Goal: Communication & Community: Answer question/provide support

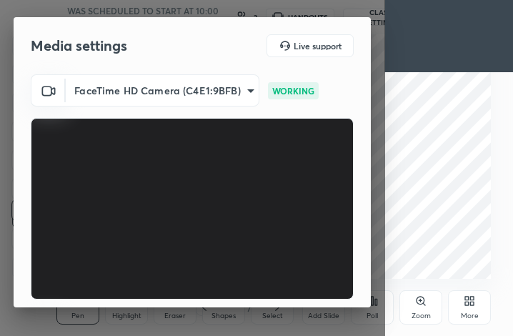
scroll to position [133, 0]
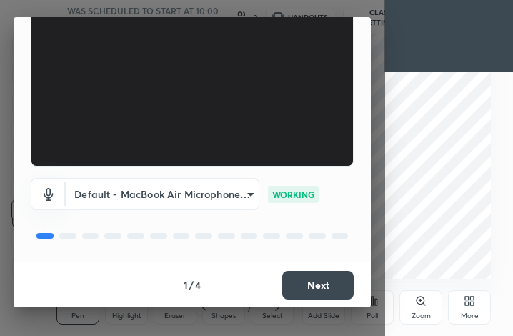
click at [323, 285] on button "Next" at bounding box center [317, 285] width 71 height 29
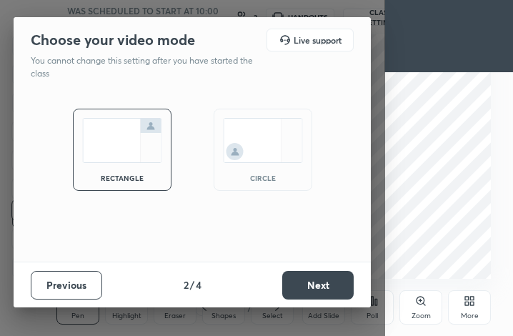
scroll to position [0, 0]
click at [323, 285] on button "Next" at bounding box center [317, 285] width 71 height 29
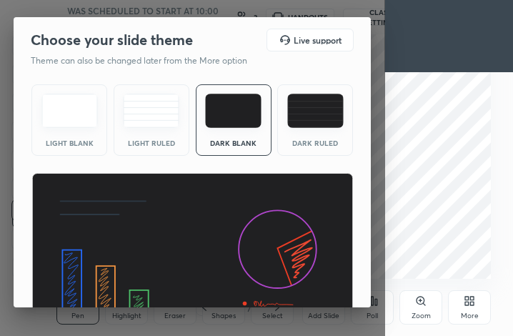
click at [323, 285] on img at bounding box center [192, 263] width 322 height 181
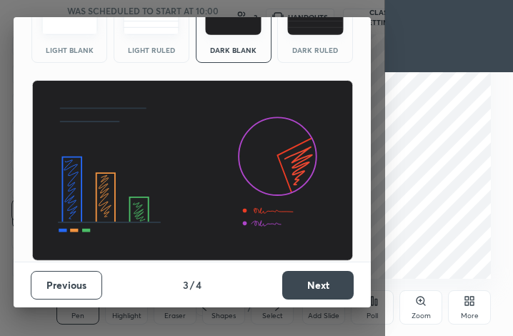
click at [337, 281] on button "Next" at bounding box center [317, 285] width 71 height 29
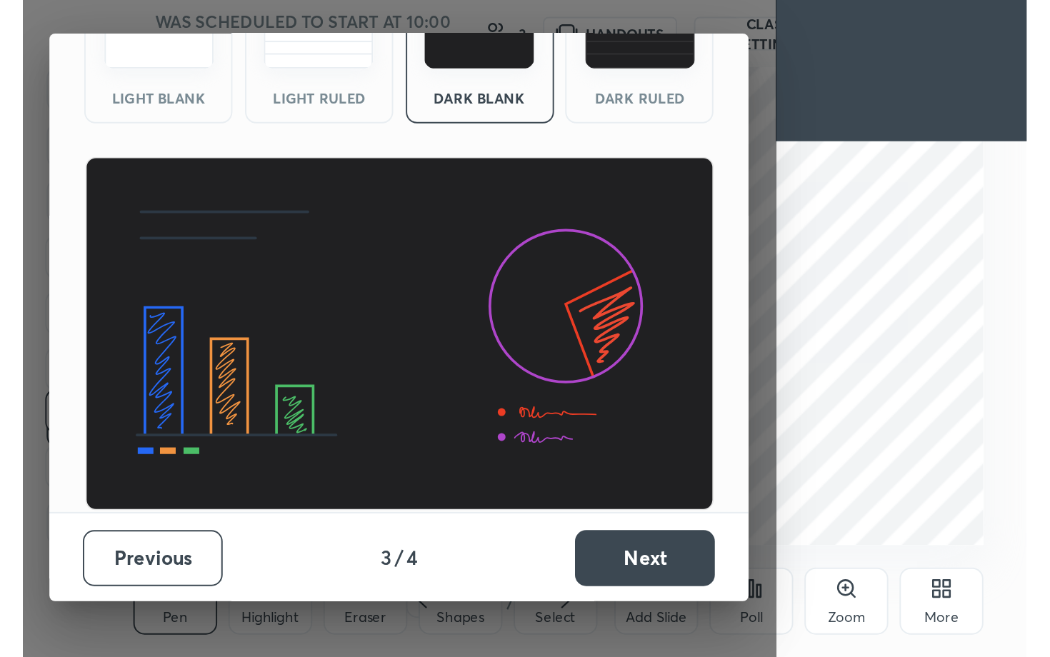
scroll to position [0, 0]
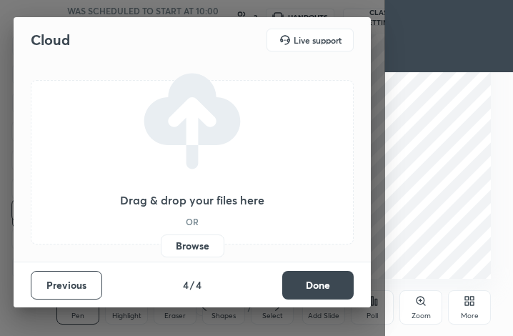
click at [337, 281] on button "Done" at bounding box center [317, 285] width 71 height 29
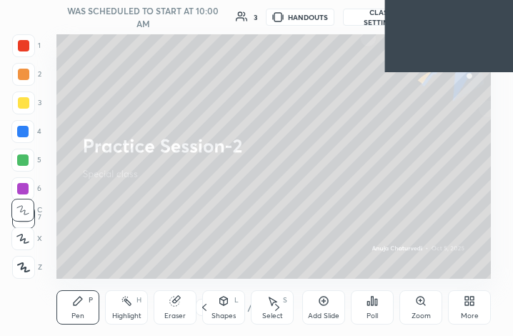
click at [469, 302] on icon at bounding box center [469, 300] width 11 height 11
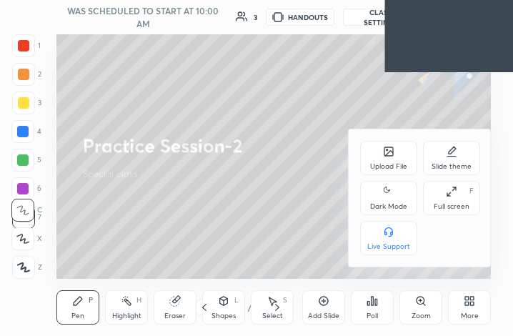
click at [466, 203] on div "Full screen" at bounding box center [452, 206] width 36 height 7
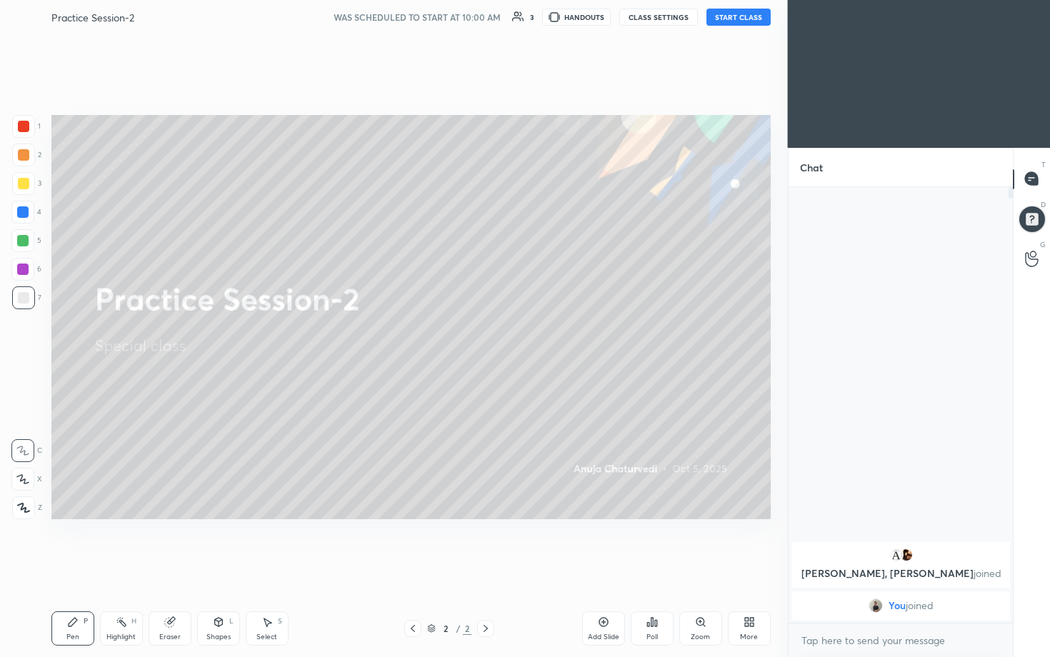
click at [512, 15] on button "START CLASS" at bounding box center [738, 17] width 64 height 17
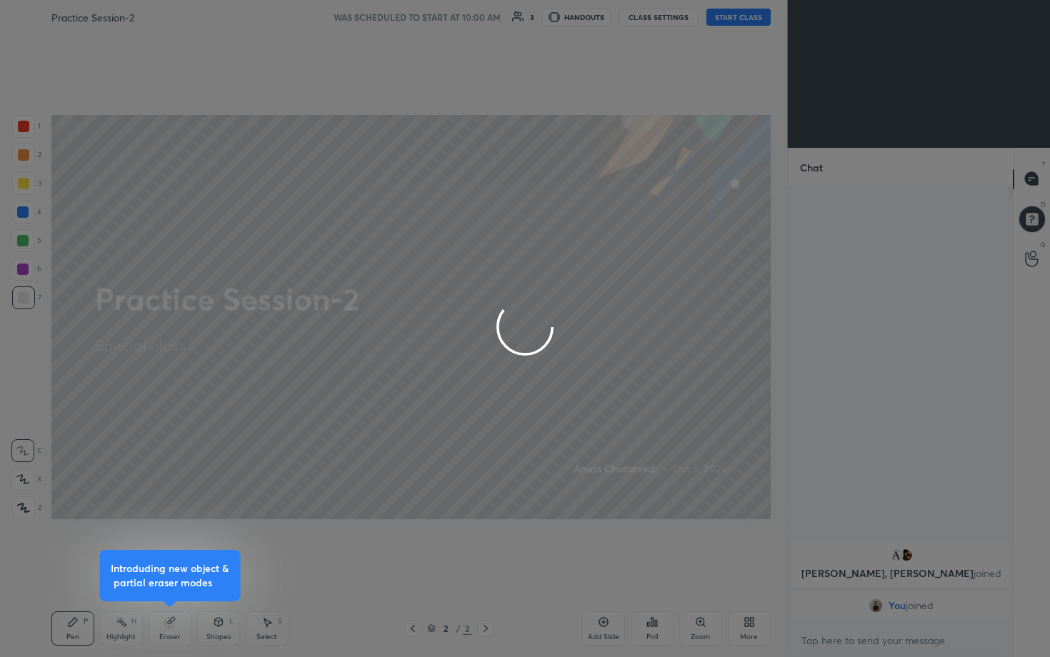
type textarea "x"
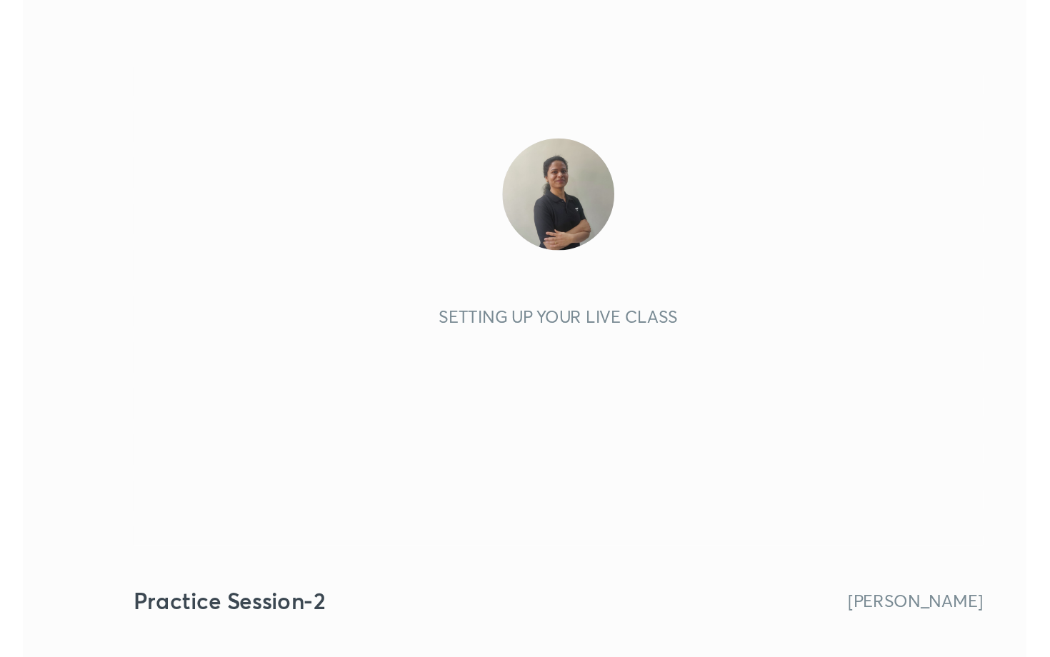
scroll to position [244, 456]
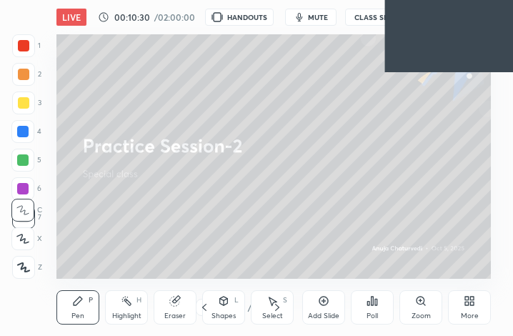
click at [324, 15] on span "mute" at bounding box center [318, 17] width 20 height 10
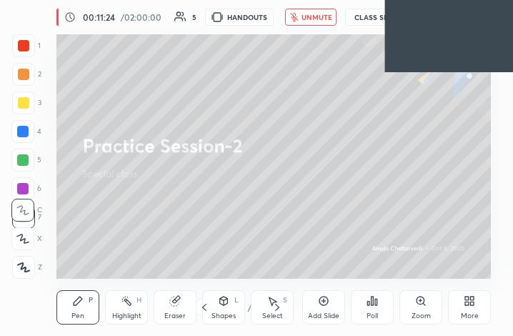
click at [476, 303] on div "More" at bounding box center [469, 307] width 43 height 34
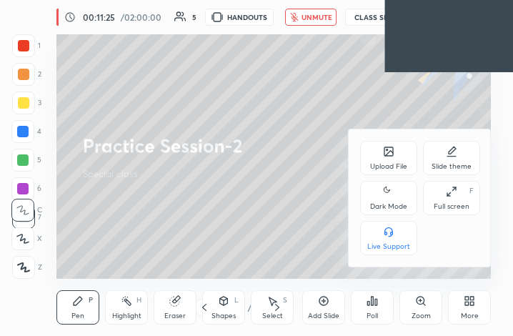
click at [462, 190] on div "Full screen F" at bounding box center [451, 198] width 57 height 34
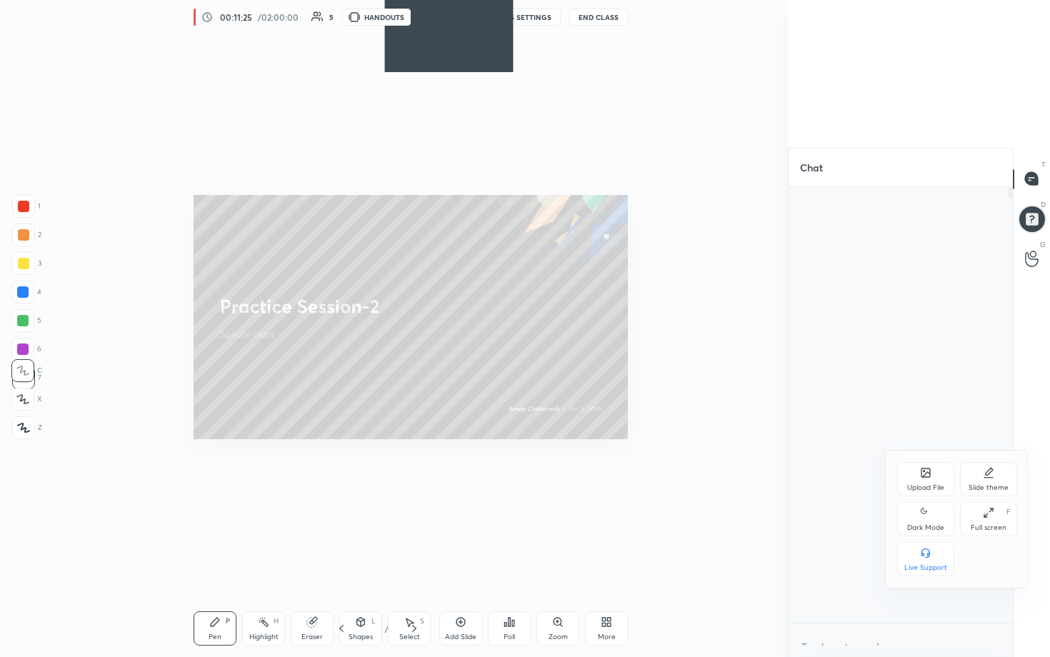
scroll to position [5, 5]
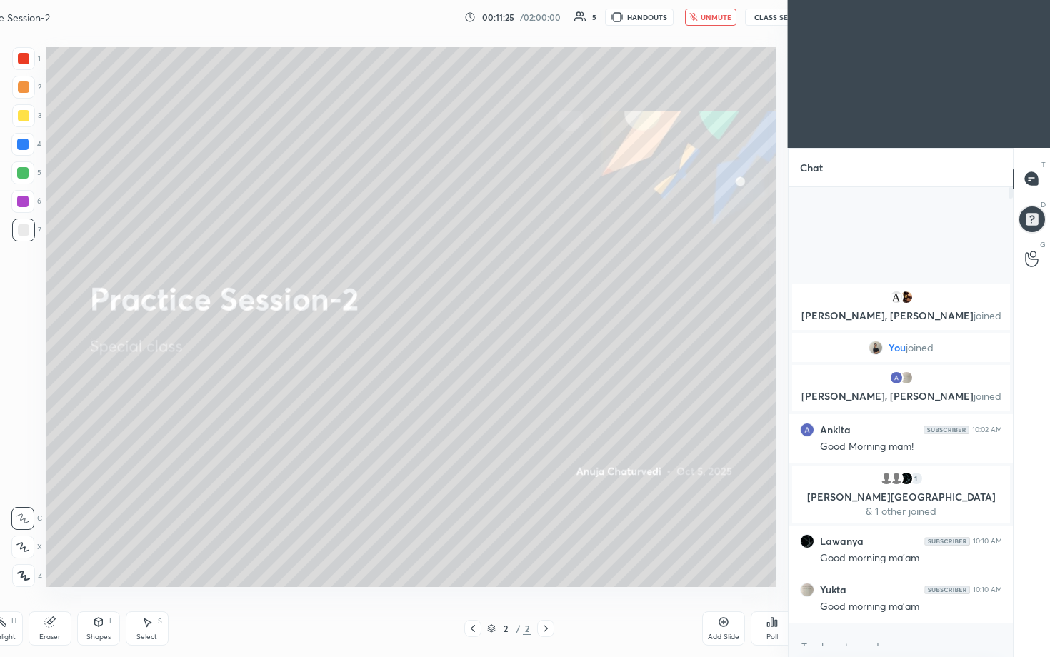
type textarea "x"
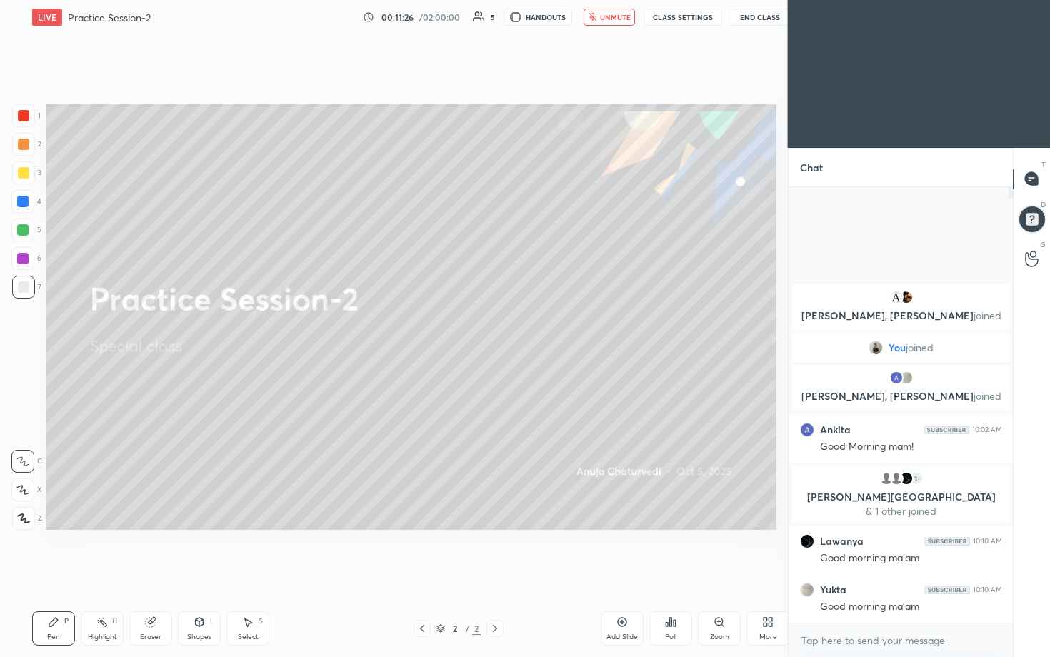
scroll to position [70860, 70695]
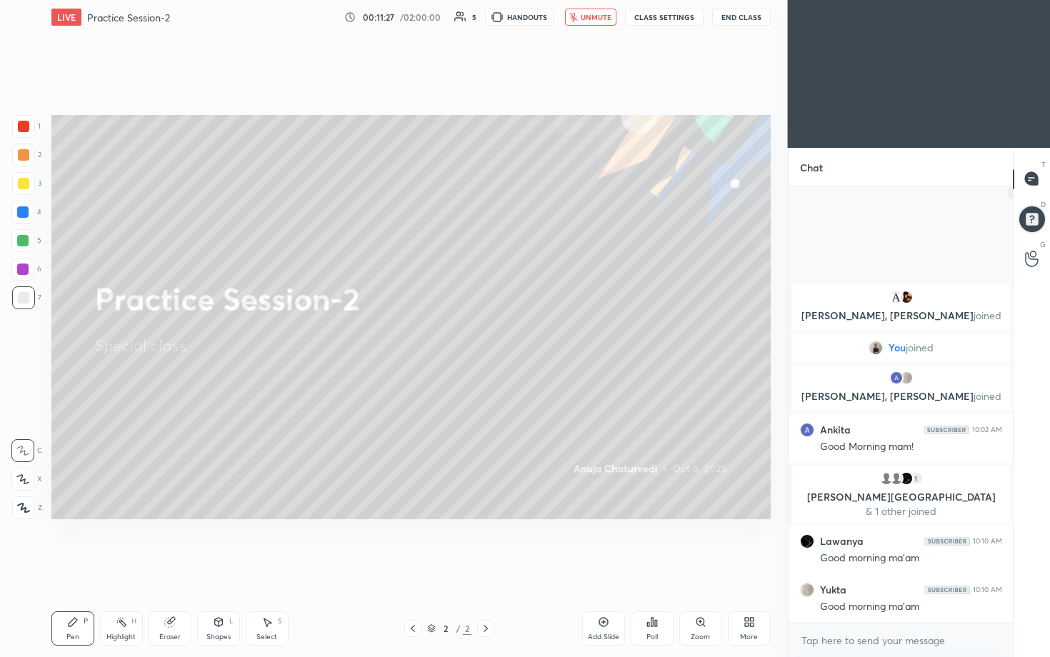
click at [512, 11] on button "unmute" at bounding box center [590, 17] width 51 height 17
click at [512, 18] on span "mute" at bounding box center [598, 17] width 20 height 10
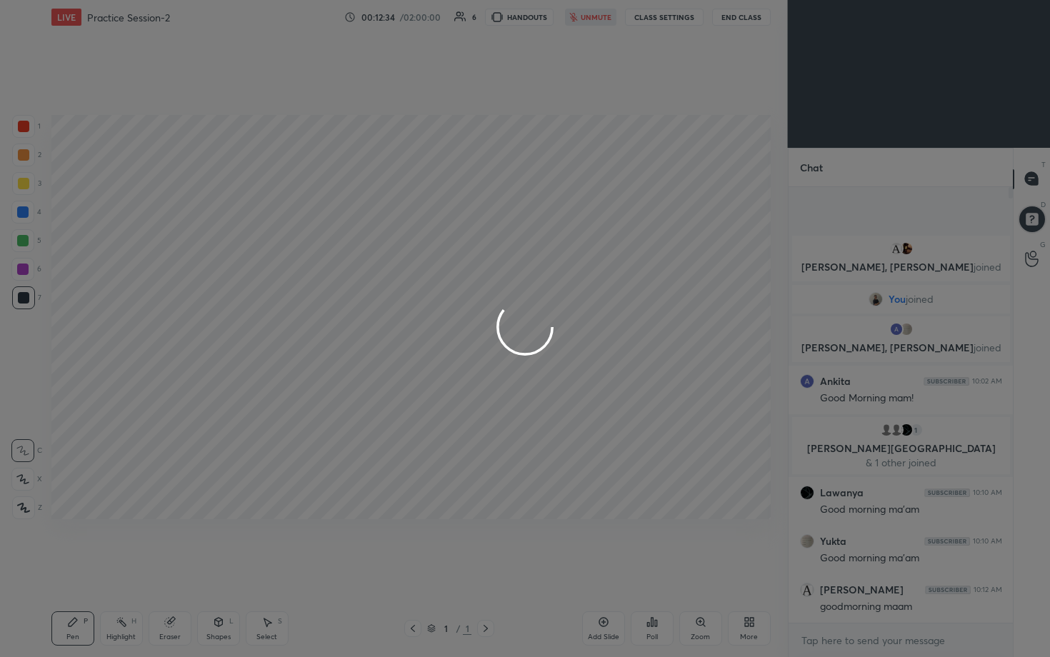
click at [512, 18] on div at bounding box center [525, 328] width 1050 height 657
click at [496, 255] on div at bounding box center [525, 328] width 1050 height 657
click at [211, 246] on div at bounding box center [525, 328] width 1050 height 657
click at [512, 18] on div at bounding box center [525, 328] width 1050 height 657
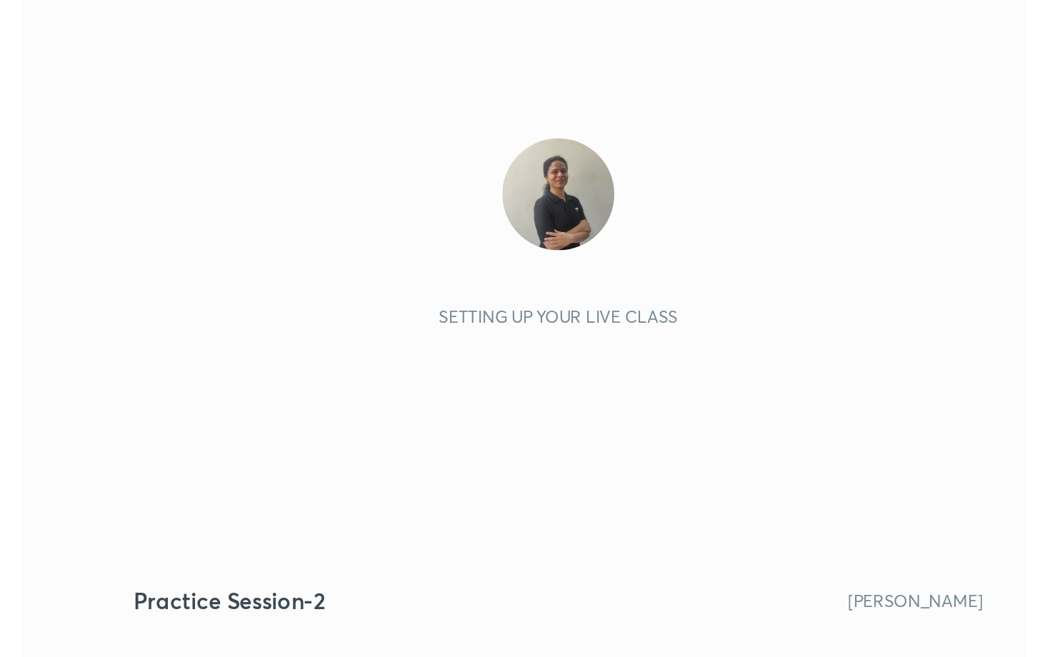
scroll to position [244, 456]
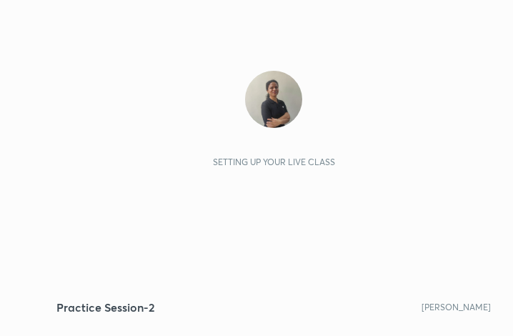
click at [382, 183] on div "Setting up your live class" at bounding box center [273, 156] width 411 height 171
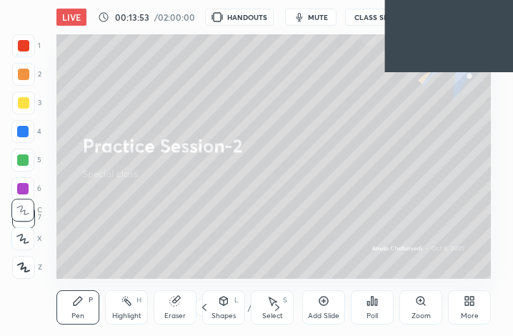
click at [463, 299] on div "More" at bounding box center [469, 307] width 43 height 34
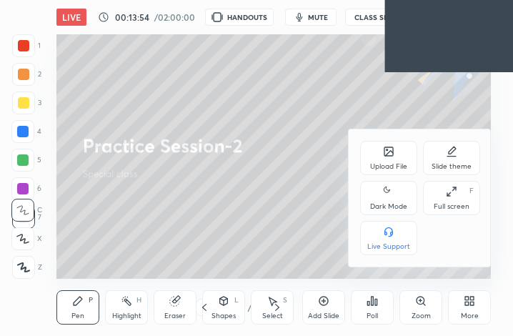
click at [443, 187] on div "Full screen F" at bounding box center [451, 198] width 57 height 34
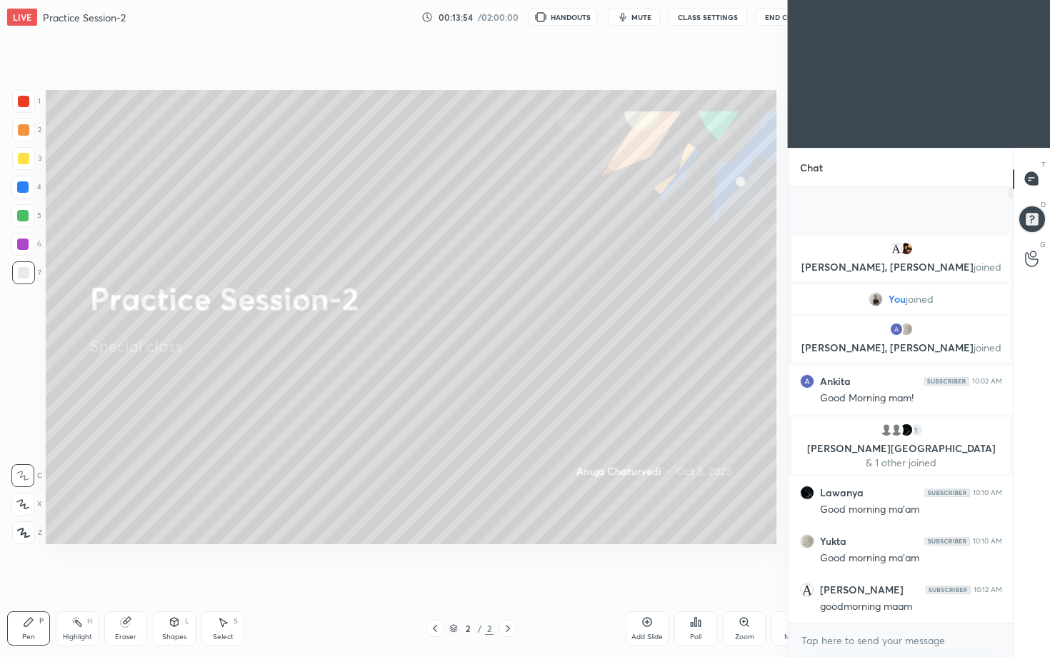
scroll to position [70860, 70695]
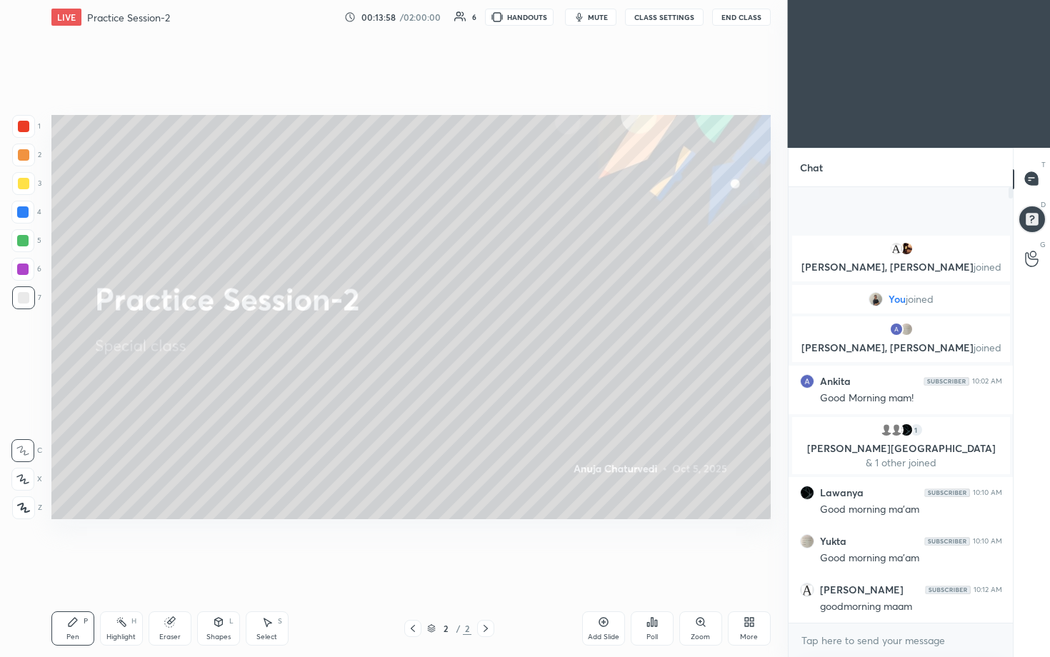
click at [512, 335] on div "More" at bounding box center [749, 628] width 43 height 34
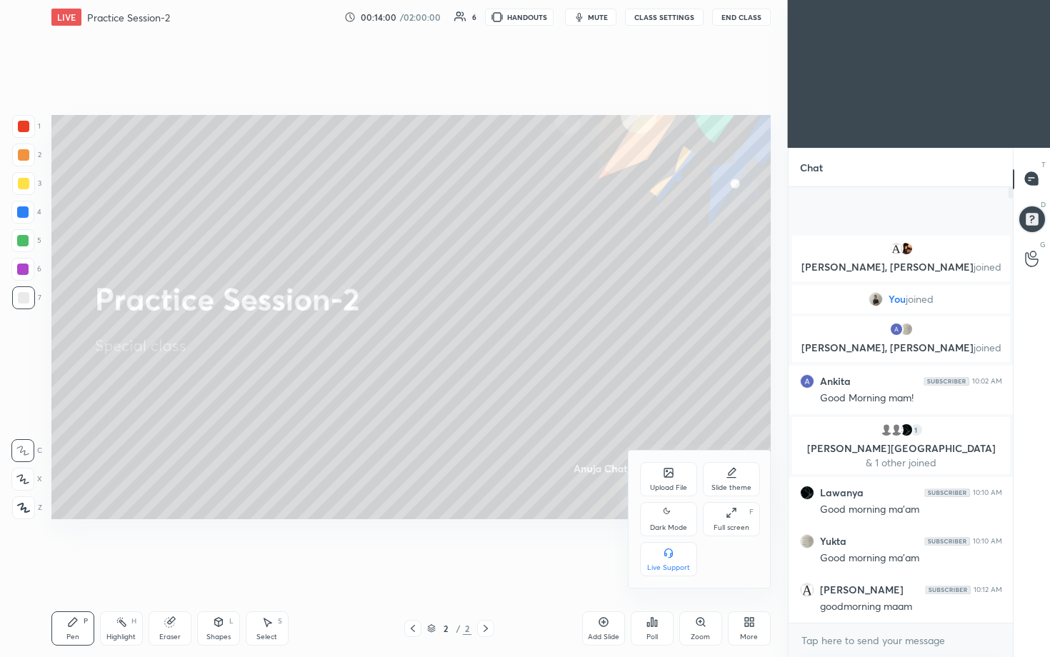
click at [512, 335] on div "Dark Mode" at bounding box center [668, 527] width 37 height 7
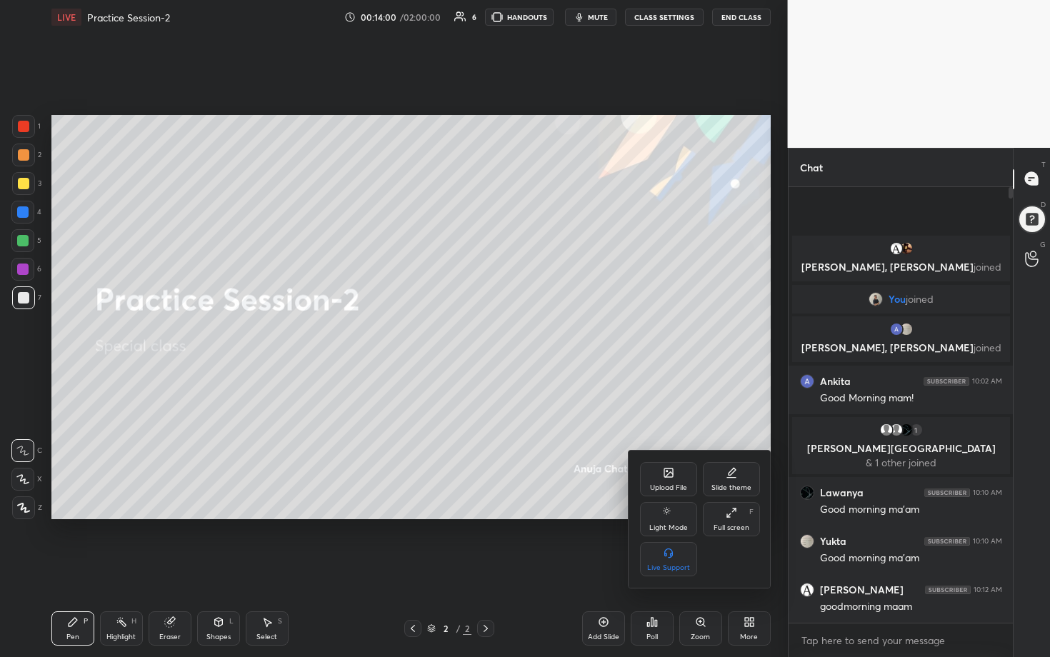
click at [465, 335] on div at bounding box center [525, 328] width 1050 height 657
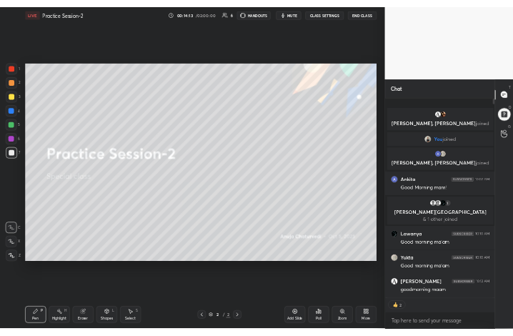
scroll to position [431, 220]
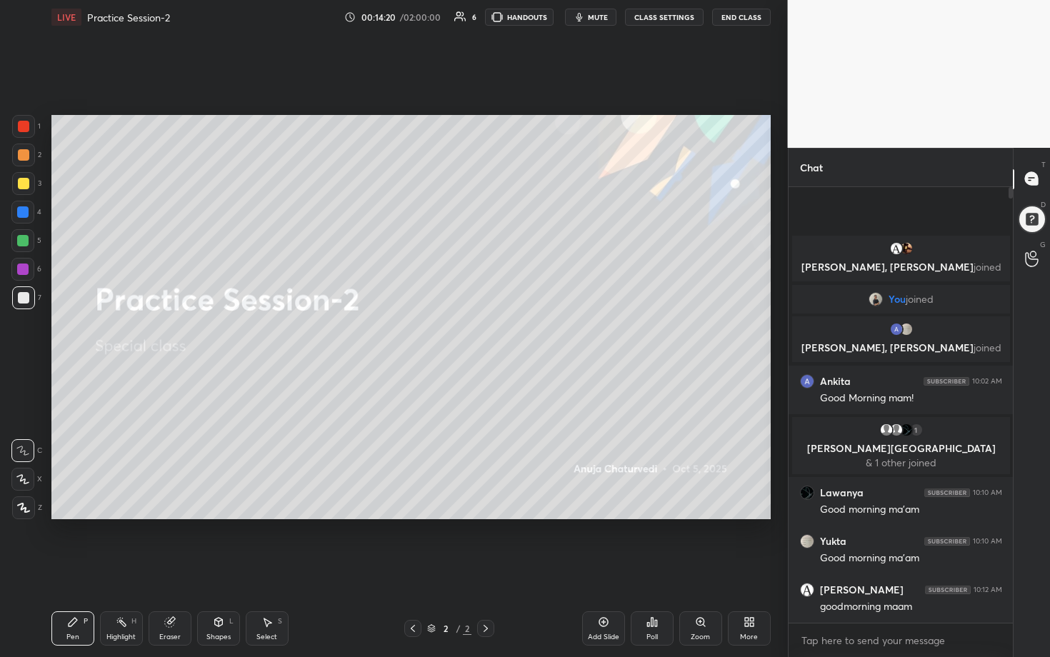
click at [512, 335] on icon at bounding box center [749, 621] width 11 height 11
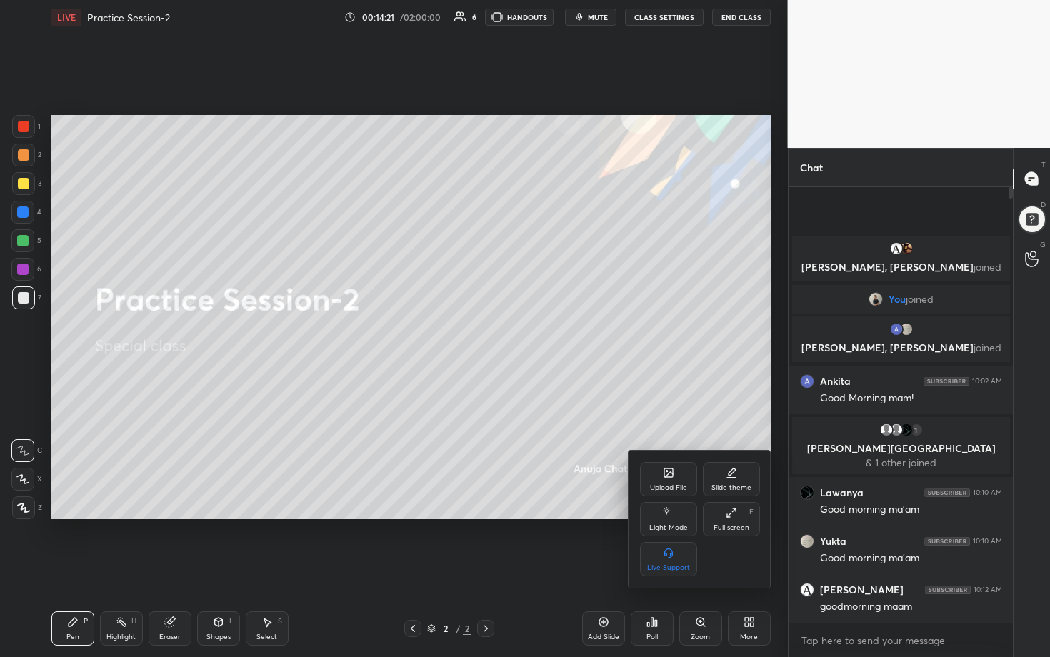
click at [512, 335] on div "Upload File" at bounding box center [668, 479] width 57 height 34
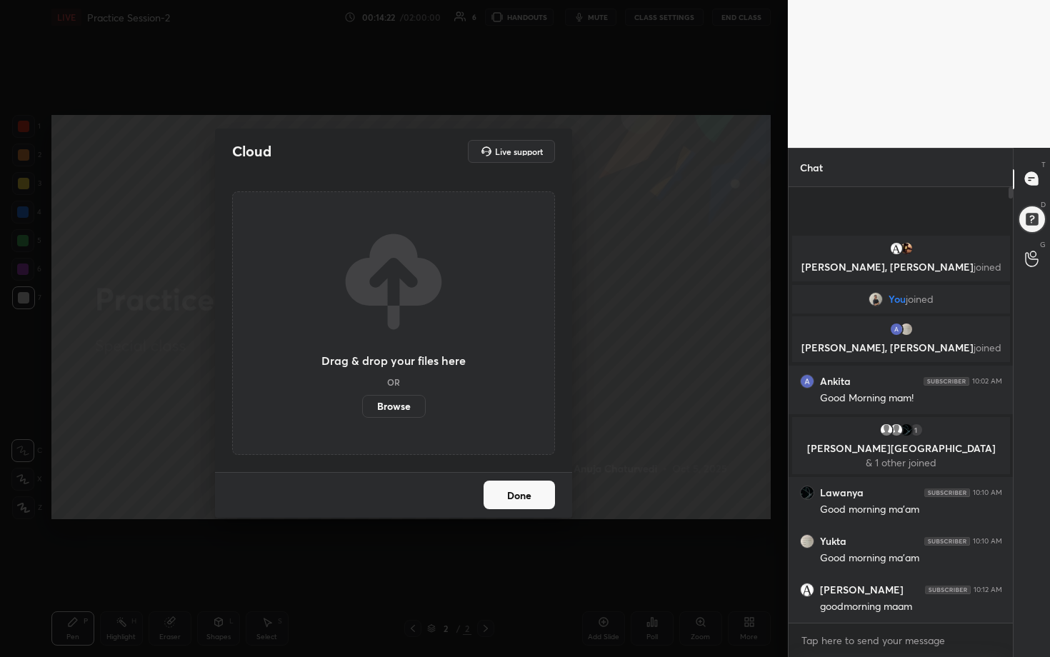
click at [397, 335] on label "Browse" at bounding box center [394, 406] width 64 height 23
click at [362, 335] on input "Browse" at bounding box center [362, 406] width 0 height 23
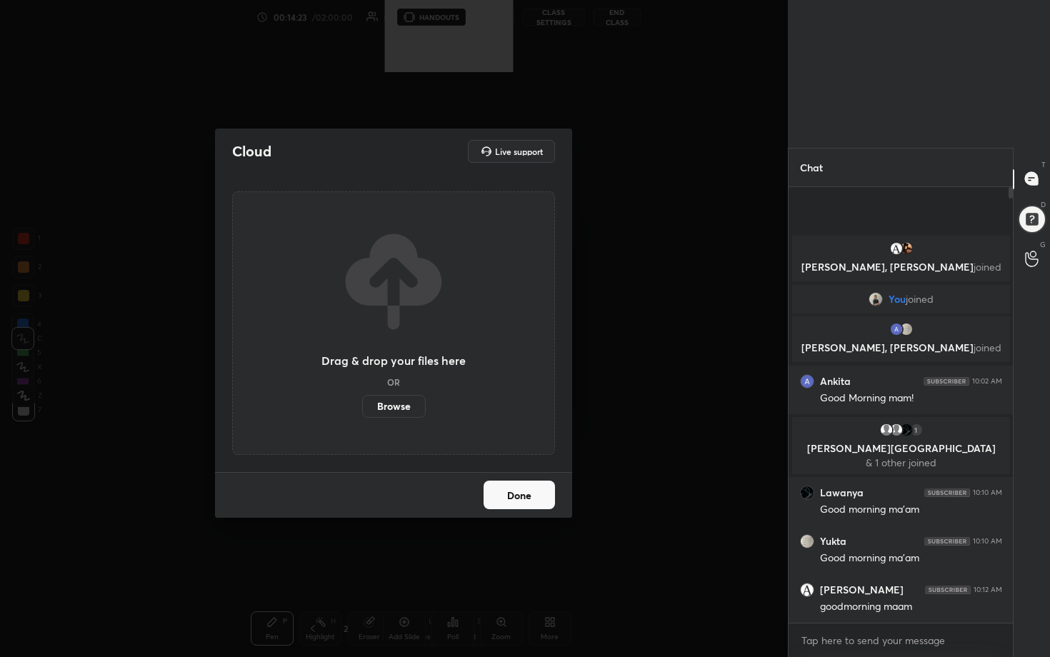
scroll to position [71182, 70970]
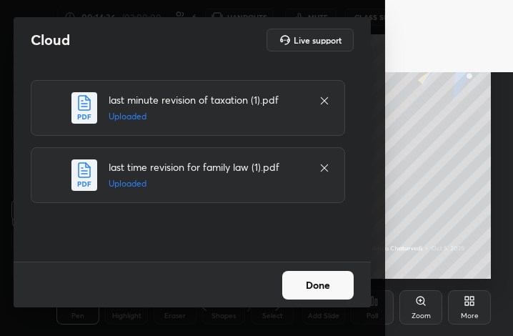
click at [327, 287] on button "Done" at bounding box center [317, 285] width 71 height 29
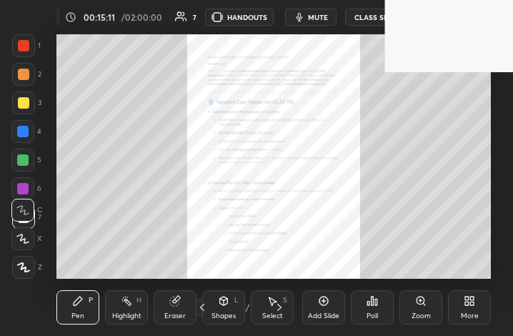
click at [470, 309] on div "More" at bounding box center [469, 307] width 43 height 34
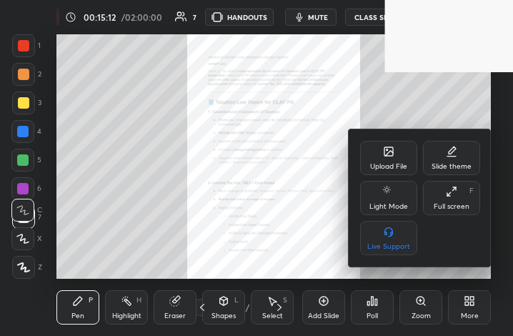
click at [453, 194] on icon at bounding box center [451, 191] width 11 height 11
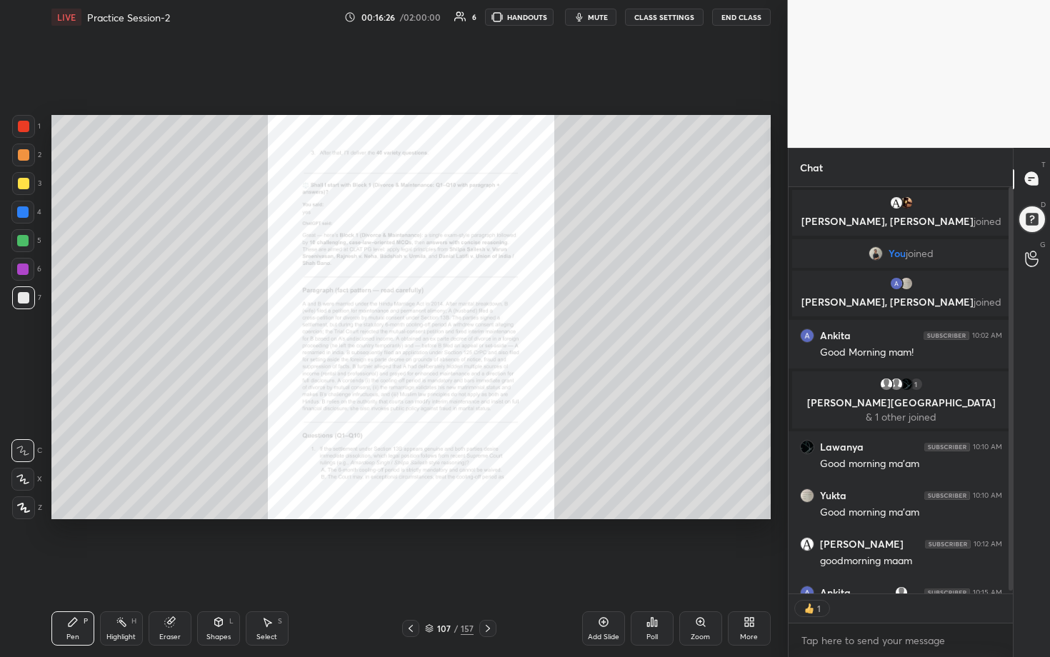
scroll to position [4, 5]
click at [512, 335] on icon at bounding box center [700, 621] width 11 height 11
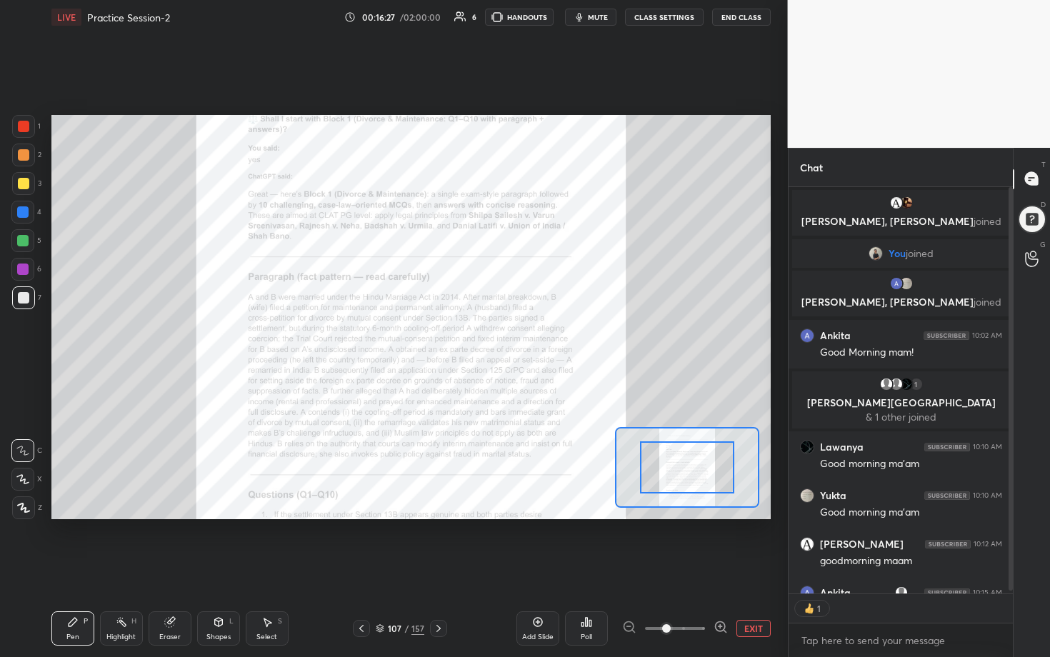
click at [512, 335] on div "Add Slide Poll EXIT" at bounding box center [643, 629] width 254 height 80
click at [512, 335] on icon at bounding box center [720, 627] width 0 height 4
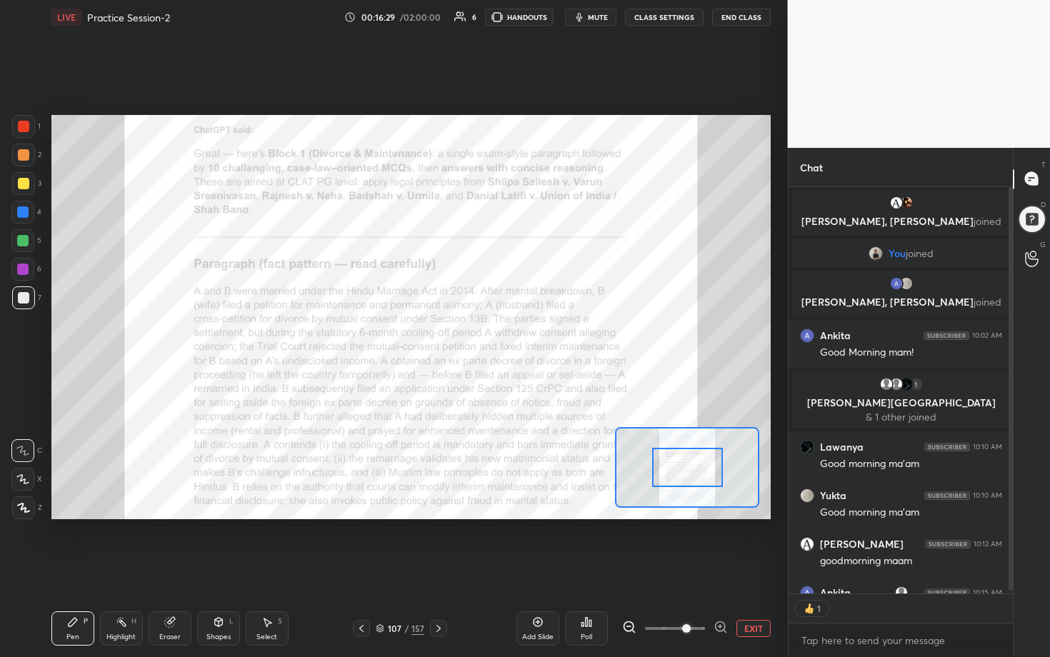
click at [512, 335] on icon at bounding box center [720, 627] width 0 height 4
click at [512, 335] on span at bounding box center [686, 628] width 9 height 9
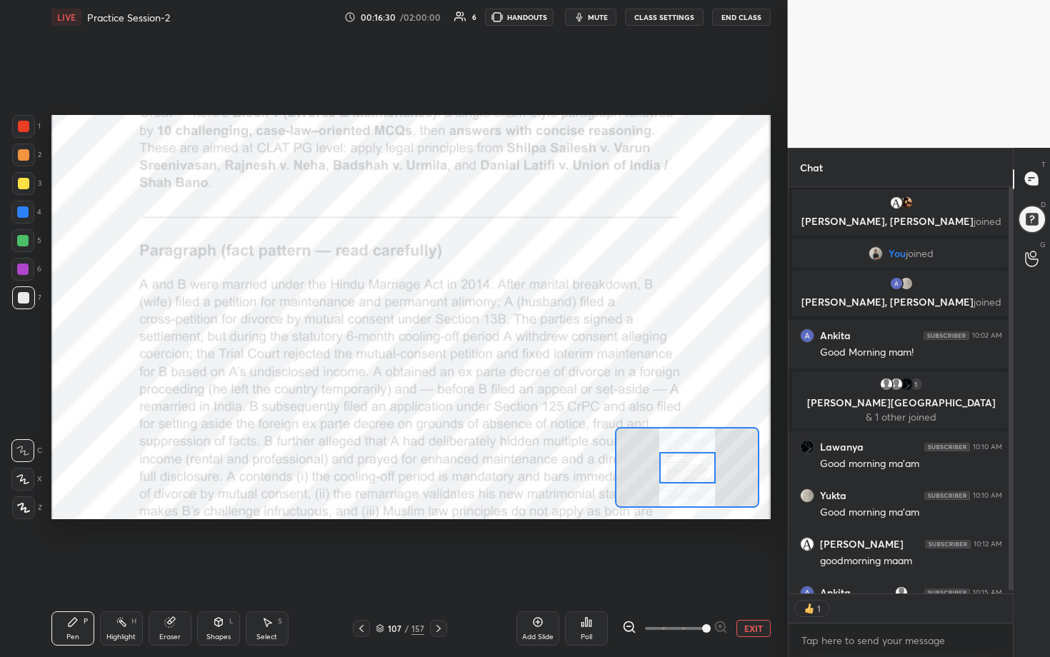
click at [512, 335] on span at bounding box center [706, 628] width 9 height 9
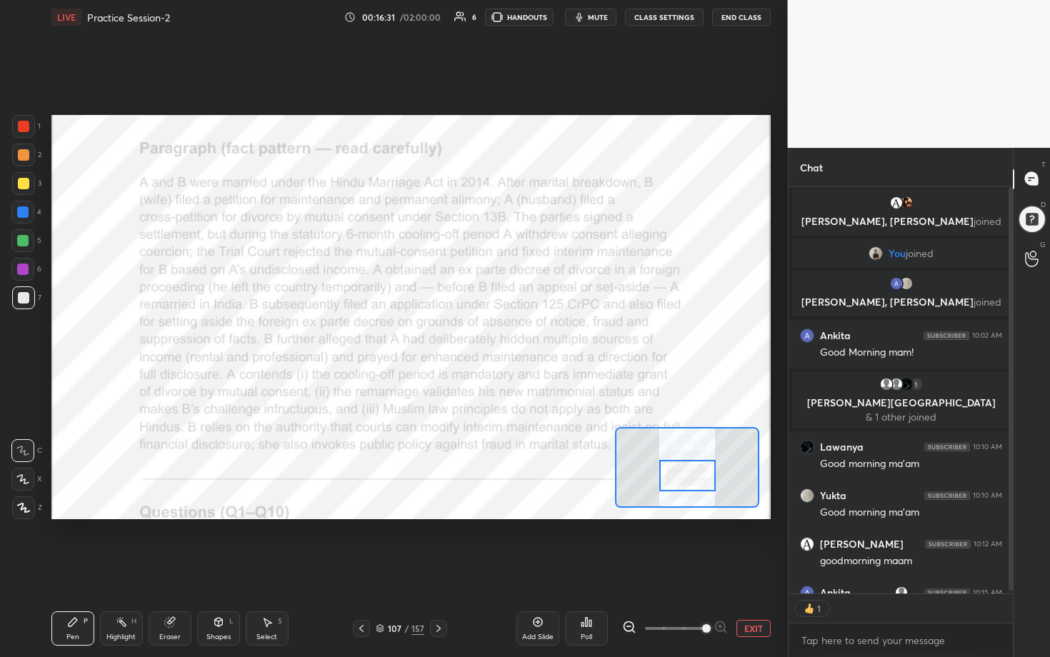
drag, startPoint x: 689, startPoint y: 468, endPoint x: 689, endPoint y: 476, distance: 7.9
click at [512, 335] on div at bounding box center [687, 475] width 56 height 31
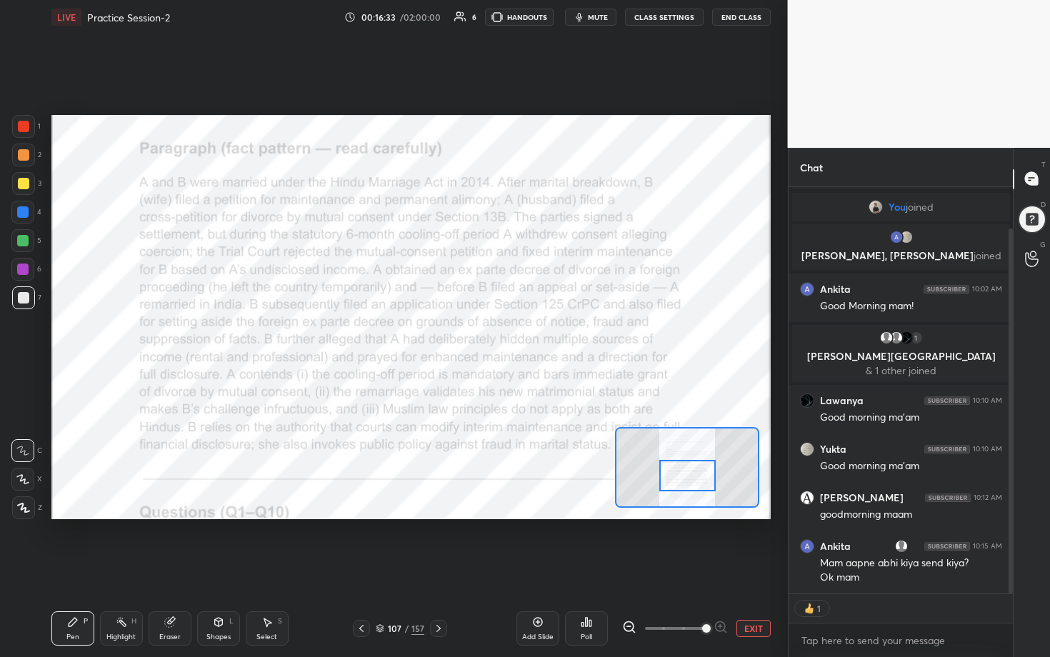
drag, startPoint x: 1010, startPoint y: 573, endPoint x: 1019, endPoint y: 656, distance: 84.0
click at [512, 335] on div "Chat [PERSON_NAME], [PERSON_NAME] joined You joined [PERSON_NAME], [PERSON_NAME…" at bounding box center [919, 402] width 263 height 509
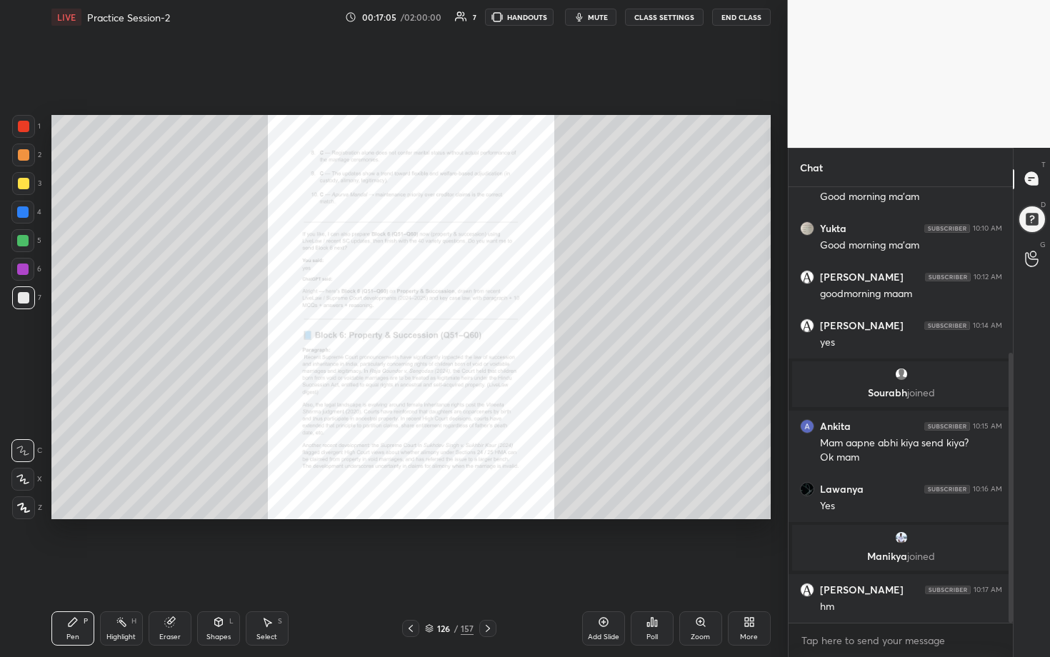
scroll to position [402, 220]
click at [512, 335] on div "Zoom" at bounding box center [700, 637] width 19 height 7
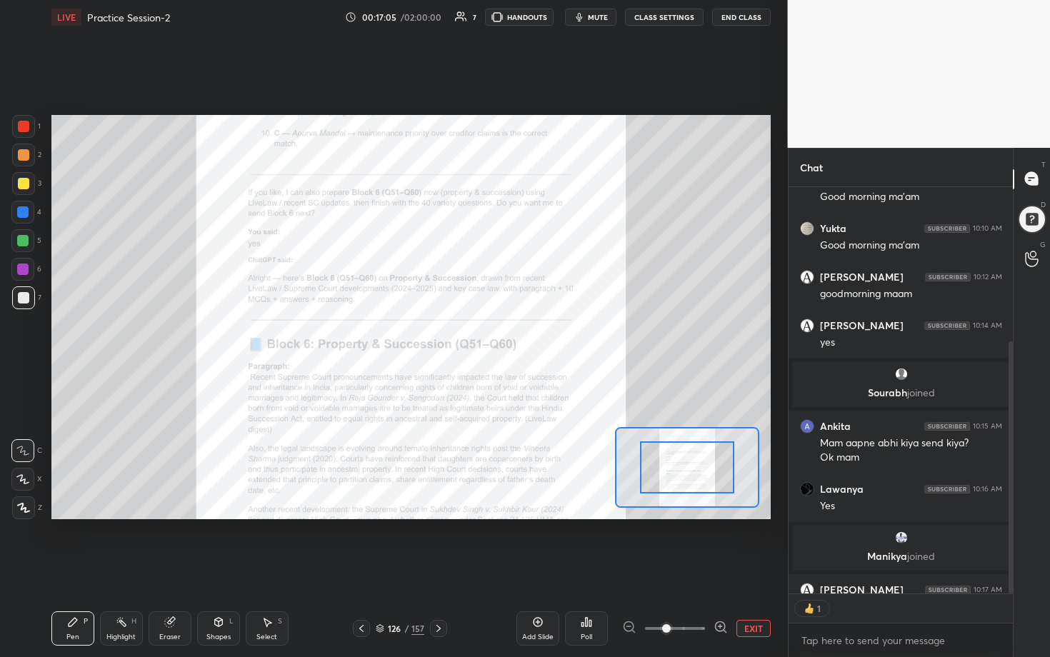
scroll to position [4, 5]
click at [512, 335] on icon at bounding box center [721, 627] width 14 height 14
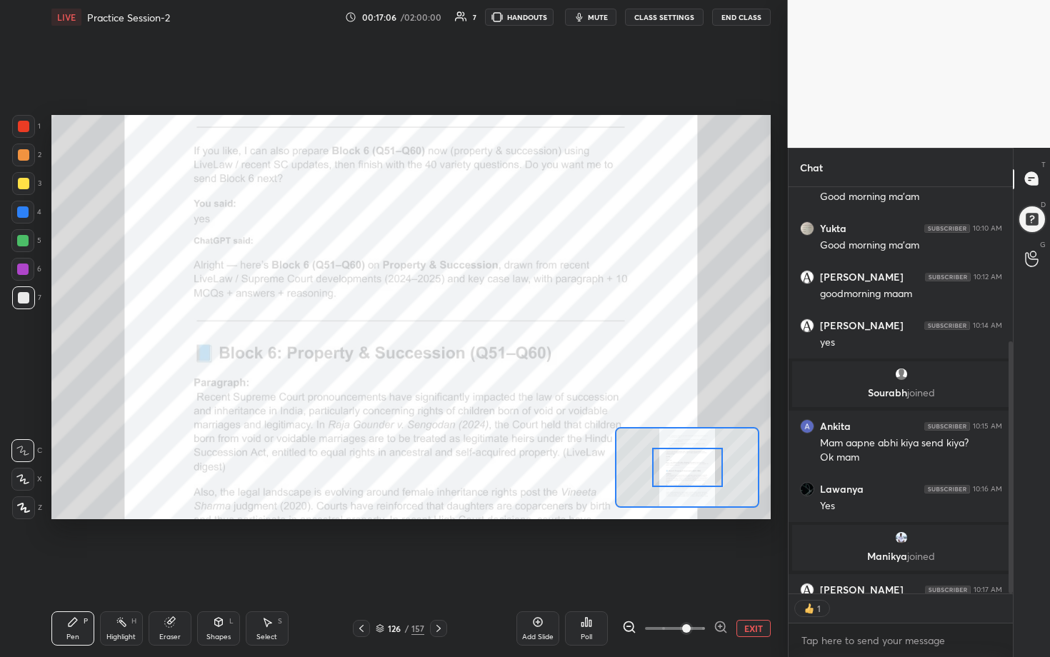
click at [512, 335] on icon at bounding box center [721, 627] width 14 height 14
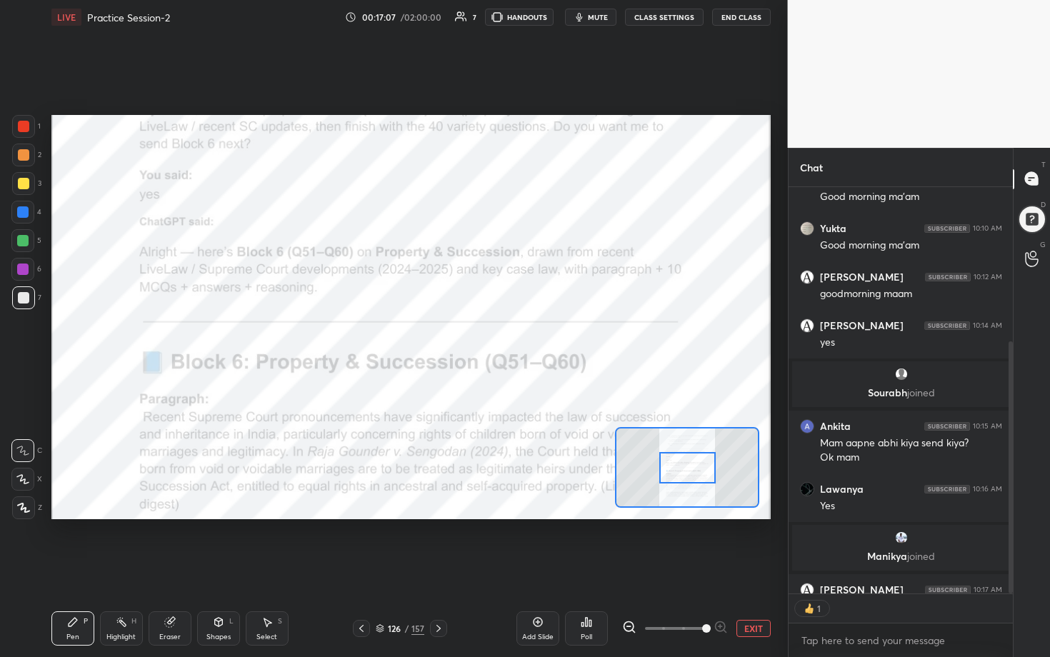
click at [512, 335] on span at bounding box center [706, 628] width 9 height 9
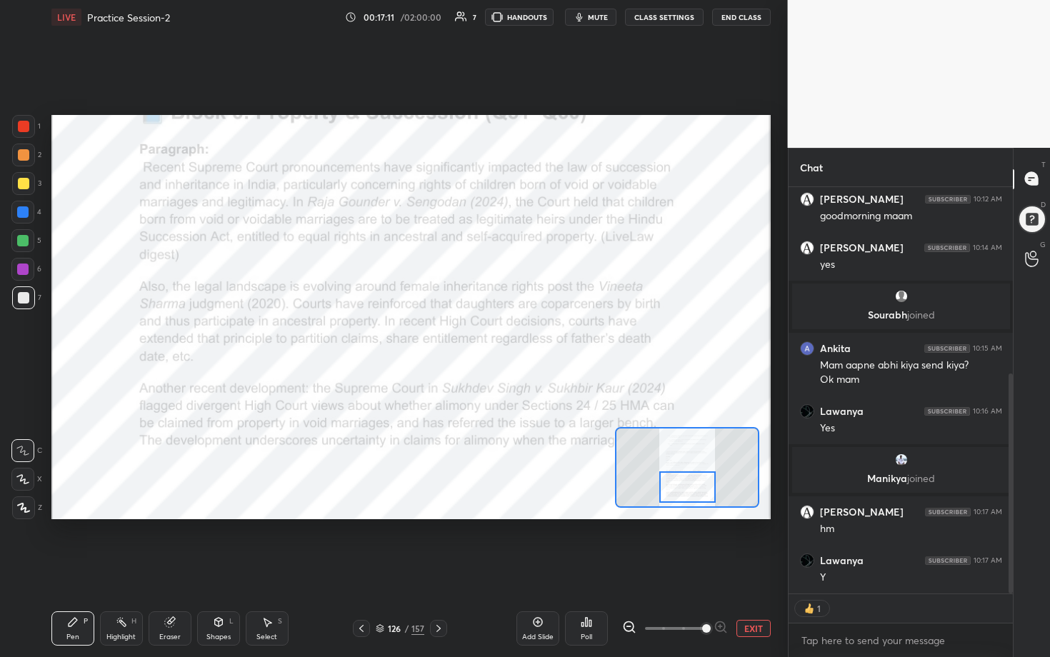
drag, startPoint x: 693, startPoint y: 469, endPoint x: 693, endPoint y: 488, distance: 19.3
click at [512, 335] on div at bounding box center [687, 486] width 56 height 31
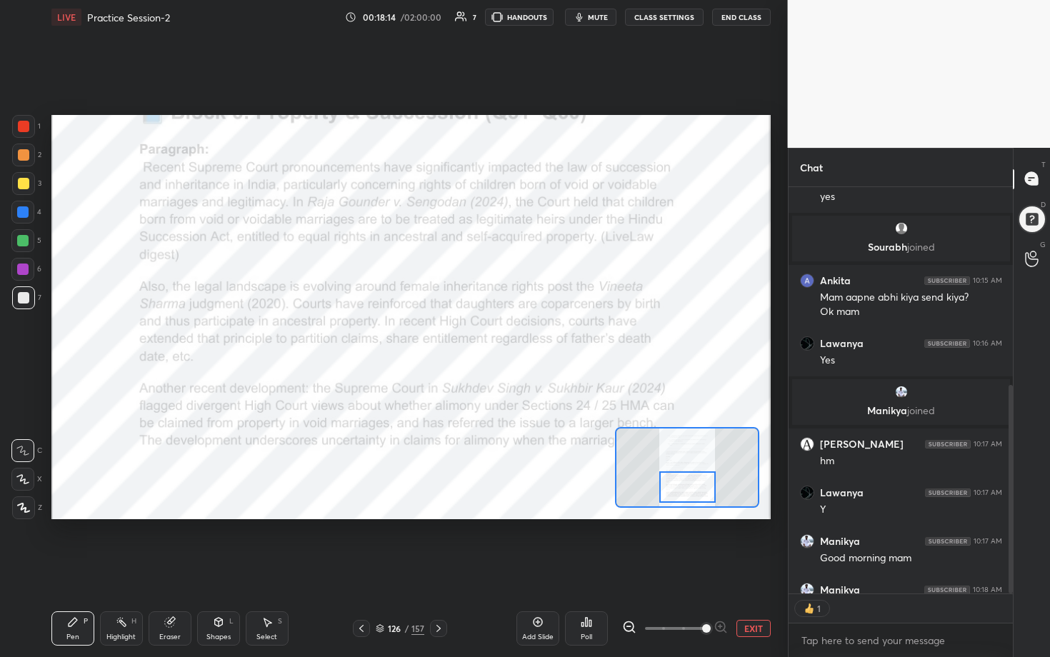
scroll to position [4, 5]
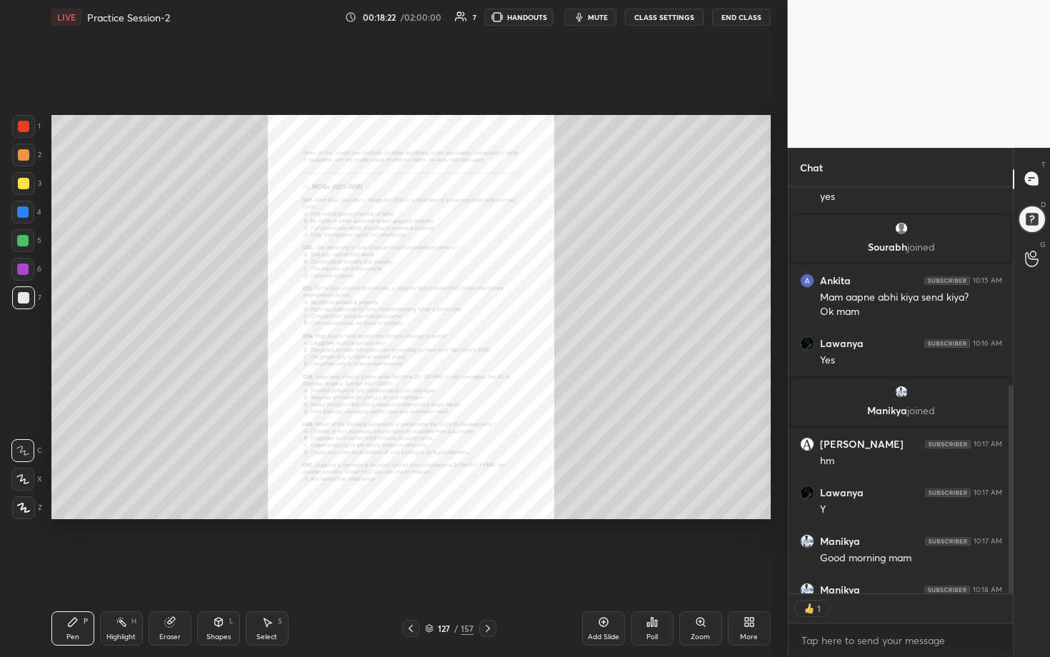
click at [512, 335] on div "Zoom" at bounding box center [700, 628] width 43 height 34
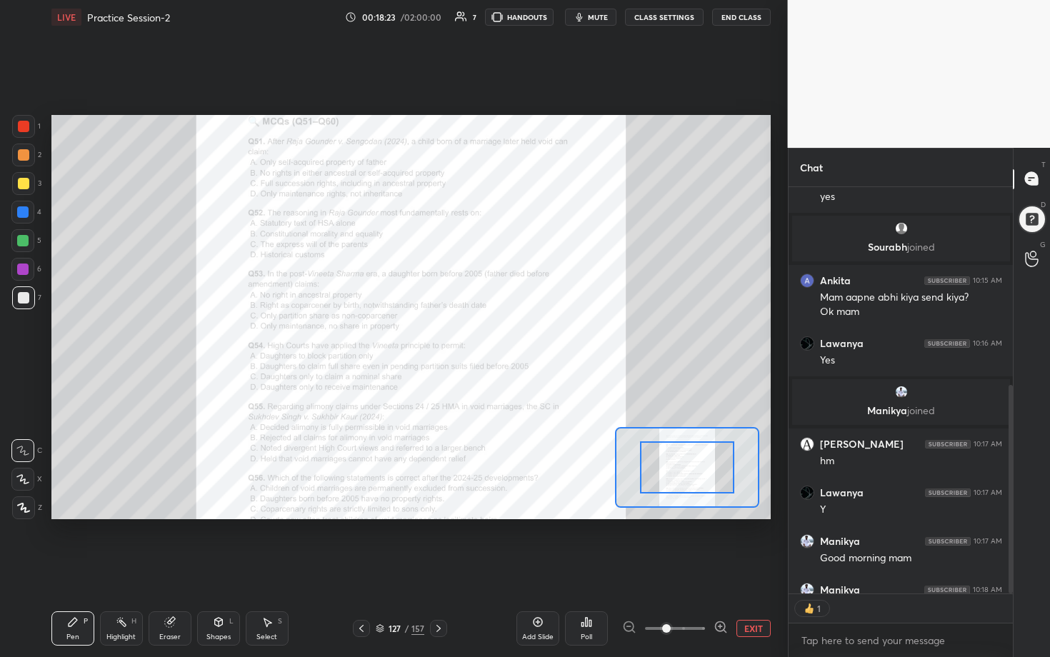
click at [512, 335] on icon at bounding box center [721, 627] width 14 height 14
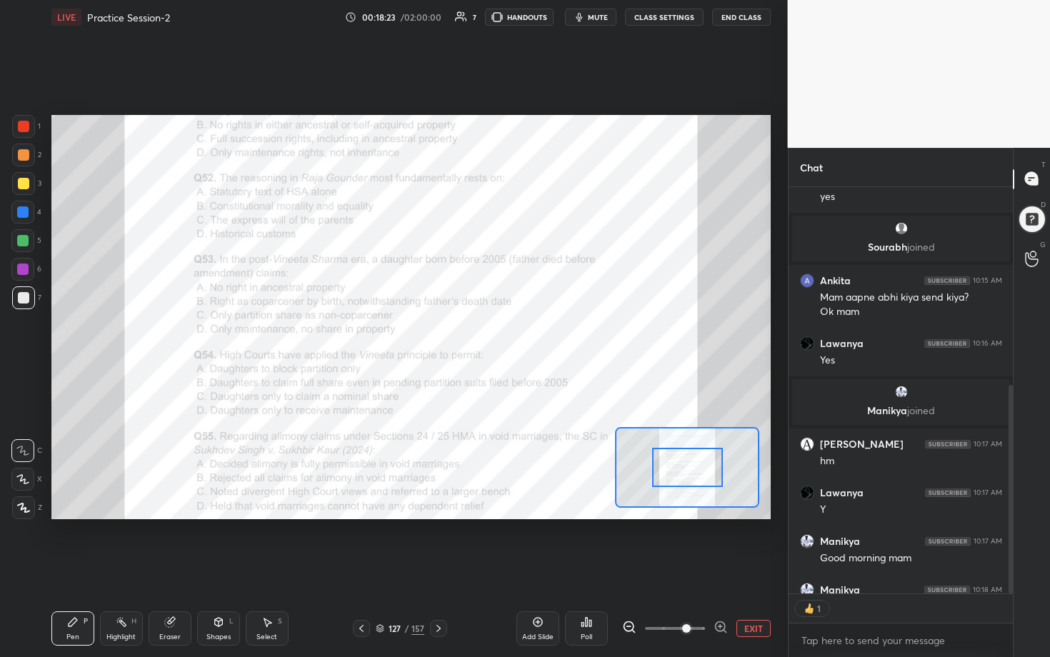
click at [512, 335] on icon at bounding box center [721, 627] width 14 height 14
click at [512, 335] on div at bounding box center [675, 628] width 106 height 17
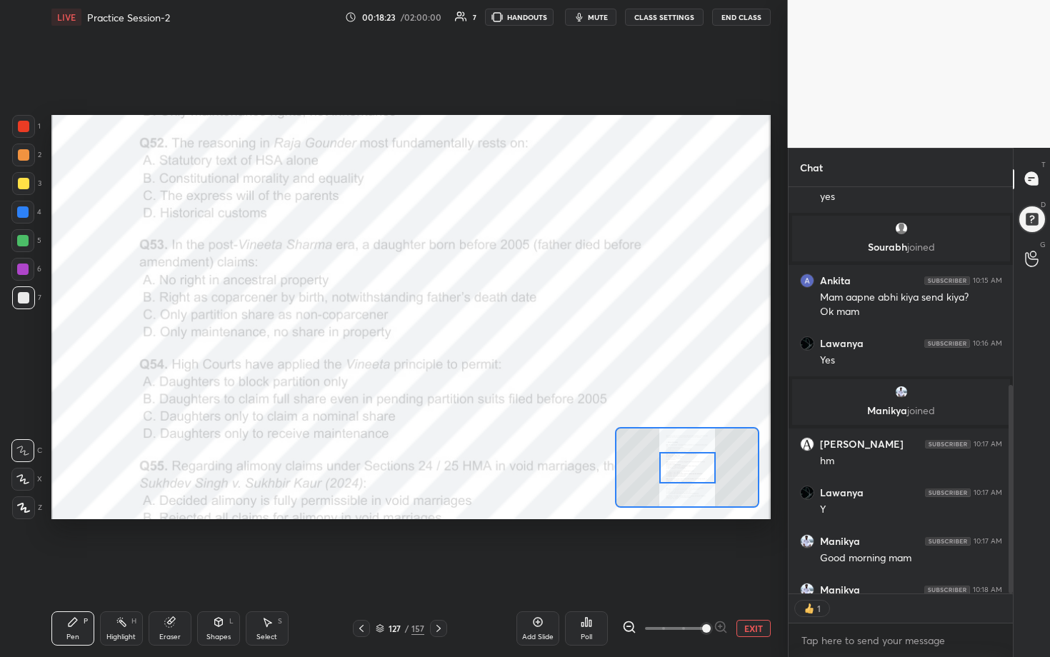
click at [512, 335] on div at bounding box center [675, 628] width 106 height 17
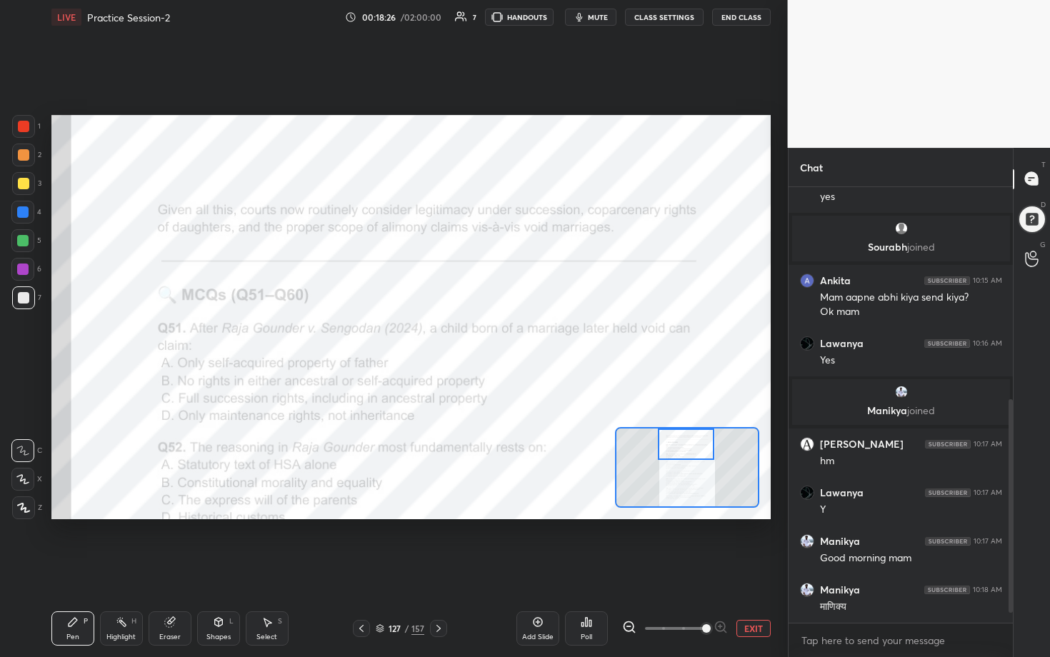
drag, startPoint x: 693, startPoint y: 471, endPoint x: 692, endPoint y: 448, distance: 23.6
click at [512, 335] on div at bounding box center [686, 444] width 56 height 31
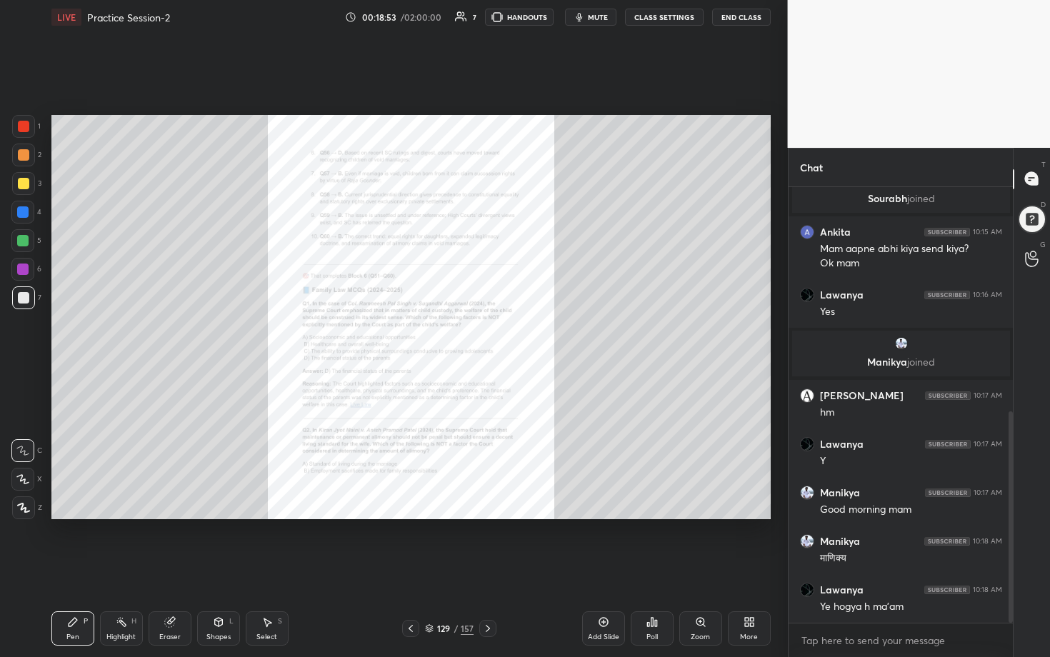
click at [512, 335] on div "Zoom" at bounding box center [700, 628] width 43 height 34
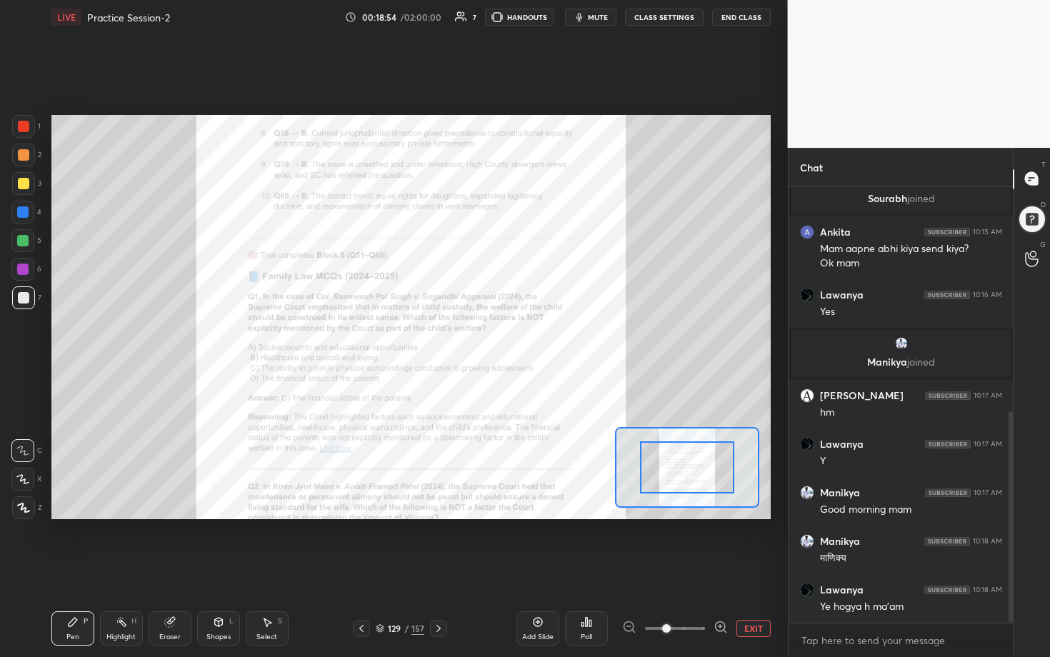
click at [512, 335] on icon at bounding box center [721, 627] width 14 height 14
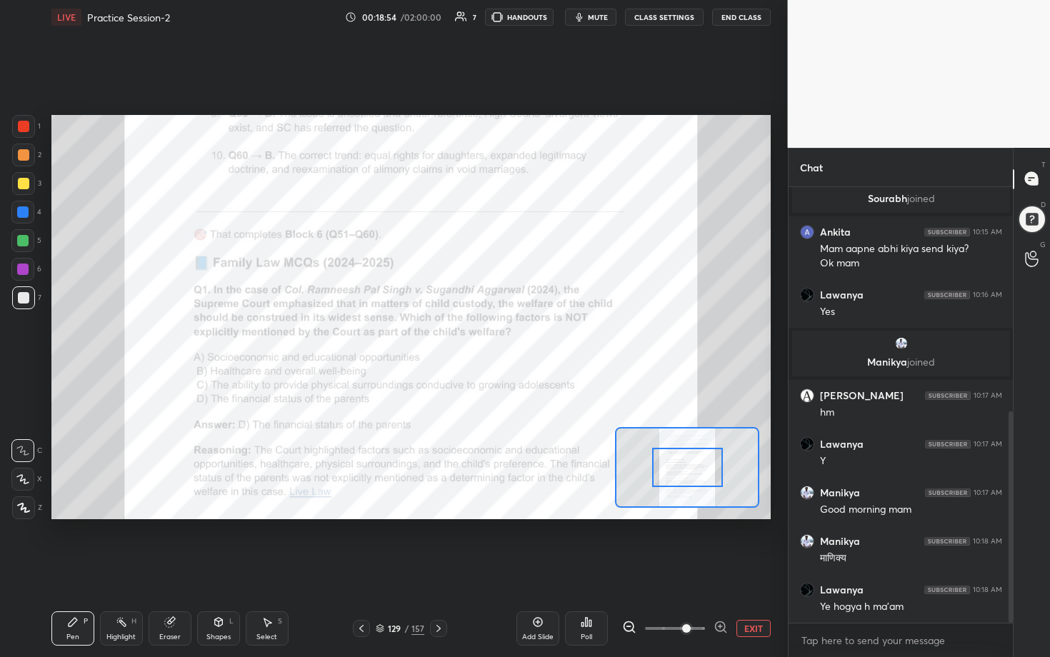
click at [512, 335] on icon at bounding box center [721, 627] width 14 height 14
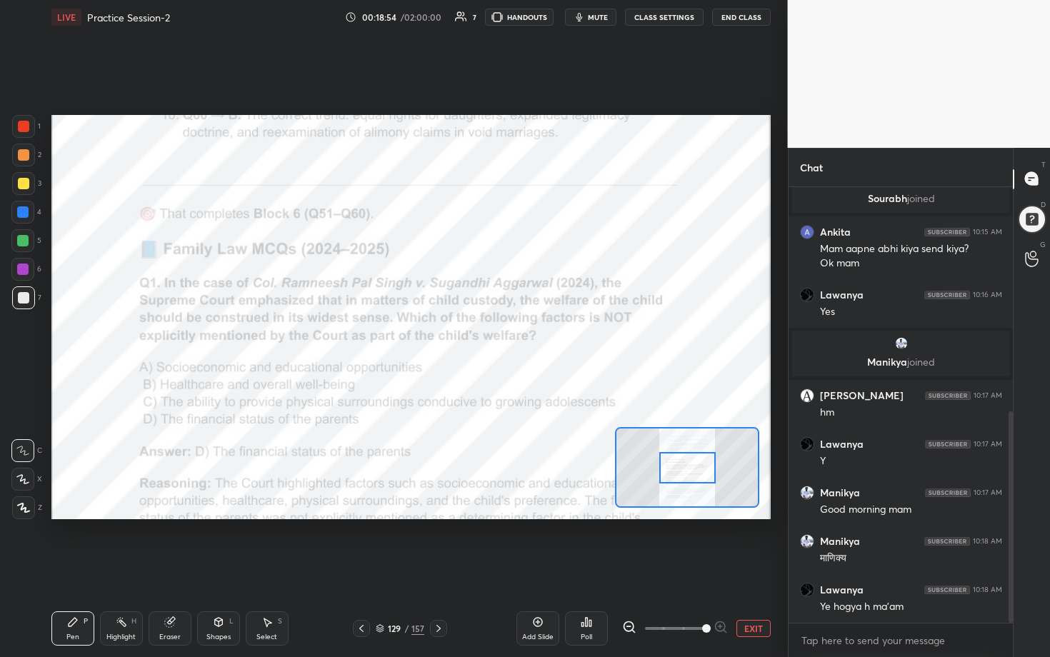
click at [512, 335] on span at bounding box center [706, 628] width 9 height 9
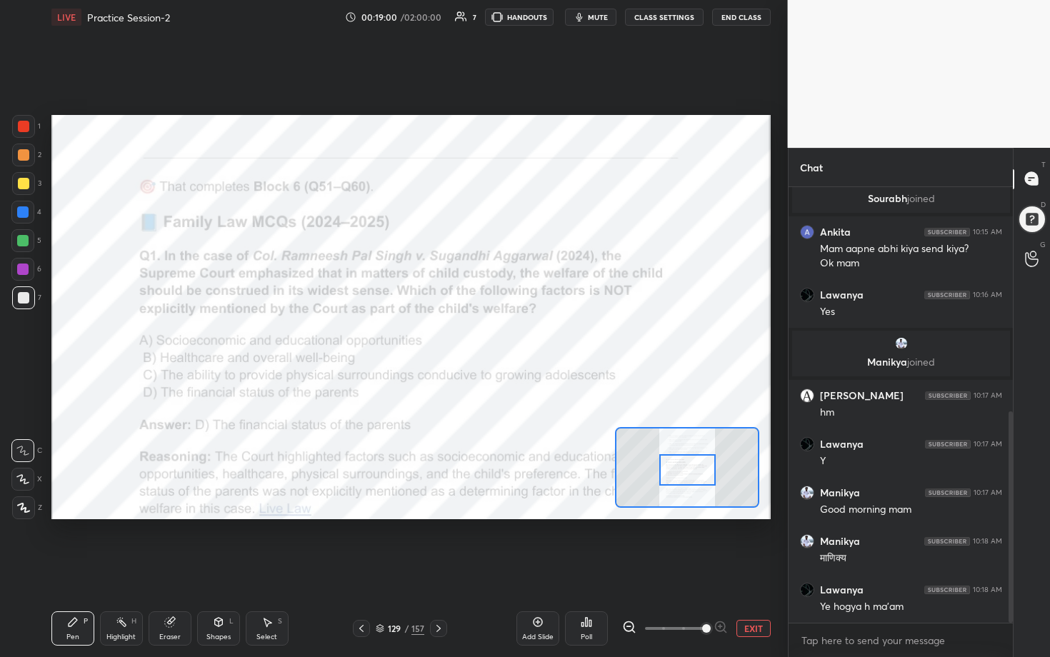
click at [512, 335] on div at bounding box center [687, 469] width 56 height 31
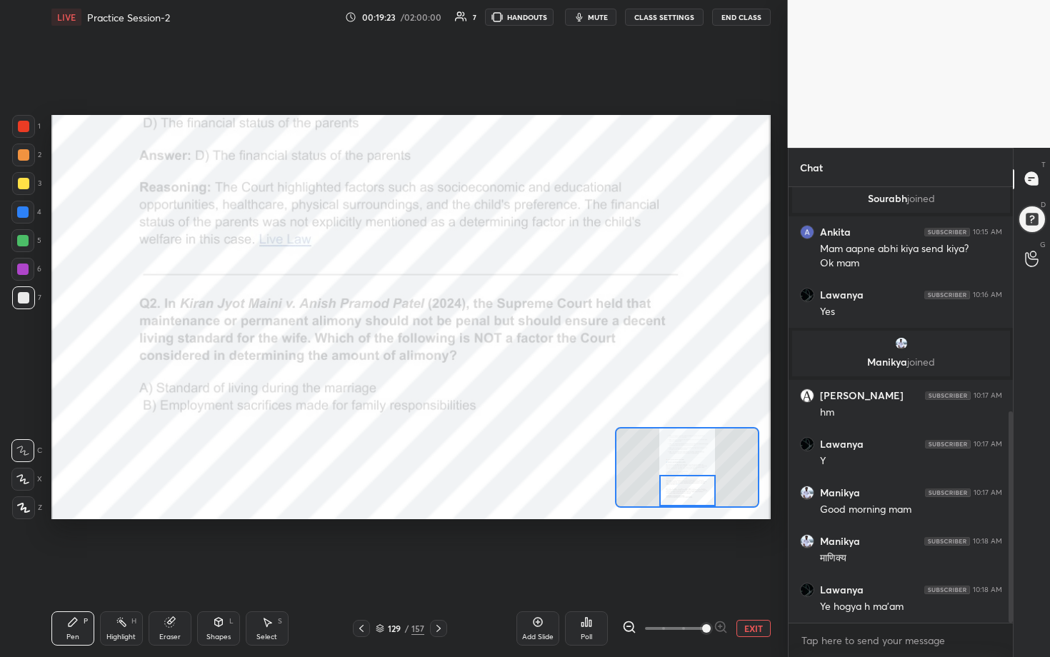
drag, startPoint x: 680, startPoint y: 473, endPoint x: 680, endPoint y: 504, distance: 30.7
click at [512, 335] on div at bounding box center [687, 490] width 56 height 31
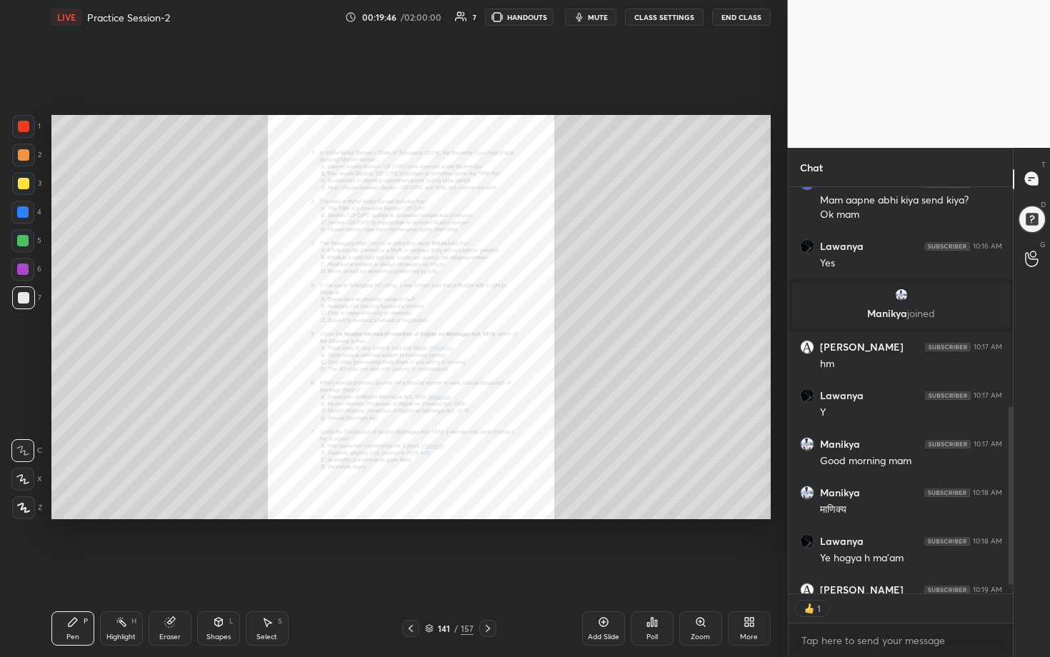
scroll to position [4, 5]
click at [512, 335] on div "Zoom" at bounding box center [700, 628] width 43 height 34
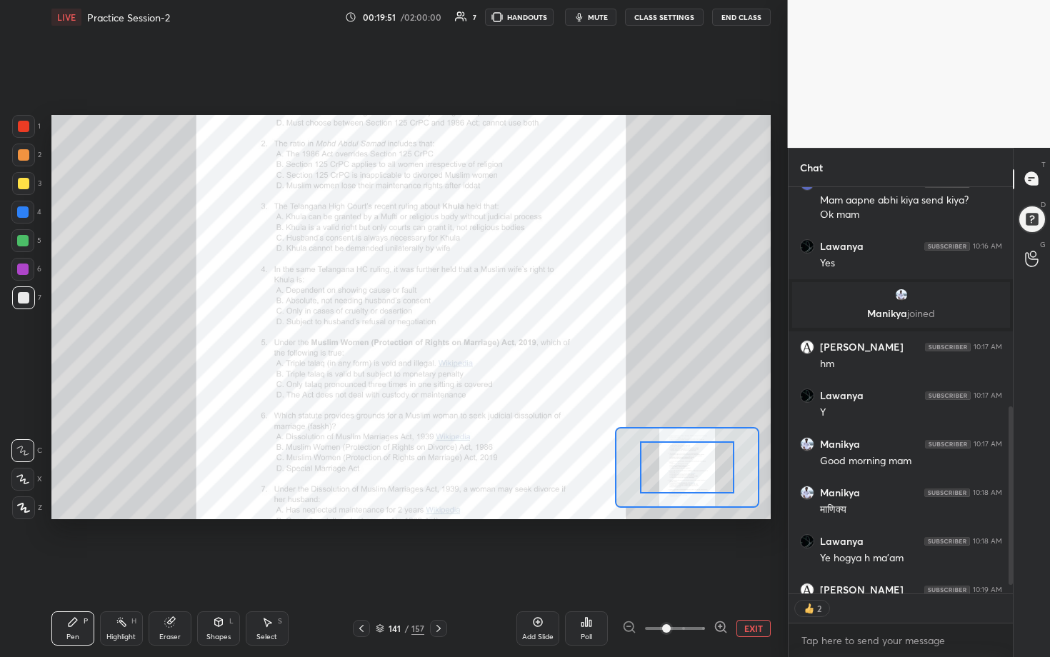
click at [512, 335] on icon at bounding box center [721, 627] width 14 height 14
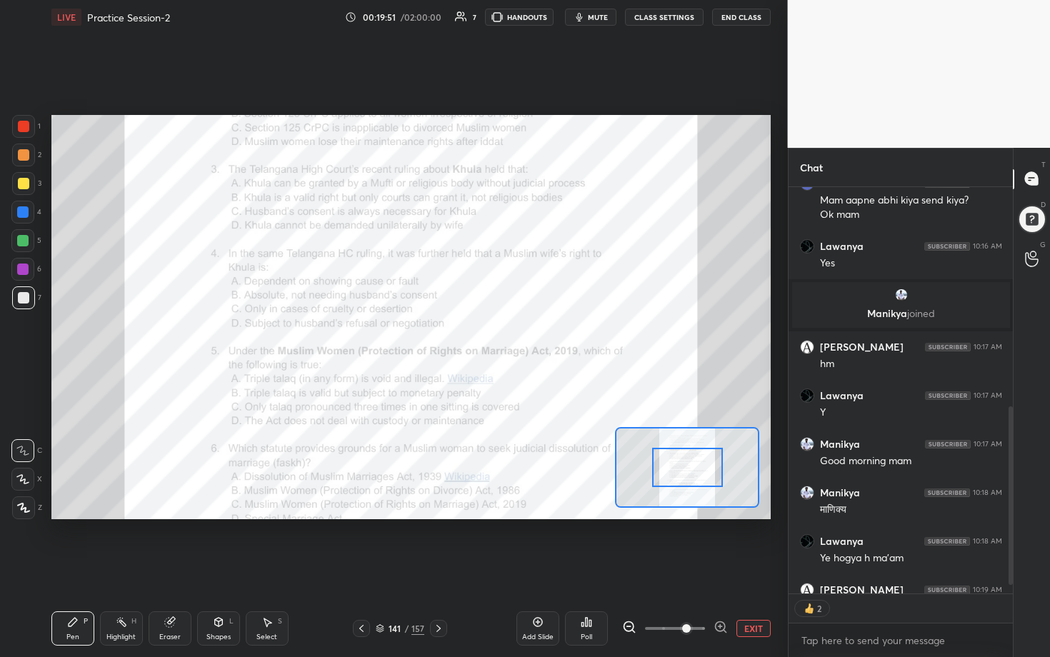
click at [512, 335] on icon at bounding box center [721, 627] width 14 height 14
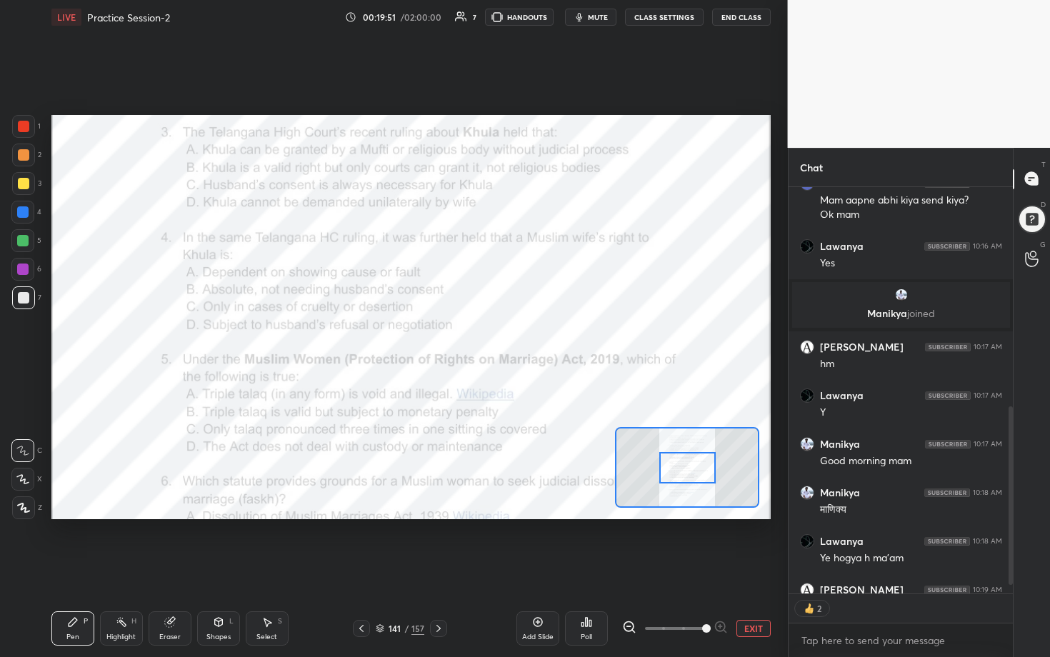
click at [512, 335] on span at bounding box center [706, 628] width 9 height 9
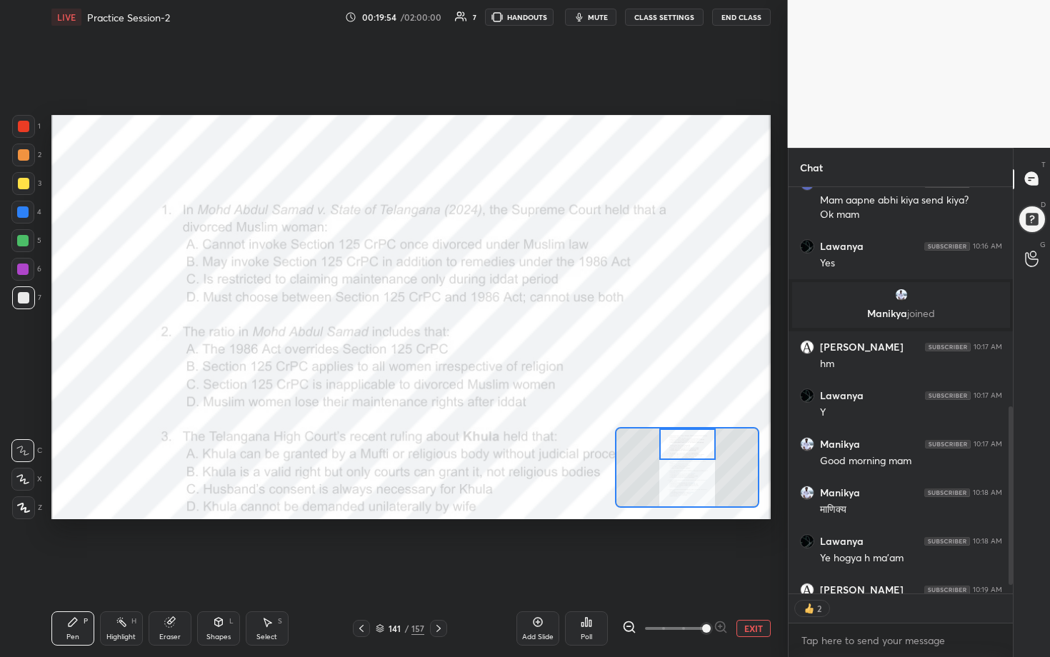
drag, startPoint x: 683, startPoint y: 464, endPoint x: 683, endPoint y: 429, distance: 34.3
click at [512, 335] on div at bounding box center [687, 444] width 56 height 31
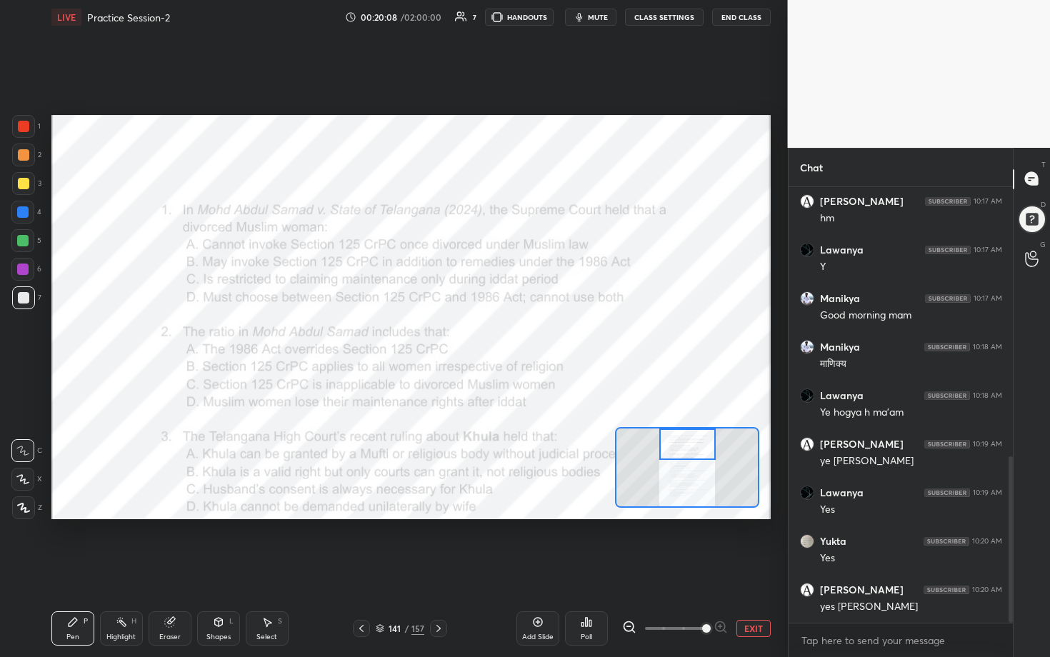
scroll to position [704, 0]
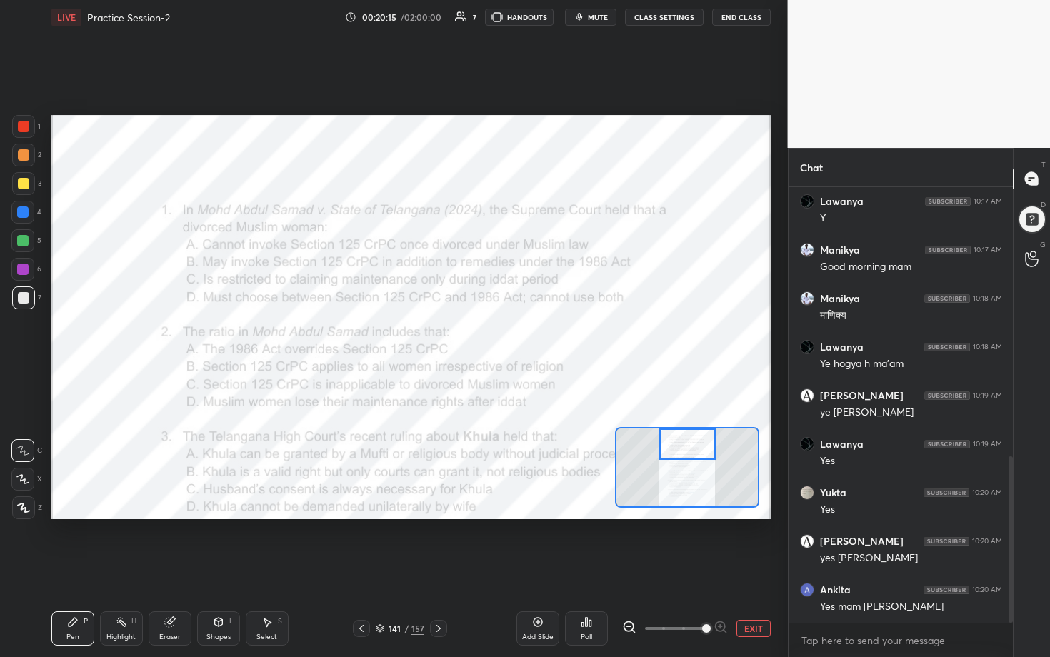
click at [31, 124] on div at bounding box center [23, 126] width 23 height 23
click at [512, 335] on div "Poll" at bounding box center [586, 628] width 43 height 34
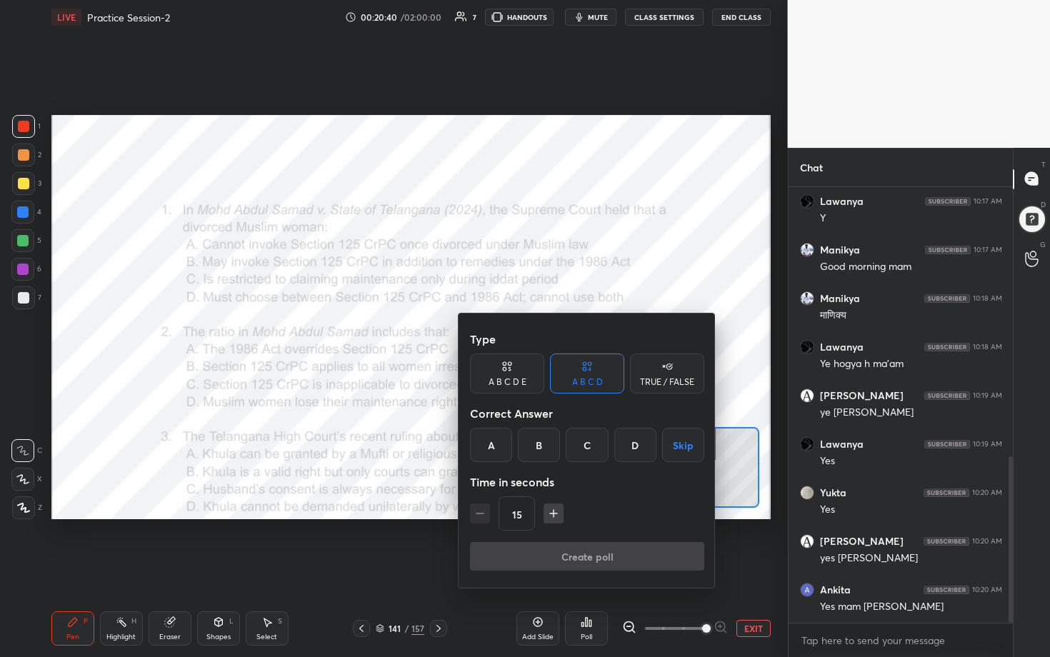
click at [512, 335] on div "B" at bounding box center [539, 445] width 42 height 34
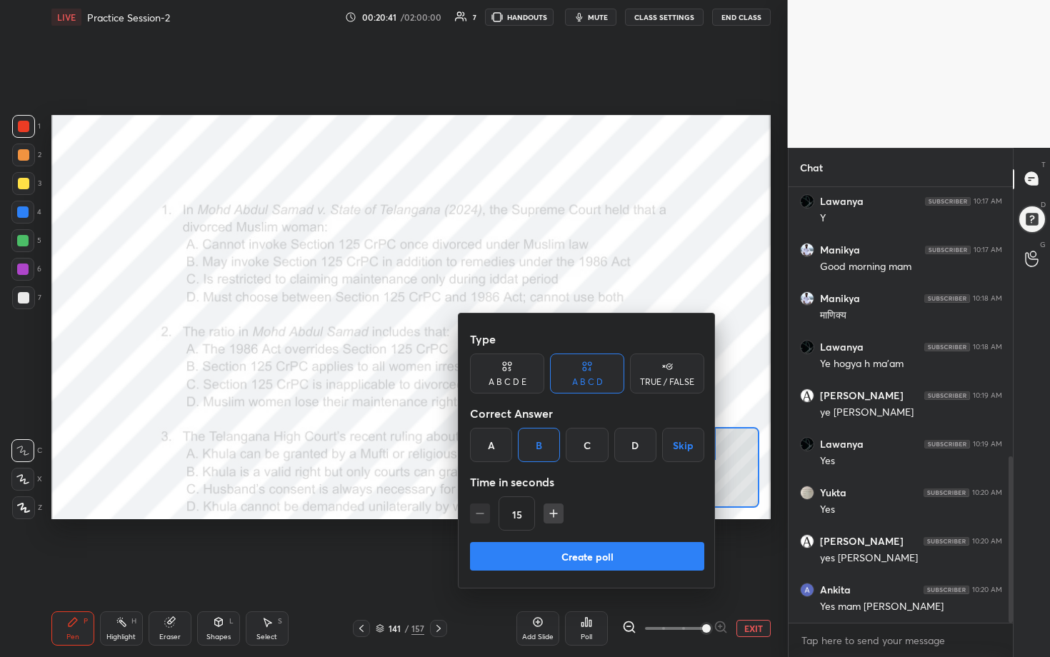
click at [512, 335] on button "Create poll" at bounding box center [587, 556] width 234 height 29
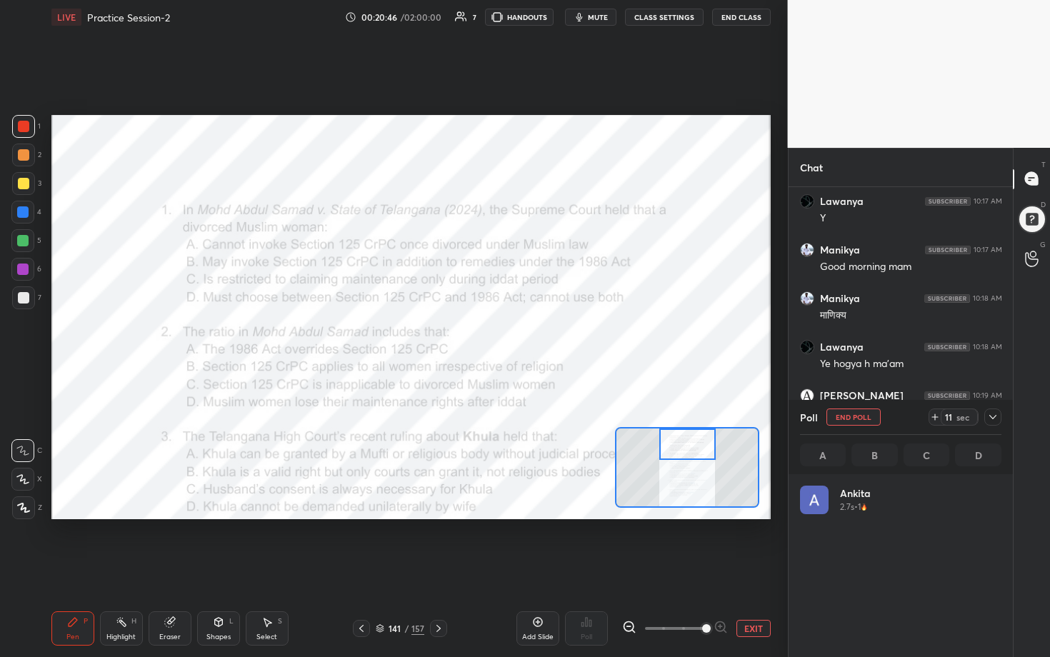
scroll to position [167, 197]
click at [512, 335] on icon at bounding box center [992, 416] width 11 height 11
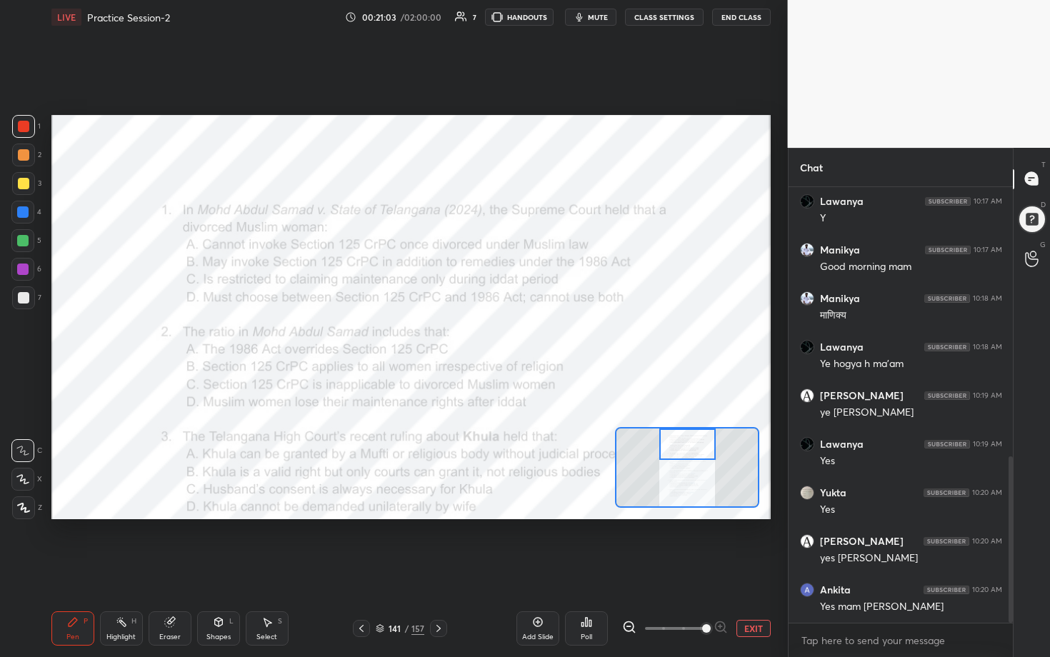
scroll to position [312, 220]
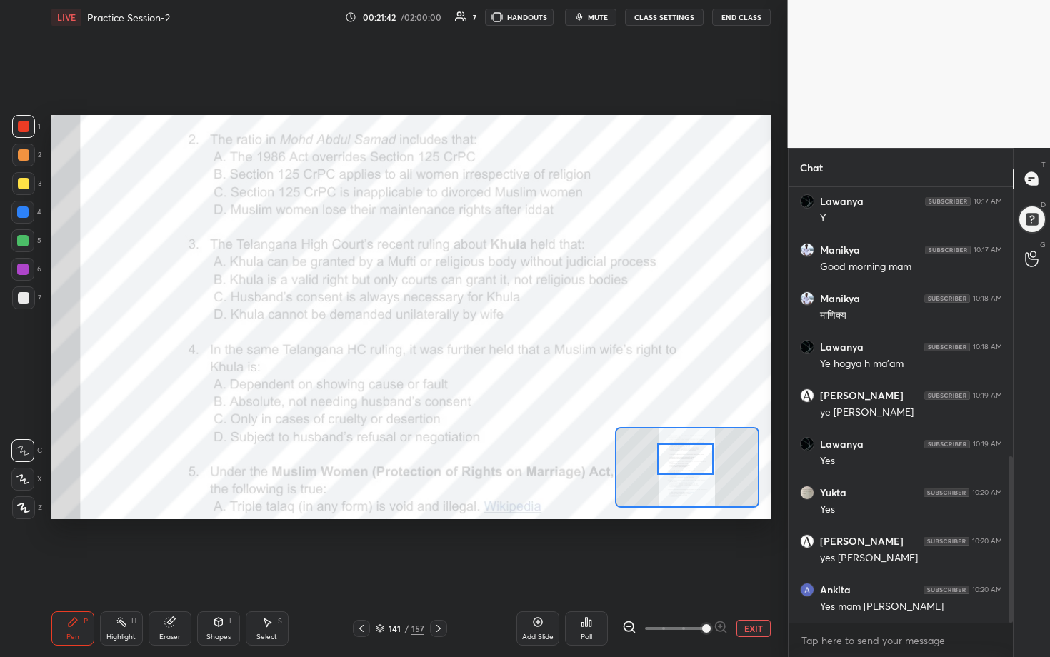
drag, startPoint x: 684, startPoint y: 449, endPoint x: 681, endPoint y: 464, distance: 15.2
click at [512, 335] on div at bounding box center [685, 459] width 56 height 31
click at [512, 335] on icon at bounding box center [586, 621] width 11 height 11
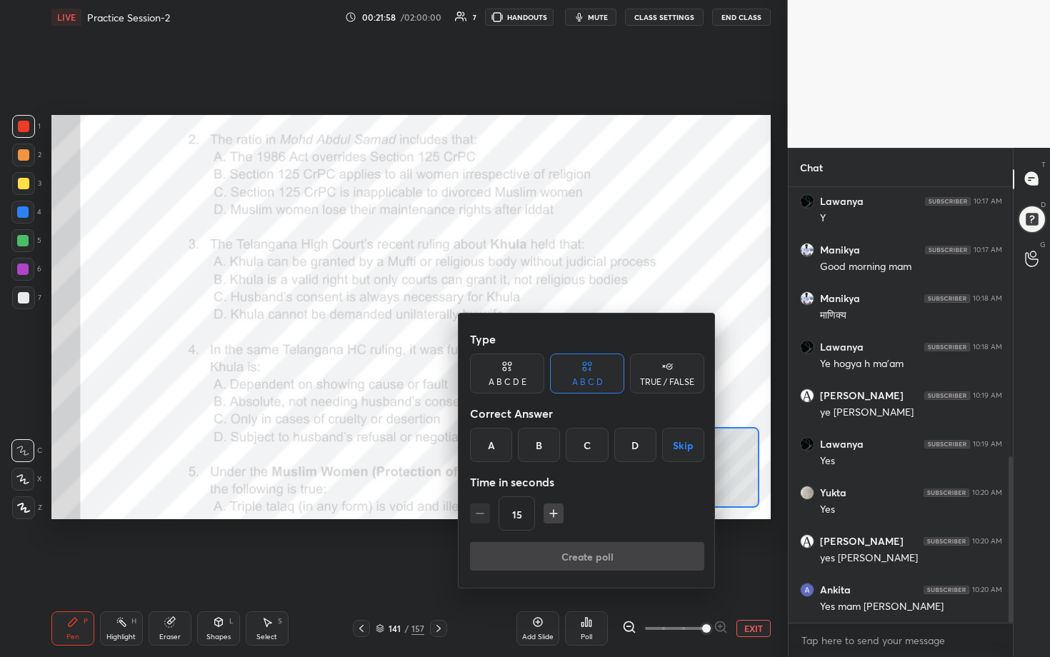
click at [512, 335] on div "B" at bounding box center [539, 445] width 42 height 34
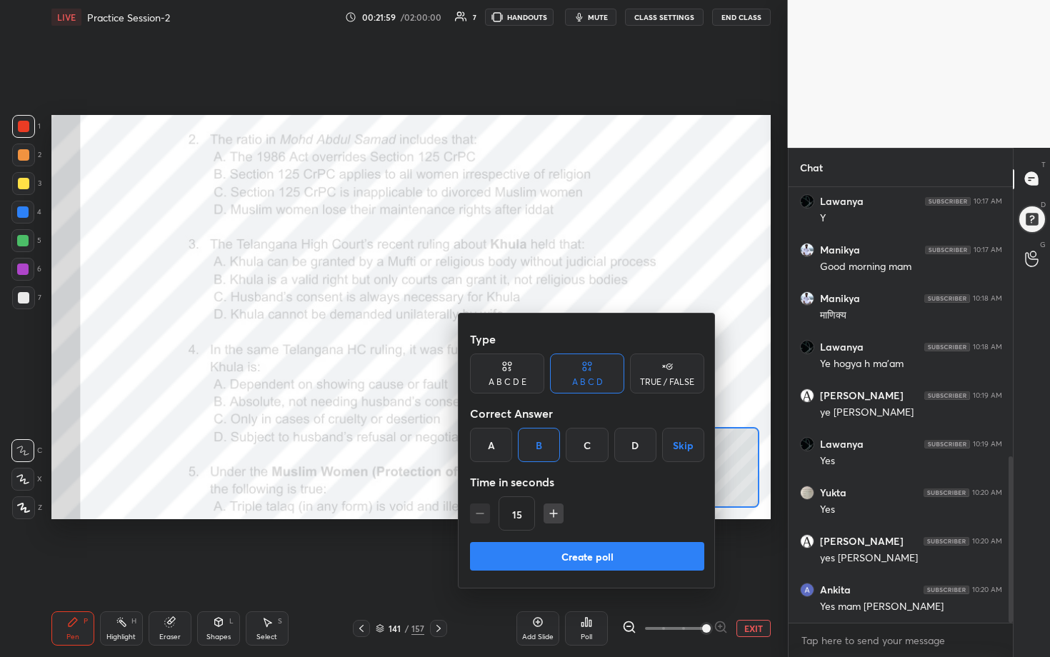
click at [512, 335] on button "Create poll" at bounding box center [587, 556] width 234 height 29
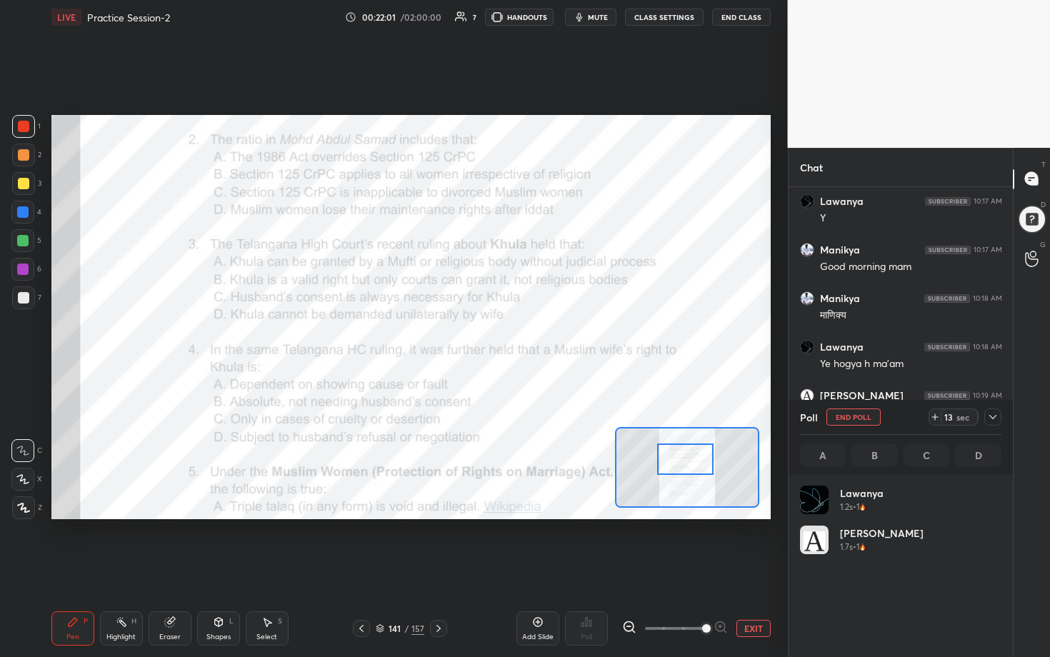
scroll to position [167, 197]
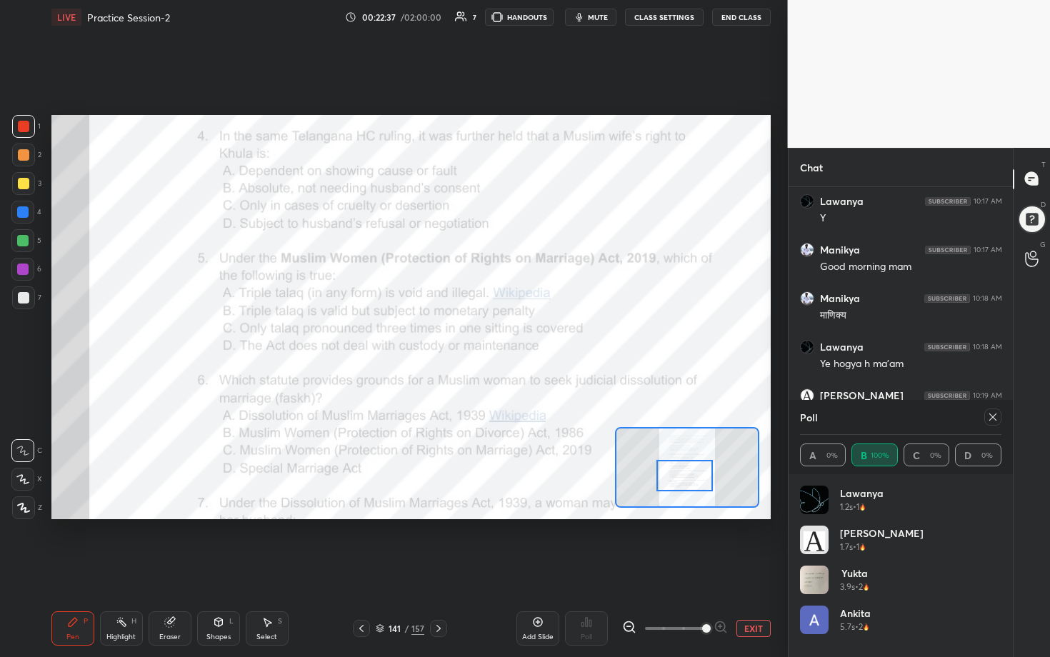
drag, startPoint x: 693, startPoint y: 456, endPoint x: 692, endPoint y: 473, distance: 16.4
click at [512, 335] on div at bounding box center [684, 475] width 56 height 31
click at [512, 335] on icon at bounding box center [992, 416] width 11 height 11
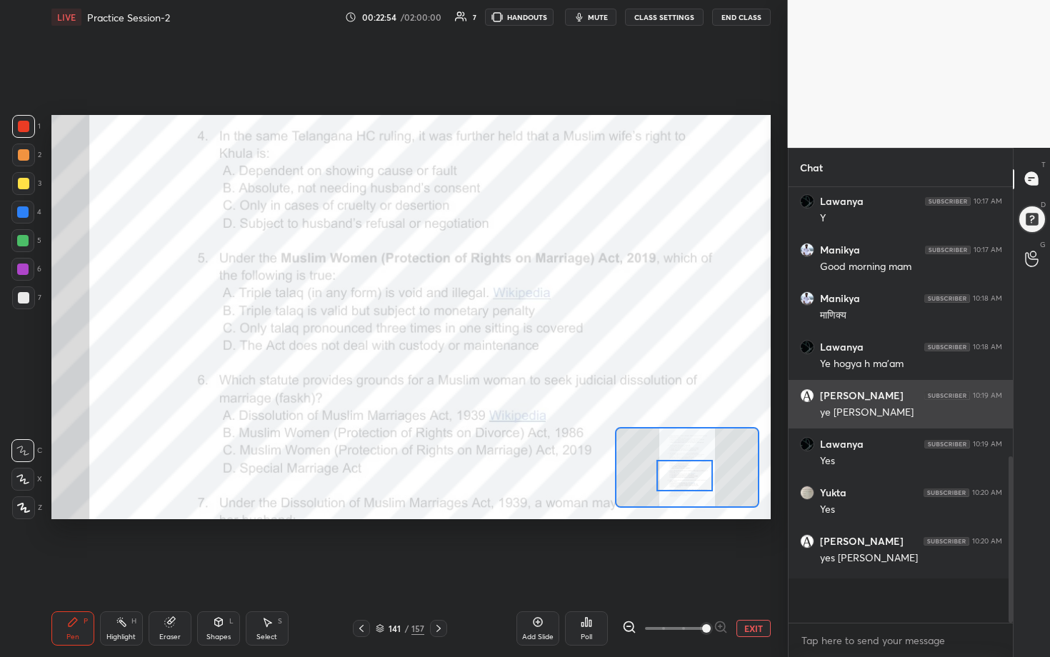
scroll to position [4, 5]
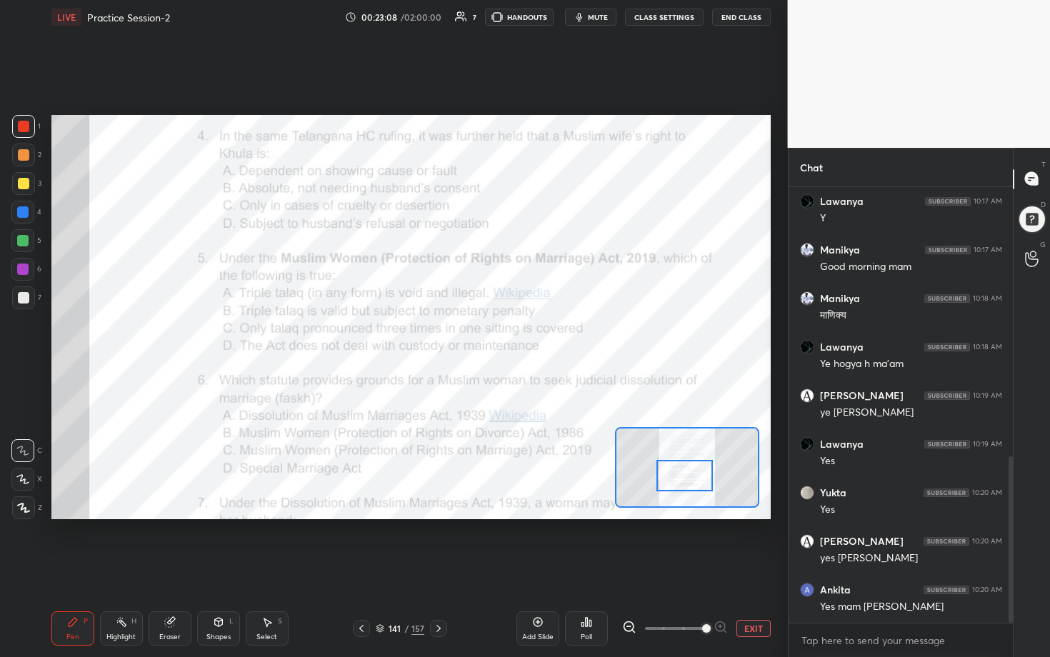
click at [512, 335] on div "Poll" at bounding box center [586, 637] width 11 height 7
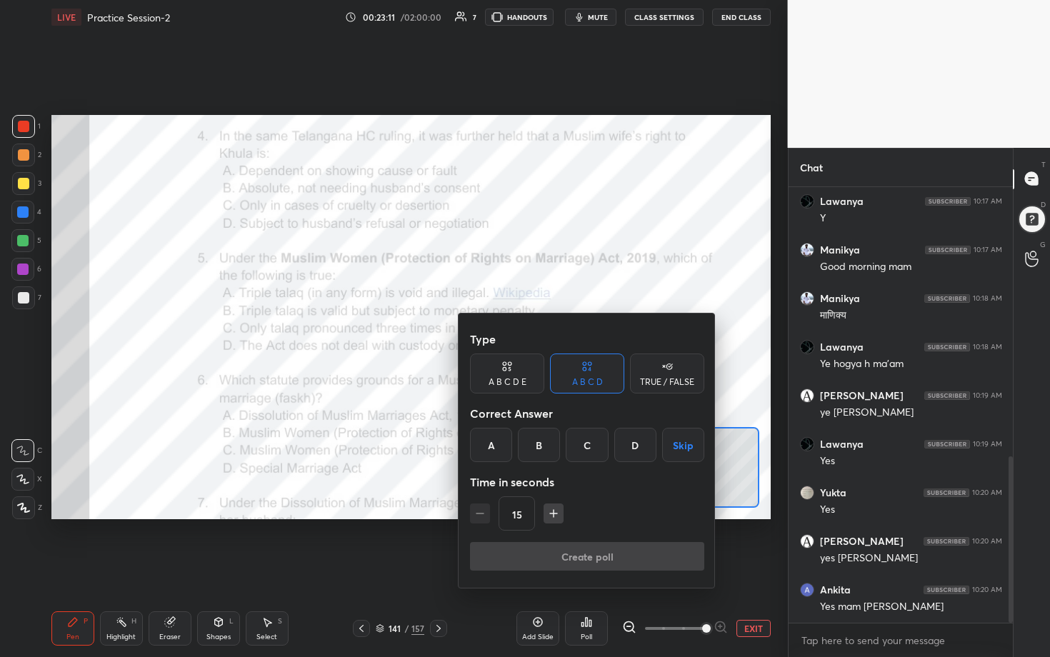
click at [512, 335] on div "B" at bounding box center [539, 445] width 42 height 34
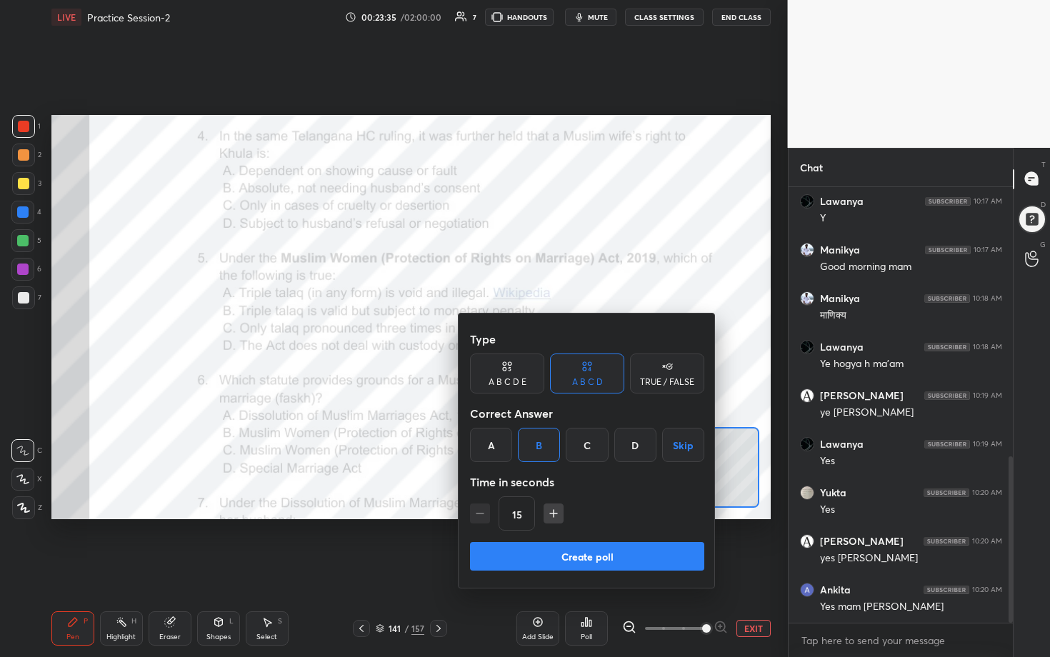
click at [489, 335] on div "A" at bounding box center [491, 445] width 42 height 34
click at [512, 335] on button "Create poll" at bounding box center [587, 556] width 234 height 29
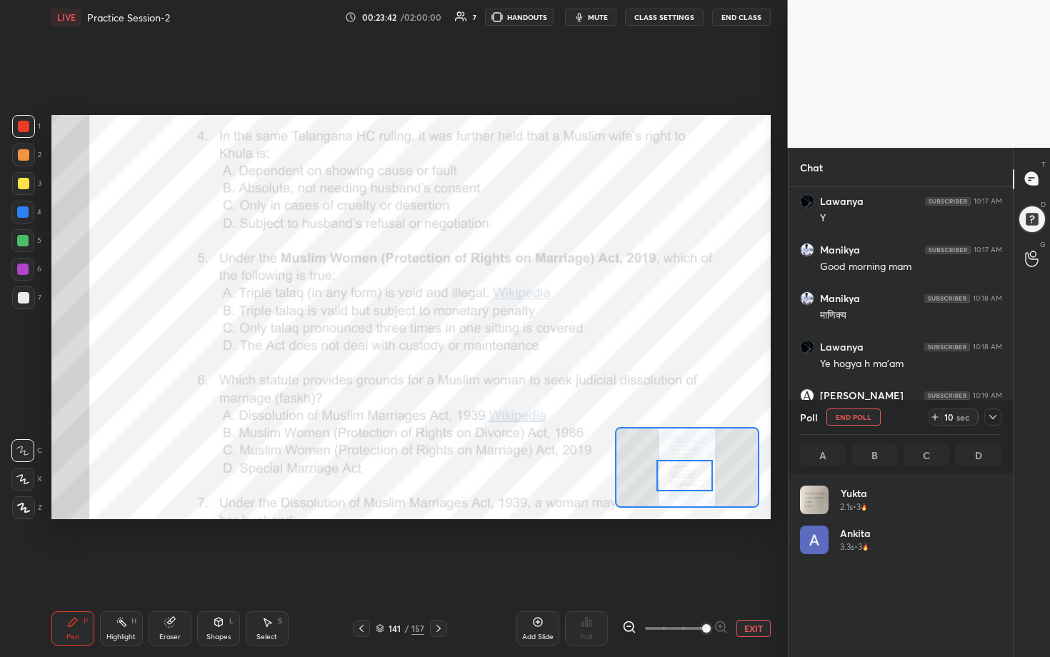
scroll to position [827, 0]
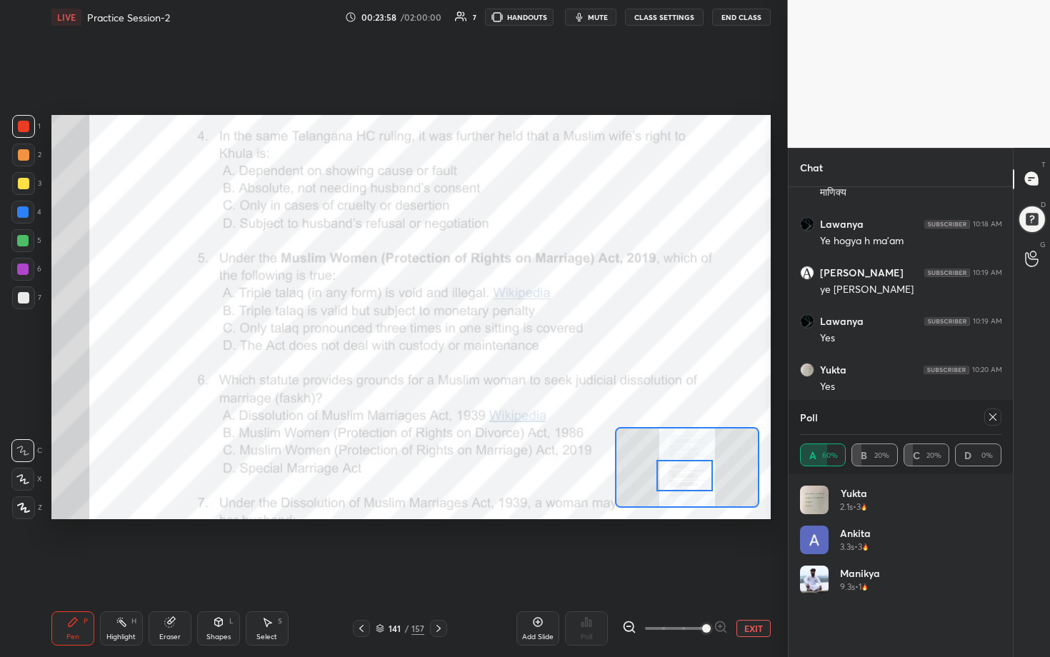
click at [512, 335] on icon at bounding box center [992, 416] width 11 height 11
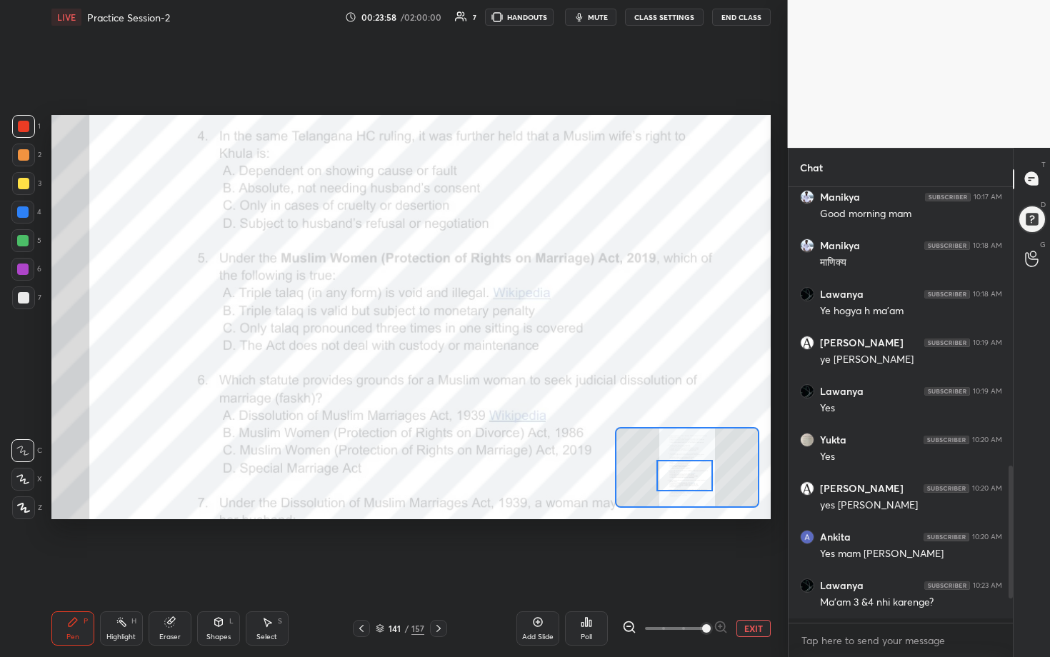
scroll to position [753, 0]
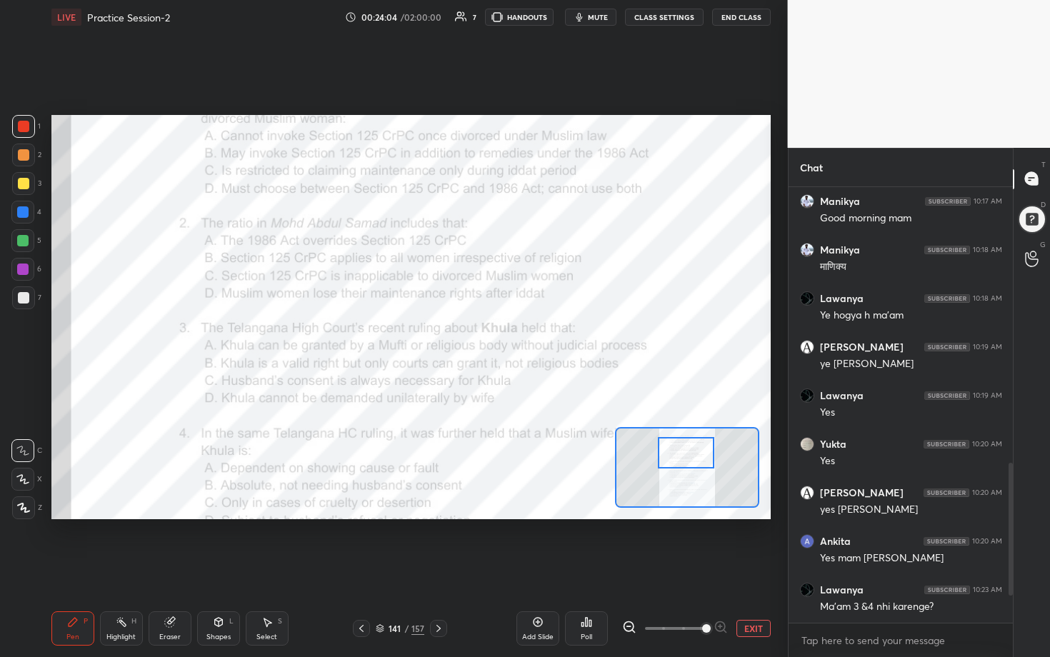
drag, startPoint x: 673, startPoint y: 477, endPoint x: 674, endPoint y: 456, distance: 20.8
click at [512, 335] on div at bounding box center [686, 452] width 56 height 31
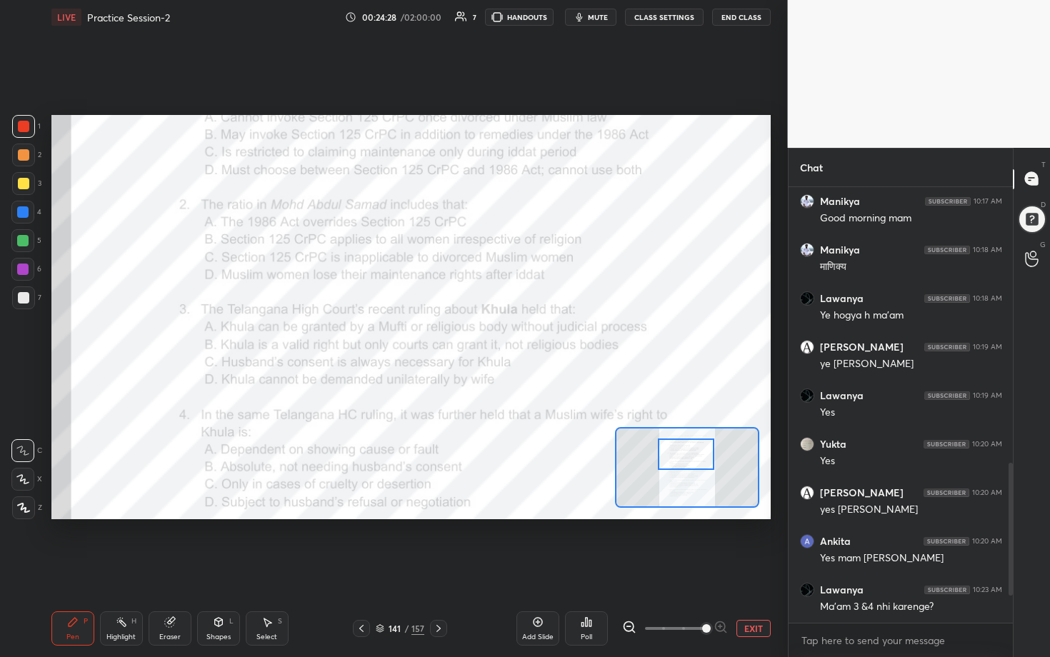
click at [512, 335] on div "Poll" at bounding box center [586, 628] width 43 height 34
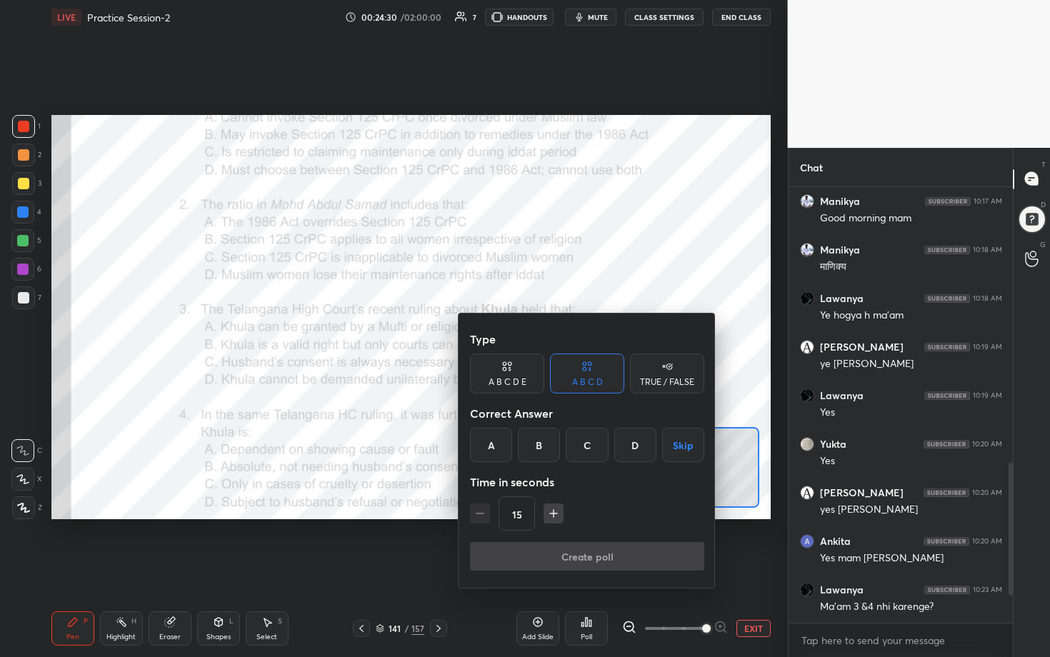
click at [512, 335] on div "B" at bounding box center [539, 445] width 42 height 34
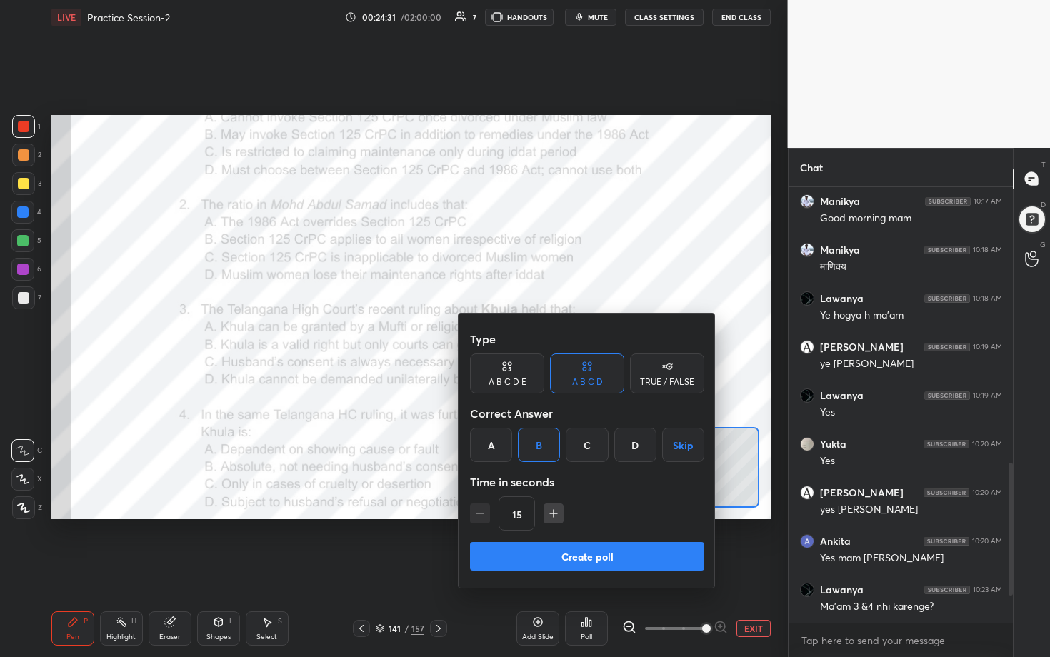
click at [512, 335] on button "Create poll" at bounding box center [587, 556] width 234 height 29
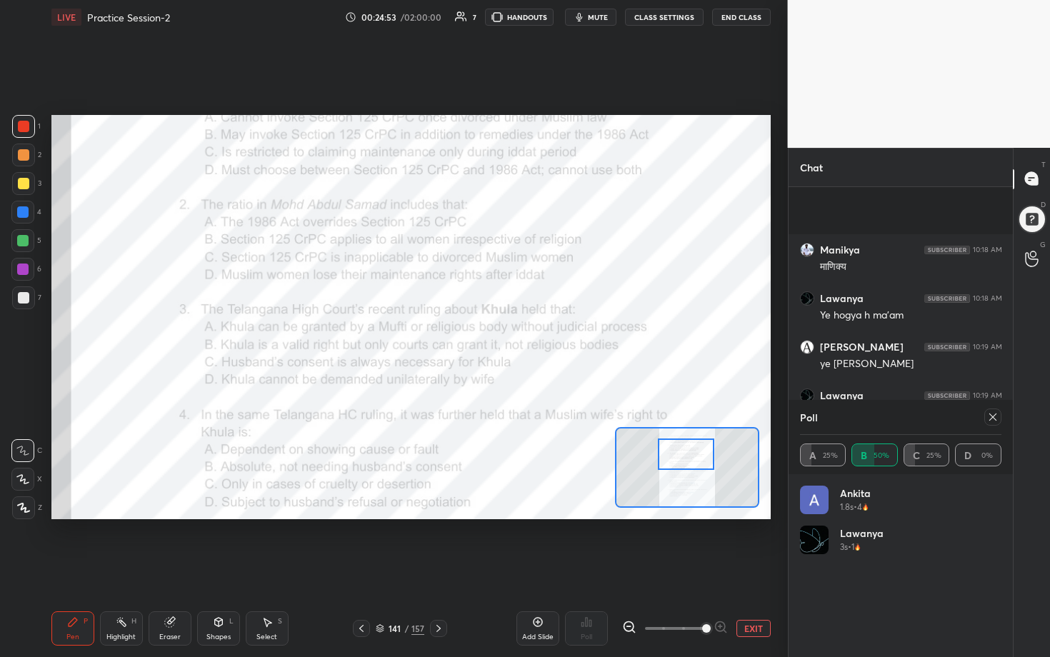
scroll to position [876, 0]
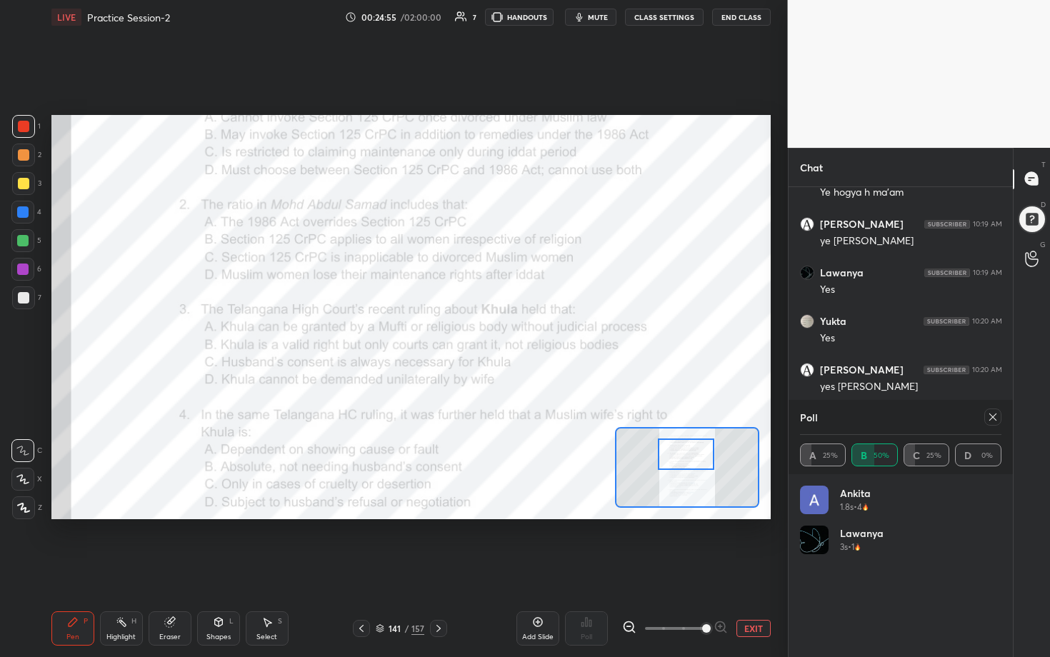
click at [512, 335] on icon at bounding box center [992, 416] width 11 height 11
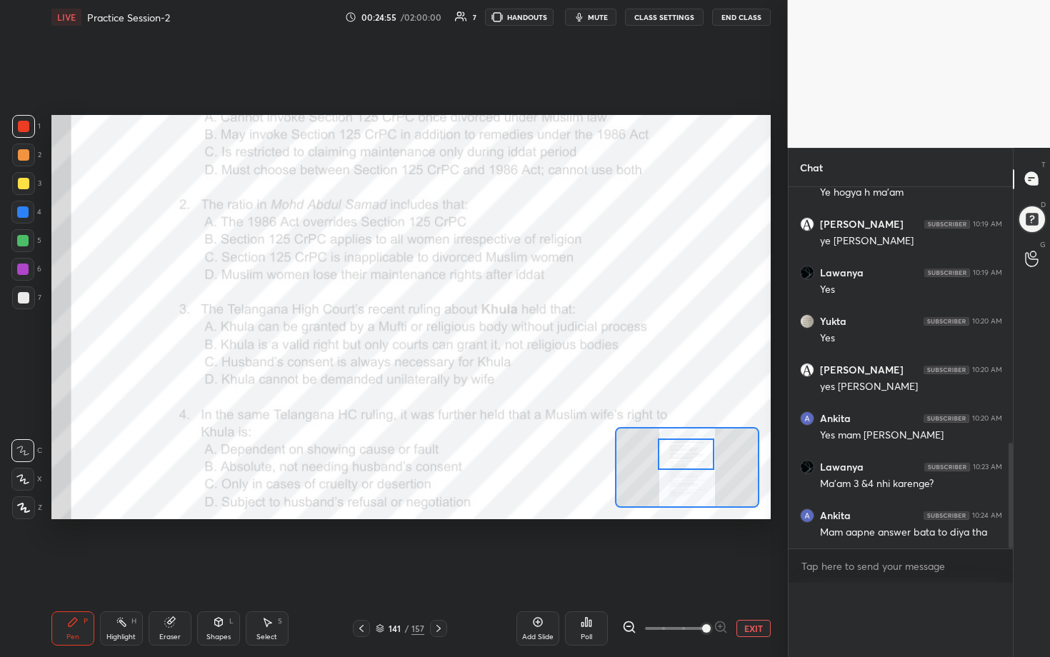
scroll to position [381, 220]
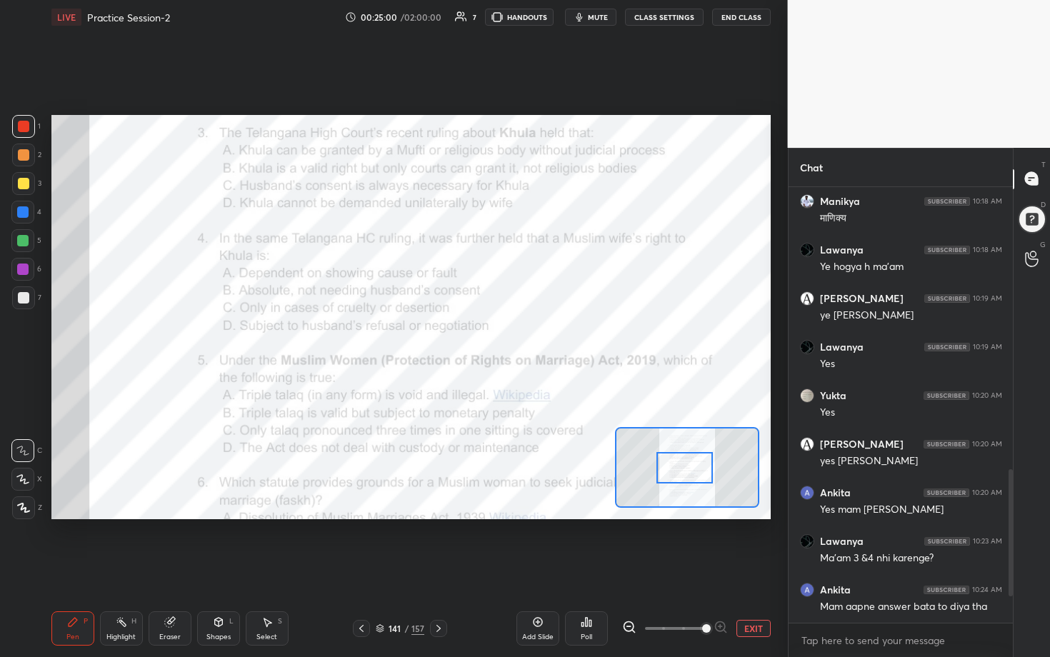
drag, startPoint x: 690, startPoint y: 451, endPoint x: 689, endPoint y: 465, distance: 13.6
click at [512, 335] on div at bounding box center [684, 467] width 56 height 31
click at [512, 335] on div "Poll" at bounding box center [586, 628] width 43 height 34
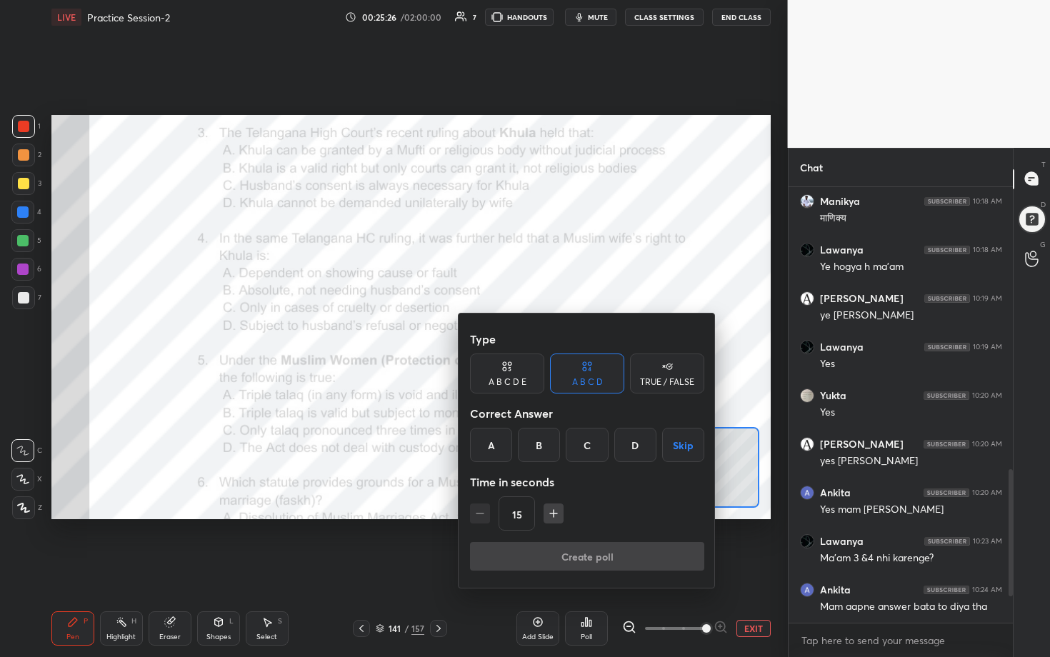
click at [512, 335] on div "B" at bounding box center [539, 445] width 42 height 34
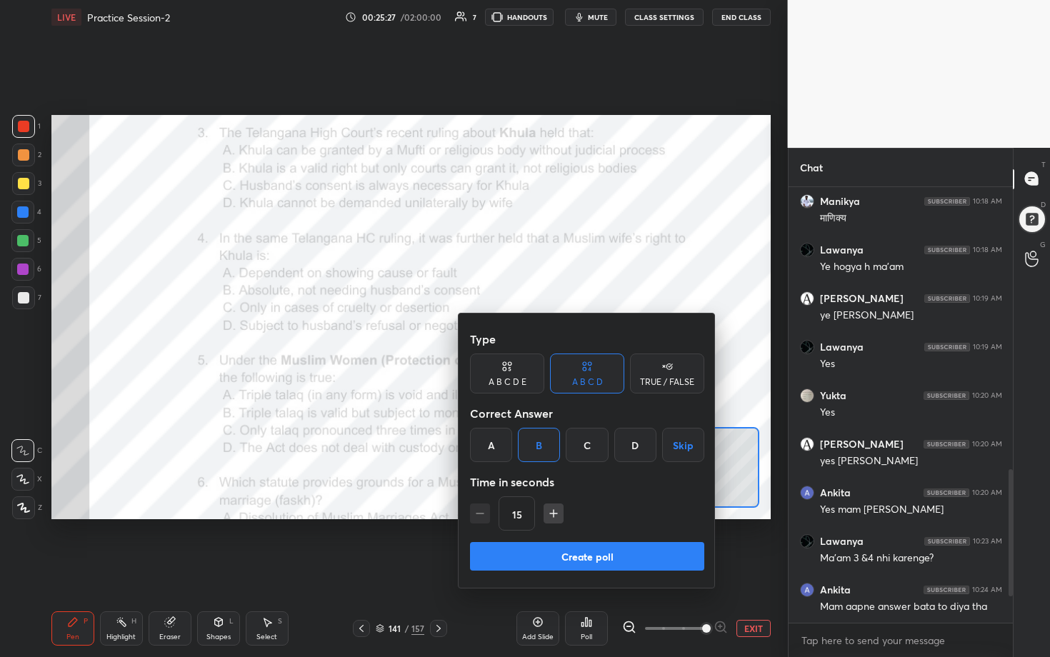
click at [512, 335] on button "Create poll" at bounding box center [587, 556] width 234 height 29
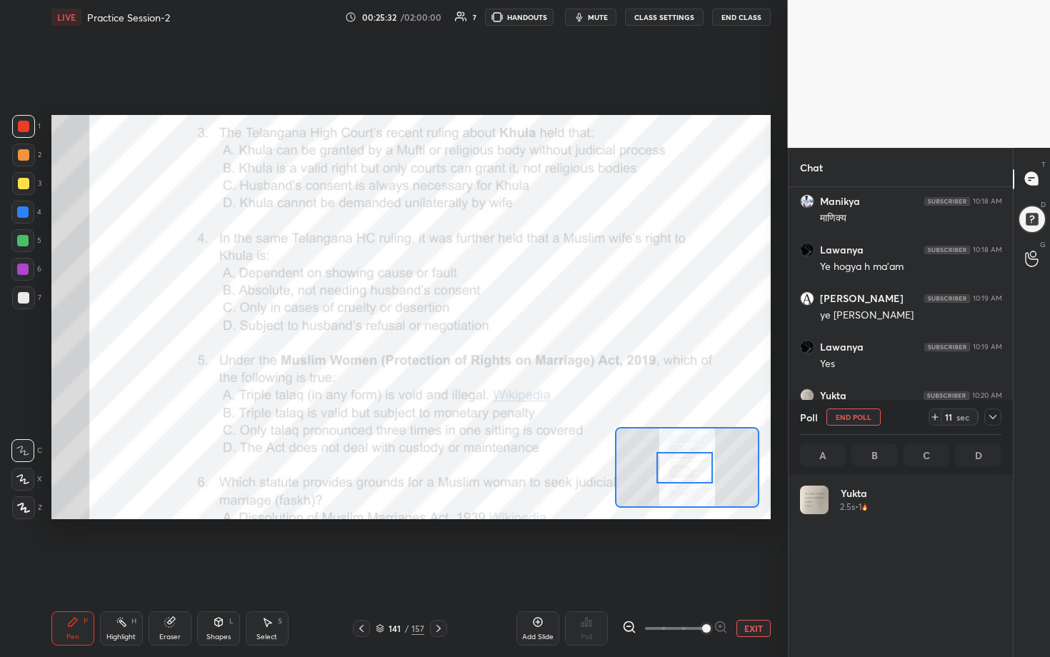
scroll to position [167, 197]
click at [512, 335] on icon at bounding box center [992, 416] width 11 height 11
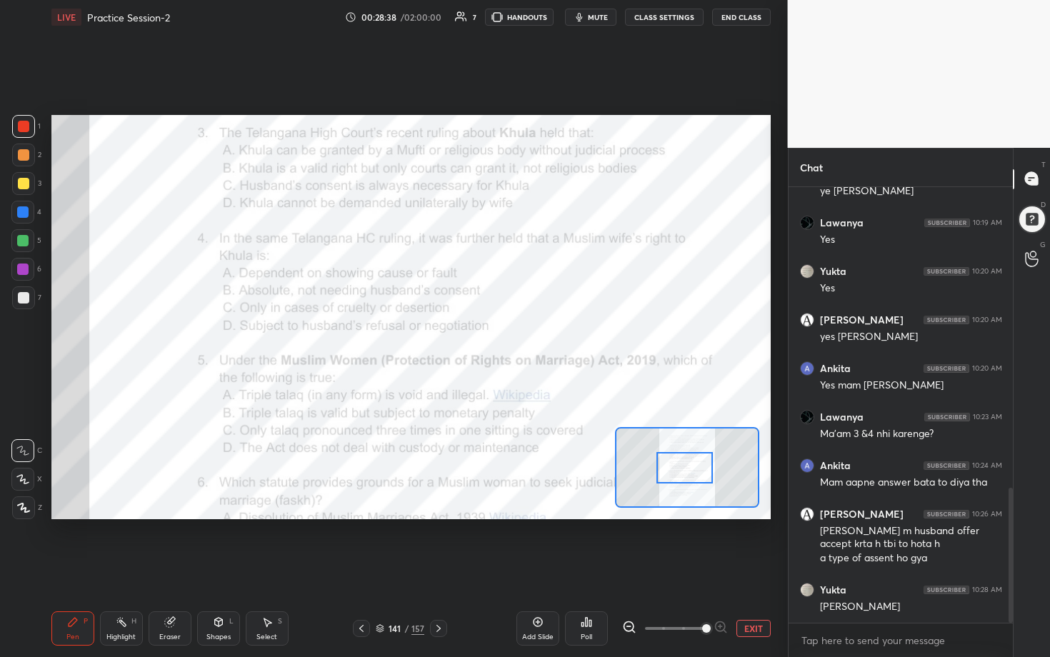
scroll to position [974, 0]
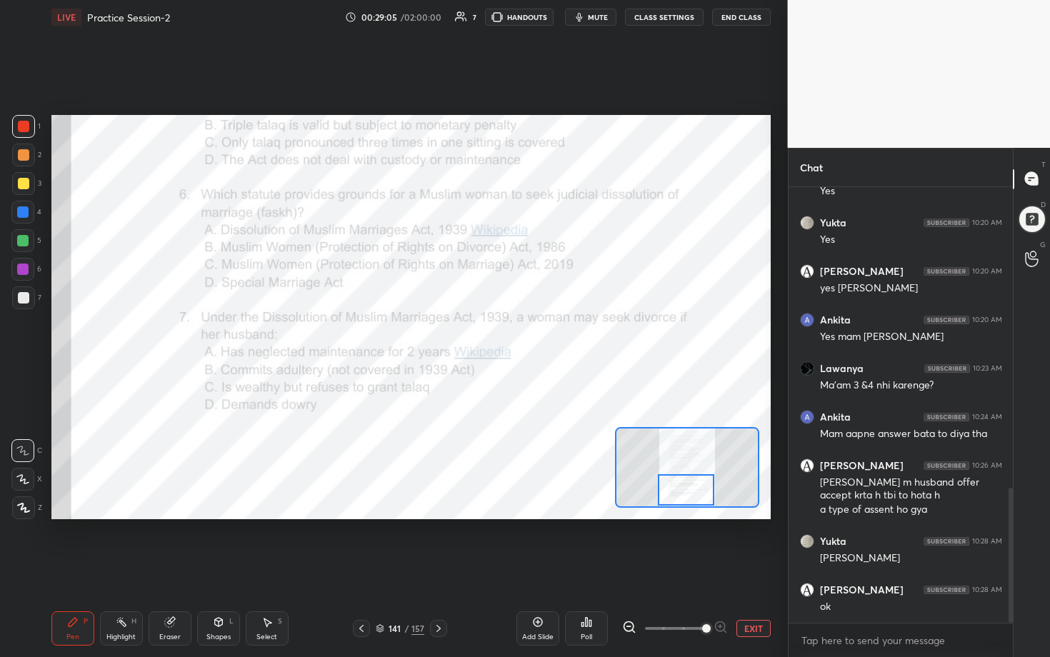
drag, startPoint x: 695, startPoint y: 469, endPoint x: 696, endPoint y: 491, distance: 22.2
click at [512, 335] on div at bounding box center [686, 489] width 56 height 31
click at [512, 335] on div "Poll" at bounding box center [586, 628] width 43 height 34
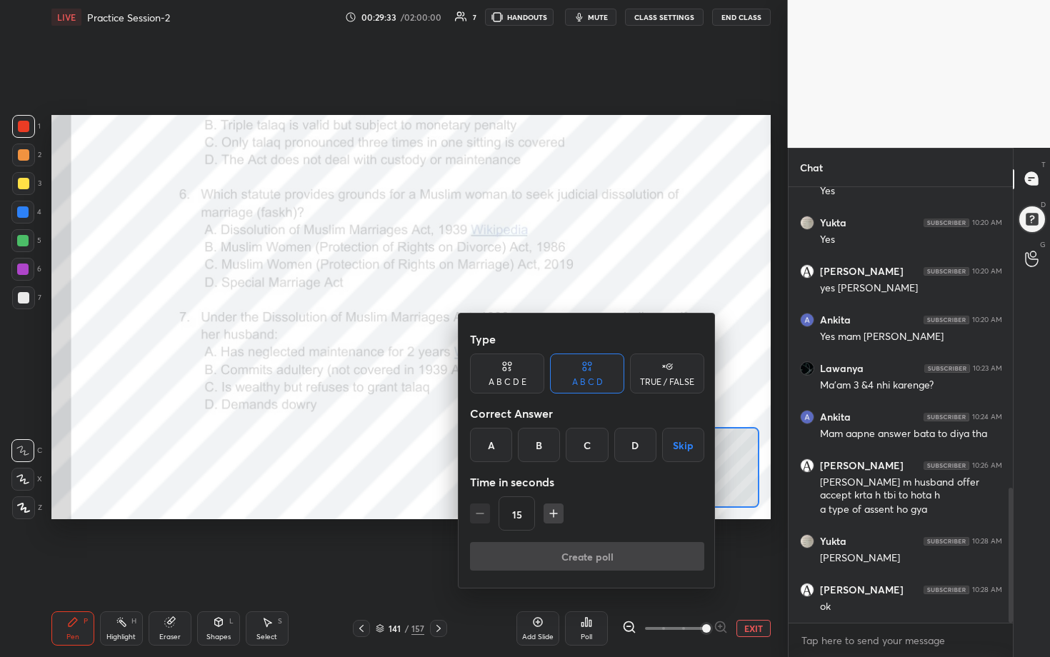
click at [485, 335] on div "A" at bounding box center [491, 445] width 42 height 34
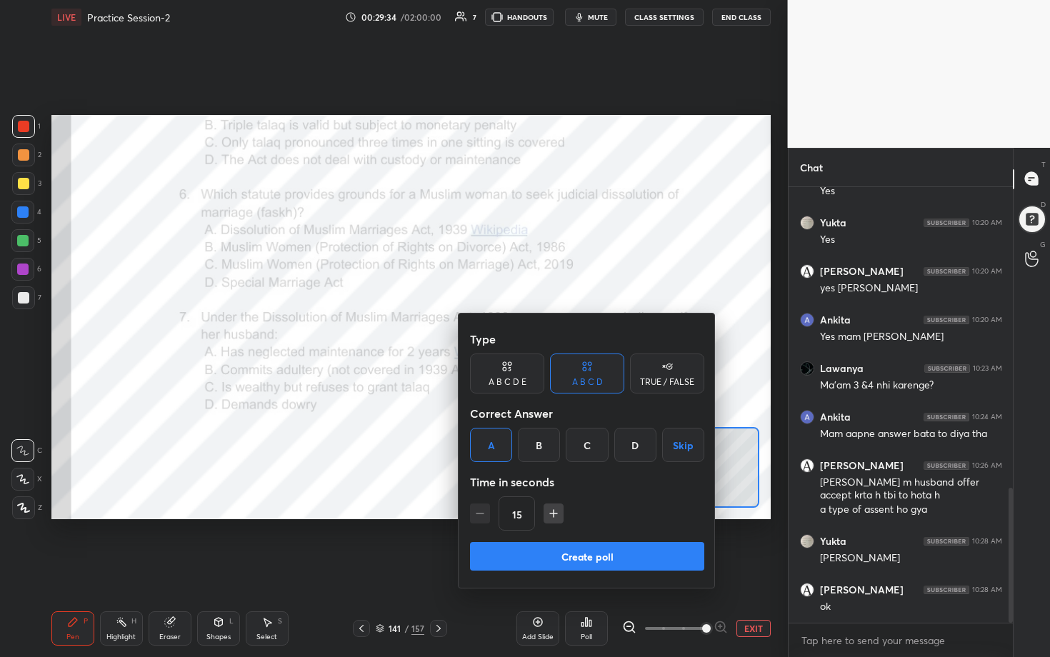
click at [512, 335] on button "Create poll" at bounding box center [587, 556] width 234 height 29
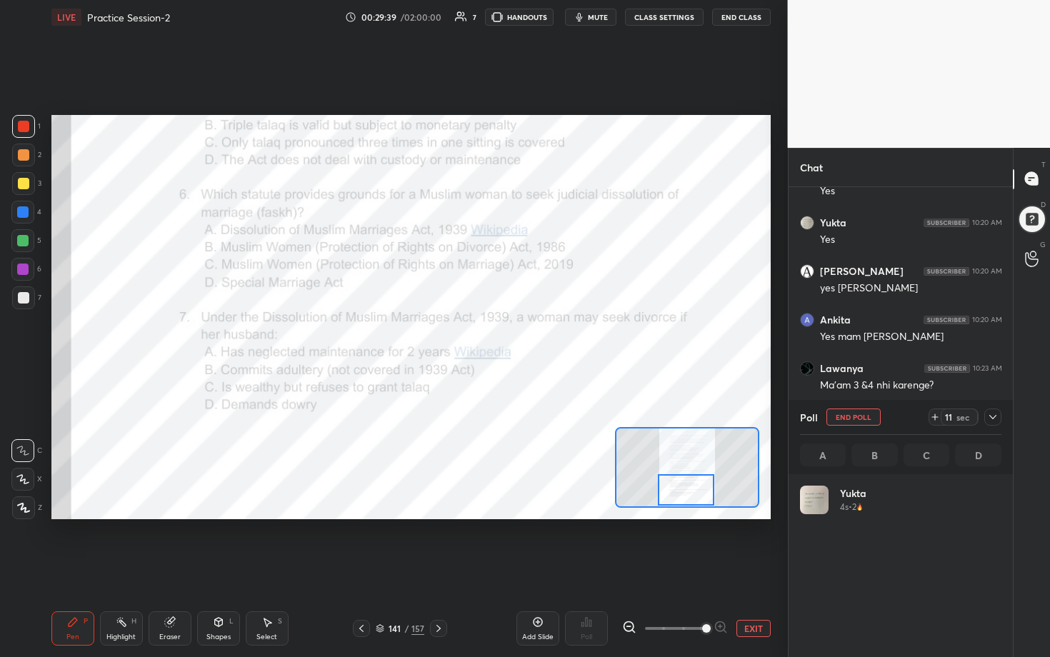
scroll to position [167, 197]
click at [512, 335] on icon at bounding box center [992, 416] width 11 height 11
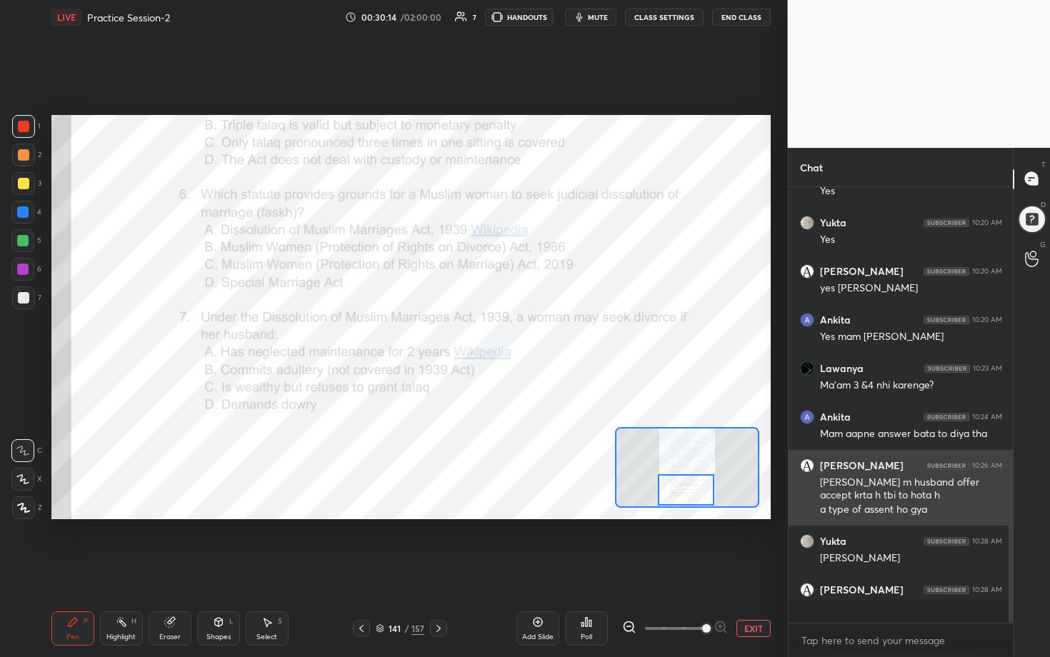
scroll to position [5, 5]
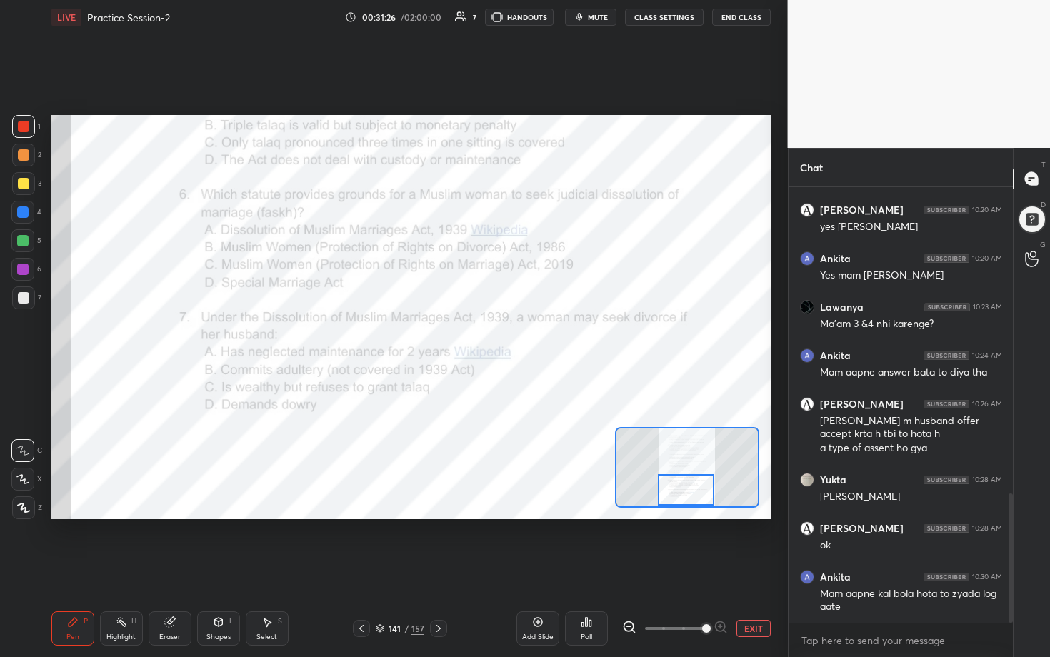
click at [512, 335] on div "Poll" at bounding box center [586, 628] width 43 height 34
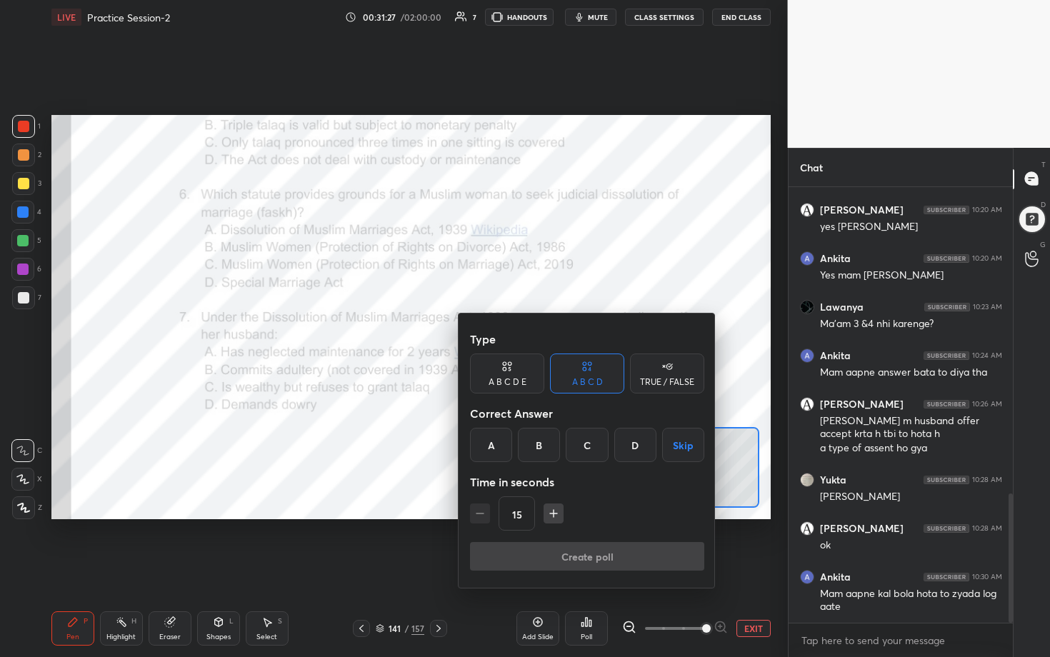
click at [496, 335] on div "A" at bounding box center [491, 445] width 42 height 34
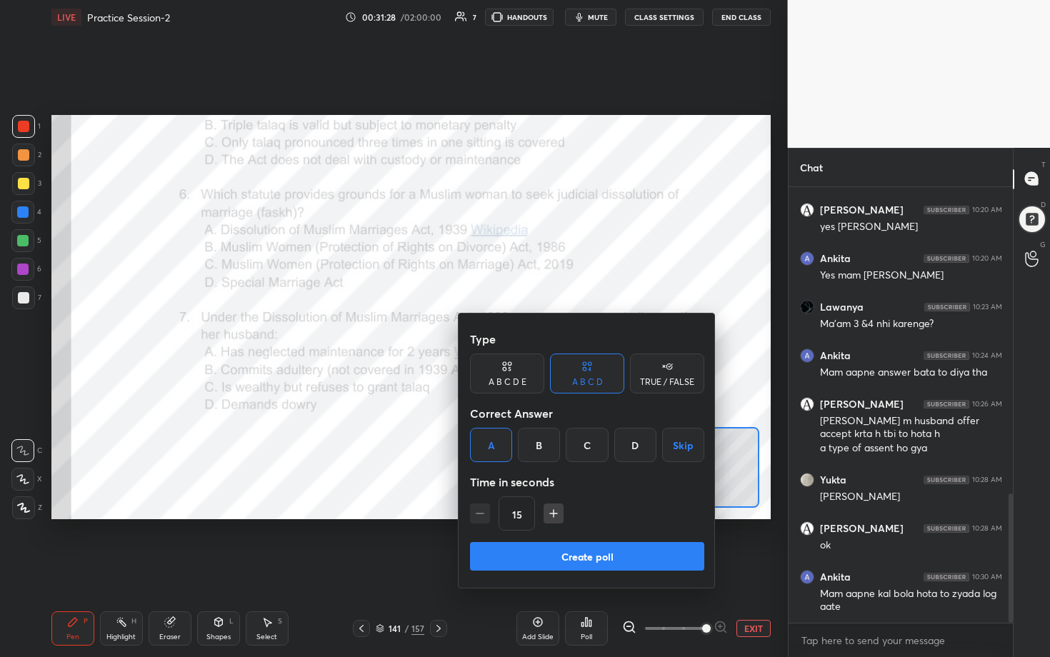
click at [512, 335] on button "Create poll" at bounding box center [587, 556] width 234 height 29
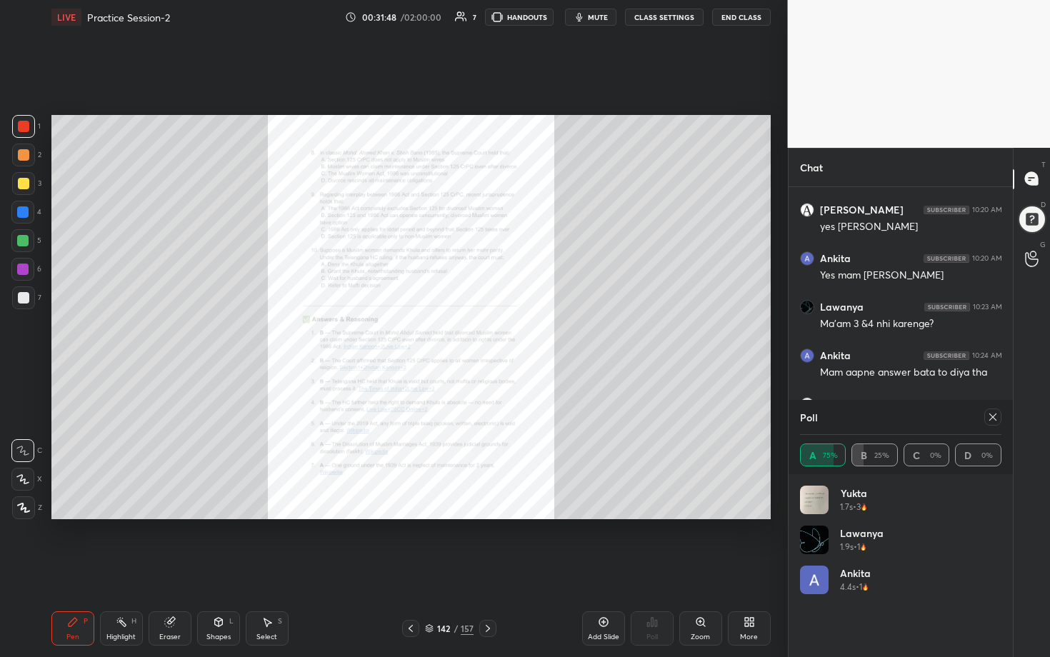
click at [512, 335] on div "Zoom" at bounding box center [700, 628] width 43 height 34
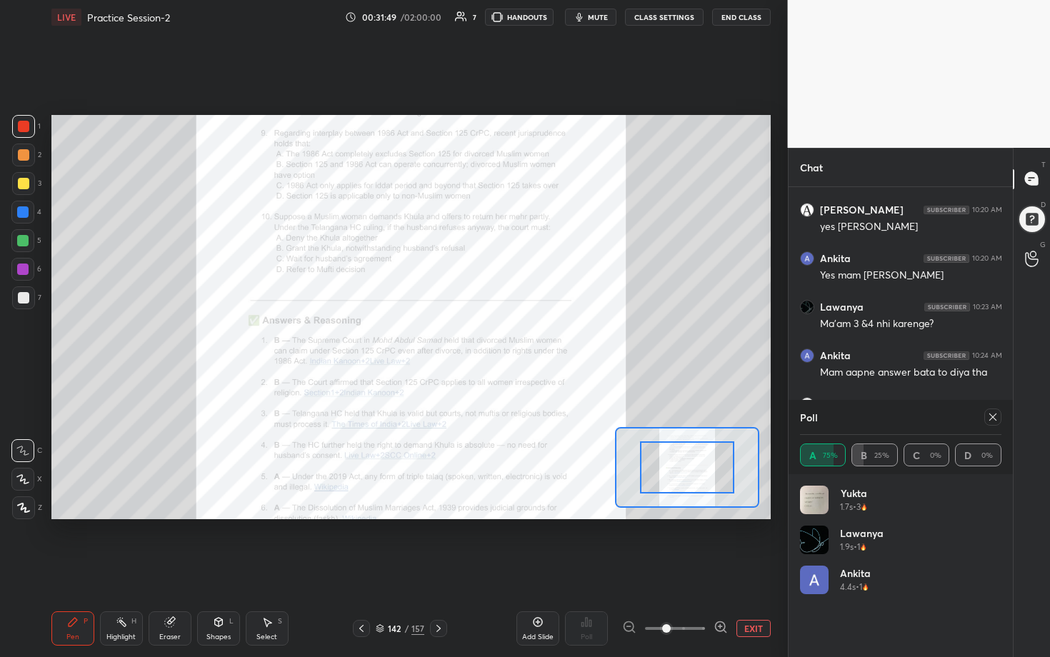
click at [512, 335] on icon at bounding box center [721, 627] width 14 height 14
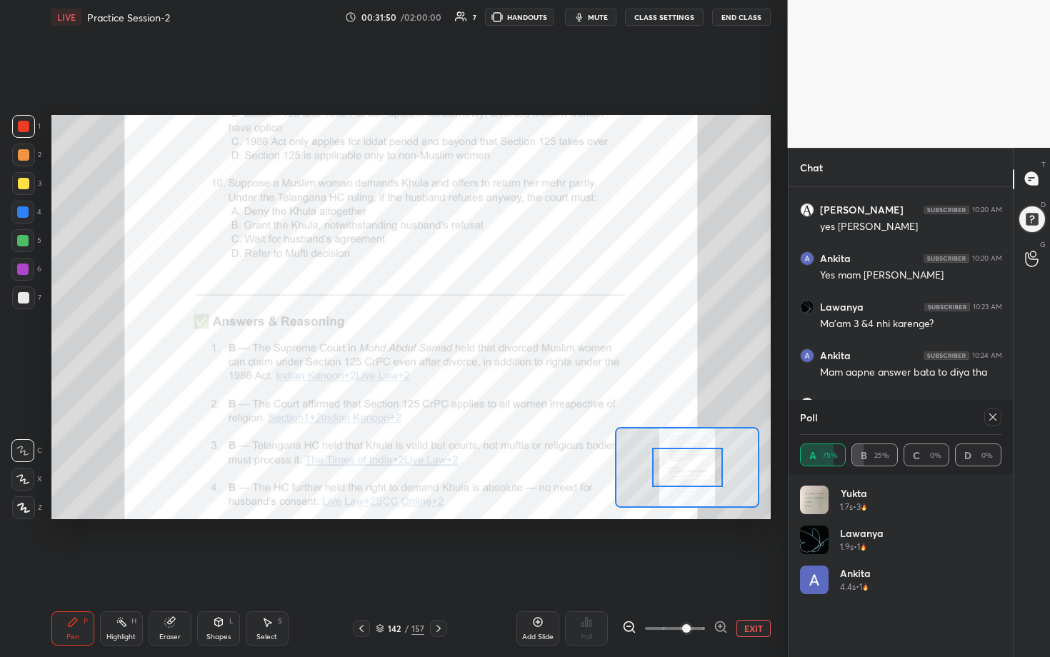
click at [512, 335] on icon at bounding box center [721, 627] width 14 height 14
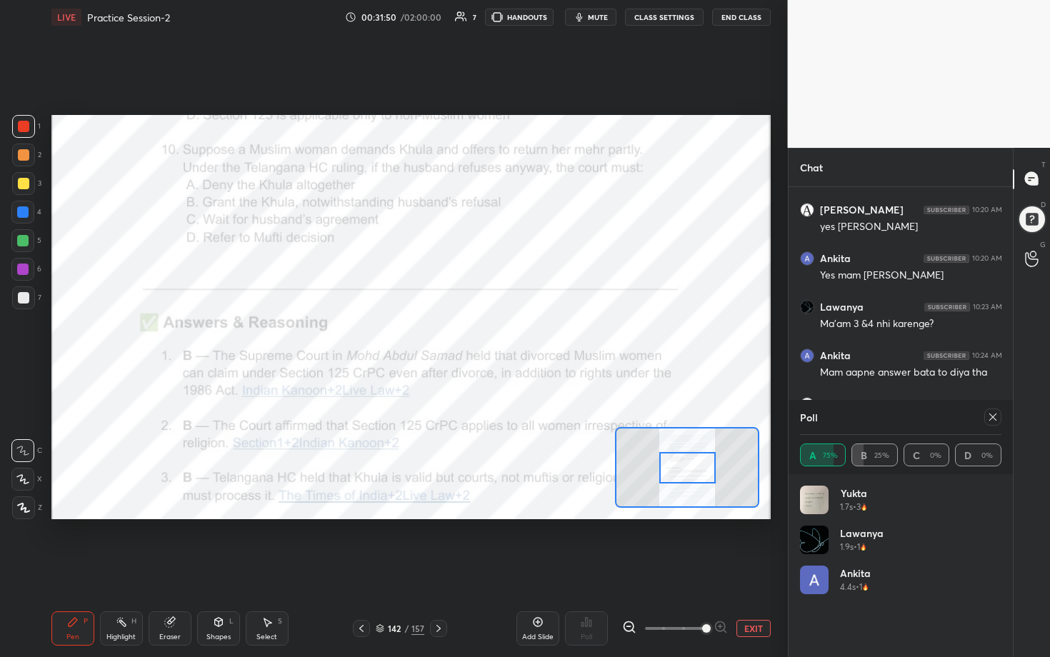
click at [512, 335] on span at bounding box center [706, 628] width 9 height 9
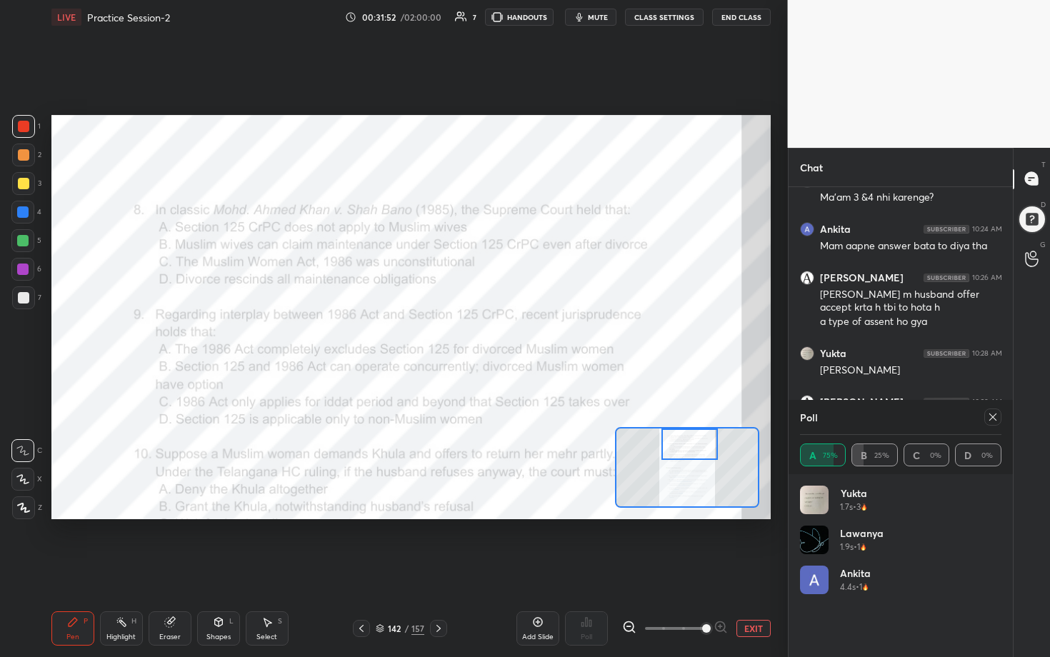
drag, startPoint x: 679, startPoint y: 469, endPoint x: 680, endPoint y: 434, distance: 35.0
click at [512, 335] on div at bounding box center [689, 444] width 56 height 31
click at [512, 335] on icon at bounding box center [992, 416] width 11 height 11
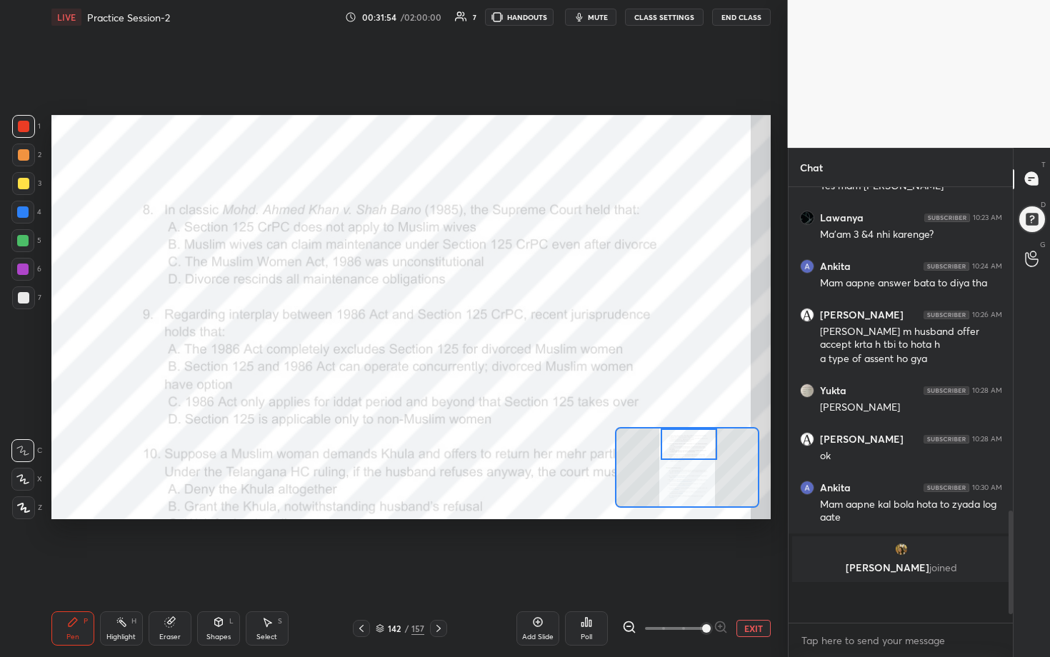
scroll to position [414, 220]
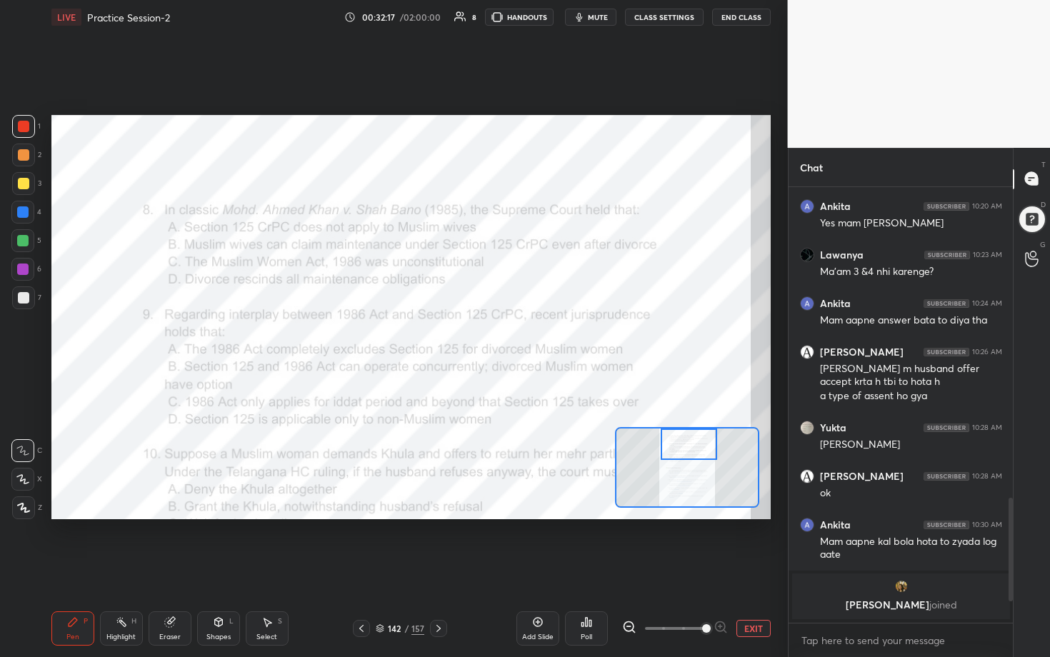
click at [512, 335] on div "Poll" at bounding box center [586, 628] width 43 height 34
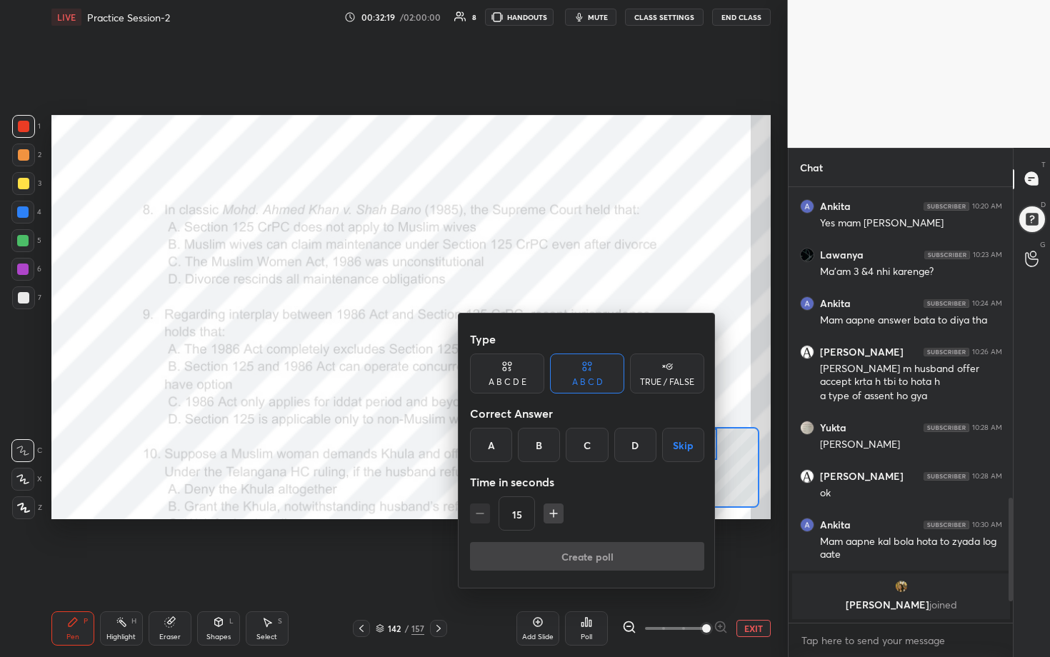
click at [512, 335] on div "B" at bounding box center [539, 445] width 42 height 34
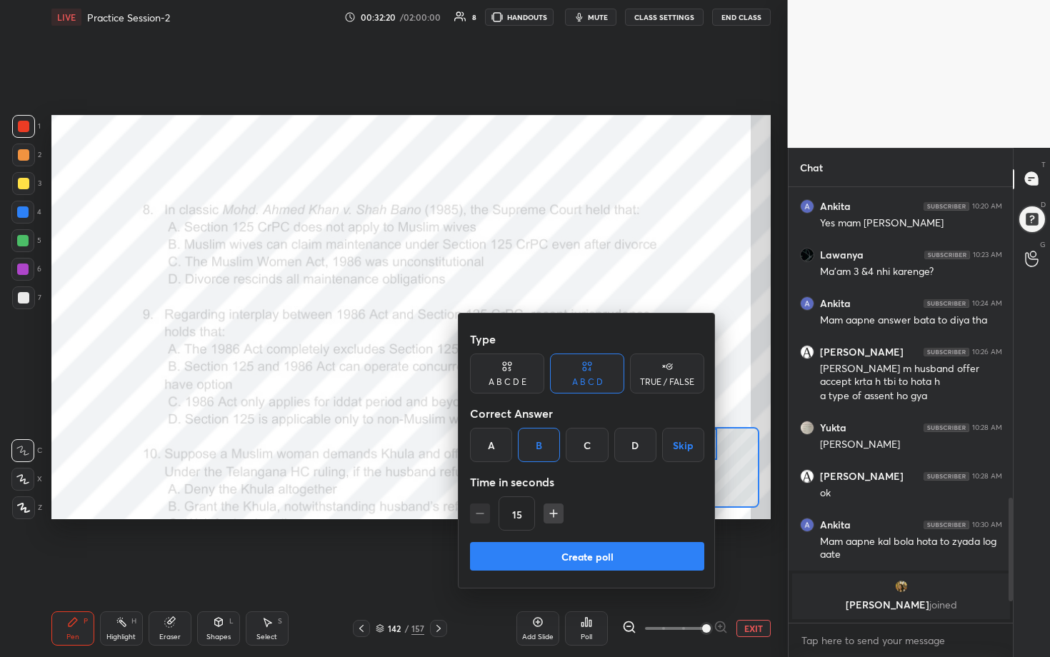
click at [512, 335] on button "Create poll" at bounding box center [587, 556] width 234 height 29
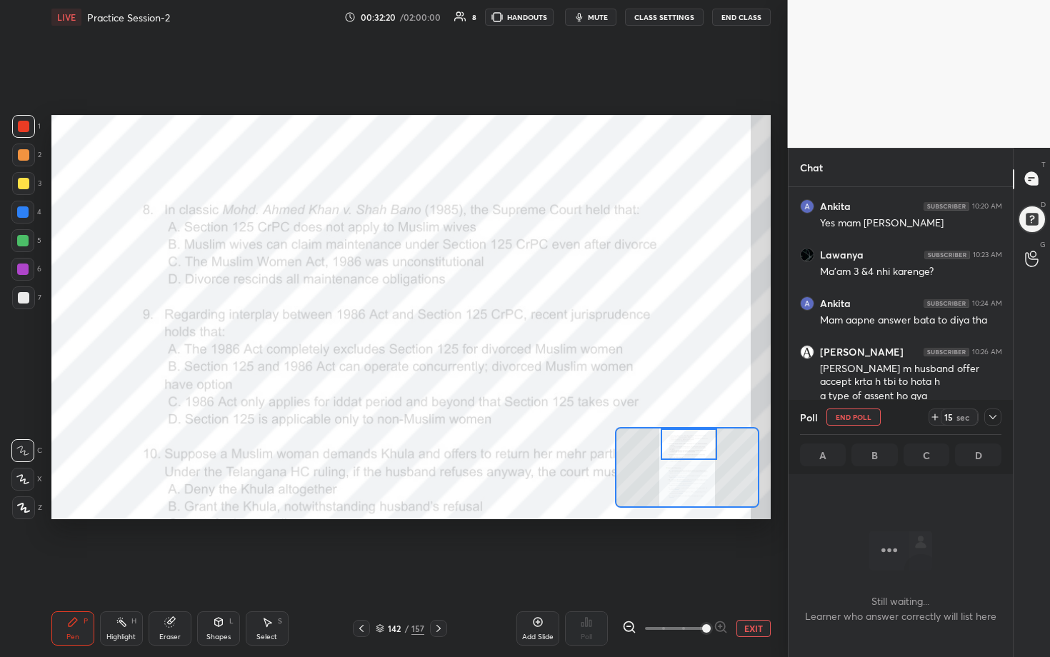
scroll to position [289, 220]
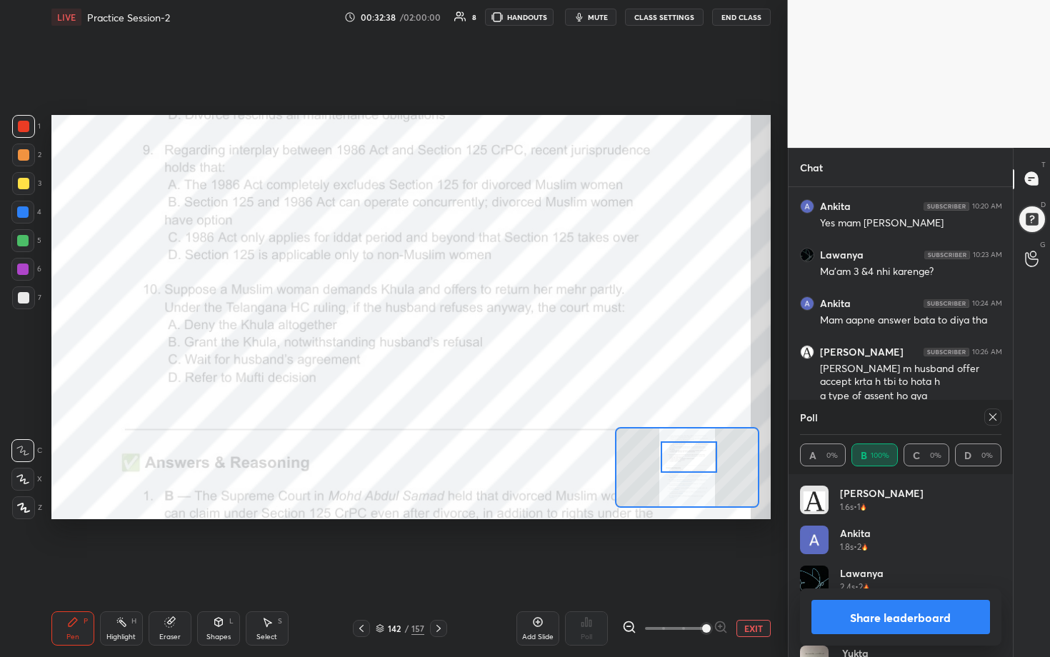
drag, startPoint x: 685, startPoint y: 446, endPoint x: 685, endPoint y: 459, distance: 12.9
click at [512, 335] on div at bounding box center [689, 456] width 56 height 31
click at [512, 335] on icon at bounding box center [992, 416] width 11 height 11
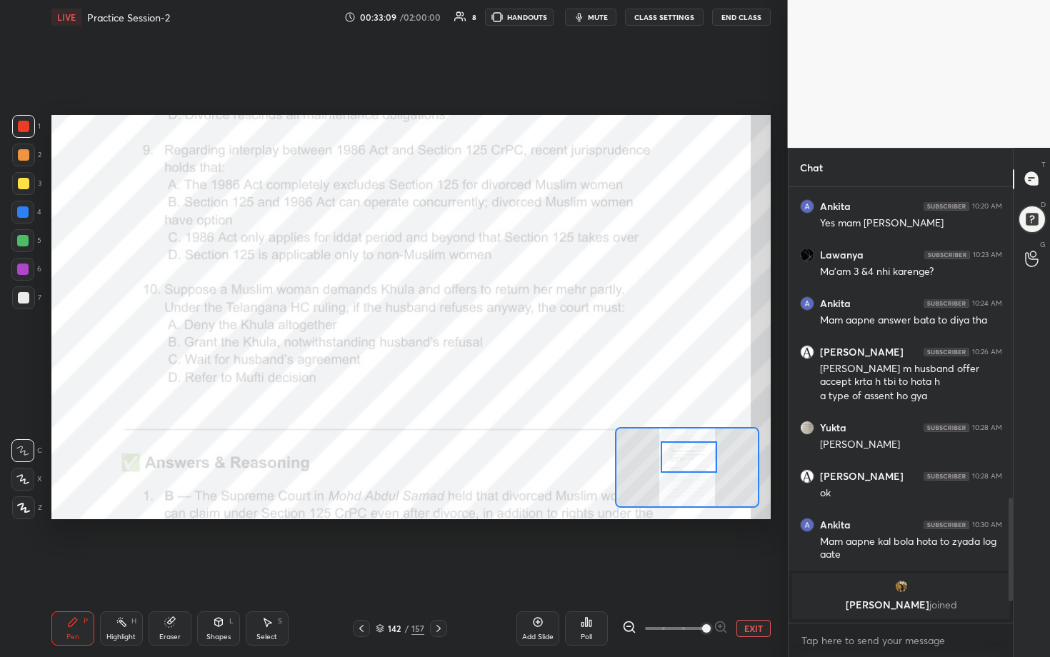
click at [512, 335] on div "Poll" at bounding box center [586, 637] width 11 height 7
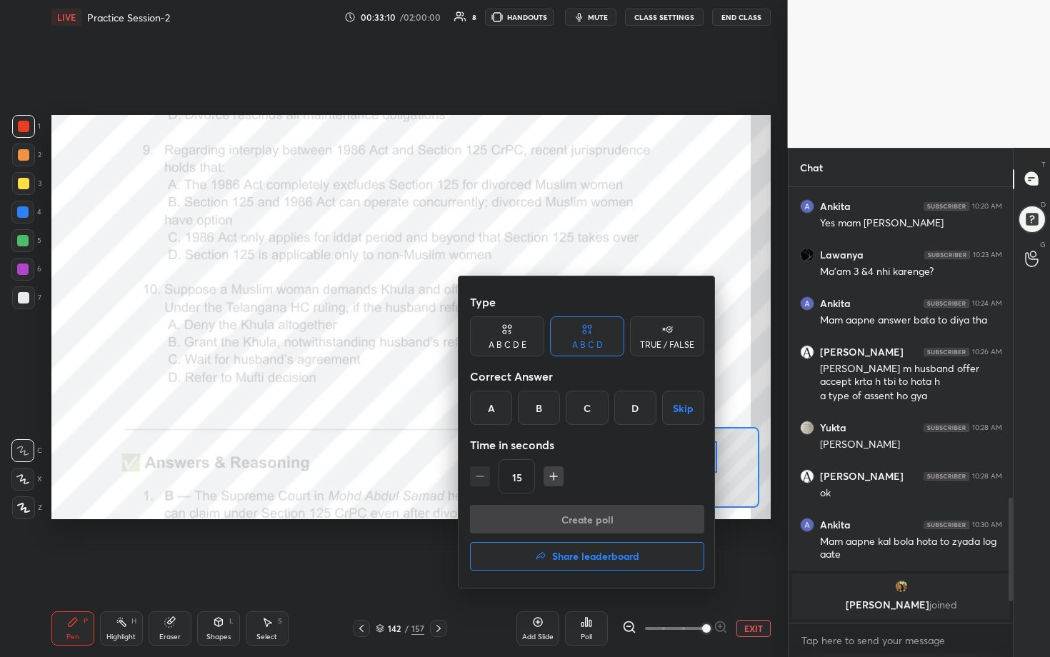
click at [512, 335] on div "B" at bounding box center [539, 408] width 42 height 34
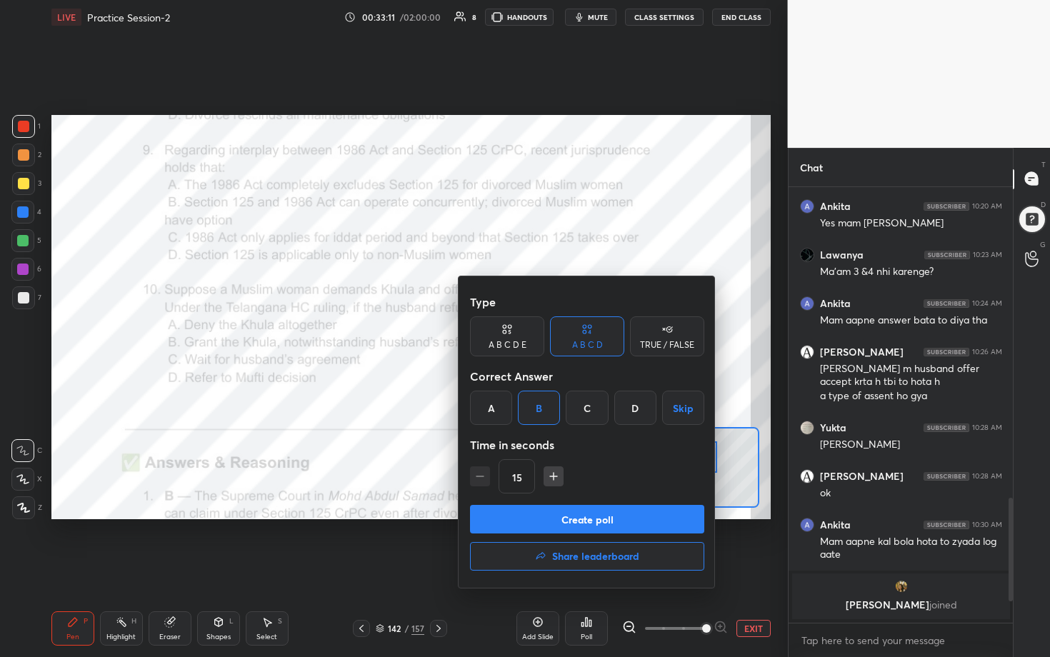
click at [512, 335] on button "Create poll" at bounding box center [587, 519] width 234 height 29
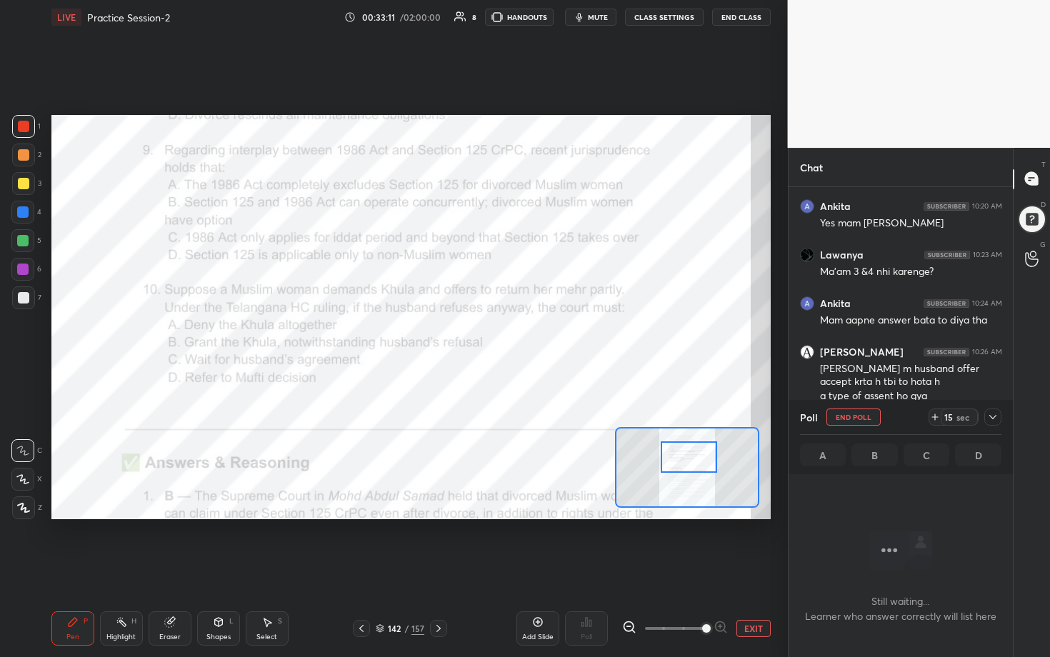
scroll to position [4, 5]
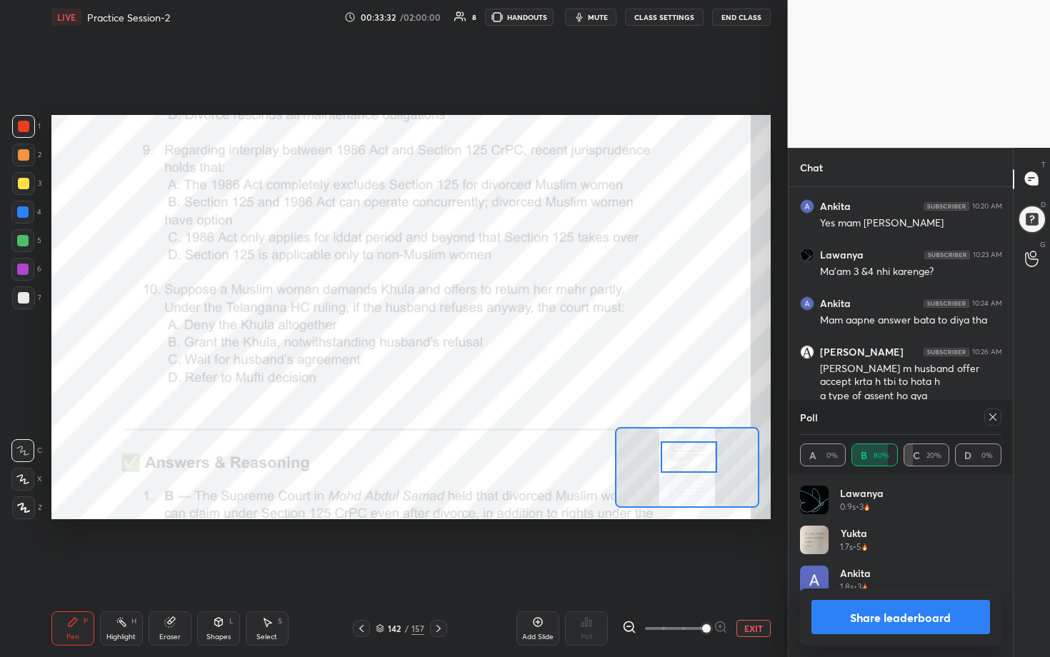
click at [512, 335] on icon at bounding box center [992, 416] width 11 height 11
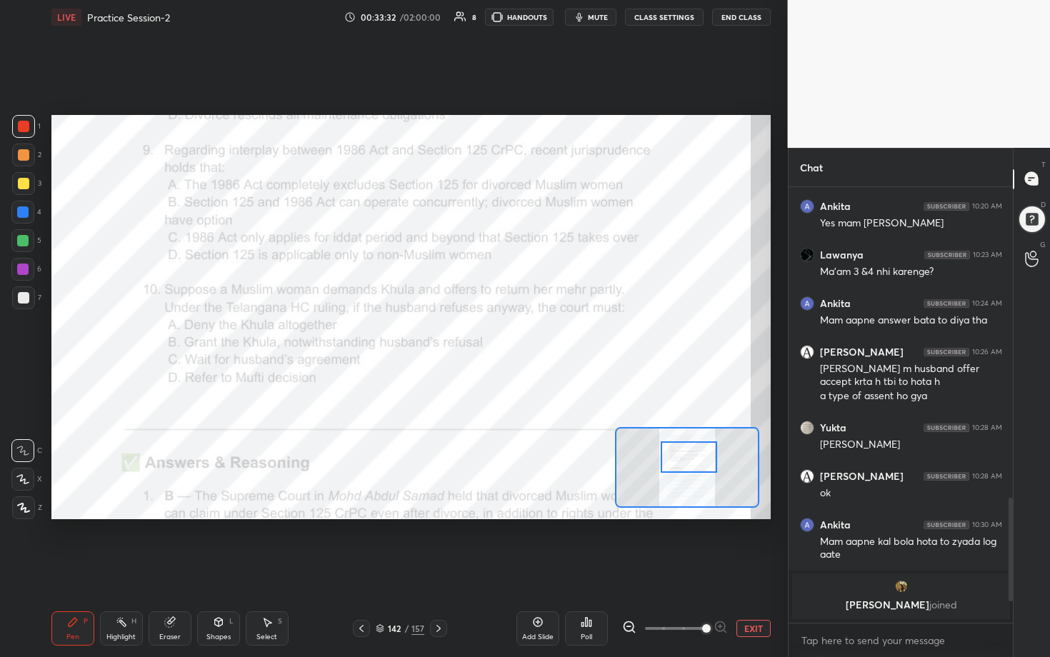
scroll to position [5, 5]
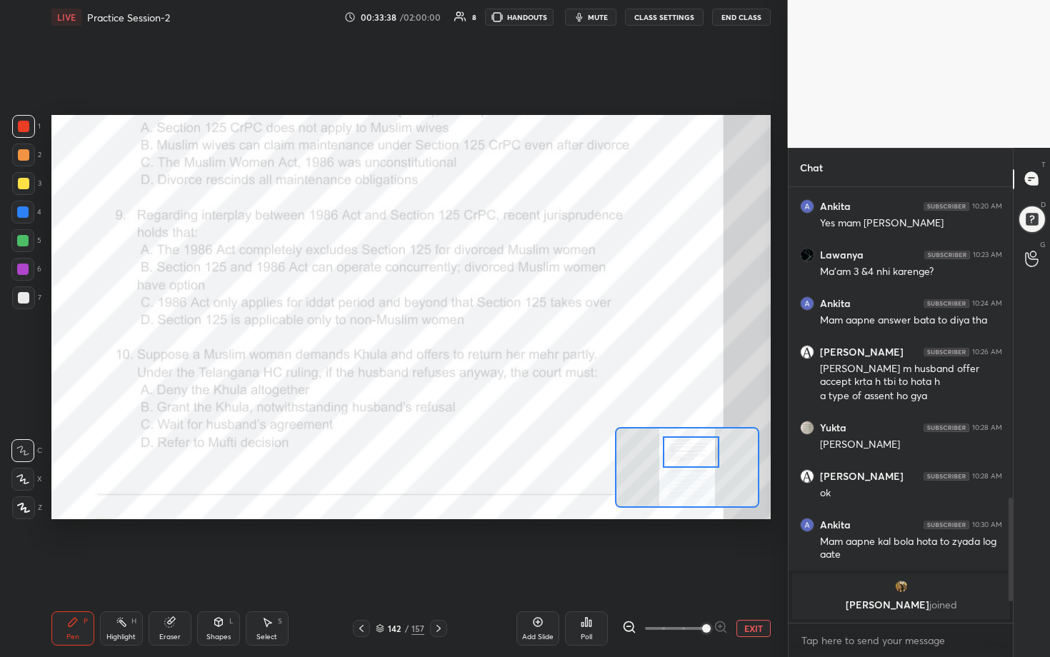
click at [512, 335] on div at bounding box center [691, 451] width 56 height 31
click at [512, 335] on div "Poll" at bounding box center [586, 637] width 11 height 7
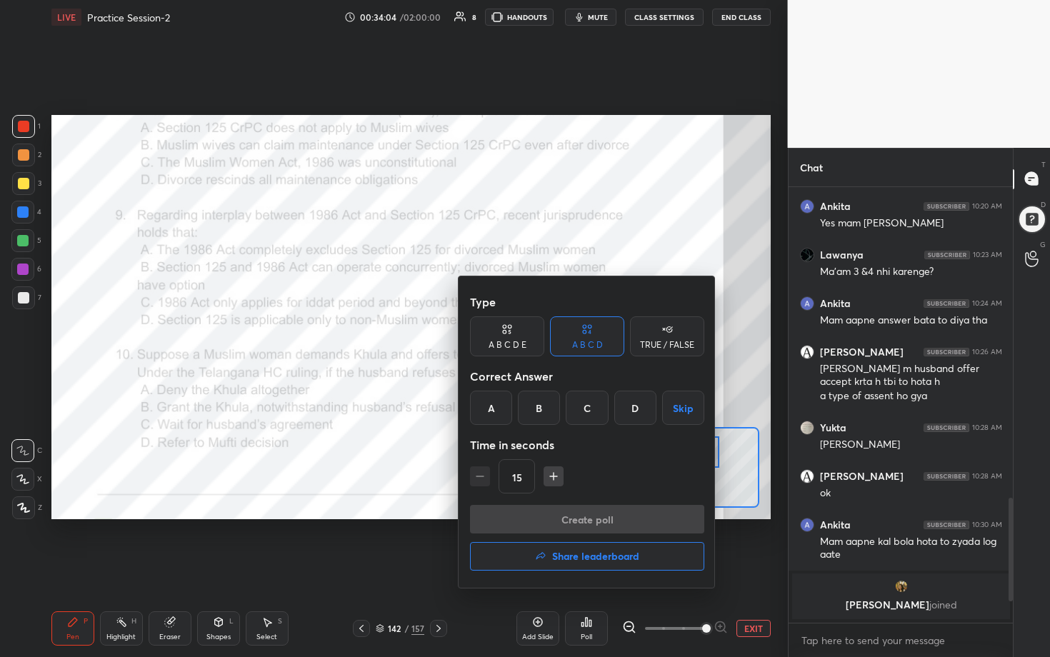
click at [512, 335] on div "B" at bounding box center [539, 408] width 42 height 34
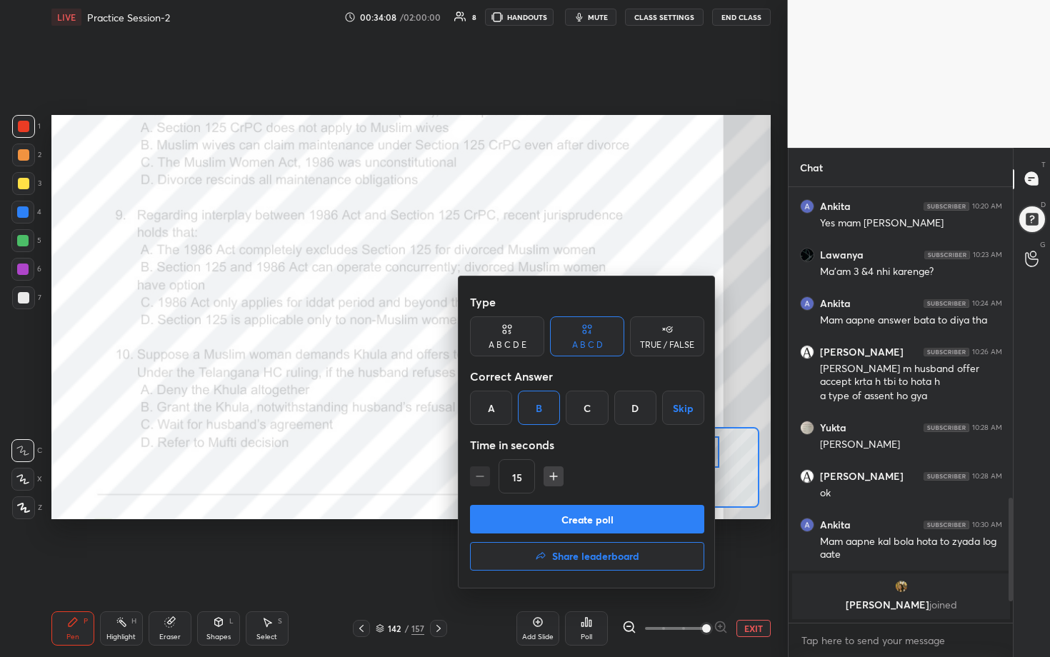
click at [512, 335] on button "Create poll" at bounding box center [587, 519] width 234 height 29
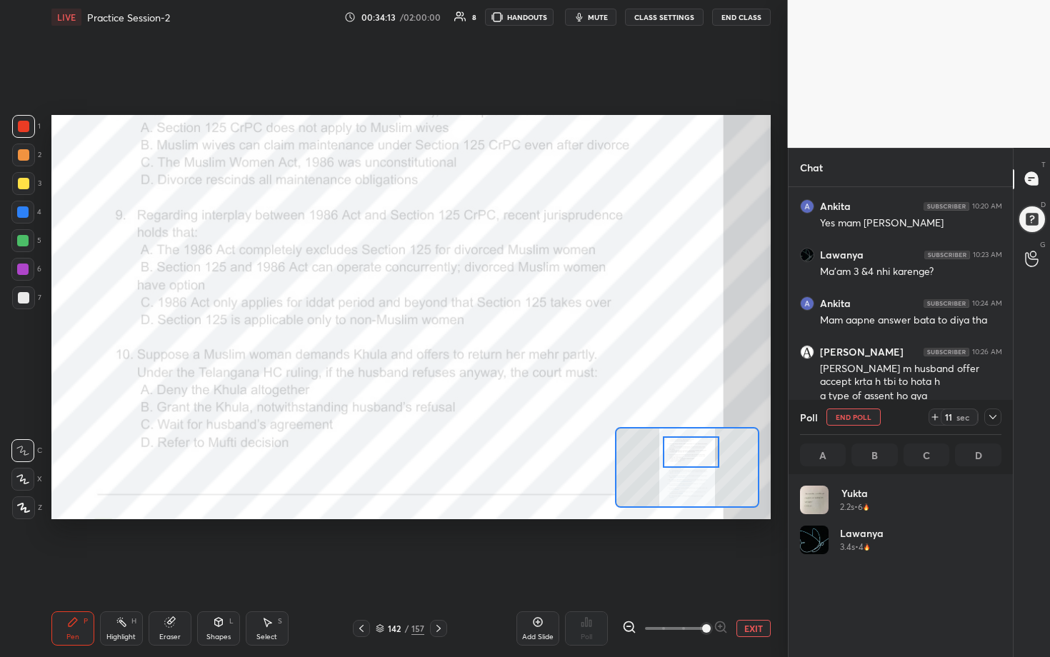
scroll to position [167, 197]
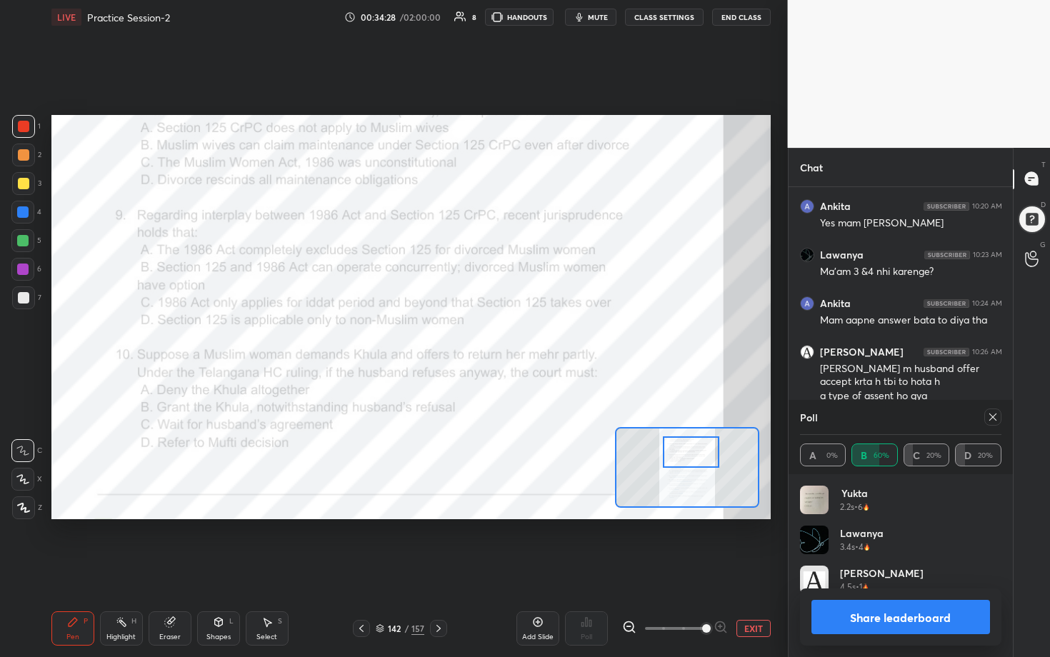
click at [512, 335] on icon at bounding box center [992, 417] width 7 height 7
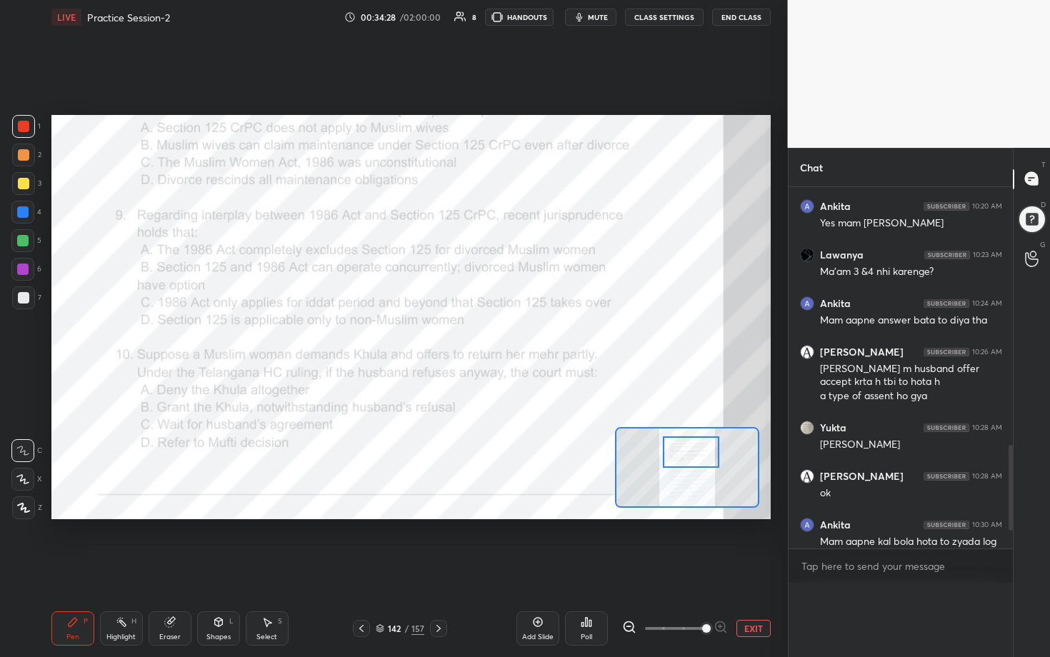
scroll to position [261, 220]
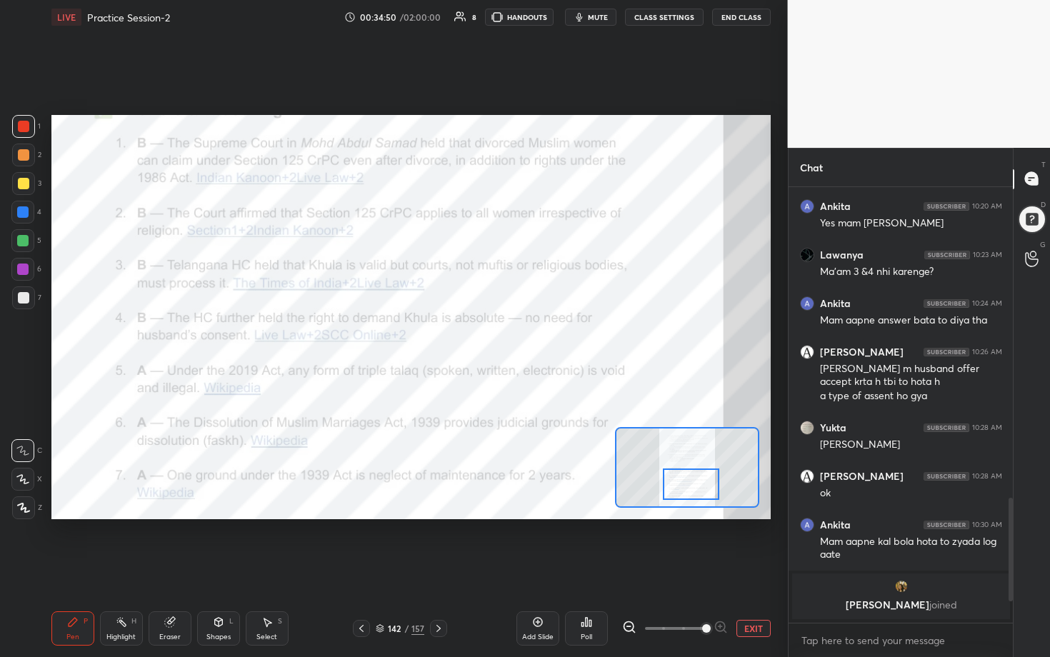
drag, startPoint x: 692, startPoint y: 456, endPoint x: 692, endPoint y: 489, distance: 32.9
click at [512, 335] on div at bounding box center [691, 484] width 56 height 31
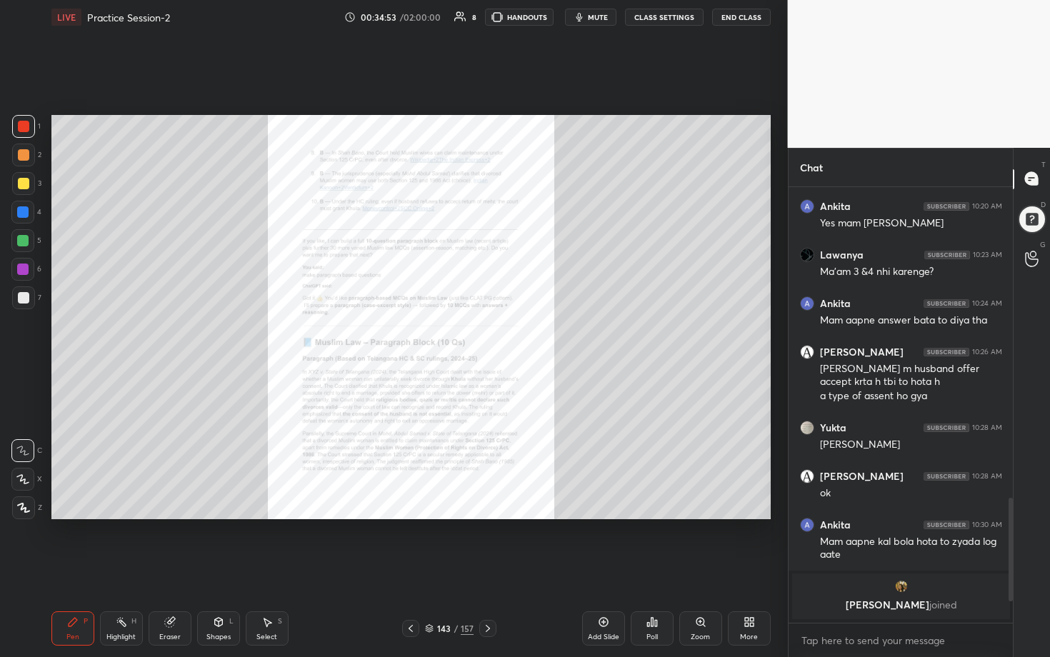
click at [512, 335] on div "Zoom" at bounding box center [700, 628] width 43 height 34
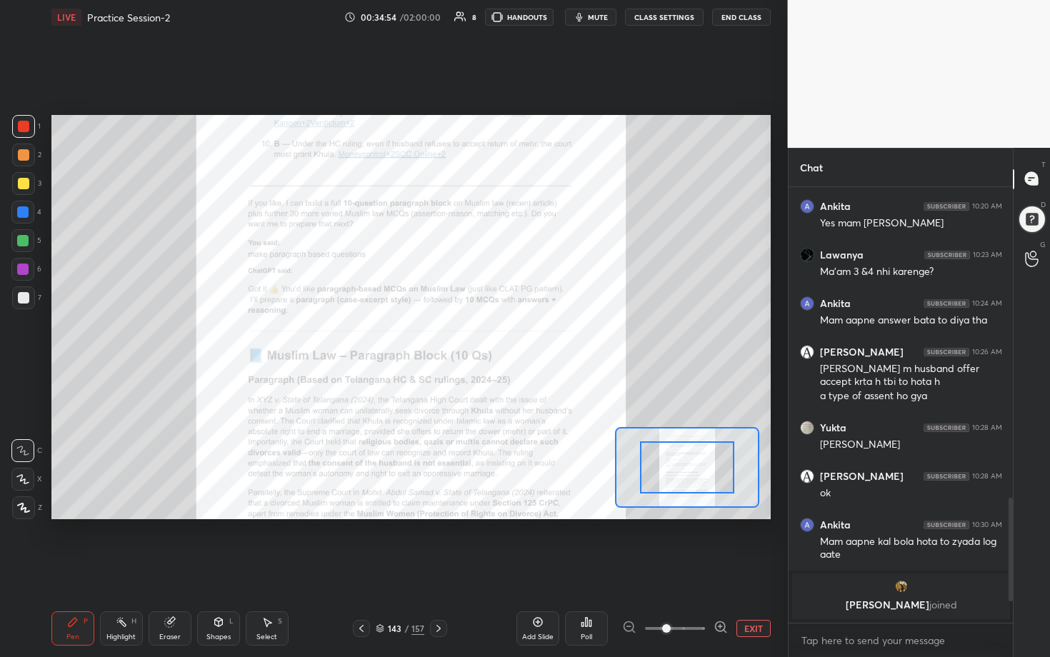
click at [512, 335] on icon at bounding box center [721, 627] width 14 height 14
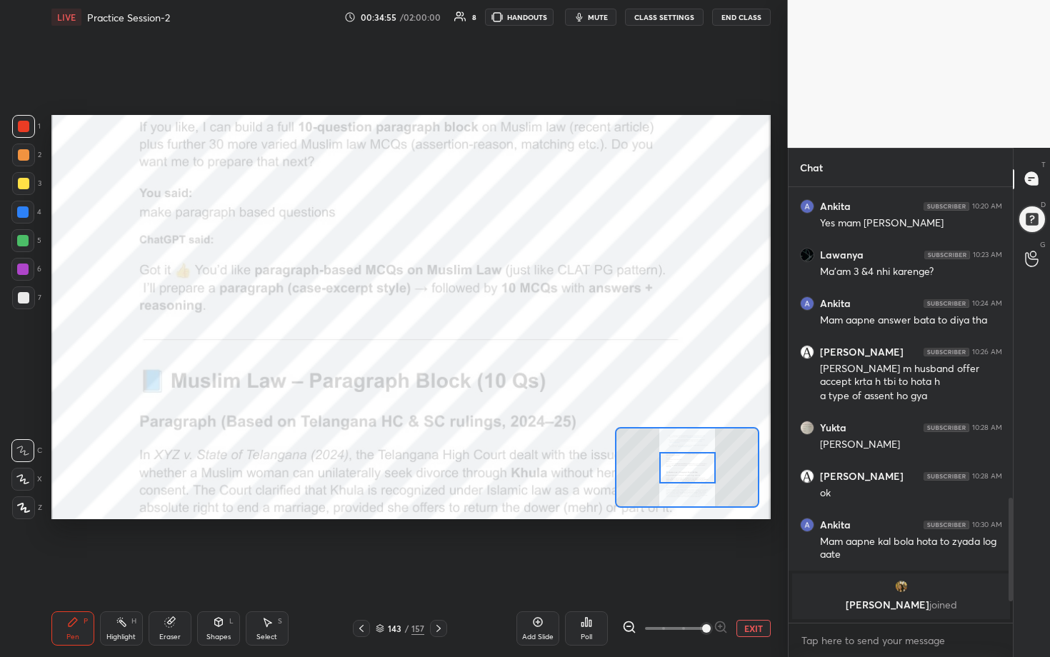
click at [512, 335] on div at bounding box center [675, 628] width 106 height 17
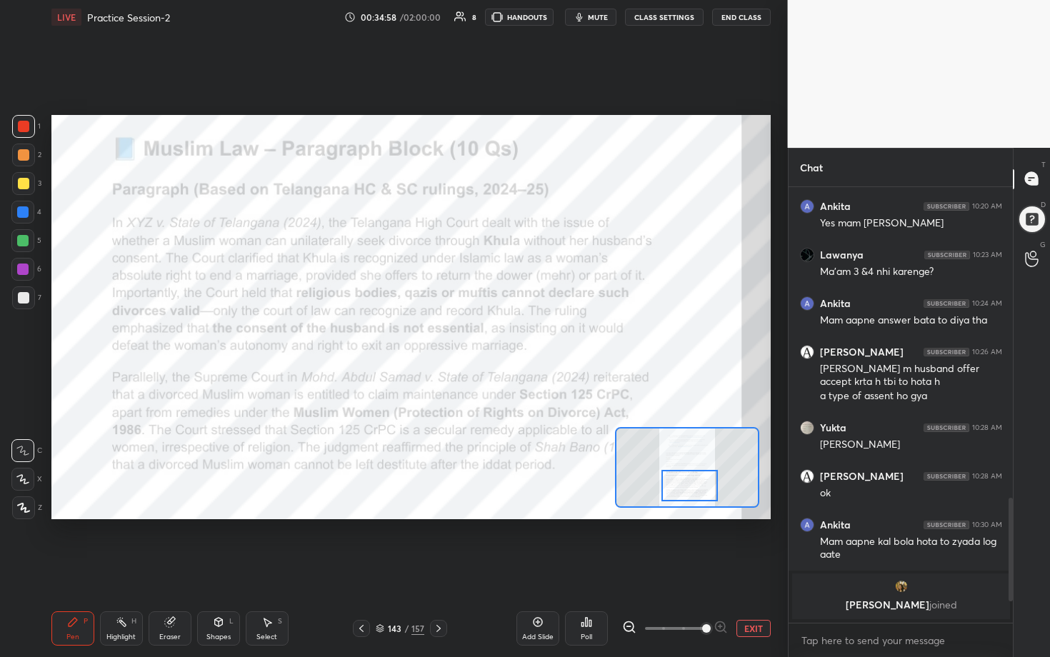
drag, startPoint x: 677, startPoint y: 474, endPoint x: 679, endPoint y: 492, distance: 18.0
click at [512, 335] on div at bounding box center [689, 485] width 56 height 31
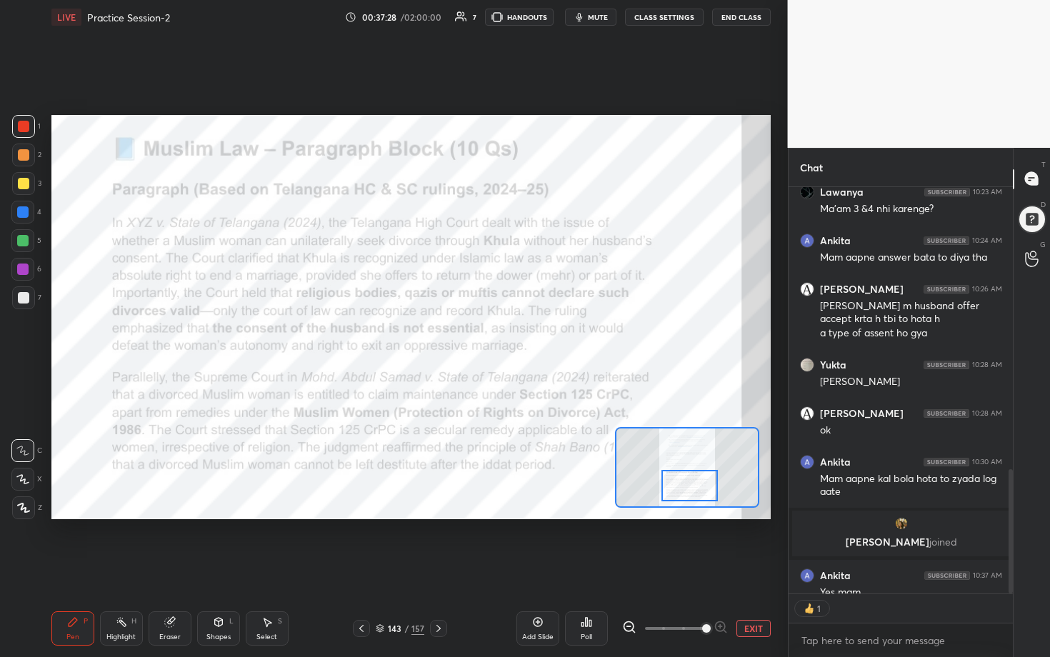
scroll to position [4, 5]
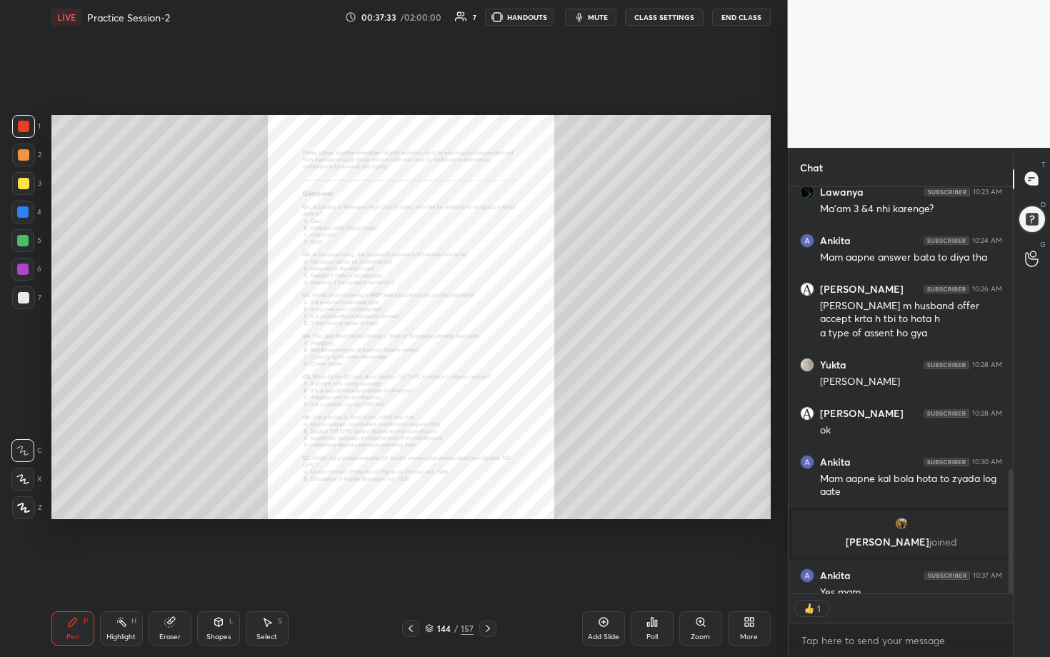
click at [512, 335] on div "Zoom" at bounding box center [700, 637] width 19 height 7
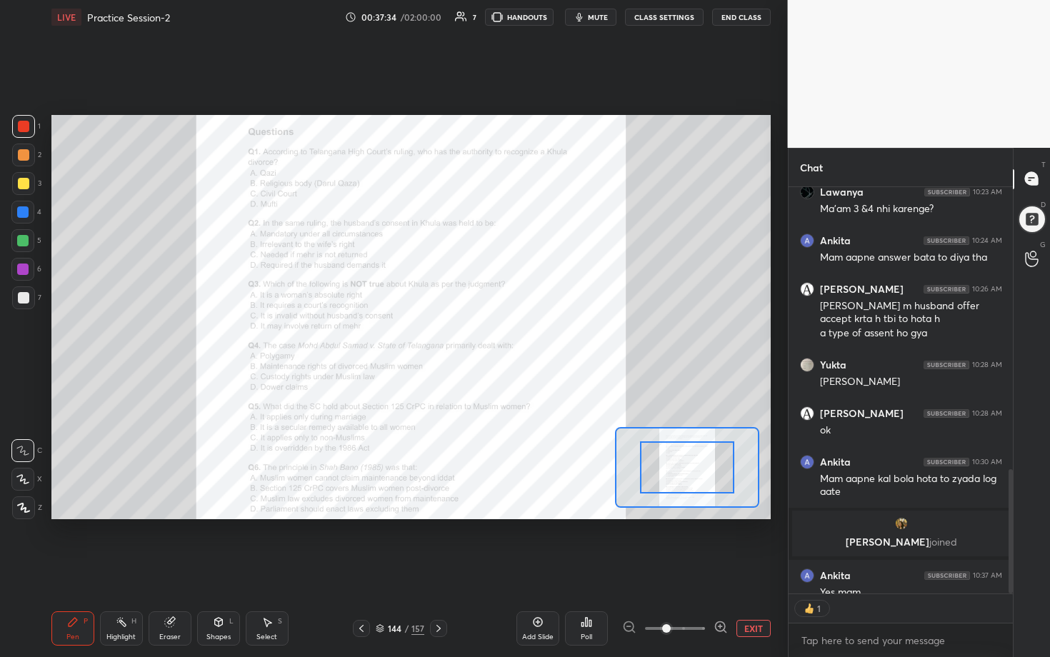
click at [512, 335] on icon at bounding box center [721, 627] width 14 height 14
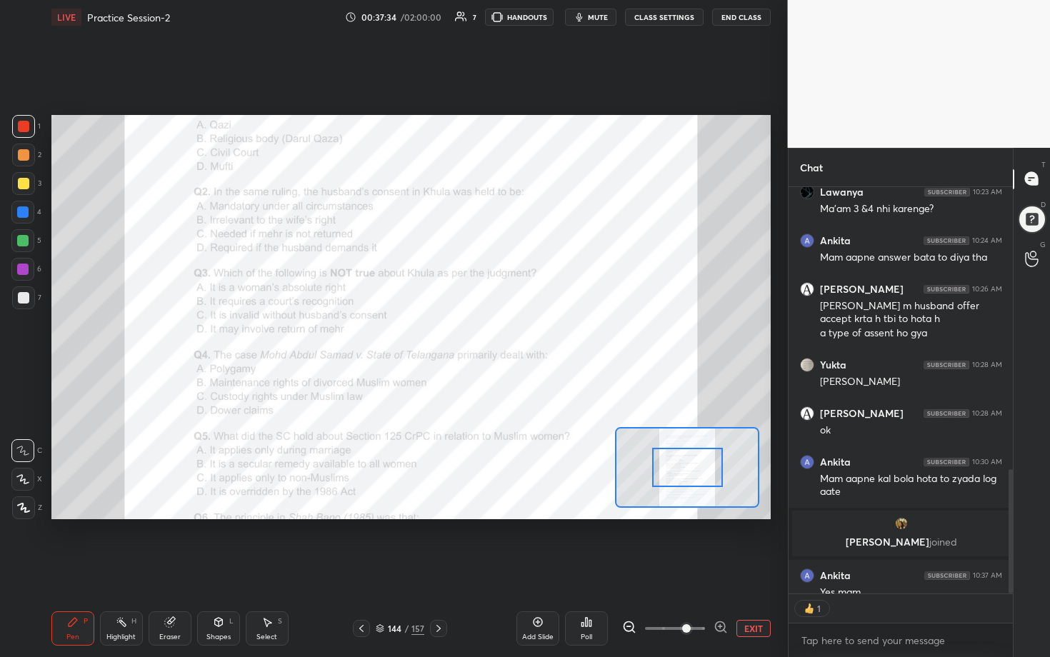
click at [512, 335] on icon at bounding box center [721, 627] width 14 height 14
click at [512, 335] on span at bounding box center [686, 628] width 9 height 9
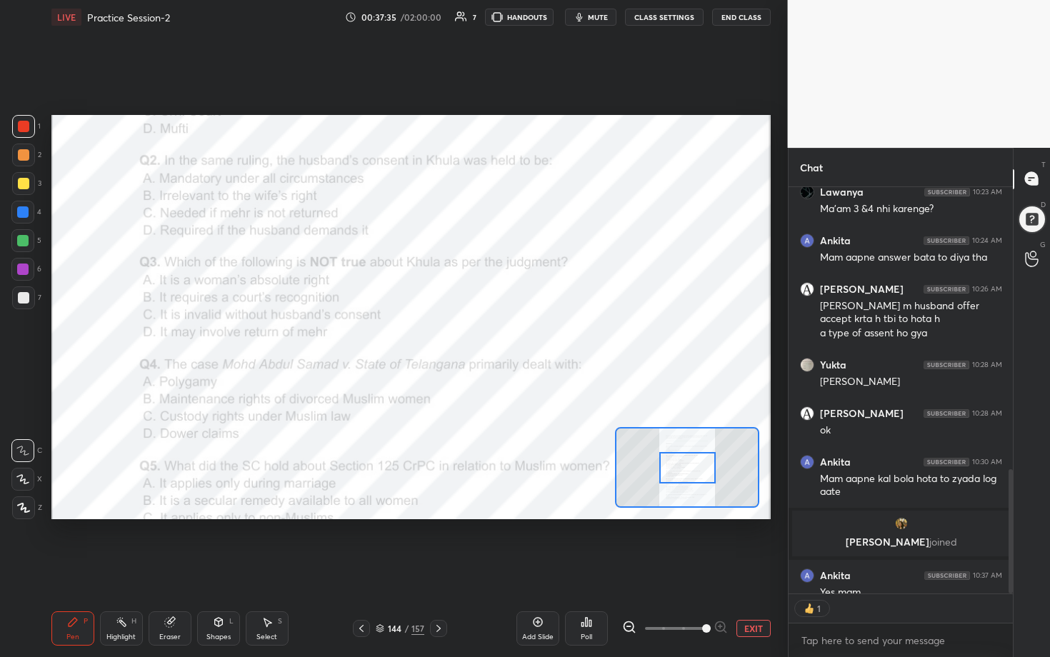
click at [512, 335] on span at bounding box center [706, 628] width 9 height 9
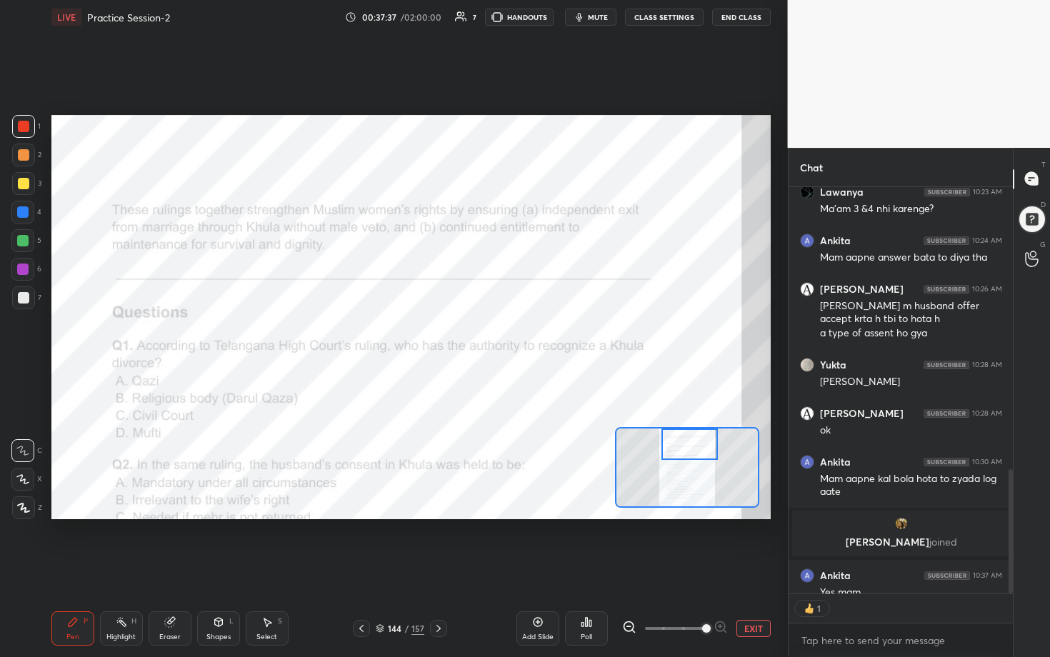
click at [512, 335] on div "Setting up your live class Poll for secs No correct answer Start poll" at bounding box center [410, 317] width 719 height 405
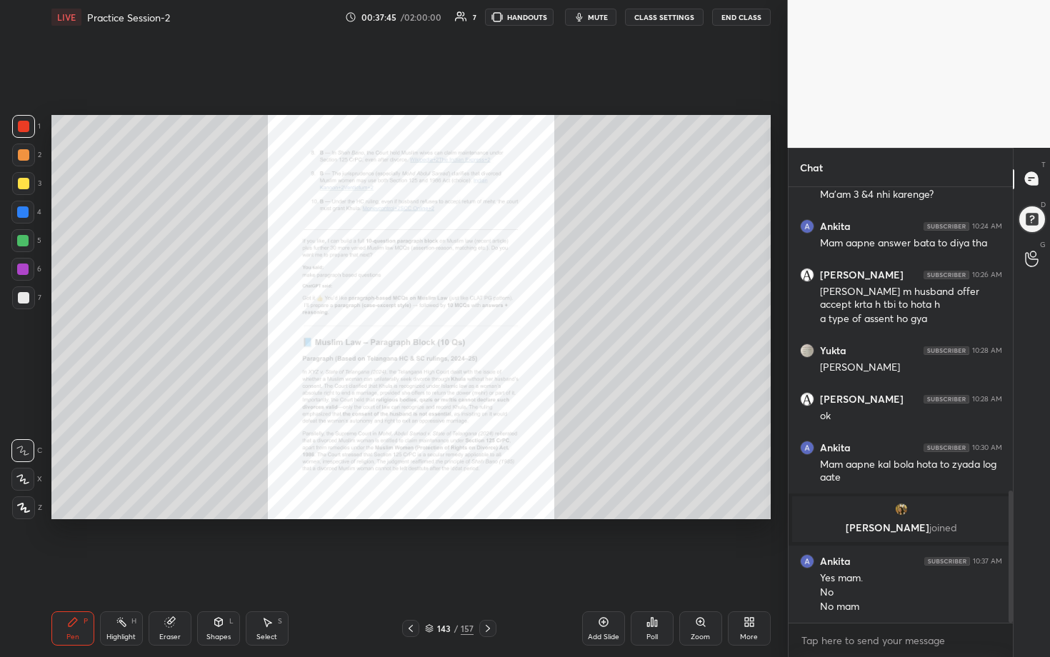
click at [512, 335] on div "Zoom" at bounding box center [700, 637] width 19 height 7
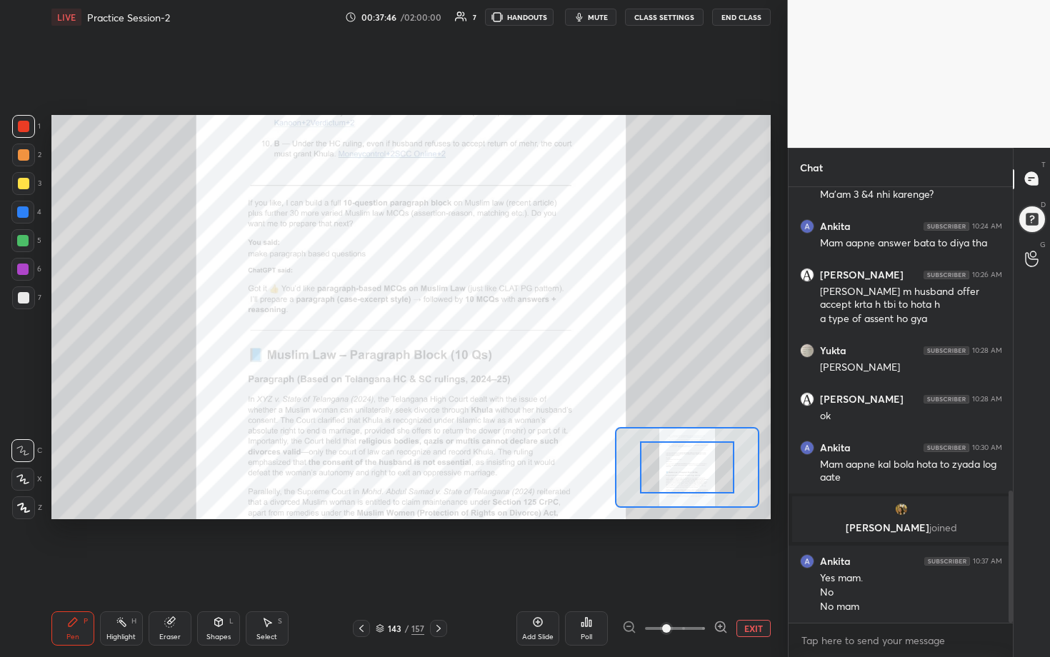
click at [512, 335] on icon at bounding box center [721, 627] width 14 height 14
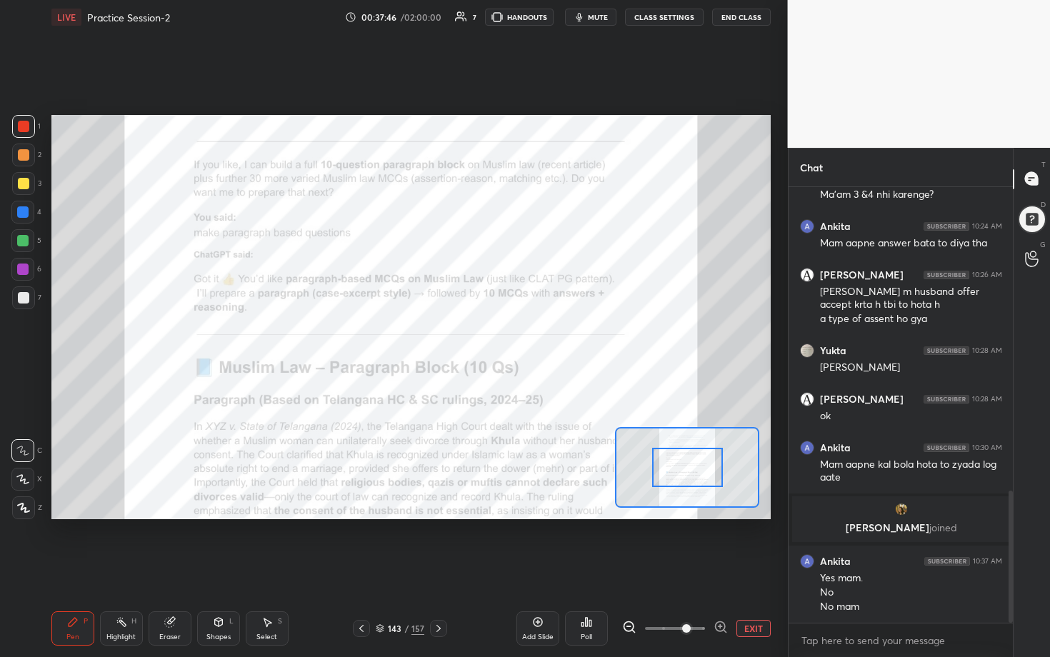
click at [512, 335] on icon at bounding box center [721, 627] width 14 height 14
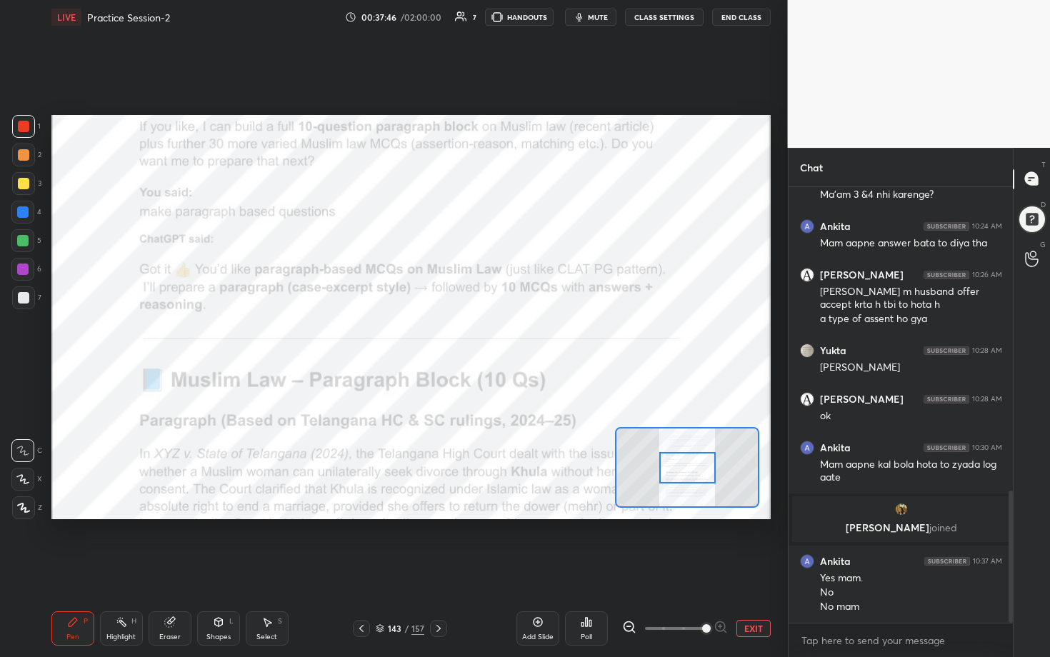
click at [512, 335] on span at bounding box center [706, 628] width 9 height 9
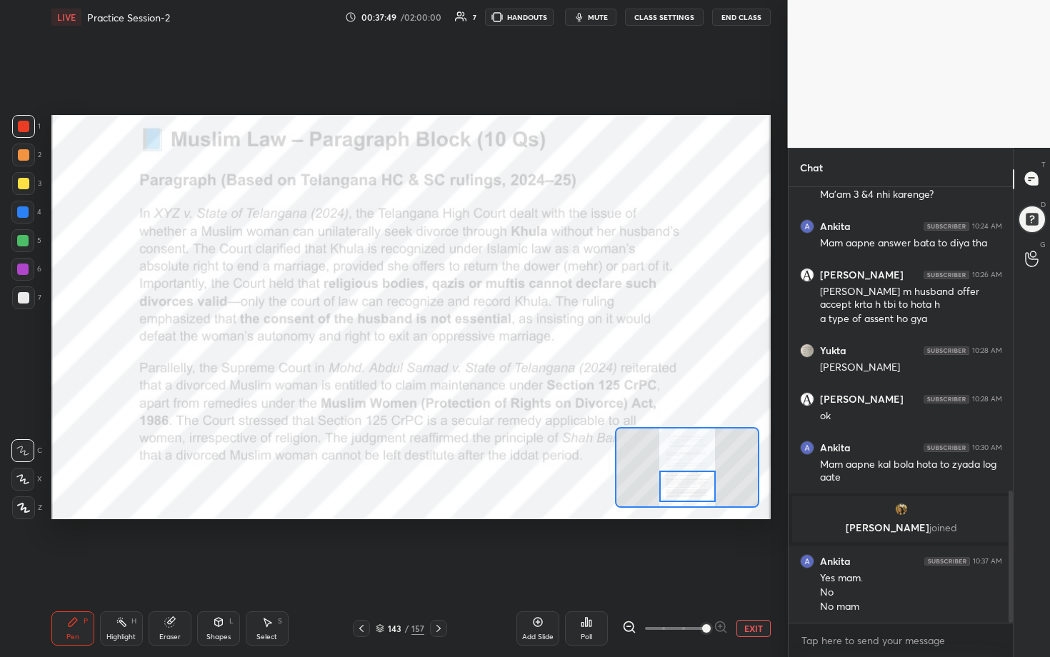
drag, startPoint x: 695, startPoint y: 471, endPoint x: 695, endPoint y: 490, distance: 18.6
click at [512, 335] on div at bounding box center [687, 486] width 56 height 31
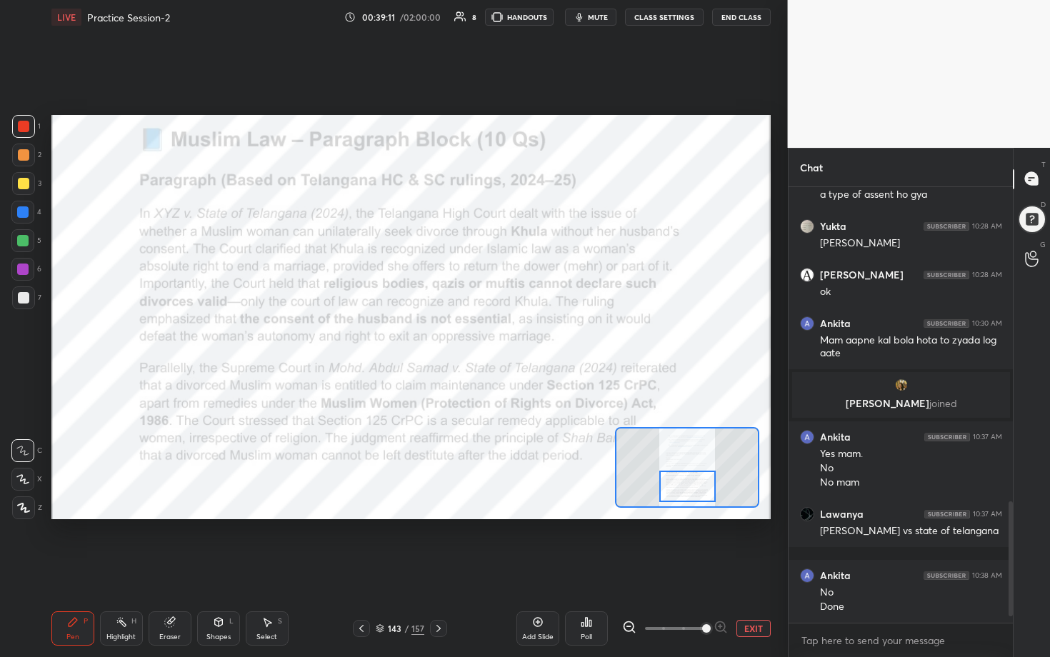
scroll to position [431, 220]
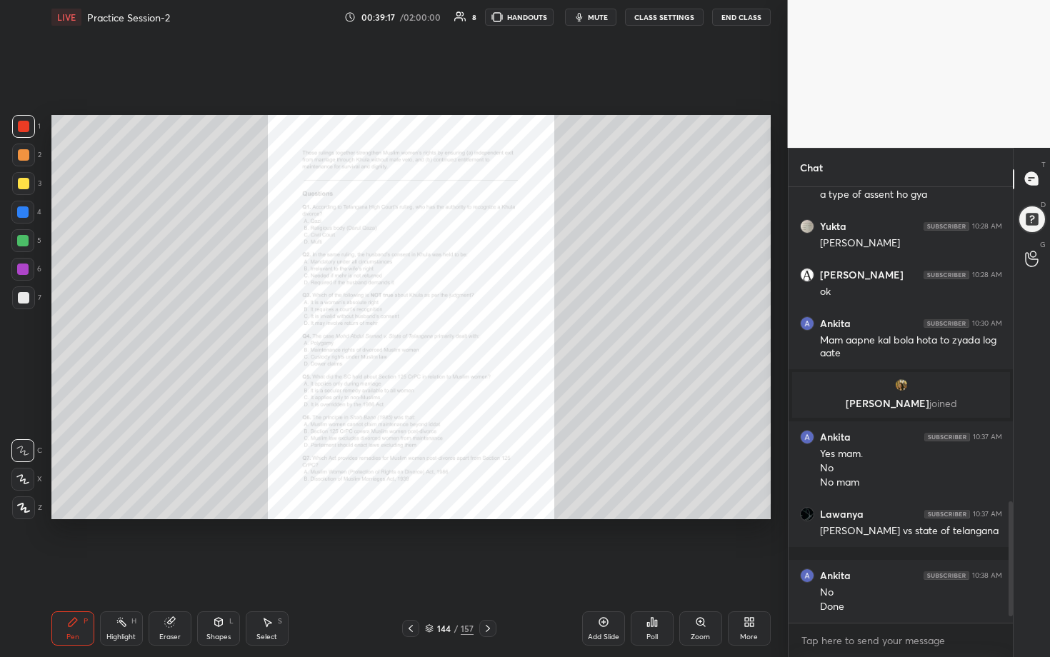
click at [512, 335] on div "Zoom" at bounding box center [700, 628] width 43 height 34
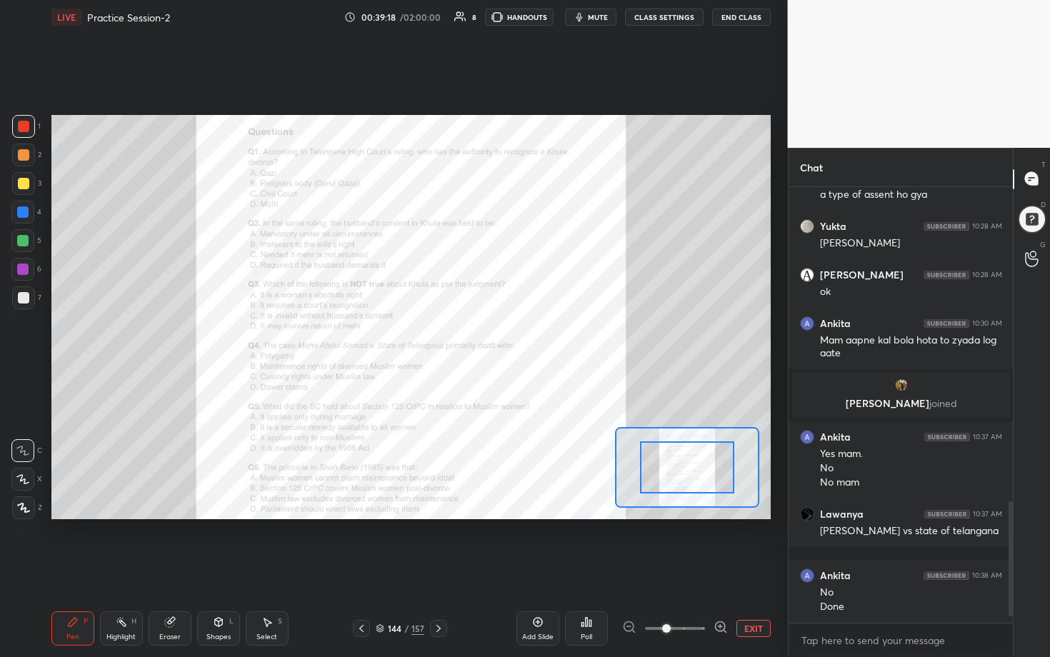
click at [512, 335] on icon at bounding box center [720, 627] width 0 height 4
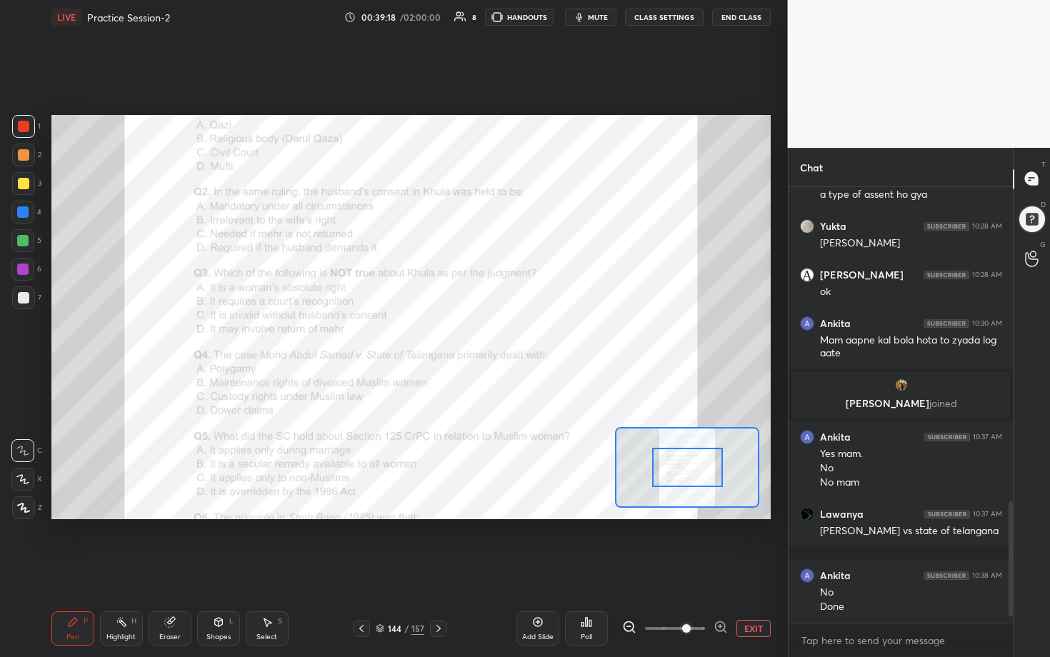
click at [512, 335] on icon at bounding box center [720, 627] width 0 height 4
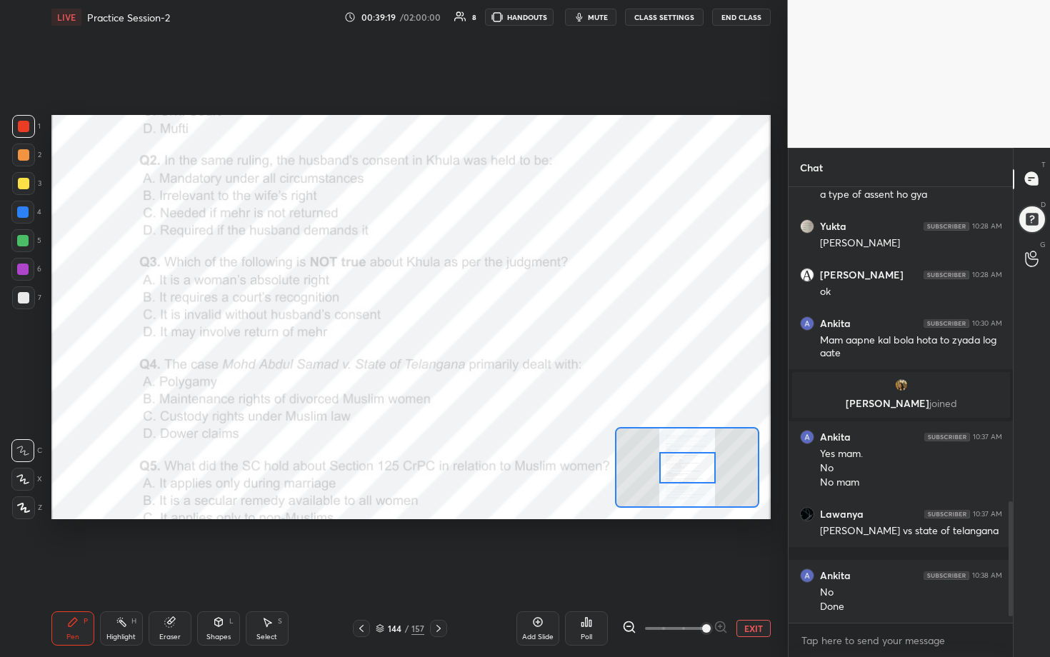
click at [512, 335] on span at bounding box center [706, 628] width 9 height 9
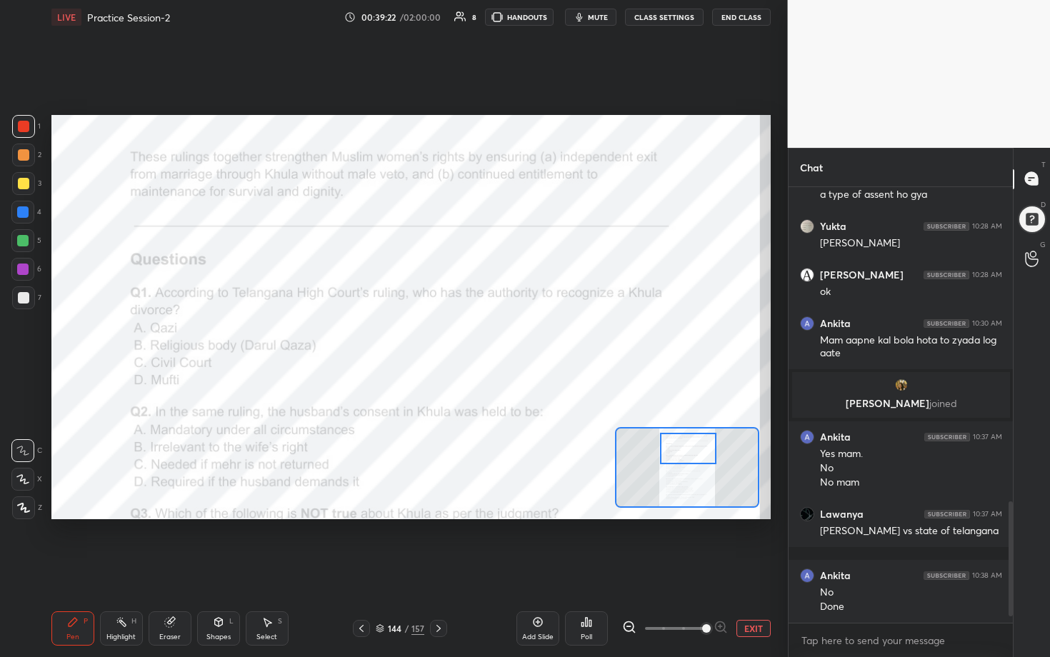
drag, startPoint x: 702, startPoint y: 463, endPoint x: 703, endPoint y: 444, distance: 18.6
click at [512, 335] on div at bounding box center [688, 448] width 56 height 31
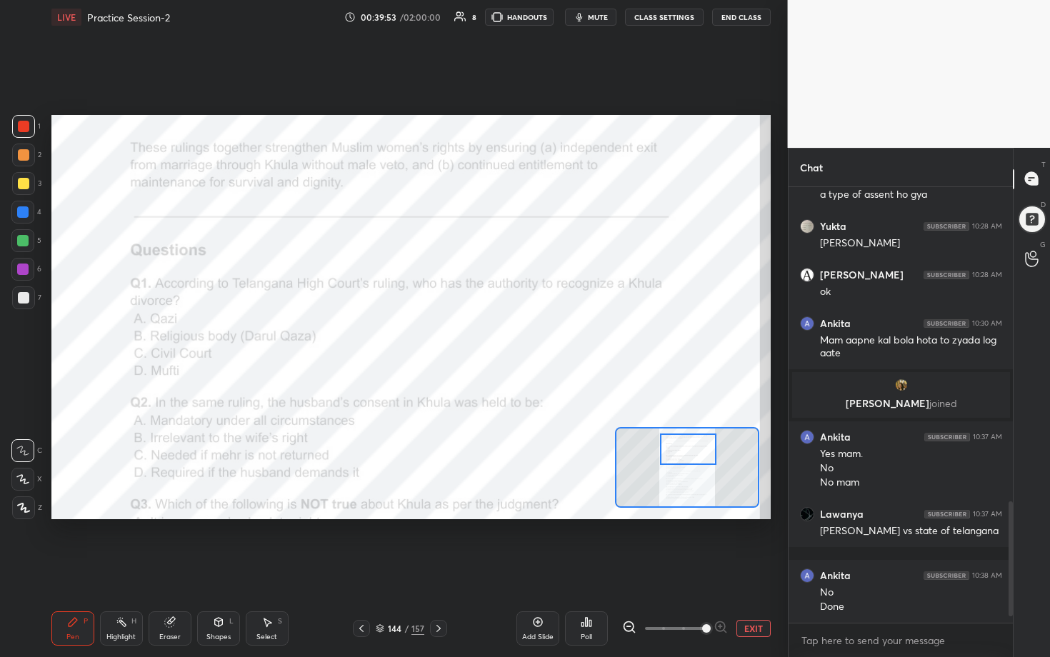
click at [512, 335] on div "Poll" at bounding box center [586, 628] width 43 height 34
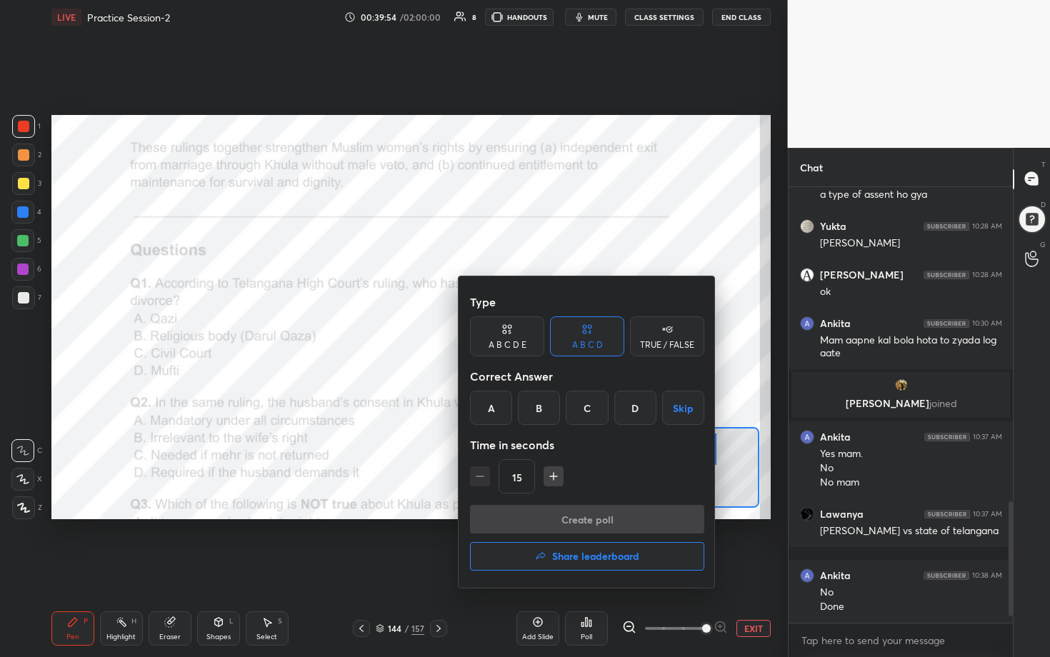
click at [512, 335] on div "C" at bounding box center [587, 408] width 42 height 34
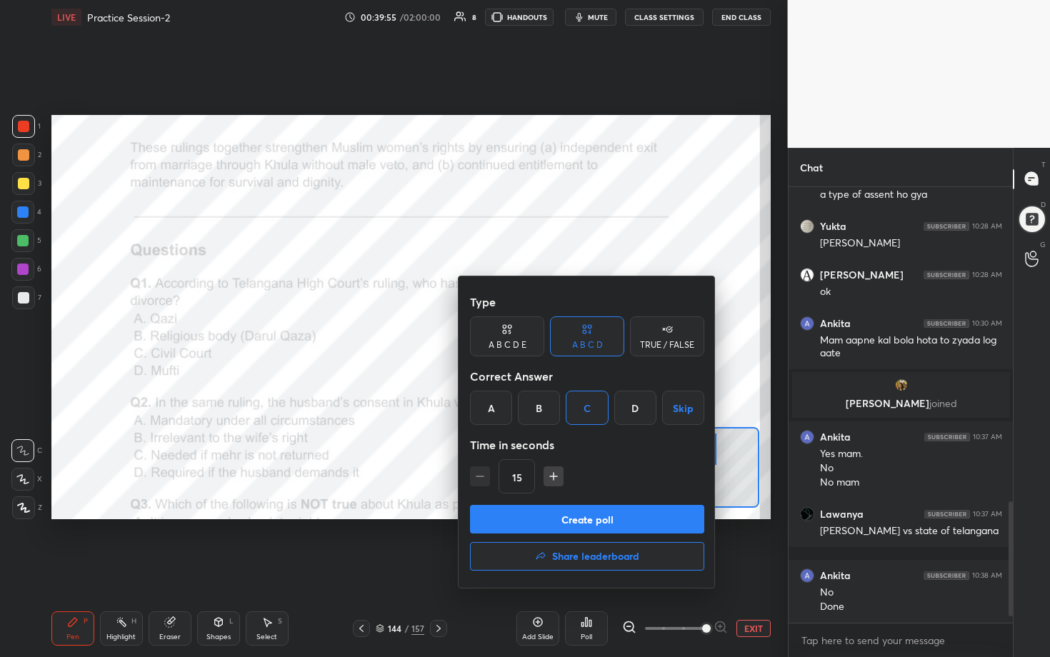
click at [512, 335] on button "Create poll" at bounding box center [587, 519] width 234 height 29
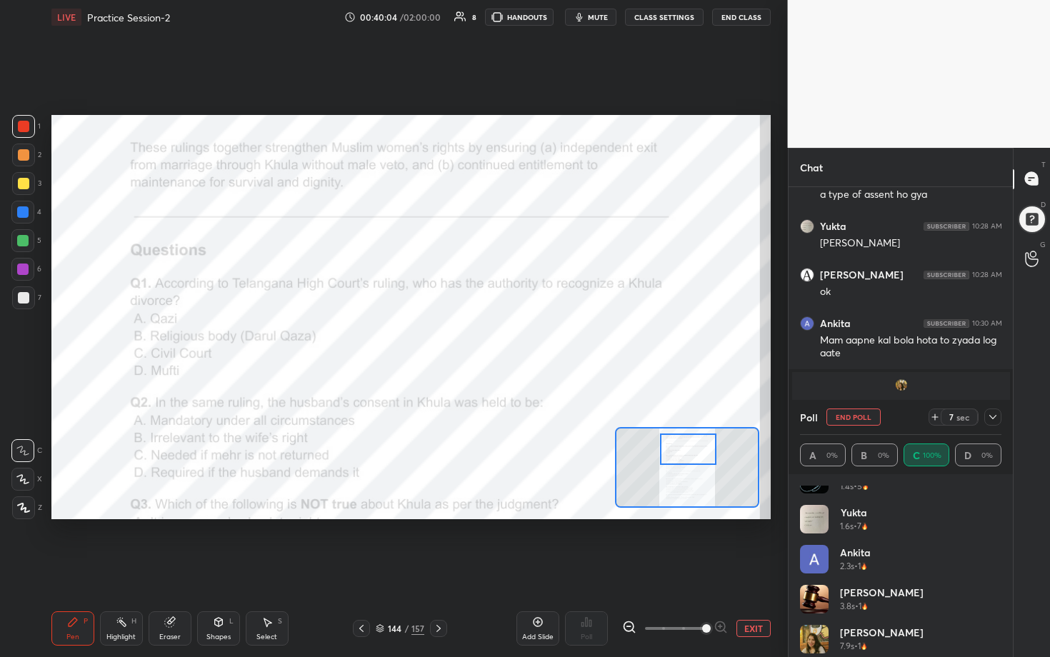
scroll to position [69, 0]
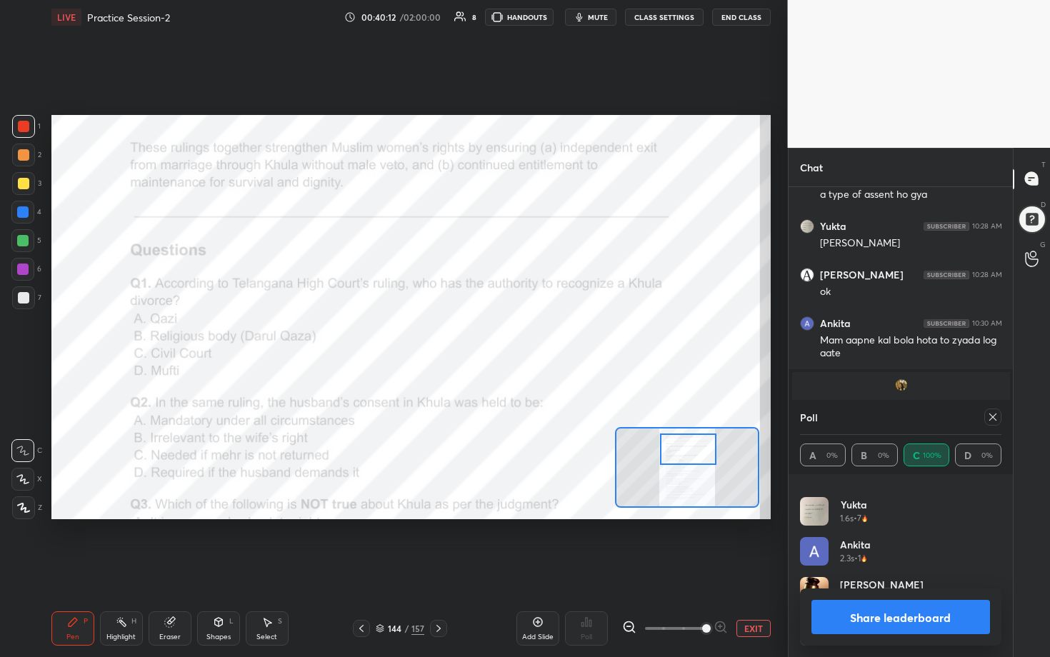
click at [512, 335] on icon at bounding box center [992, 416] width 11 height 11
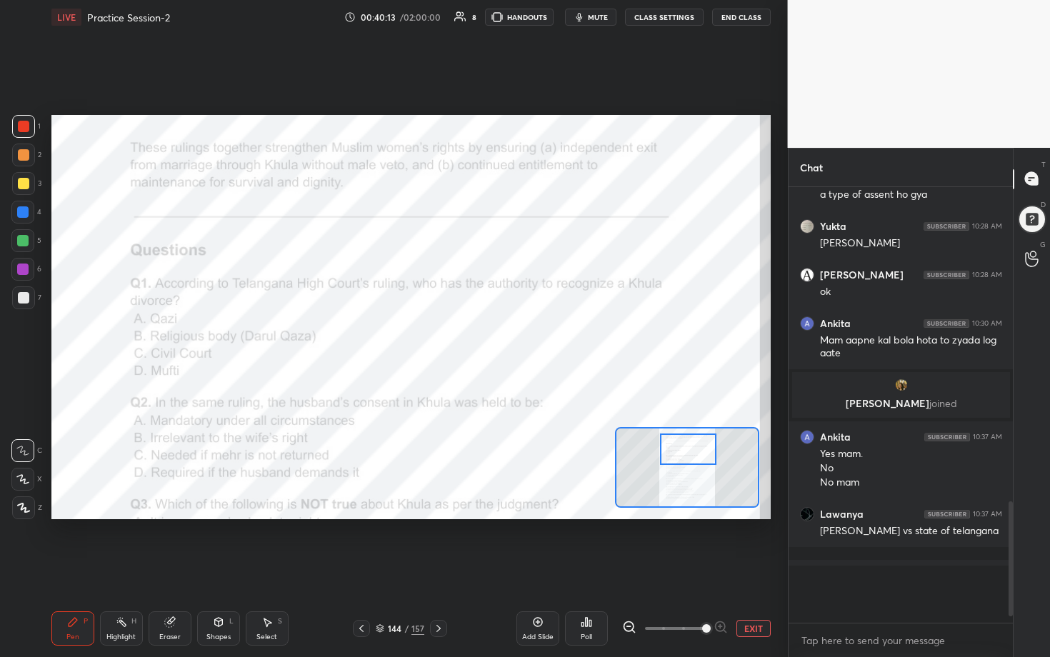
scroll to position [5, 5]
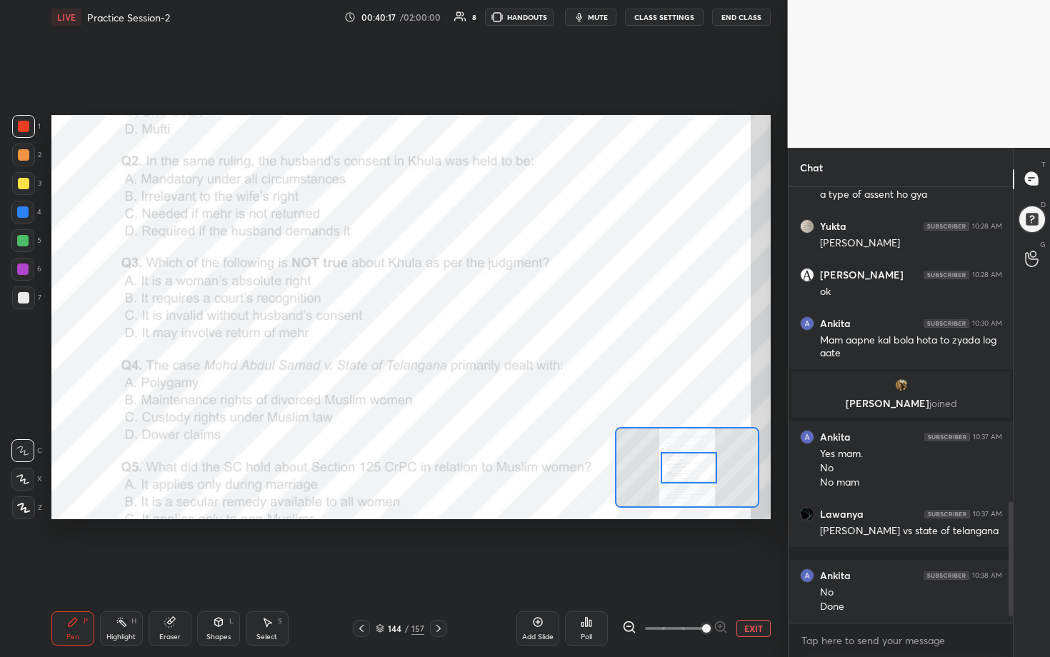
drag, startPoint x: 686, startPoint y: 456, endPoint x: 687, endPoint y: 474, distance: 18.6
click at [512, 335] on div at bounding box center [689, 467] width 56 height 31
click at [512, 335] on div "Poll" at bounding box center [586, 628] width 43 height 34
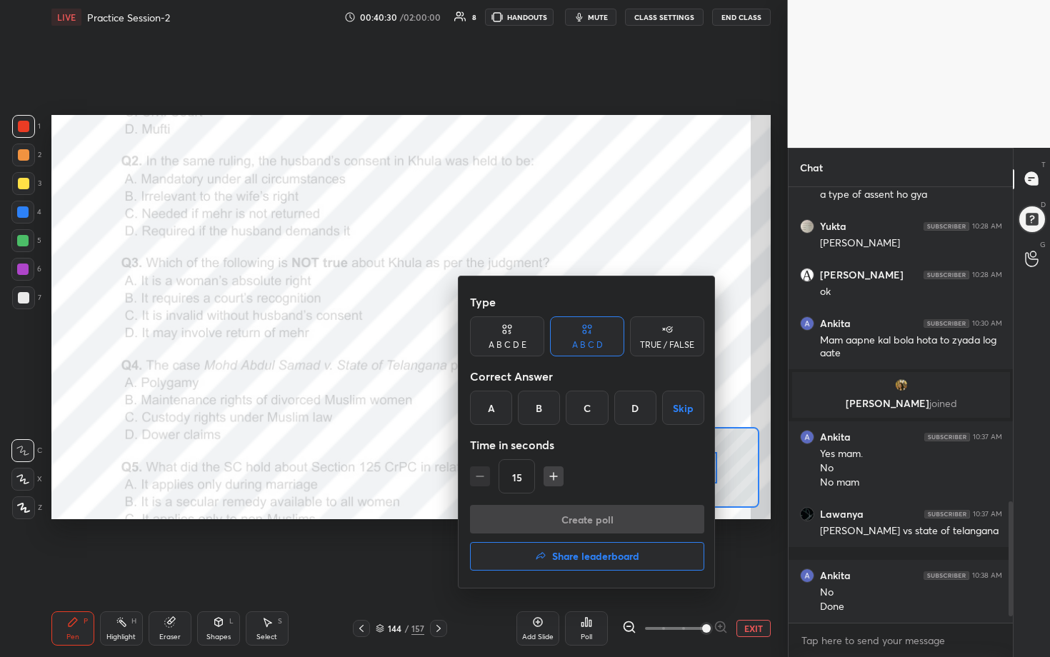
click at [512, 335] on div "B" at bounding box center [539, 408] width 42 height 34
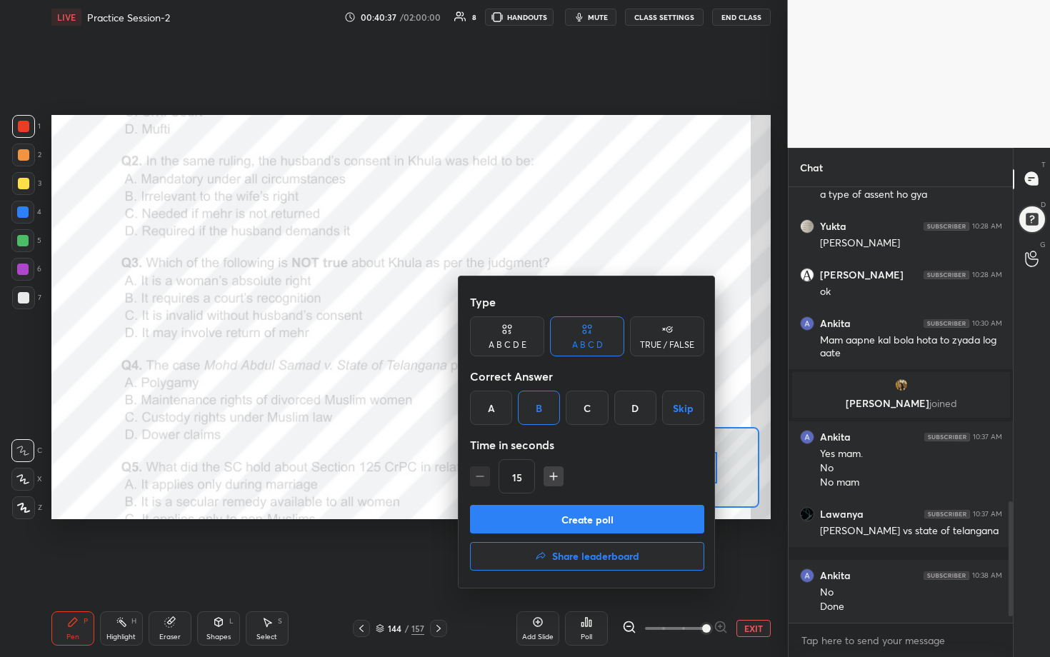
click at [512, 335] on button "Create poll" at bounding box center [587, 519] width 234 height 29
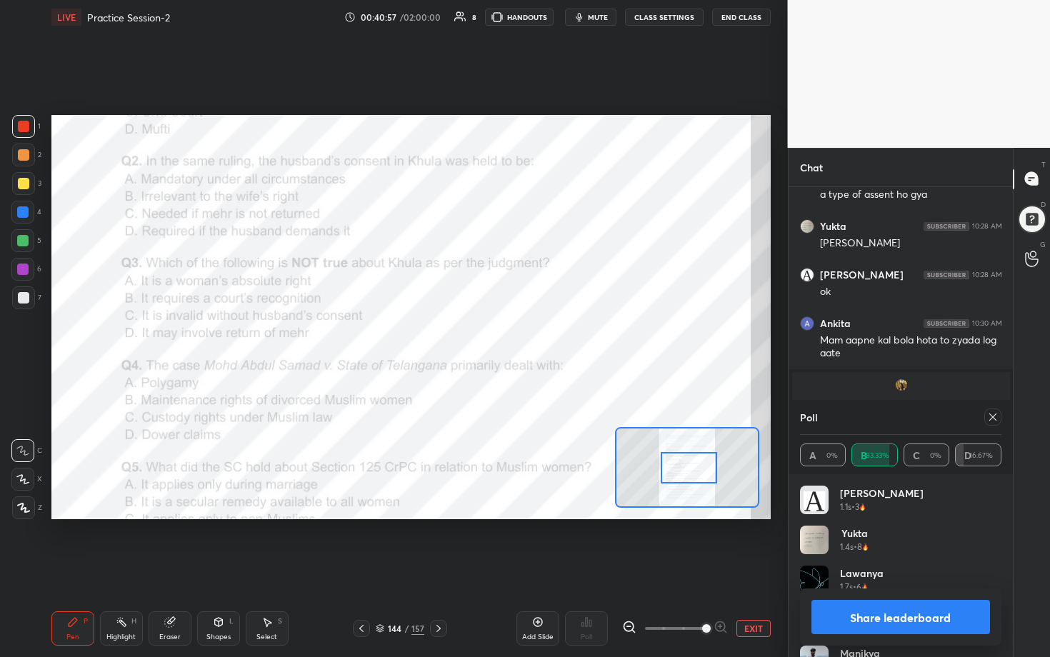
click at [512, 335] on icon at bounding box center [992, 416] width 11 height 11
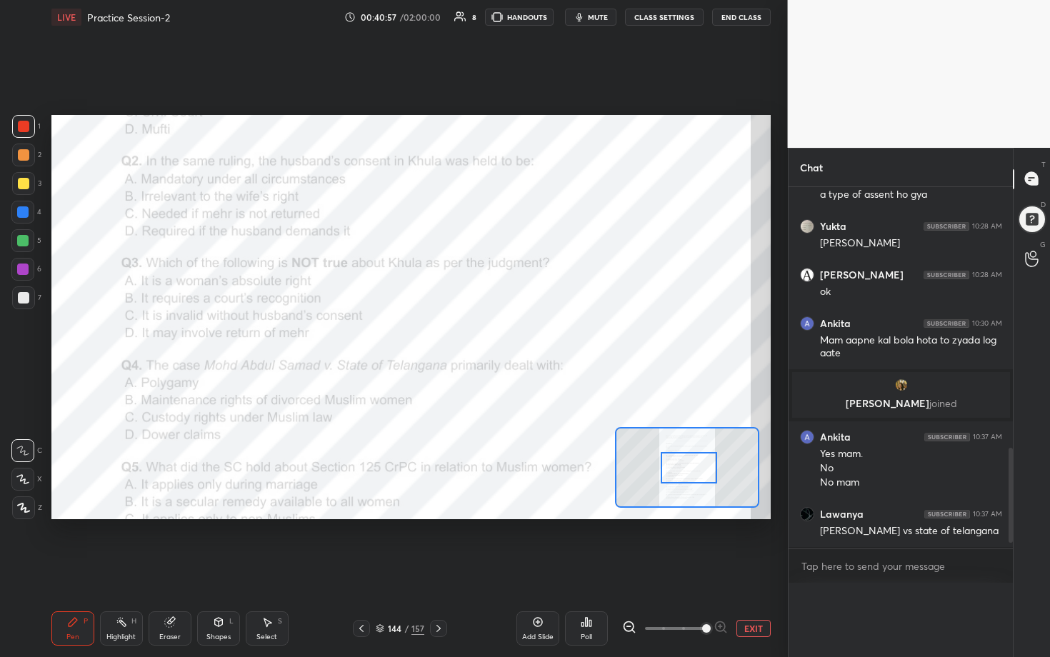
scroll to position [0, 0]
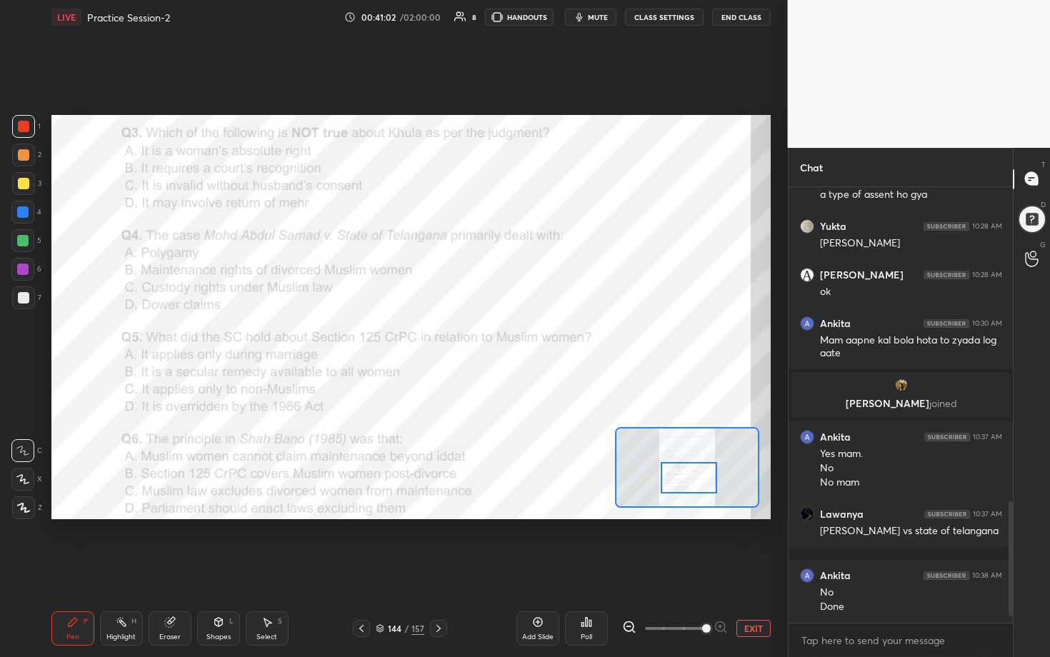
drag, startPoint x: 696, startPoint y: 465, endPoint x: 696, endPoint y: 475, distance: 10.0
click at [512, 335] on div at bounding box center [689, 477] width 56 height 31
click at [512, 335] on icon at bounding box center [587, 622] width 2 height 9
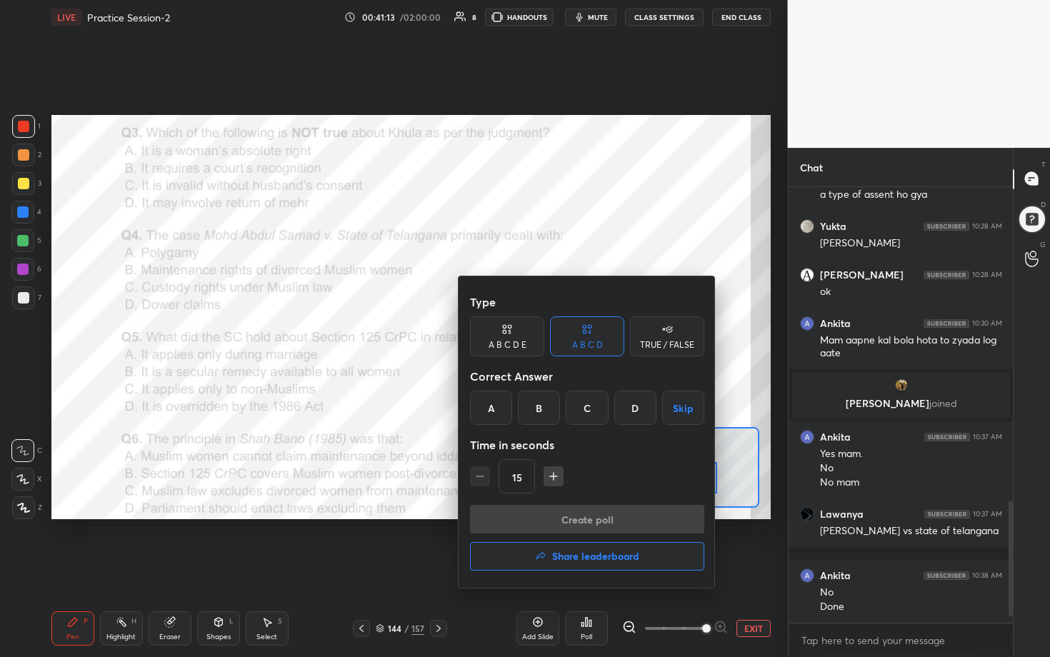
click at [512, 335] on div "C" at bounding box center [587, 408] width 42 height 34
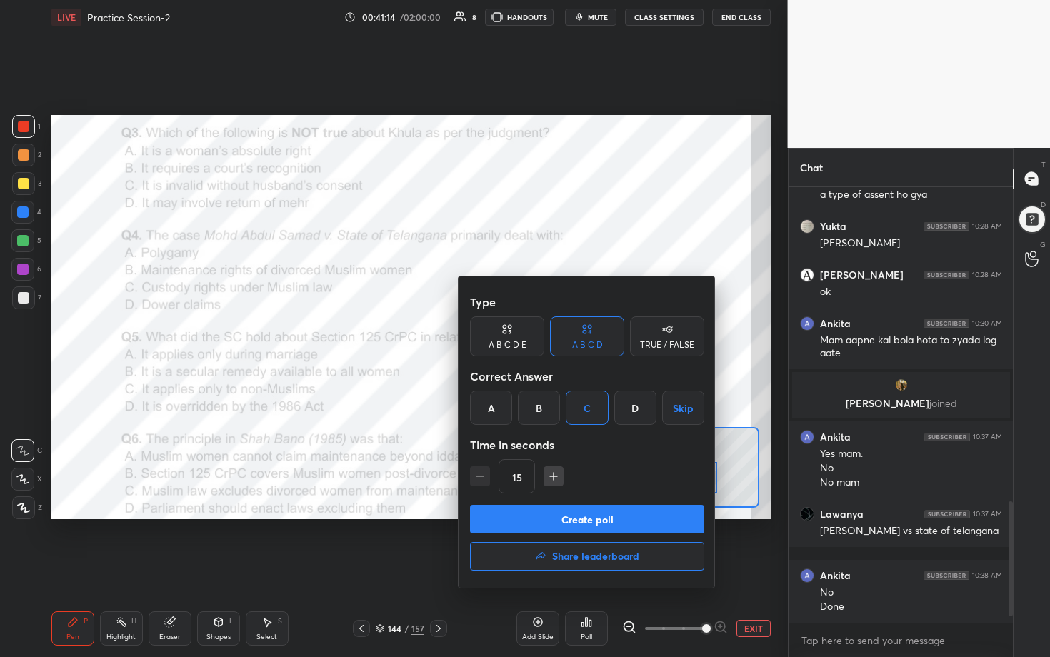
click at [512, 335] on button "Create poll" at bounding box center [587, 519] width 234 height 29
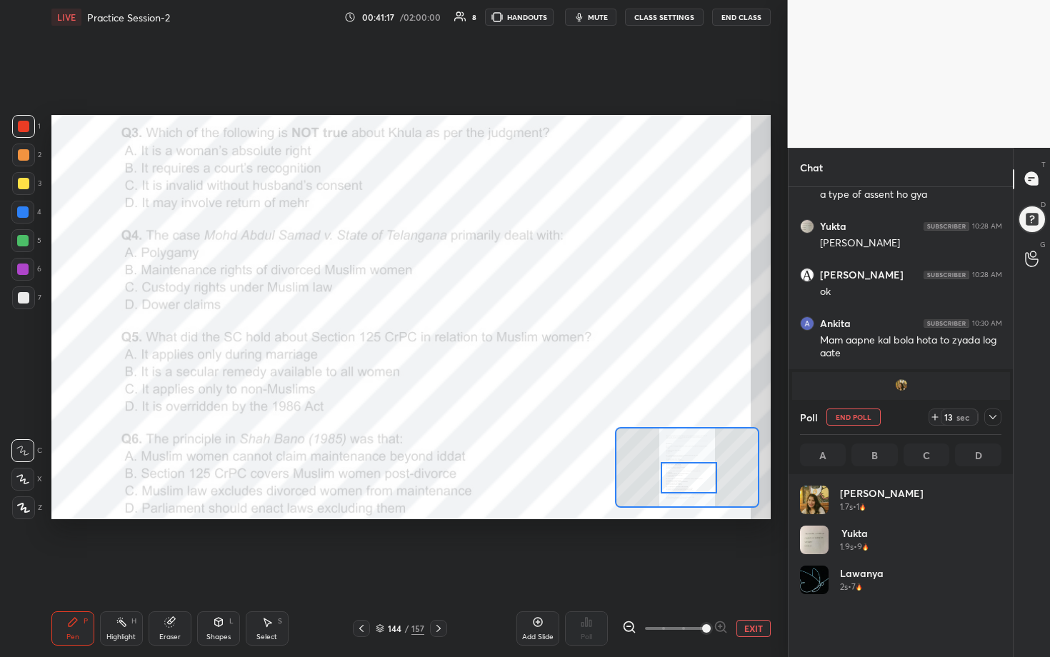
scroll to position [167, 197]
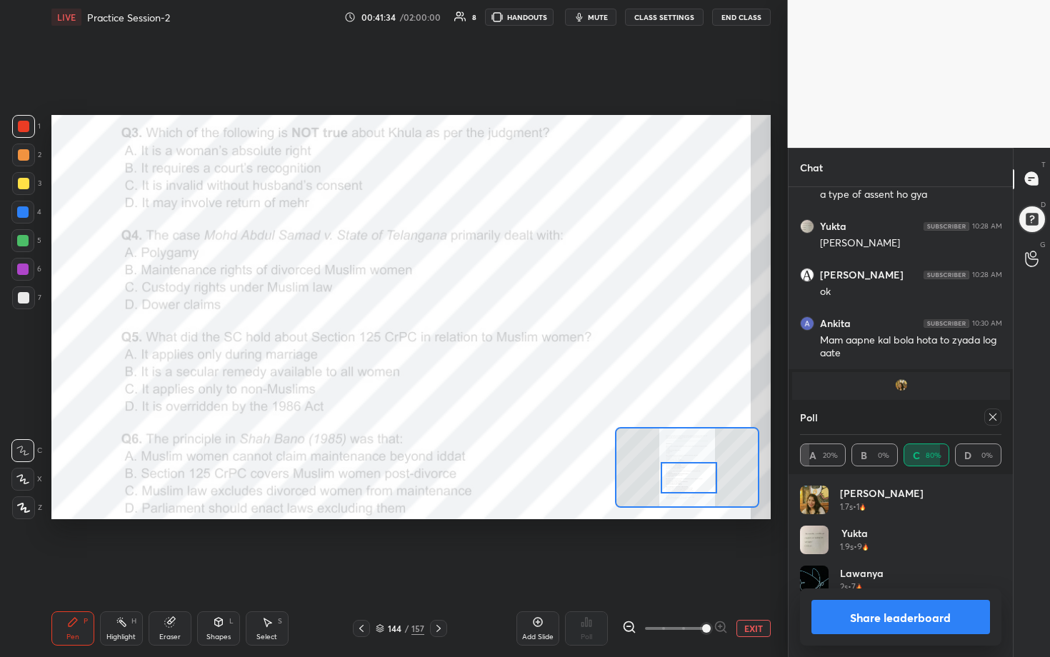
click at [512, 335] on icon at bounding box center [992, 416] width 11 height 11
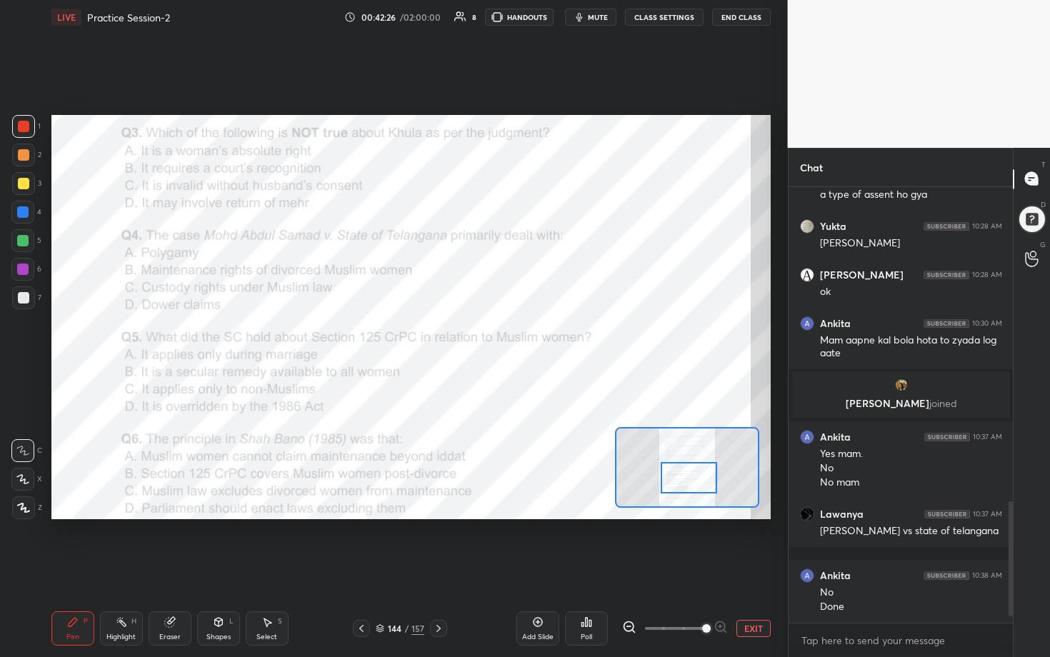
click at [512, 335] on div "Poll" at bounding box center [586, 628] width 43 height 34
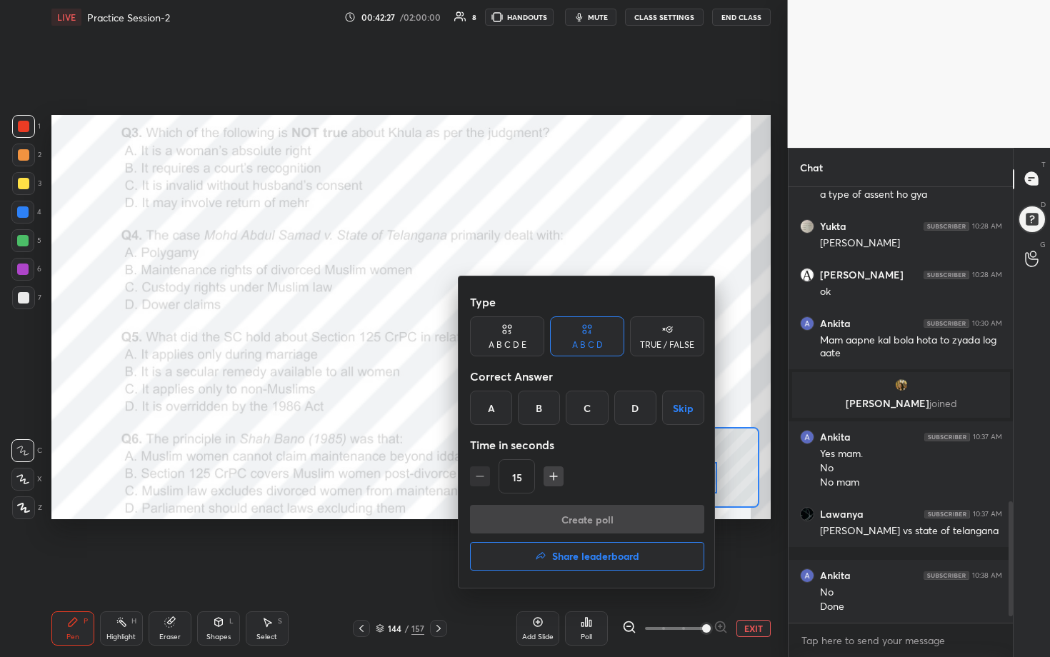
click at [512, 335] on div "B" at bounding box center [539, 408] width 42 height 34
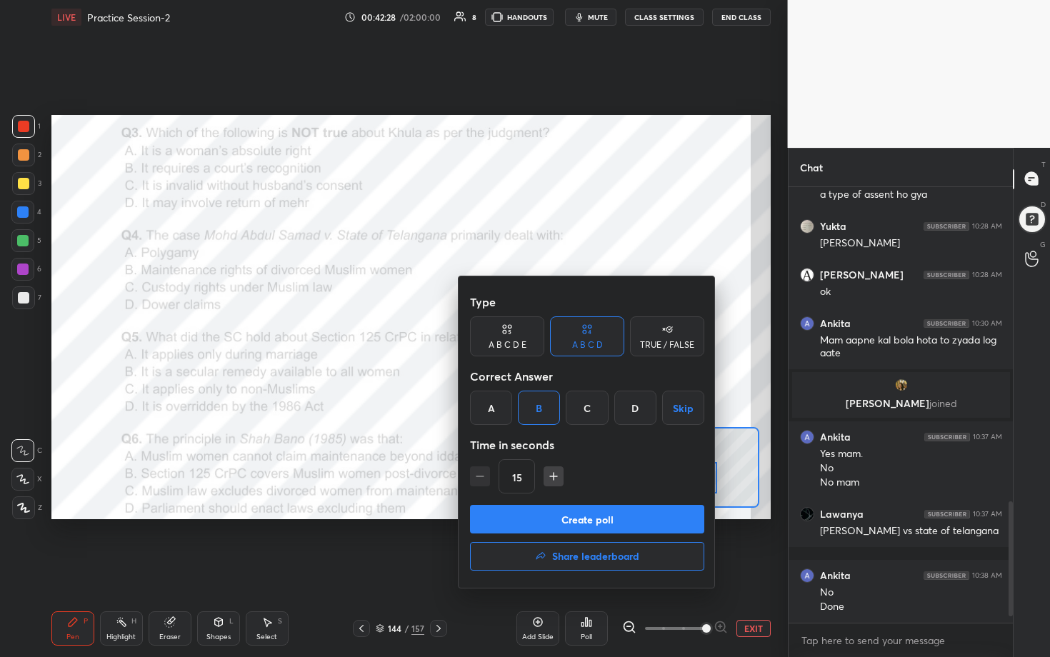
click at [512, 335] on button "Create poll" at bounding box center [587, 519] width 234 height 29
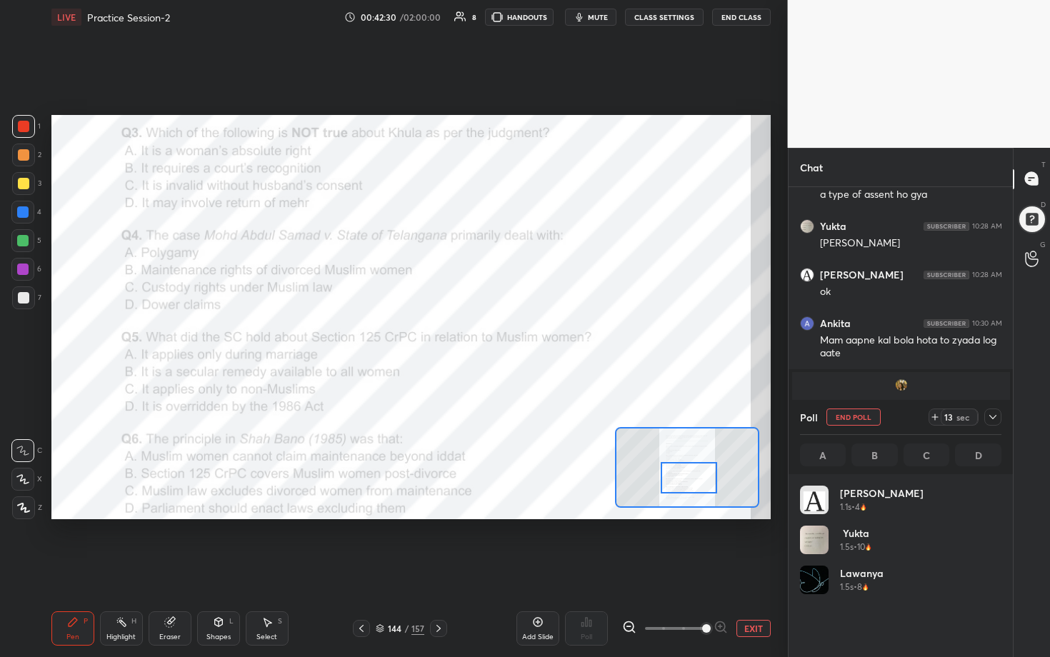
scroll to position [5, 5]
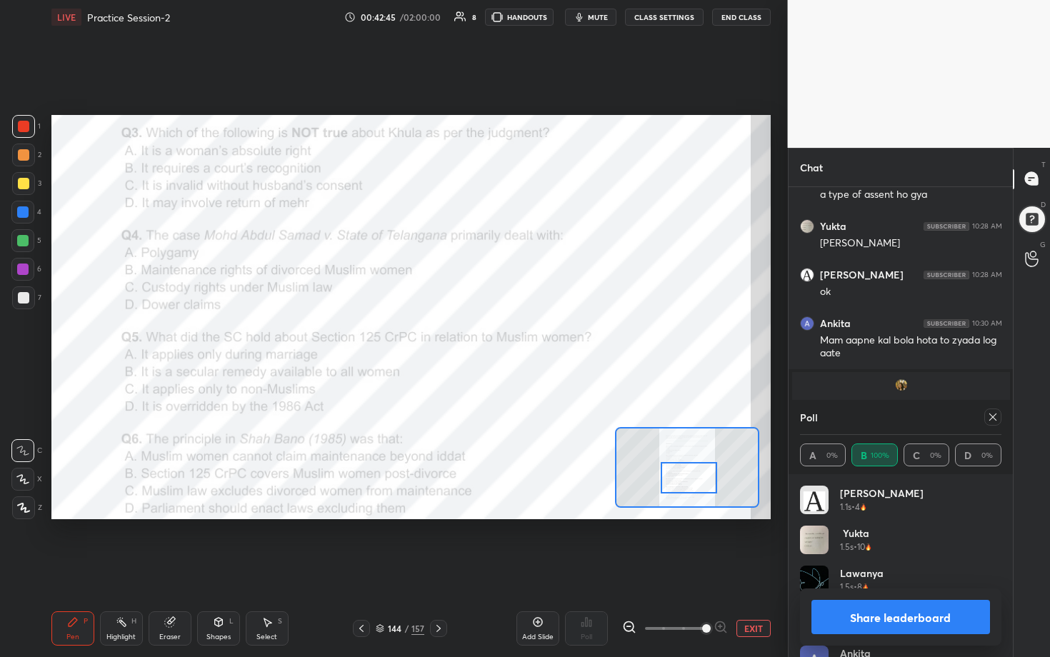
click at [512, 335] on icon at bounding box center [992, 416] width 11 height 11
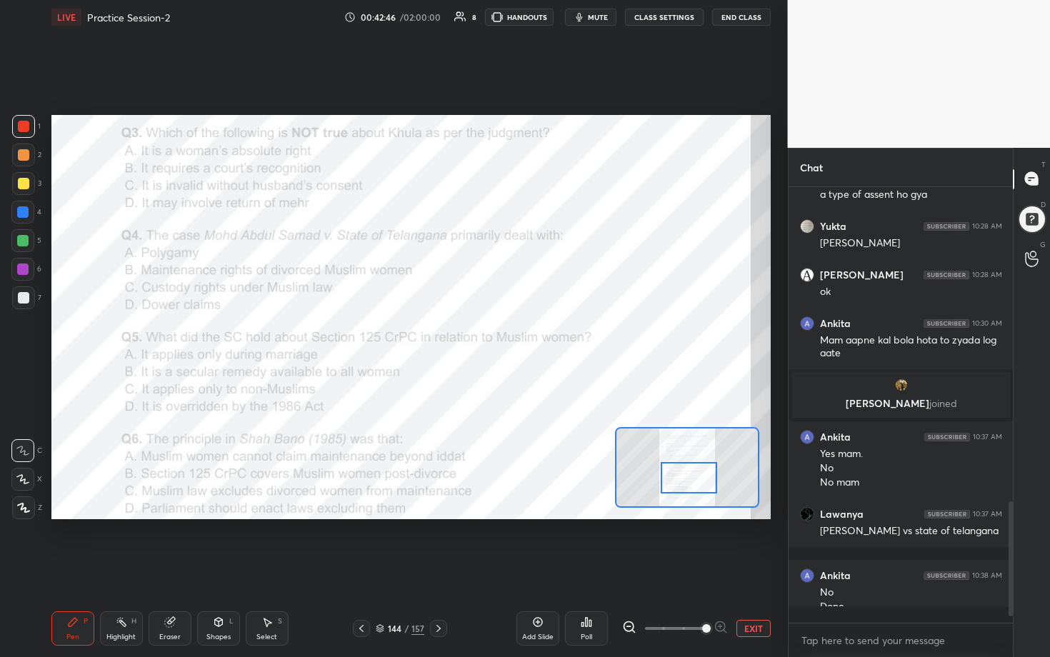
scroll to position [312, 220]
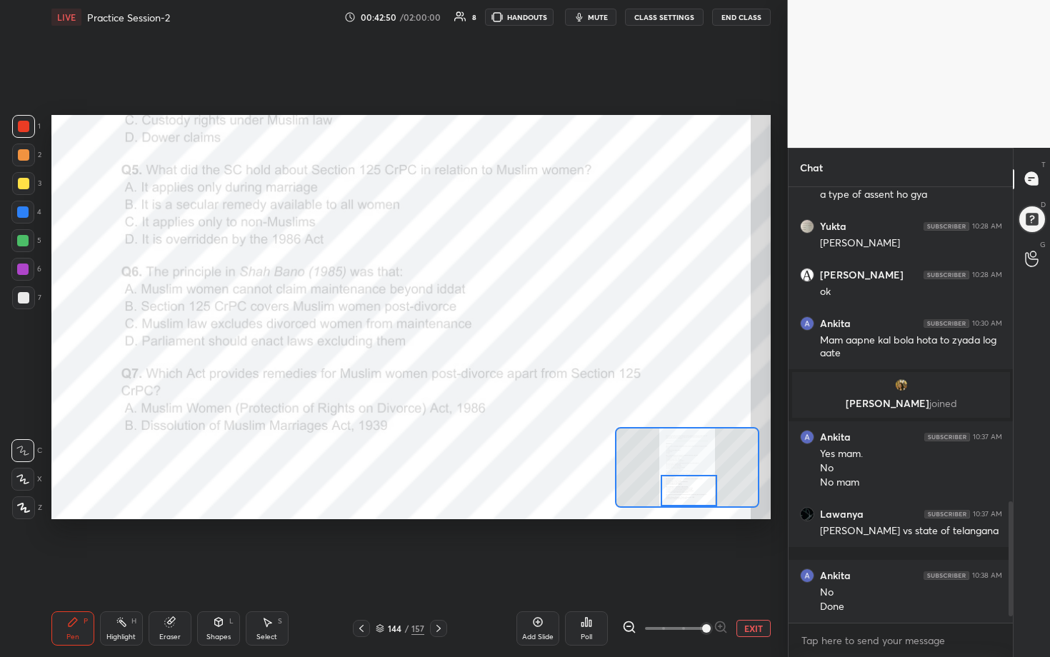
drag, startPoint x: 694, startPoint y: 474, endPoint x: 694, endPoint y: 487, distance: 12.9
click at [512, 335] on div at bounding box center [689, 490] width 56 height 31
click at [512, 335] on icon at bounding box center [586, 621] width 11 height 11
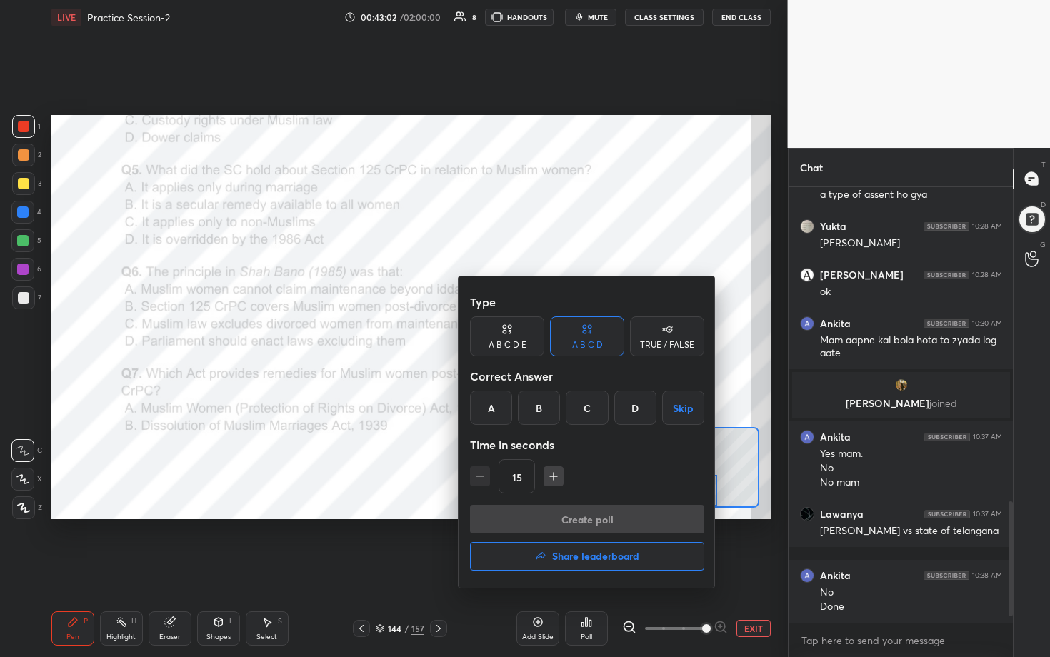
click at [512, 335] on div "B" at bounding box center [539, 408] width 42 height 34
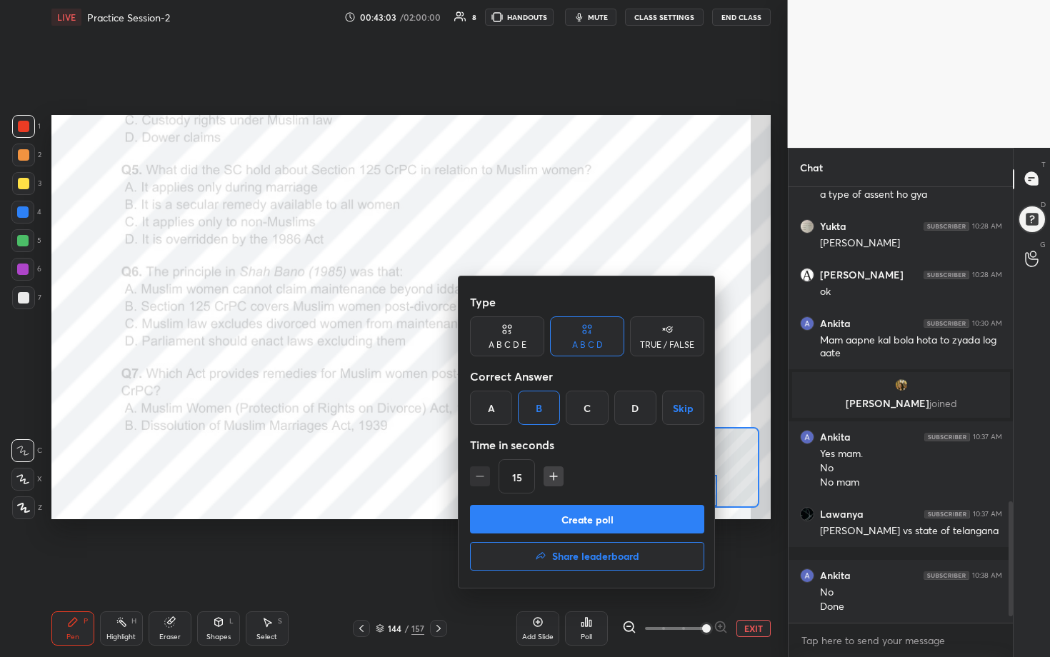
click at [512, 335] on button "Create poll" at bounding box center [587, 519] width 234 height 29
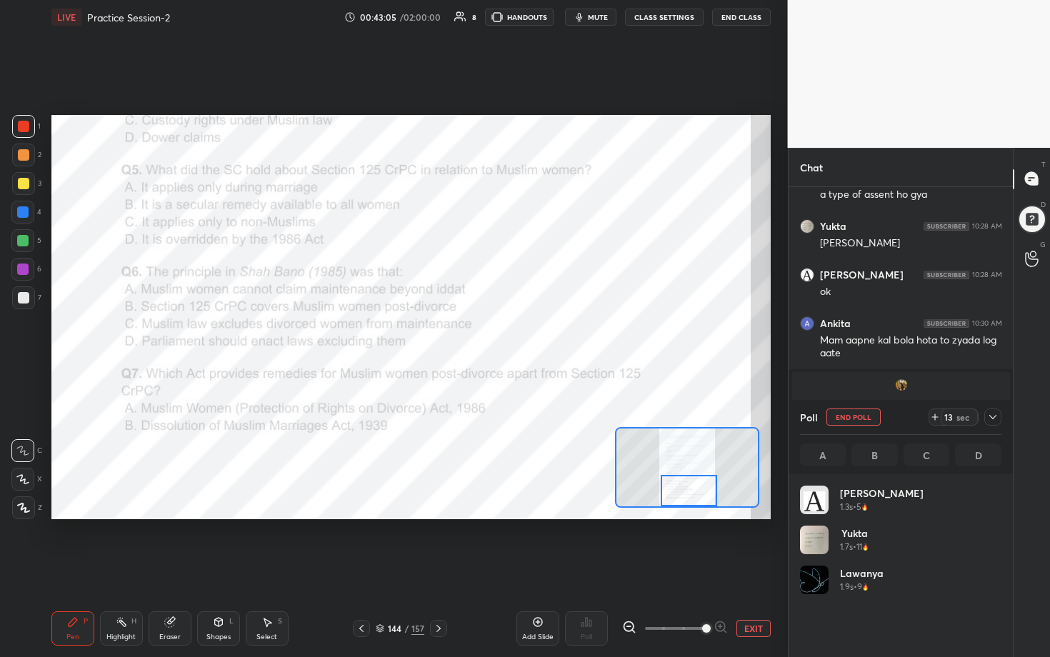
scroll to position [167, 197]
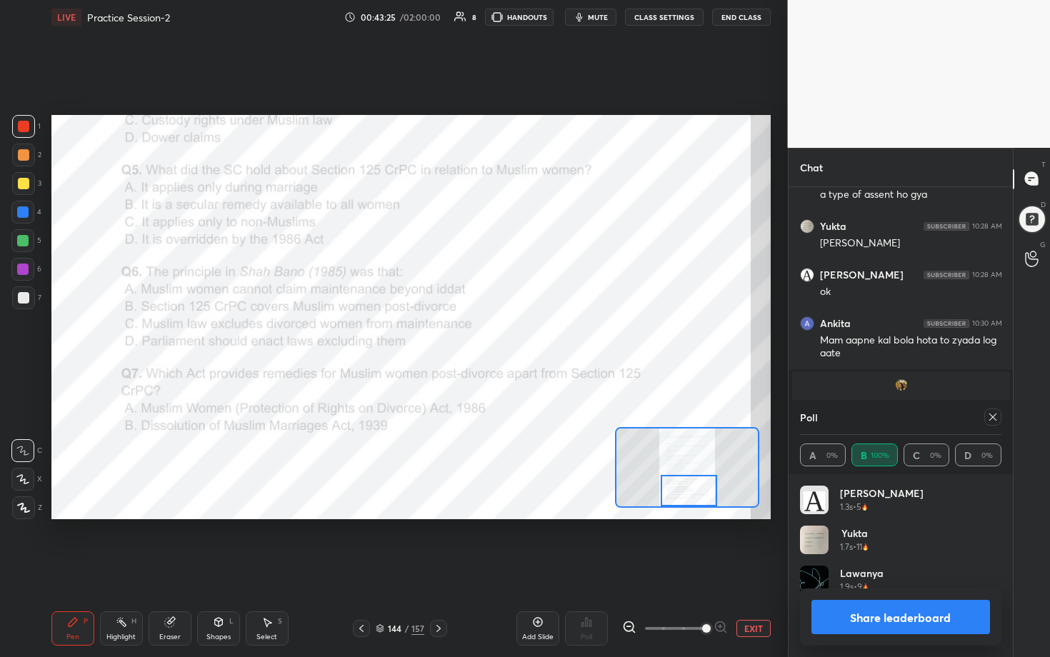
click at [512, 335] on icon at bounding box center [992, 417] width 7 height 7
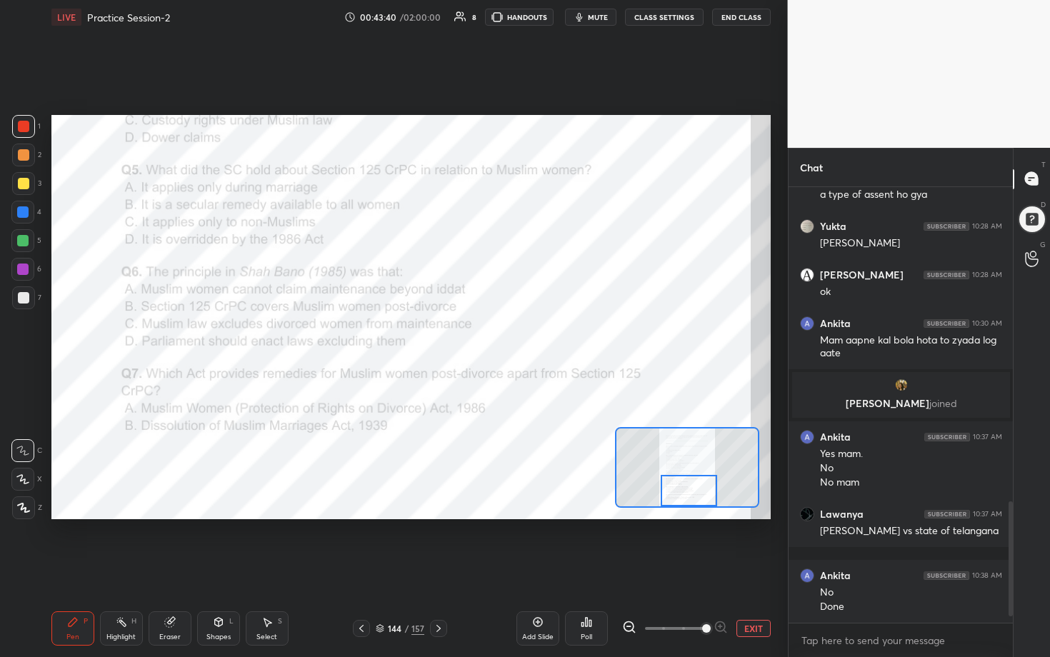
click at [512, 335] on div "Poll" at bounding box center [586, 628] width 43 height 34
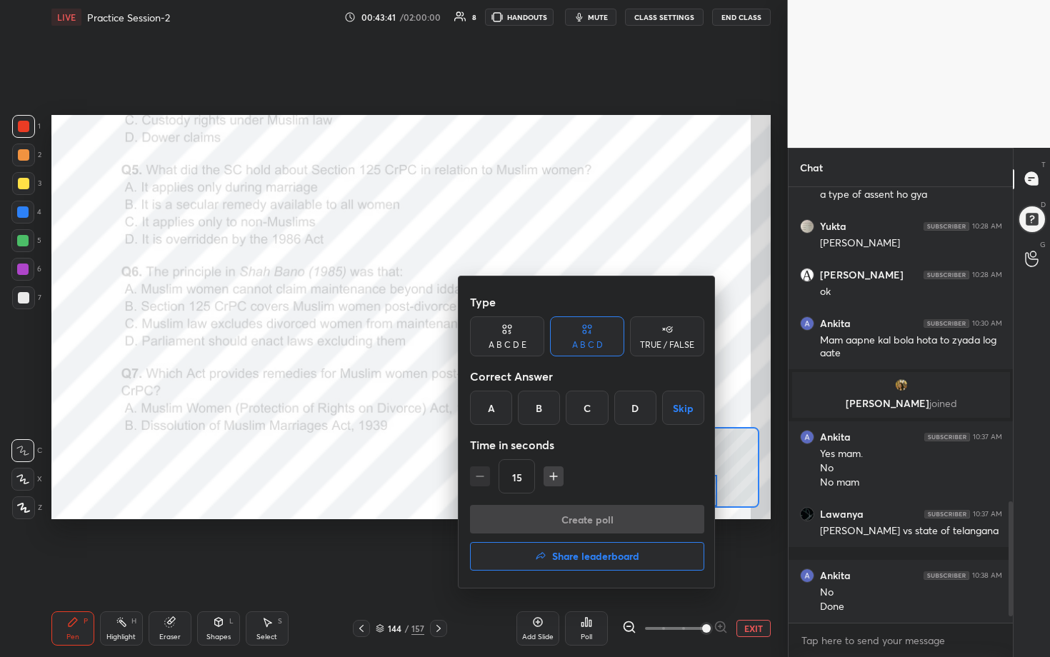
click at [512, 335] on div "B" at bounding box center [539, 408] width 42 height 34
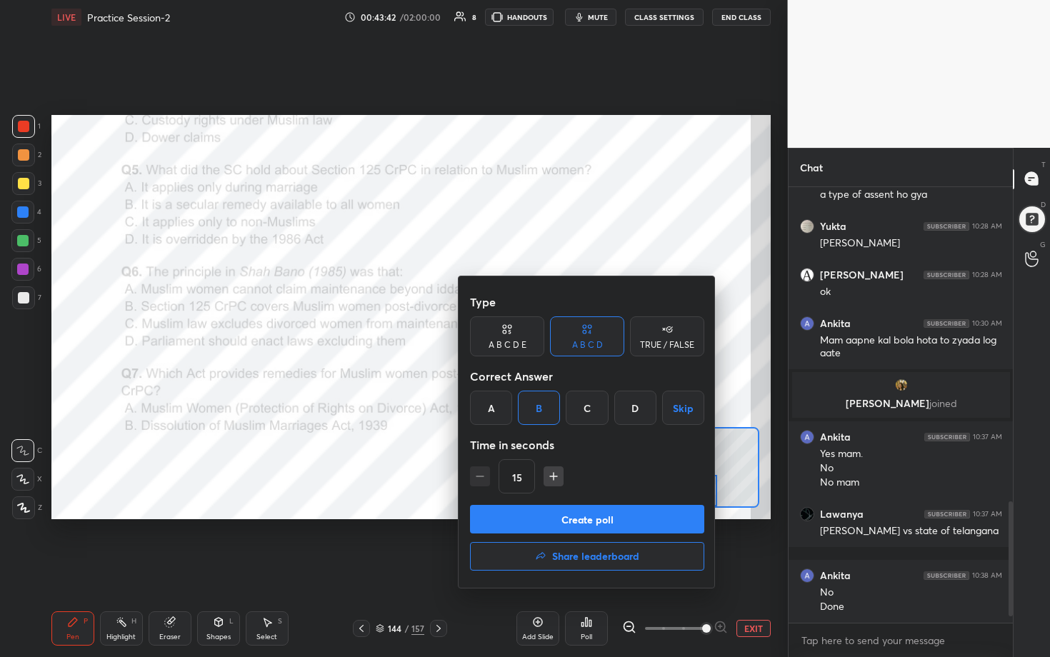
click at [512, 335] on button "Create poll" at bounding box center [587, 519] width 234 height 29
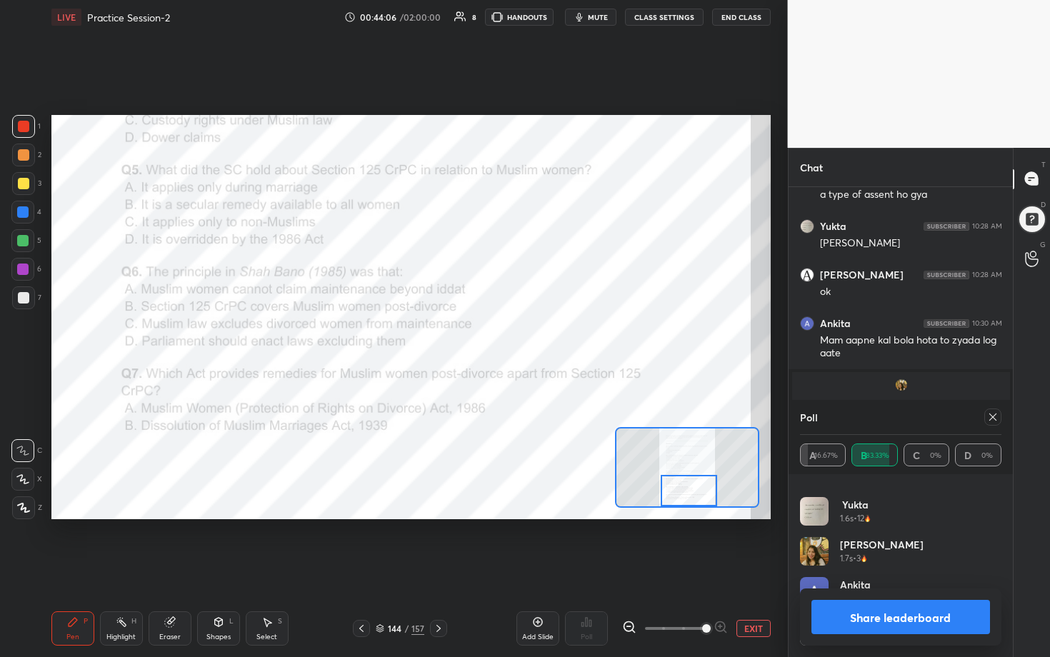
click at [512, 335] on icon at bounding box center [992, 416] width 11 height 11
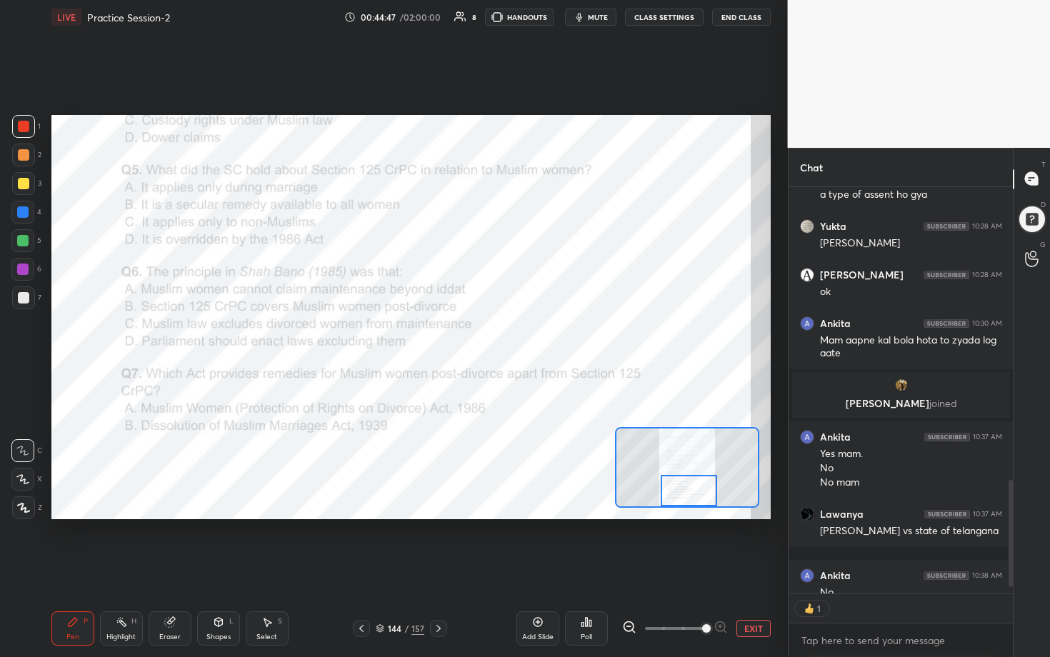
scroll to position [4, 5]
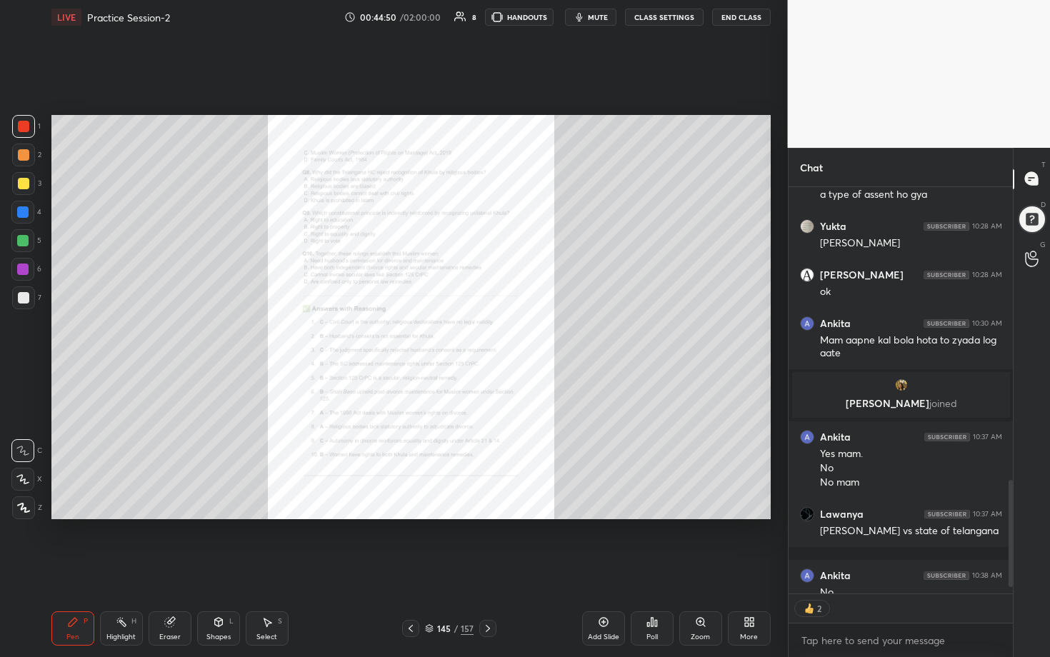
click at [512, 335] on div "Zoom" at bounding box center [700, 628] width 43 height 34
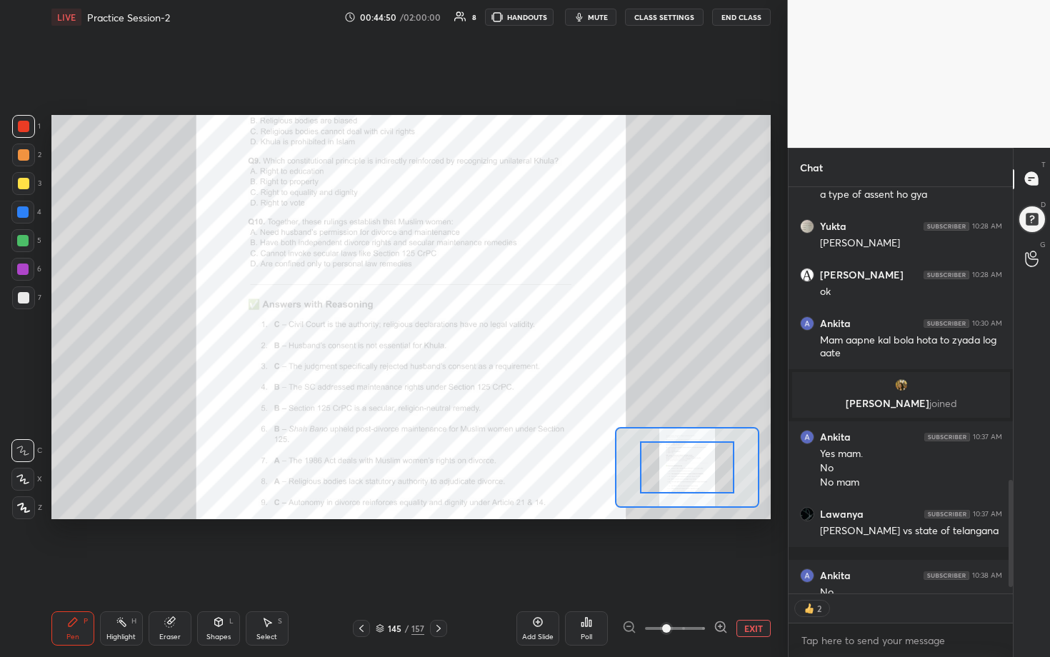
click at [512, 335] on div "Add Slide Poll EXIT" at bounding box center [643, 629] width 254 height 80
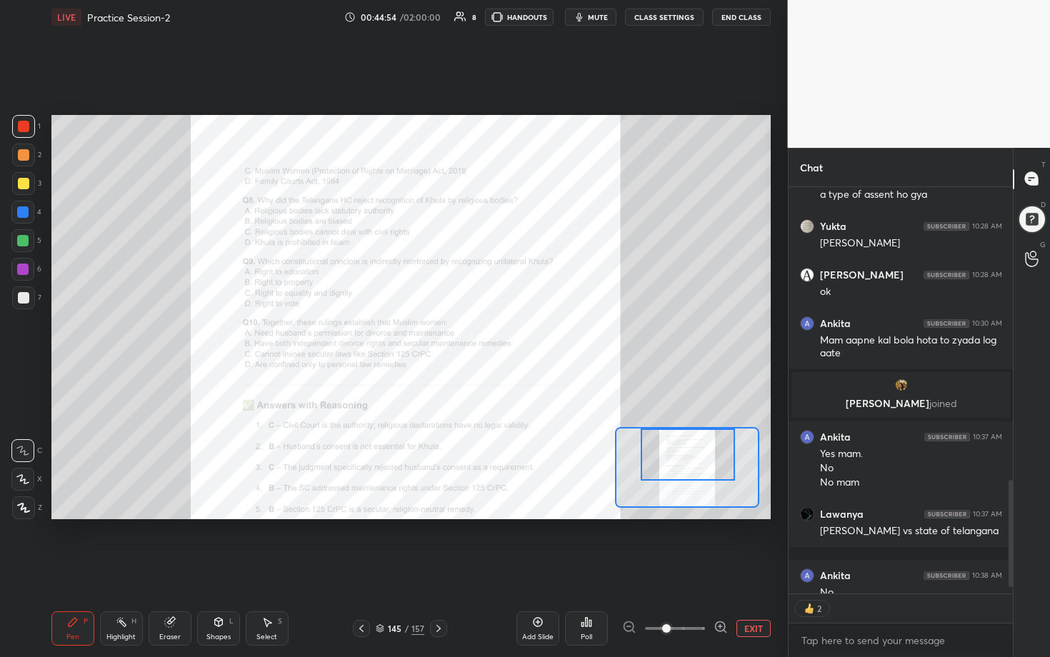
click at [512, 335] on div "Setting up your live class Poll for secs No correct answer Start poll" at bounding box center [410, 317] width 719 height 405
click at [512, 335] on icon at bounding box center [721, 627] width 14 height 14
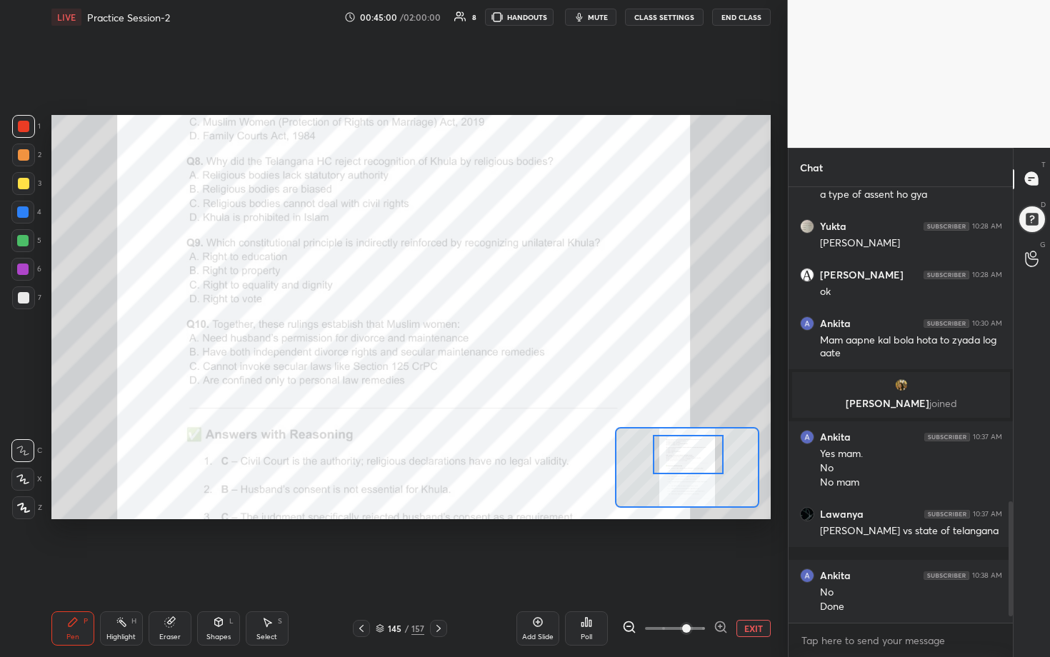
click at [512, 335] on icon at bounding box center [721, 627] width 14 height 14
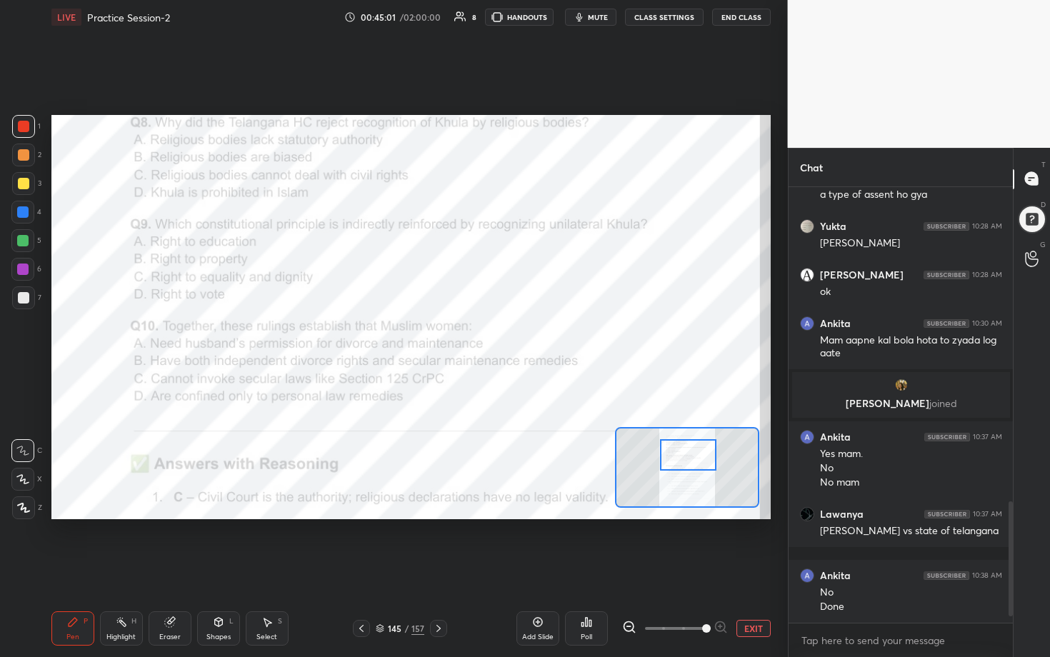
click at [512, 335] on span at bounding box center [706, 628] width 9 height 9
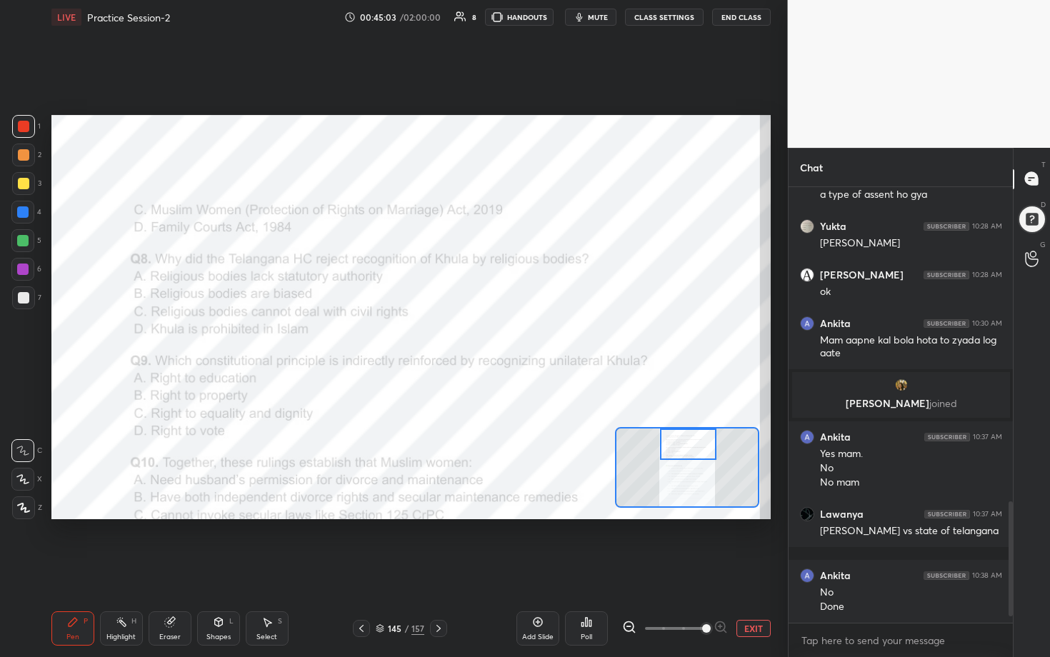
drag, startPoint x: 696, startPoint y: 457, endPoint x: 696, endPoint y: 439, distance: 18.6
click at [512, 335] on div at bounding box center [688, 444] width 56 height 31
click at [512, 335] on icon at bounding box center [590, 623] width 2 height 6
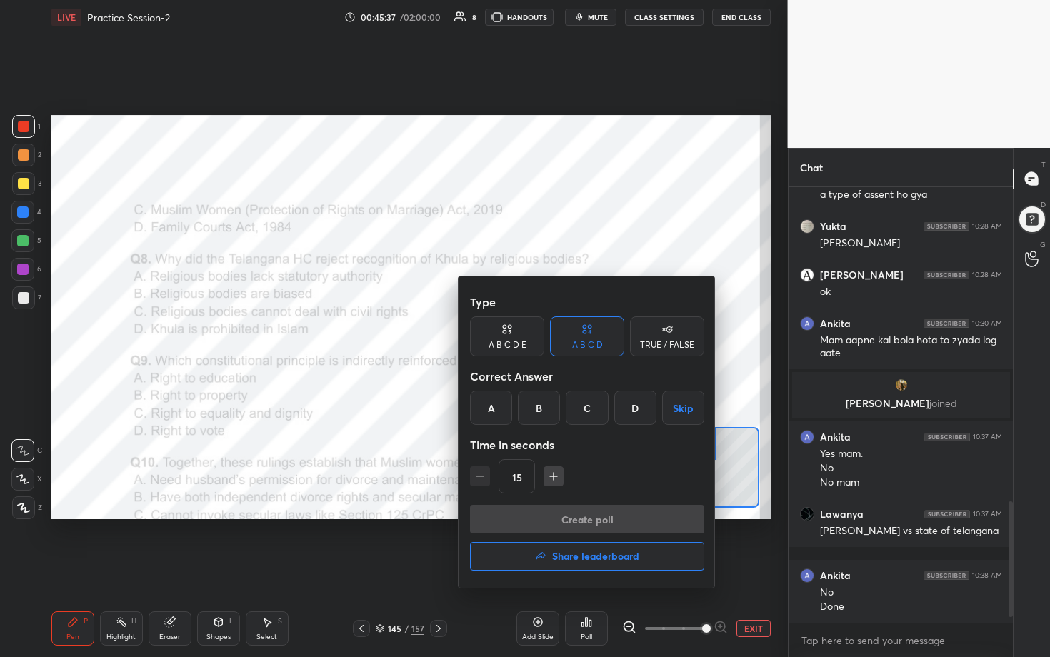
click at [488, 335] on div "A" at bounding box center [491, 408] width 42 height 34
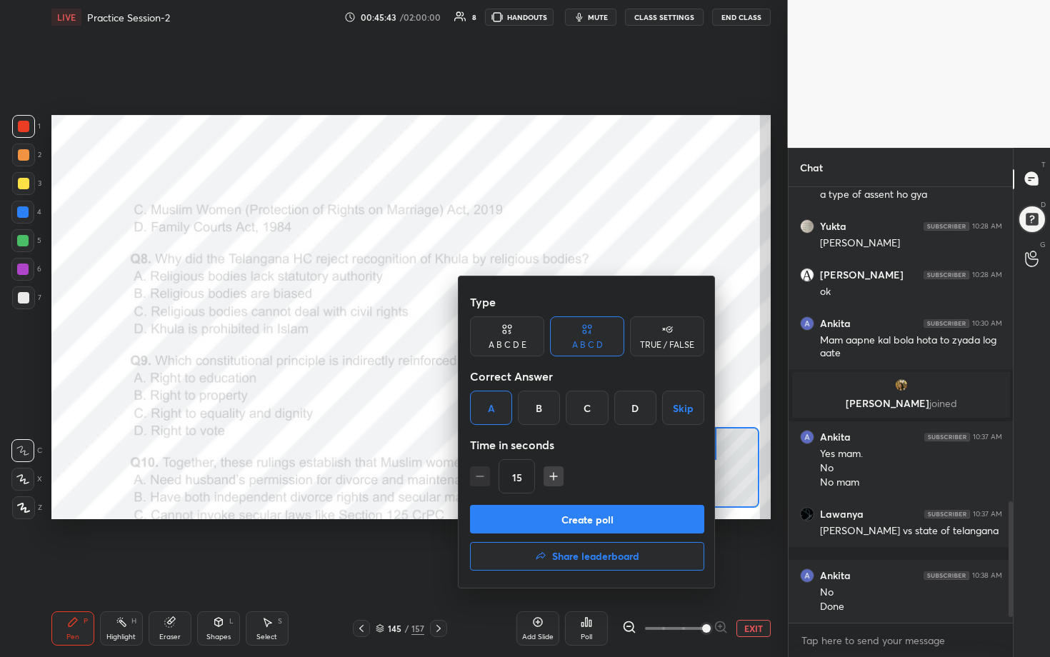
click at [512, 335] on button "Create poll" at bounding box center [587, 519] width 234 height 29
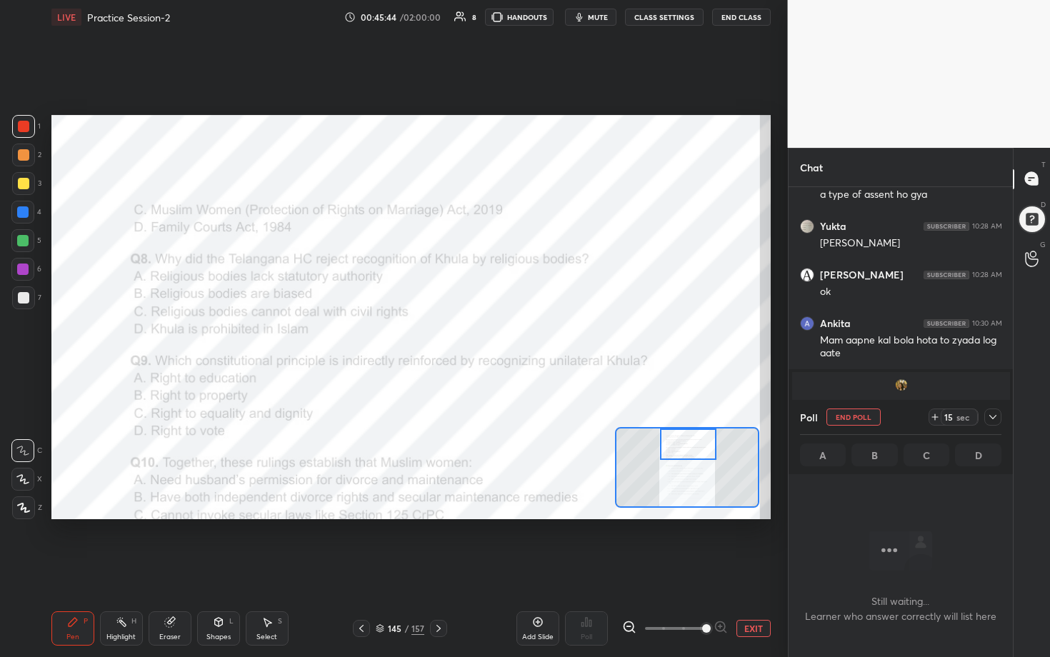
scroll to position [4, 5]
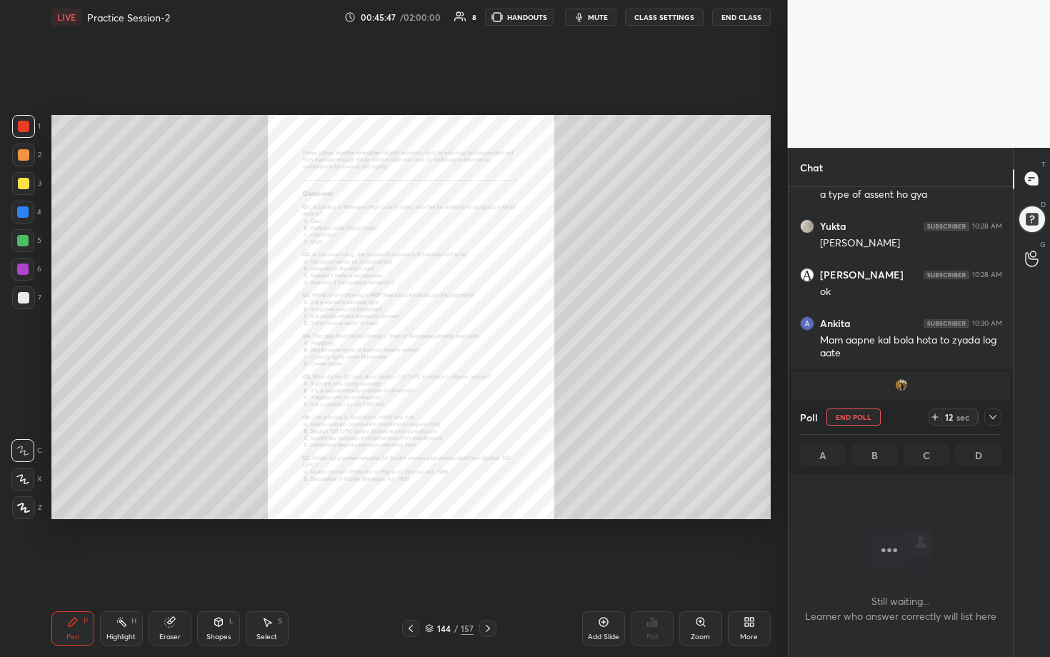
click at [512, 335] on div "Zoom" at bounding box center [700, 628] width 43 height 34
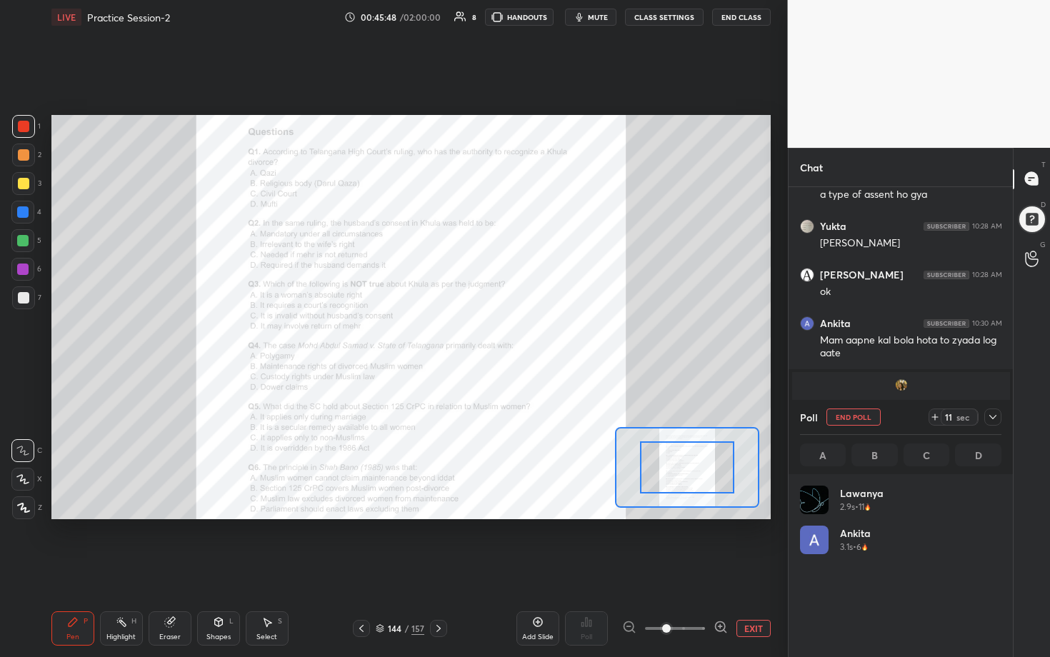
scroll to position [167, 197]
click at [512, 335] on icon at bounding box center [721, 627] width 14 height 14
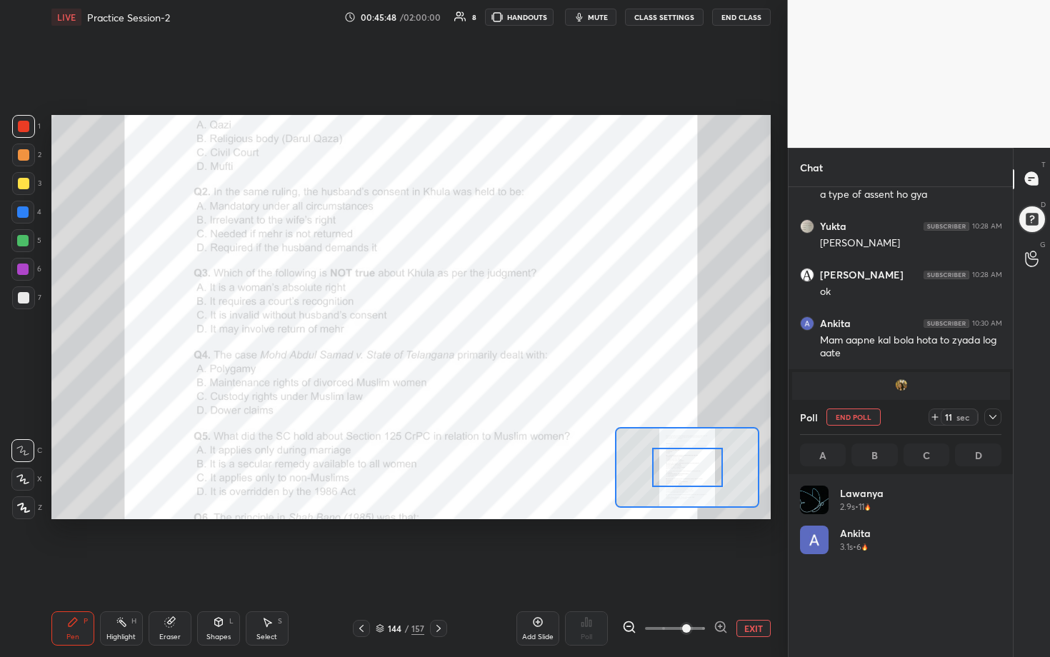
click at [512, 335] on icon at bounding box center [721, 627] width 14 height 14
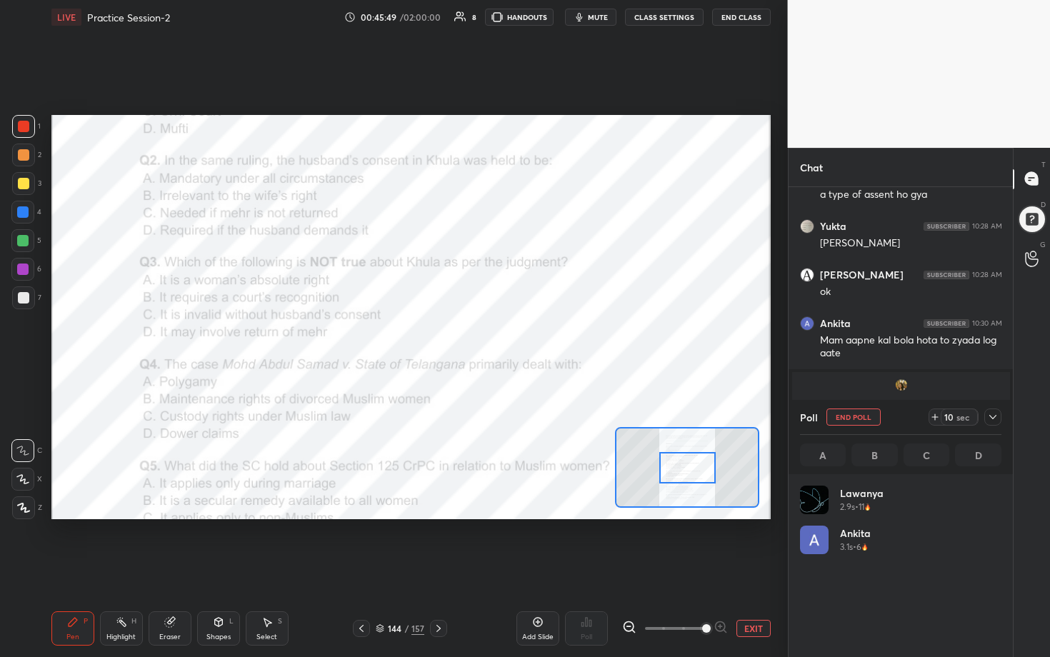
click at [512, 335] on span at bounding box center [706, 628] width 9 height 9
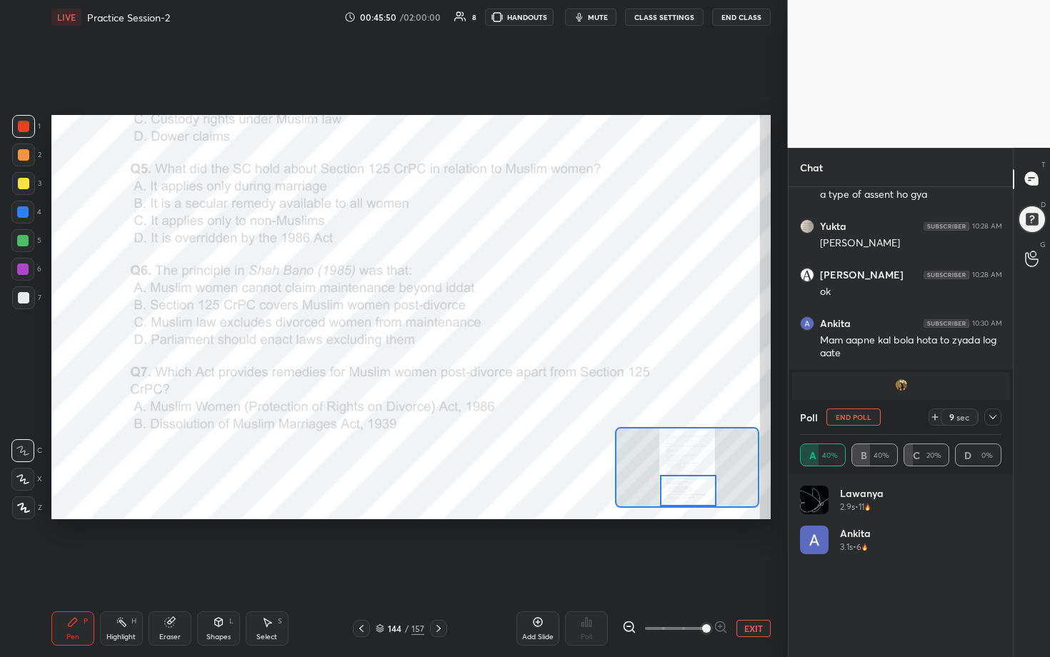
drag, startPoint x: 681, startPoint y: 461, endPoint x: 682, endPoint y: 541, distance: 79.3
click at [512, 335] on div "Setting up your live class Poll for secs No correct answer Start poll" at bounding box center [411, 317] width 731 height 566
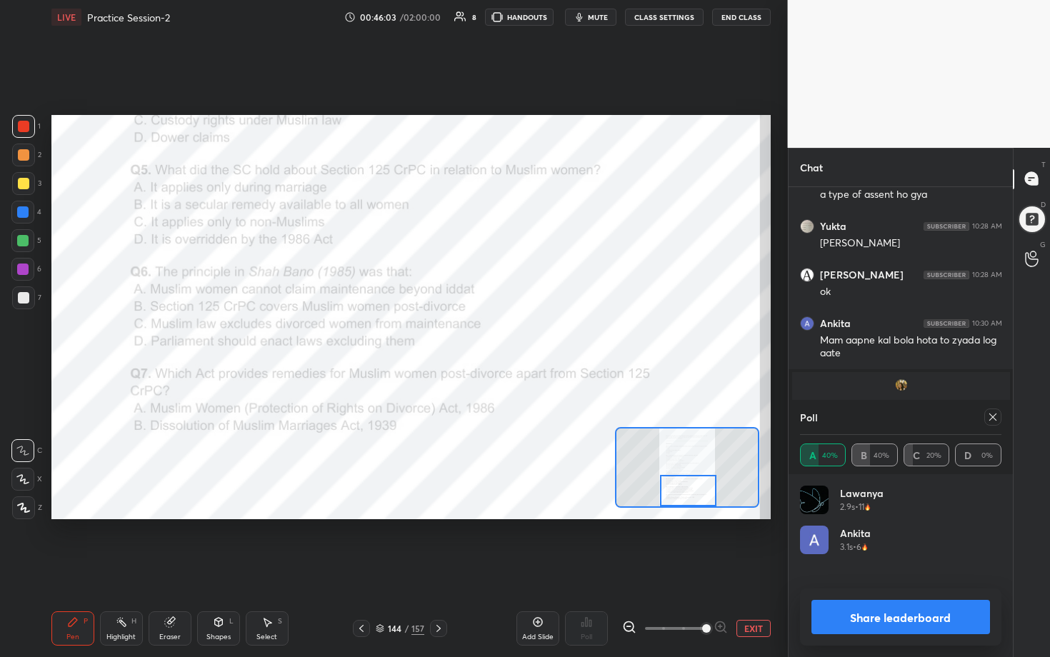
click at [512, 335] on icon at bounding box center [992, 416] width 11 height 11
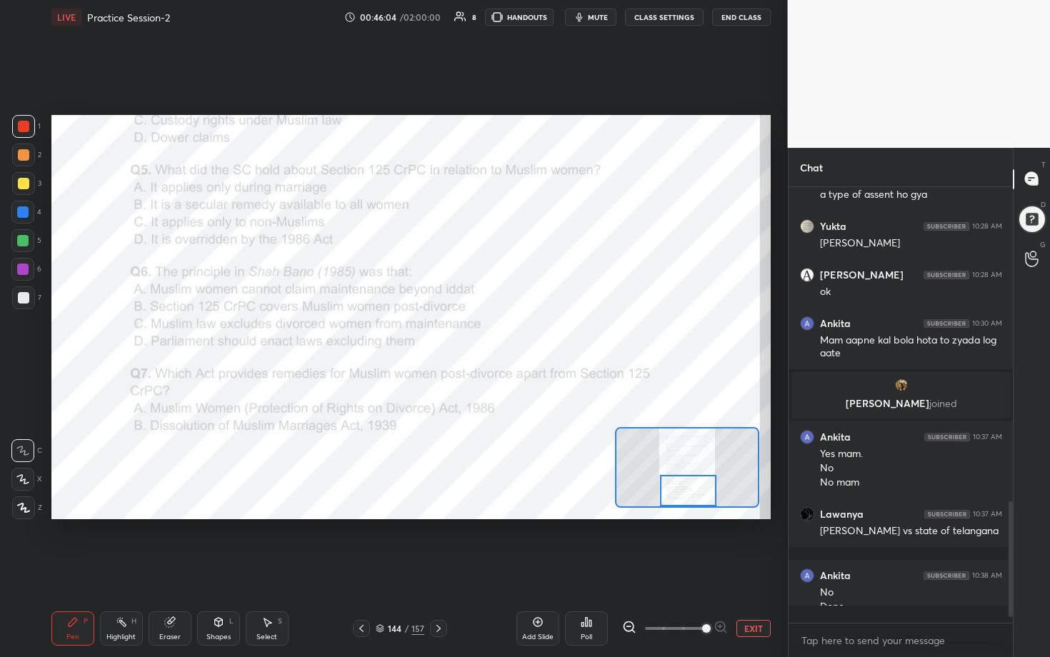
scroll to position [312, 220]
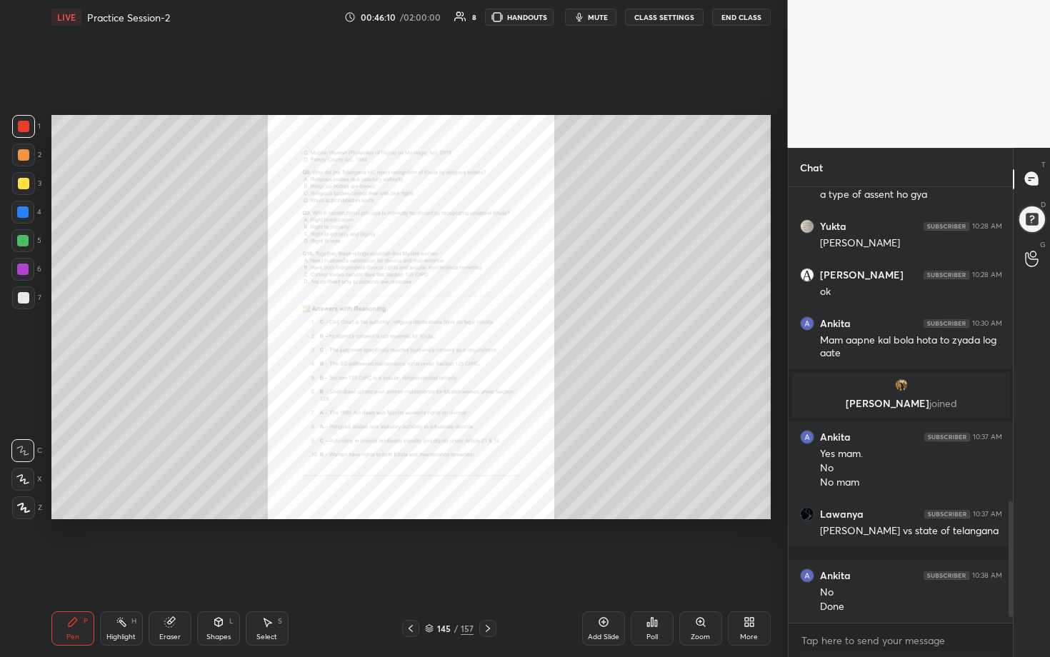
click at [512, 335] on div "Zoom" at bounding box center [700, 637] width 19 height 7
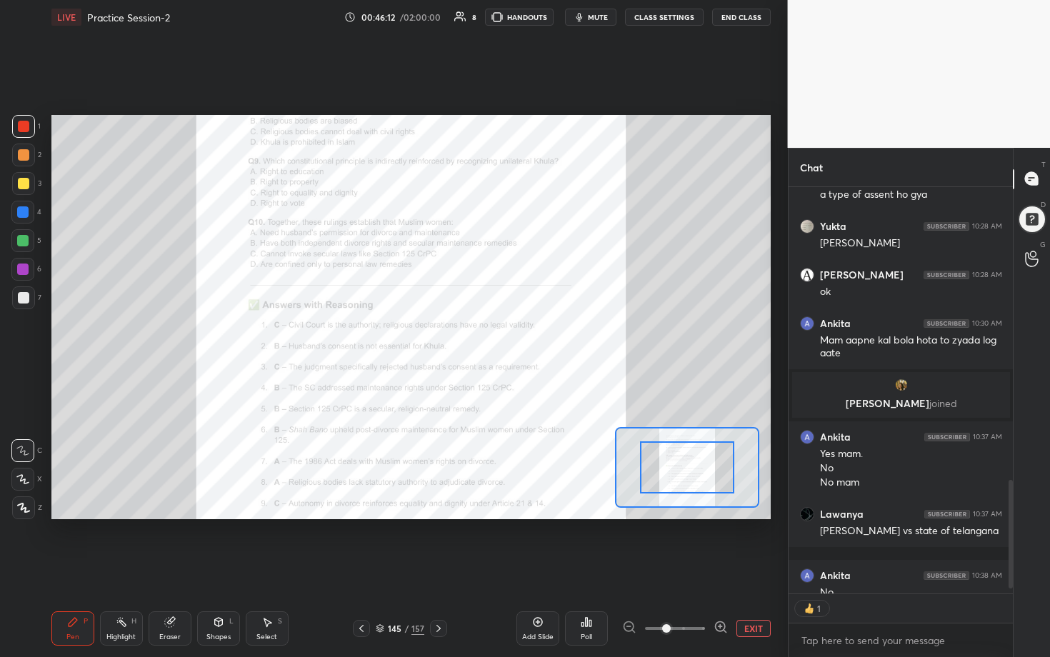
scroll to position [4, 5]
click at [512, 335] on icon at bounding box center [721, 627] width 14 height 14
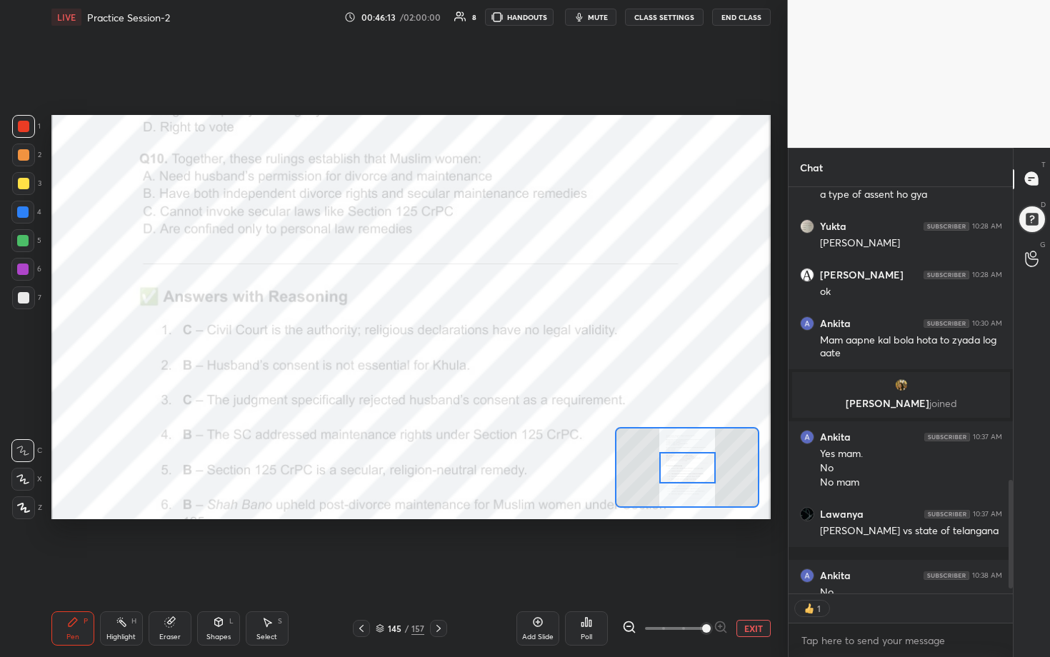
click at [512, 335] on div at bounding box center [675, 628] width 106 height 17
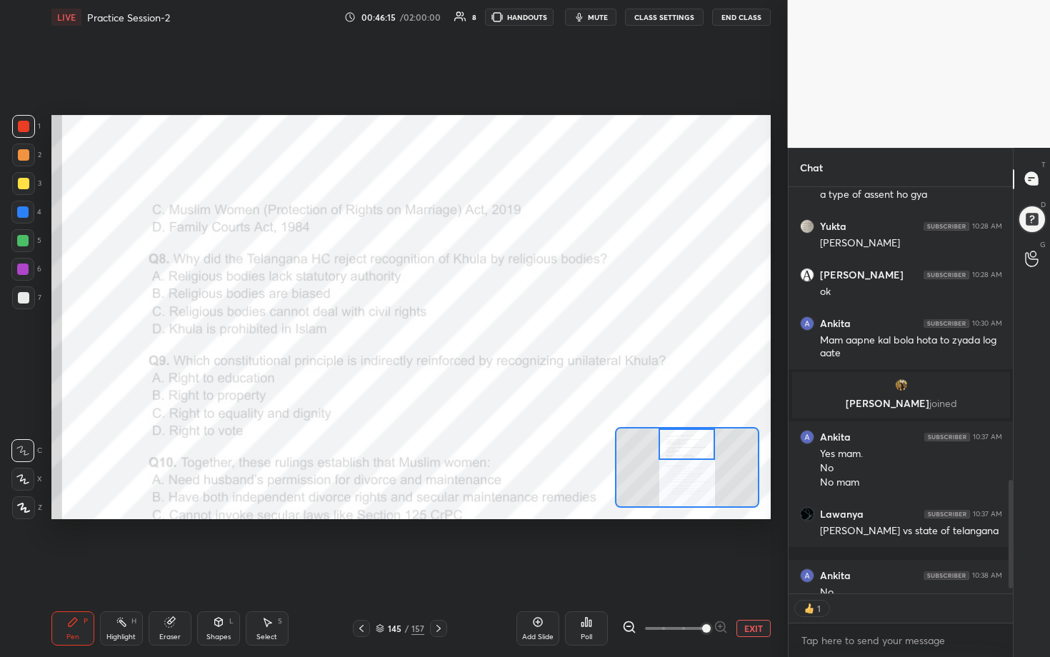
drag, startPoint x: 699, startPoint y: 476, endPoint x: 698, endPoint y: 434, distance: 42.1
click at [512, 335] on div at bounding box center [687, 444] width 56 height 31
click at [512, 335] on icon at bounding box center [586, 621] width 11 height 11
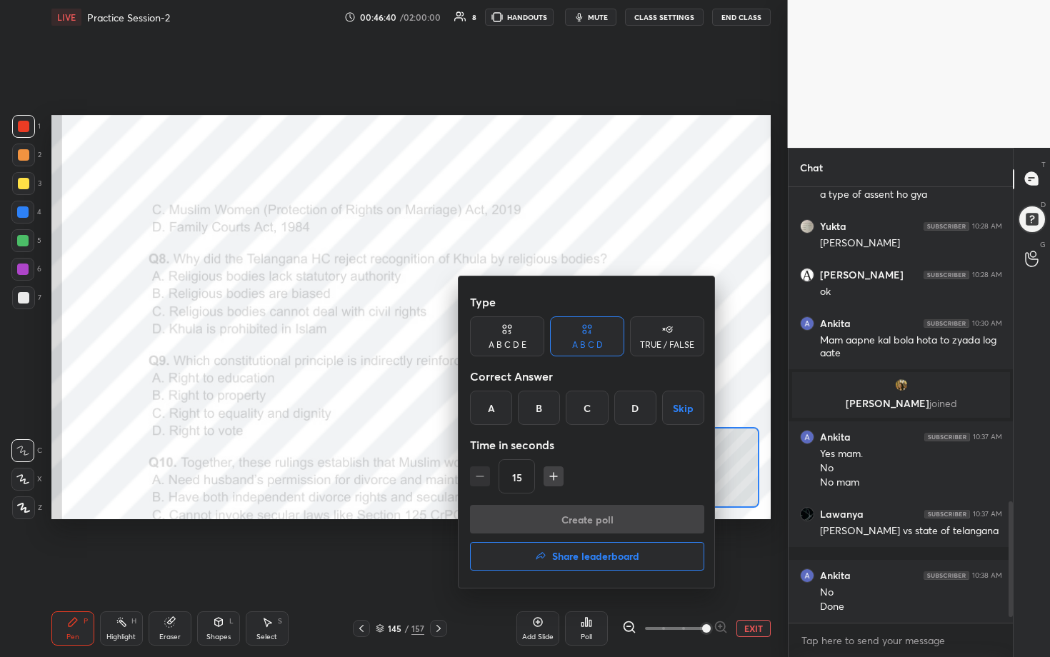
click at [490, 335] on div "A" at bounding box center [491, 408] width 42 height 34
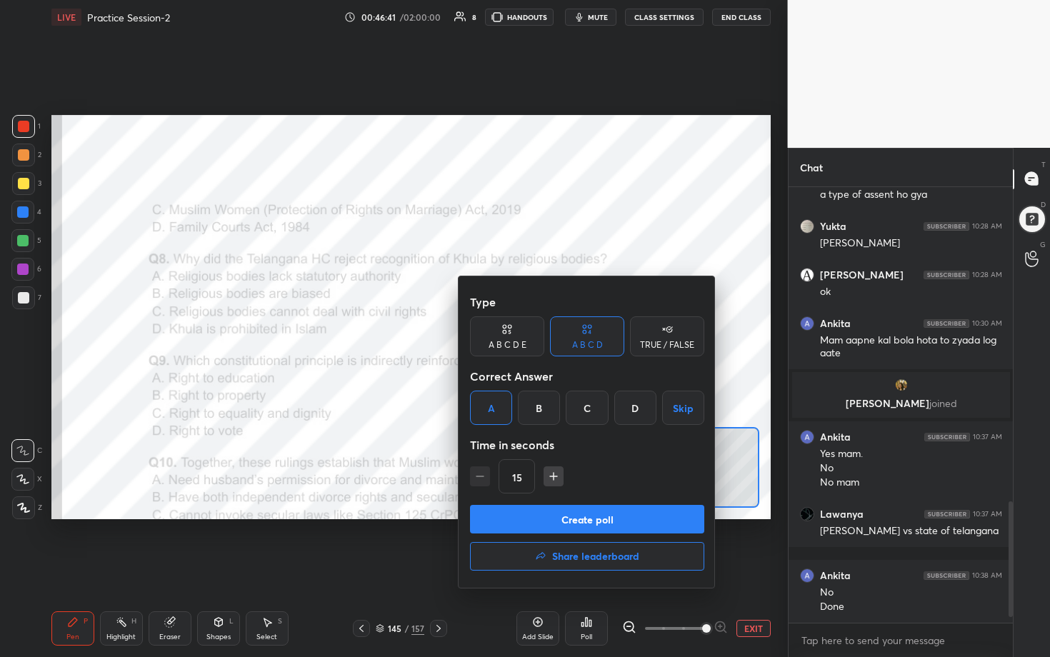
click at [512, 335] on button "Create poll" at bounding box center [587, 519] width 234 height 29
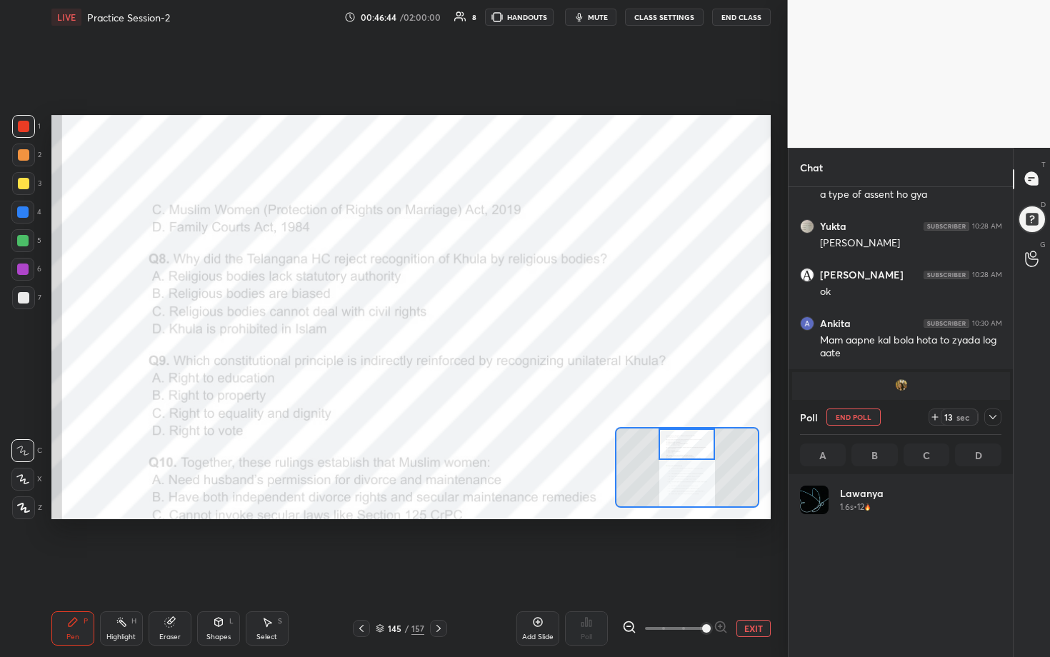
scroll to position [167, 197]
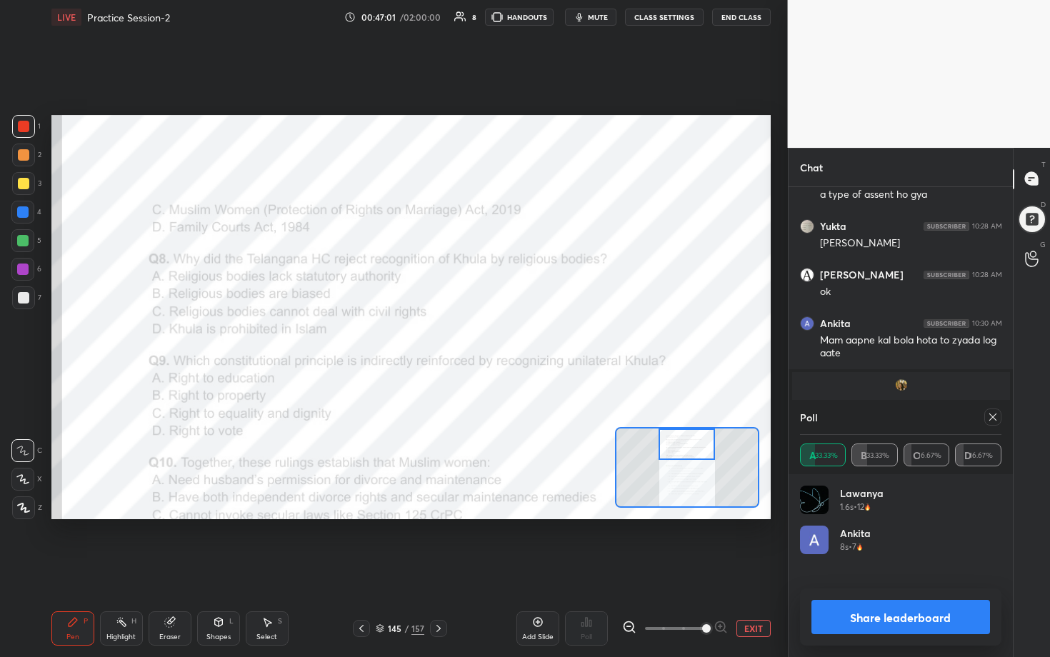
click at [512, 335] on icon at bounding box center [992, 416] width 11 height 11
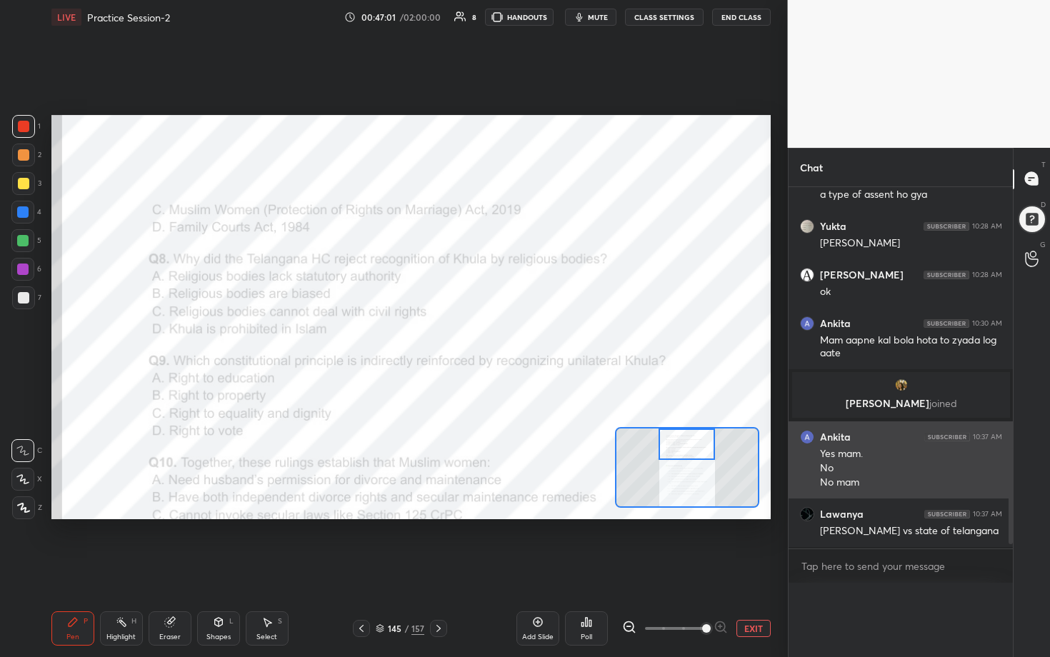
scroll to position [5, 5]
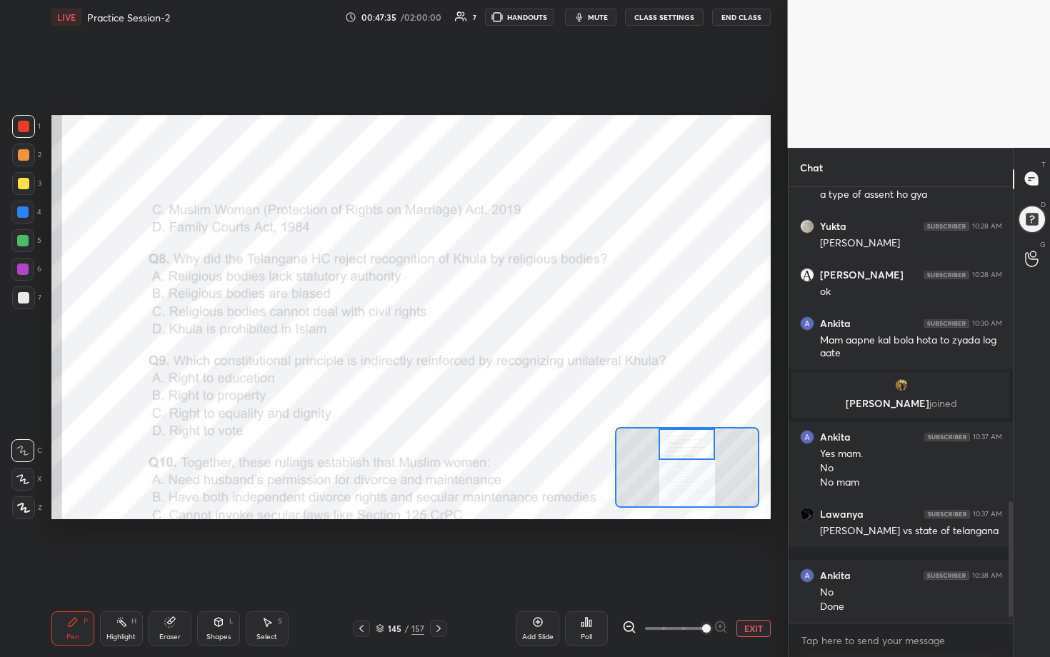
click at [512, 335] on div "Poll" at bounding box center [586, 637] width 11 height 7
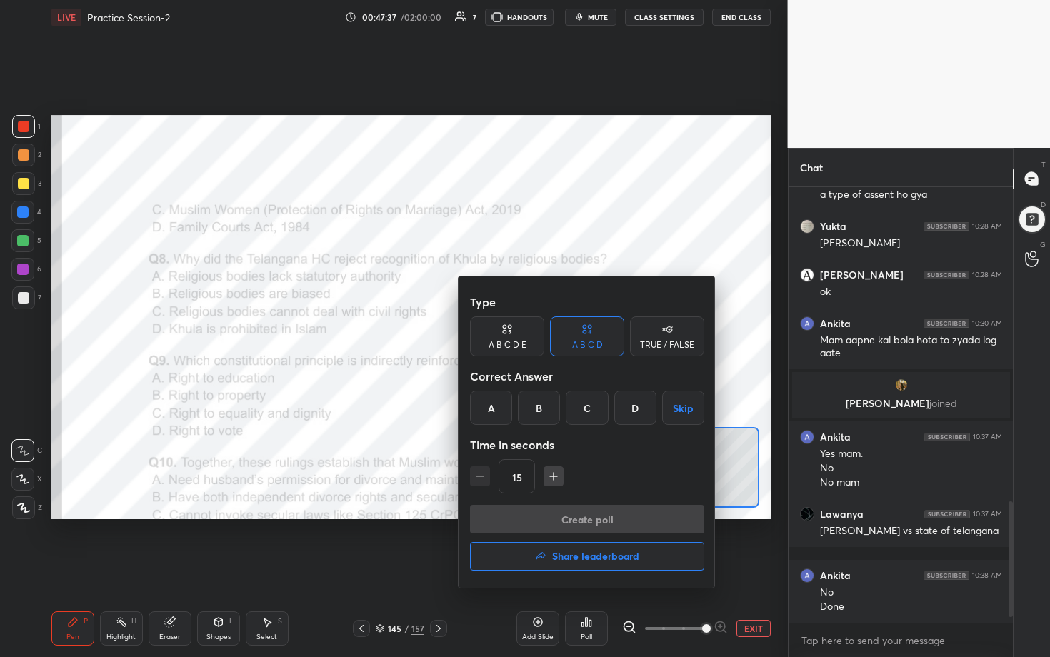
click at [512, 335] on div "C" at bounding box center [587, 408] width 42 height 34
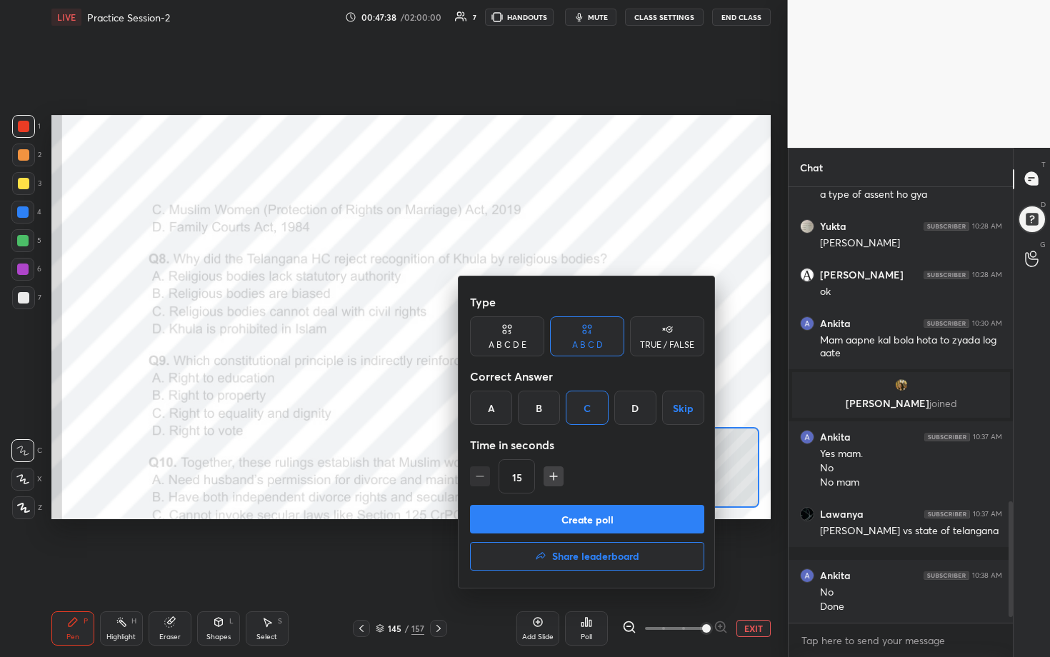
click at [512, 335] on button "Create poll" at bounding box center [587, 519] width 234 height 29
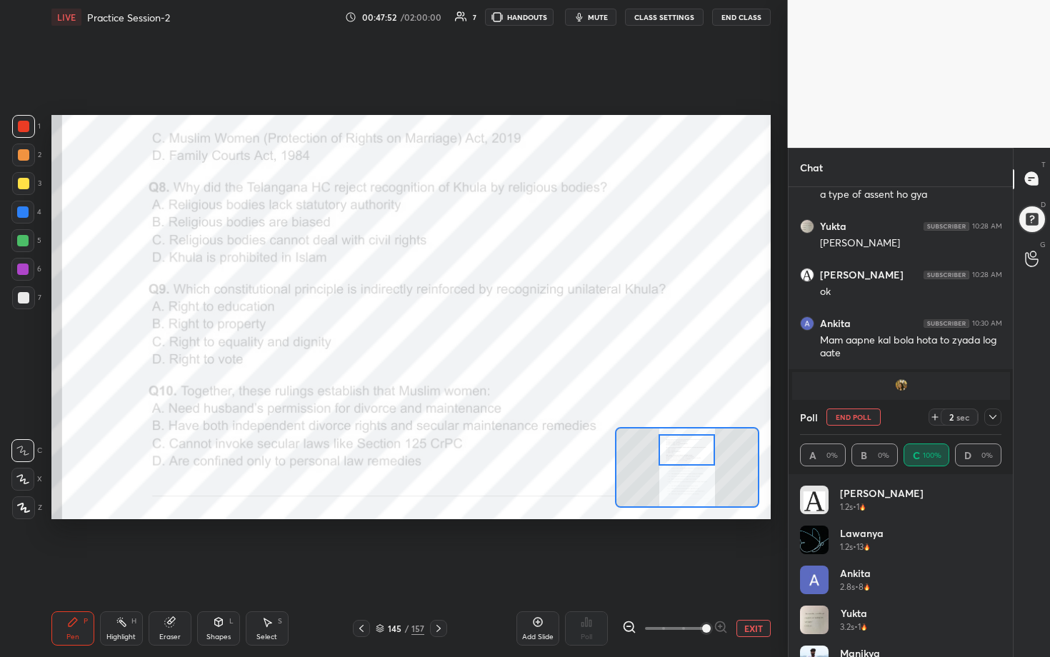
click at [512, 335] on div at bounding box center [687, 449] width 56 height 31
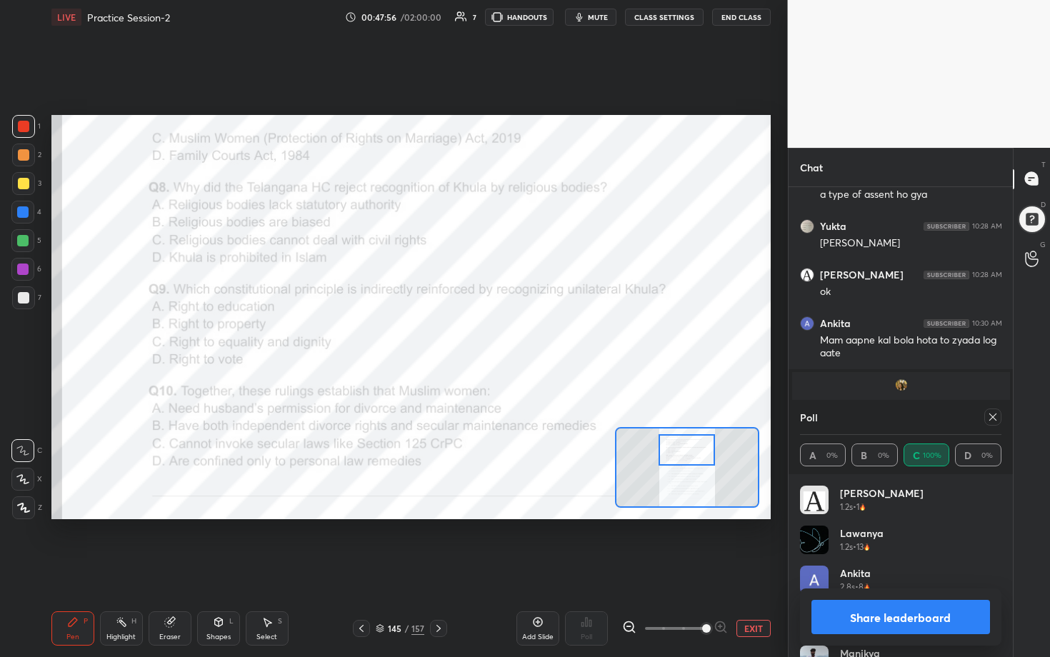
click at [512, 335] on icon at bounding box center [992, 417] width 7 height 7
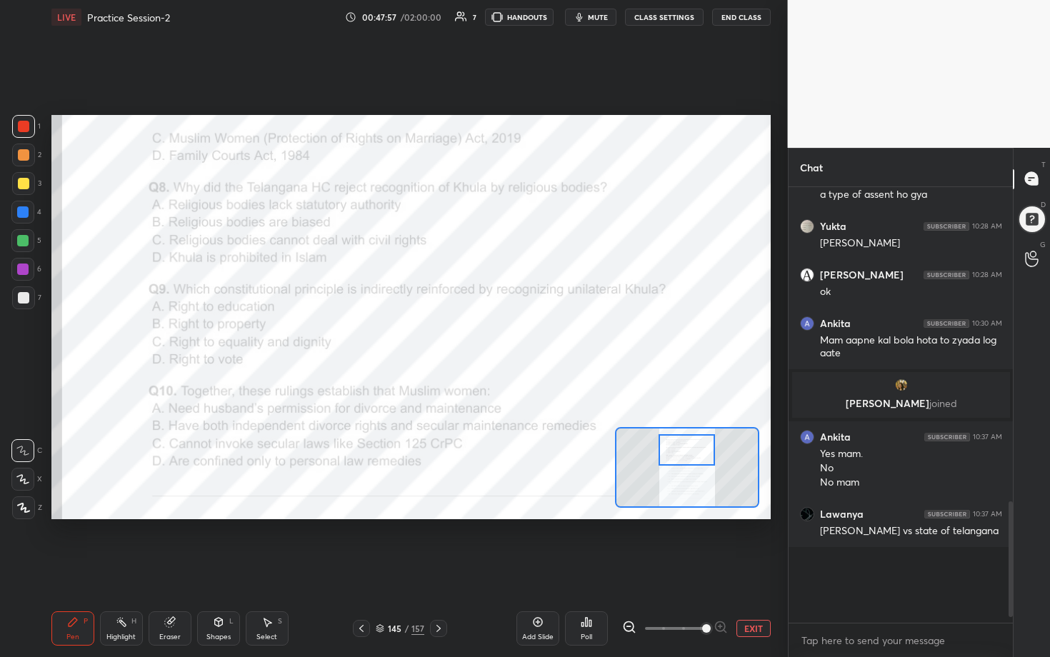
scroll to position [381, 220]
click at [512, 335] on div "Poll" at bounding box center [586, 628] width 43 height 34
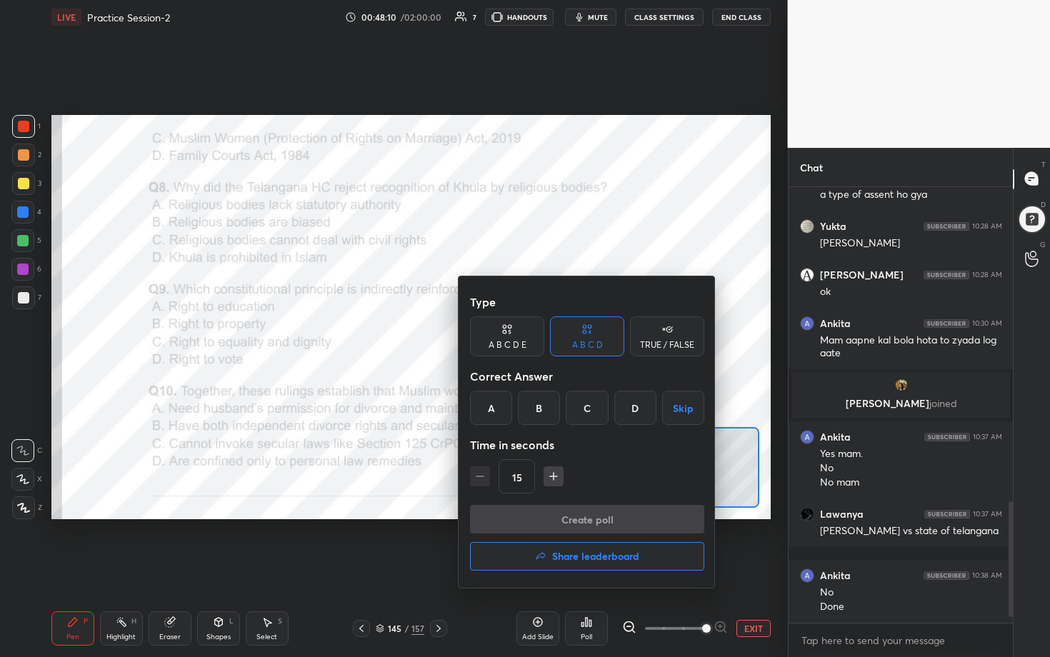
click at [512, 335] on div "B" at bounding box center [539, 408] width 42 height 34
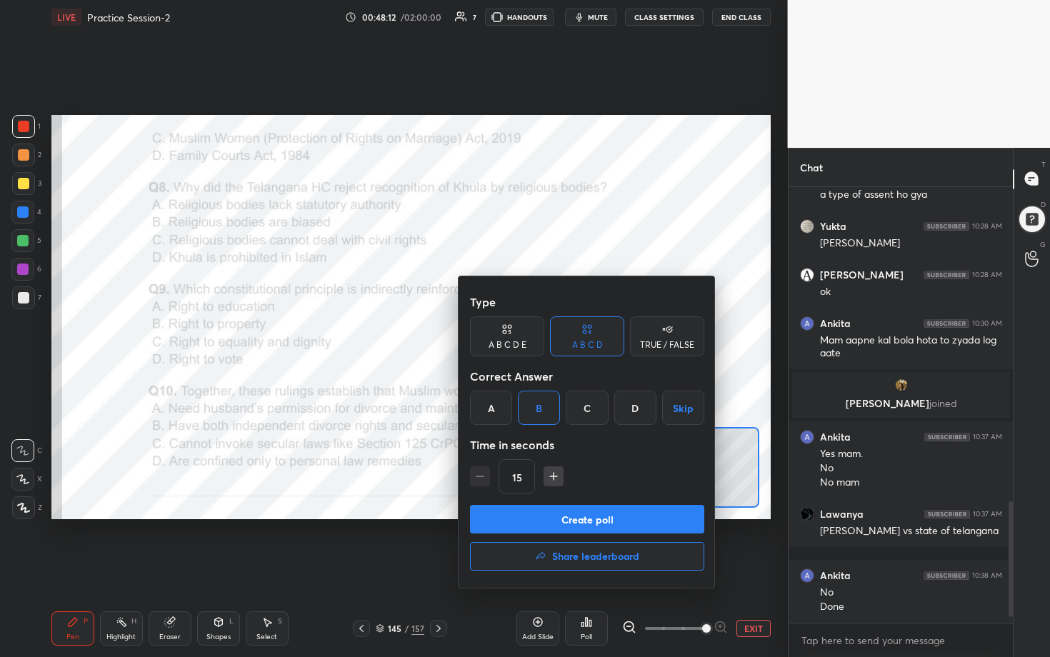
click at [512, 335] on button "Create poll" at bounding box center [587, 519] width 234 height 29
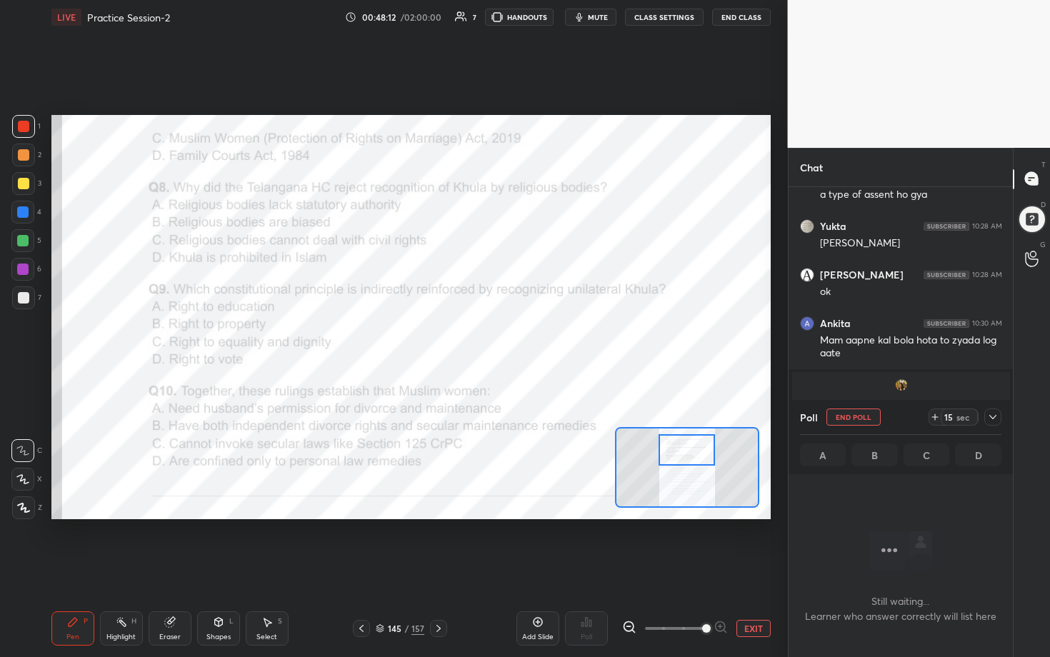
scroll to position [401, 220]
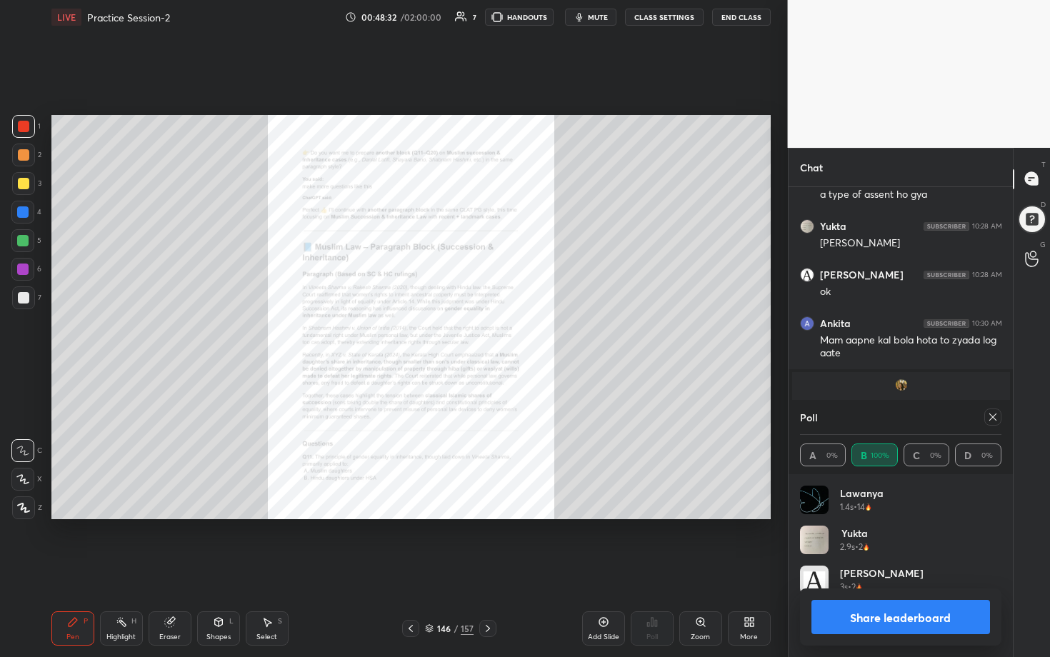
click at [512, 335] on icon at bounding box center [700, 621] width 11 height 11
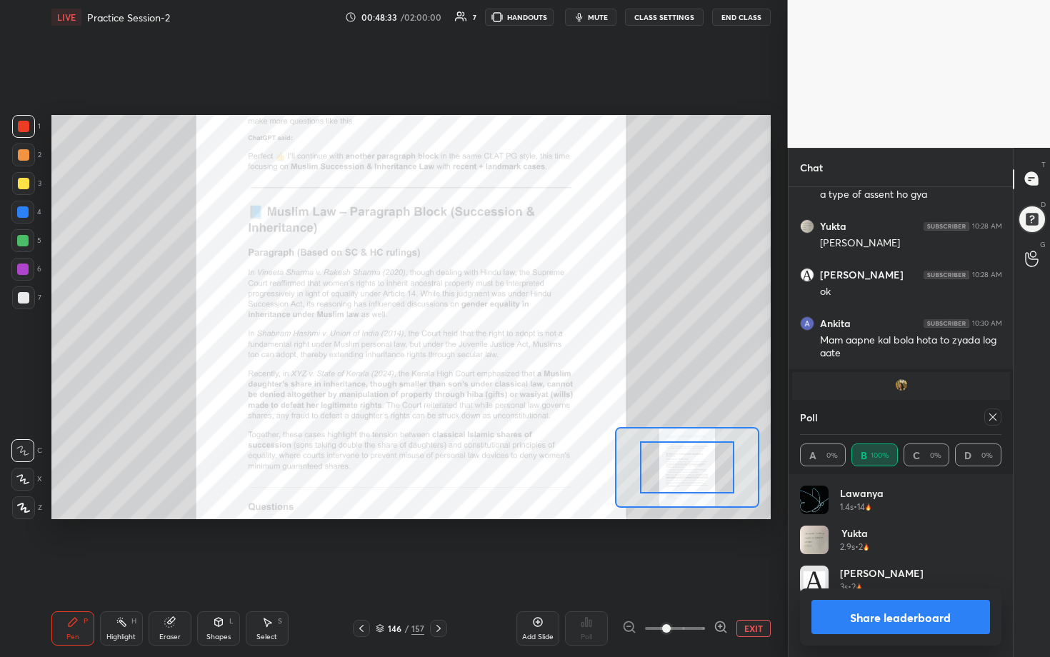
click at [512, 335] on icon at bounding box center [721, 627] width 14 height 14
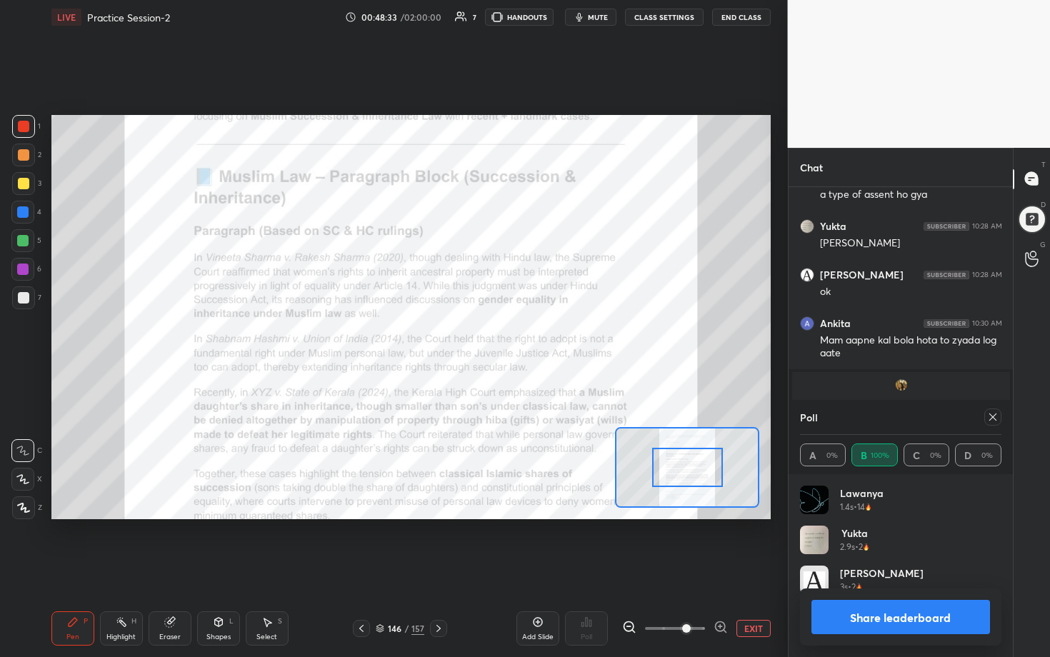
click at [512, 335] on icon at bounding box center [721, 627] width 14 height 14
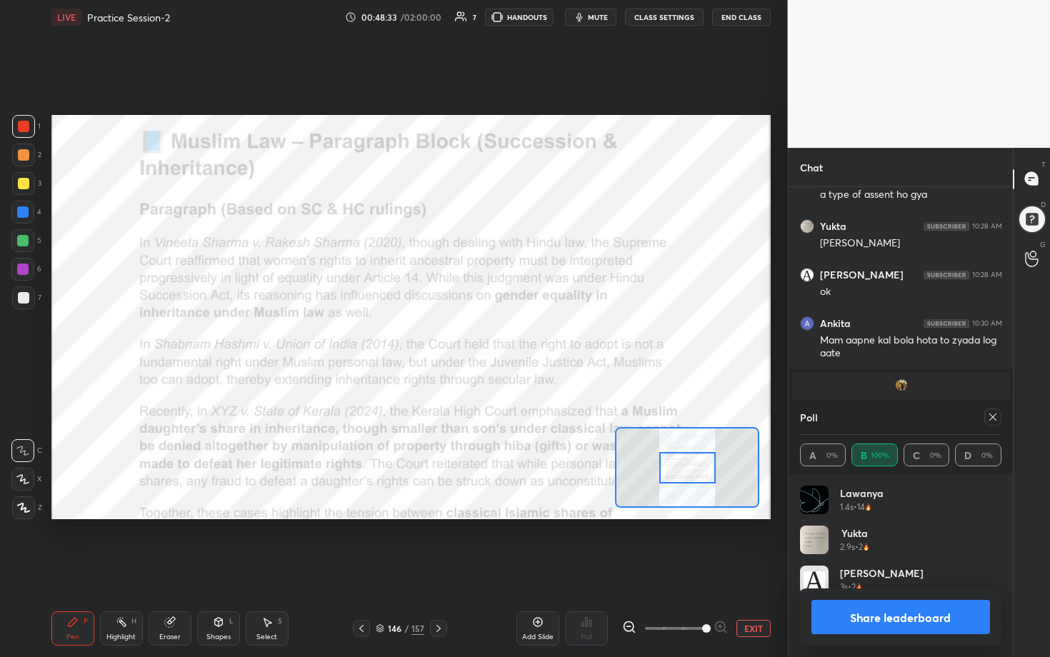
click at [512, 335] on span at bounding box center [706, 628] width 9 height 9
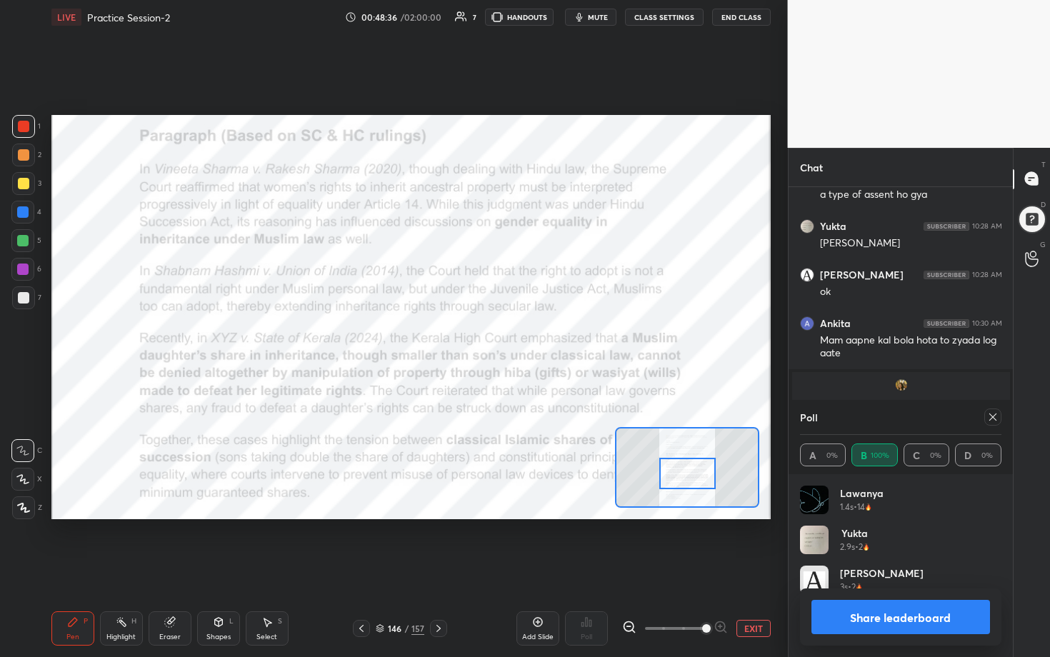
click at [512, 335] on div at bounding box center [687, 473] width 56 height 31
click at [512, 335] on icon at bounding box center [992, 417] width 7 height 7
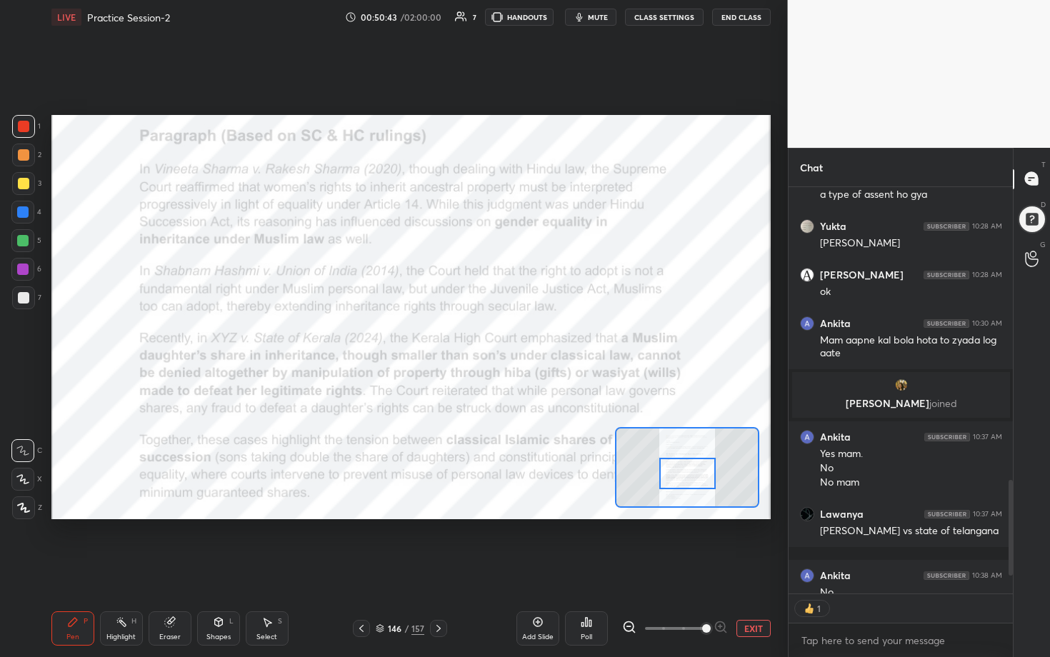
scroll to position [4, 5]
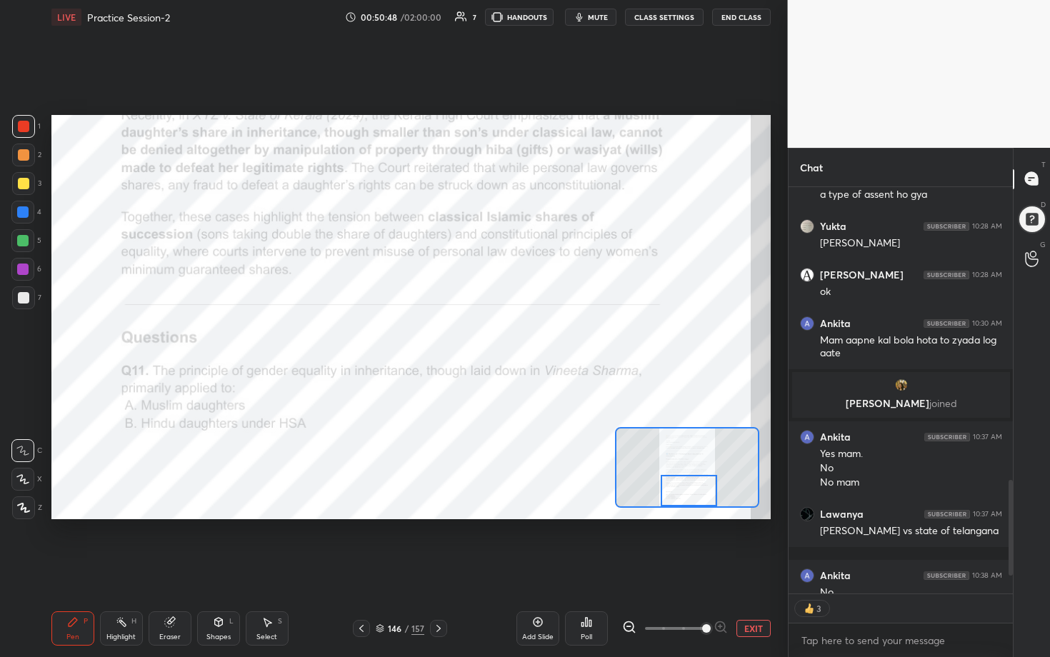
drag, startPoint x: 698, startPoint y: 472, endPoint x: 699, endPoint y: 497, distance: 25.0
click at [512, 335] on div at bounding box center [689, 490] width 56 height 31
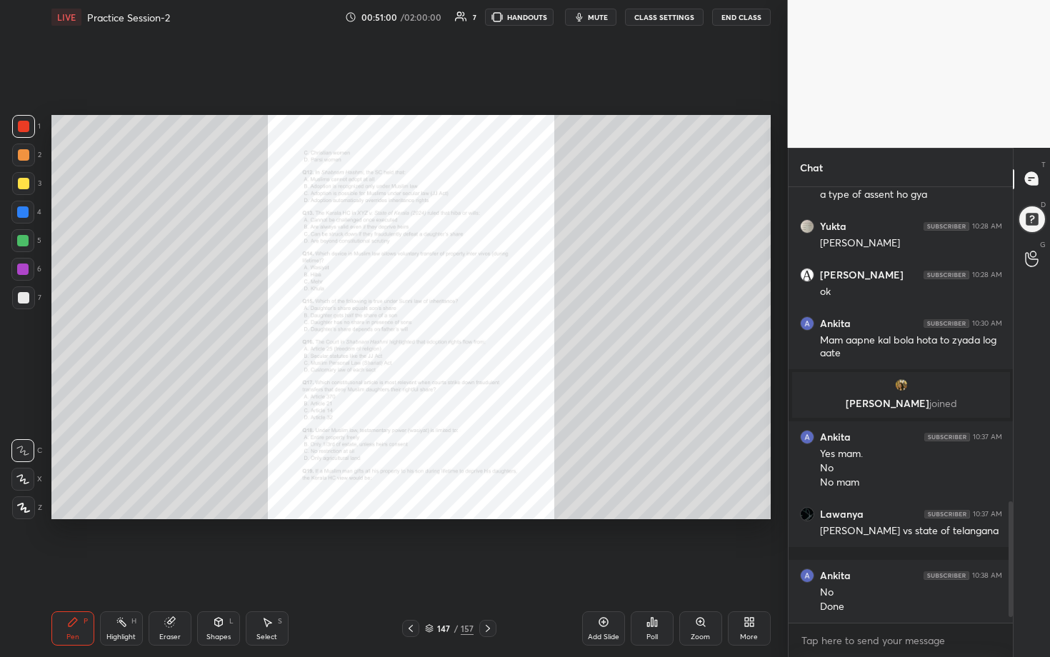
click at [512, 335] on div "Zoom" at bounding box center [700, 637] width 19 height 7
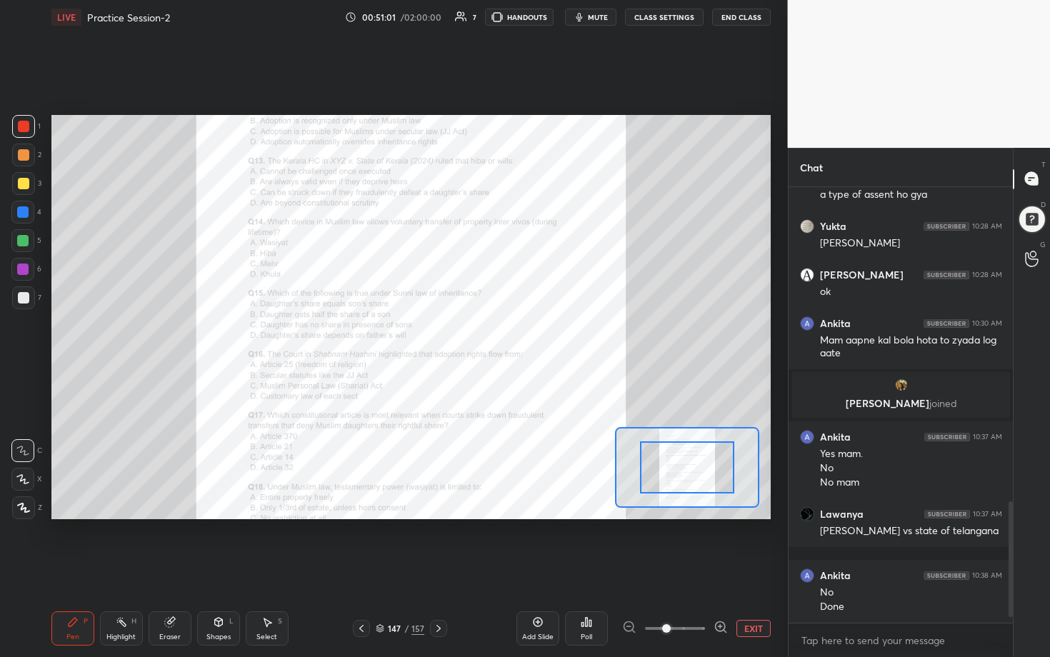
click at [512, 335] on icon at bounding box center [721, 627] width 14 height 14
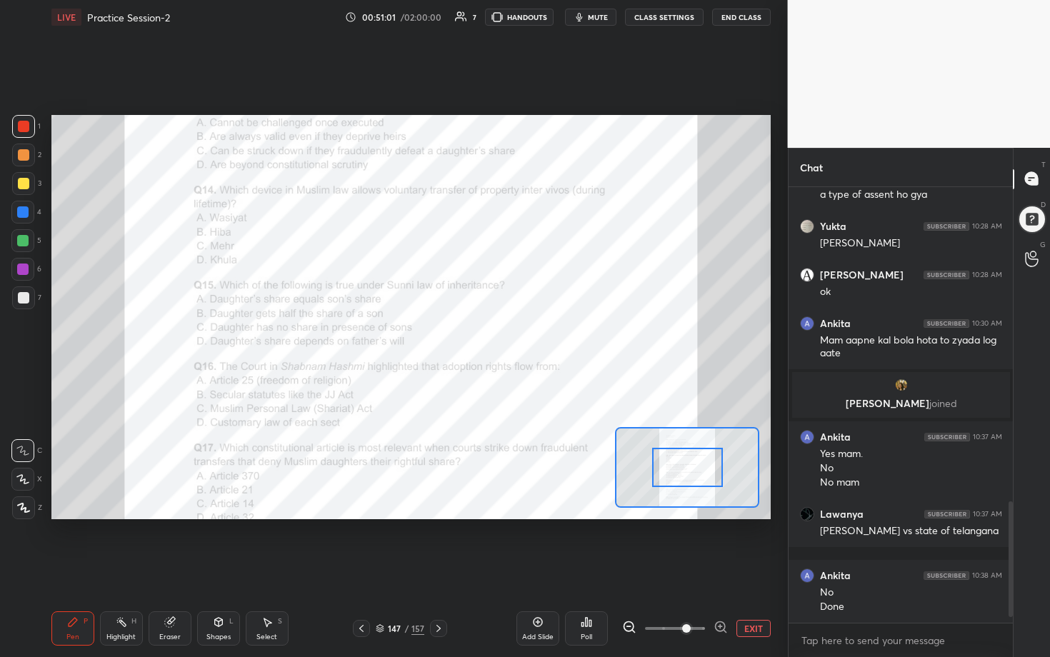
click at [512, 335] on icon at bounding box center [721, 627] width 14 height 14
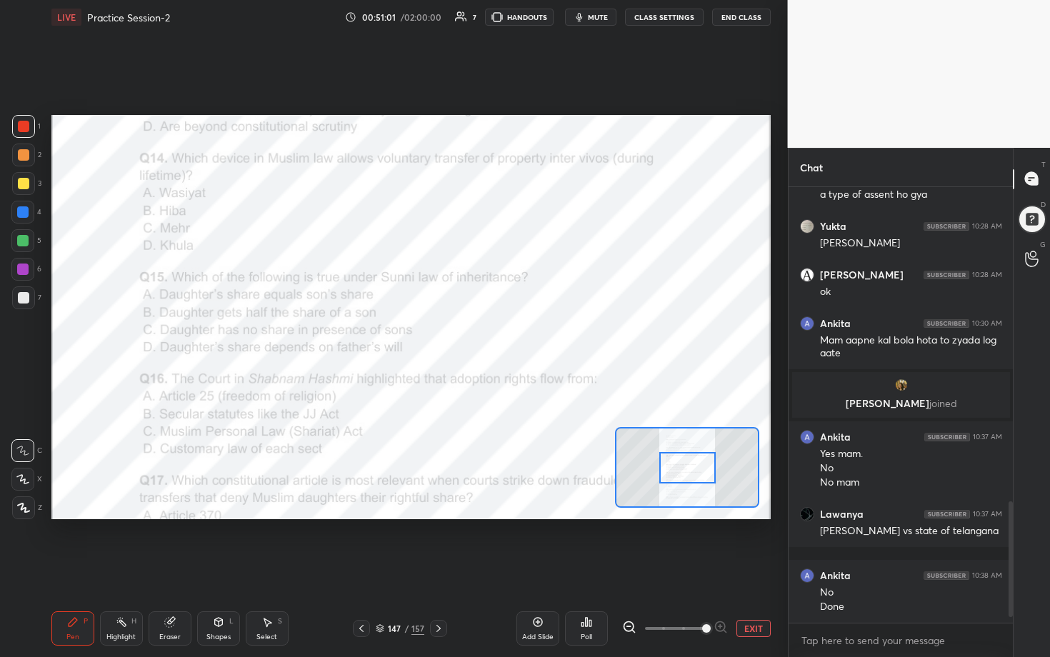
click at [512, 335] on div at bounding box center [675, 628] width 106 height 17
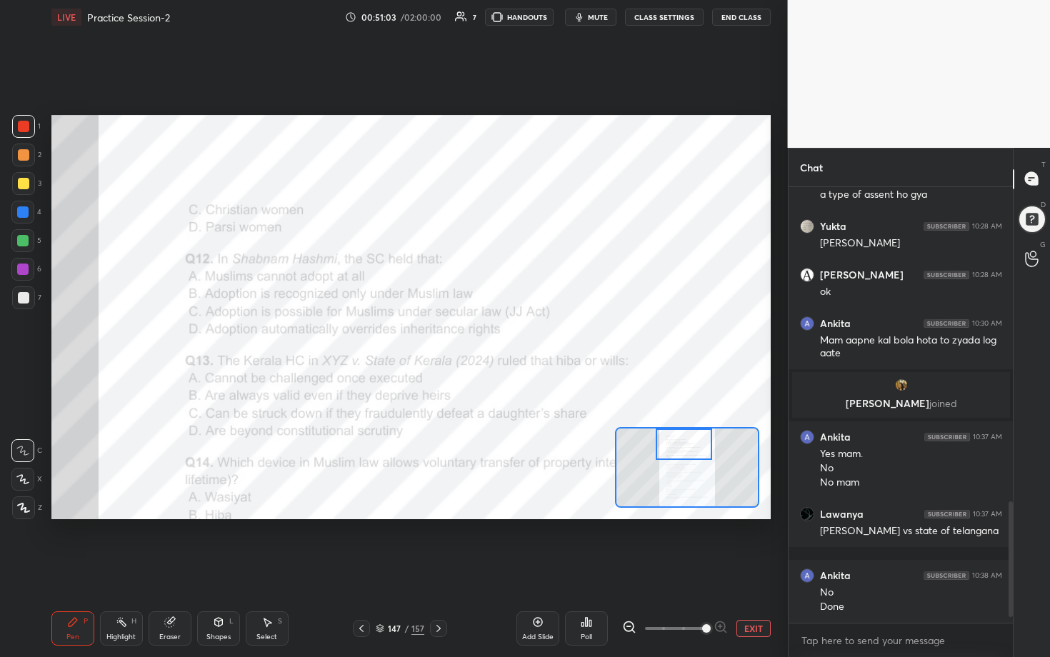
click at [512, 335] on div "Setting up your live class Poll for secs No correct answer Start poll" at bounding box center [410, 317] width 719 height 405
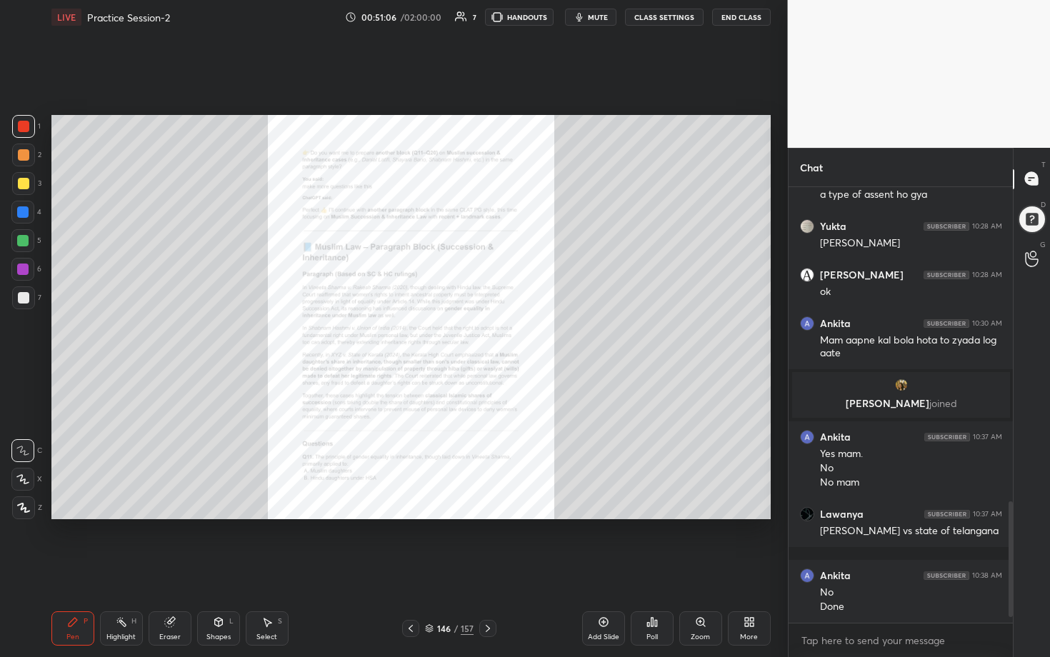
click at [512, 335] on div "Zoom" at bounding box center [700, 628] width 43 height 34
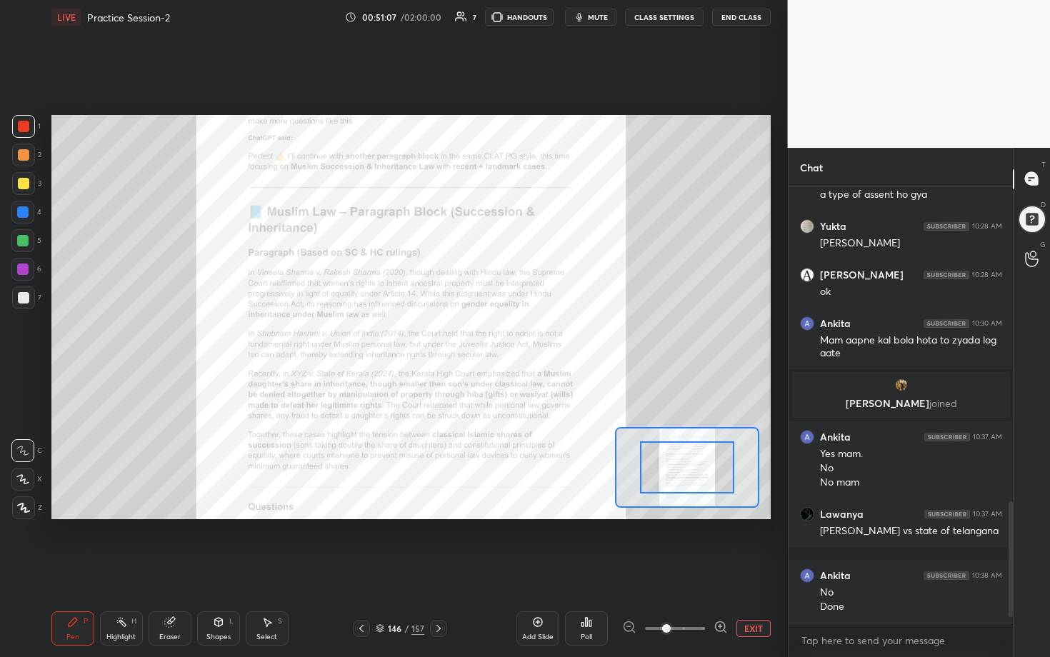
click at [512, 335] on icon at bounding box center [721, 627] width 14 height 14
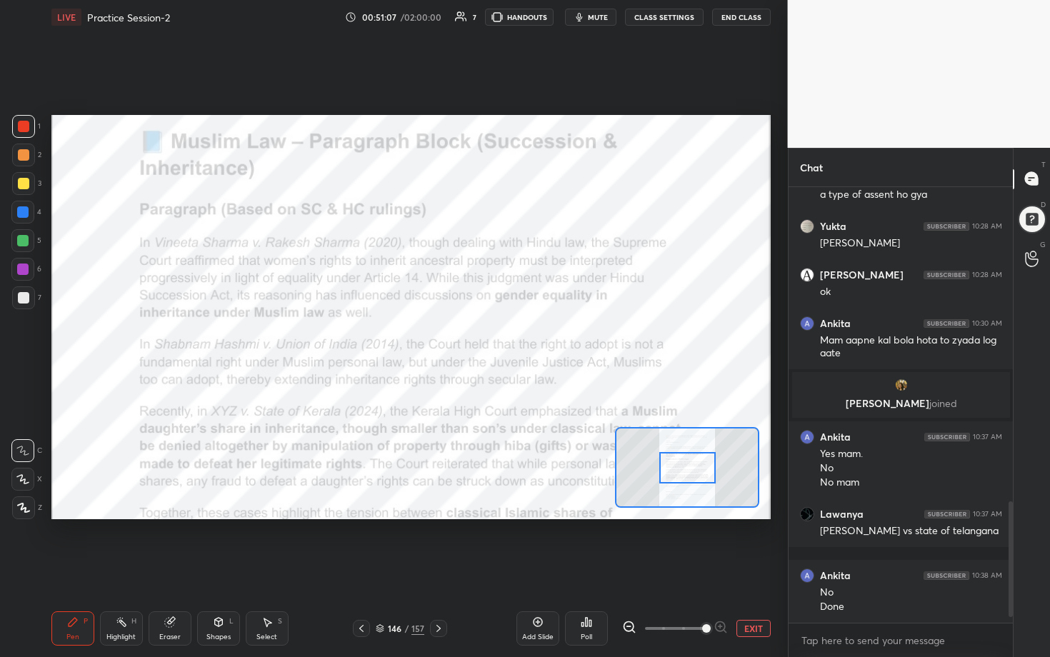
click at [512, 335] on span at bounding box center [706, 628] width 9 height 9
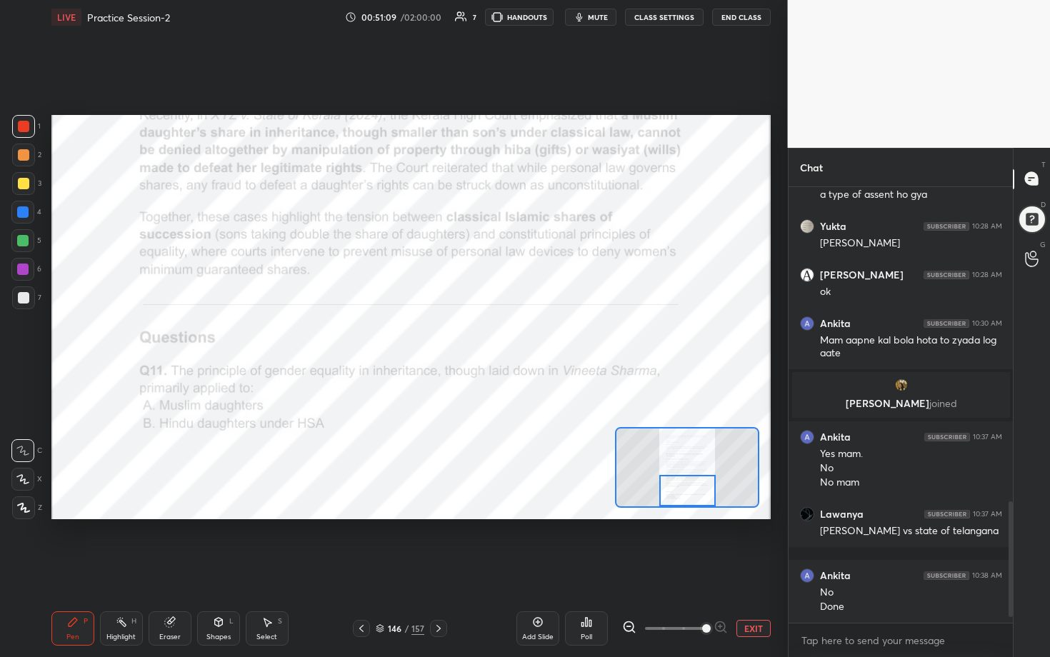
drag, startPoint x: 686, startPoint y: 472, endPoint x: 686, endPoint y: 525, distance: 52.9
click at [512, 335] on div "Setting up your live class Poll for secs No correct answer Start poll" at bounding box center [411, 317] width 731 height 566
click at [512, 335] on div "Poll" at bounding box center [586, 628] width 43 height 34
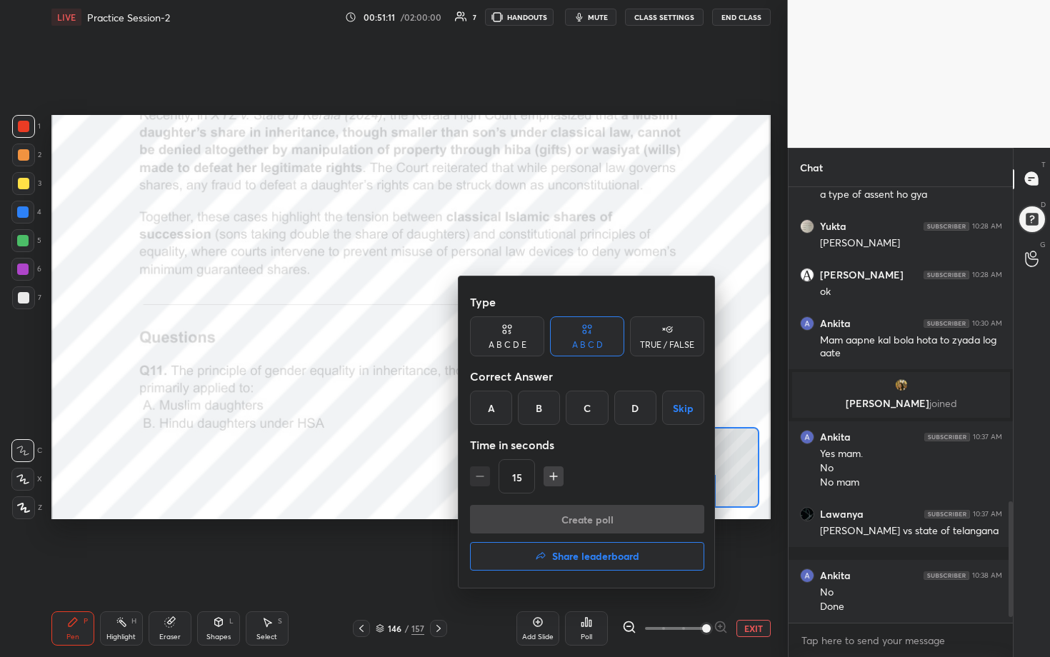
scroll to position [1181, 0]
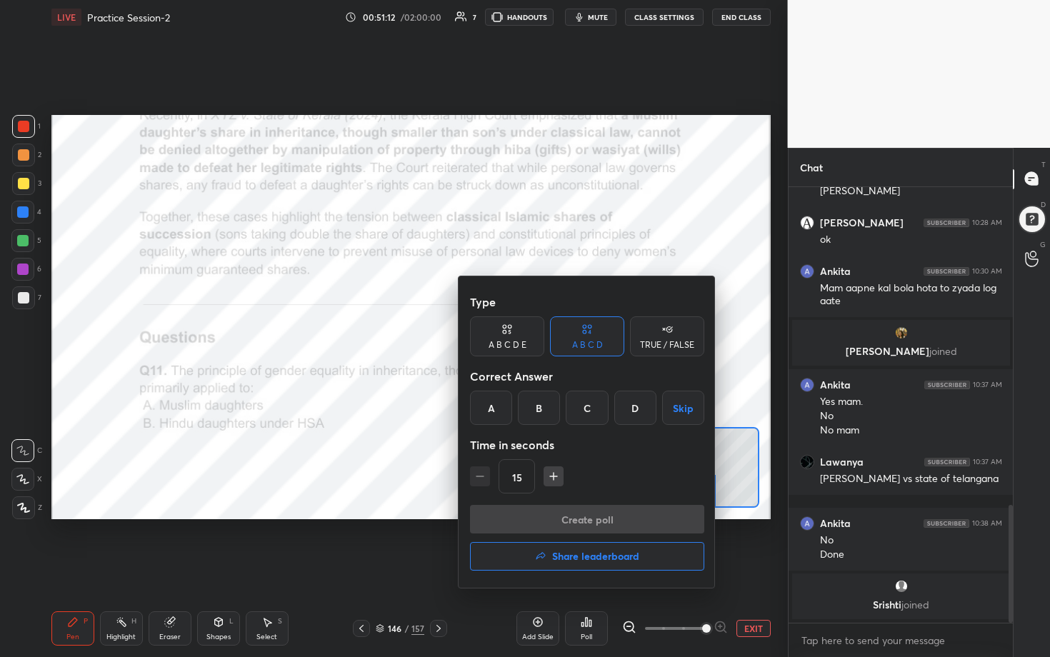
click at [512, 335] on div "B" at bounding box center [539, 408] width 42 height 34
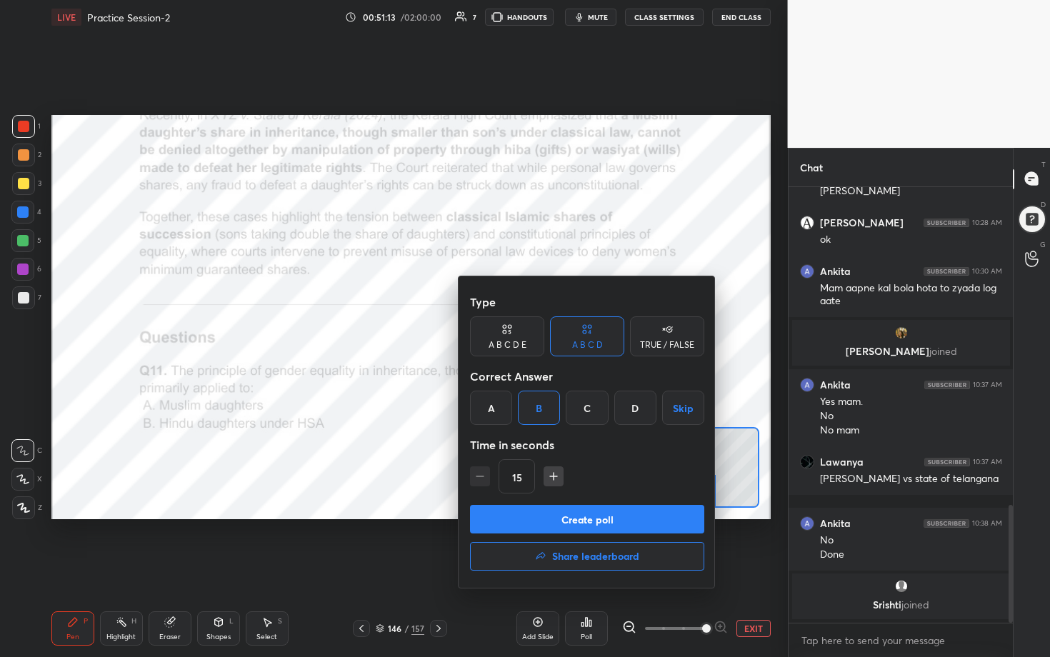
click at [512, 335] on button "Create poll" at bounding box center [587, 519] width 234 height 29
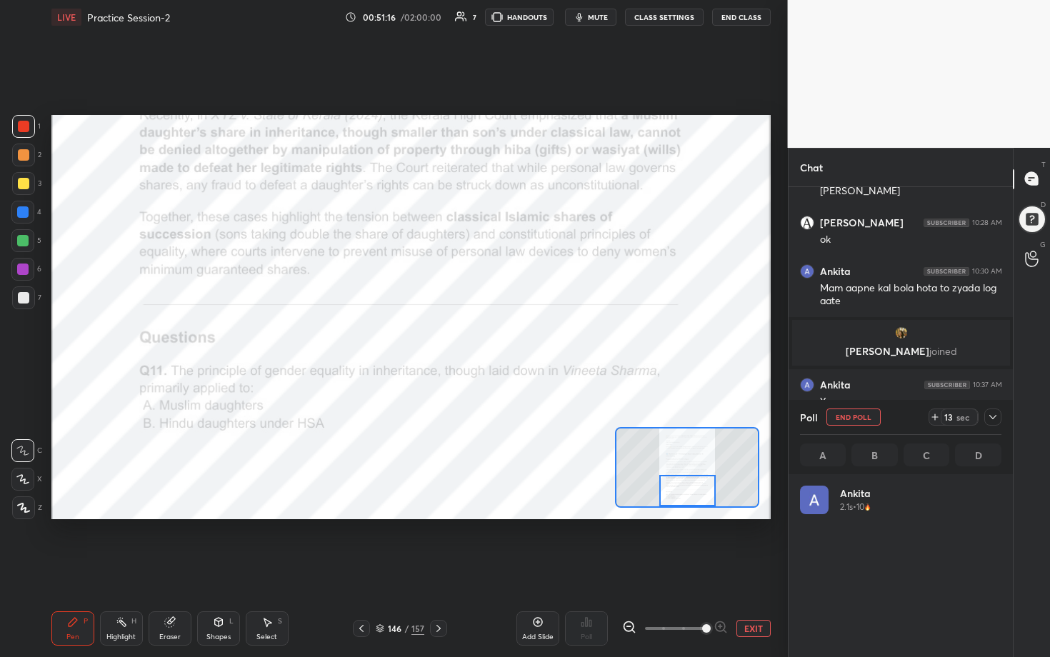
scroll to position [167, 197]
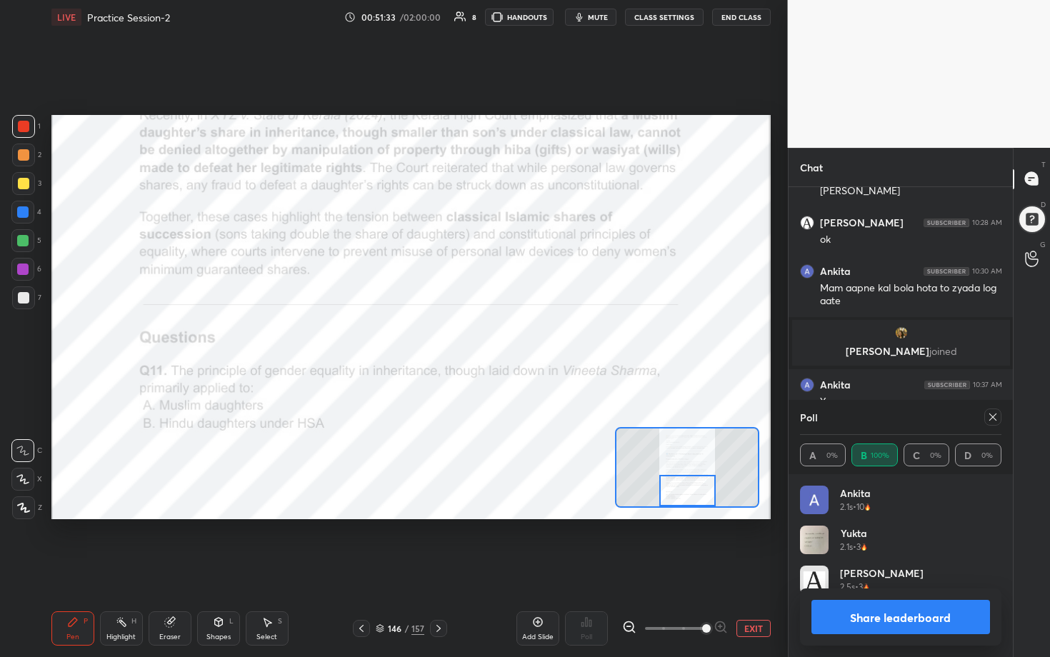
click at [512, 335] on icon at bounding box center [992, 416] width 11 height 11
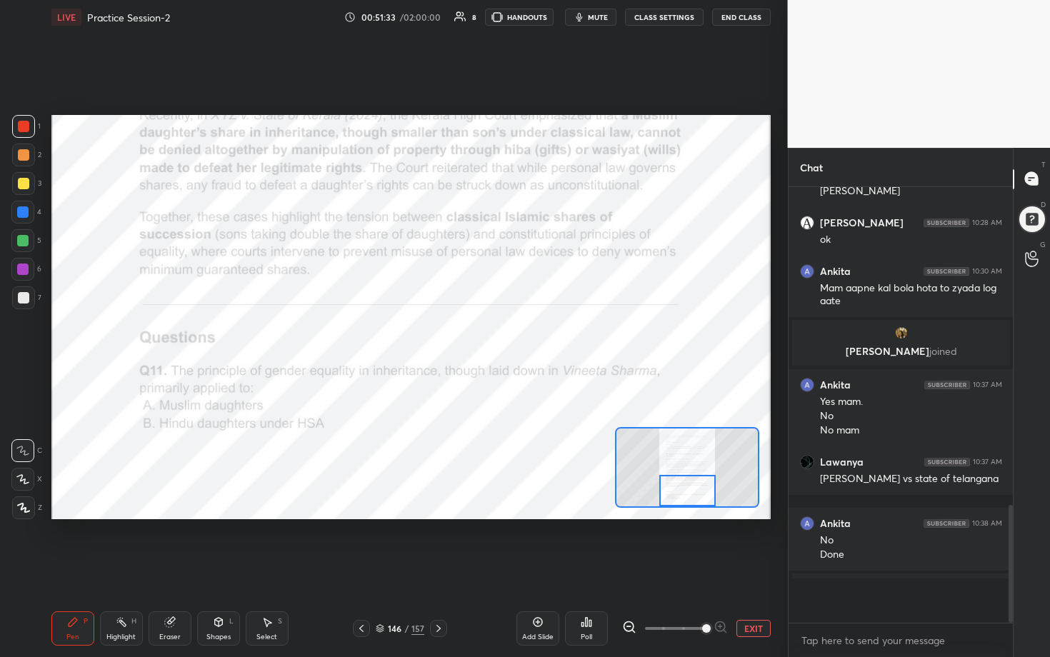
scroll to position [424, 220]
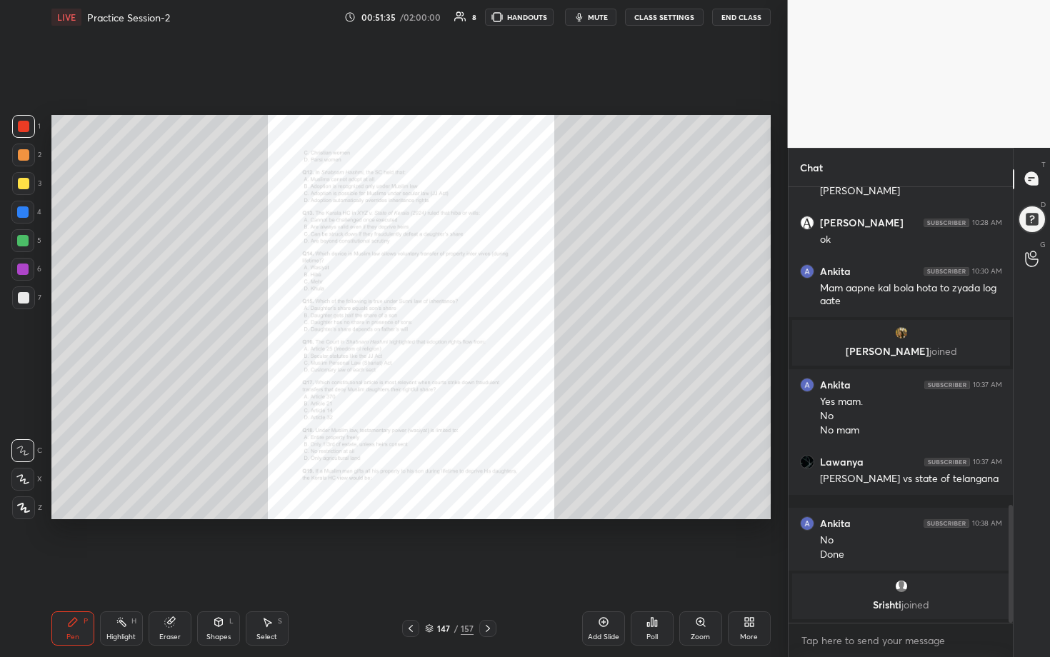
click at [512, 335] on div "Zoom" at bounding box center [700, 637] width 19 height 7
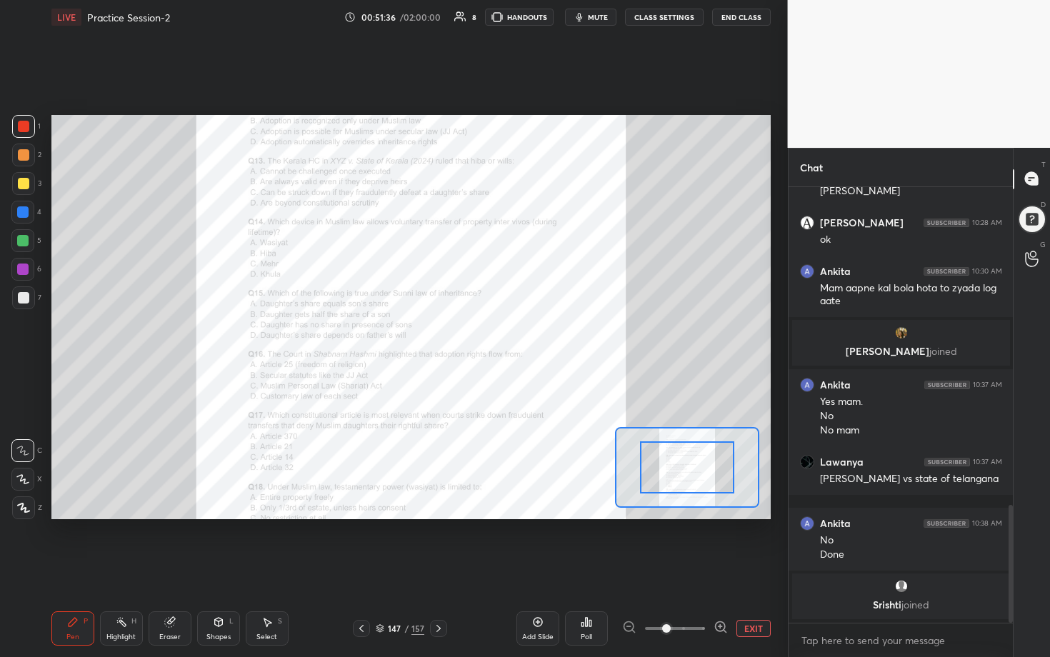
click at [512, 335] on icon at bounding box center [721, 627] width 14 height 14
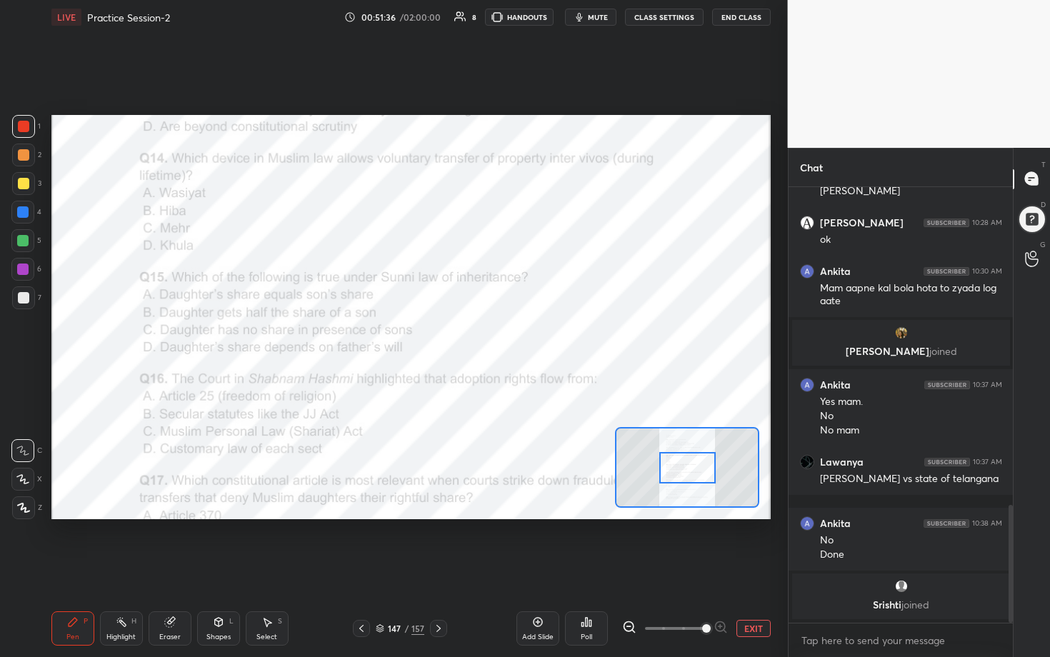
click at [512, 335] on span at bounding box center [706, 628] width 9 height 9
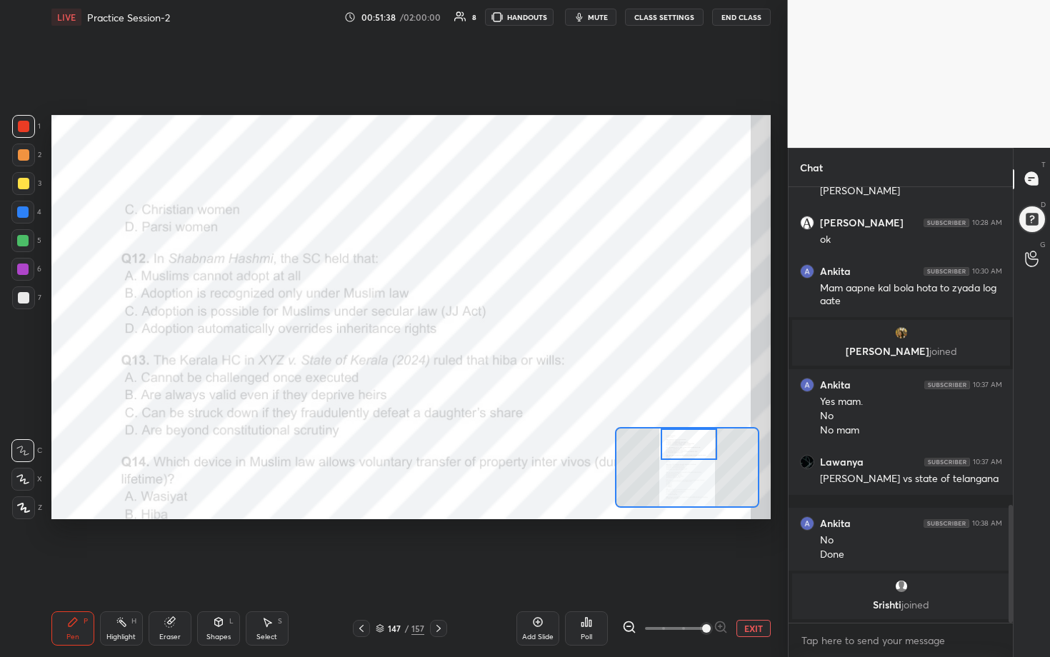
drag, startPoint x: 691, startPoint y: 482, endPoint x: 691, endPoint y: 452, distance: 30.0
click at [512, 335] on div at bounding box center [689, 444] width 56 height 31
click at [512, 335] on div "Poll" at bounding box center [586, 637] width 11 height 7
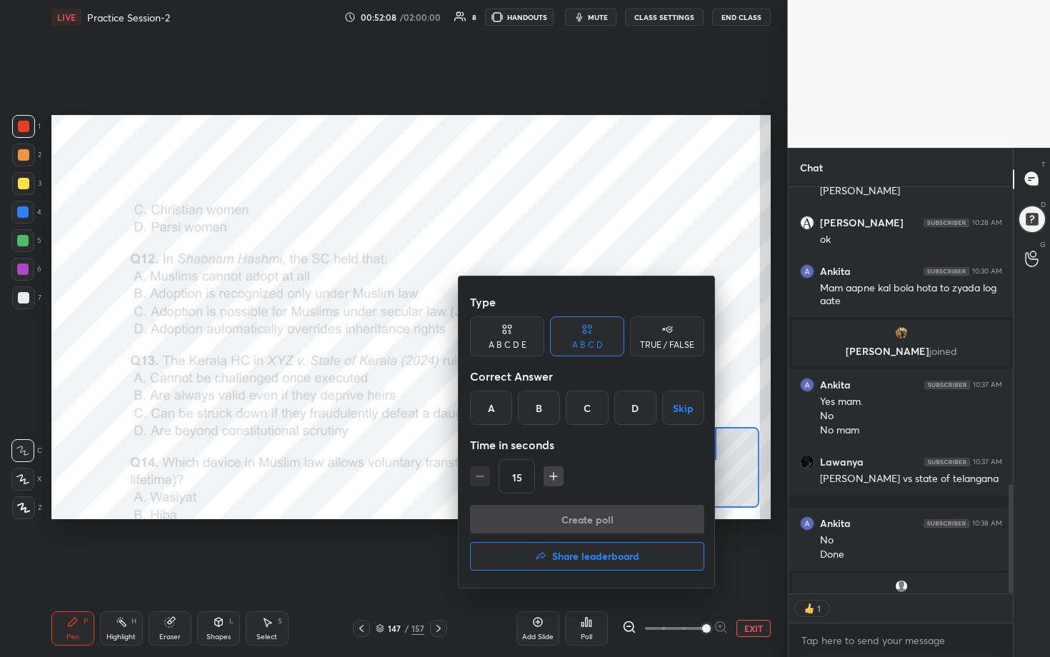
click at [512, 335] on div "C" at bounding box center [587, 408] width 42 height 34
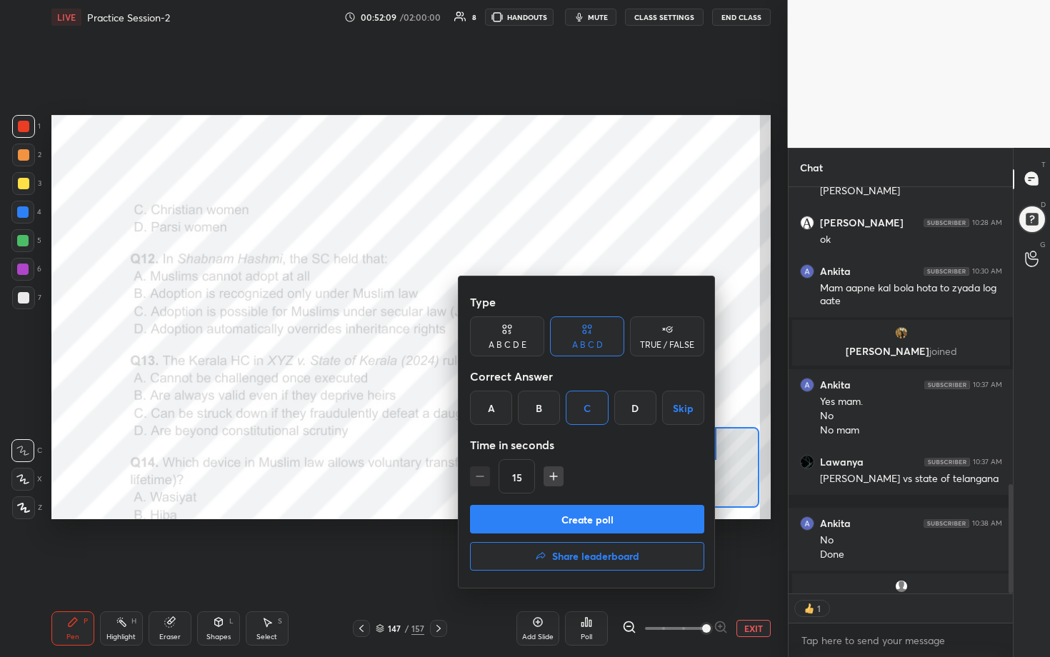
click at [512, 335] on button "Create poll" at bounding box center [587, 519] width 234 height 29
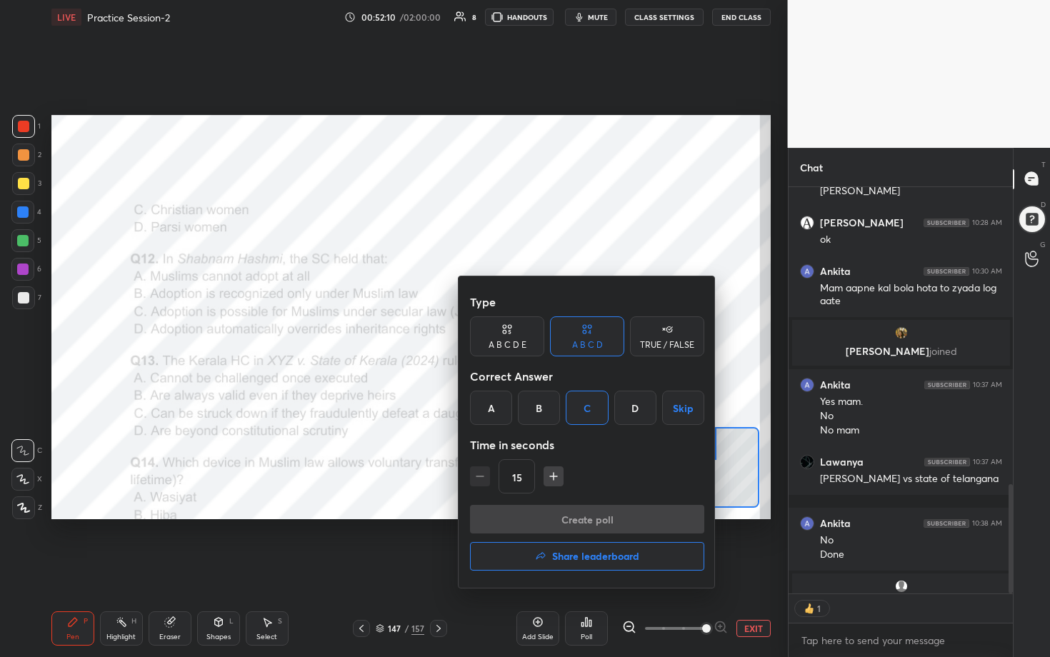
scroll to position [372, 220]
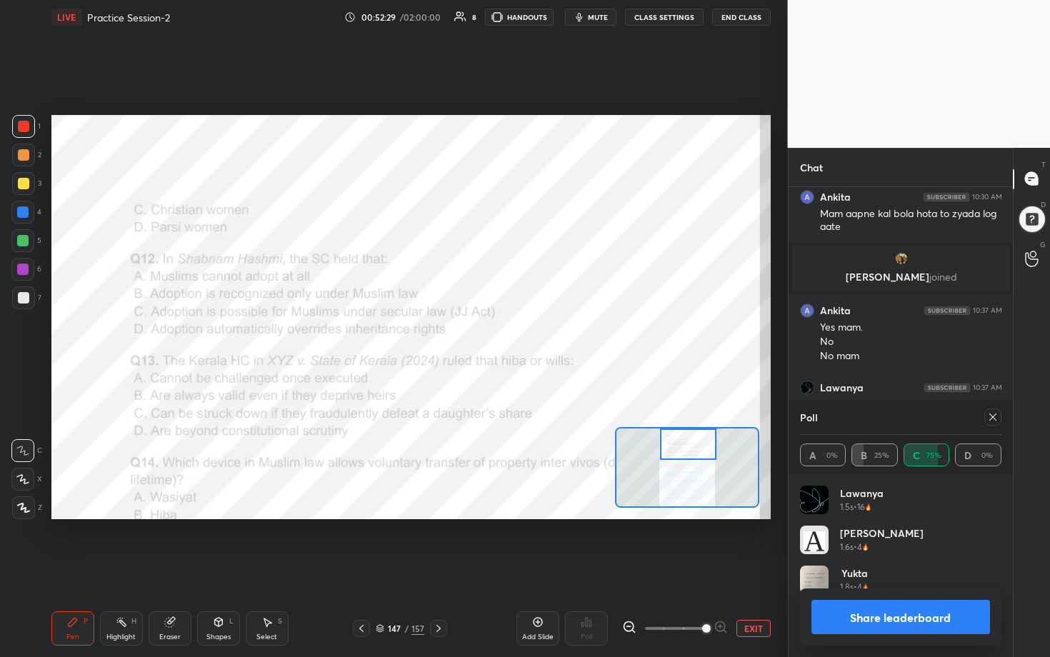
click at [512, 335] on icon at bounding box center [992, 416] width 11 height 11
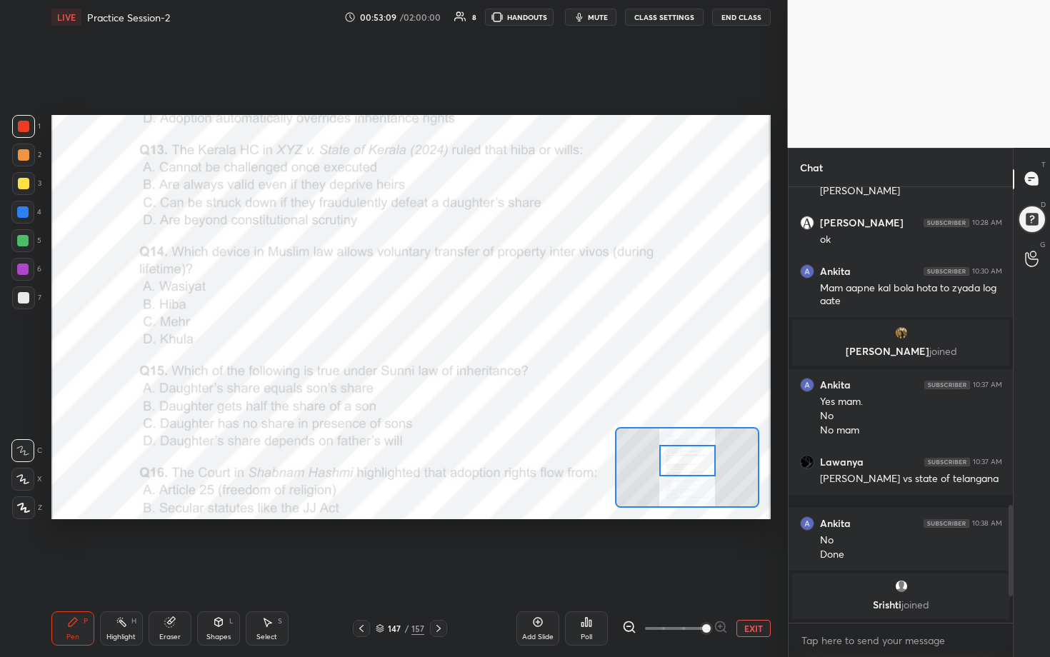
drag, startPoint x: 686, startPoint y: 445, endPoint x: 685, endPoint y: 461, distance: 16.4
click at [512, 335] on div at bounding box center [687, 460] width 56 height 31
click at [512, 335] on div "Poll" at bounding box center [586, 637] width 11 height 7
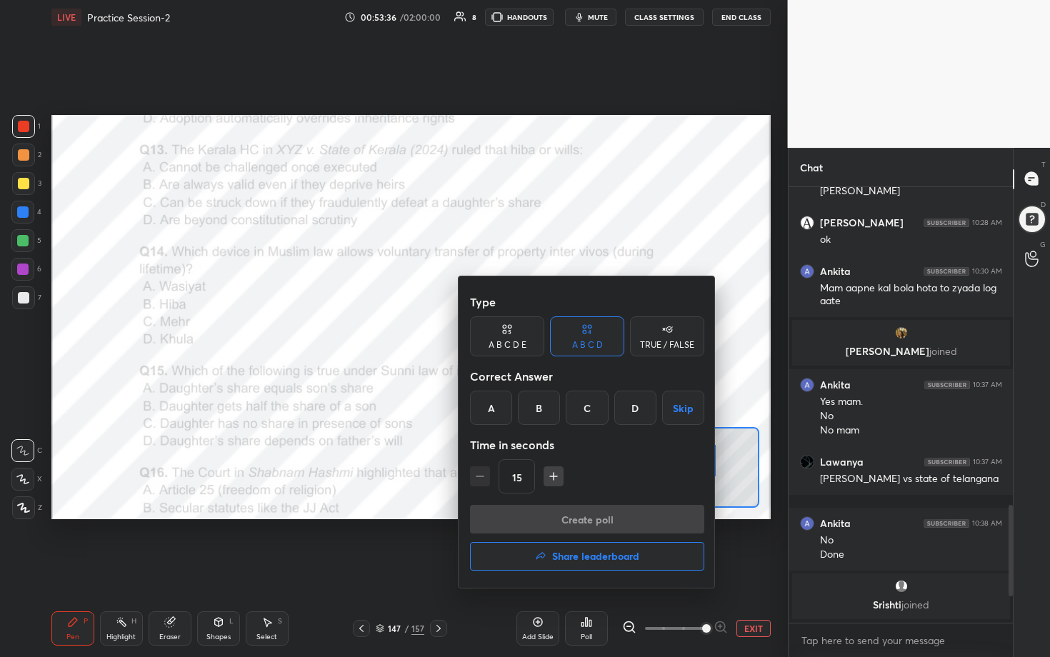
click at [512, 335] on div "C" at bounding box center [587, 408] width 42 height 34
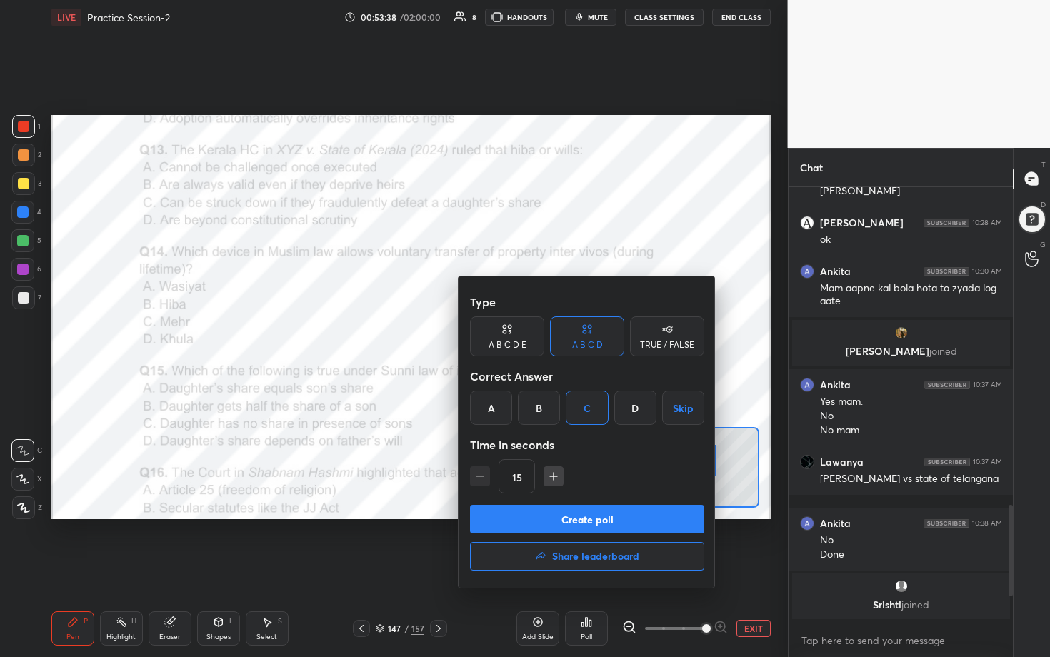
click at [512, 335] on button "Create poll" at bounding box center [587, 519] width 234 height 29
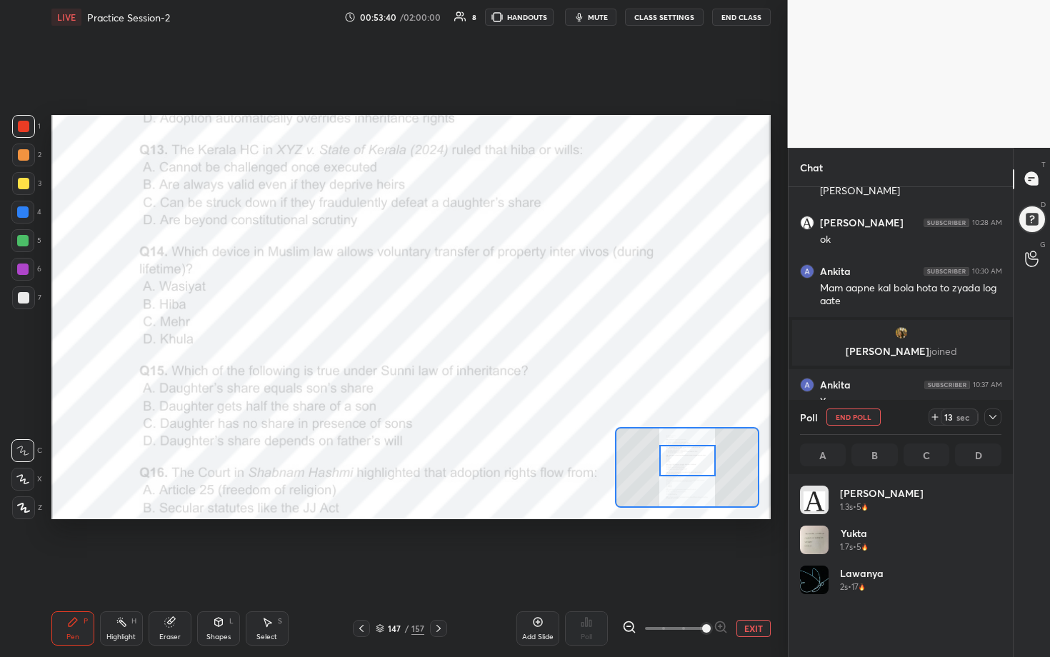
scroll to position [167, 197]
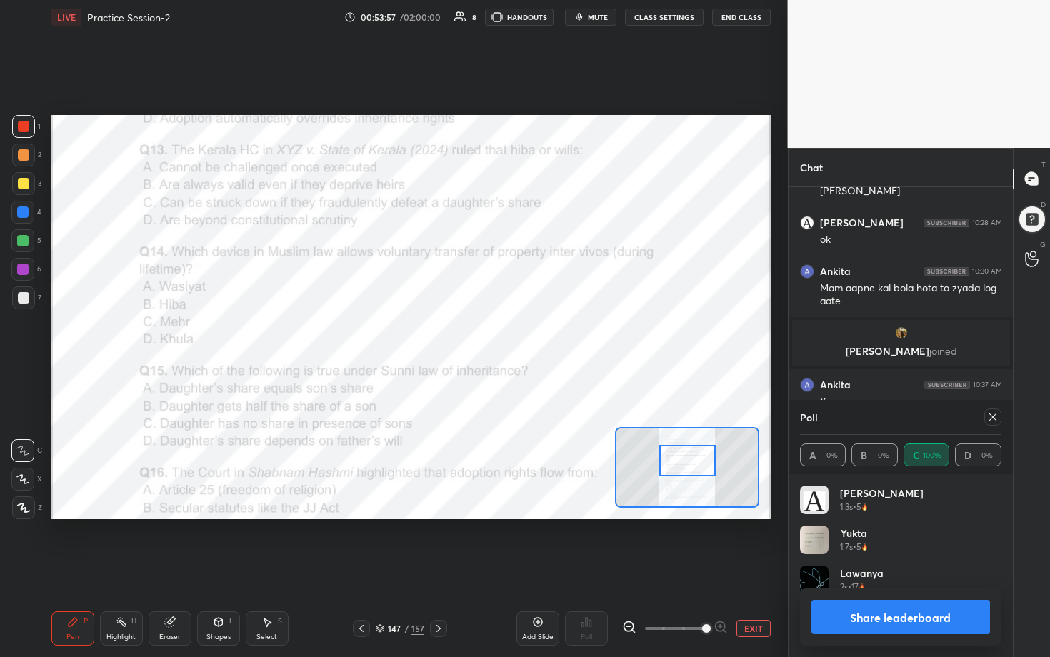
click at [512, 335] on icon at bounding box center [992, 416] width 11 height 11
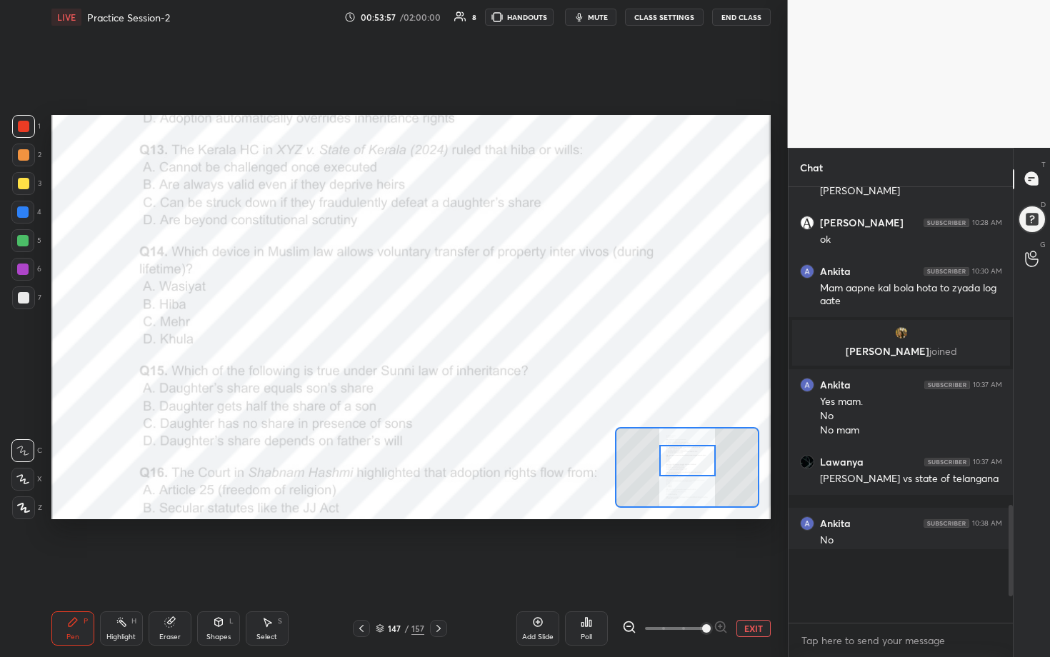
scroll to position [305, 220]
click at [512, 335] on icon at bounding box center [587, 622] width 2 height 9
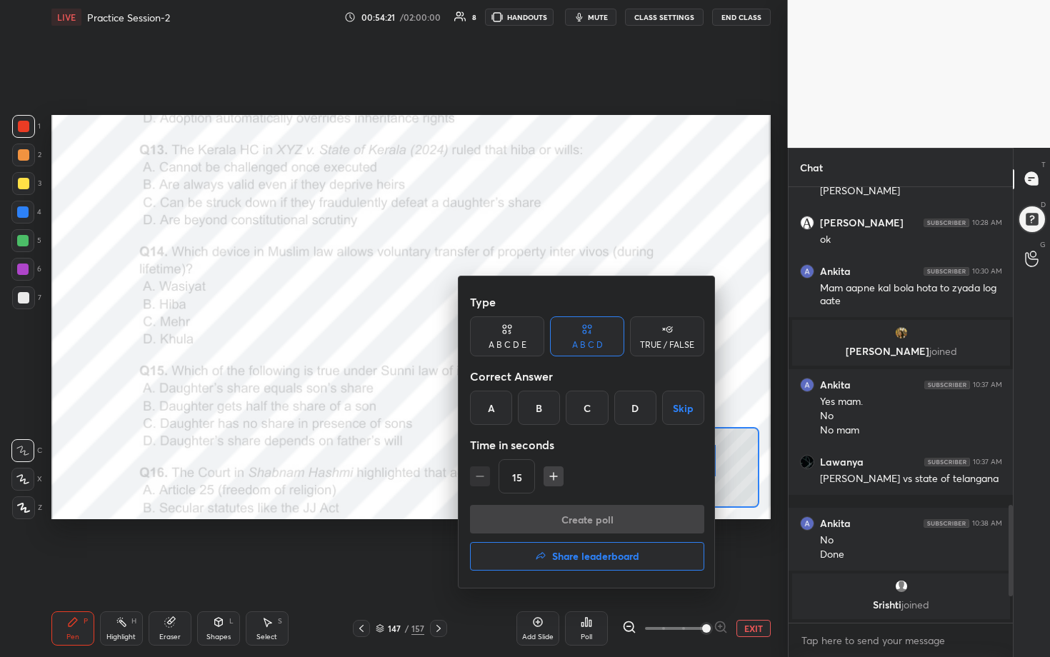
click at [512, 335] on div "B" at bounding box center [539, 408] width 42 height 34
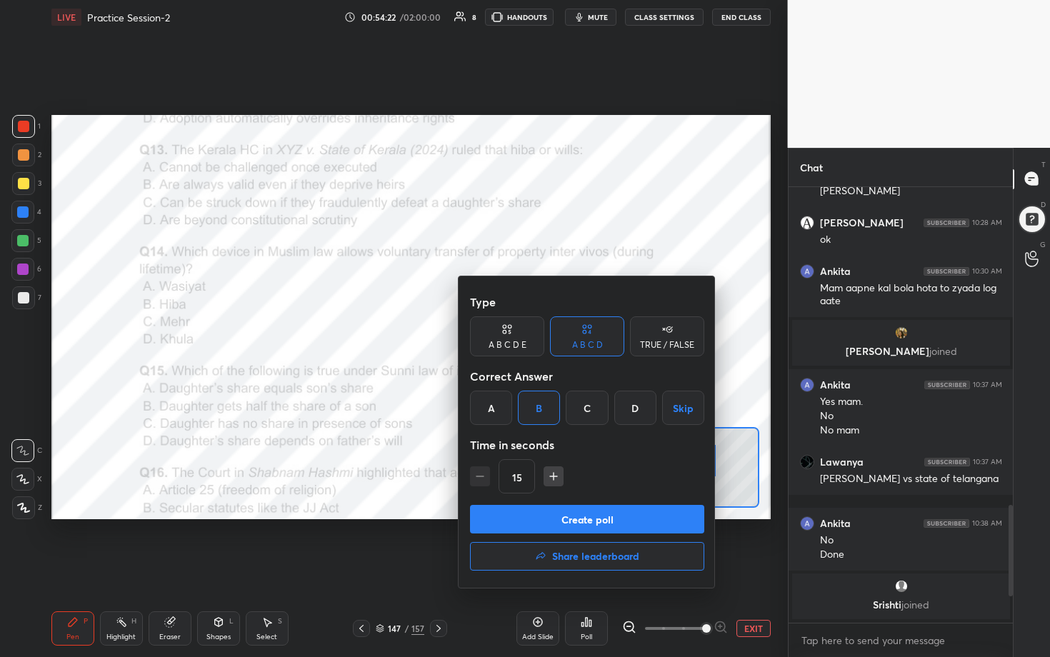
click at [512, 335] on button "Create poll" at bounding box center [587, 519] width 234 height 29
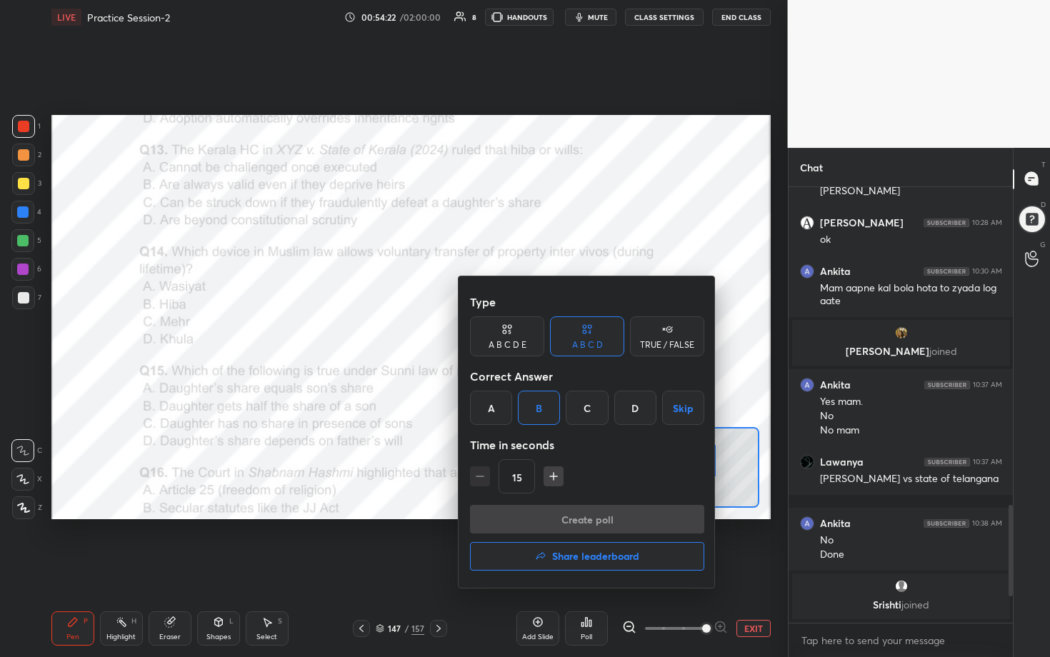
scroll to position [5, 5]
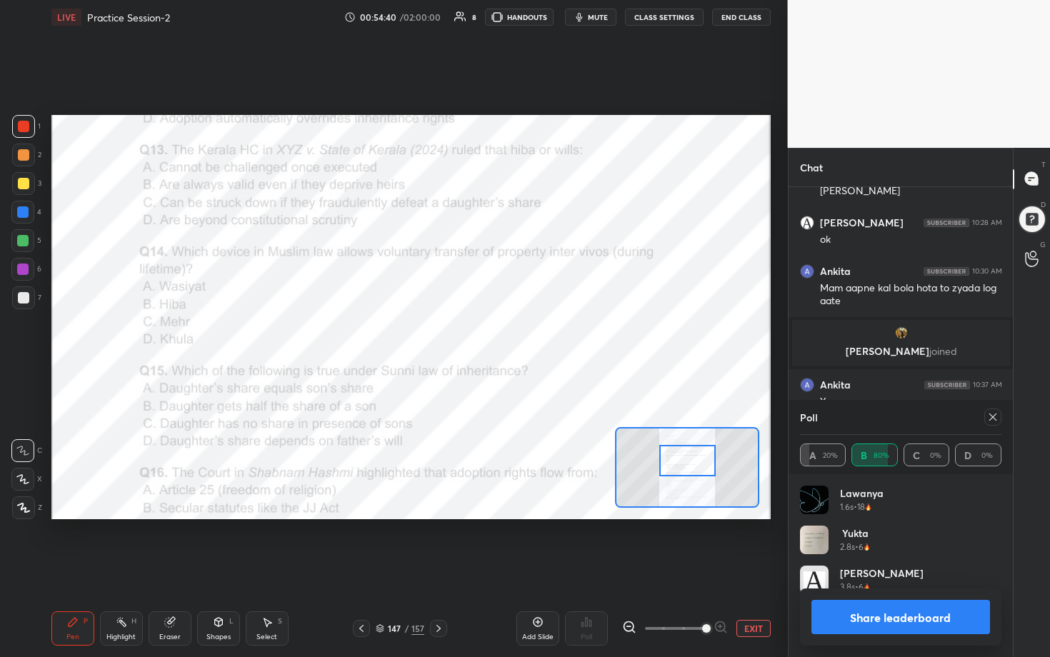
click at [512, 335] on icon at bounding box center [992, 416] width 11 height 11
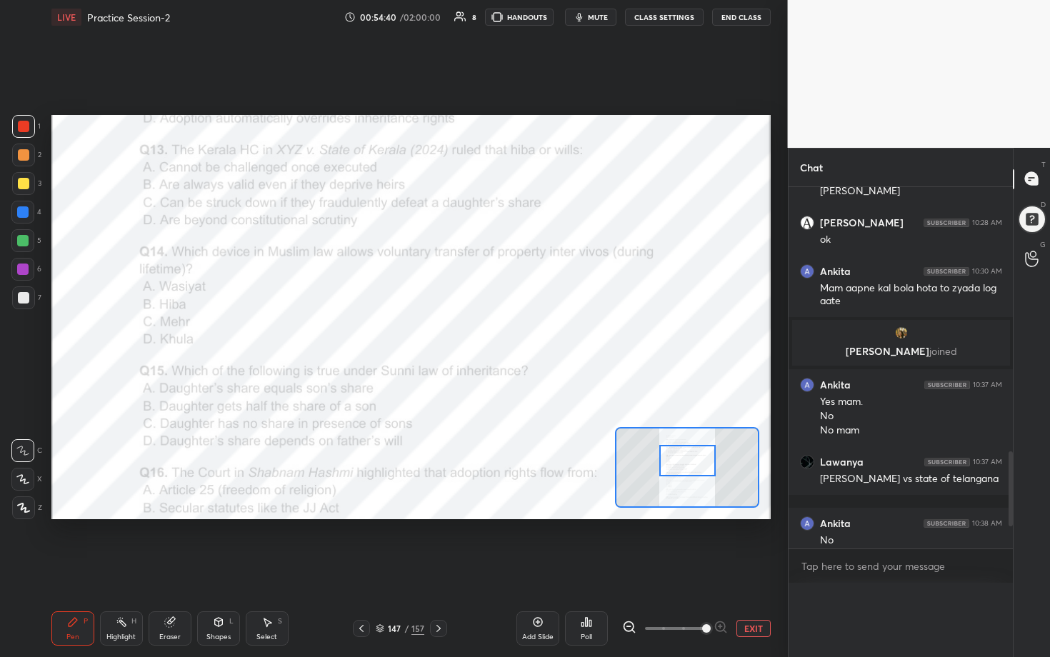
scroll to position [1, 5]
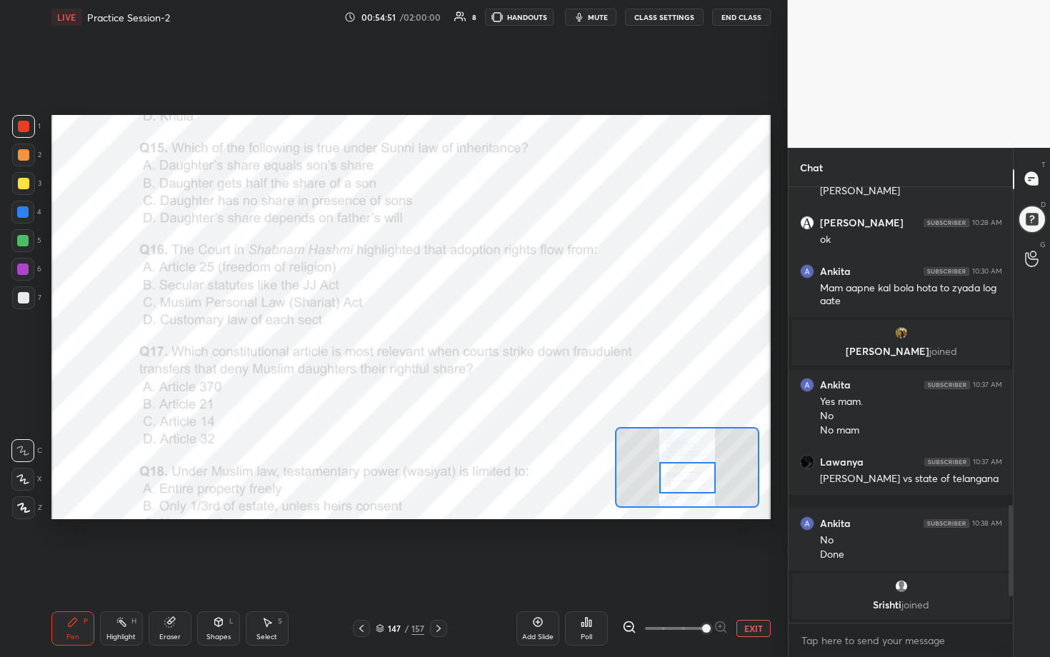
drag, startPoint x: 687, startPoint y: 458, endPoint x: 687, endPoint y: 475, distance: 17.1
click at [512, 335] on div at bounding box center [687, 477] width 56 height 31
click at [512, 335] on icon at bounding box center [586, 621] width 11 height 11
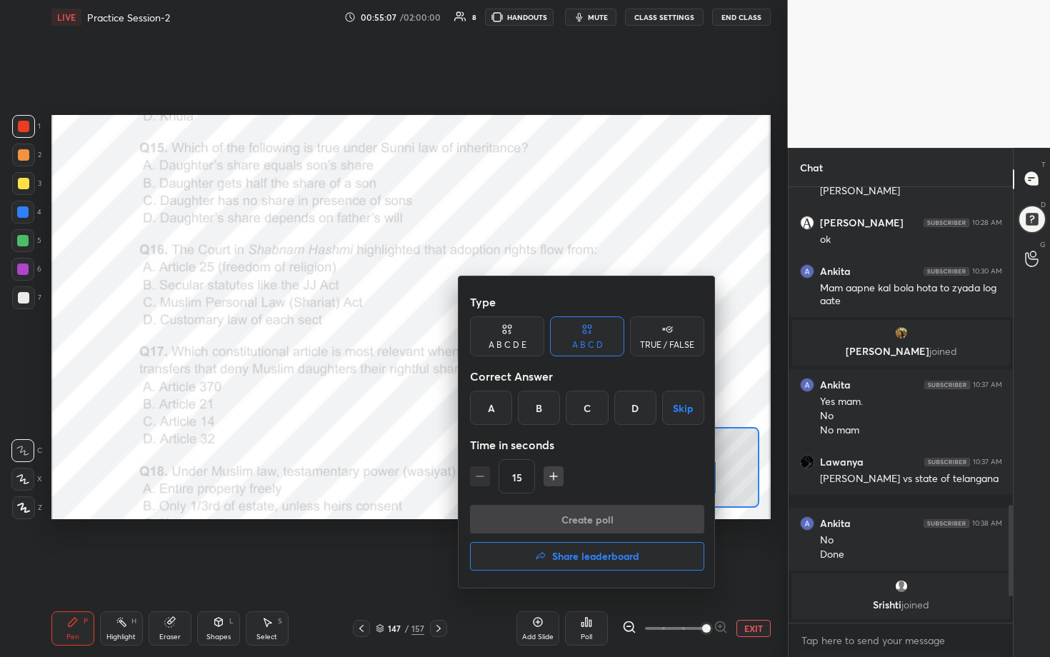
click at [512, 335] on div "B" at bounding box center [539, 408] width 42 height 34
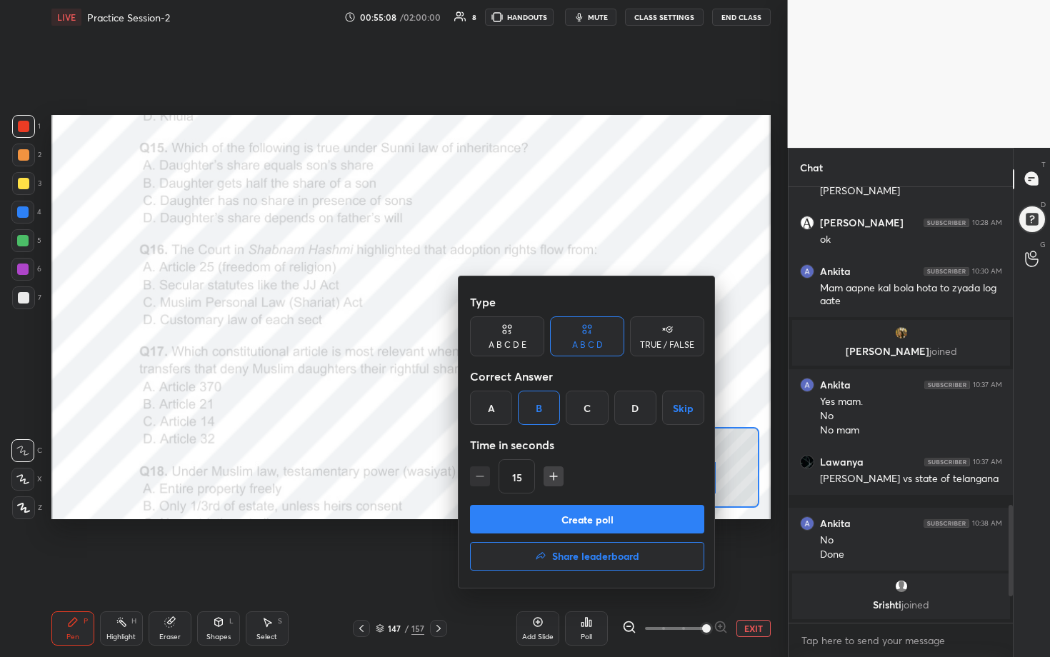
click at [512, 335] on button "Create poll" at bounding box center [587, 519] width 234 height 29
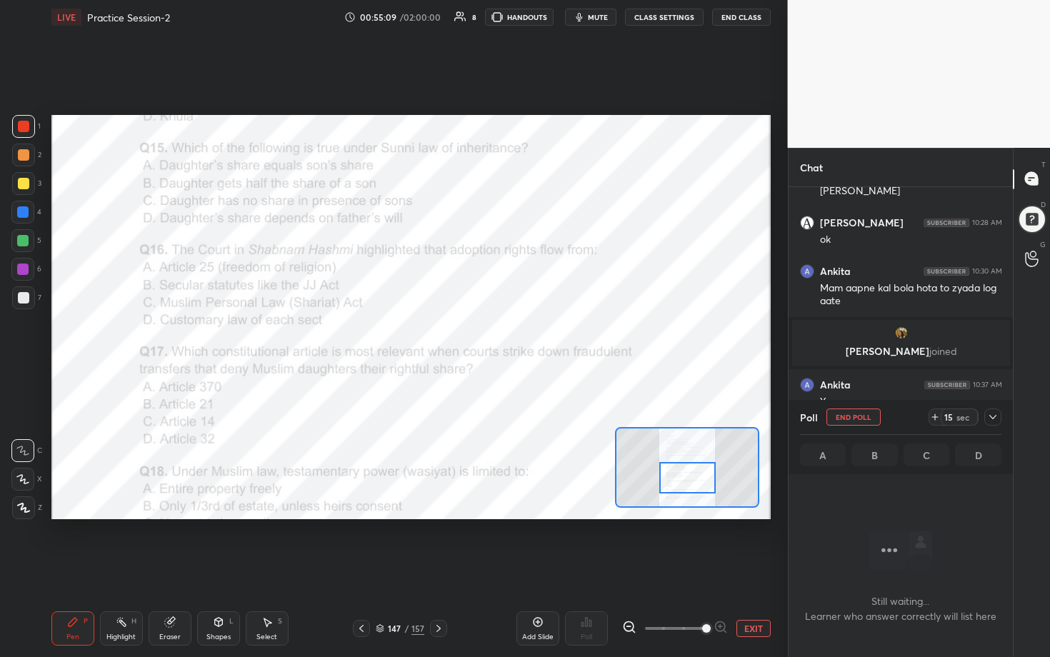
scroll to position [5, 5]
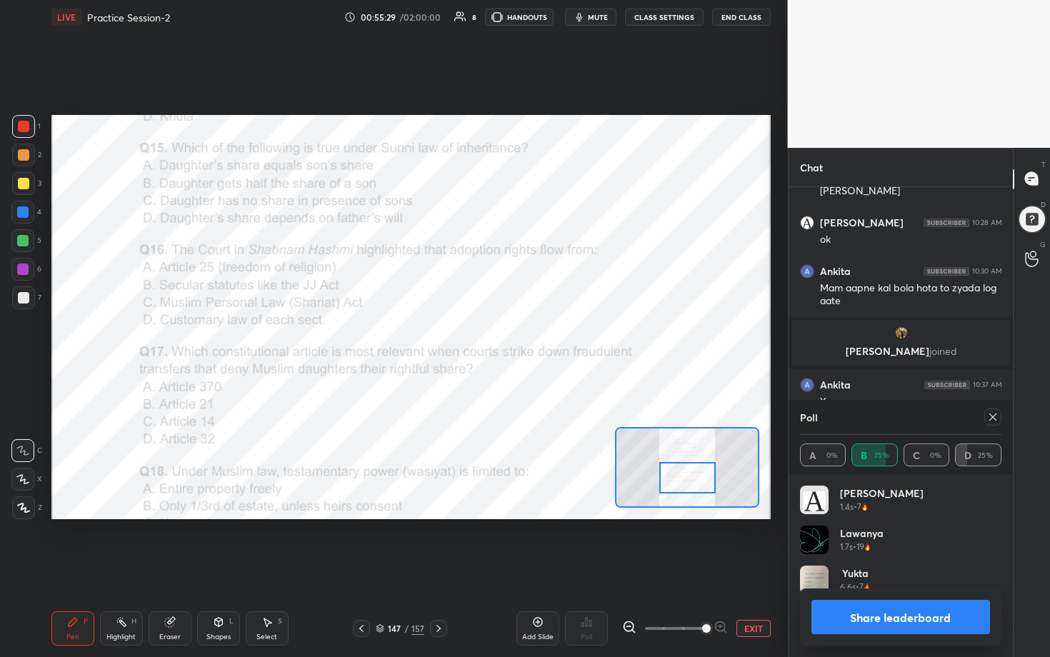
click at [512, 335] on icon at bounding box center [992, 417] width 7 height 7
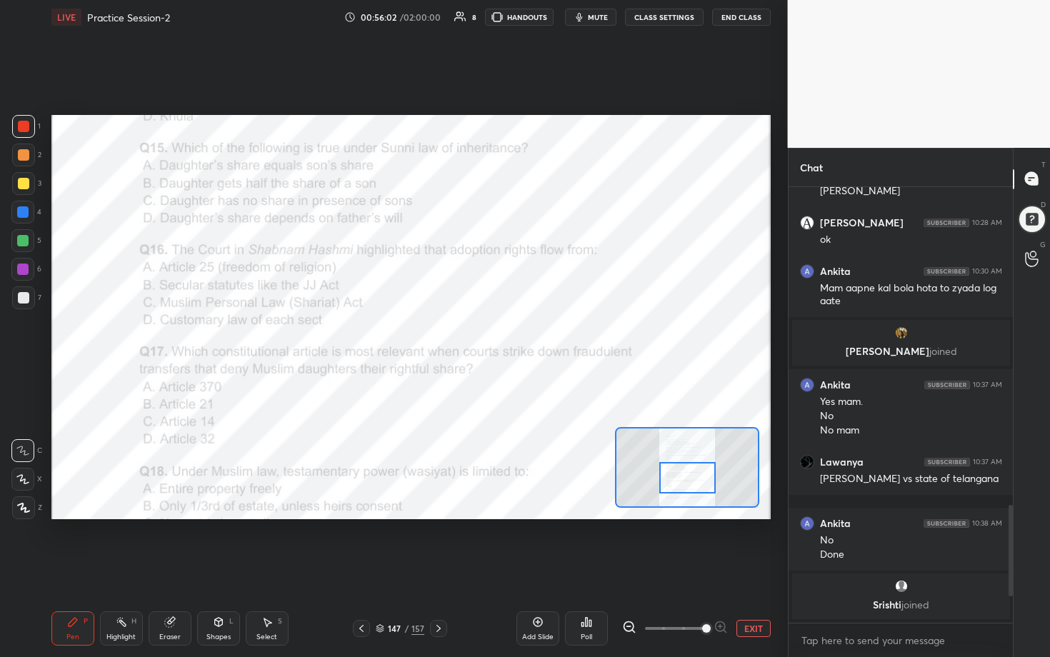
click at [512, 335] on icon at bounding box center [590, 623] width 2 height 6
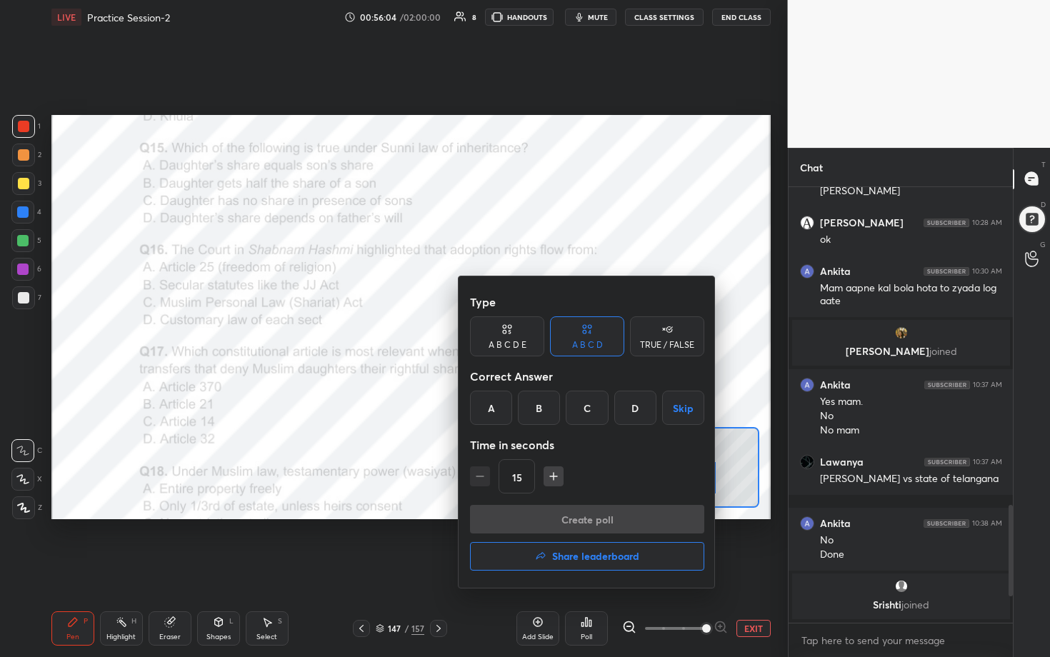
click at [512, 335] on div "B" at bounding box center [539, 408] width 42 height 34
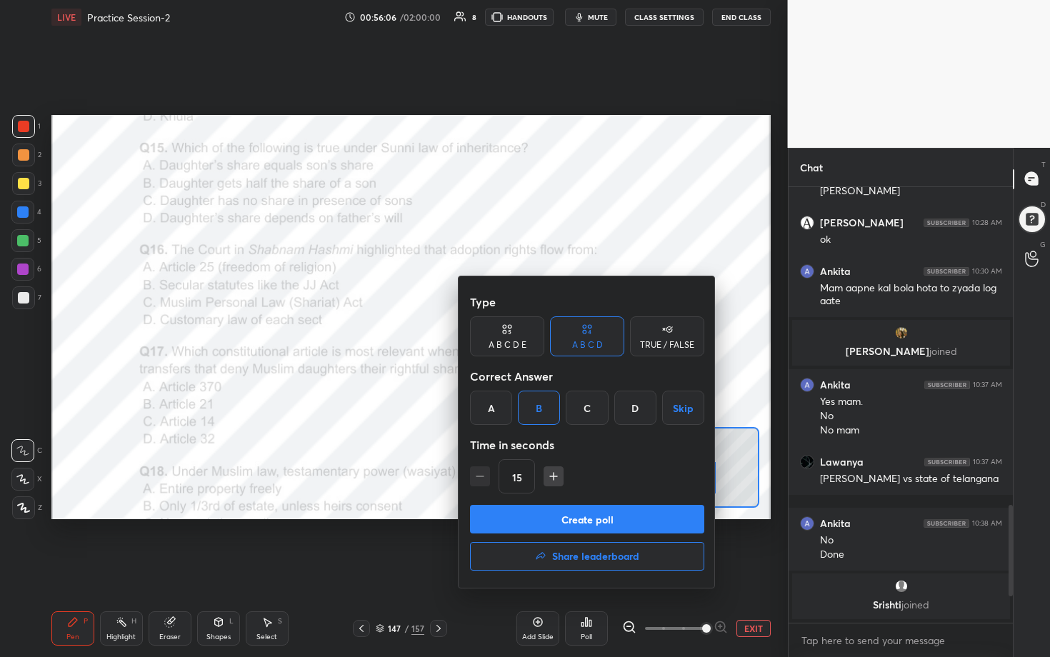
click at [512, 335] on button "Create poll" at bounding box center [587, 519] width 234 height 29
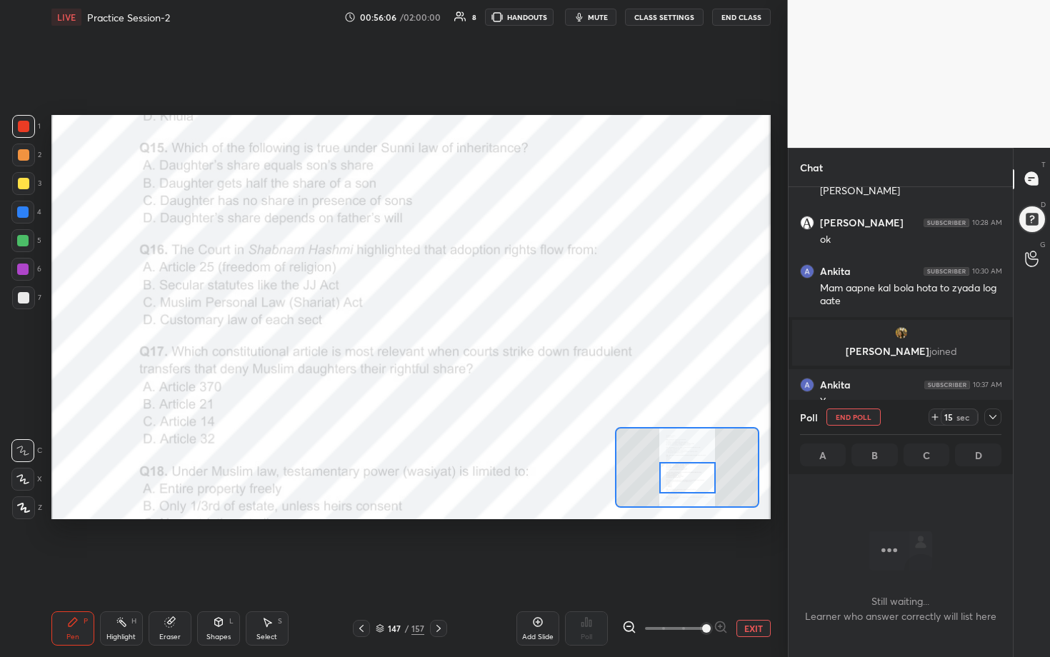
scroll to position [357, 220]
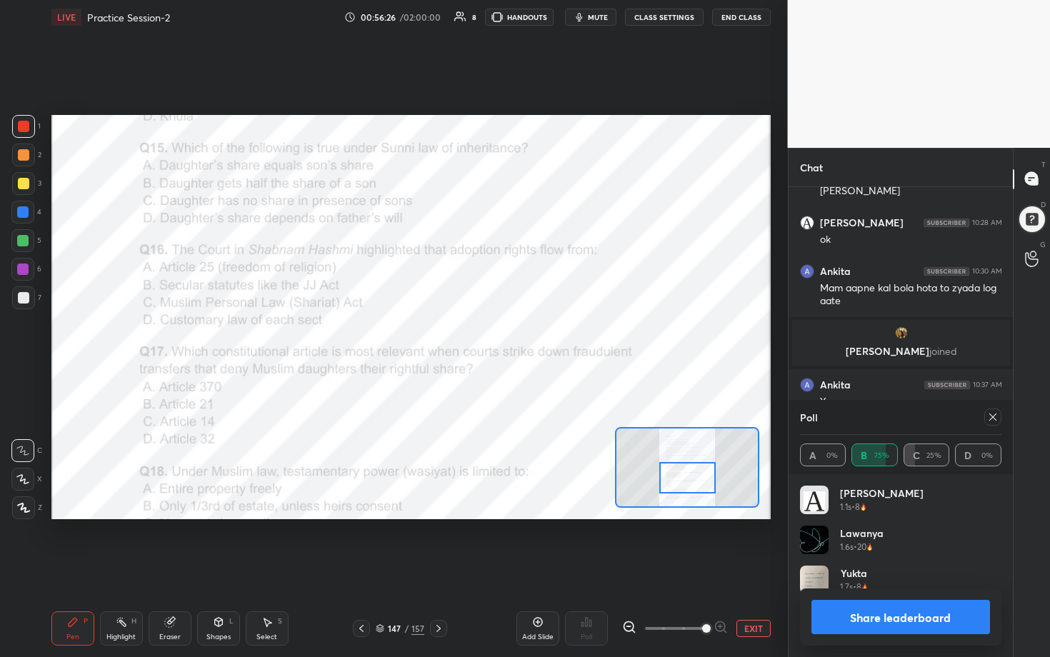
click at [512, 335] on icon at bounding box center [992, 416] width 11 height 11
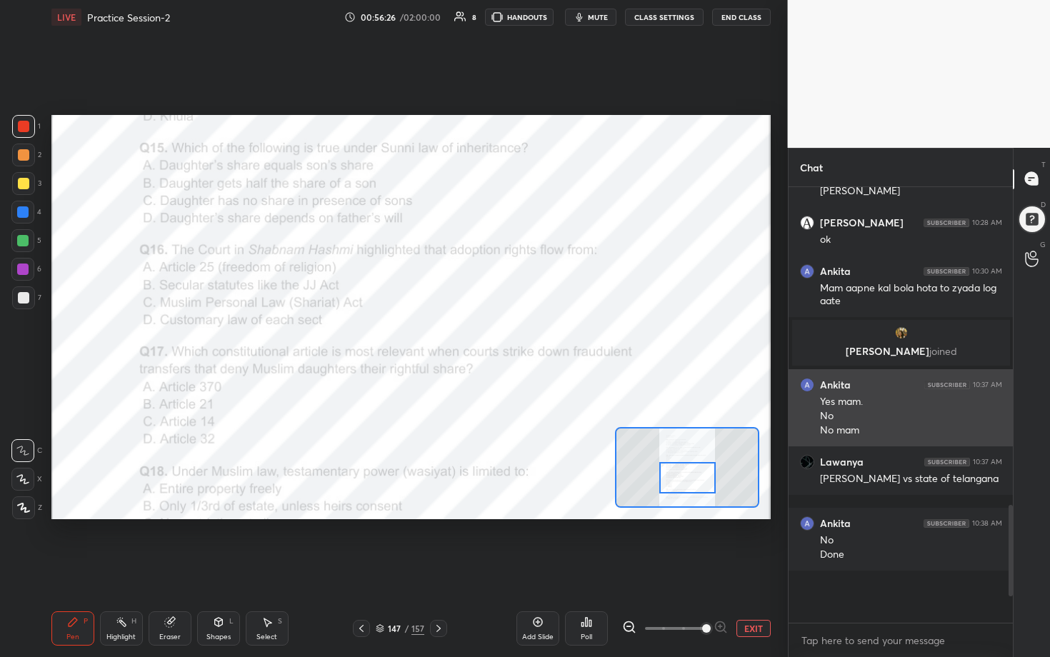
scroll to position [4, 5]
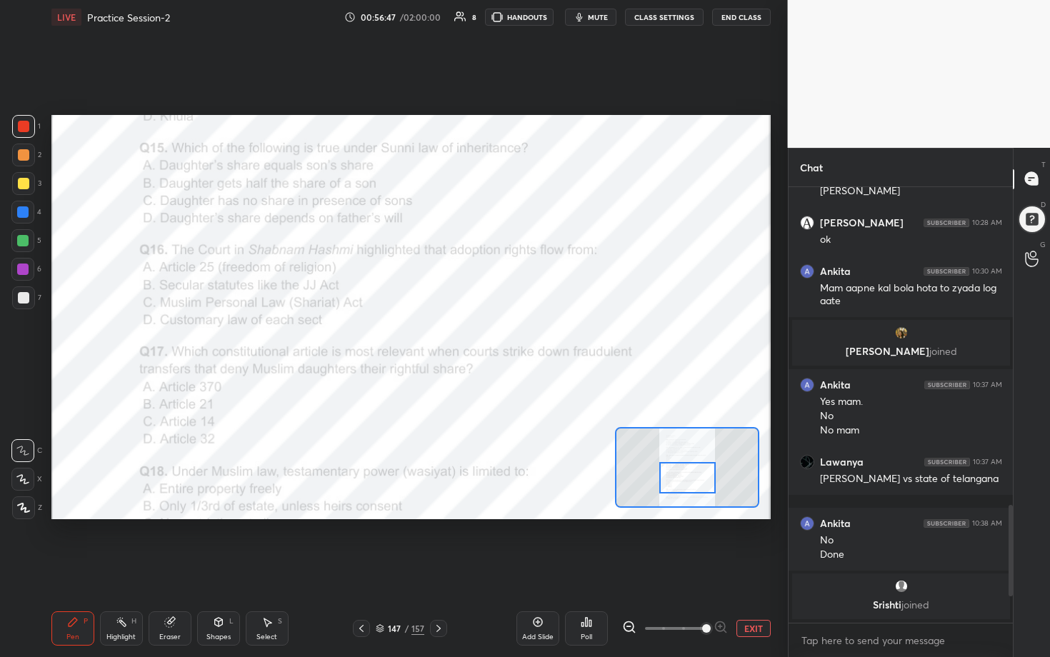
click at [512, 335] on div "Poll" at bounding box center [586, 628] width 43 height 34
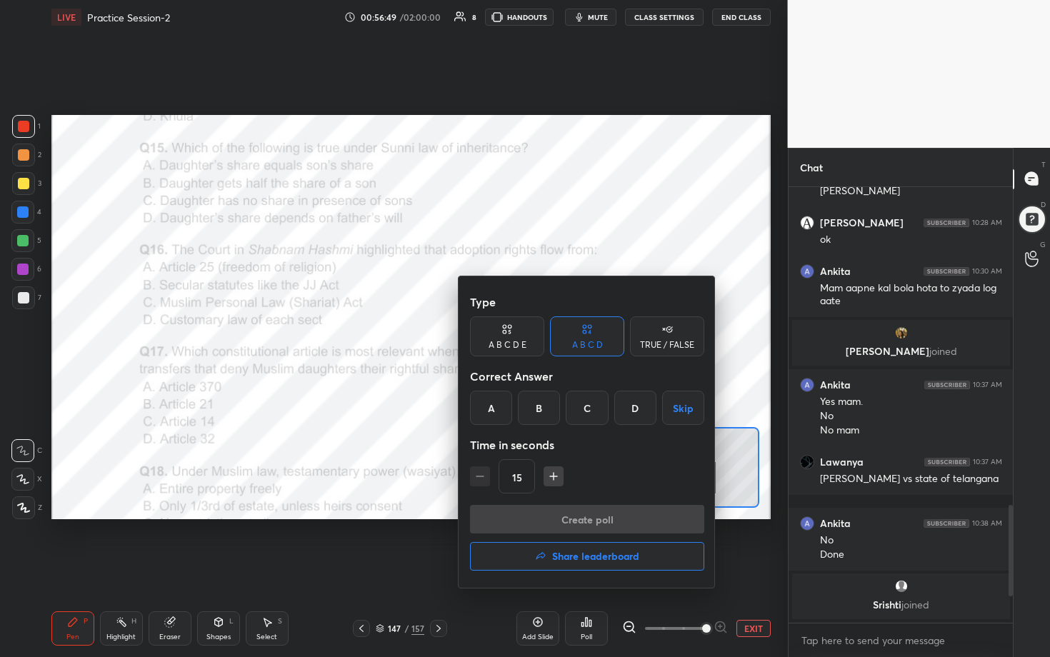
click at [512, 335] on div "C" at bounding box center [587, 408] width 42 height 34
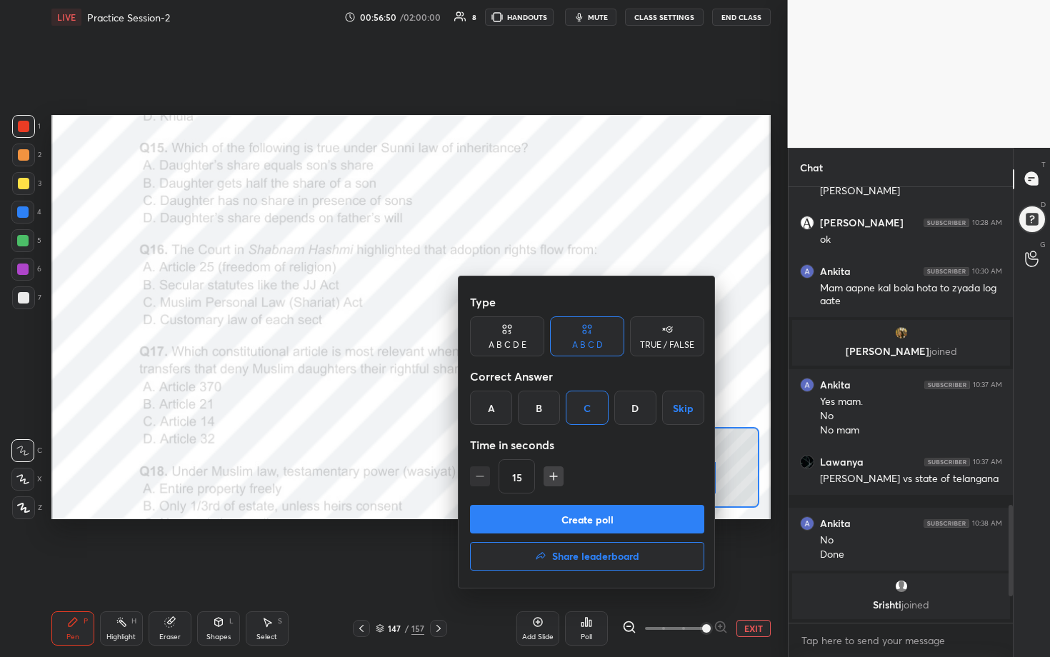
click at [512, 335] on button "Create poll" at bounding box center [587, 519] width 234 height 29
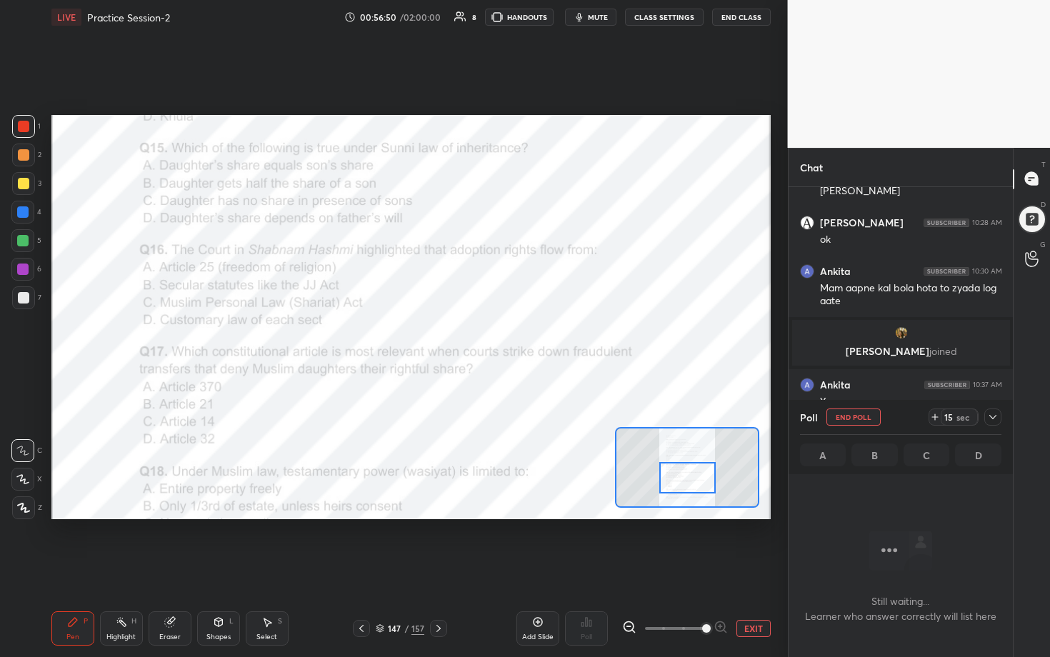
scroll to position [238, 220]
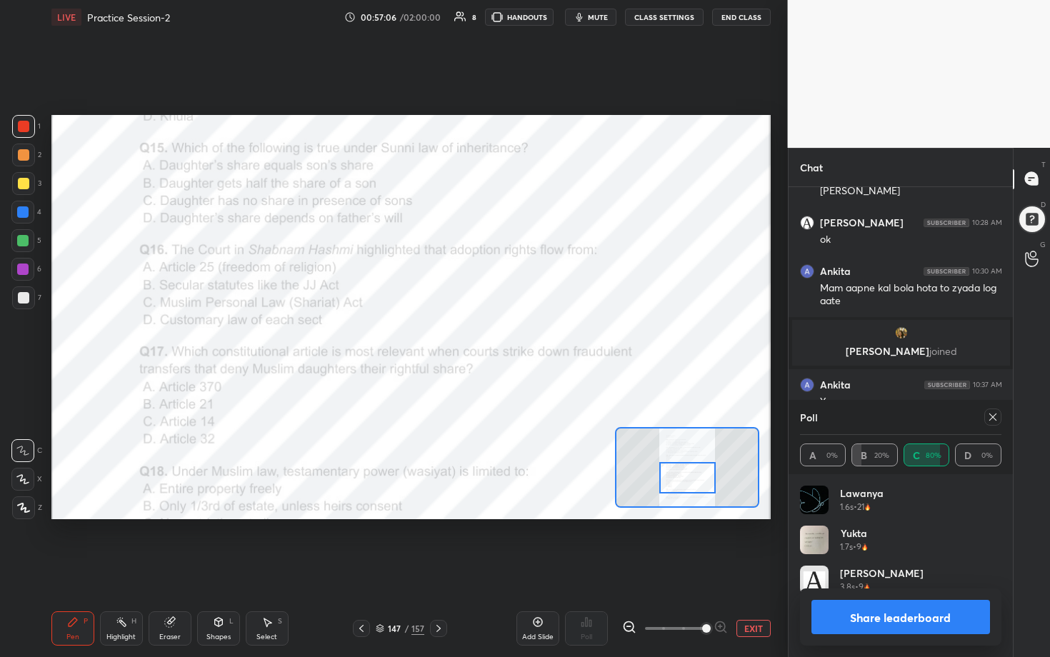
click at [512, 335] on icon at bounding box center [992, 416] width 11 height 11
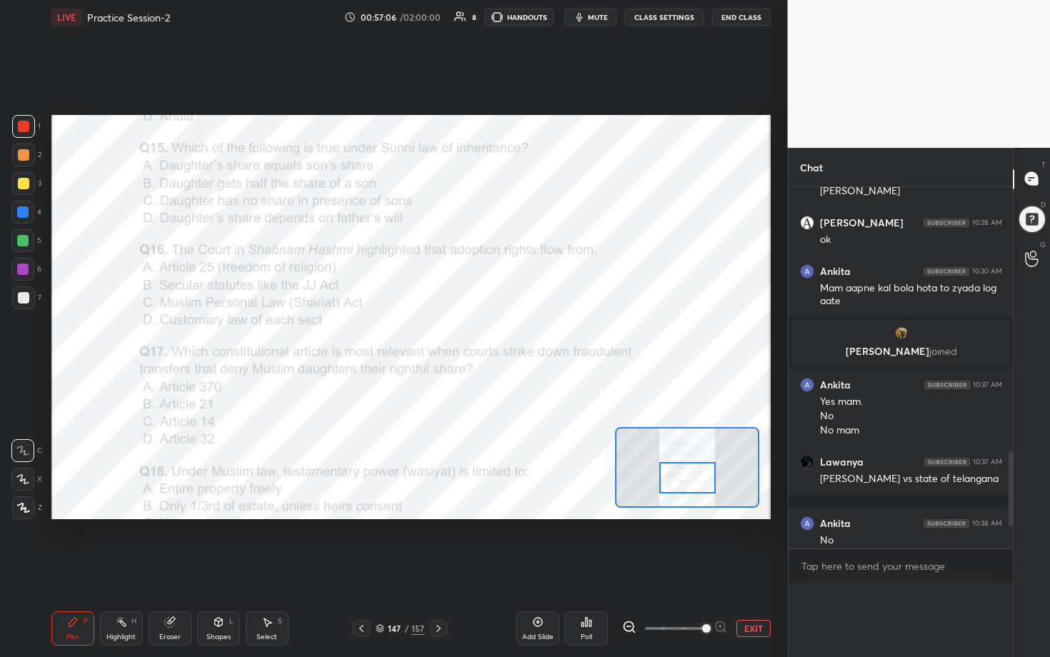
scroll to position [0, 0]
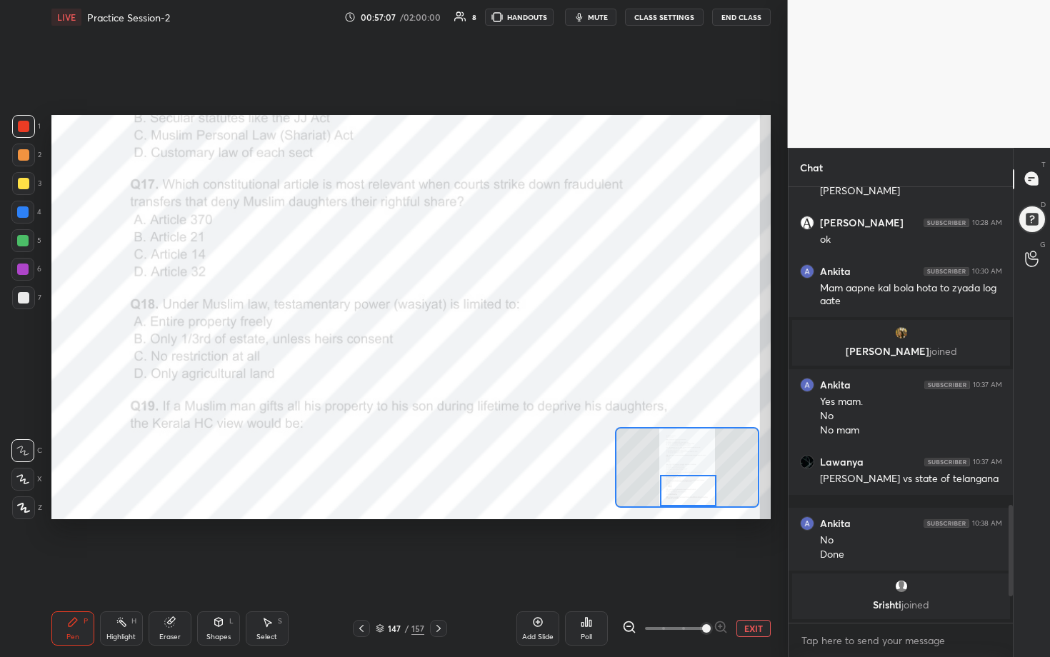
drag, startPoint x: 689, startPoint y: 471, endPoint x: 689, endPoint y: 491, distance: 20.7
click at [512, 335] on div at bounding box center [688, 490] width 56 height 31
click at [512, 335] on icon at bounding box center [587, 622] width 2 height 9
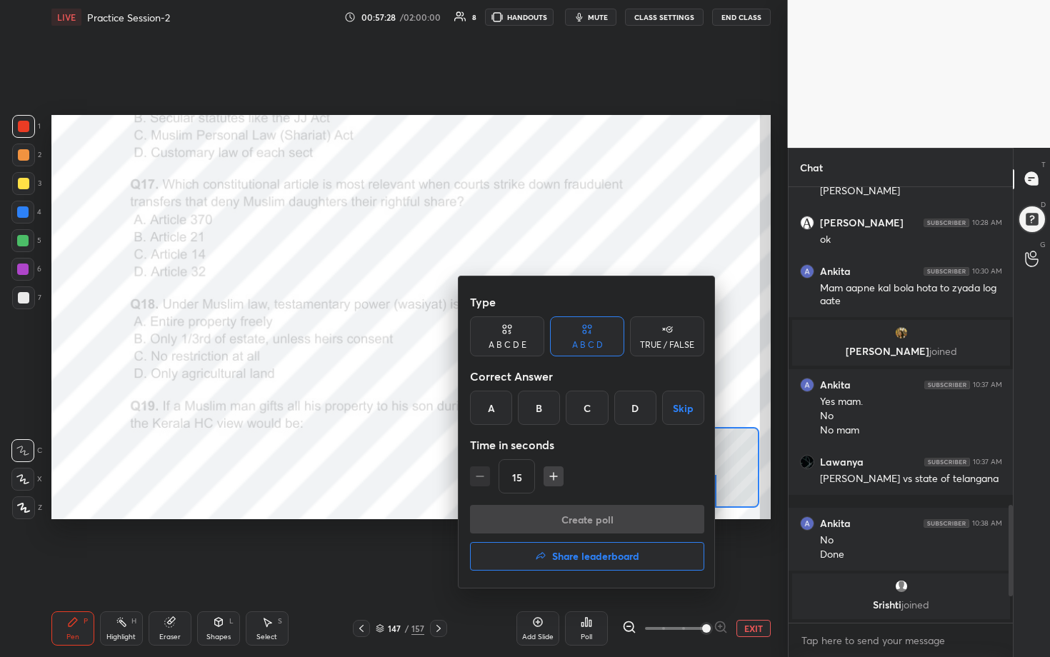
click at [512, 335] on div "B" at bounding box center [539, 408] width 42 height 34
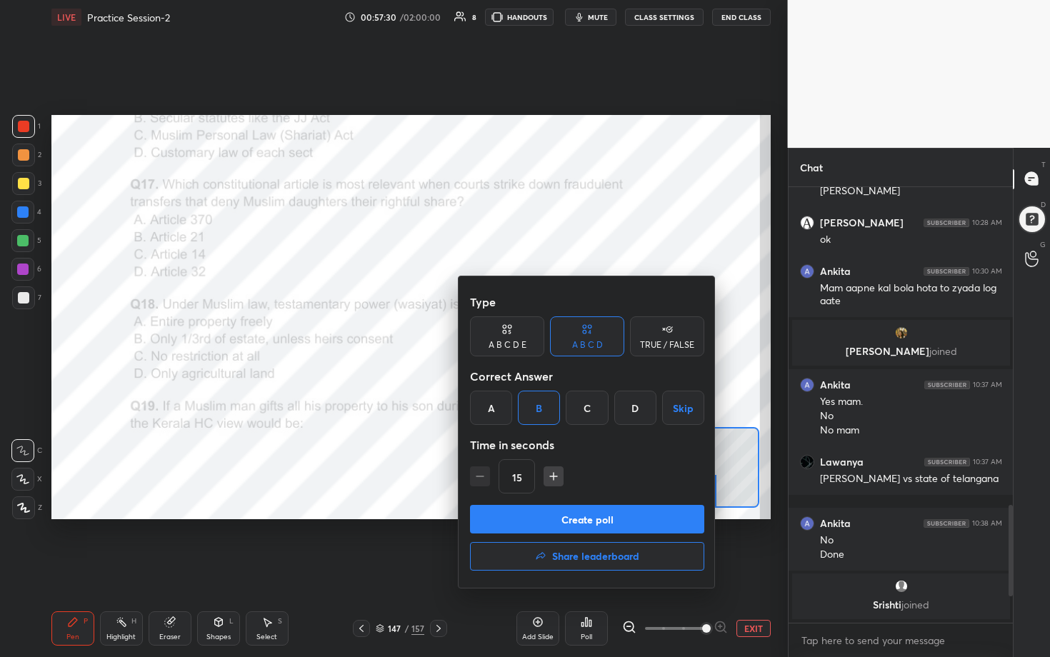
click at [512, 335] on button "Create poll" at bounding box center [587, 519] width 234 height 29
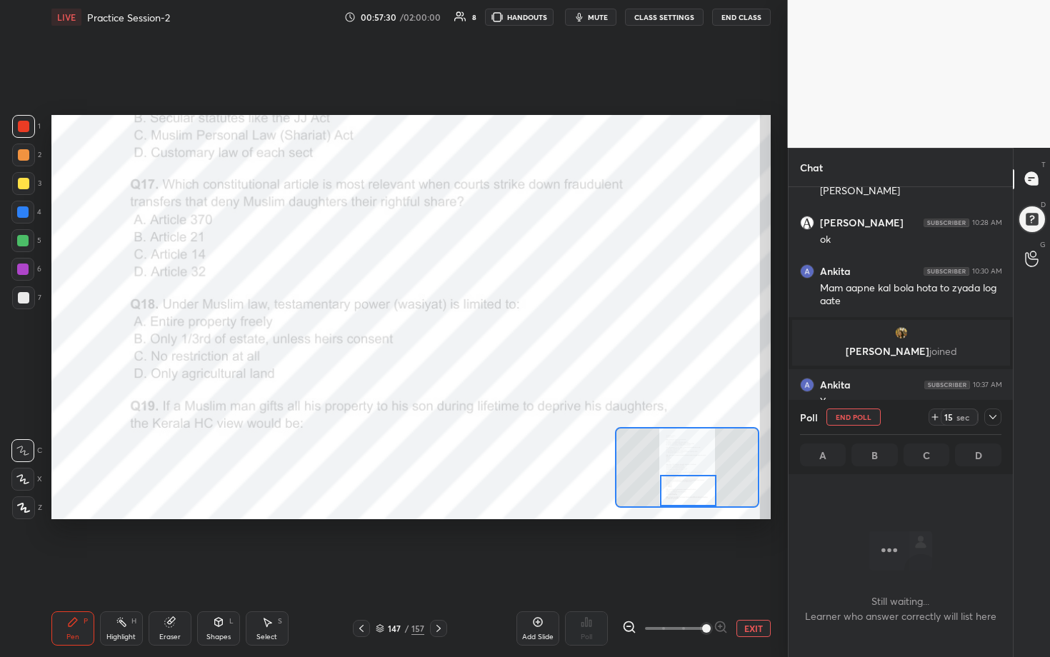
scroll to position [361, 220]
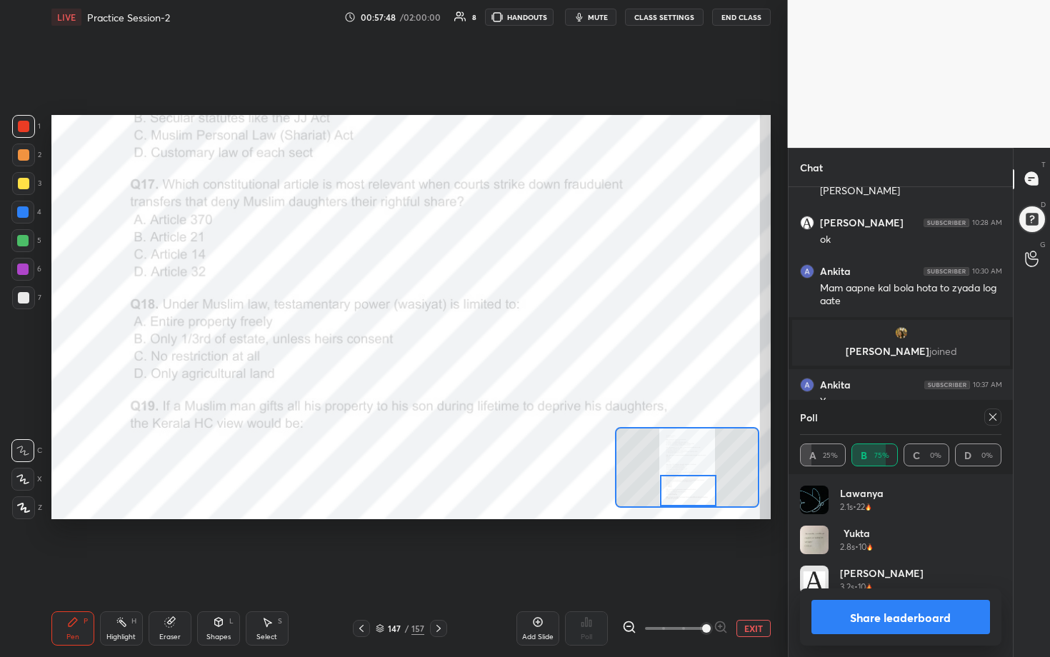
click at [512, 335] on icon at bounding box center [992, 416] width 11 height 11
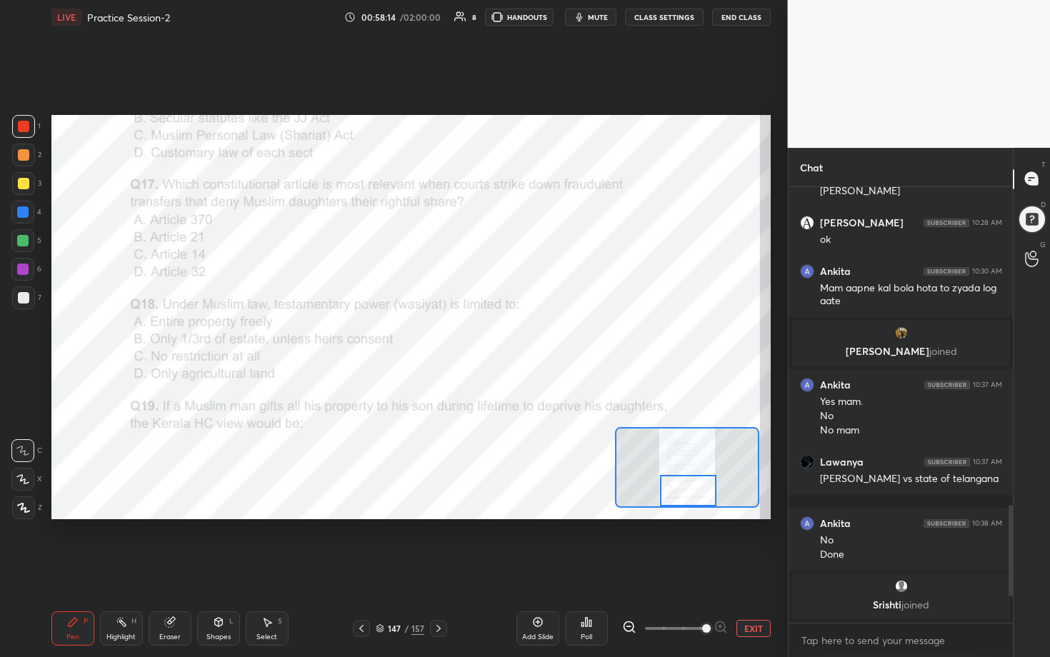
click at [512, 335] on div at bounding box center [688, 490] width 56 height 31
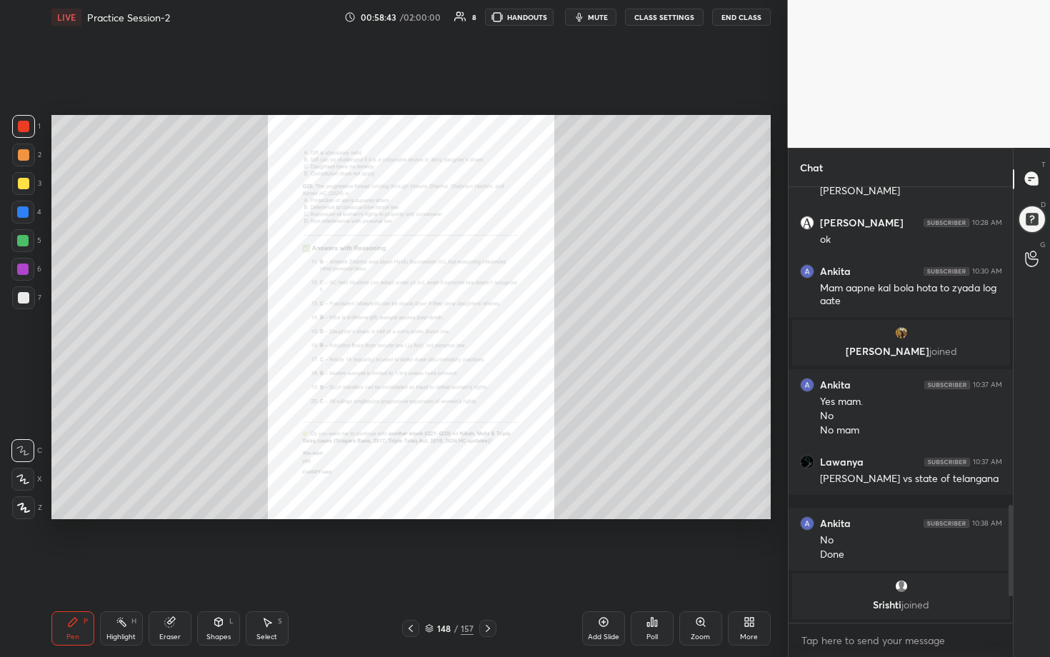
click at [512, 335] on div "Zoom" at bounding box center [700, 628] width 43 height 34
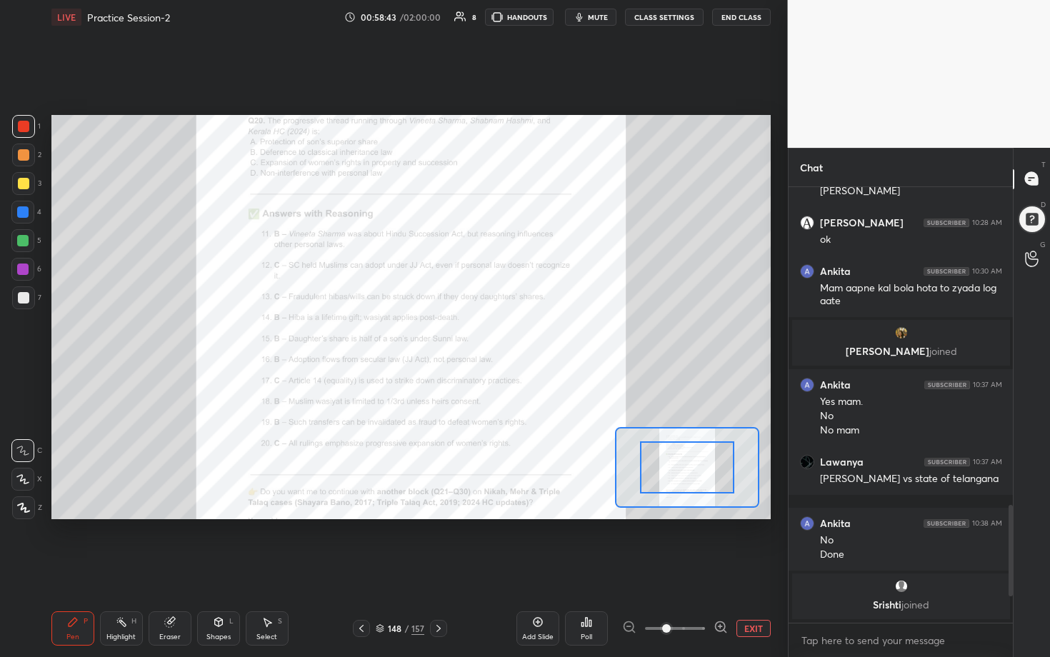
click at [512, 335] on div at bounding box center [675, 628] width 106 height 17
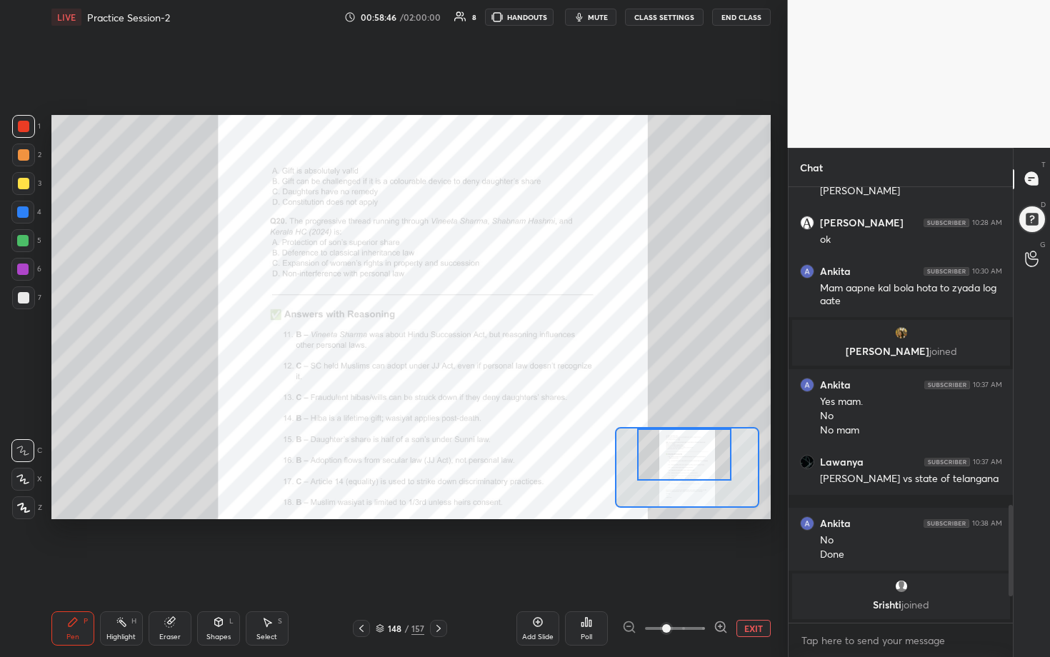
click at [512, 335] on div "Setting up your live class Poll for secs No correct answer Start poll" at bounding box center [410, 317] width 719 height 405
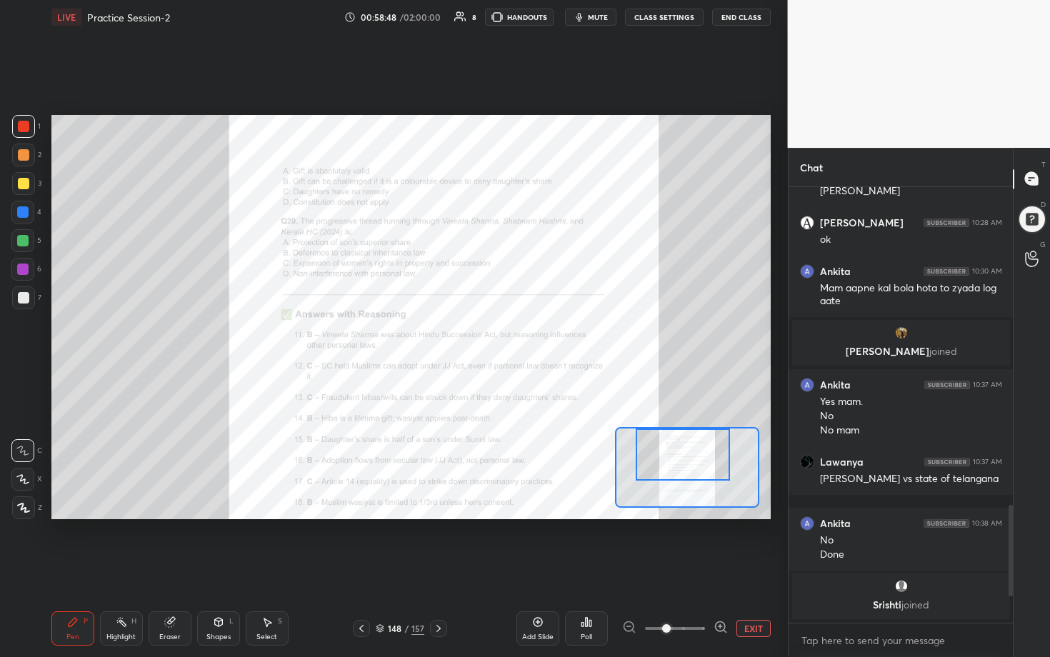
click at [512, 335] on icon at bounding box center [721, 627] width 14 height 14
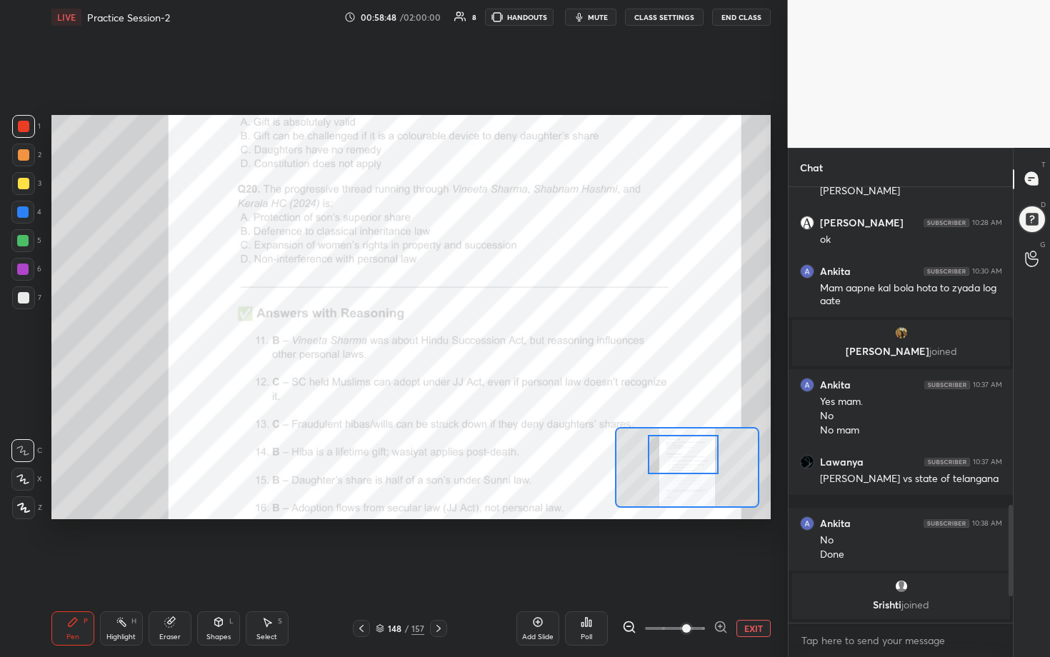
click at [512, 335] on icon at bounding box center [721, 627] width 14 height 14
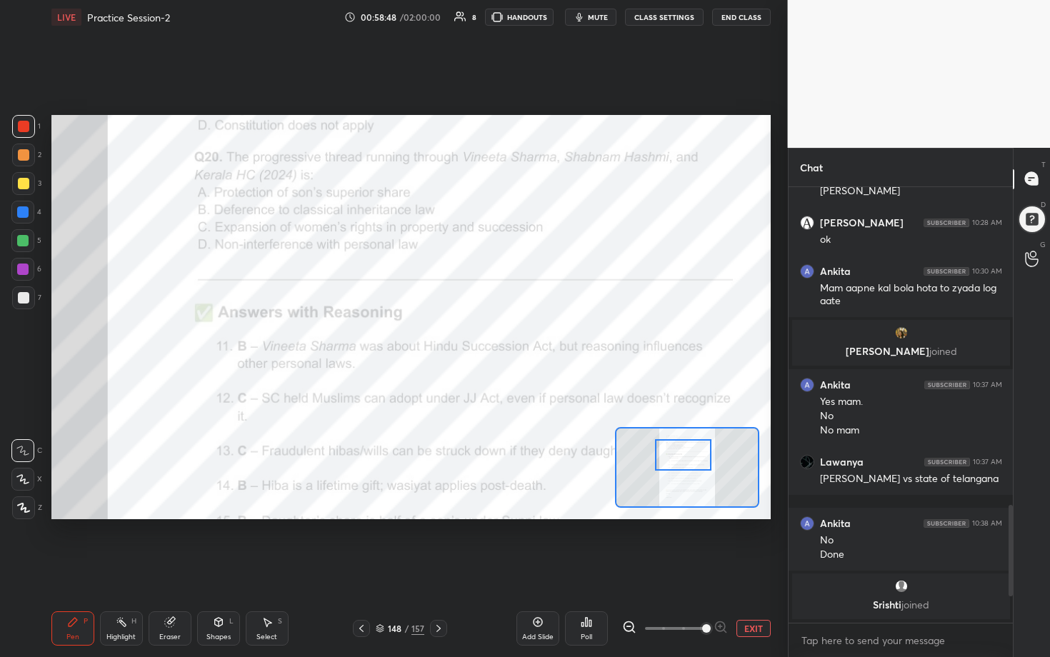
click at [512, 335] on div at bounding box center [675, 628] width 106 height 17
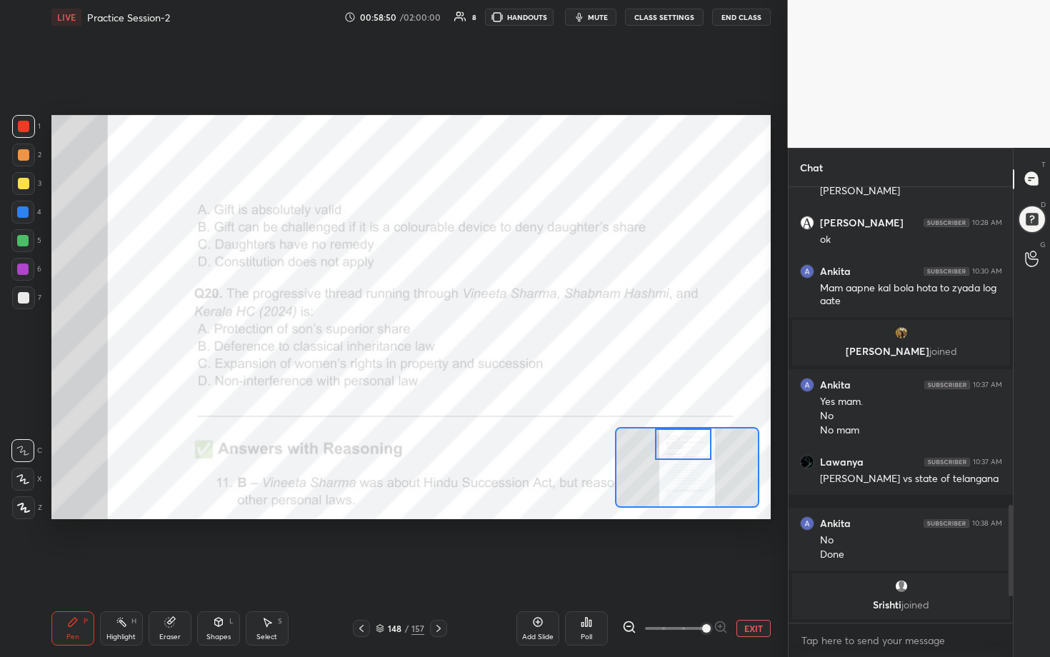
click at [512, 335] on div "Setting up your live class Poll for secs No correct answer Start poll" at bounding box center [410, 317] width 719 height 405
click at [512, 335] on icon at bounding box center [586, 621] width 11 height 11
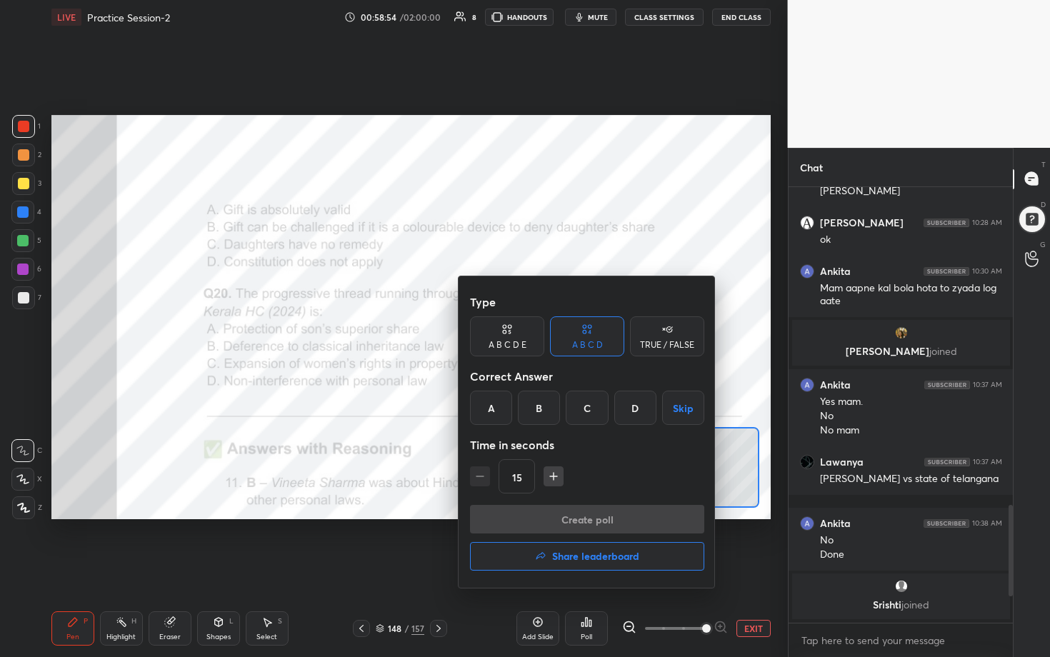
click at [512, 335] on div "Correct Answer" at bounding box center [587, 376] width 234 height 29
click at [512, 335] on div "B" at bounding box center [539, 408] width 42 height 34
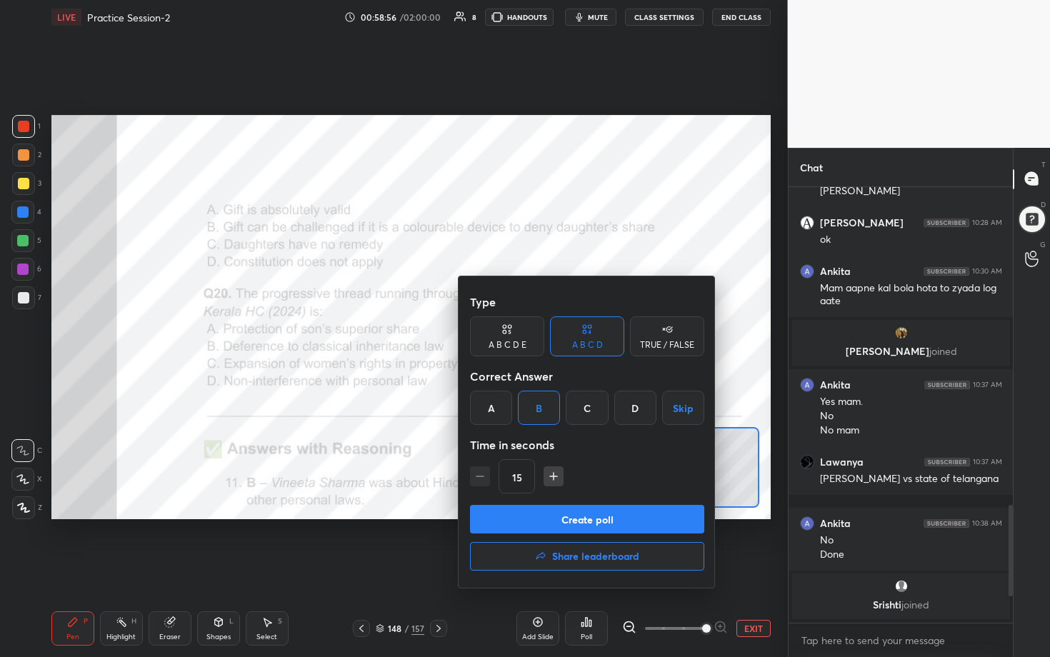
click at [512, 335] on button "Create poll" at bounding box center [587, 519] width 234 height 29
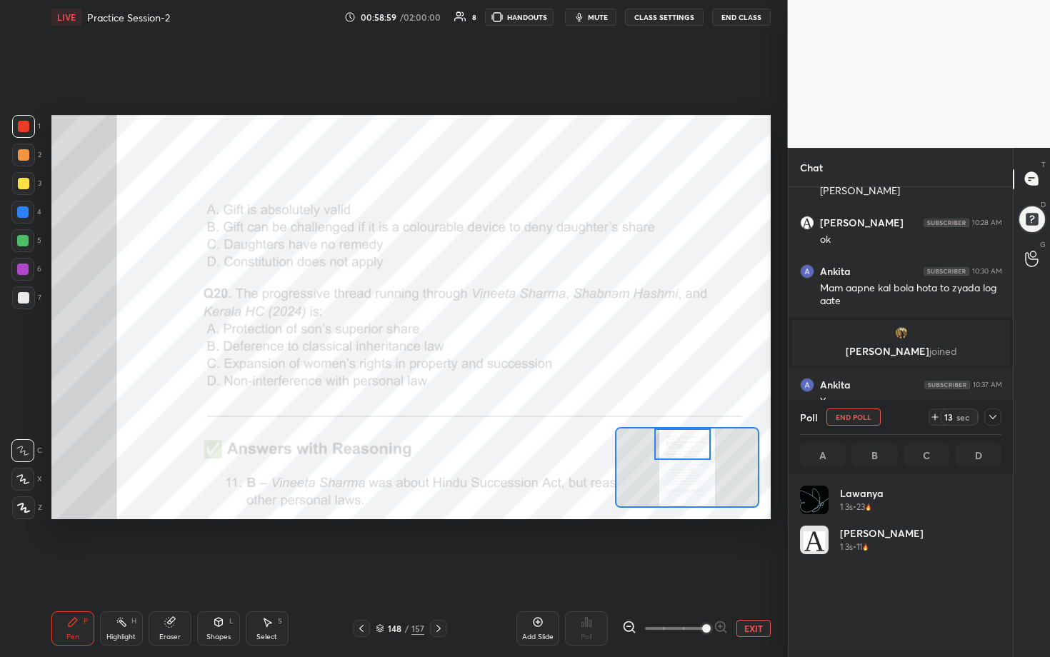
scroll to position [167, 197]
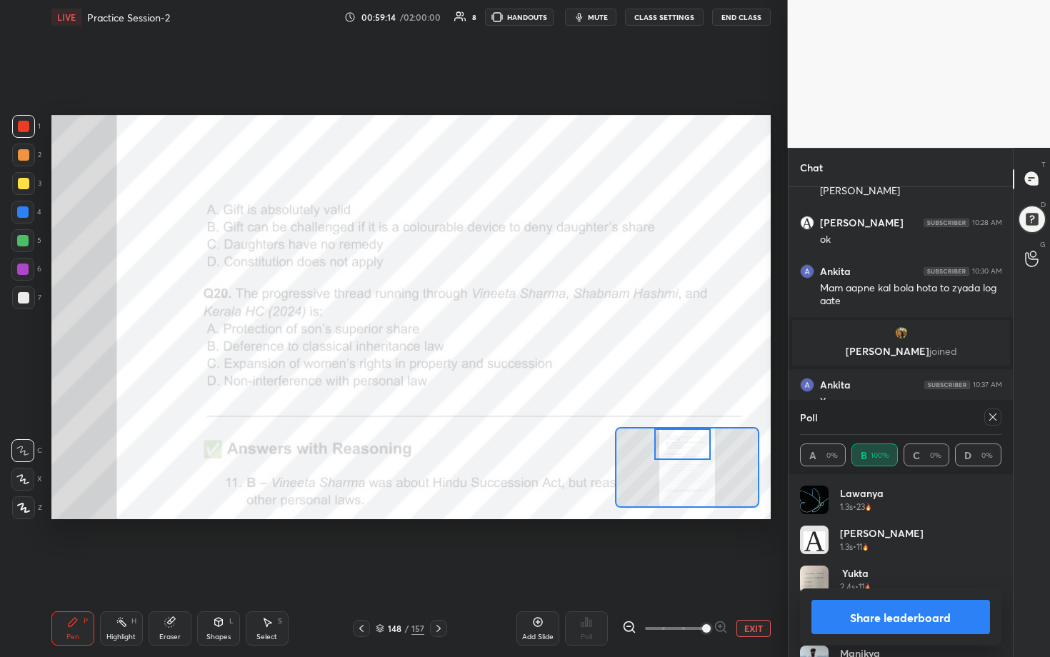
click at [512, 335] on icon at bounding box center [992, 416] width 11 height 11
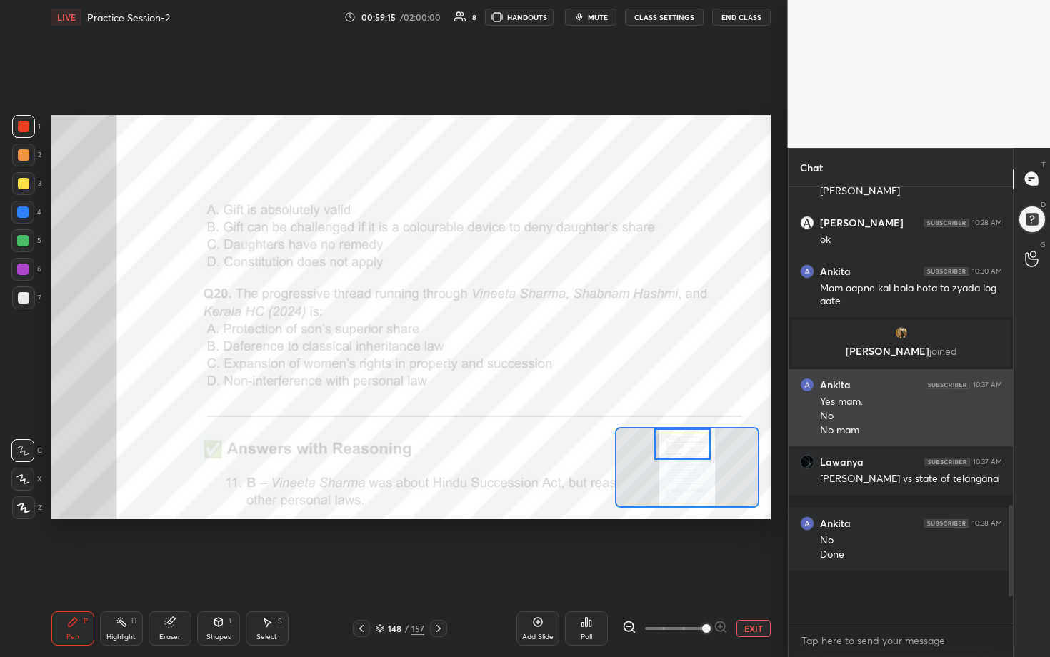
scroll to position [5, 5]
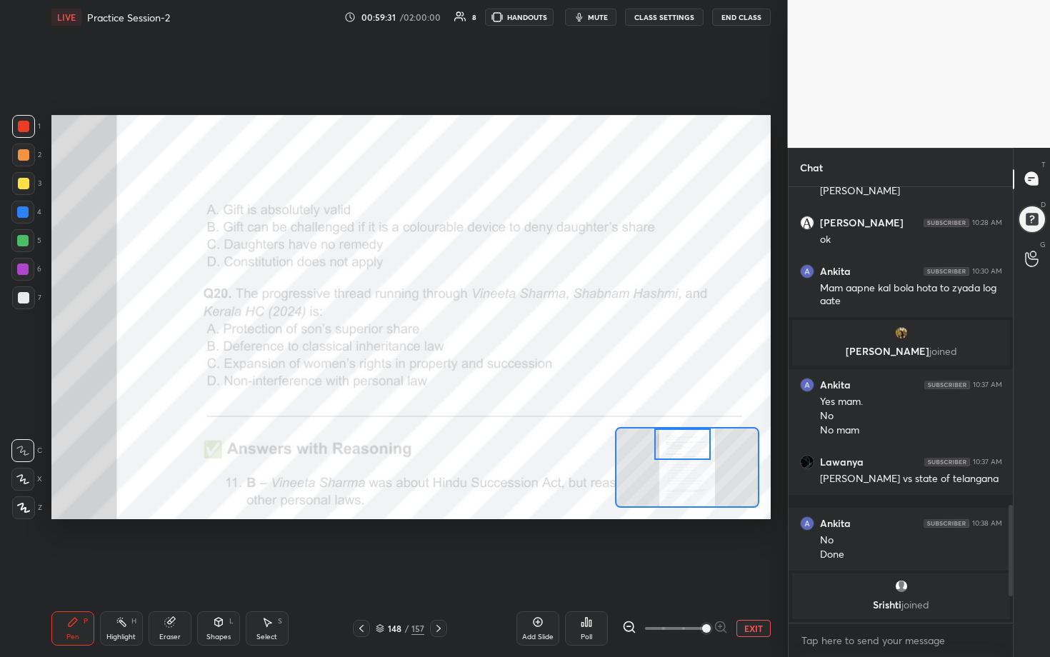
click at [512, 335] on div "Poll" at bounding box center [586, 628] width 43 height 34
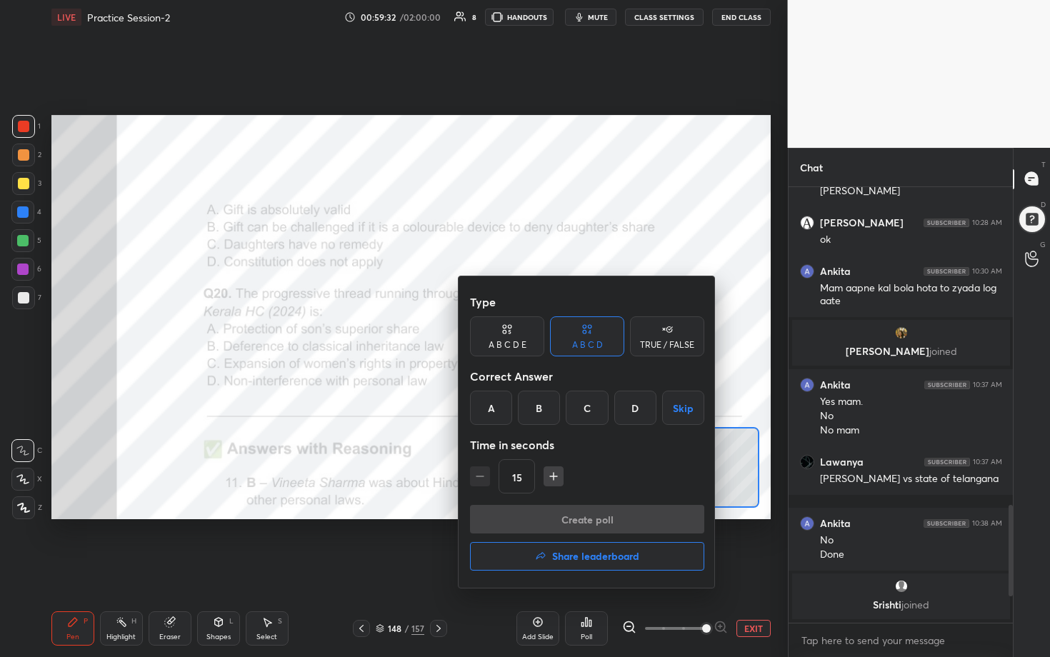
click at [512, 335] on div "C" at bounding box center [587, 408] width 42 height 34
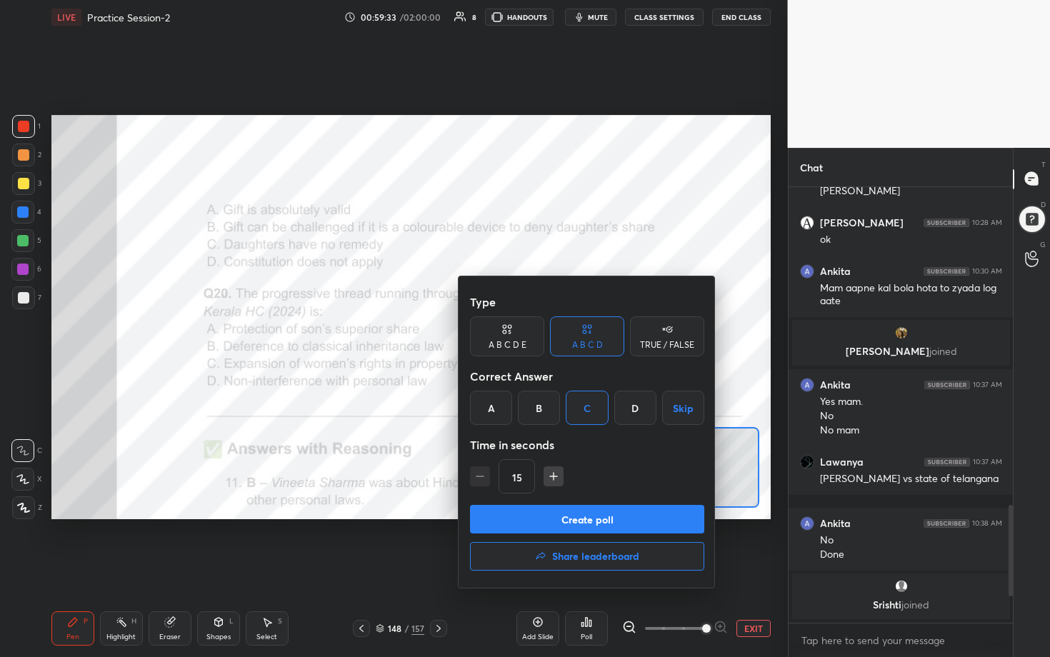
click at [512, 335] on button "Create poll" at bounding box center [587, 519] width 234 height 29
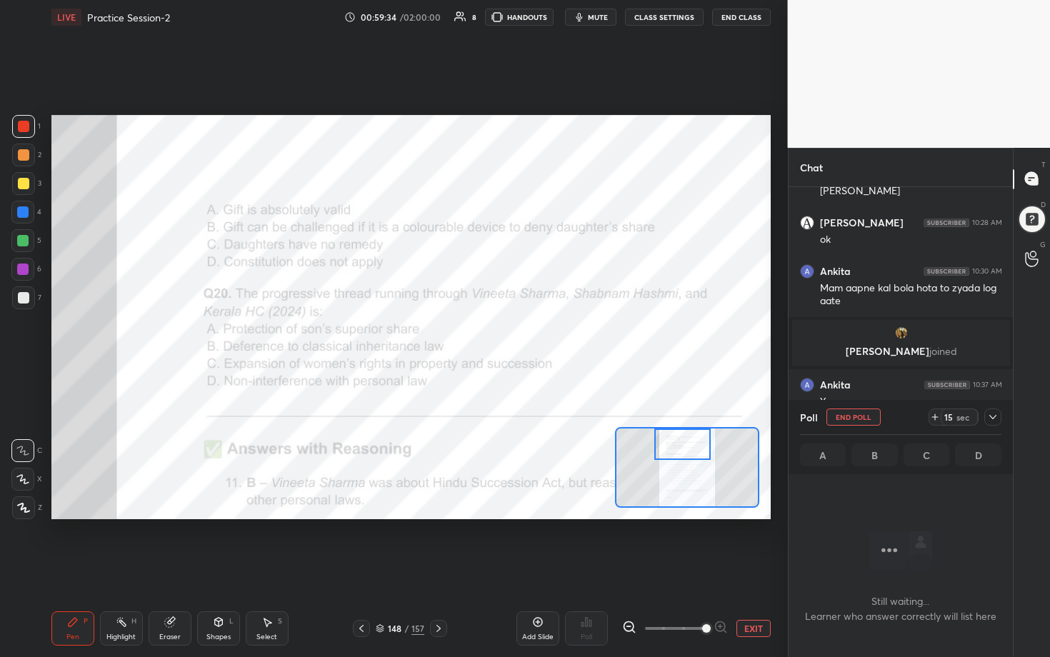
scroll to position [357, 220]
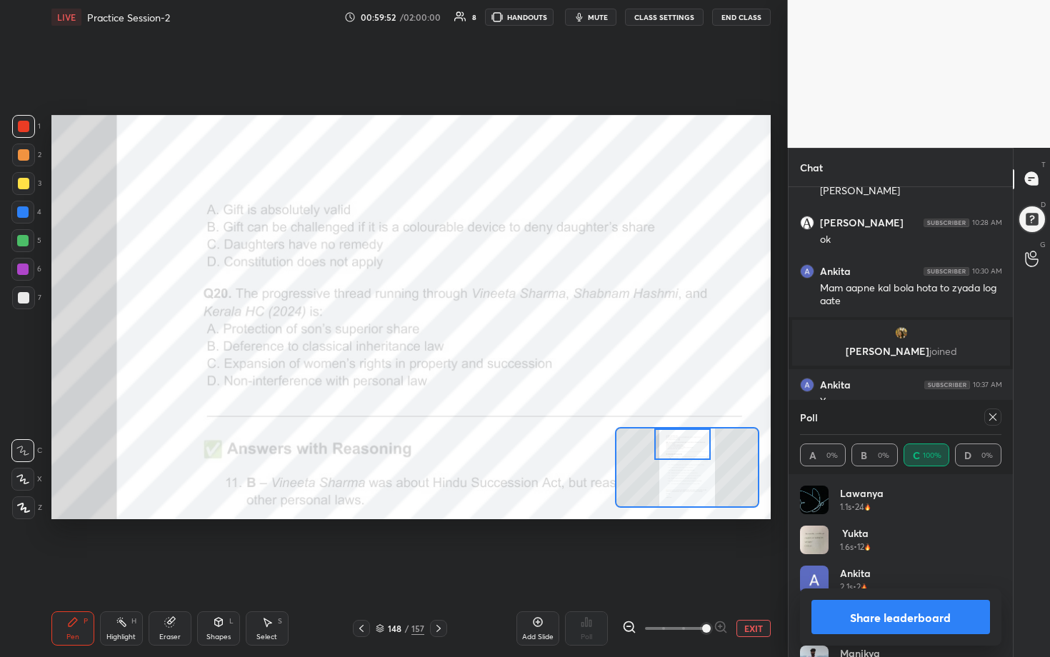
click at [512, 335] on div at bounding box center [992, 417] width 17 height 17
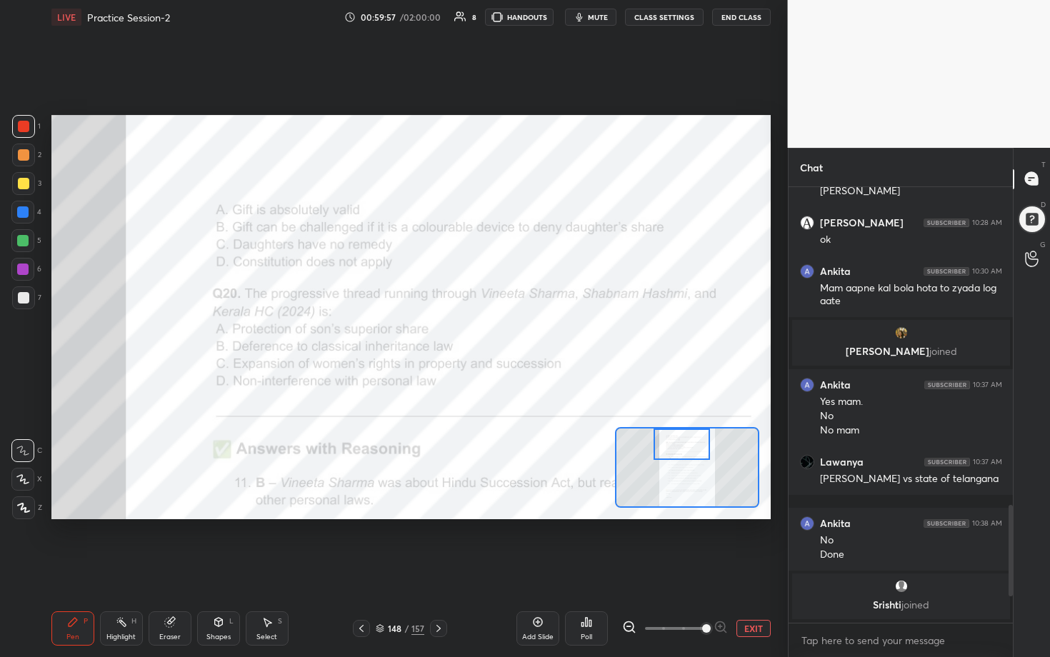
click at [512, 335] on div "Setting up your live class Poll for secs No correct answer Start poll" at bounding box center [410, 317] width 719 height 405
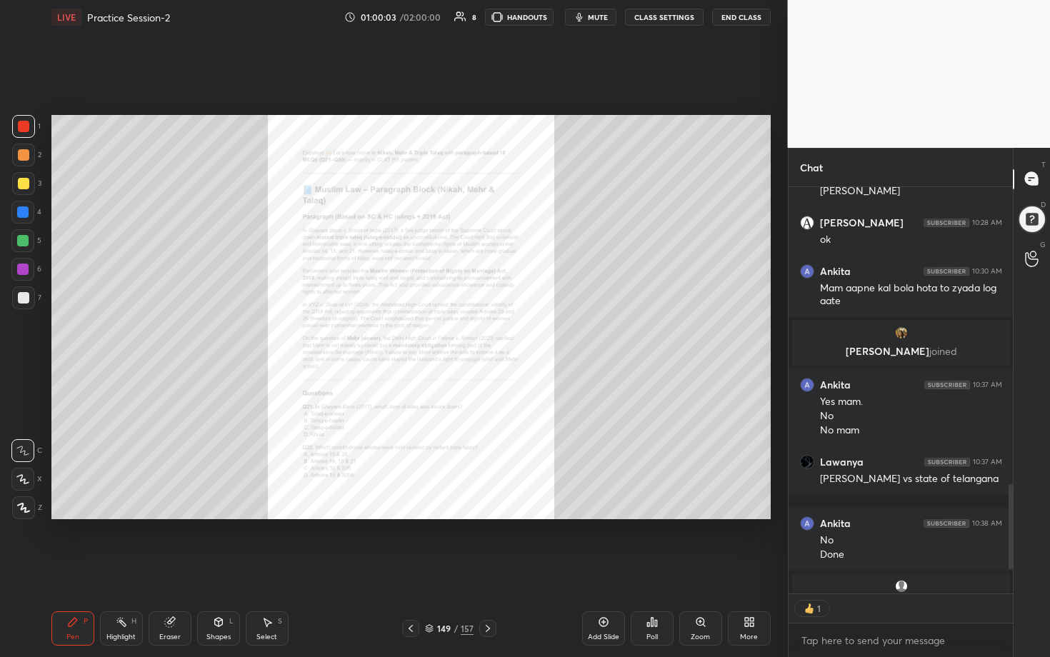
click at [512, 335] on div "Zoom" at bounding box center [700, 628] width 43 height 34
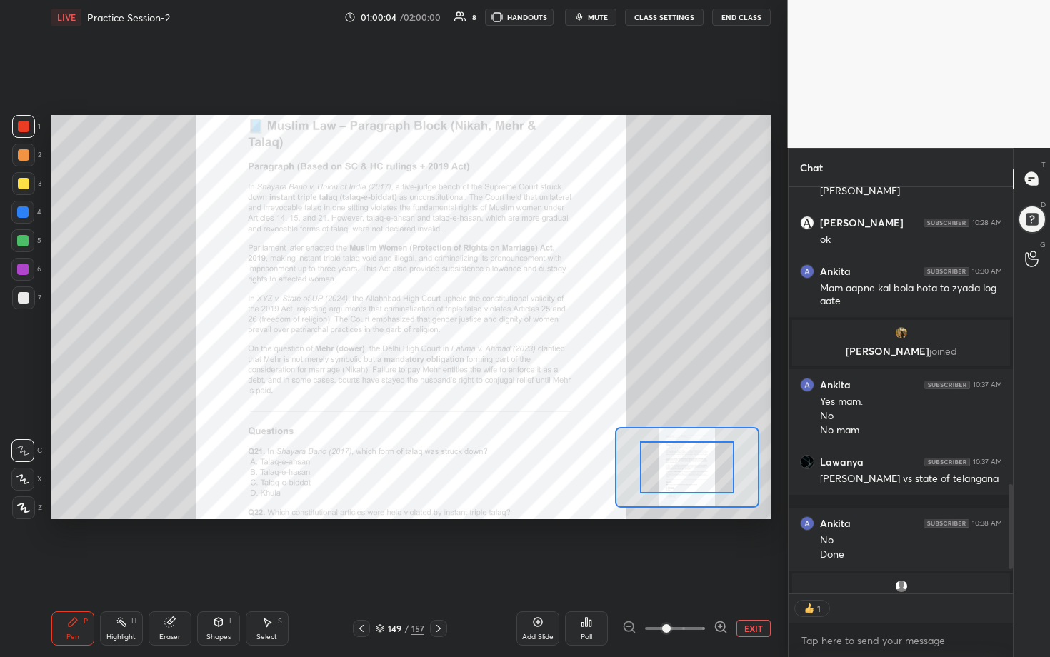
click at [512, 335] on icon at bounding box center [720, 627] width 0 height 4
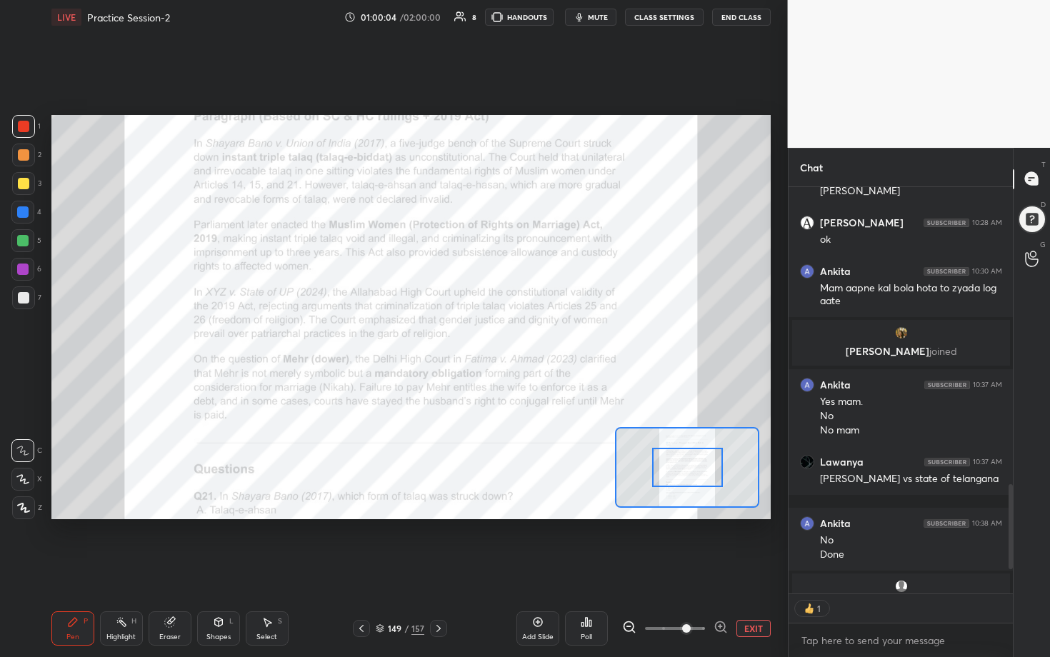
click at [512, 335] on icon at bounding box center [720, 627] width 0 height 4
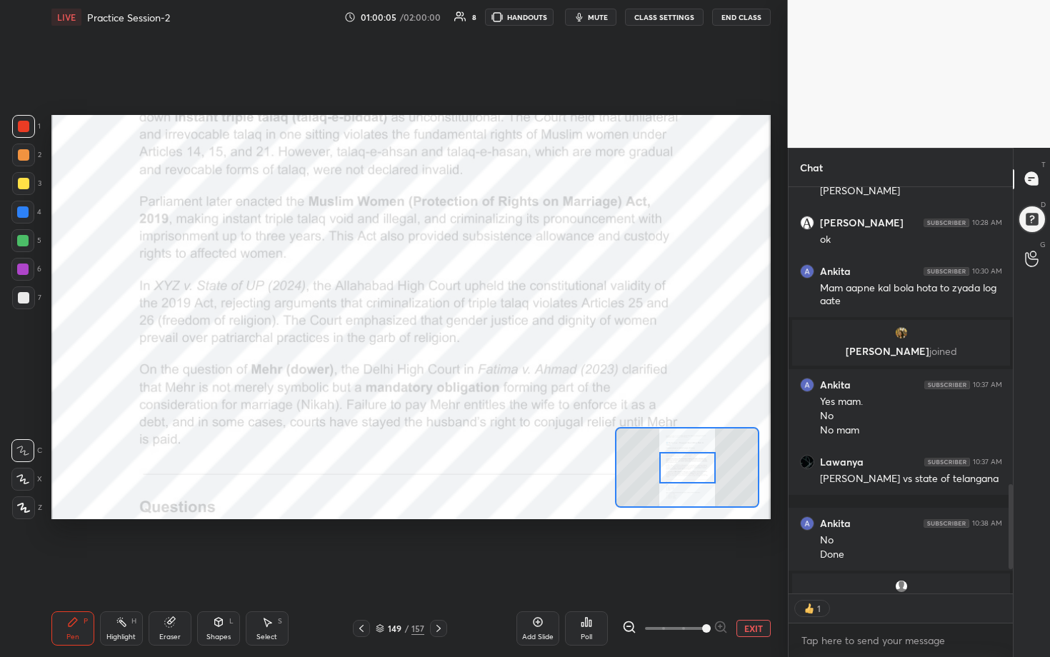
click at [512, 335] on span at bounding box center [706, 628] width 9 height 9
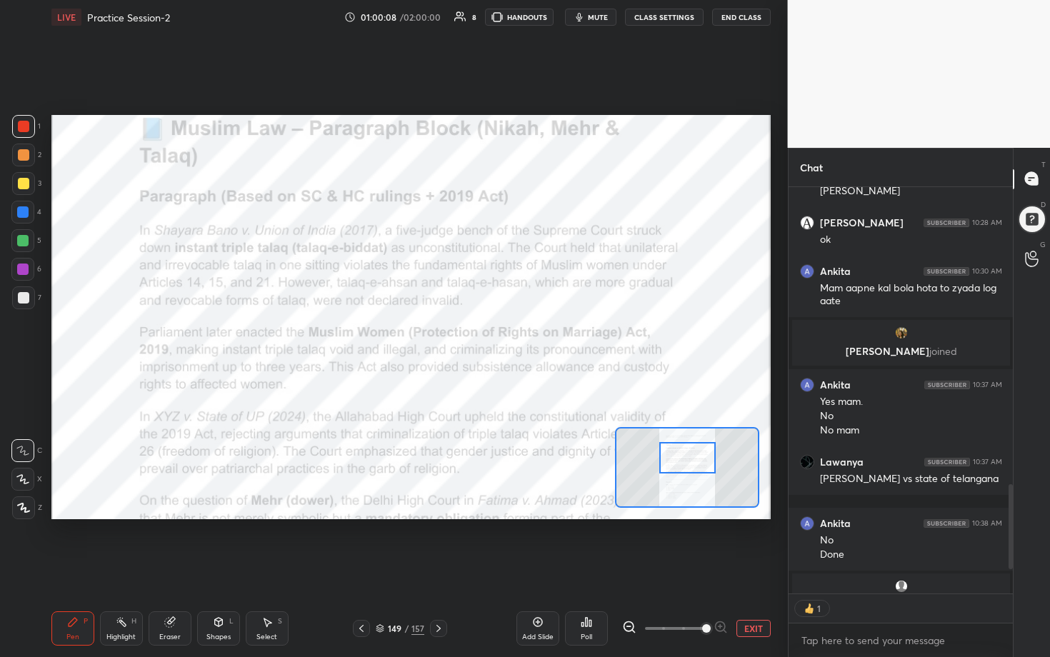
drag, startPoint x: 691, startPoint y: 471, endPoint x: 691, endPoint y: 461, distance: 10.0
click at [512, 335] on div at bounding box center [687, 457] width 56 height 31
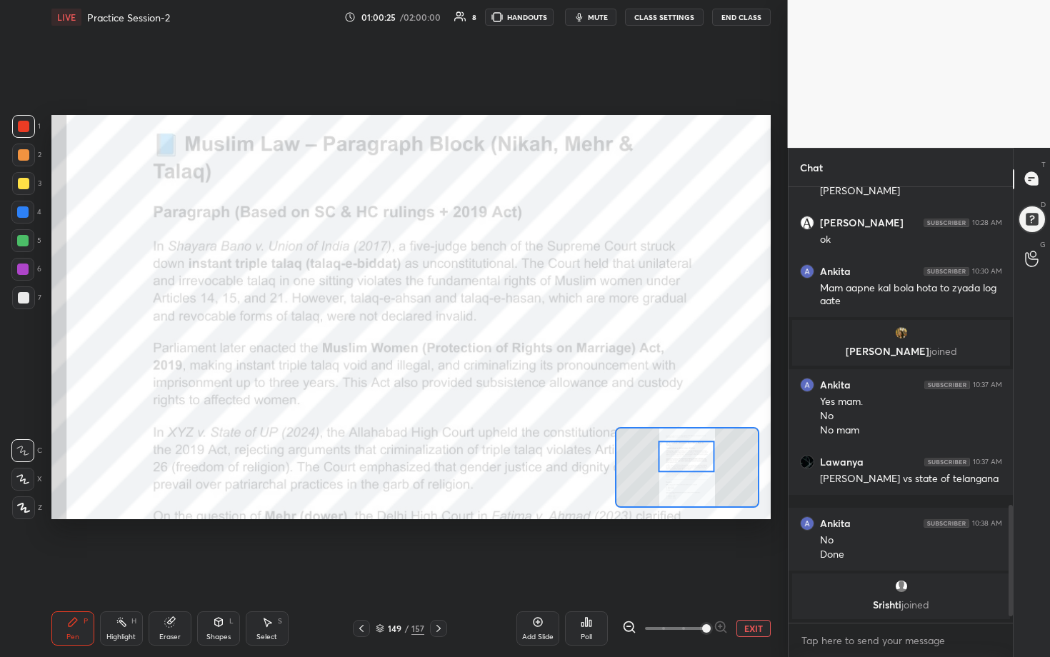
drag, startPoint x: 696, startPoint y: 435, endPoint x: 686, endPoint y: 449, distance: 17.3
click at [512, 335] on div at bounding box center [686, 456] width 56 height 31
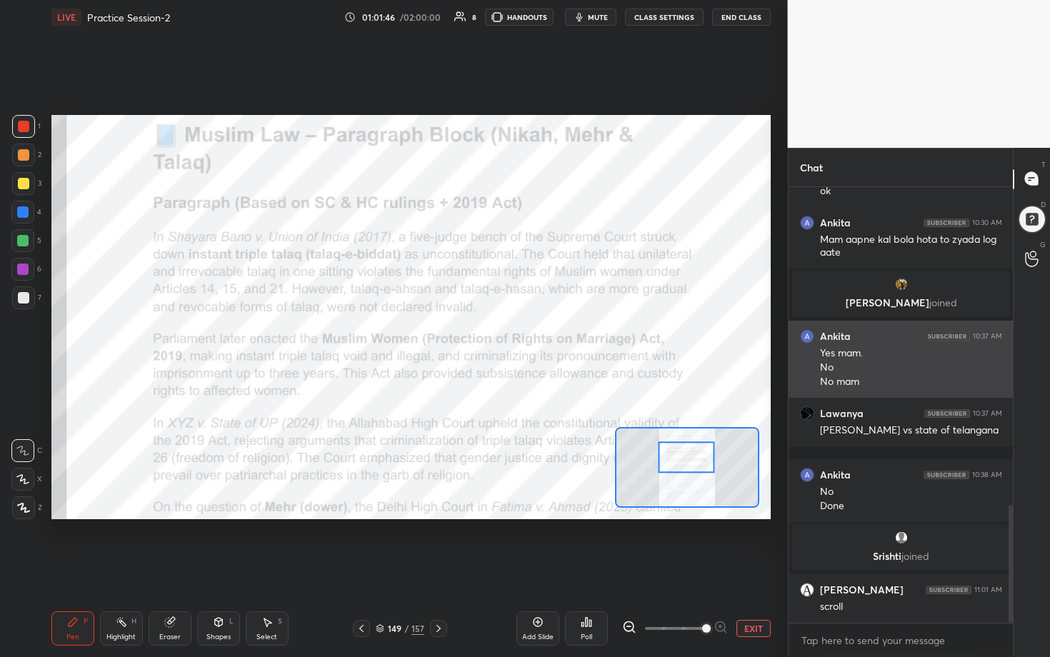
scroll to position [1174, 0]
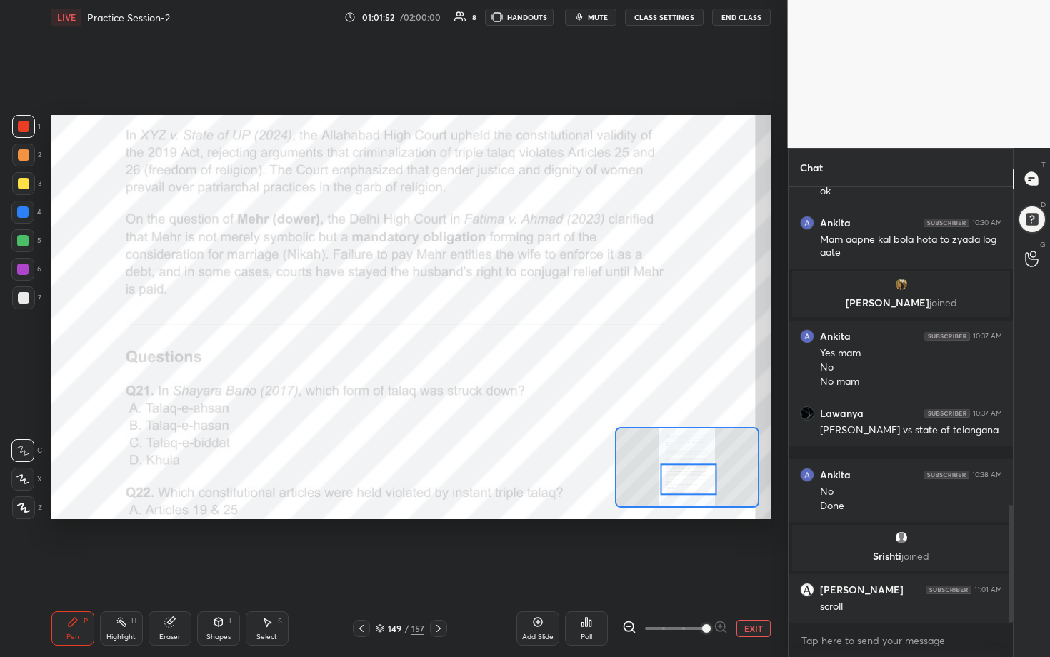
drag, startPoint x: 689, startPoint y: 454, endPoint x: 691, endPoint y: 476, distance: 21.5
click at [512, 335] on div at bounding box center [688, 479] width 56 height 31
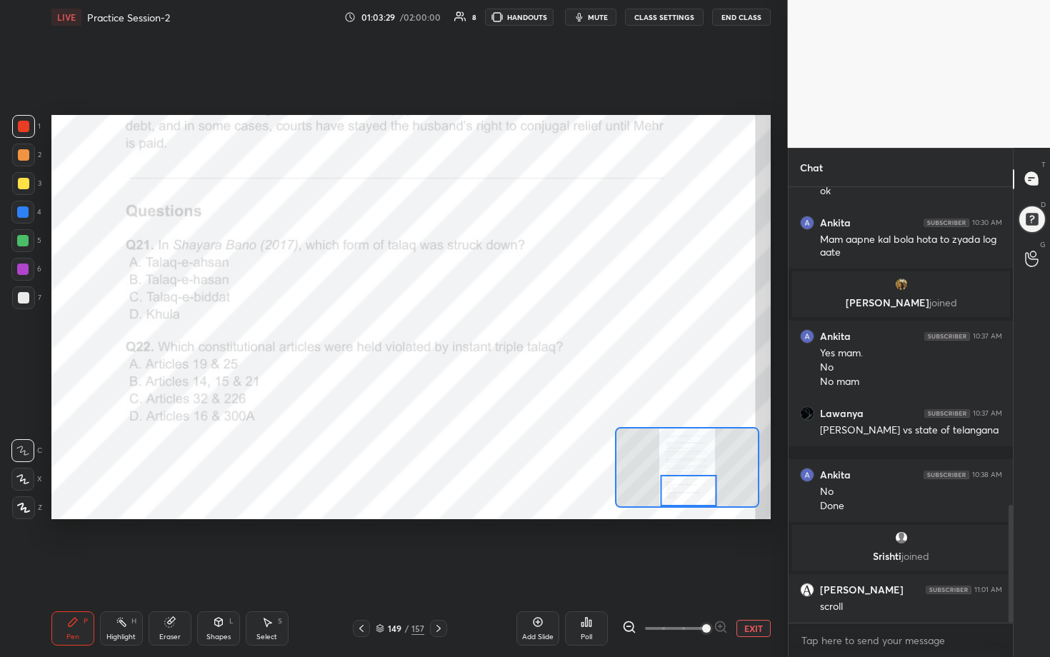
drag, startPoint x: 686, startPoint y: 479, endPoint x: 686, endPoint y: 496, distance: 17.1
click at [512, 335] on div at bounding box center [688, 490] width 56 height 31
click at [512, 335] on div "Poll" at bounding box center [586, 637] width 11 height 7
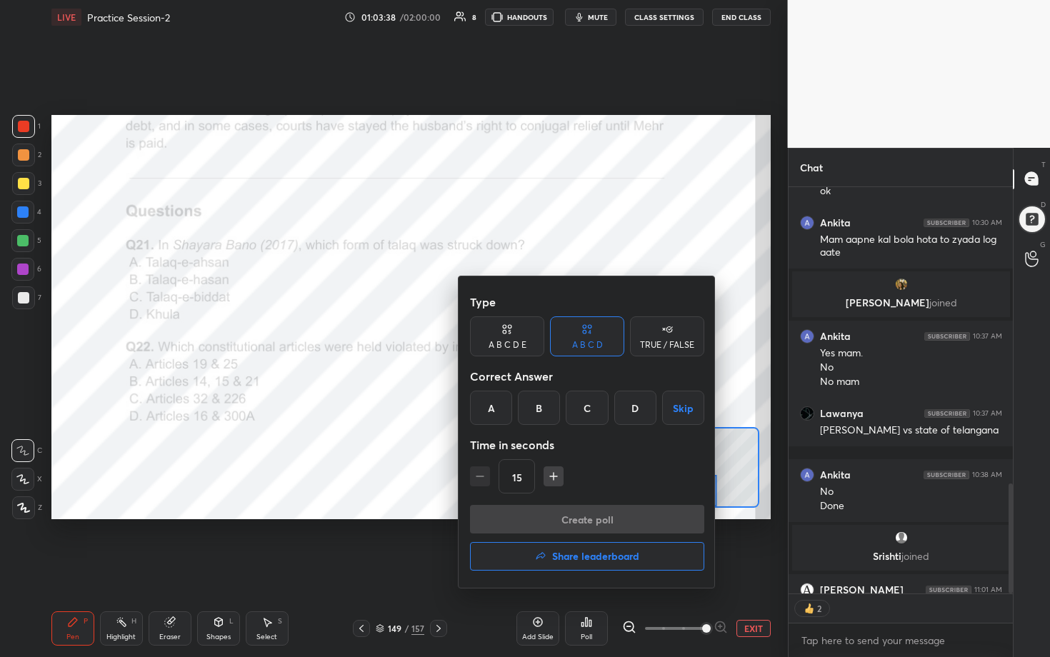
click at [512, 335] on div "C" at bounding box center [587, 408] width 42 height 34
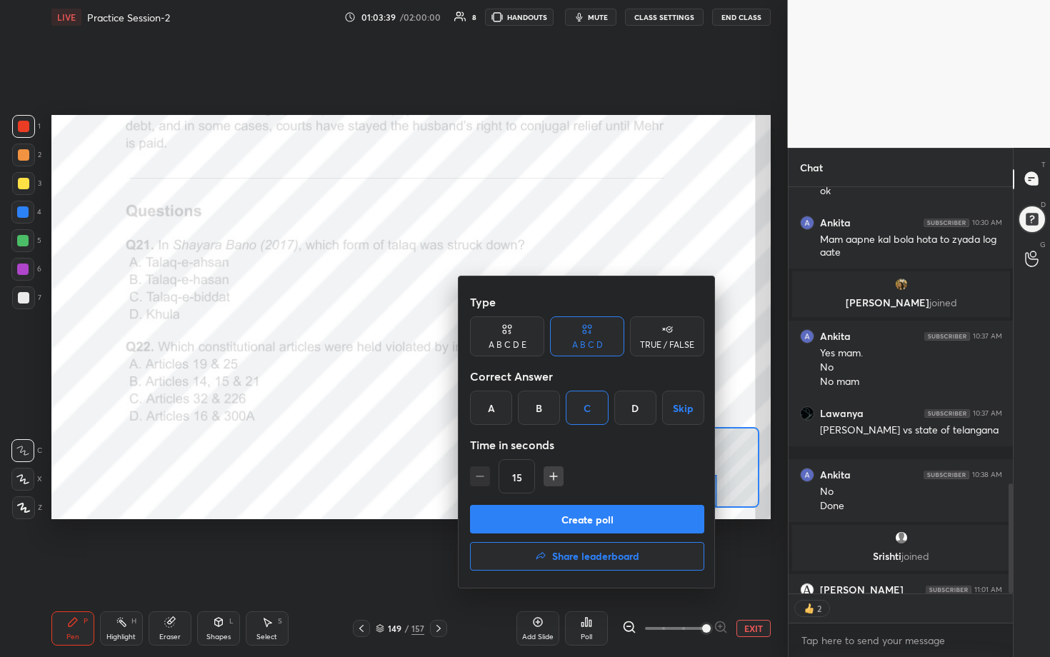
click at [512, 335] on button "Create poll" at bounding box center [587, 519] width 234 height 29
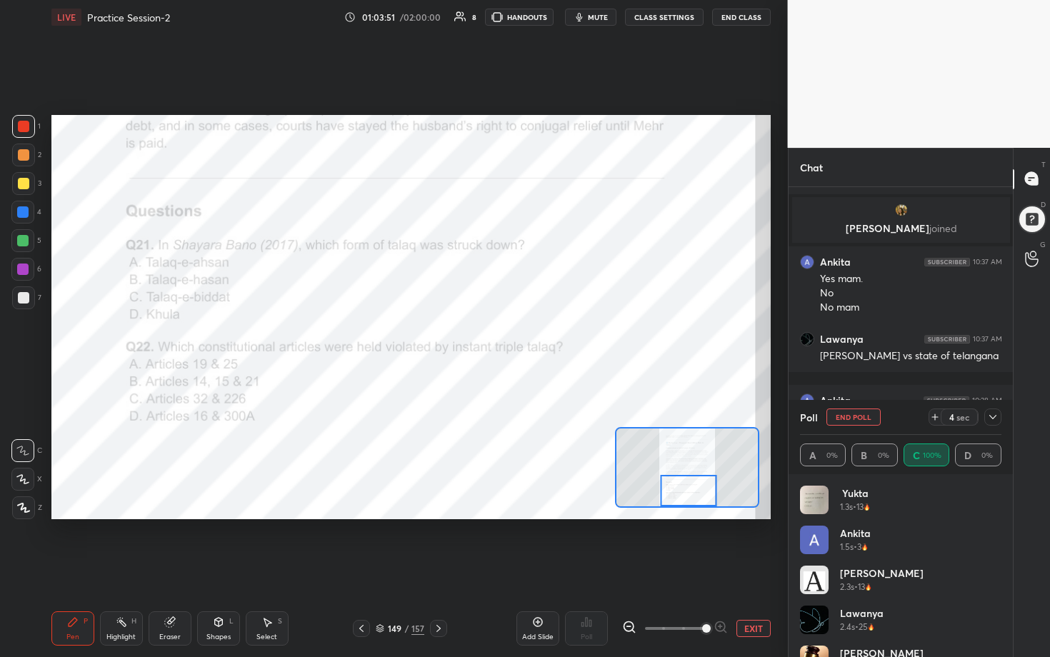
scroll to position [29, 0]
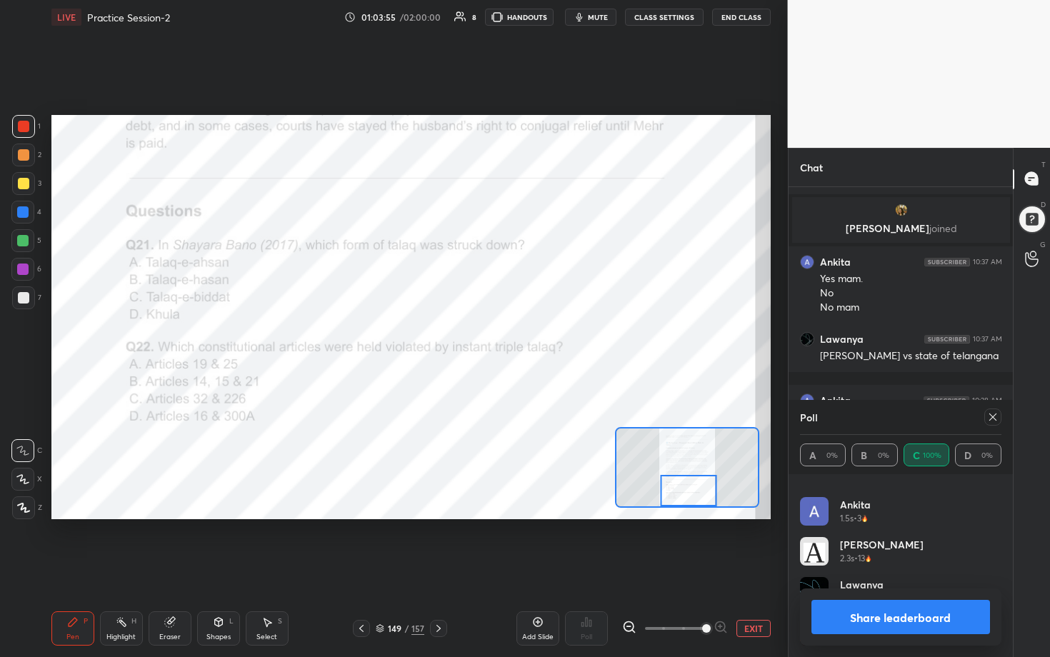
click at [512, 335] on icon at bounding box center [992, 416] width 11 height 11
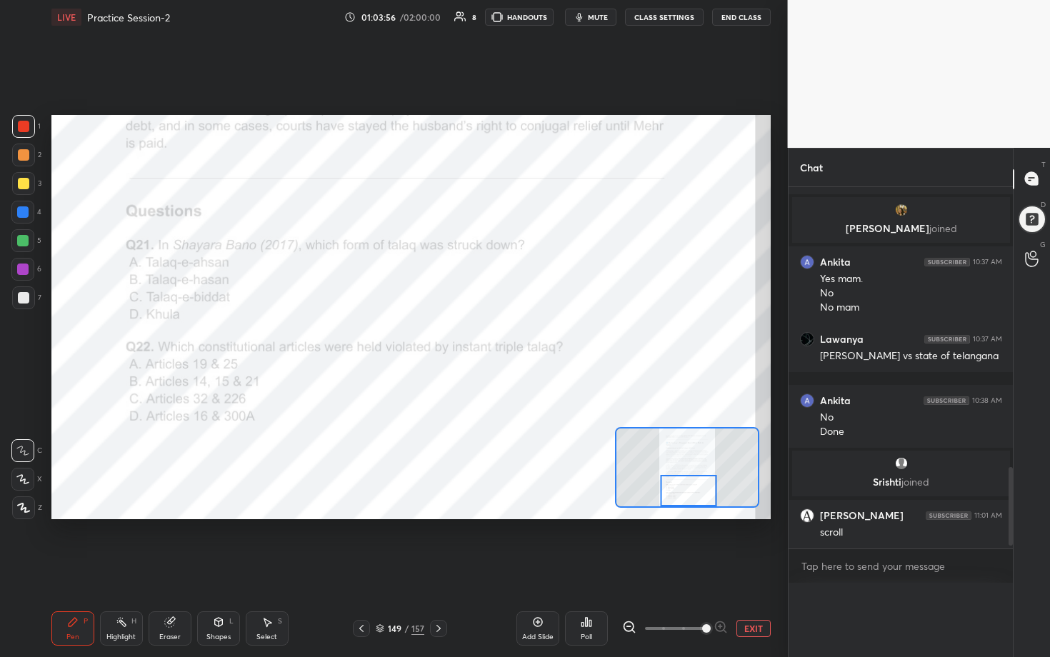
scroll to position [1225, 0]
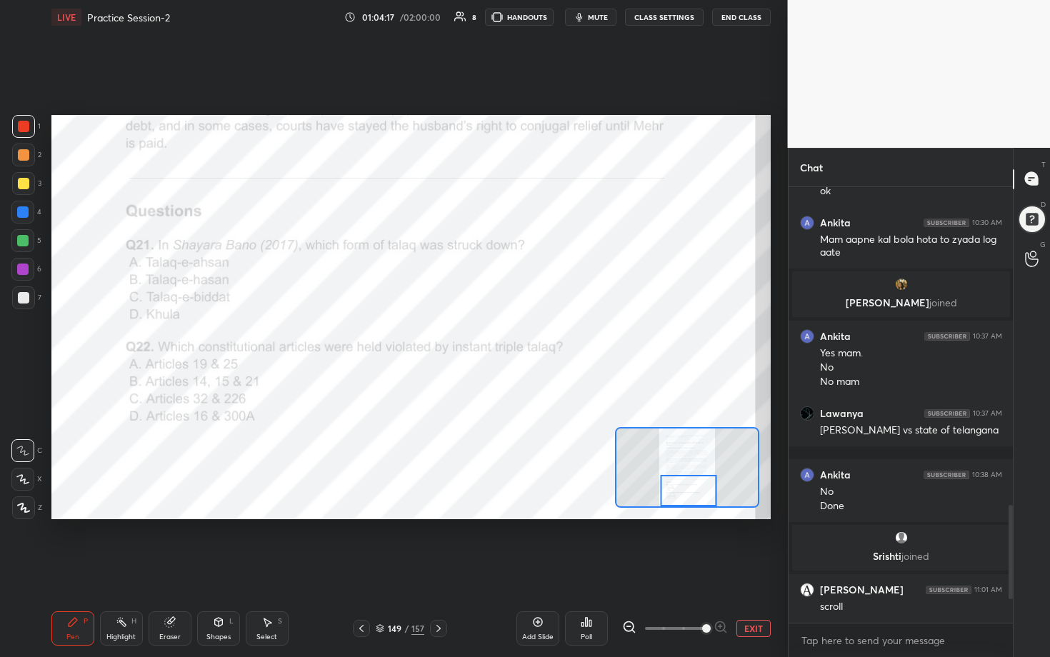
click at [512, 335] on div "Poll" at bounding box center [586, 628] width 43 height 34
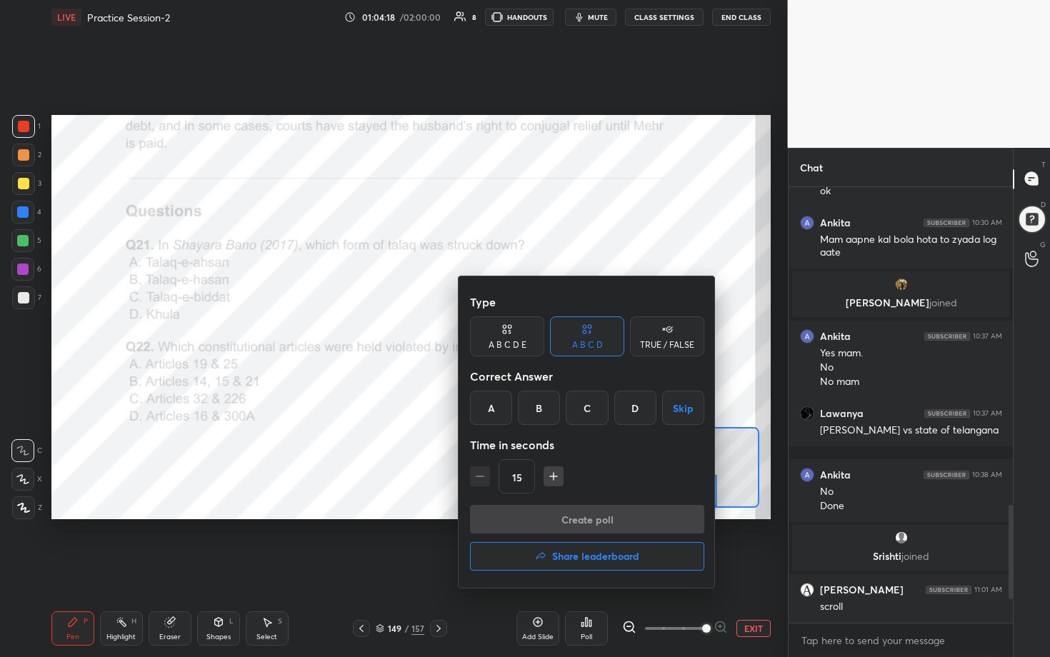
click at [512, 335] on div "B" at bounding box center [539, 408] width 42 height 34
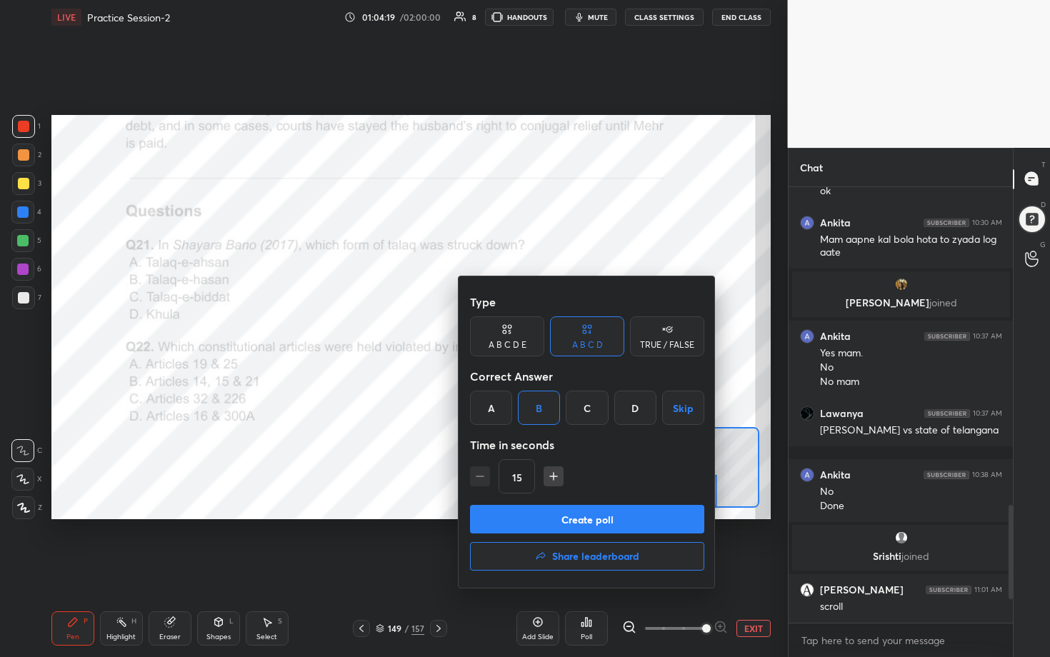
click at [512, 335] on button "Create poll" at bounding box center [587, 519] width 234 height 29
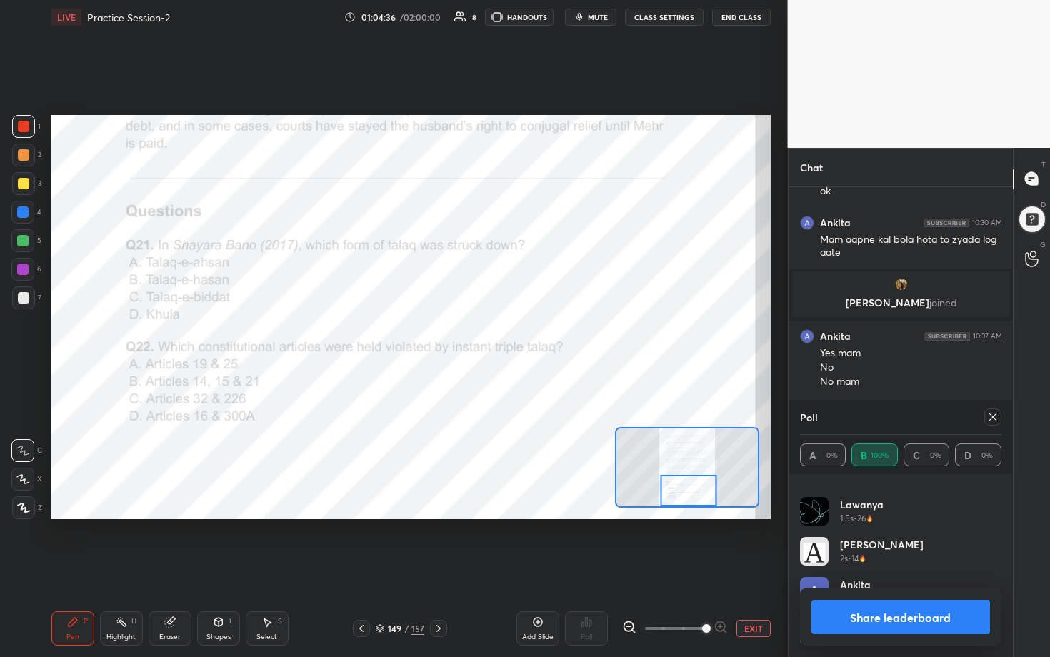
click at [512, 335] on icon at bounding box center [992, 416] width 11 height 11
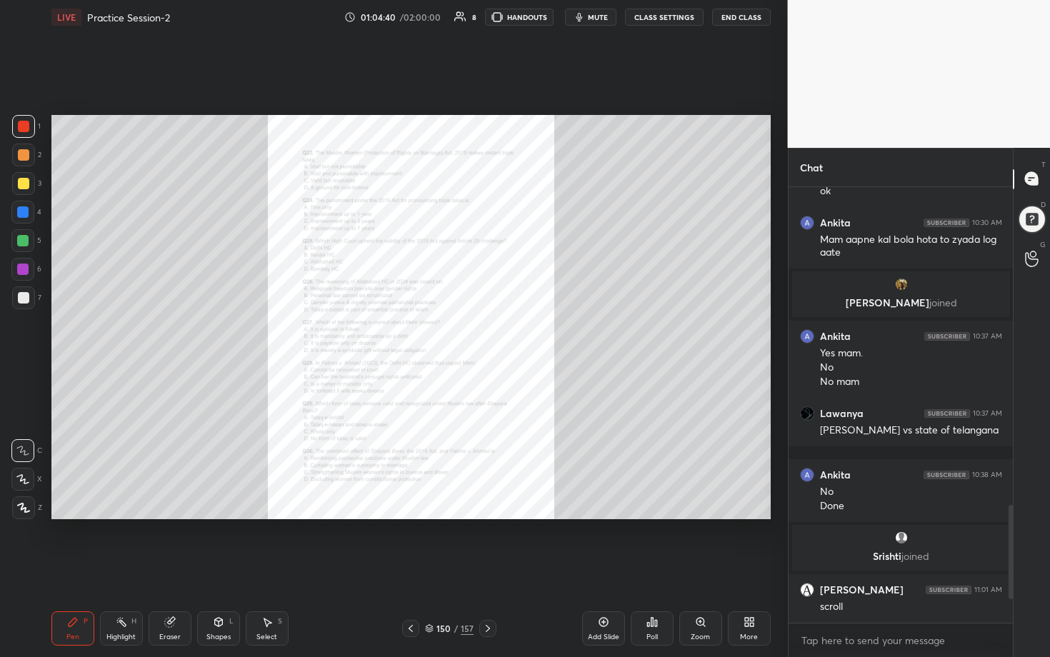
click at [512, 335] on div "Zoom" at bounding box center [700, 628] width 43 height 34
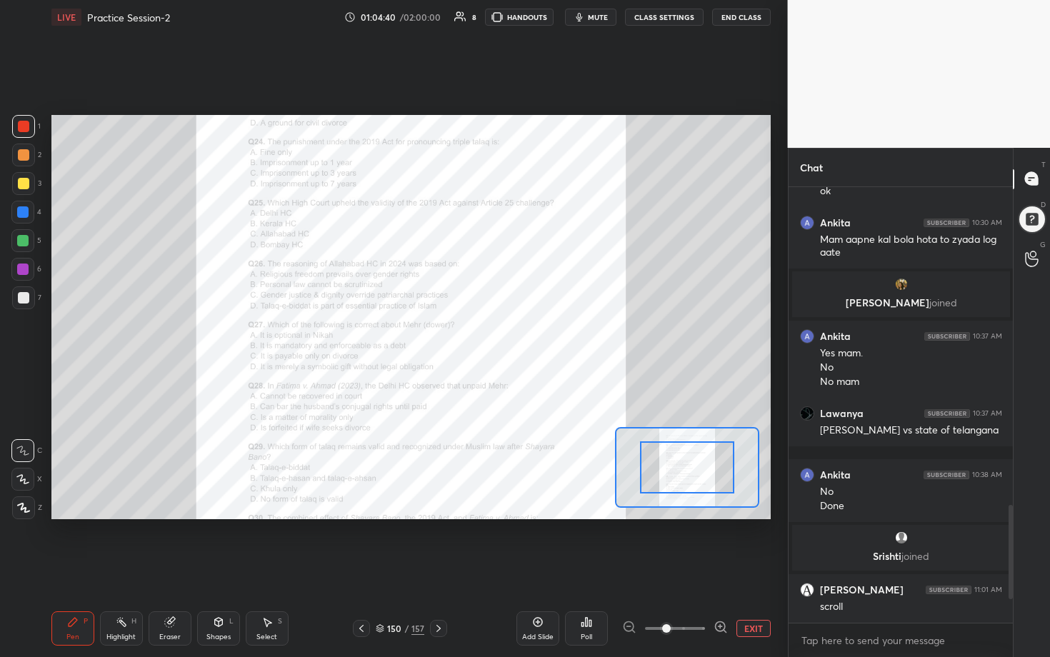
click at [512, 335] on icon at bounding box center [721, 626] width 4 height 0
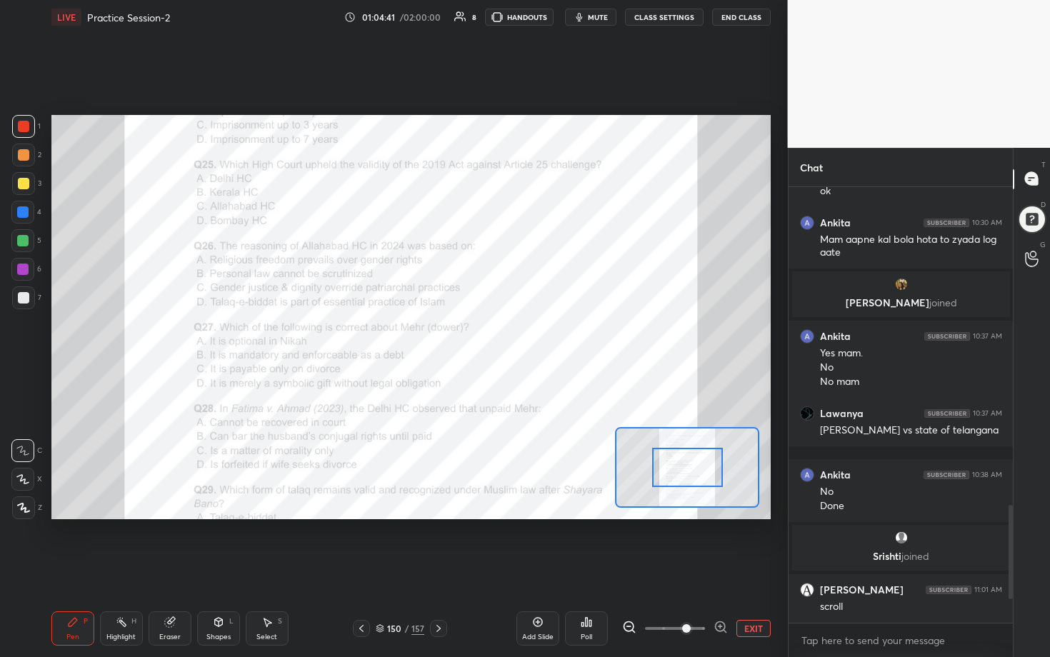
click at [512, 335] on icon at bounding box center [721, 626] width 4 height 0
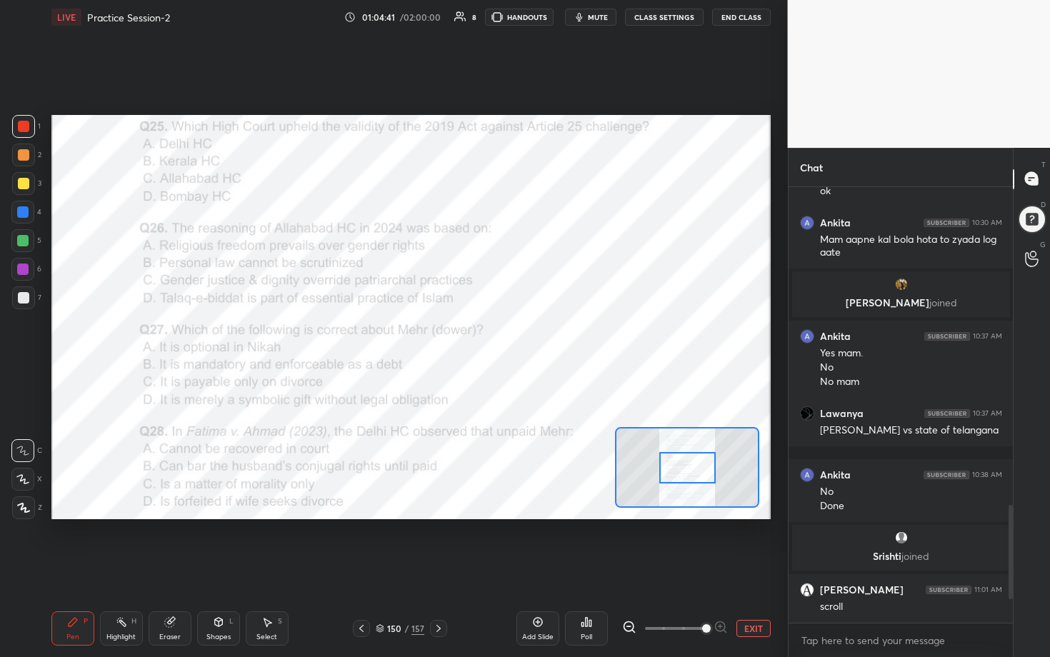
click at [512, 335] on div at bounding box center [675, 628] width 106 height 17
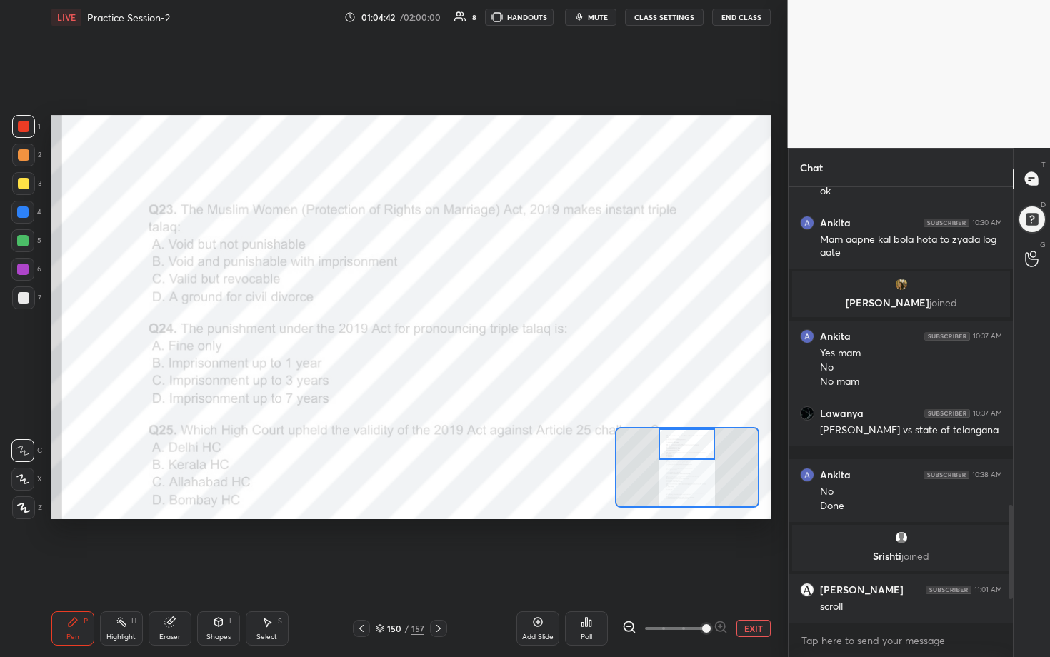
click at [512, 335] on div "Setting up your live class Poll for secs No correct answer Start poll" at bounding box center [410, 317] width 719 height 405
click at [512, 335] on div "Poll" at bounding box center [586, 628] width 43 height 34
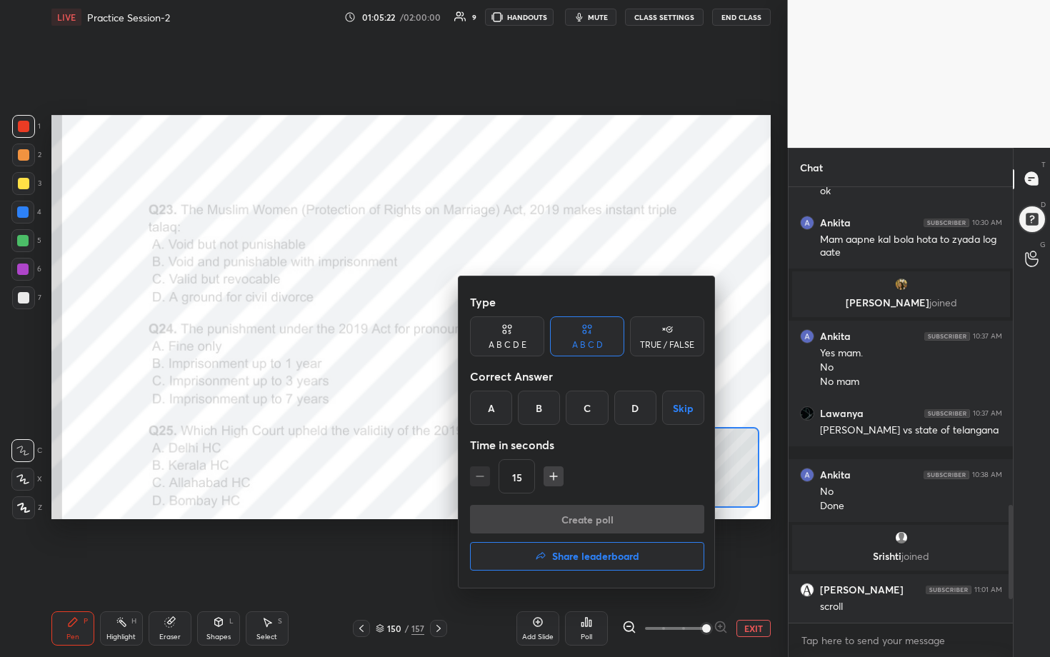
click at [512, 335] on div "B" at bounding box center [539, 408] width 42 height 34
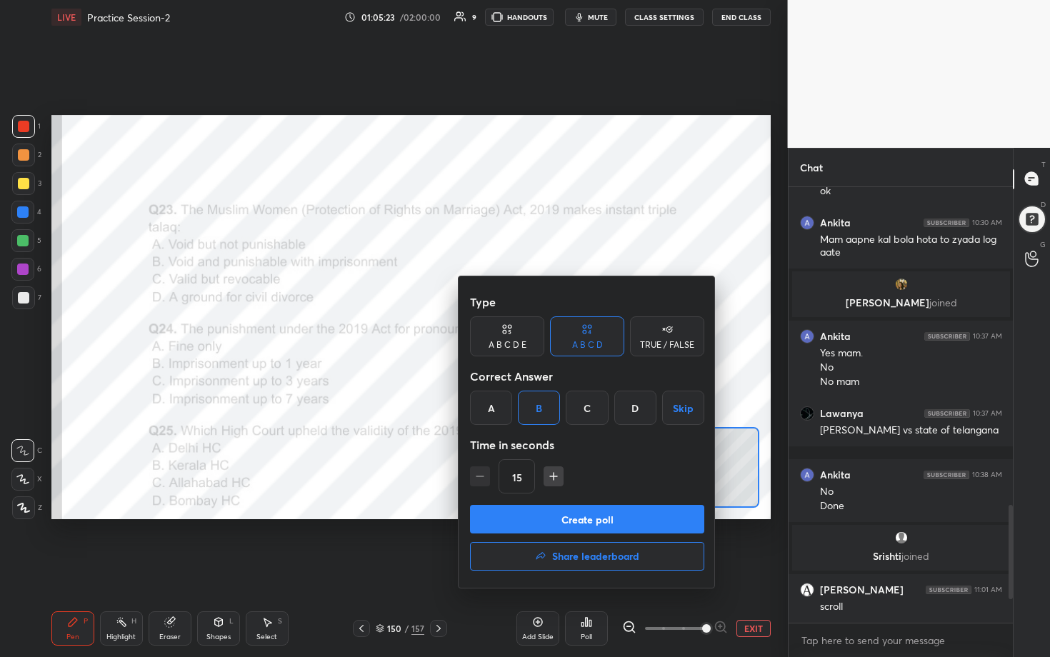
click at [512, 335] on button "Create poll" at bounding box center [587, 519] width 234 height 29
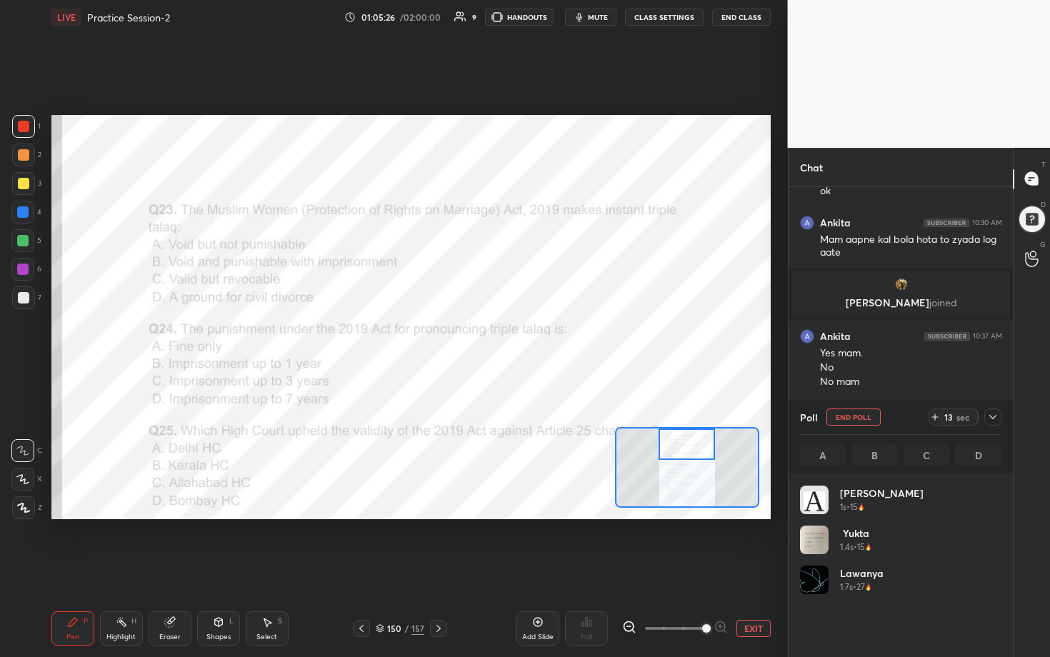
scroll to position [167, 197]
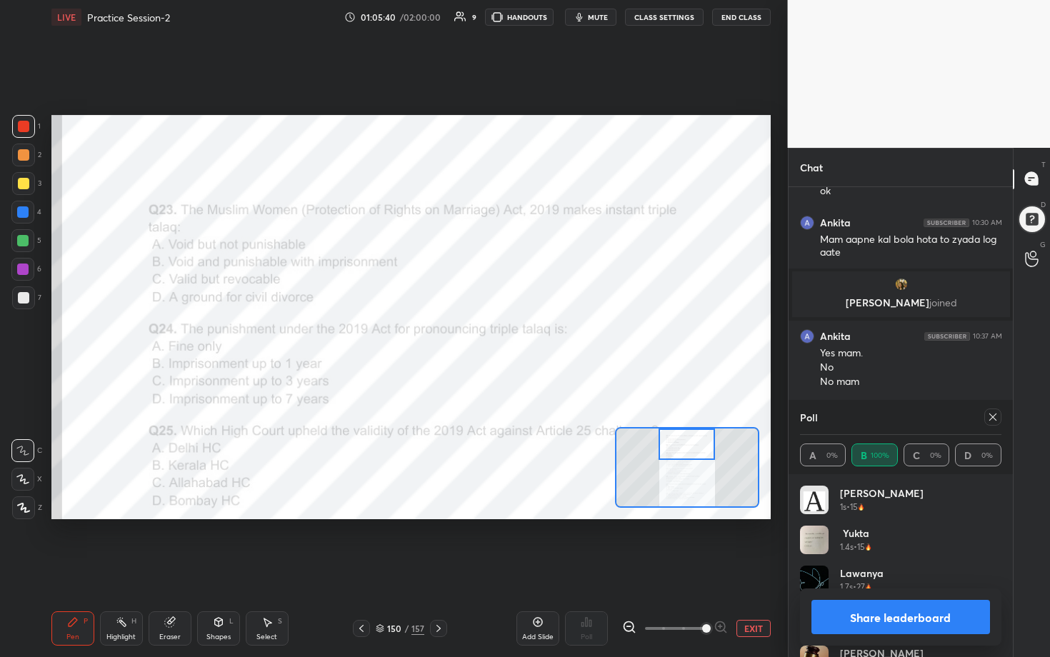
click at [512, 335] on icon at bounding box center [992, 416] width 11 height 11
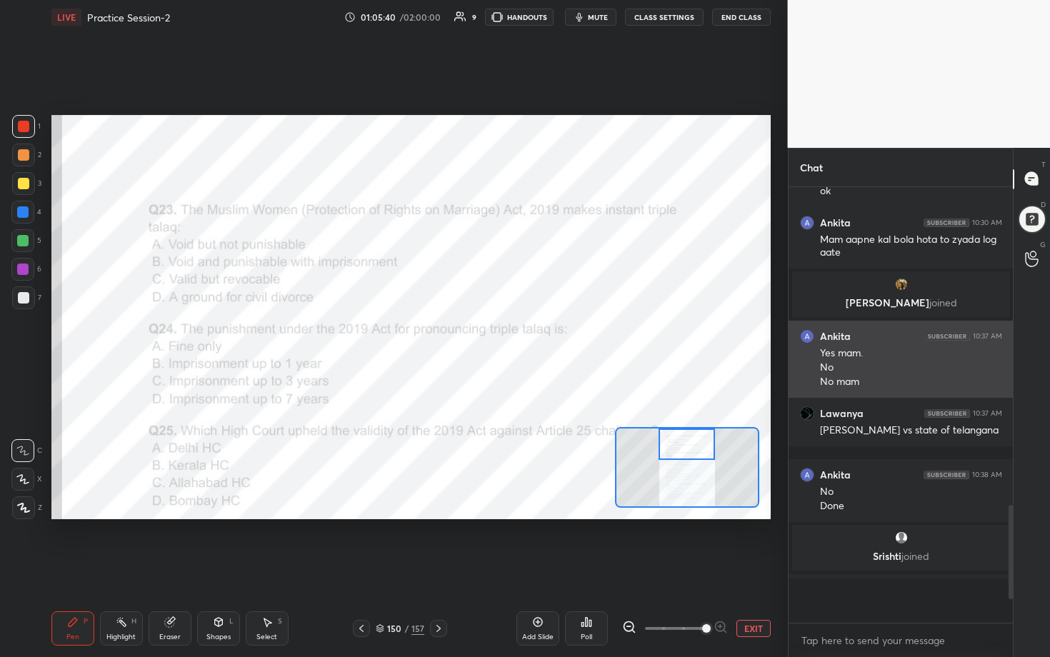
scroll to position [305, 220]
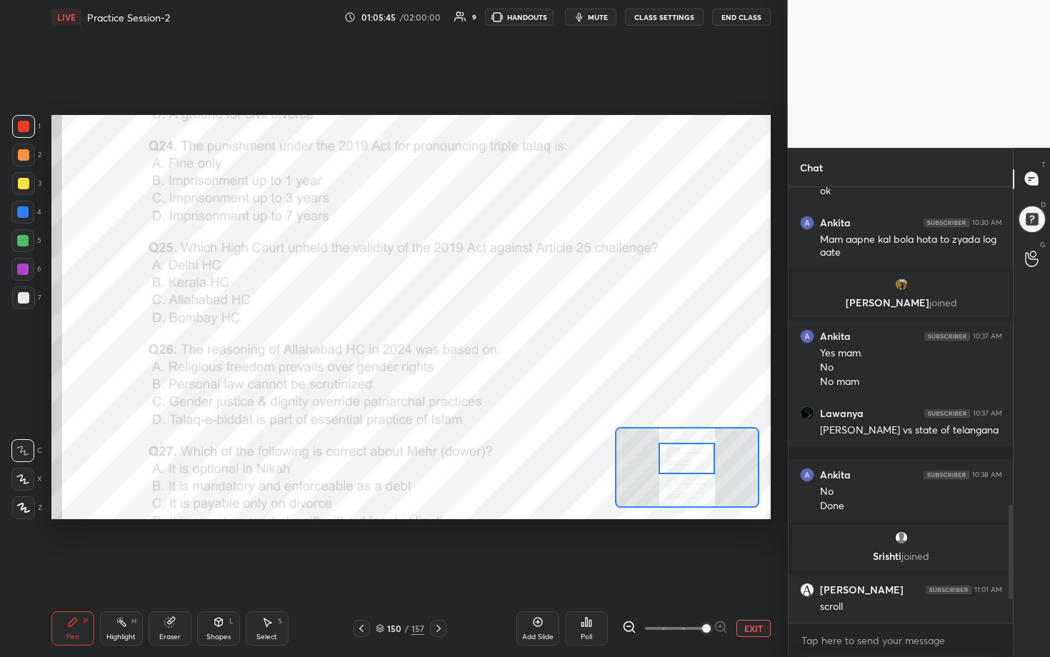
drag, startPoint x: 699, startPoint y: 443, endPoint x: 699, endPoint y: 457, distance: 14.3
click at [512, 335] on div at bounding box center [687, 458] width 56 height 31
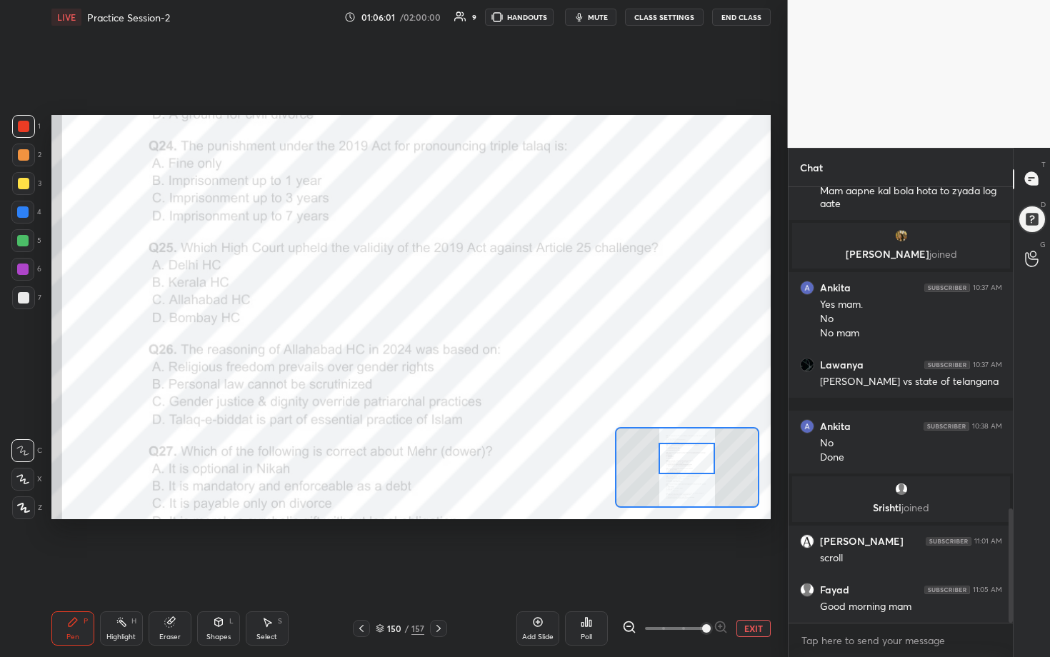
click at [512, 335] on div "Poll" at bounding box center [586, 628] width 43 height 34
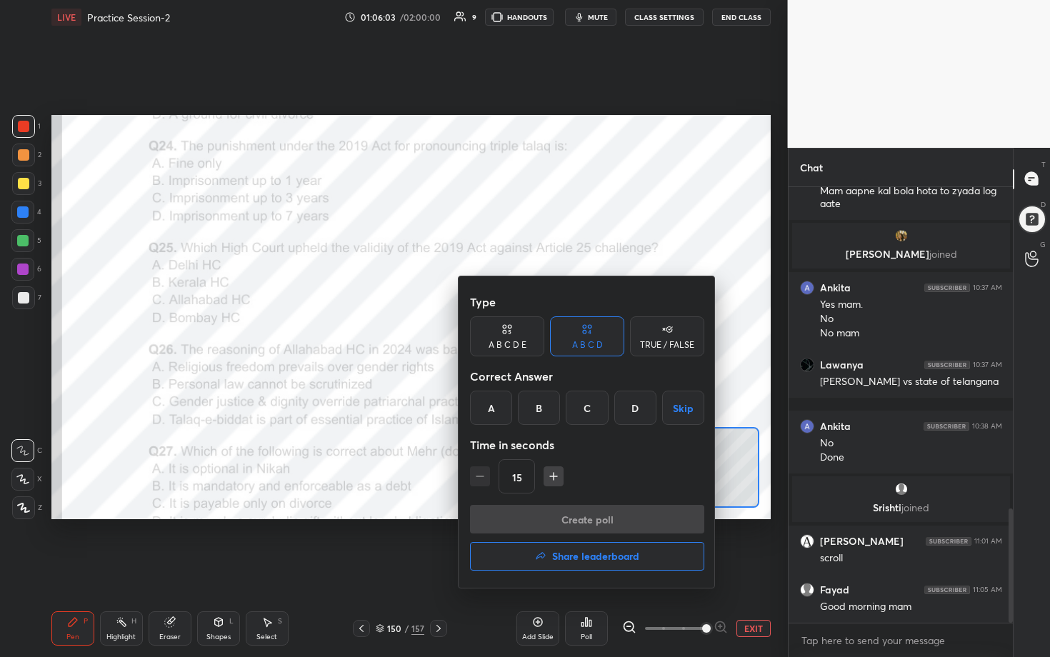
click at [512, 335] on div "C" at bounding box center [587, 408] width 42 height 34
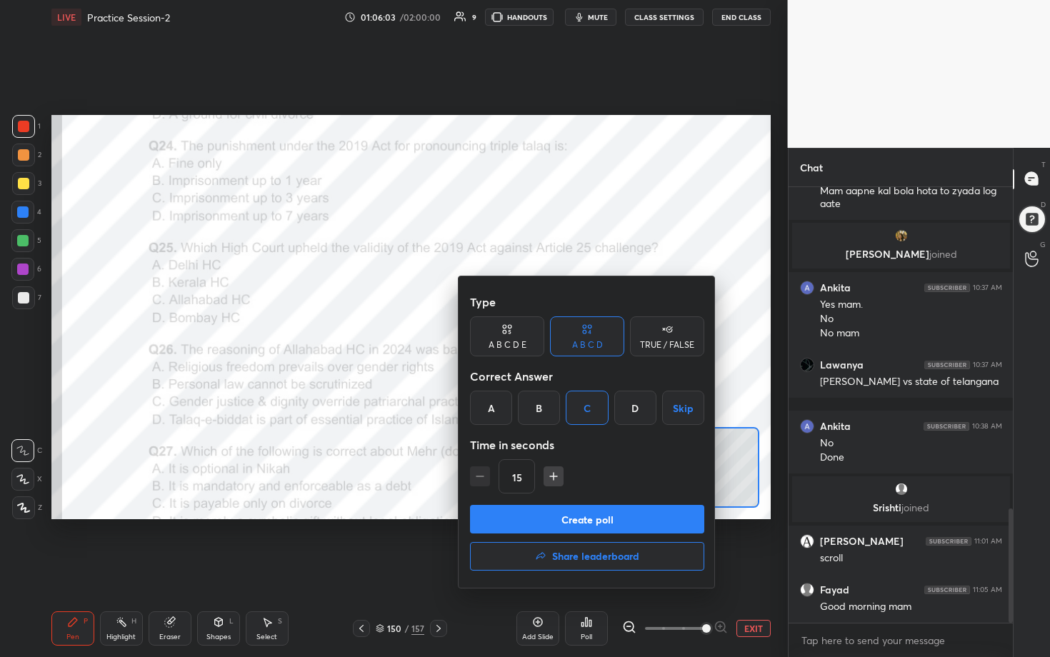
click at [512, 335] on button "Create poll" at bounding box center [587, 519] width 234 height 29
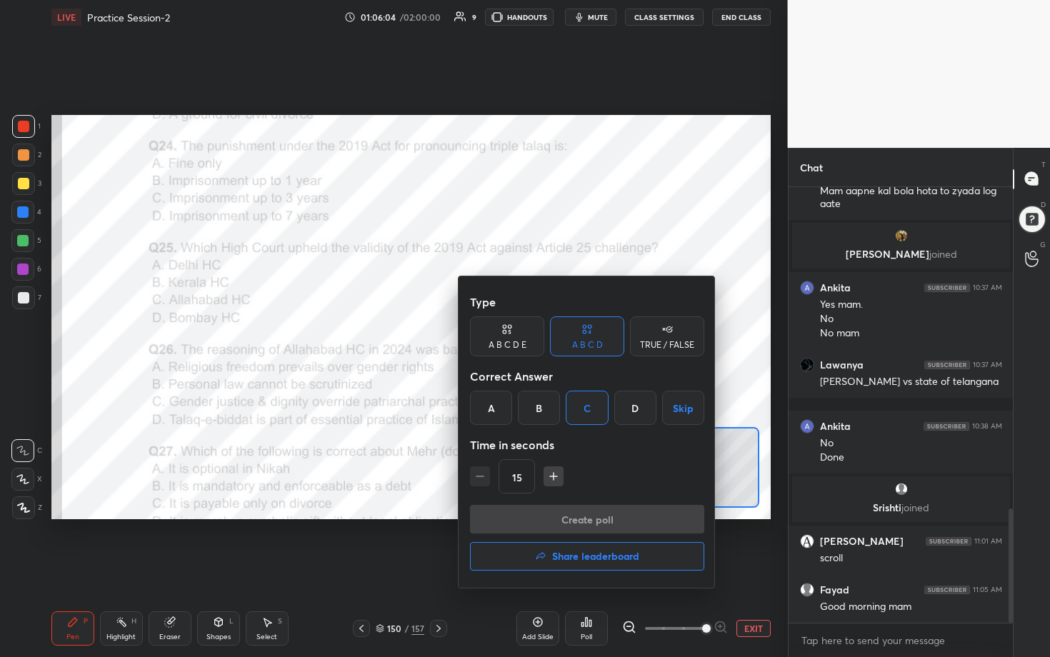
scroll to position [401, 220]
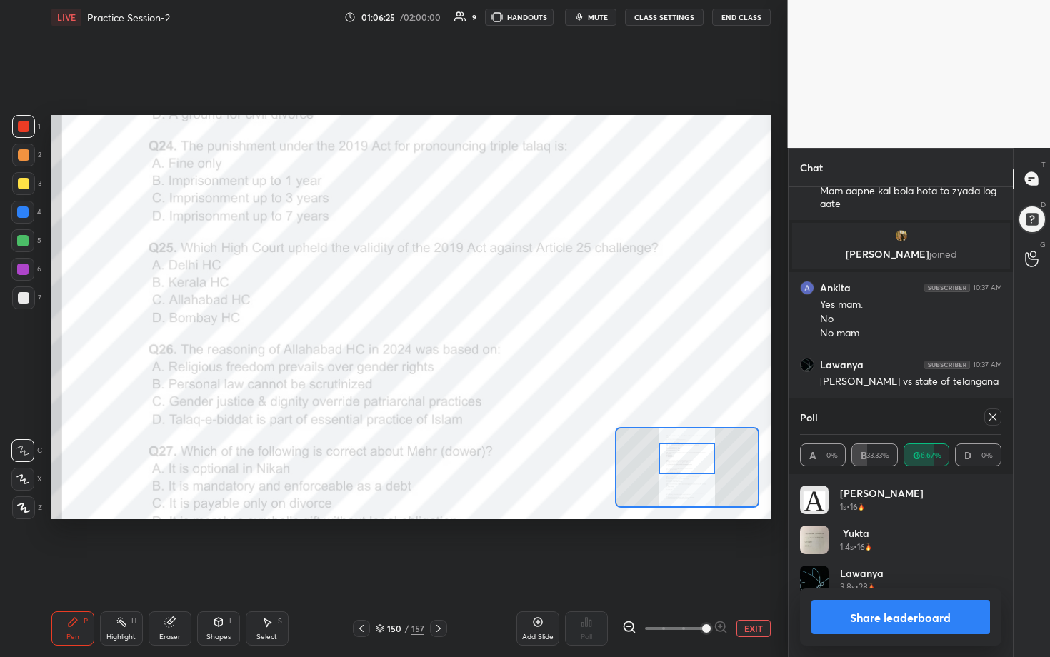
click at [512, 335] on icon at bounding box center [992, 417] width 7 height 7
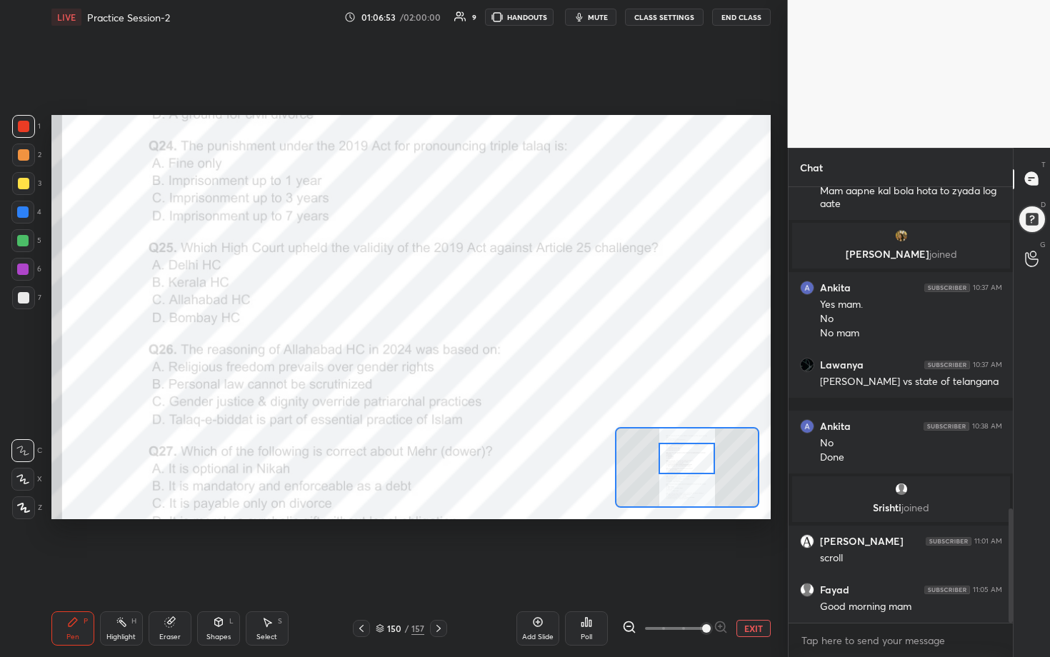
click at [512, 335] on div "Poll" at bounding box center [586, 628] width 43 height 34
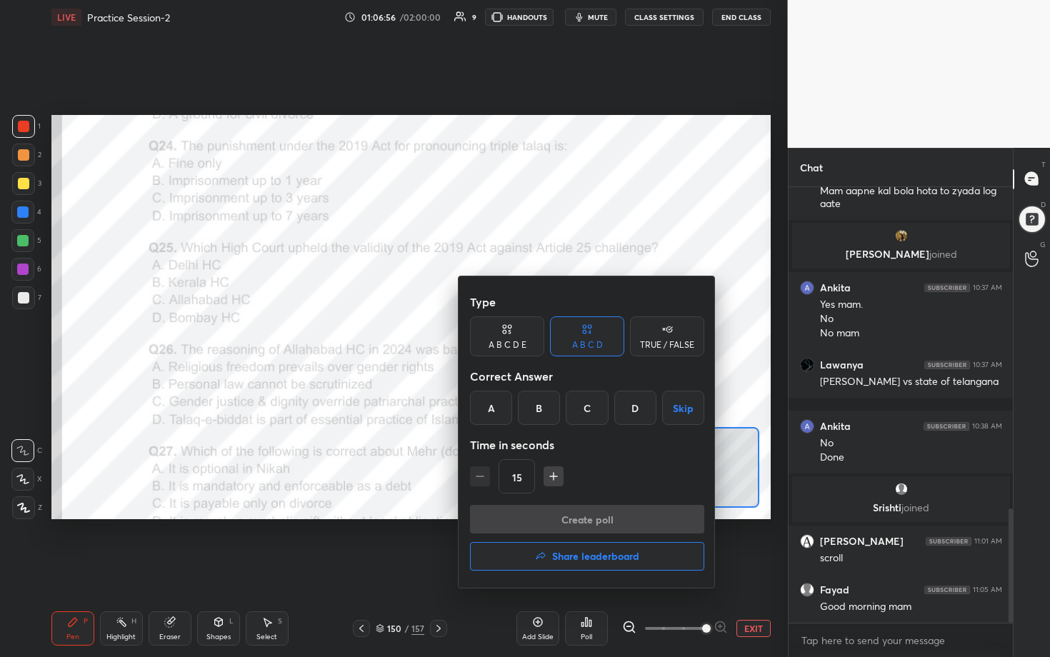
click at [512, 335] on div "C" at bounding box center [587, 408] width 42 height 34
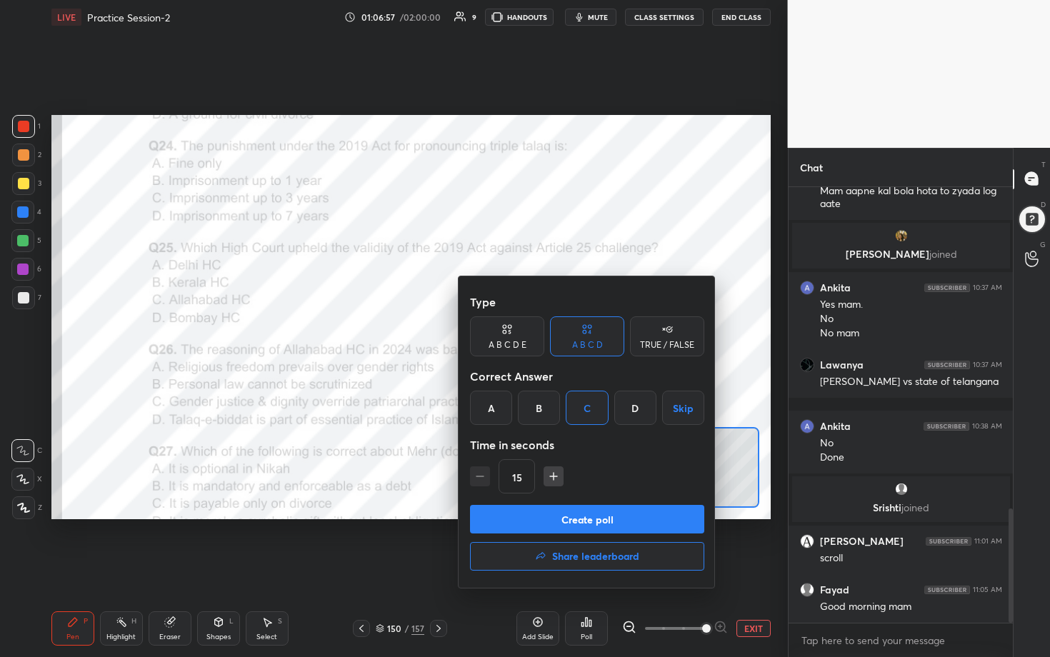
click at [512, 335] on button "Create poll" at bounding box center [587, 519] width 234 height 29
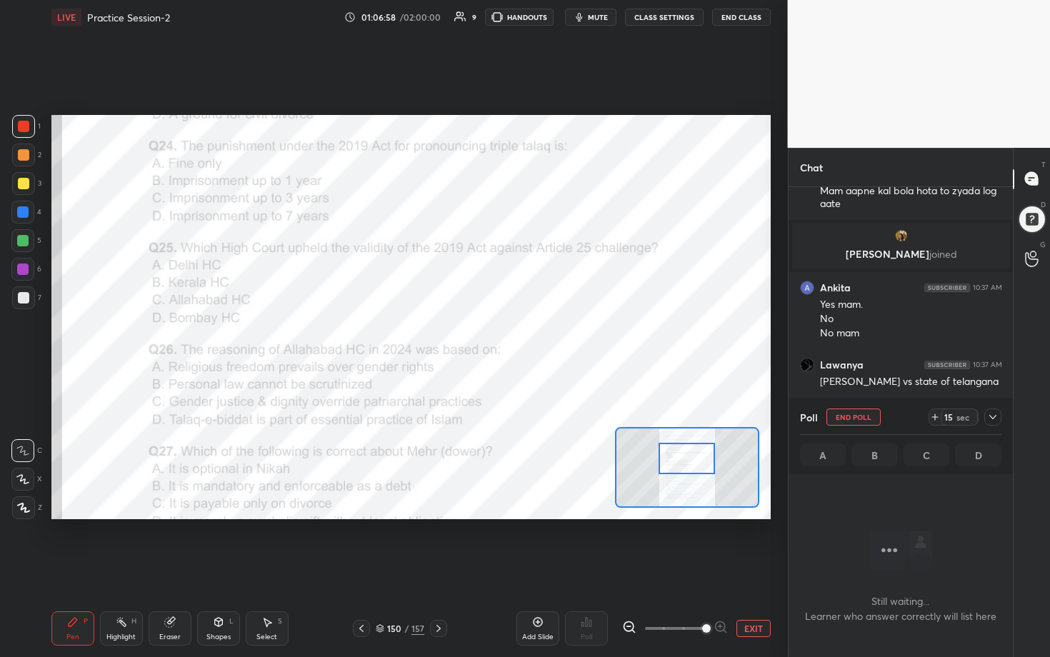
scroll to position [5, 5]
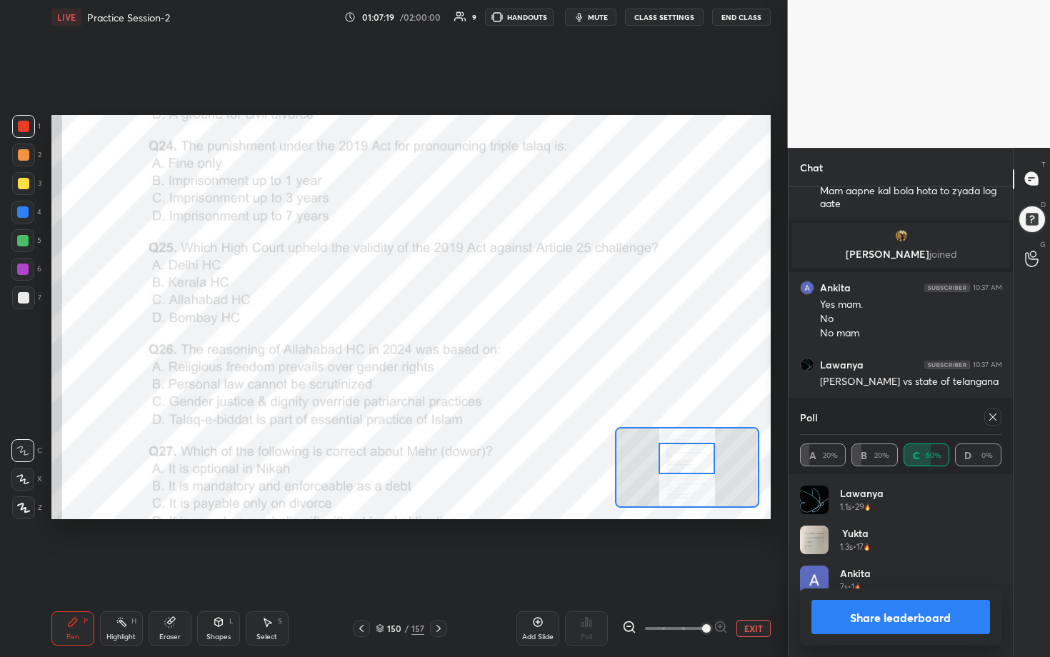
click at [512, 335] on icon at bounding box center [992, 416] width 11 height 11
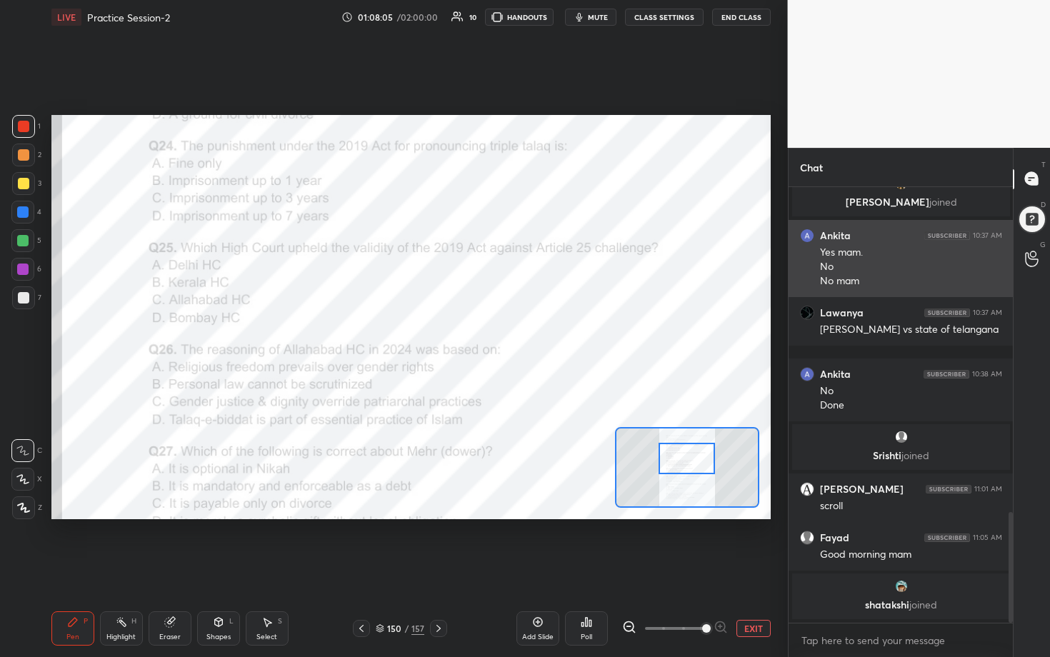
scroll to position [1298, 0]
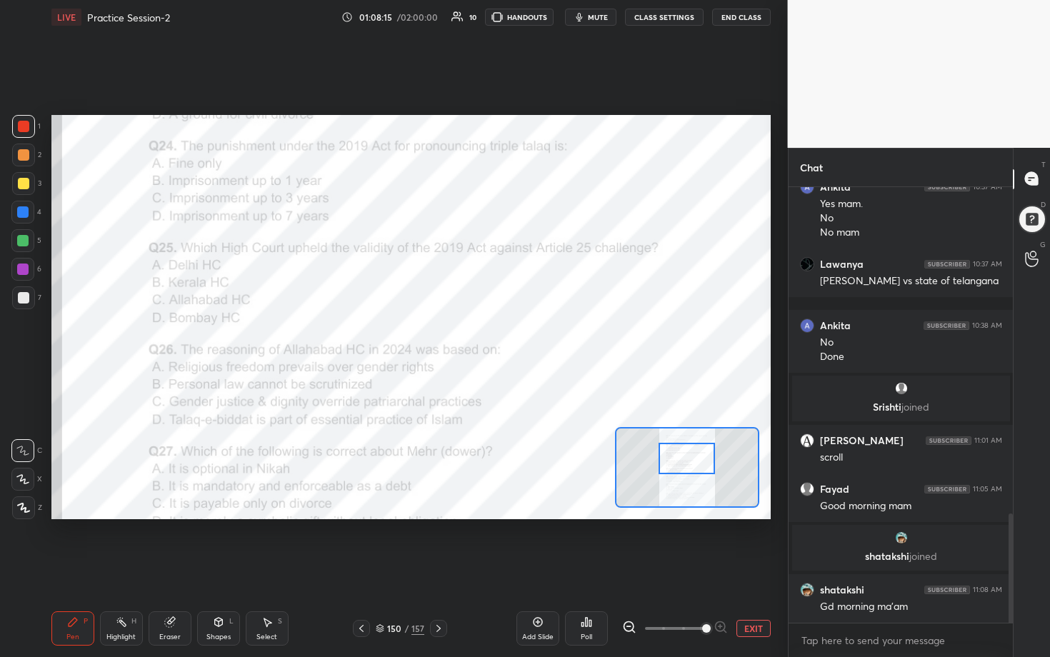
click at [512, 335] on div "Poll" at bounding box center [586, 628] width 43 height 34
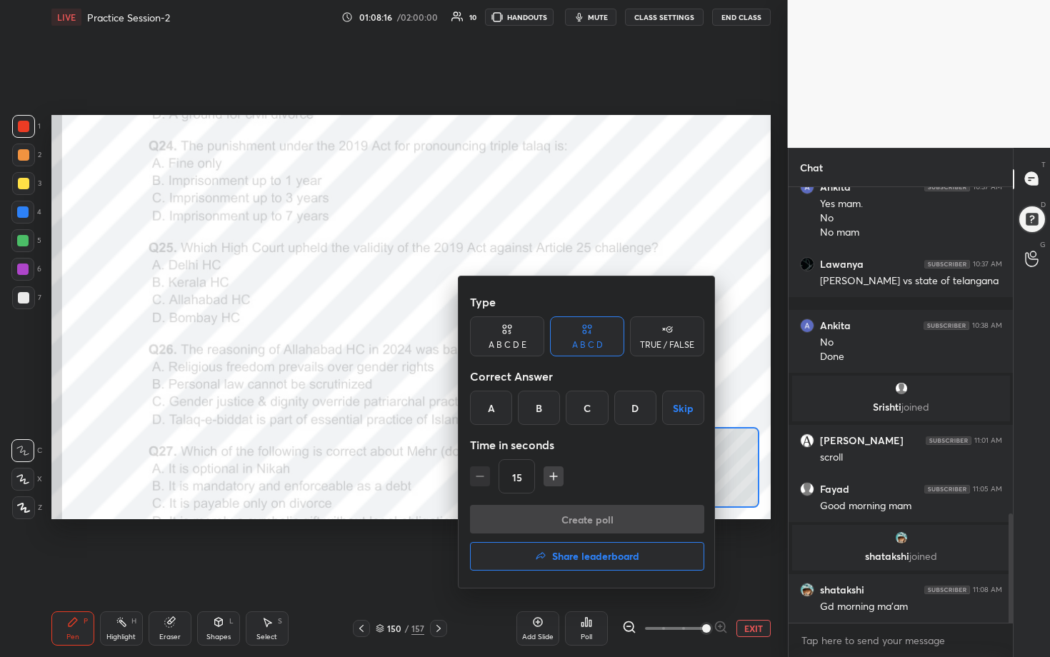
click at [512, 335] on div "Type A B C D E A B C D TRUE / FALSE Correct Answer A B C D Skip Time in seconds…" at bounding box center [587, 396] width 234 height 217
click at [512, 335] on div "C" at bounding box center [587, 408] width 42 height 34
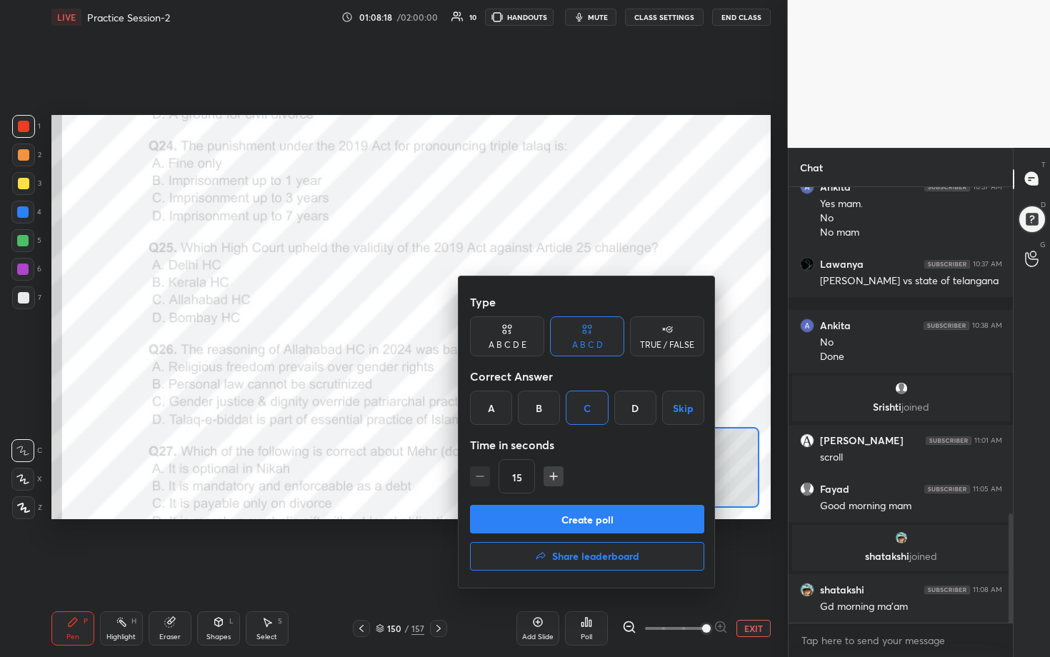
click at [512, 335] on button "Create poll" at bounding box center [587, 519] width 234 height 29
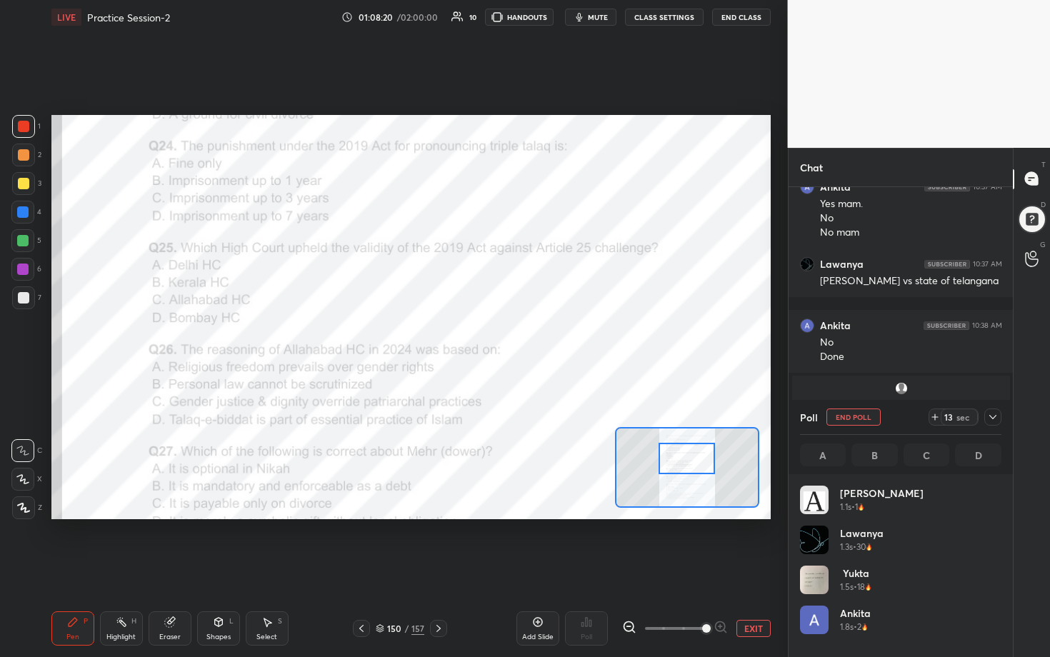
scroll to position [167, 197]
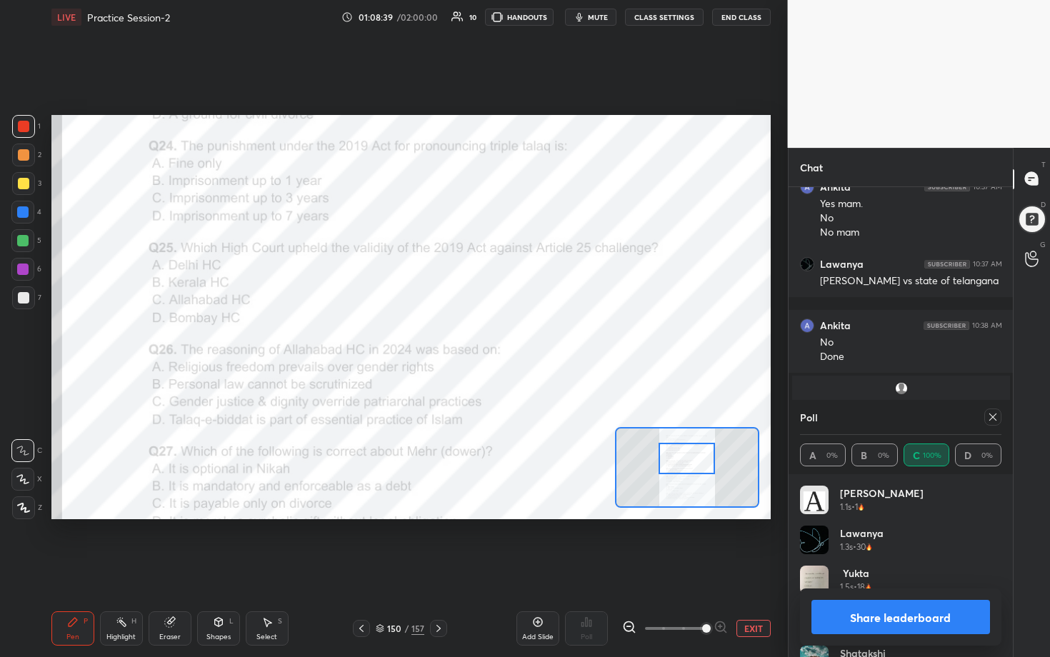
click at [512, 335] on icon at bounding box center [992, 416] width 11 height 11
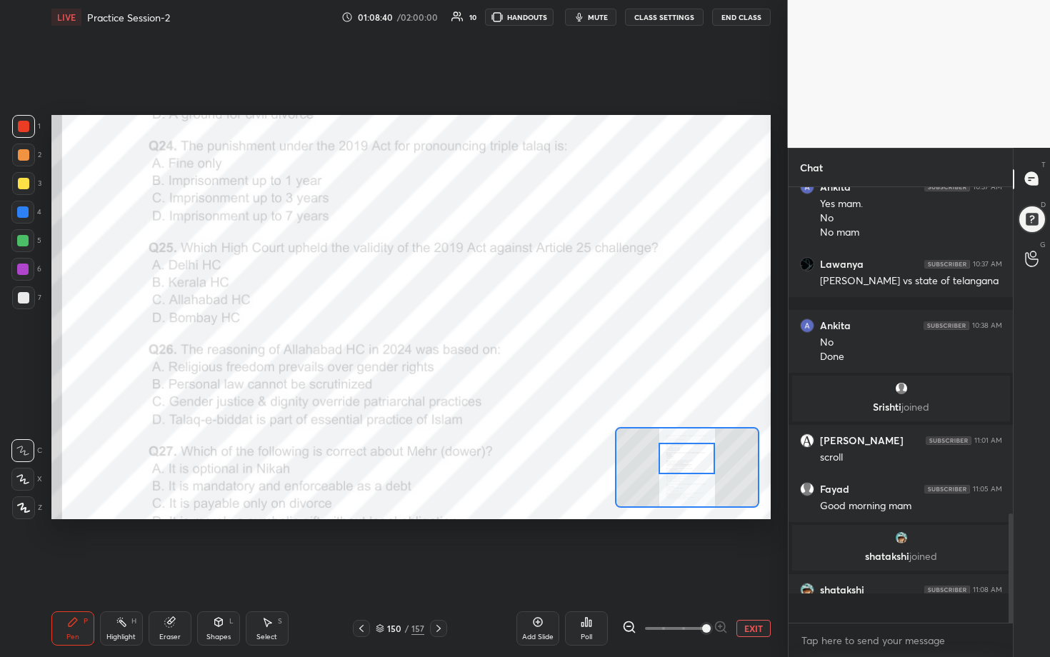
scroll to position [420, 220]
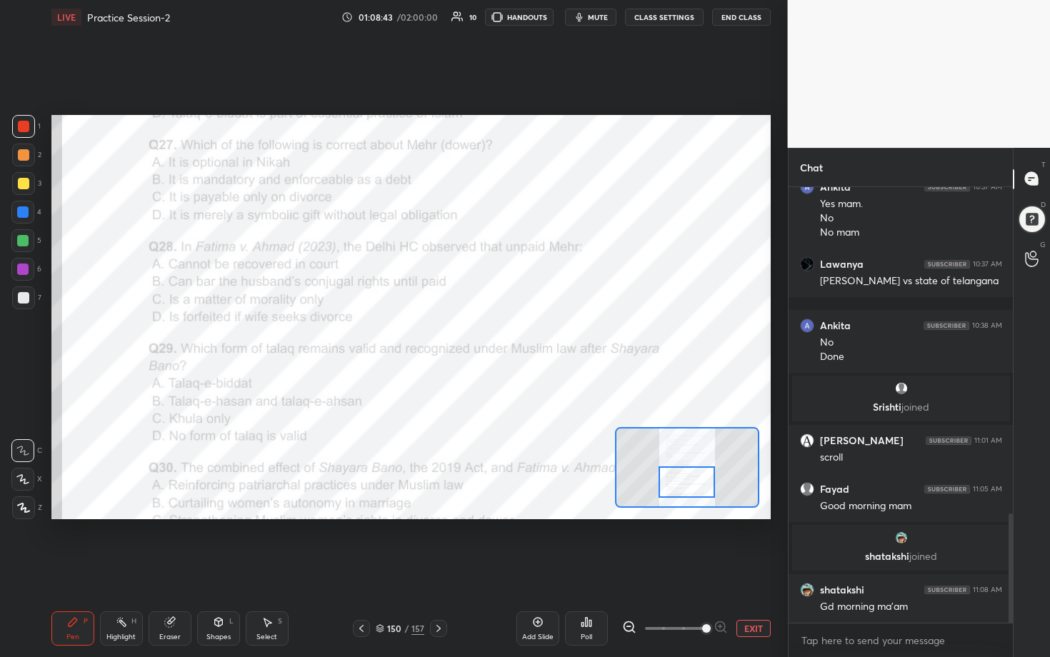
drag, startPoint x: 689, startPoint y: 464, endPoint x: 689, endPoint y: 488, distance: 23.6
click at [512, 335] on div at bounding box center [687, 481] width 56 height 31
click at [226, 107] on div "Setting up your live class Poll for secs No correct answer Start poll" at bounding box center [411, 317] width 731 height 566
click at [512, 335] on div "Poll" at bounding box center [586, 628] width 43 height 34
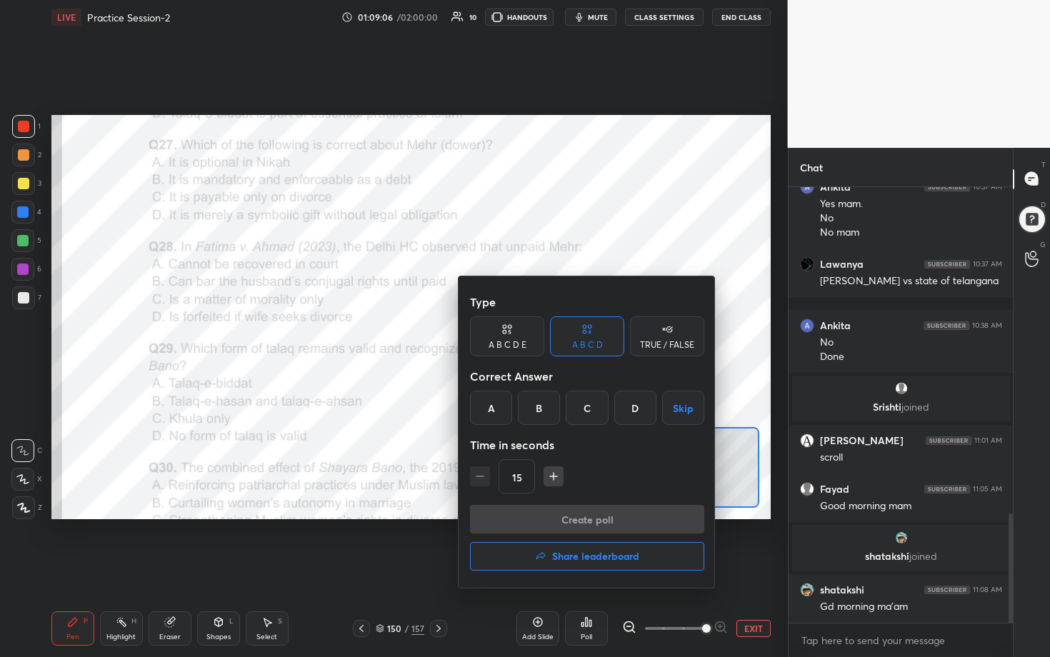
click at [512, 335] on div "C" at bounding box center [587, 408] width 42 height 34
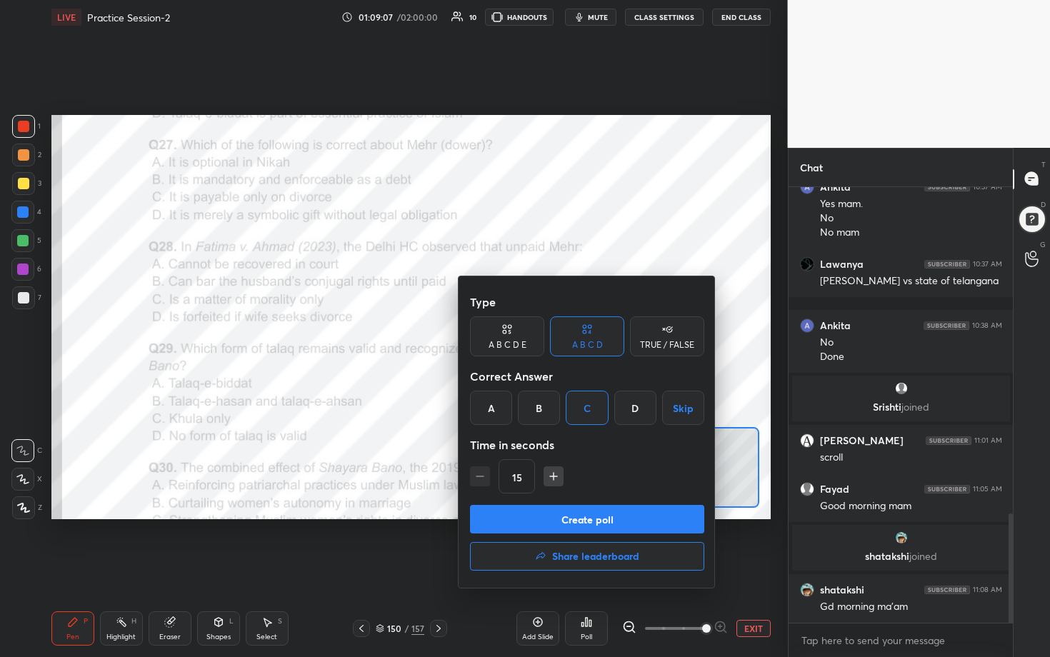
click at [512, 335] on div "B" at bounding box center [539, 408] width 42 height 34
click at [512, 335] on button "Create poll" at bounding box center [587, 519] width 234 height 29
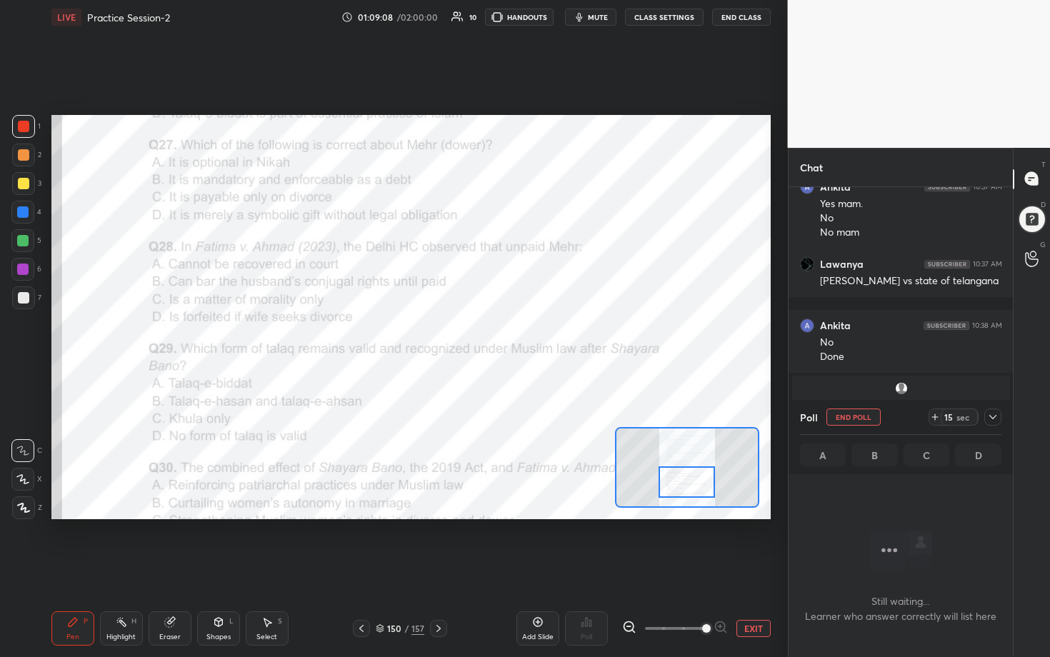
scroll to position [364, 220]
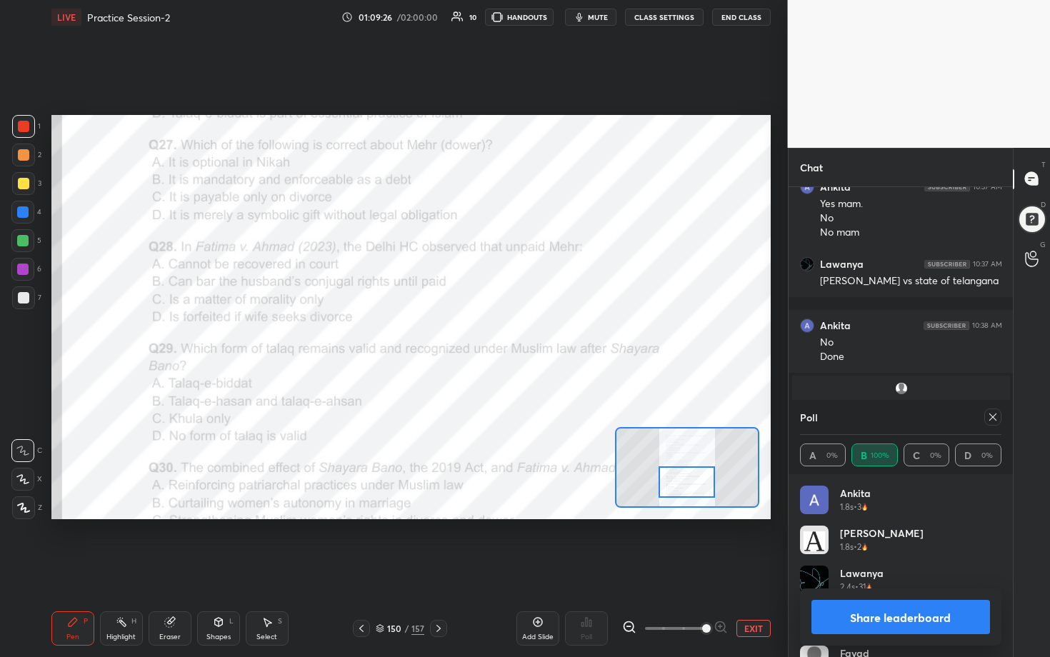
click at [512, 335] on icon at bounding box center [992, 416] width 11 height 11
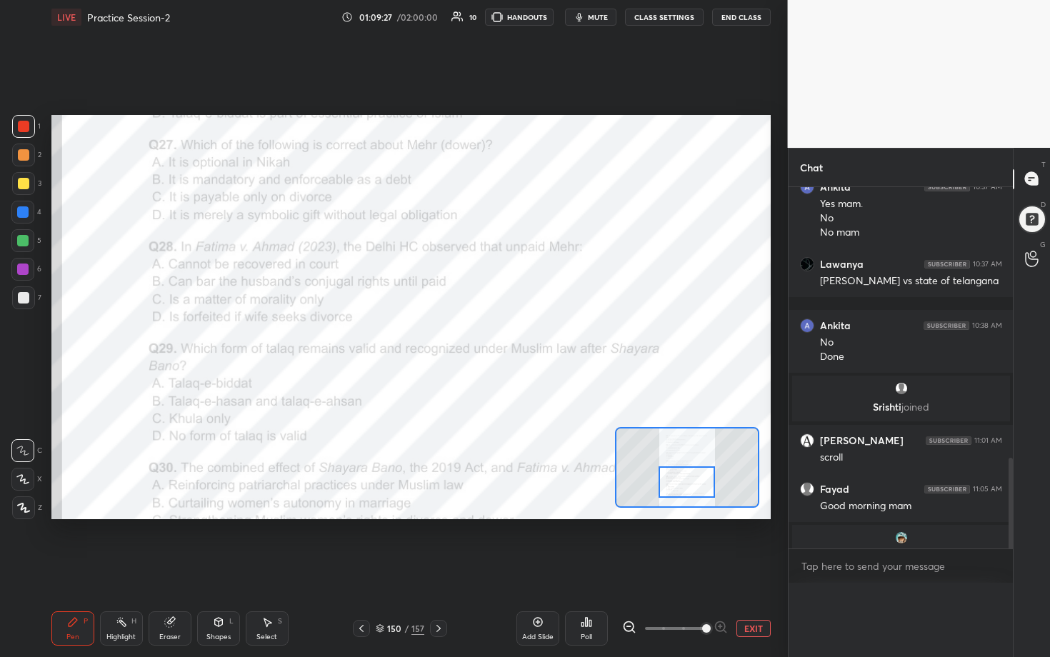
scroll to position [0, 0]
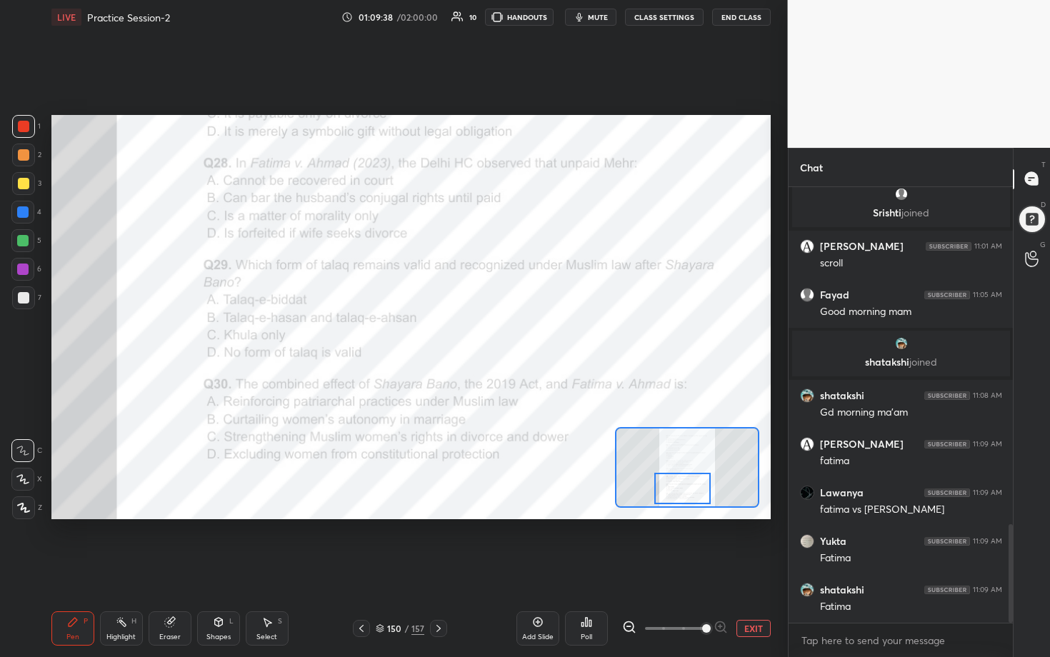
drag, startPoint x: 701, startPoint y: 470, endPoint x: 697, endPoint y: 477, distance: 8.3
click at [512, 335] on div at bounding box center [682, 488] width 56 height 31
click at [512, 335] on div "Poll" at bounding box center [586, 628] width 43 height 34
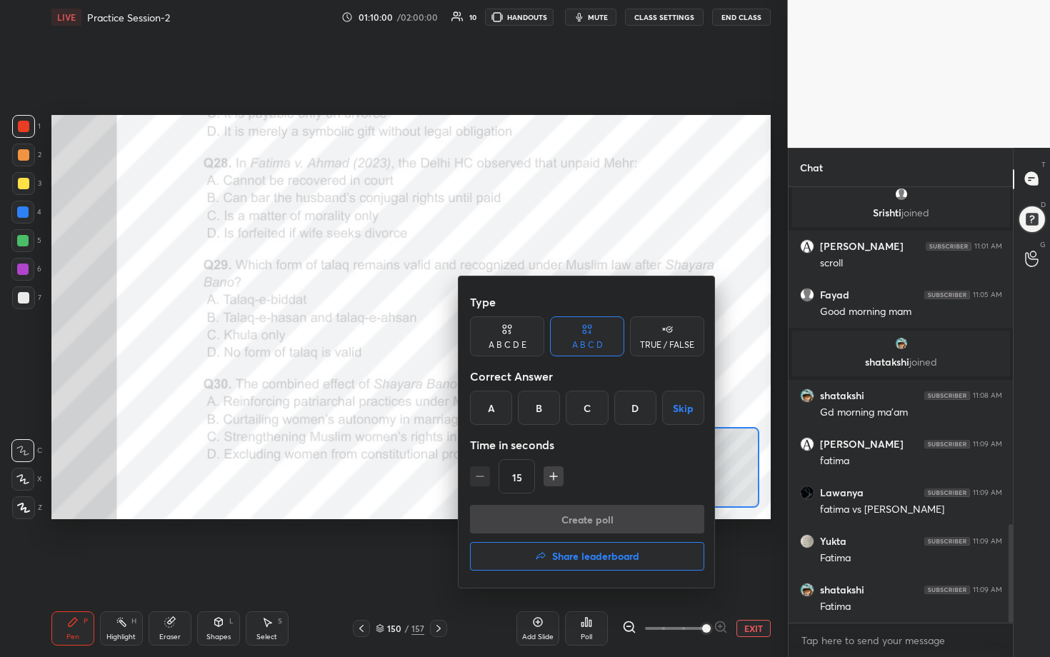
click at [512, 335] on div "B" at bounding box center [539, 408] width 42 height 34
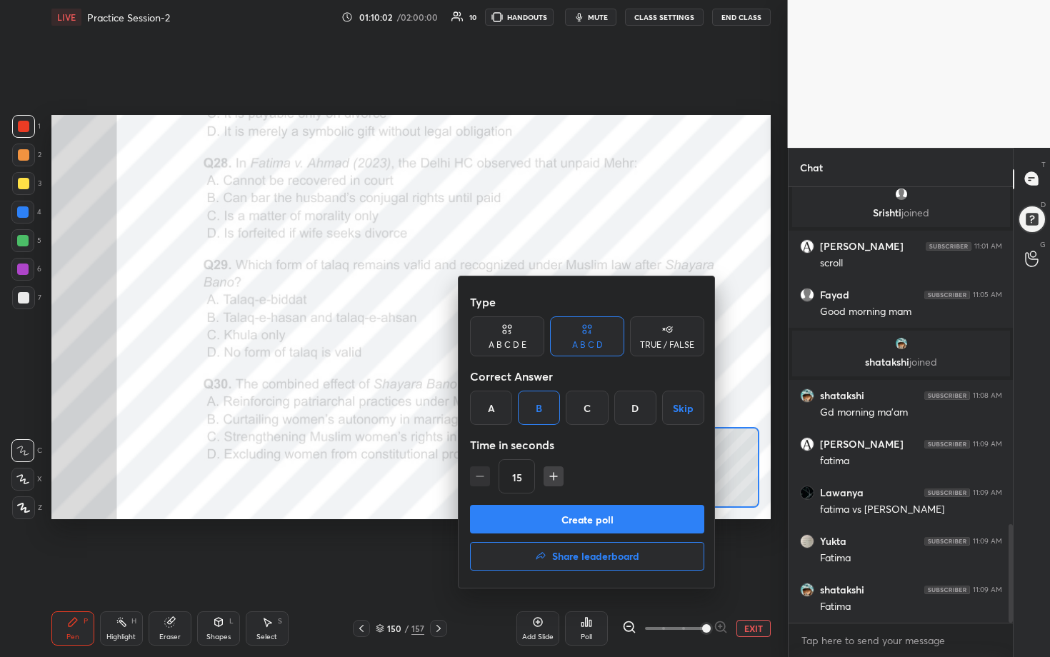
click at [512, 335] on button "Create poll" at bounding box center [587, 519] width 234 height 29
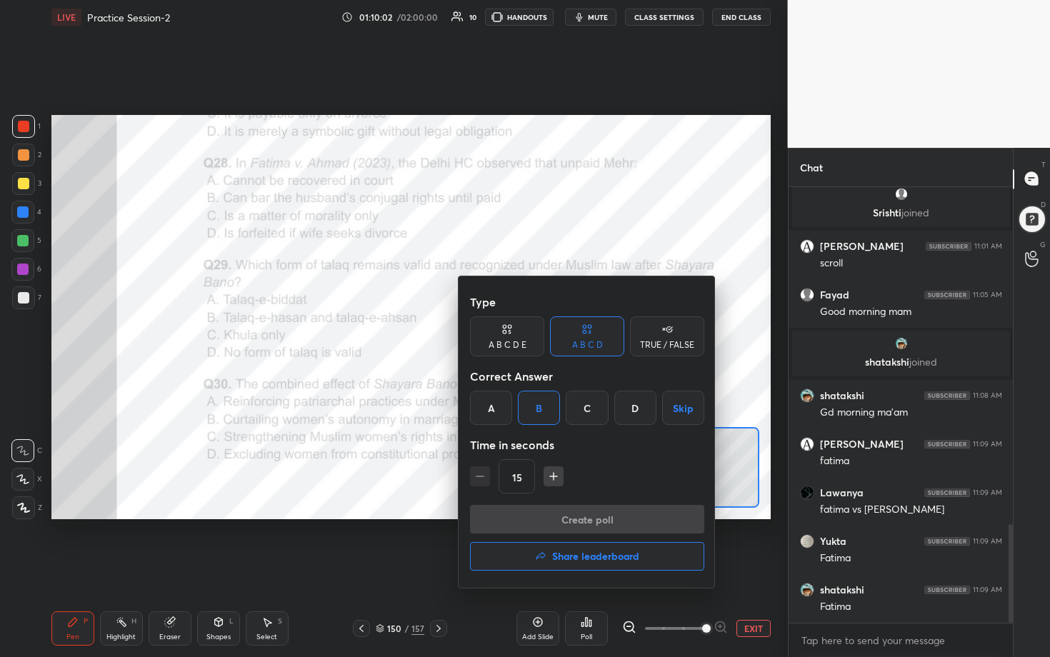
scroll to position [289, 220]
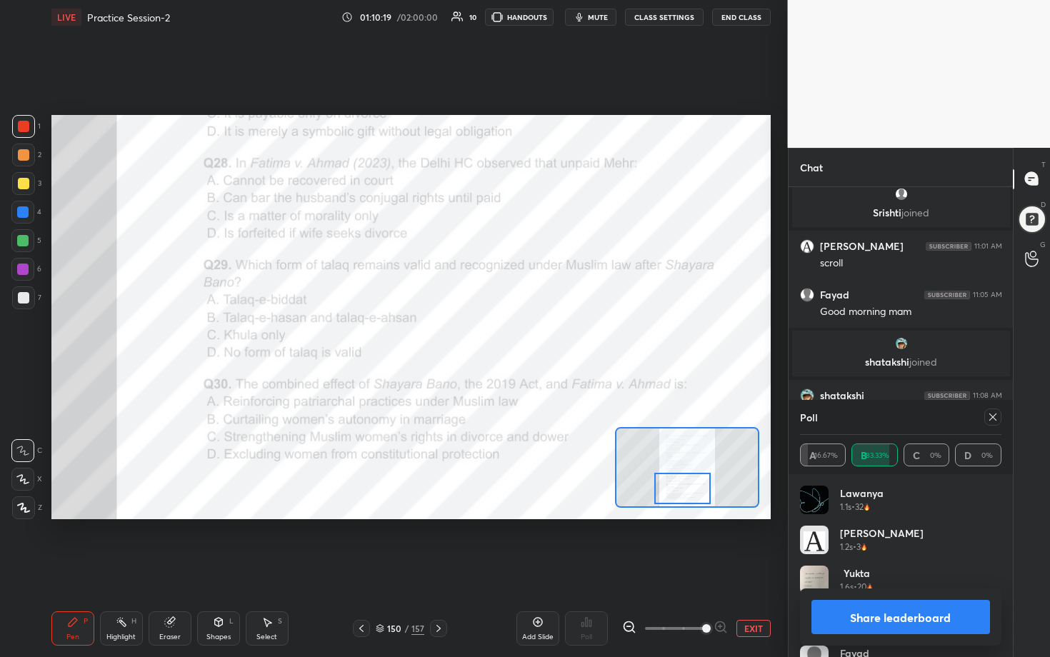
click at [512, 335] on icon at bounding box center [992, 416] width 11 height 11
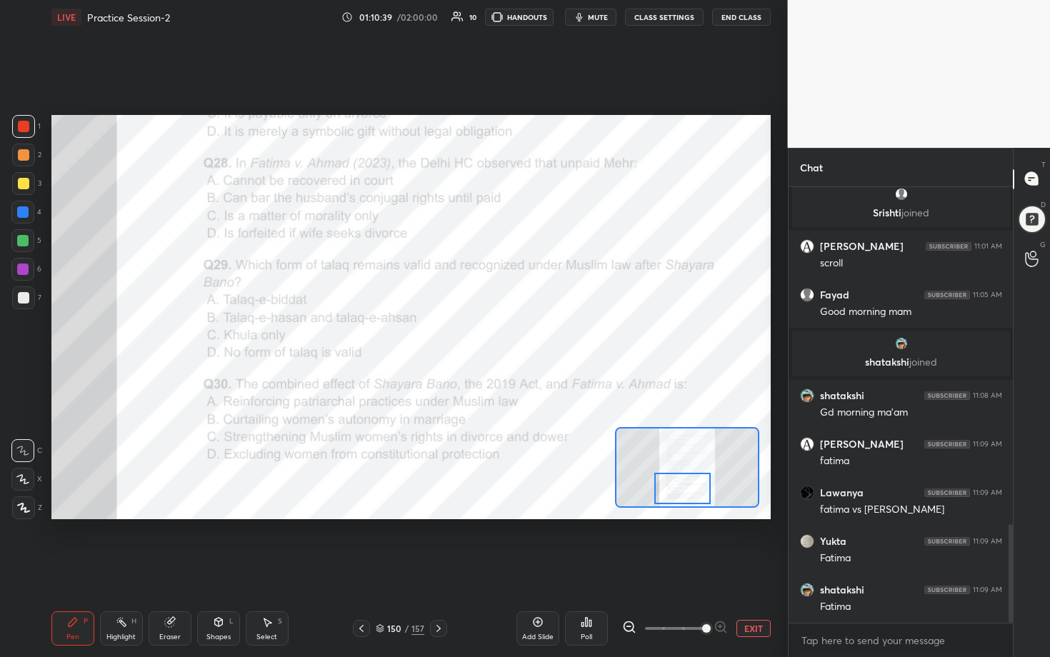
click at [512, 335] on div "Poll" at bounding box center [586, 628] width 43 height 34
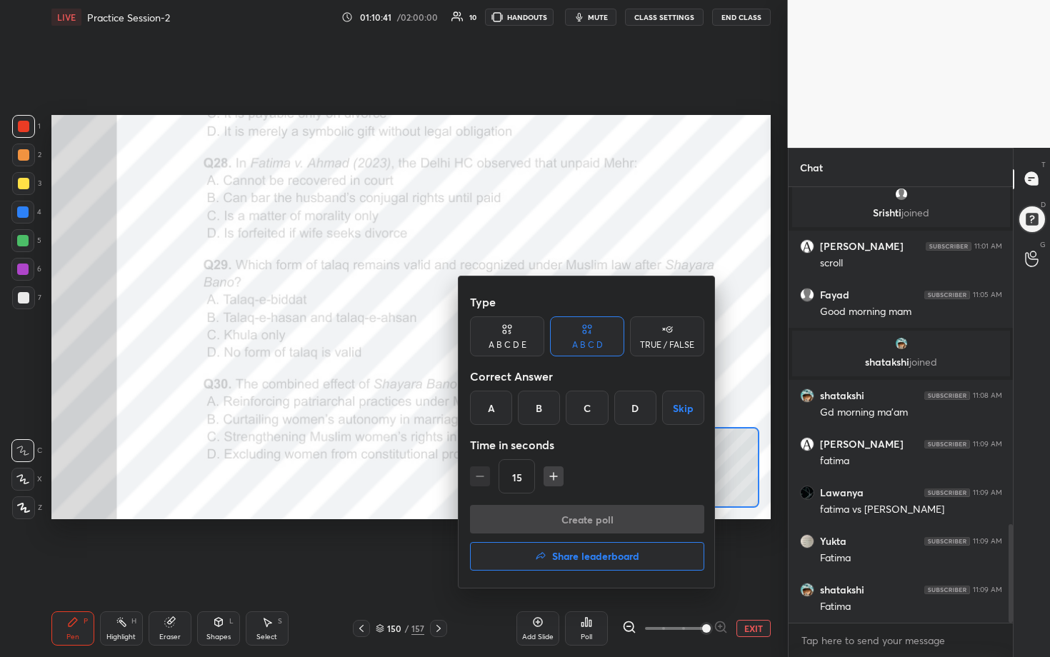
click at [512, 335] on div "B" at bounding box center [539, 408] width 42 height 34
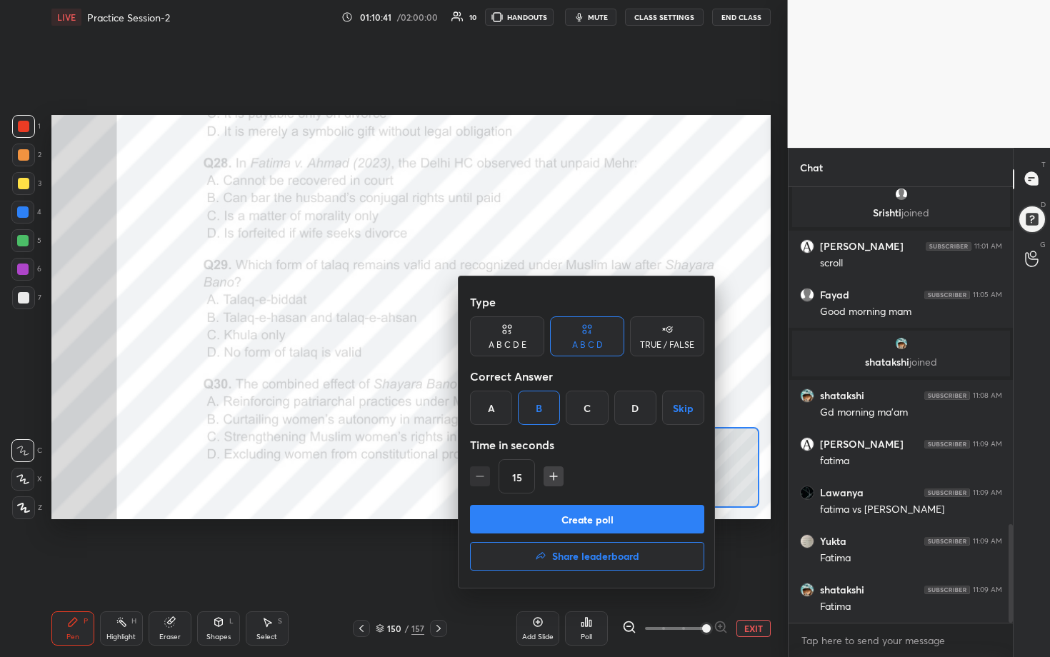
click at [512, 335] on button "Create poll" at bounding box center [587, 519] width 234 height 29
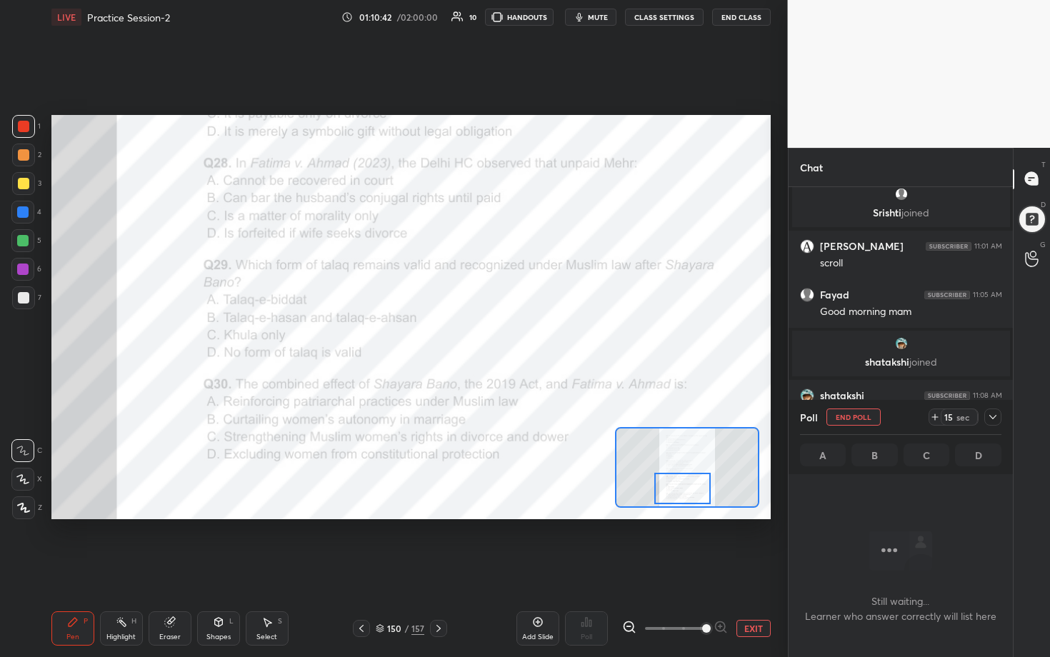
scroll to position [5, 5]
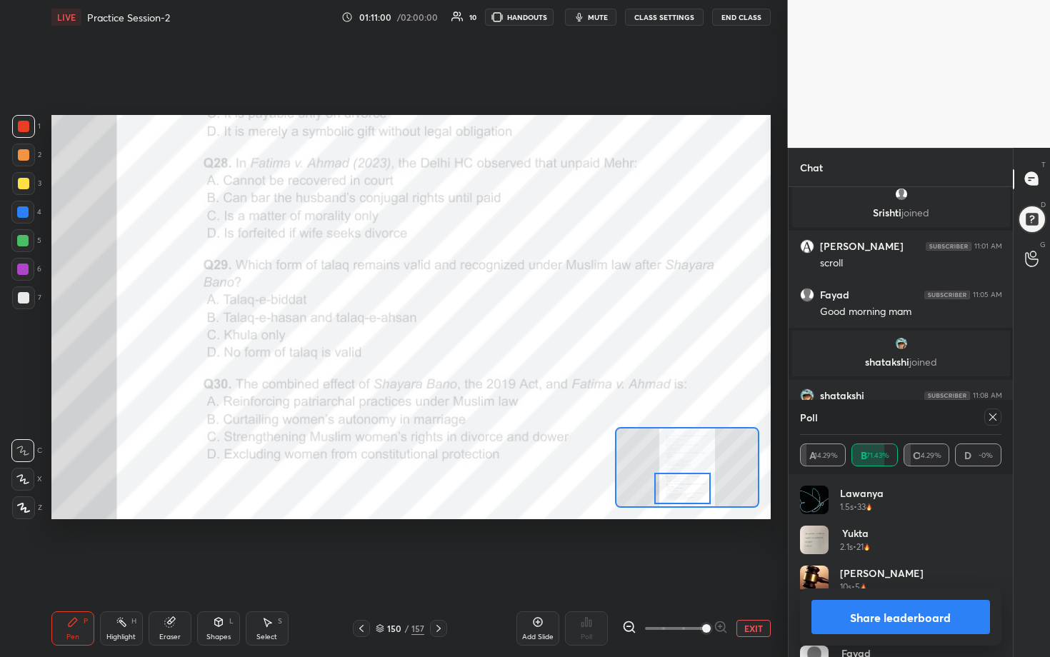
click at [512, 335] on icon at bounding box center [992, 417] width 7 height 7
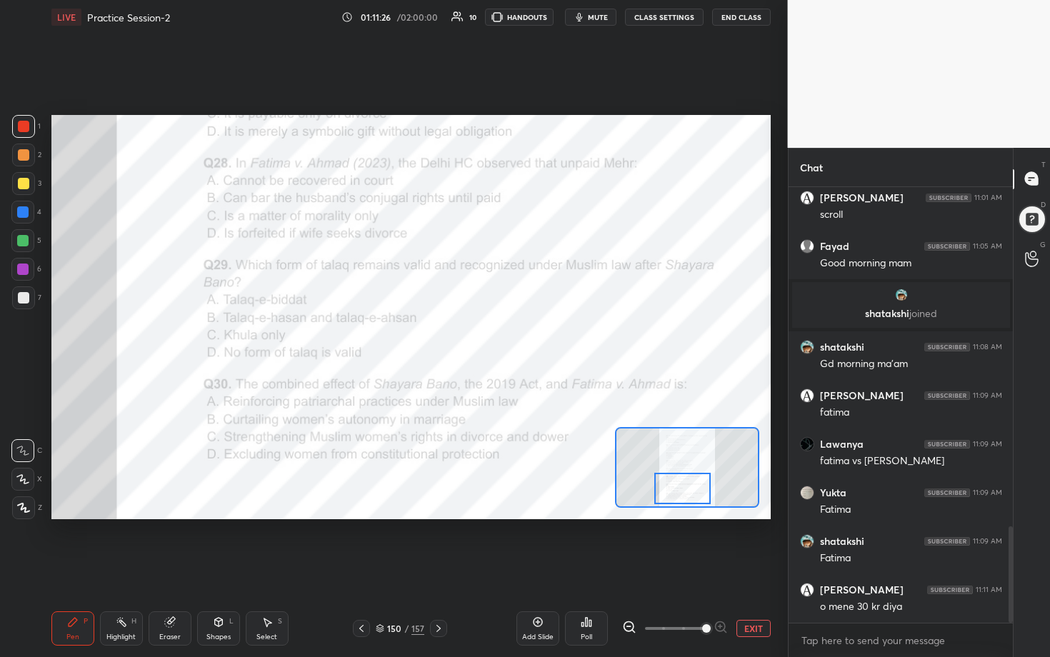
scroll to position [1555, 0]
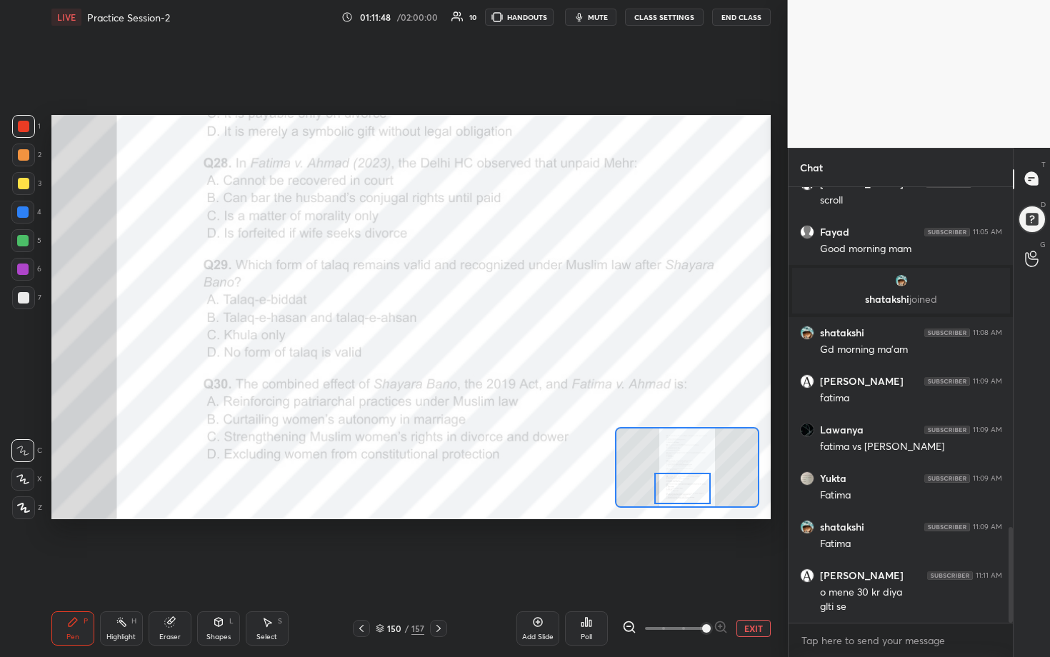
click at [512, 335] on icon at bounding box center [586, 621] width 11 height 11
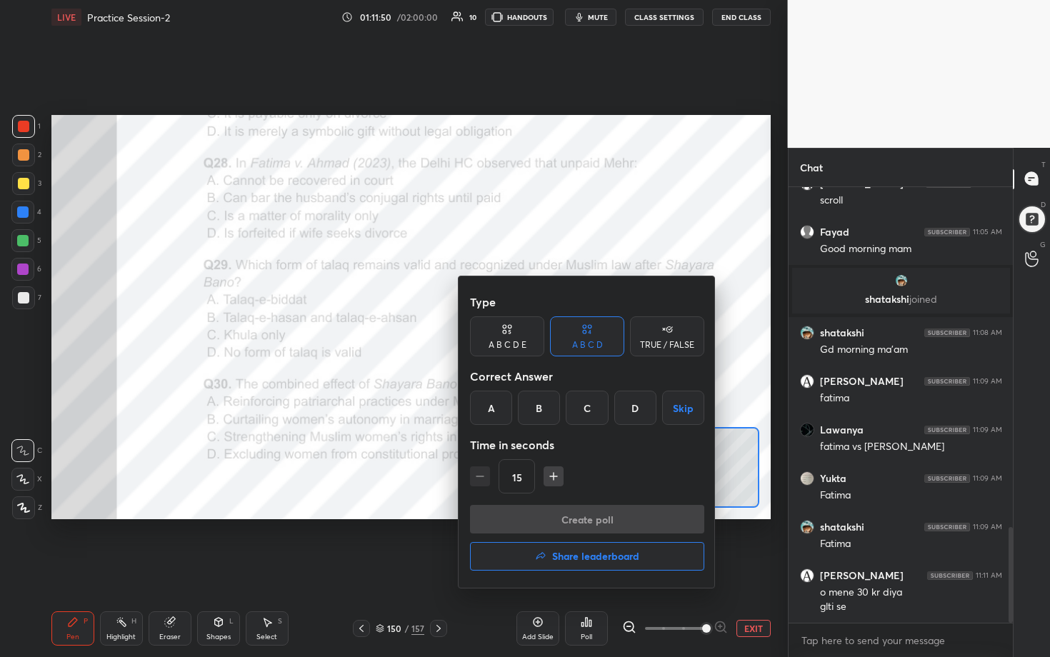
click at [512, 335] on div "C" at bounding box center [587, 408] width 42 height 34
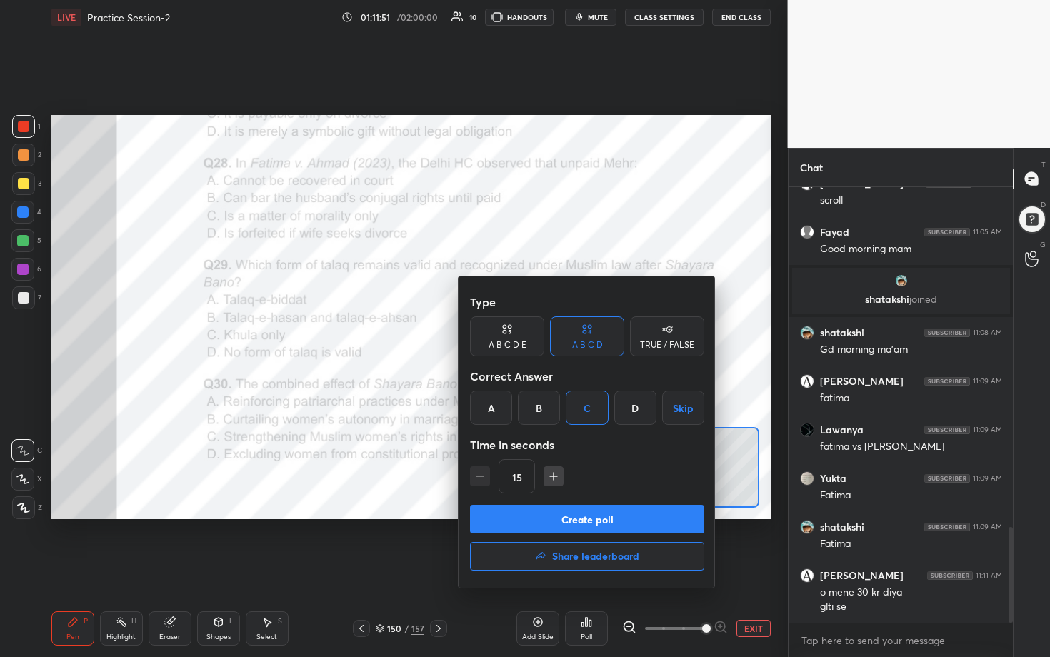
click at [512, 335] on button "Create poll" at bounding box center [587, 519] width 234 height 29
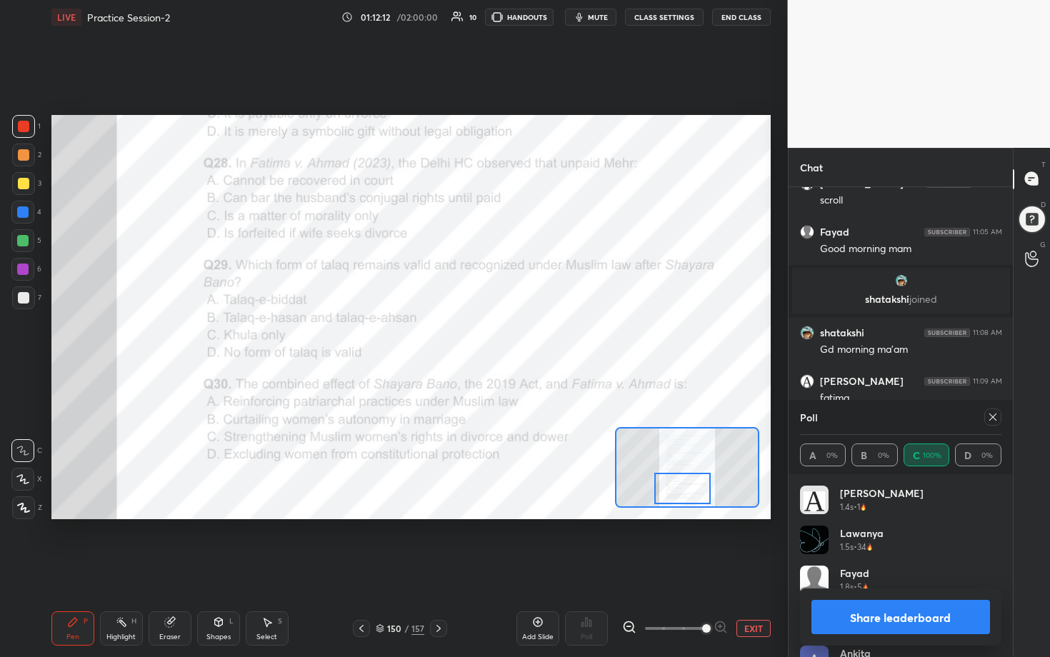
scroll to position [1678, 0]
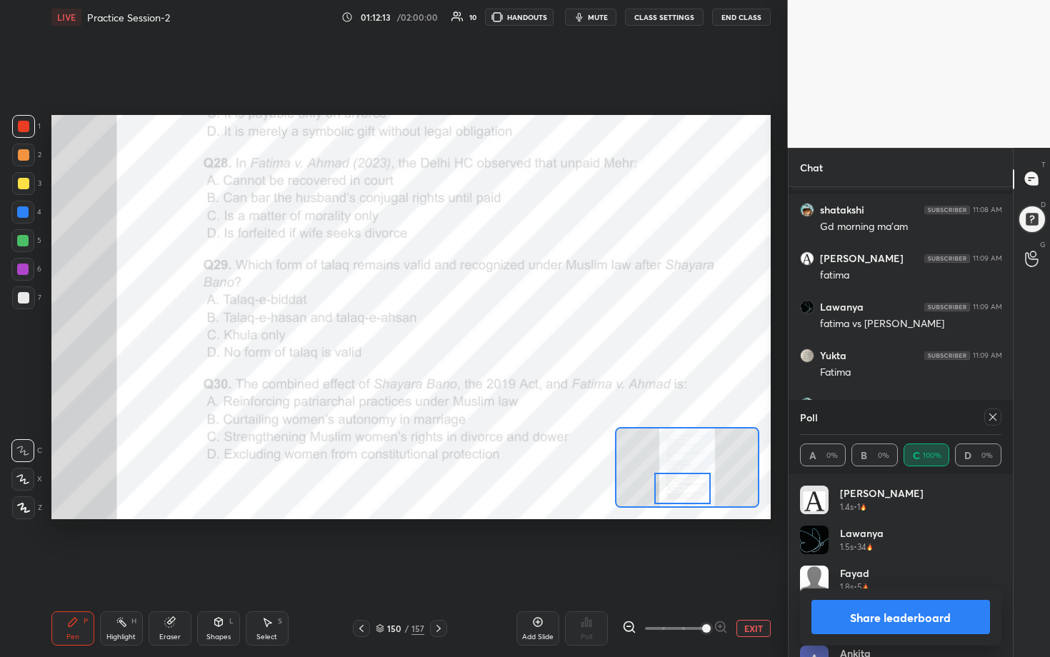
click at [512, 335] on icon at bounding box center [992, 417] width 7 height 7
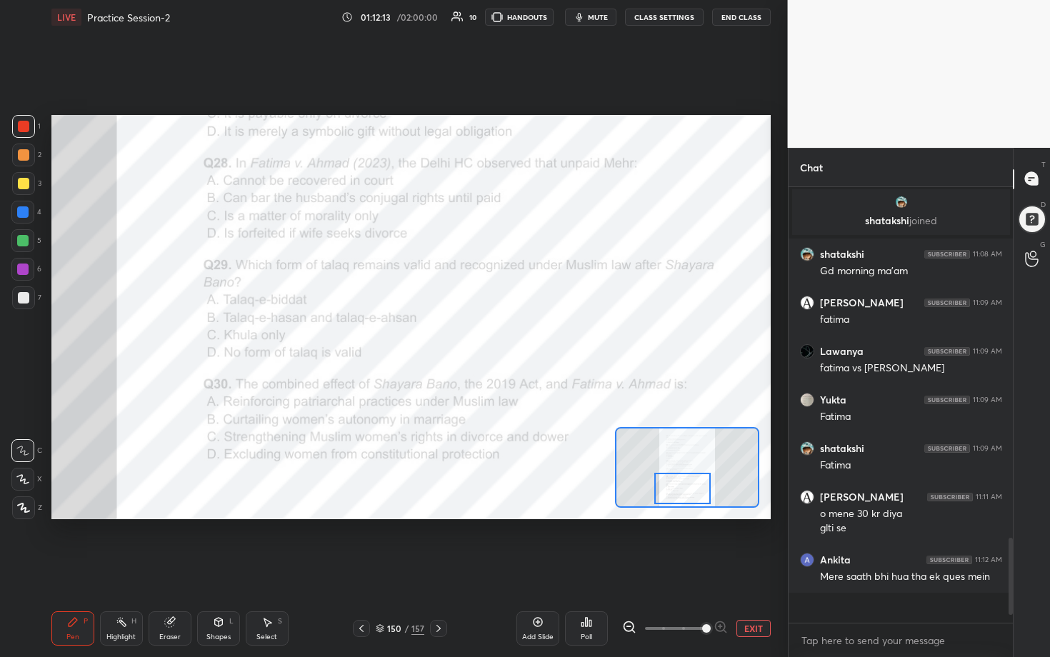
scroll to position [431, 220]
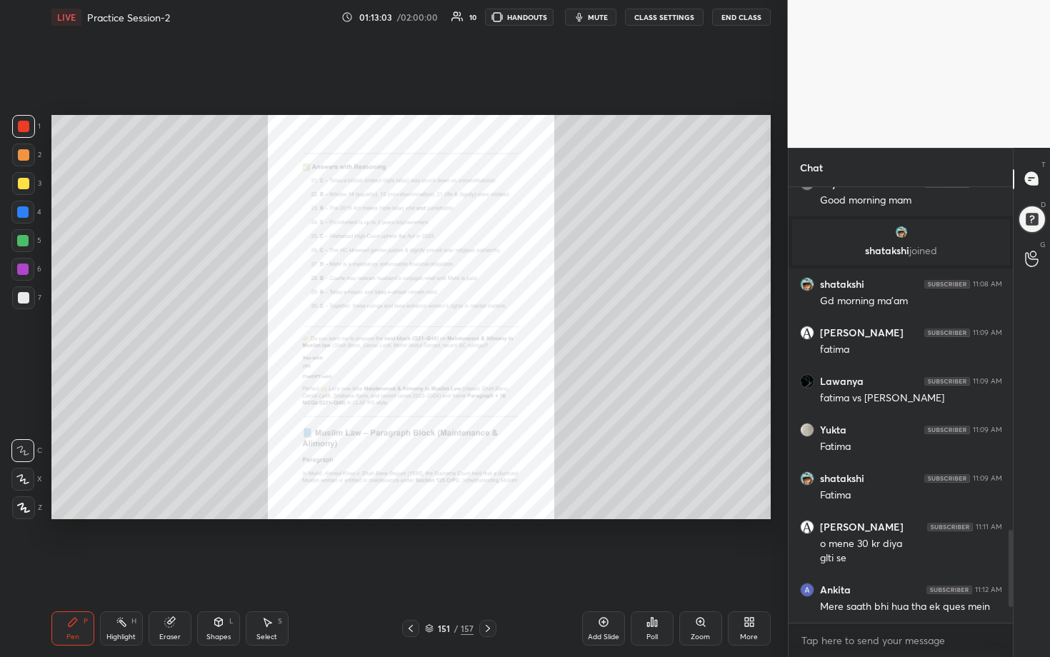
click at [512, 335] on div "Zoom" at bounding box center [700, 628] width 43 height 34
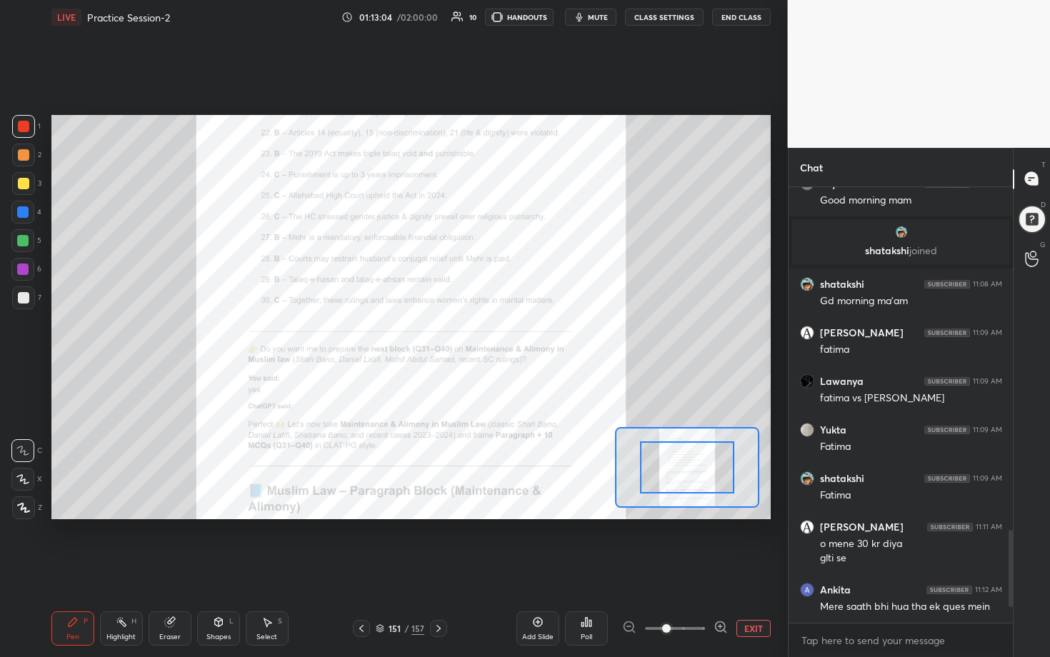
click at [512, 335] on icon at bounding box center [721, 626] width 4 height 0
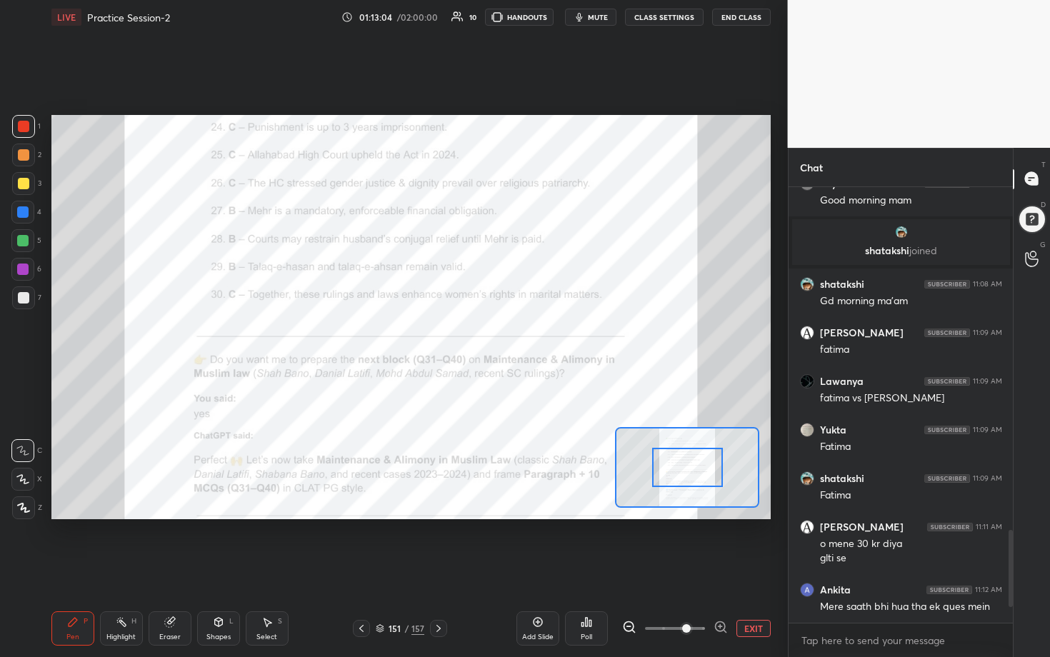
click at [512, 335] on icon at bounding box center [721, 626] width 4 height 0
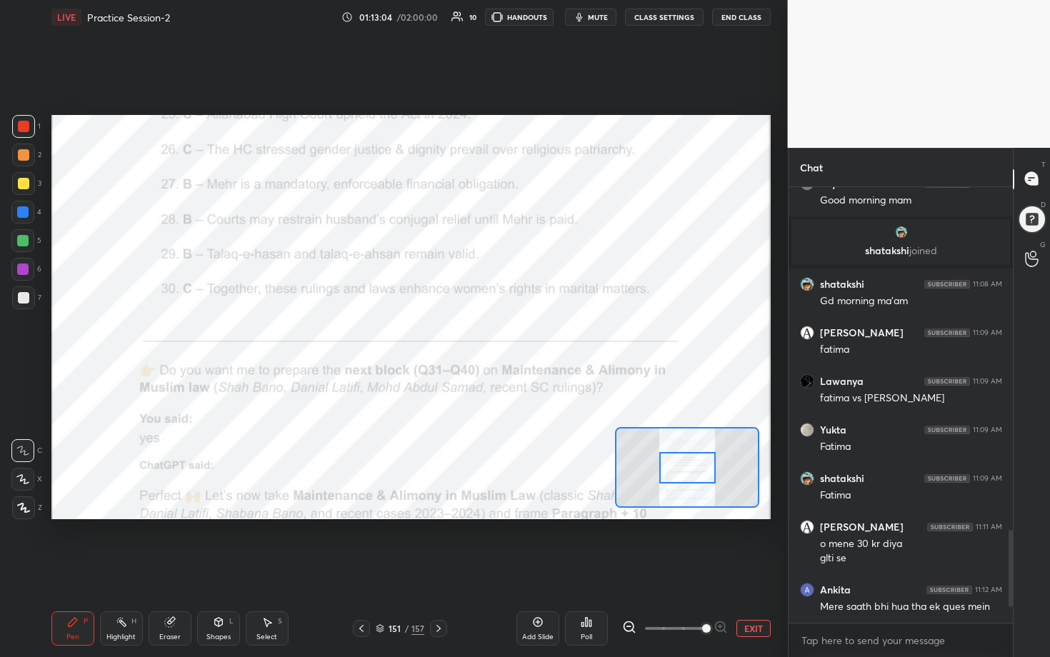
click at [512, 335] on div at bounding box center [675, 628] width 106 height 17
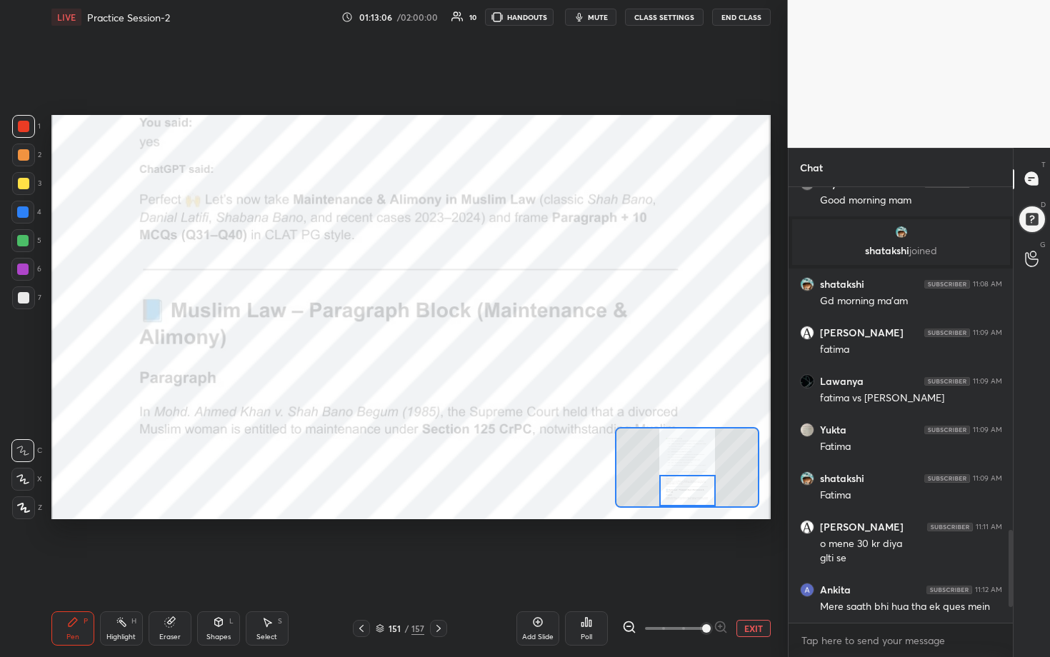
drag, startPoint x: 689, startPoint y: 464, endPoint x: 689, endPoint y: 491, distance: 26.4
click at [512, 335] on div at bounding box center [687, 490] width 56 height 31
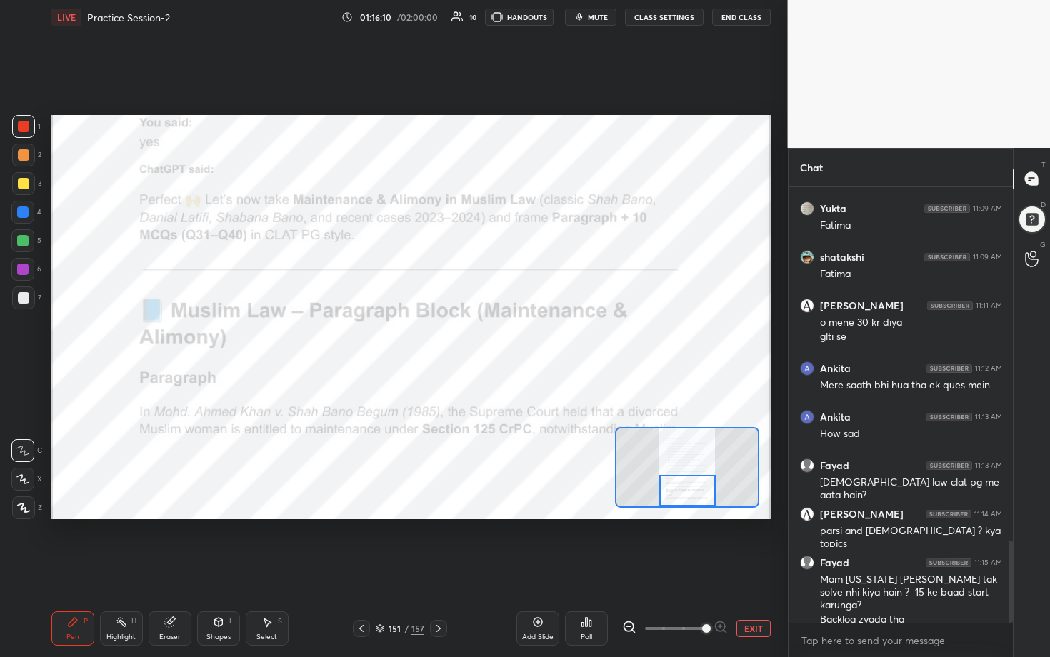
scroll to position [1874, 0]
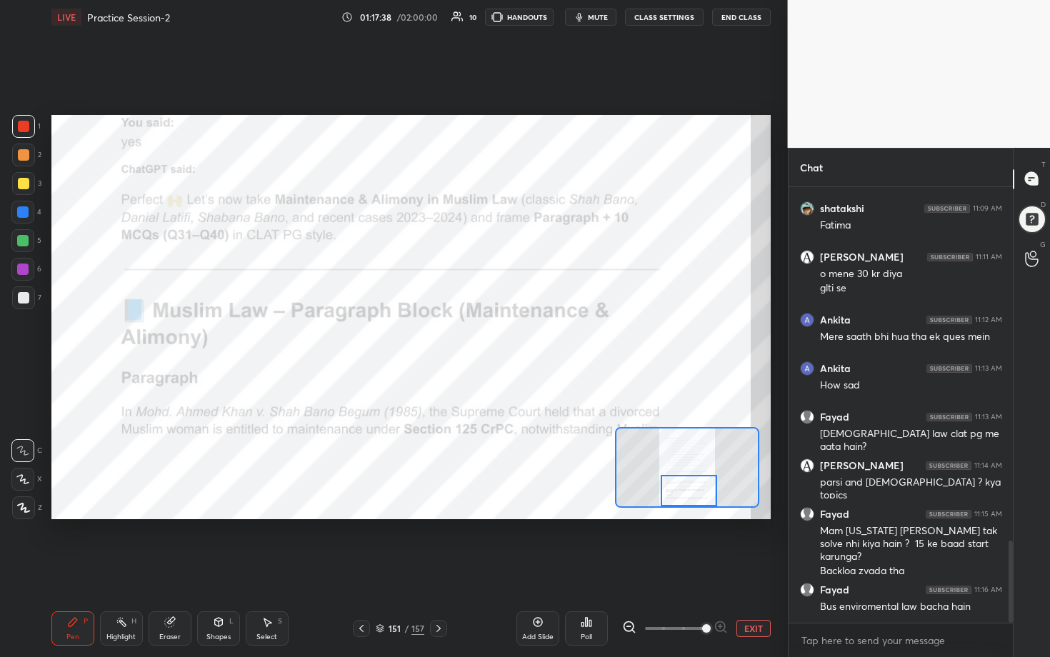
click at [512, 335] on div at bounding box center [689, 490] width 56 height 31
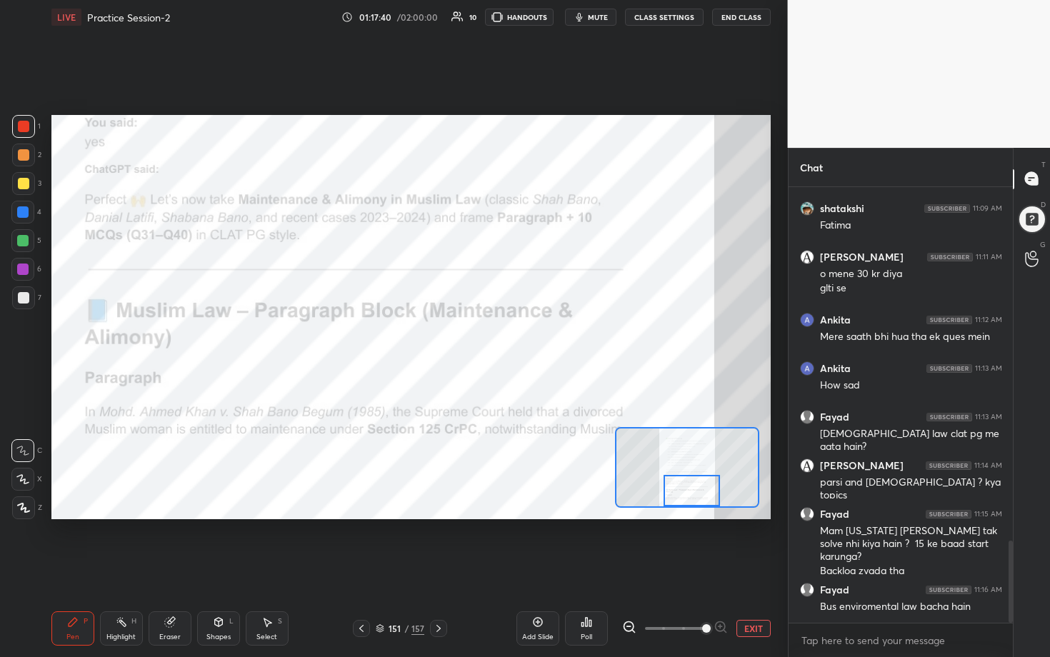
click at [512, 335] on div at bounding box center [692, 490] width 56 height 31
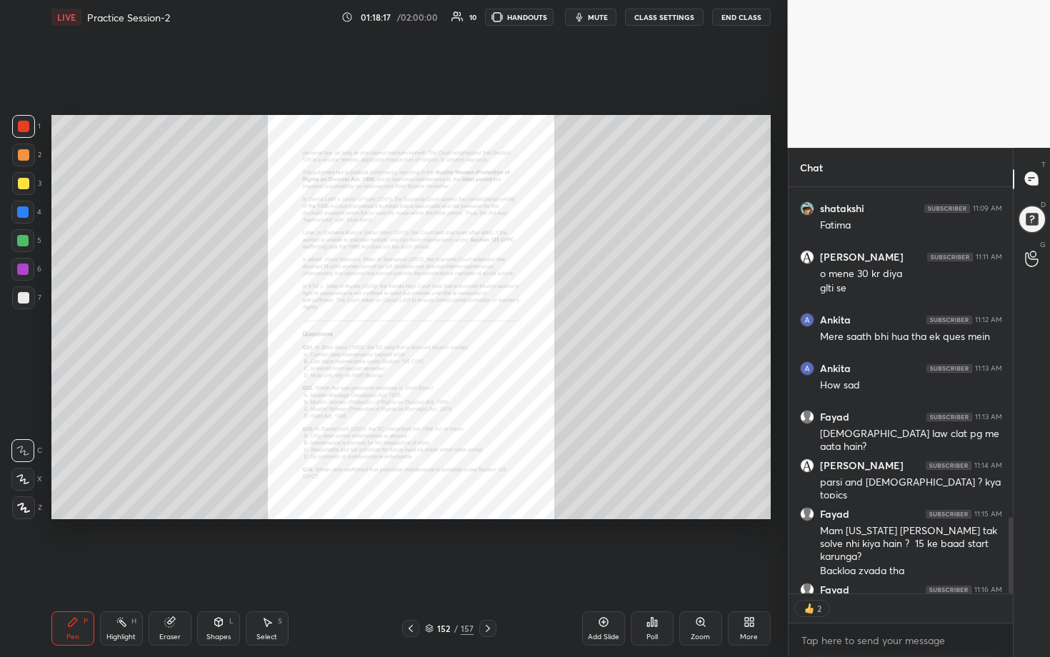
click at [512, 335] on icon at bounding box center [700, 622] width 8 height 8
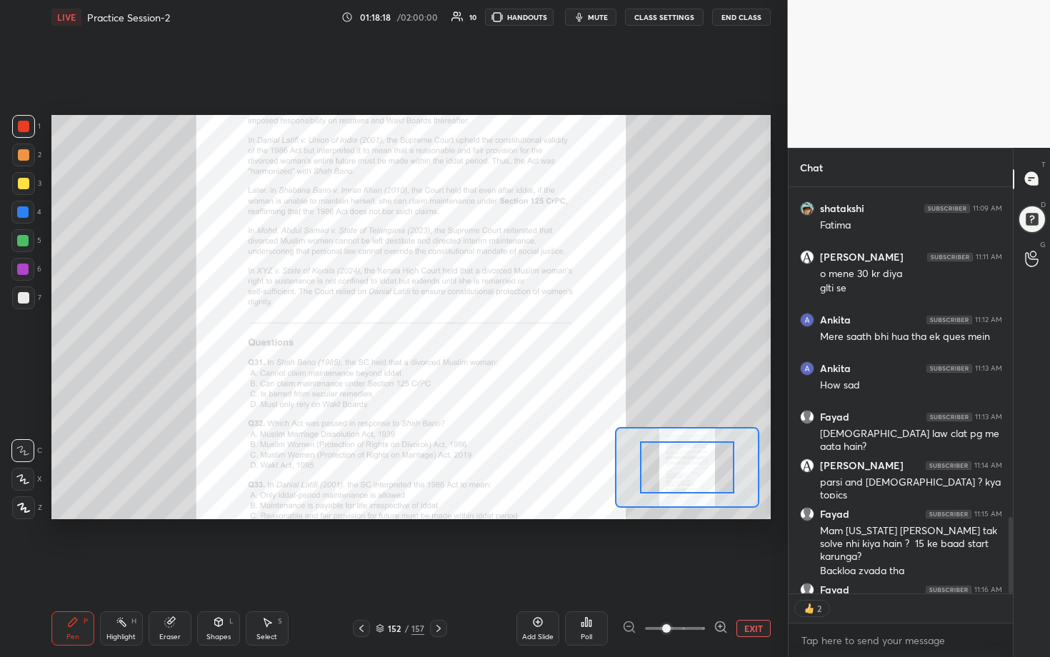
click at [512, 335] on icon at bounding box center [721, 627] width 14 height 14
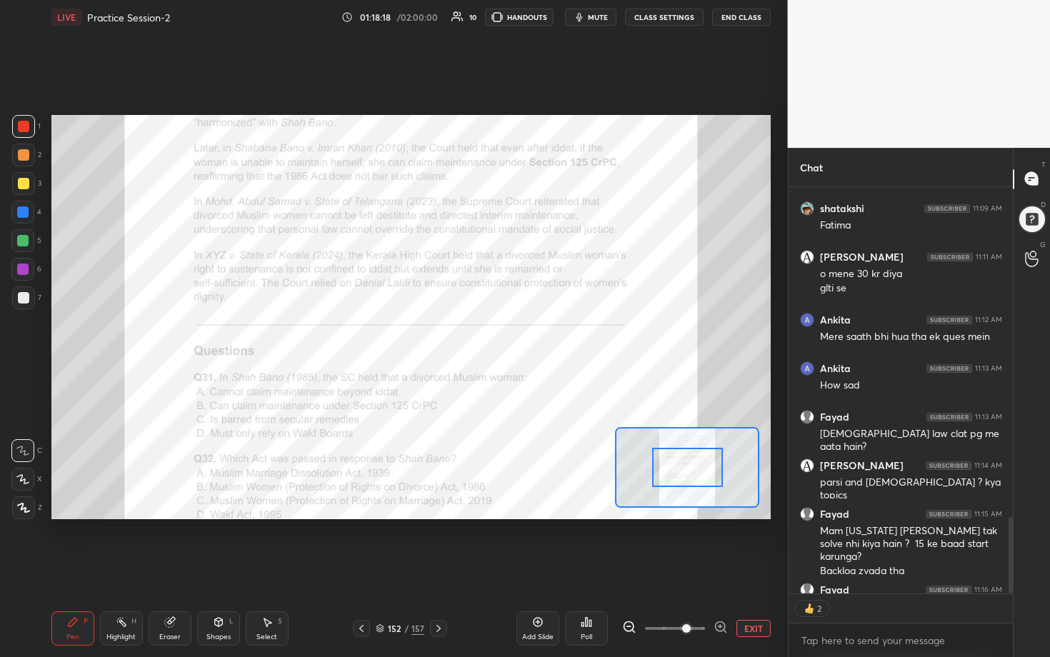
click at [512, 335] on icon at bounding box center [721, 627] width 14 height 14
click at [512, 335] on div at bounding box center [675, 628] width 106 height 17
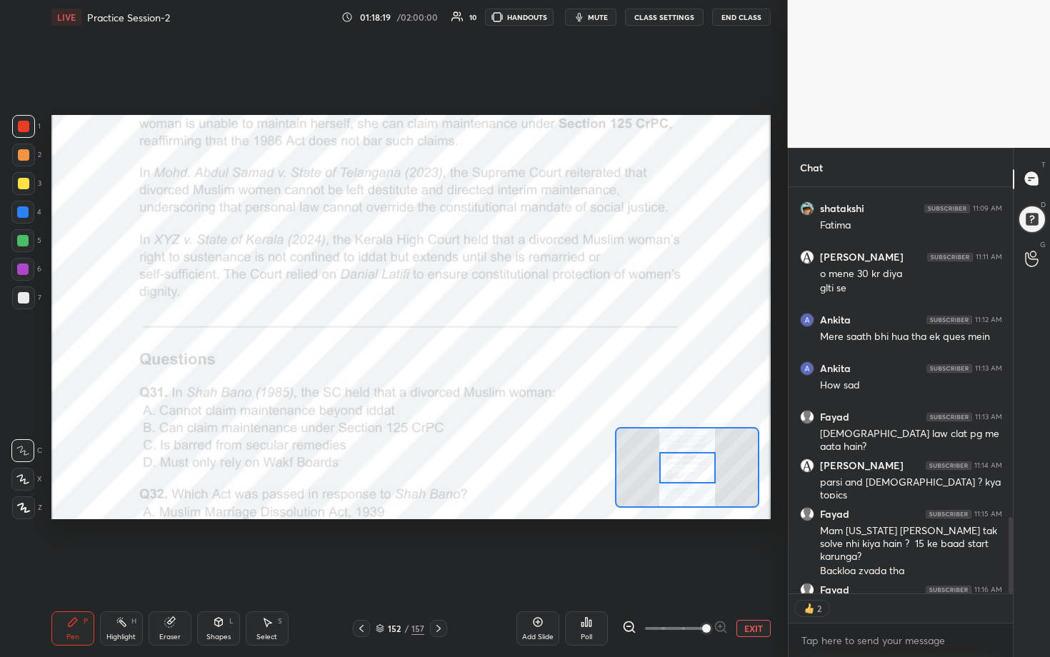
click at [512, 335] on div at bounding box center [675, 628] width 106 height 17
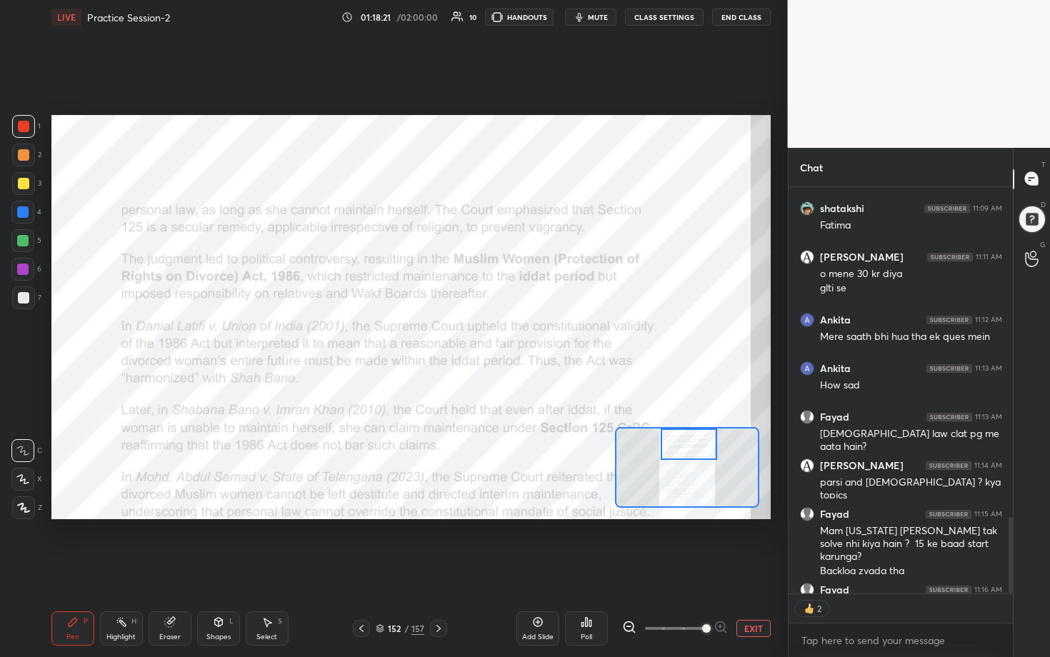
drag, startPoint x: 686, startPoint y: 475, endPoint x: 687, endPoint y: 444, distance: 30.7
click at [512, 335] on div at bounding box center [689, 444] width 56 height 31
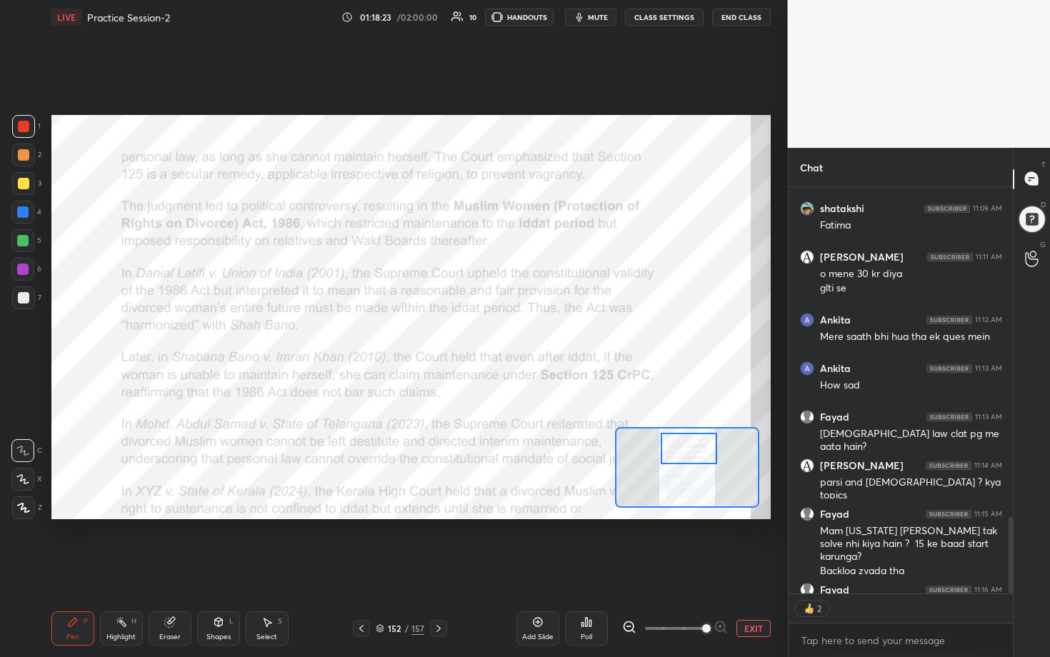
click at [512, 335] on div at bounding box center [689, 448] width 56 height 31
click at [512, 18] on span "mute" at bounding box center [598, 17] width 20 height 10
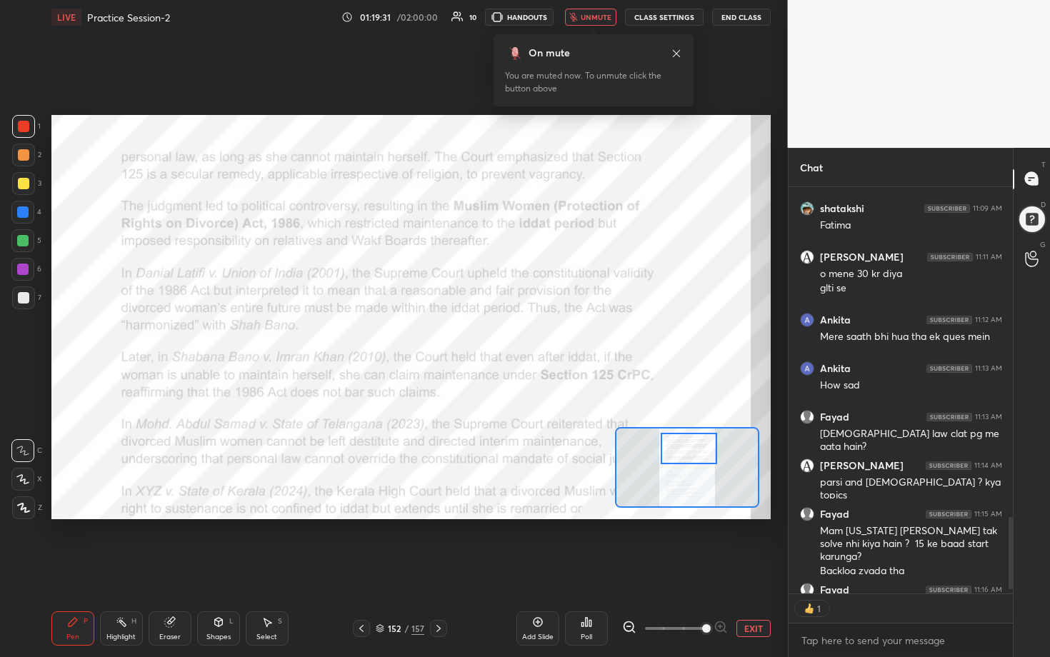
scroll to position [4, 5]
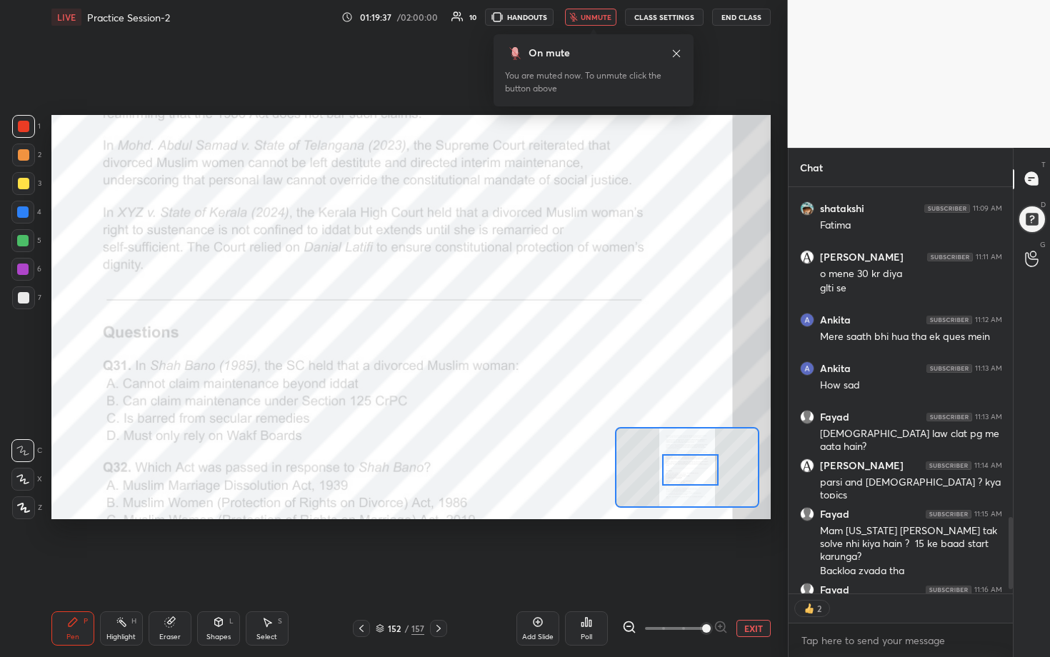
drag, startPoint x: 679, startPoint y: 451, endPoint x: 681, endPoint y: 472, distance: 21.5
click at [512, 335] on div at bounding box center [690, 469] width 56 height 31
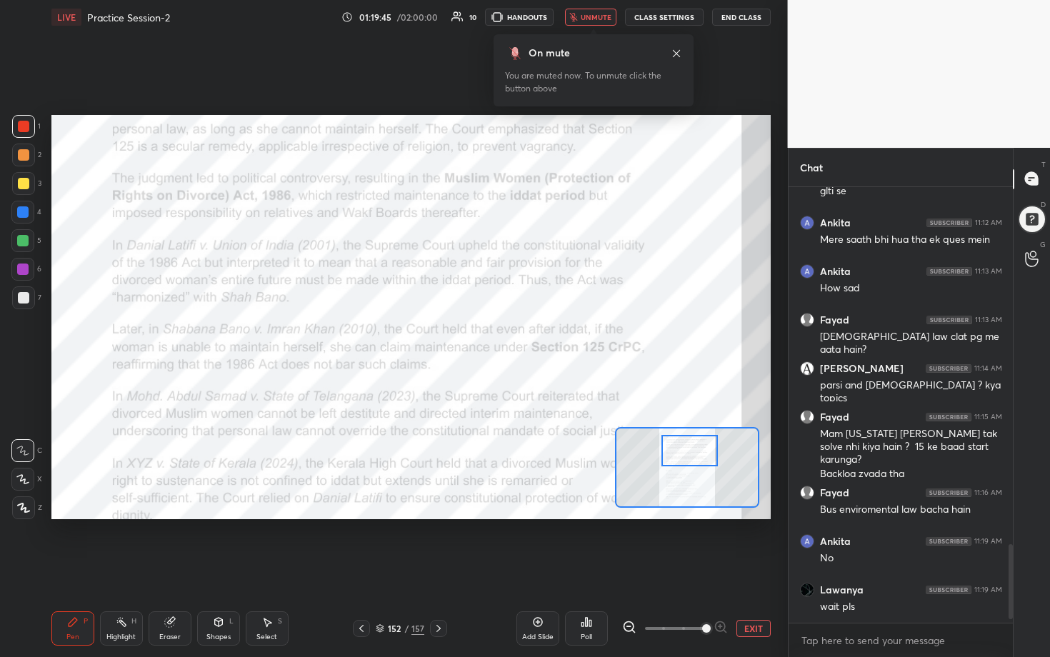
drag, startPoint x: 692, startPoint y: 475, endPoint x: 691, endPoint y: 456, distance: 19.3
click at [512, 335] on div at bounding box center [689, 450] width 56 height 31
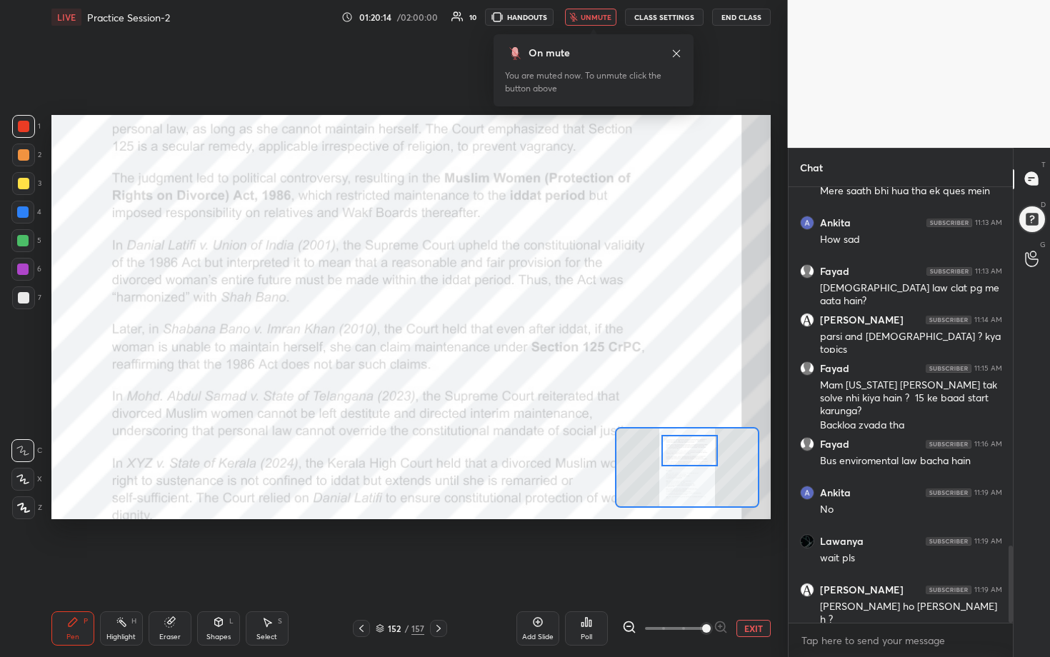
click at [512, 15] on span "unmute" at bounding box center [596, 17] width 31 height 10
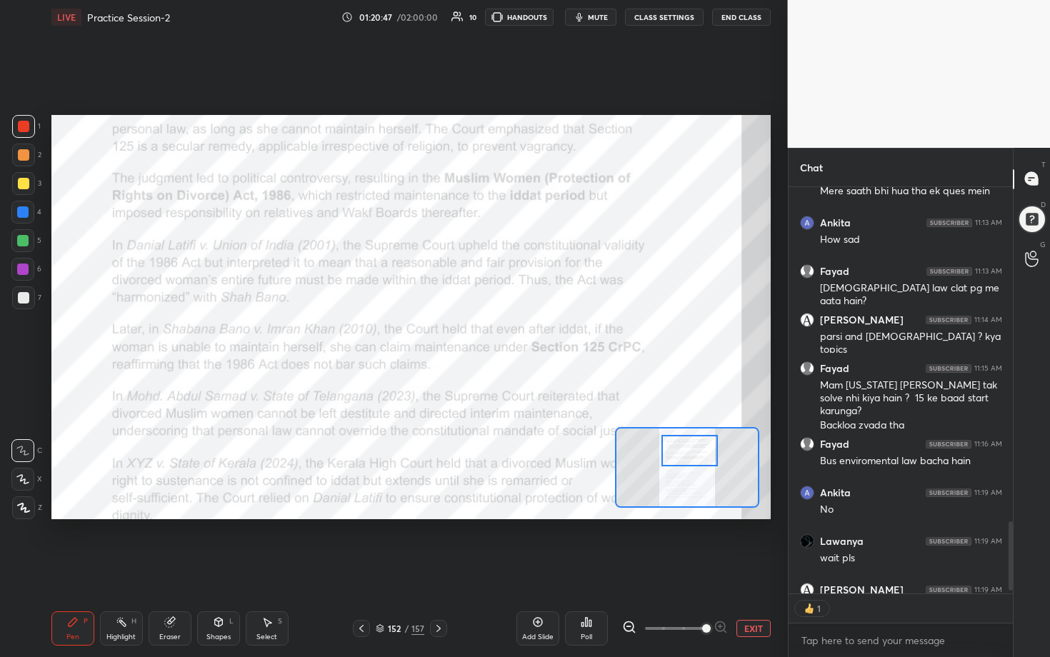
scroll to position [4, 5]
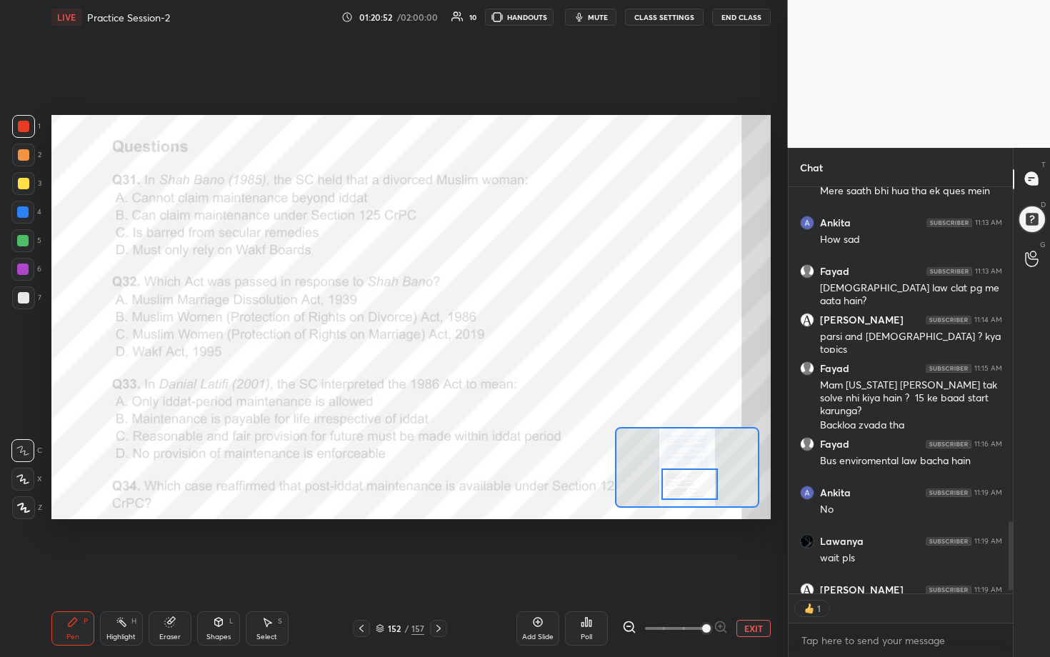
drag, startPoint x: 694, startPoint y: 454, endPoint x: 694, endPoint y: 487, distance: 33.6
click at [512, 335] on div at bounding box center [689, 484] width 56 height 31
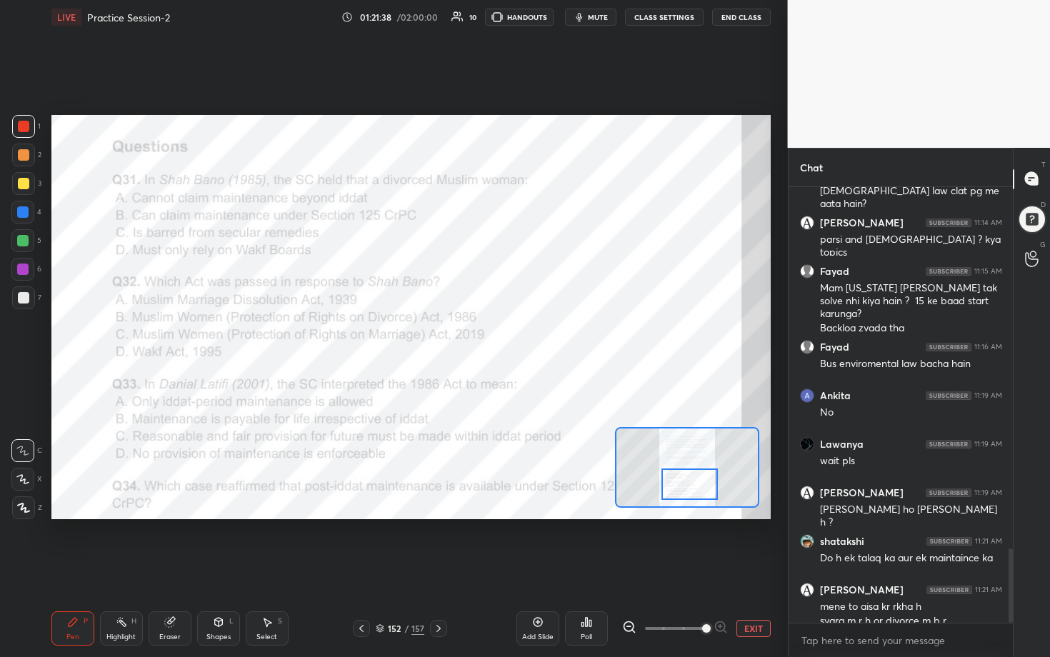
scroll to position [2131, 0]
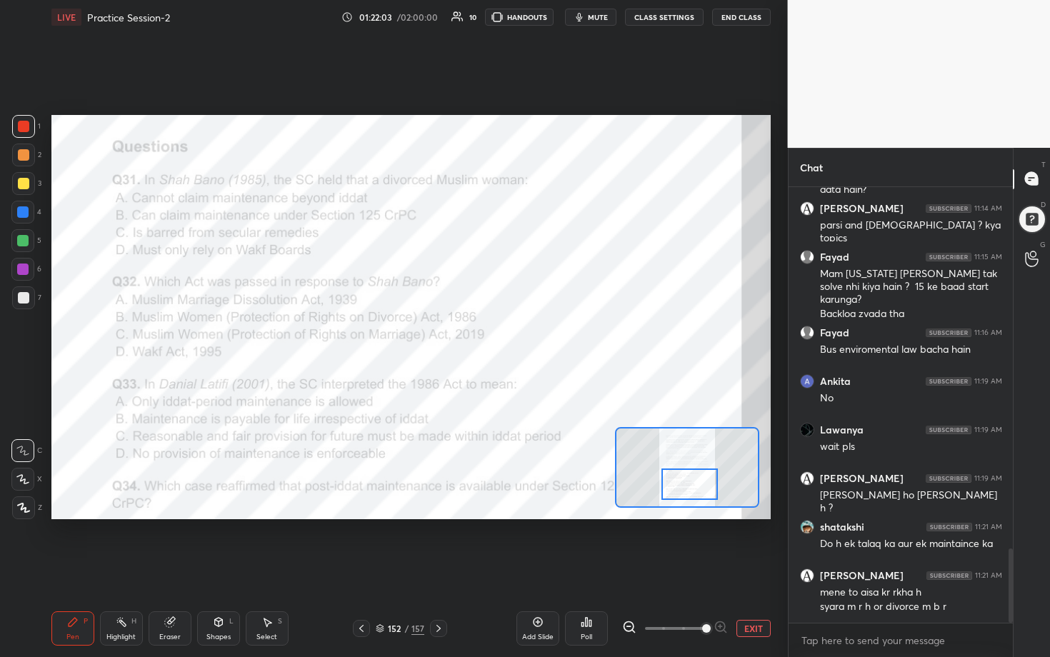
click at [512, 335] on icon at bounding box center [590, 623] width 2 height 6
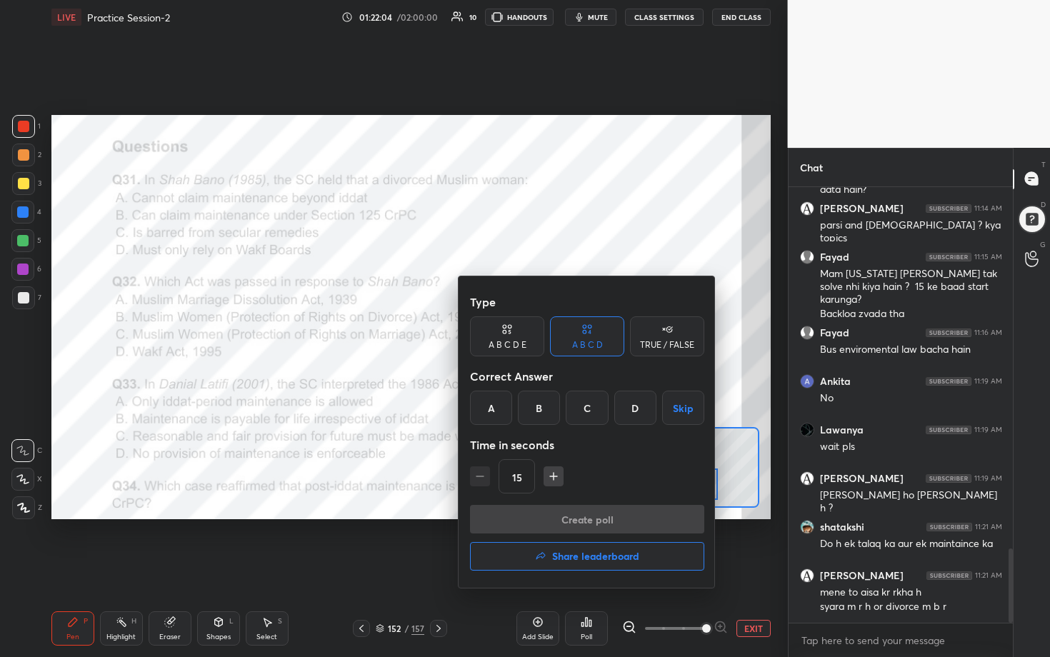
click at [512, 335] on div "B" at bounding box center [539, 408] width 42 height 34
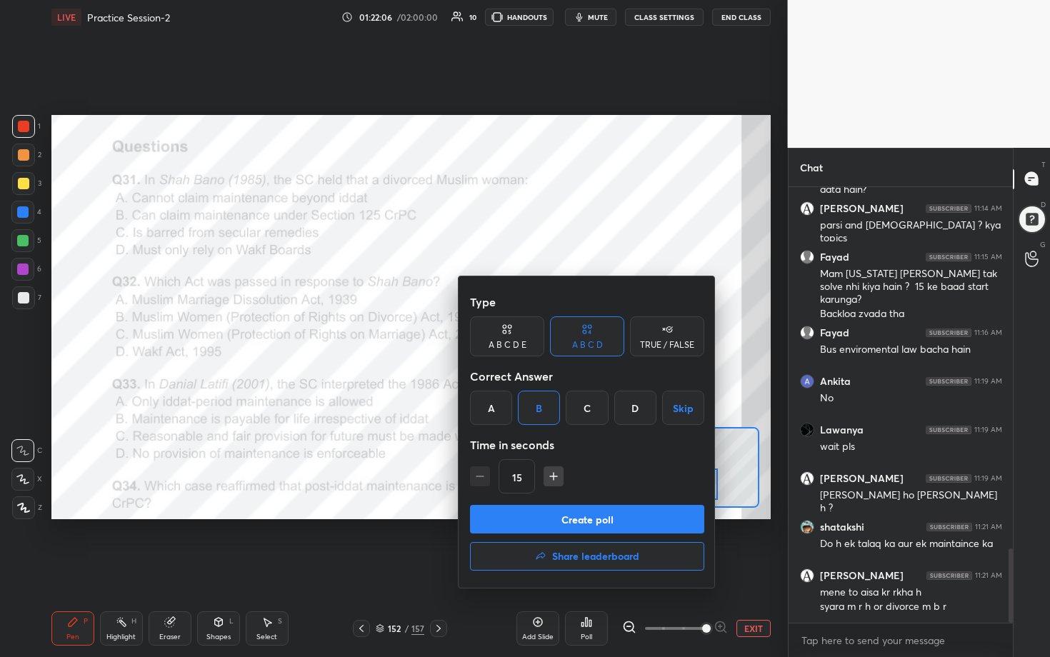
click at [512, 335] on button "Create poll" at bounding box center [587, 519] width 234 height 29
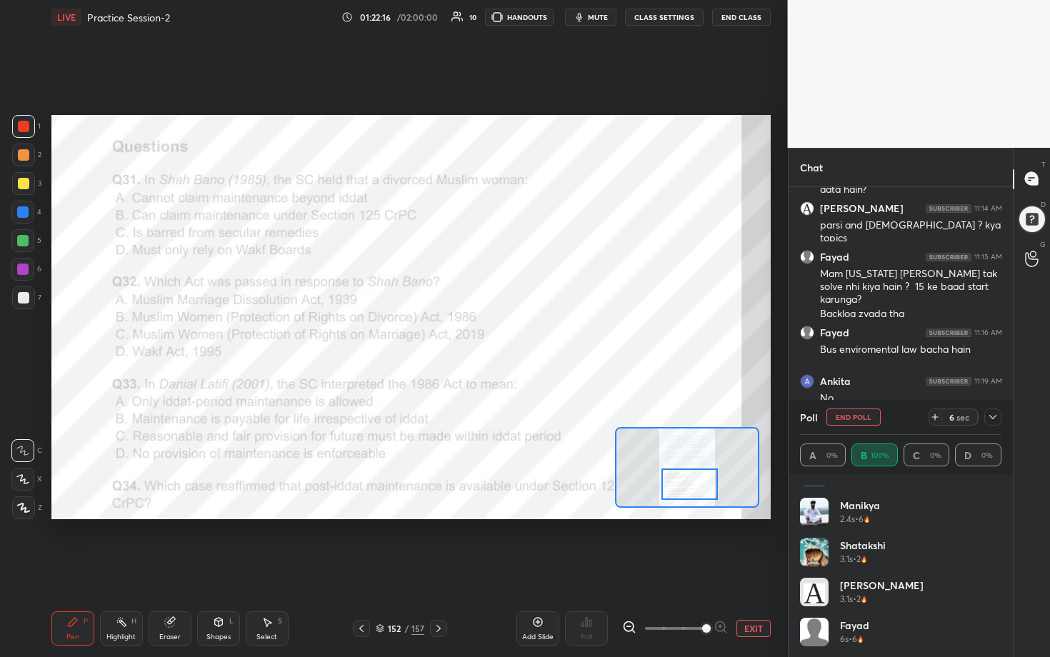
scroll to position [109, 0]
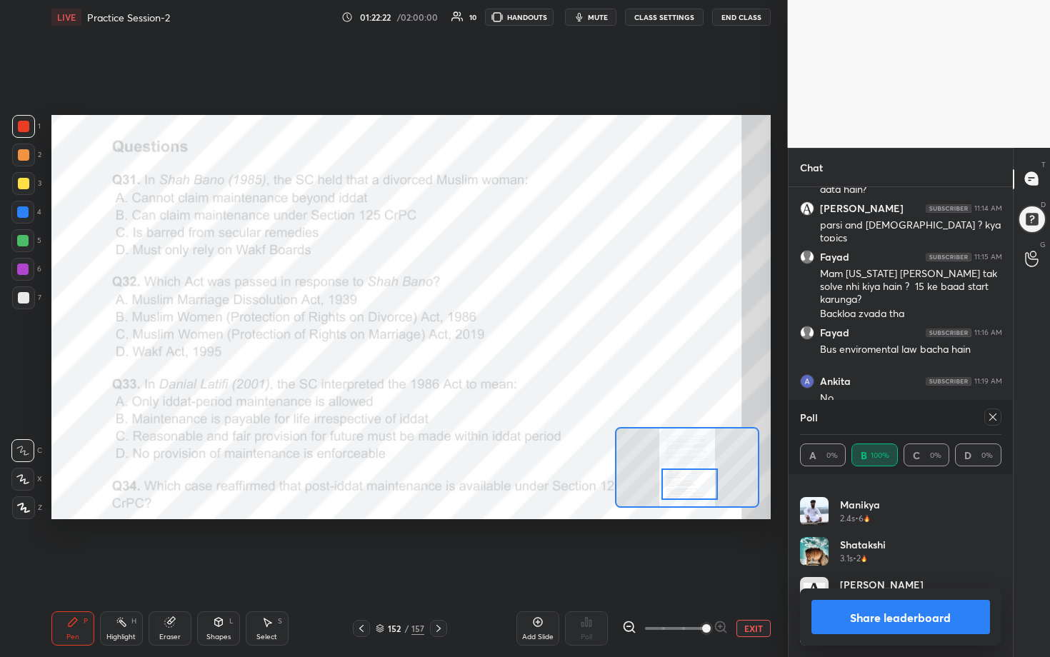
click at [512, 335] on div at bounding box center [992, 417] width 17 height 17
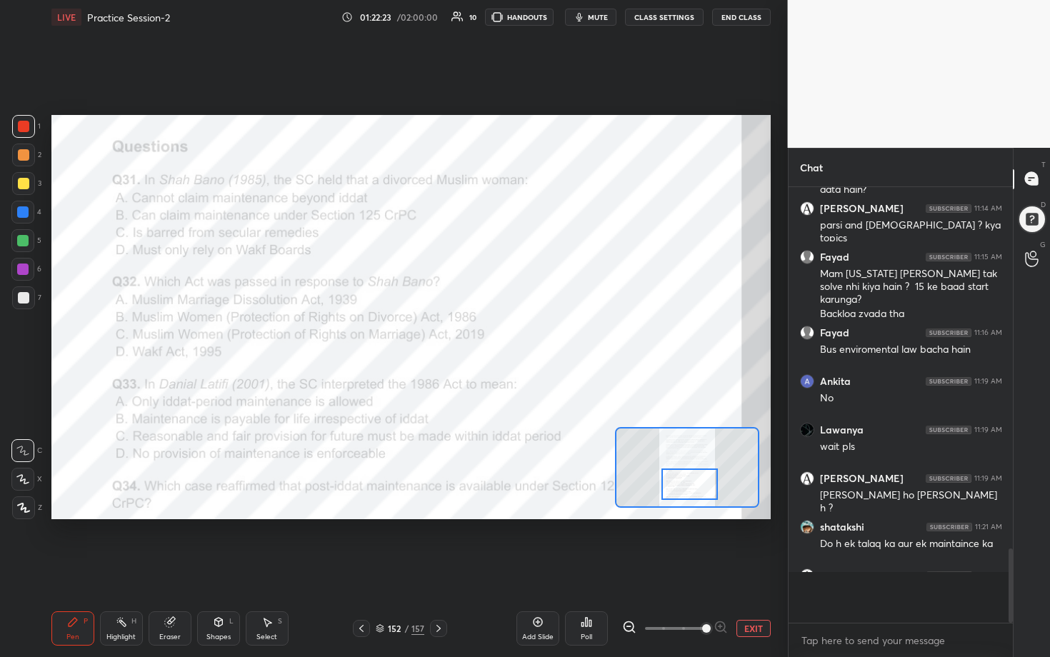
scroll to position [5, 5]
click at [512, 335] on div "Poll" at bounding box center [586, 628] width 43 height 34
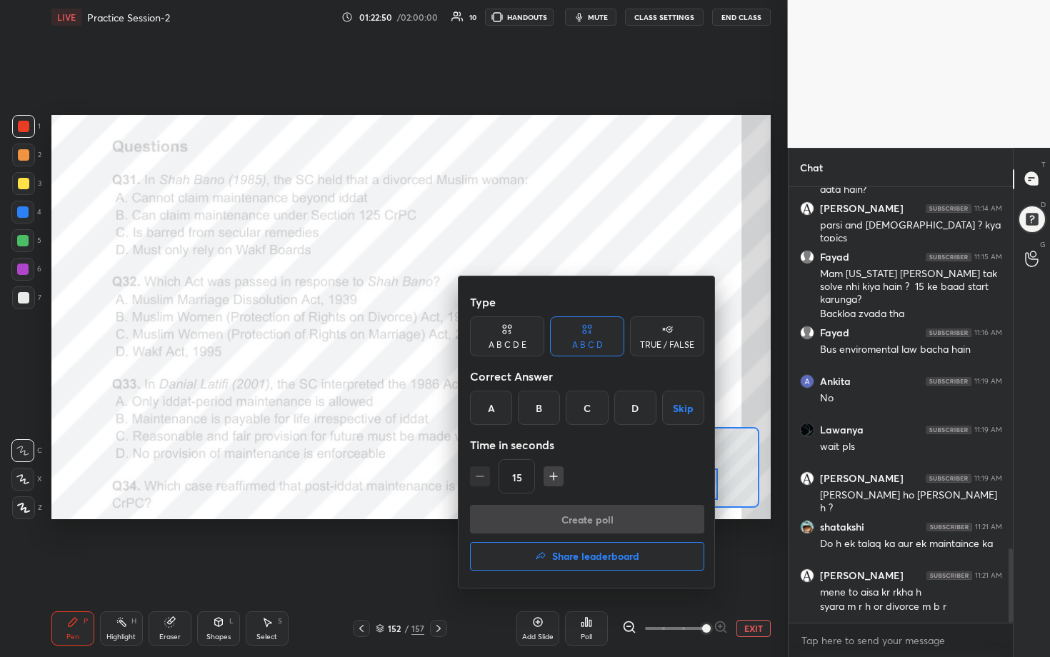
click at [512, 335] on div "B" at bounding box center [539, 408] width 42 height 34
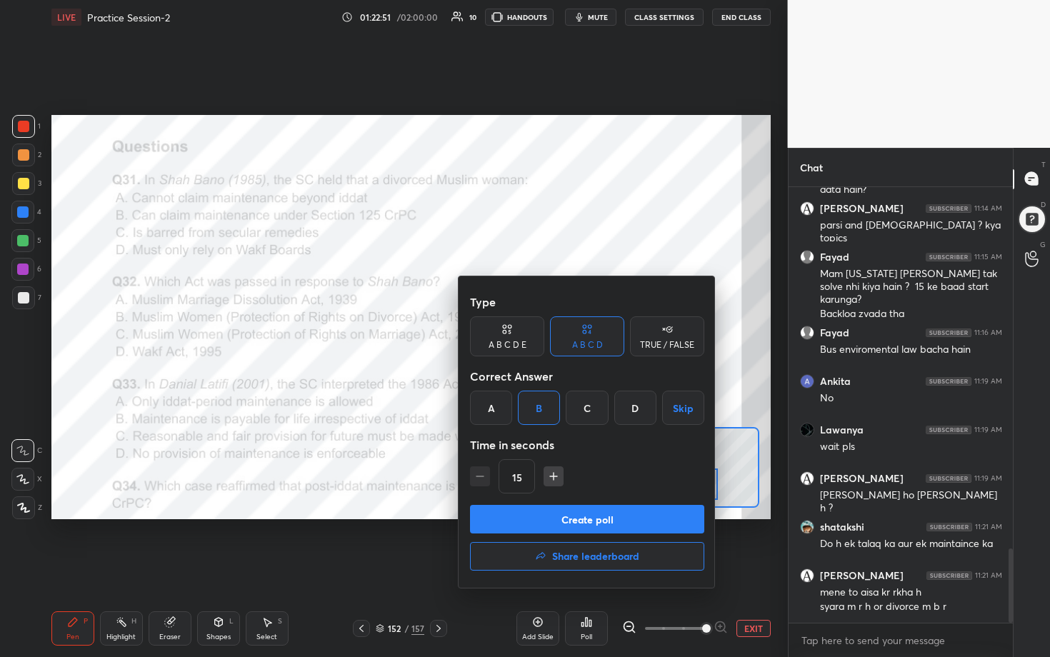
click at [512, 335] on button "Create poll" at bounding box center [587, 519] width 234 height 29
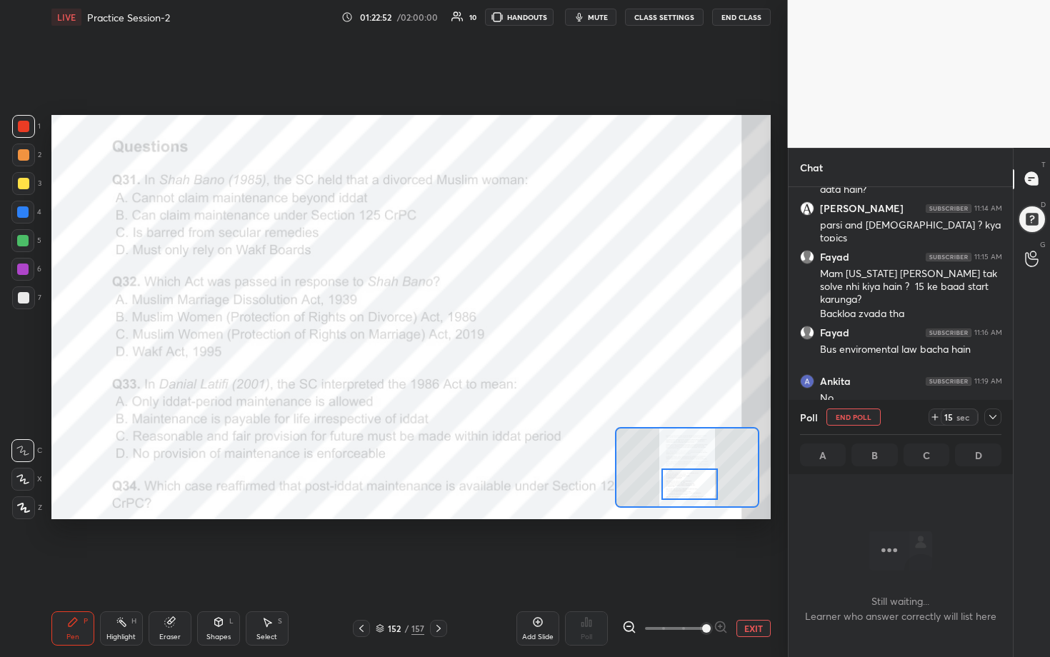
scroll to position [357, 220]
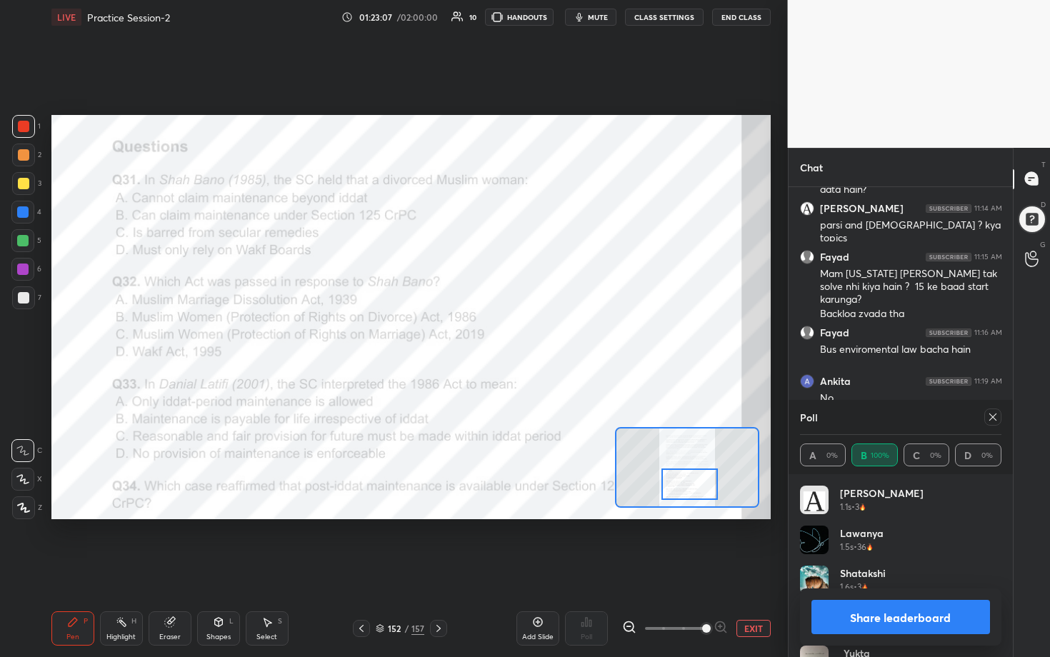
click at [512, 335] on icon at bounding box center [992, 416] width 11 height 11
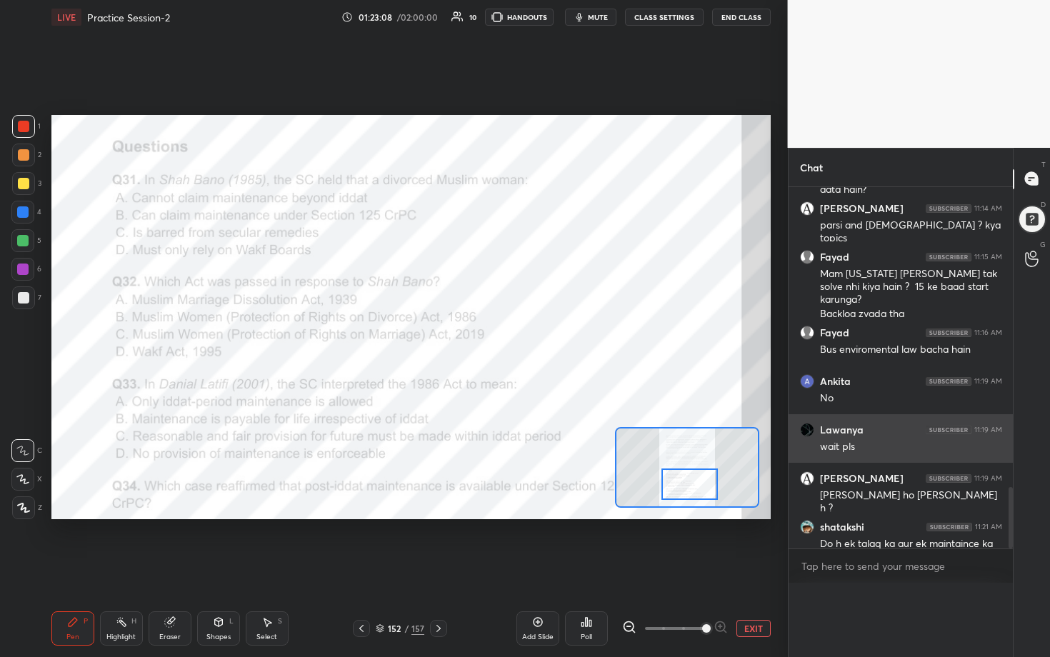
scroll to position [1, 5]
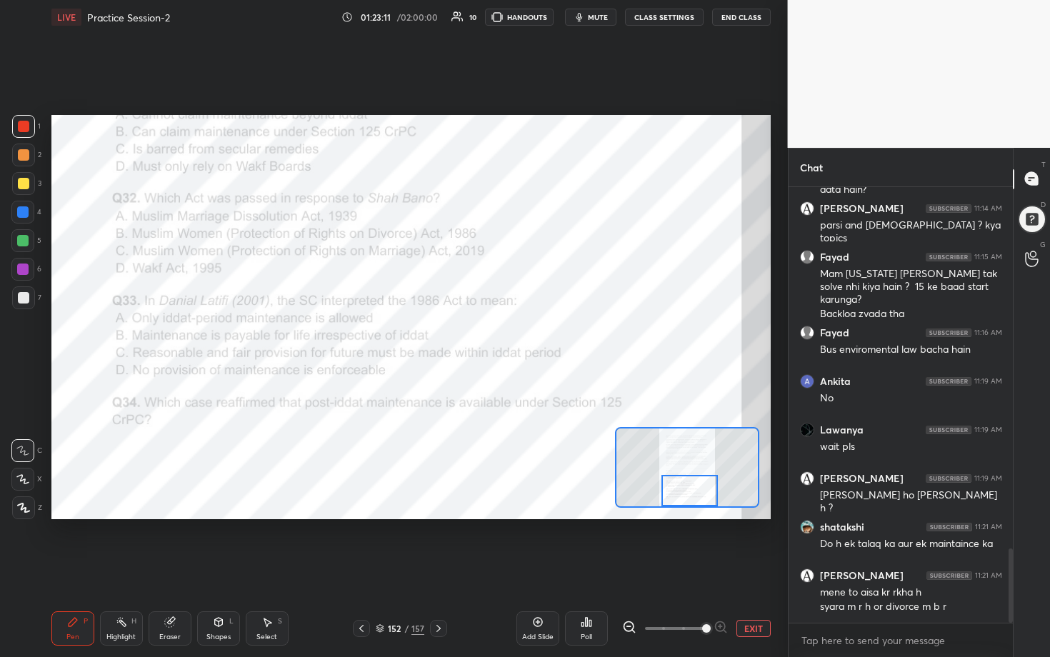
drag, startPoint x: 694, startPoint y: 484, endPoint x: 694, endPoint y: 496, distance: 11.4
click at [512, 335] on div at bounding box center [689, 490] width 56 height 31
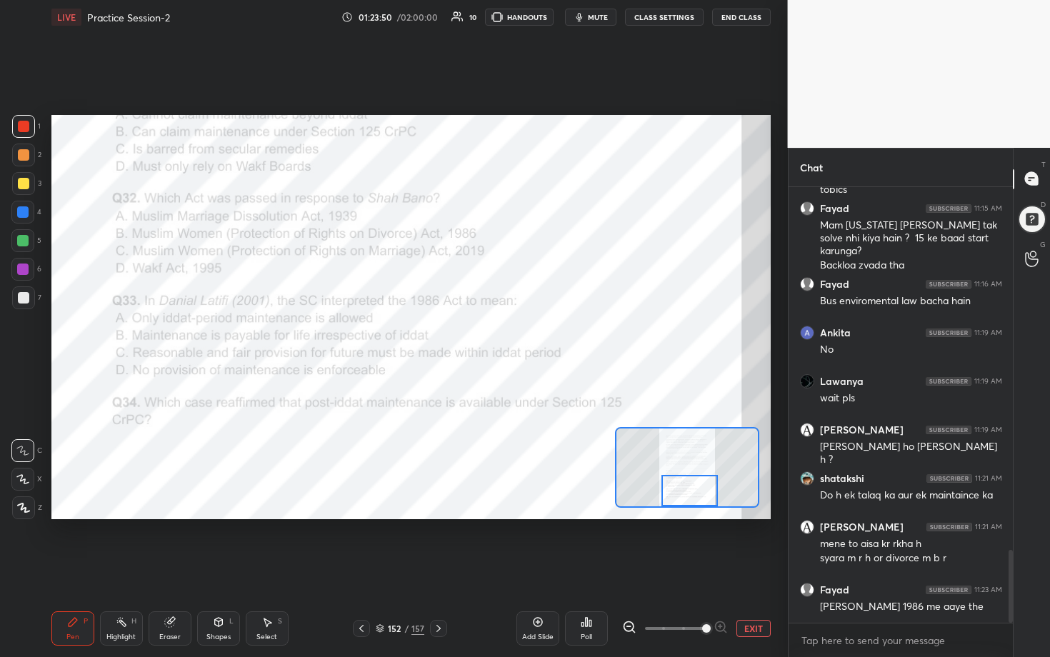
click at [512, 335] on div "Poll" at bounding box center [586, 628] width 43 height 34
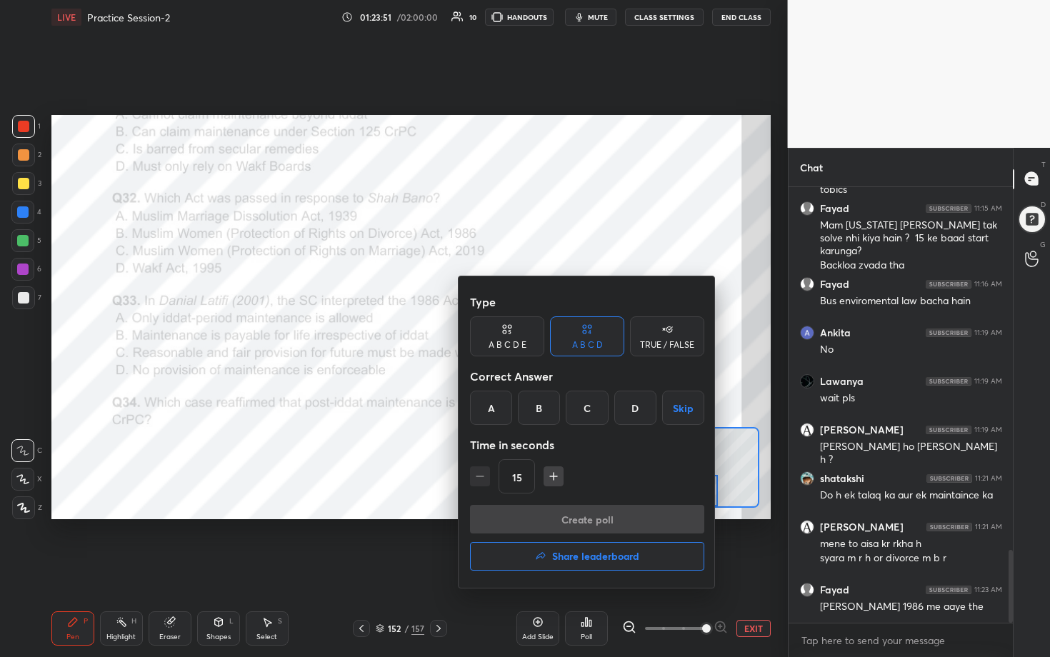
click at [512, 335] on div "C" at bounding box center [587, 408] width 42 height 34
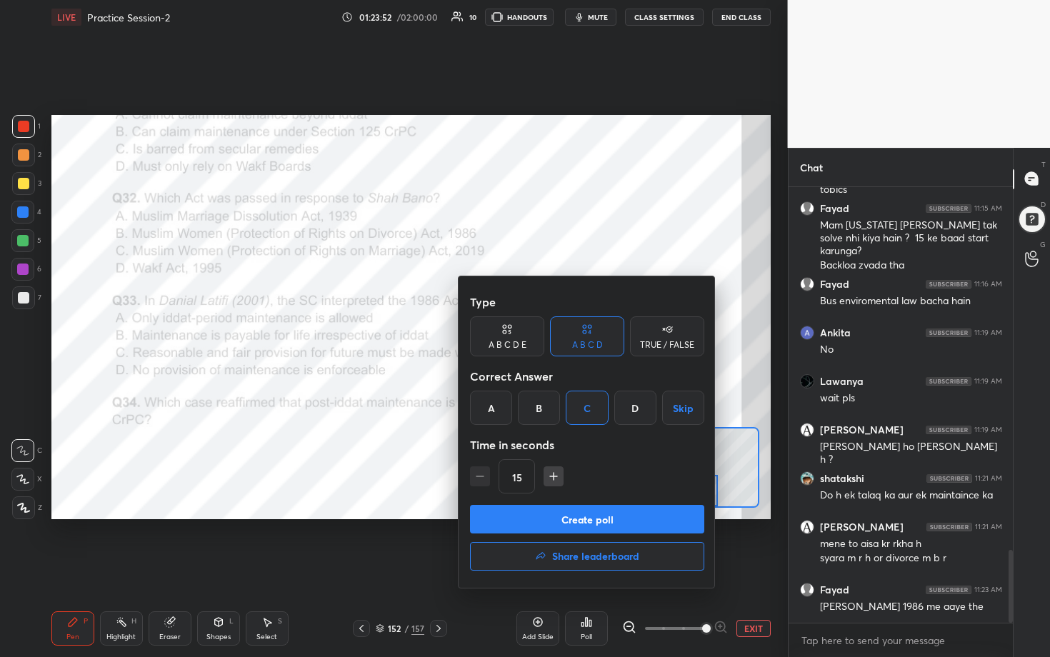
click at [512, 335] on button "Create poll" at bounding box center [587, 519] width 234 height 29
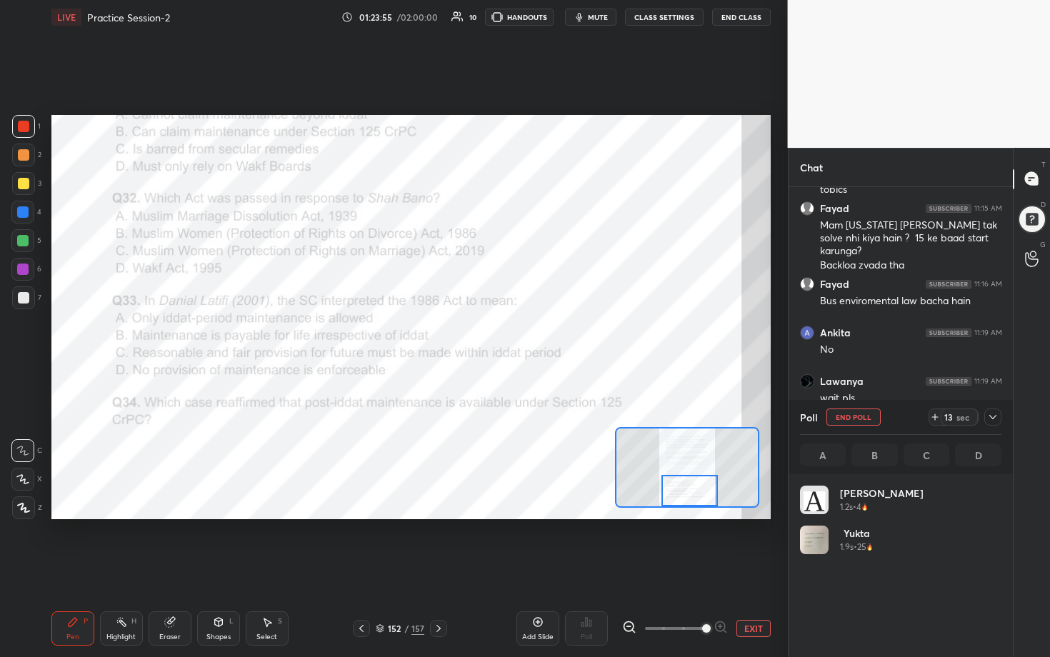
scroll to position [167, 197]
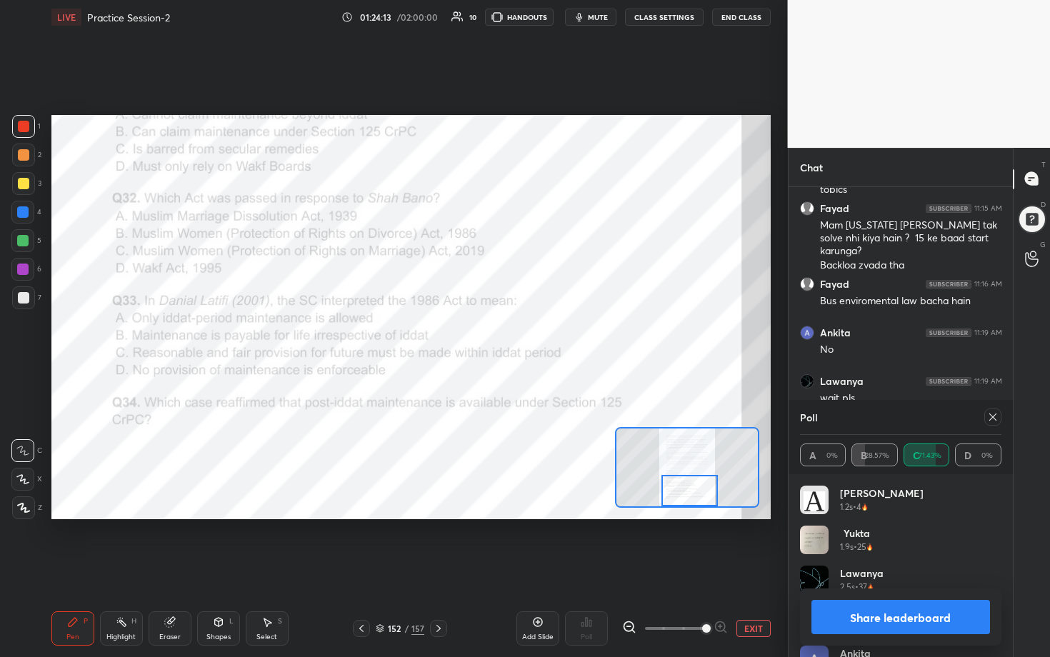
click at [512, 335] on icon at bounding box center [992, 416] width 11 height 11
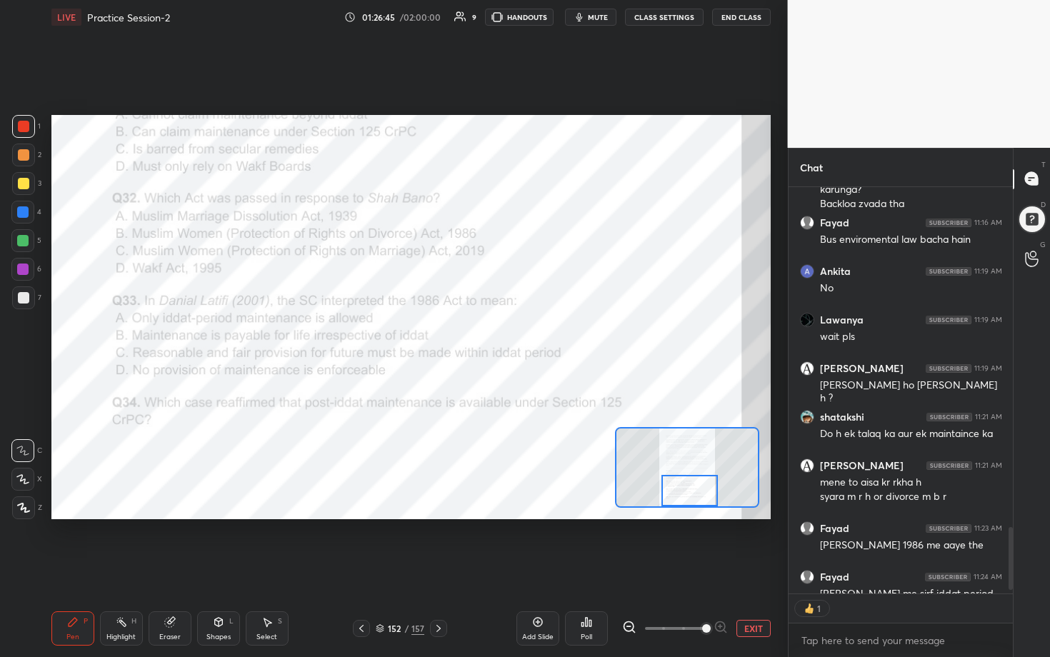
scroll to position [4, 5]
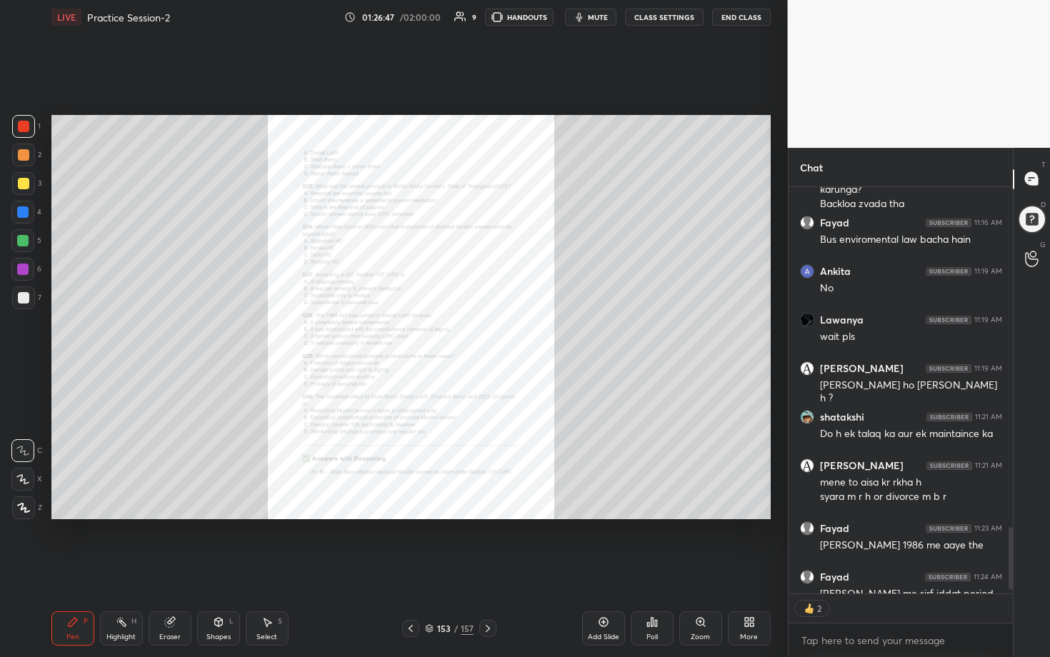
click at [512, 335] on div "Zoom" at bounding box center [700, 628] width 43 height 34
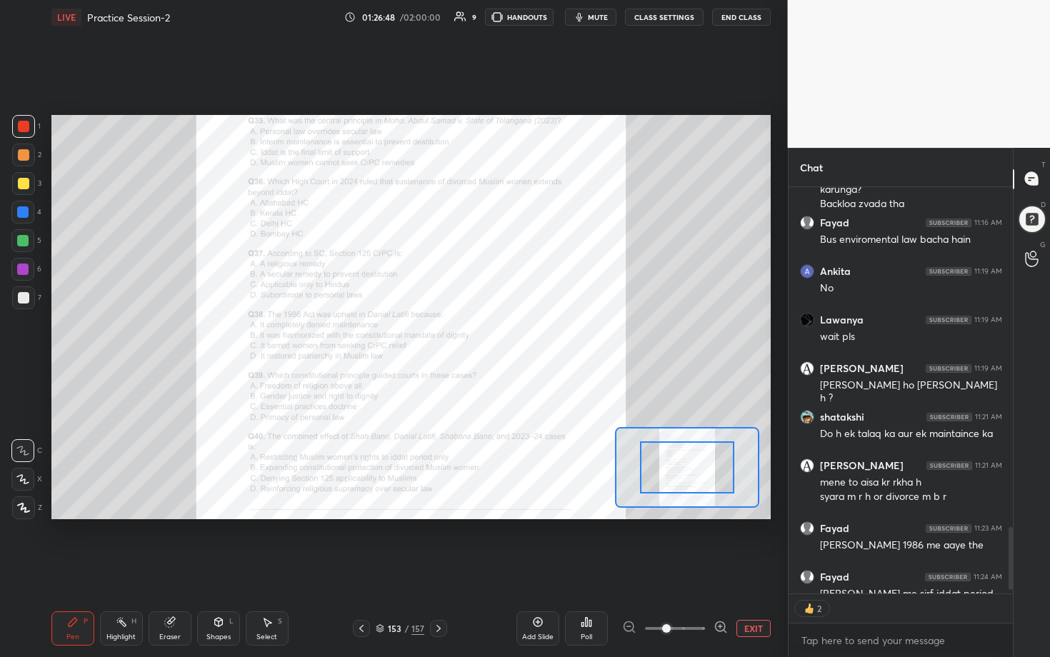
click at [512, 335] on icon at bounding box center [721, 627] width 14 height 14
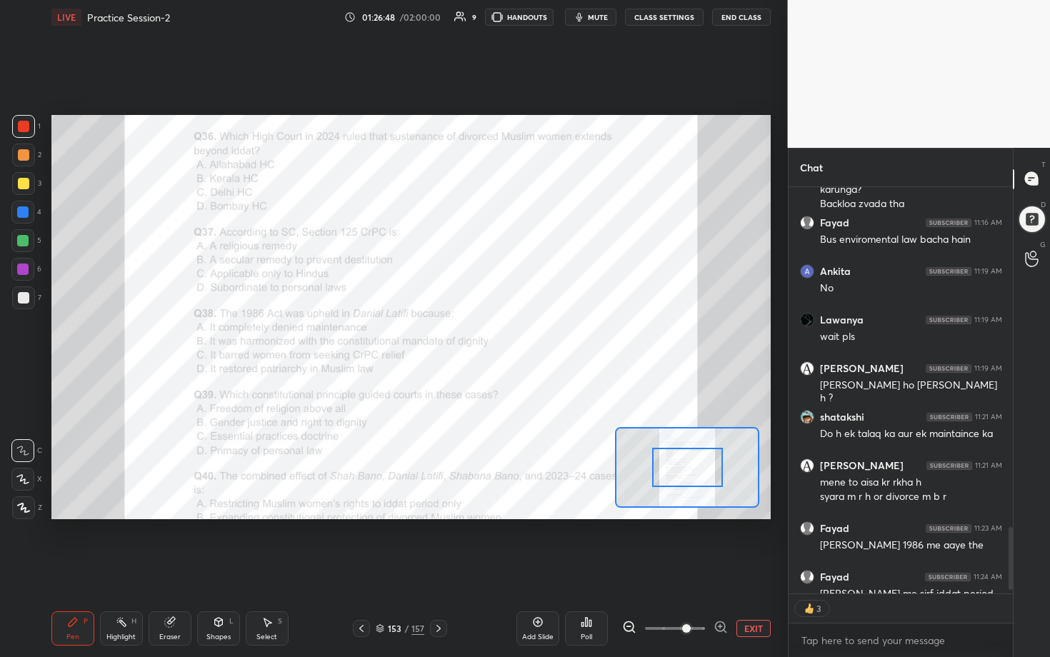
click at [512, 335] on icon at bounding box center [721, 627] width 14 height 14
click at [512, 335] on span at bounding box center [686, 628] width 9 height 9
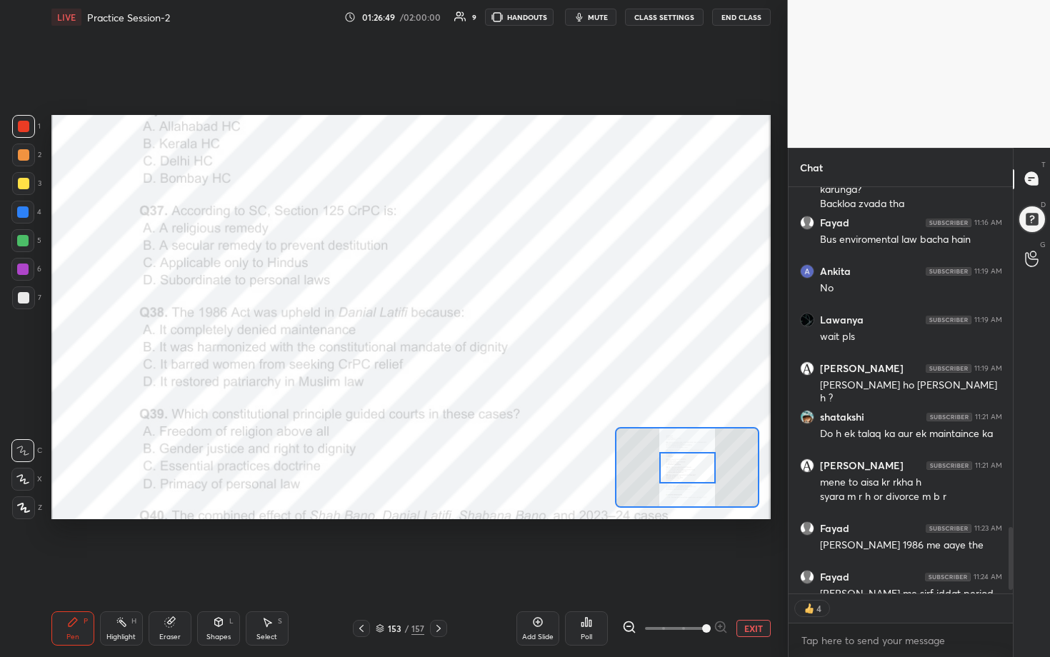
click at [512, 335] on span at bounding box center [706, 628] width 9 height 9
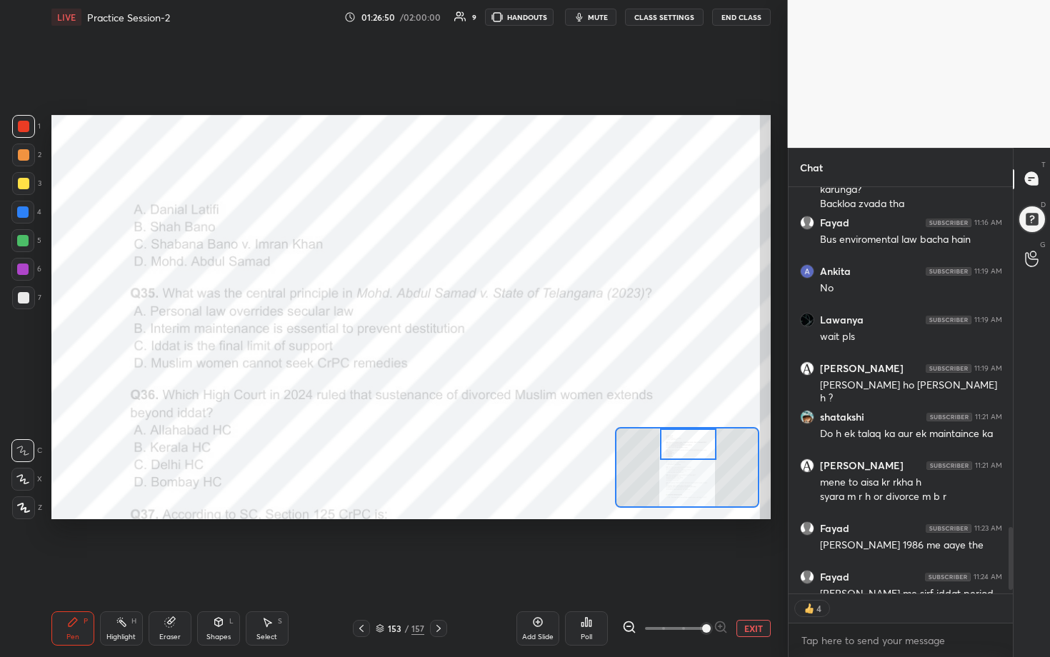
drag, startPoint x: 685, startPoint y: 474, endPoint x: 687, endPoint y: 436, distance: 37.2
click at [512, 335] on div at bounding box center [688, 444] width 56 height 31
click at [512, 335] on icon at bounding box center [586, 621] width 11 height 11
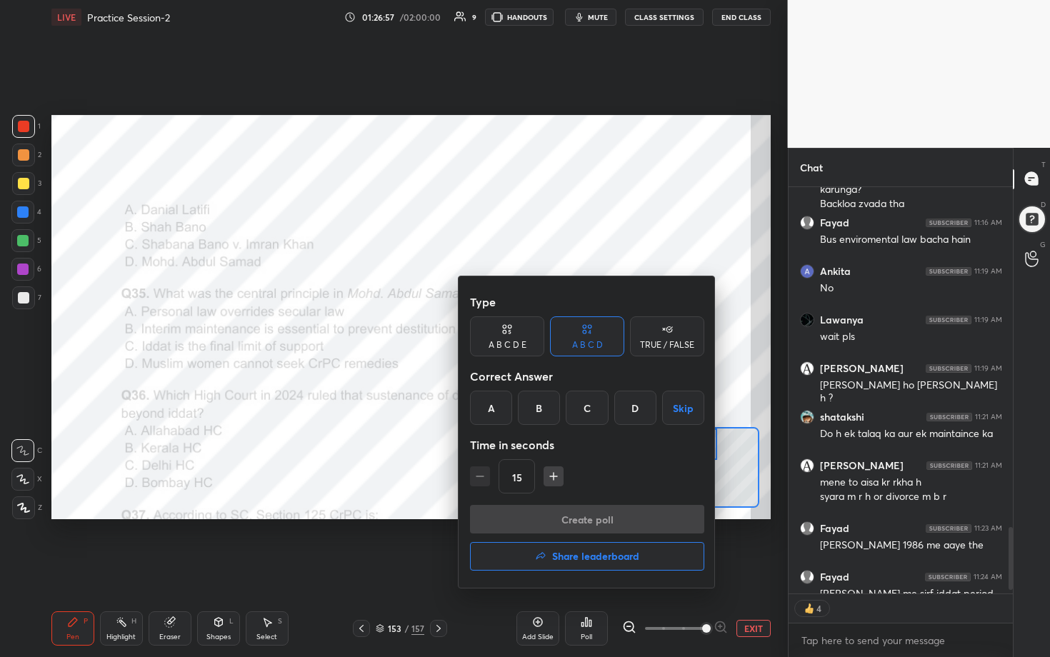
click at [512, 335] on div "C" at bounding box center [587, 408] width 42 height 34
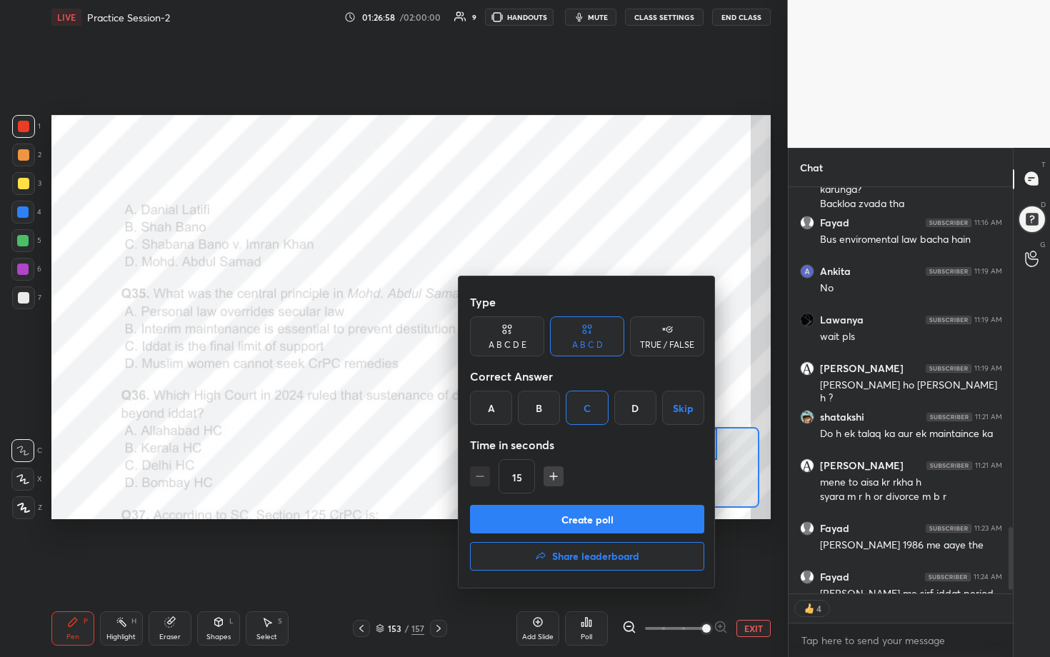
click at [512, 335] on button "Create poll" at bounding box center [587, 519] width 234 height 29
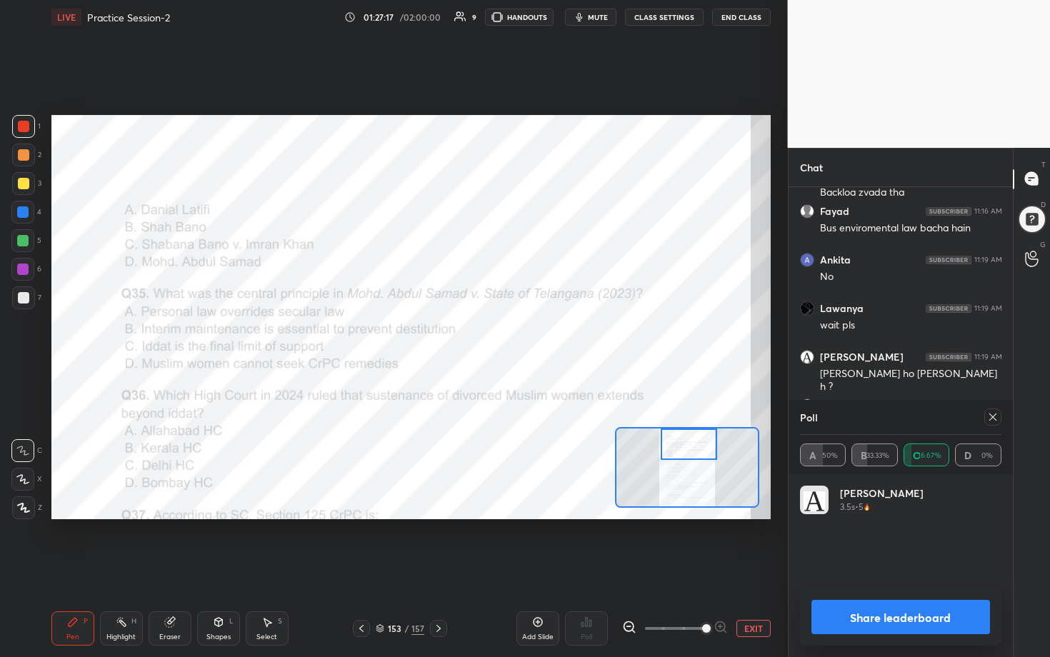
scroll to position [2363, 0]
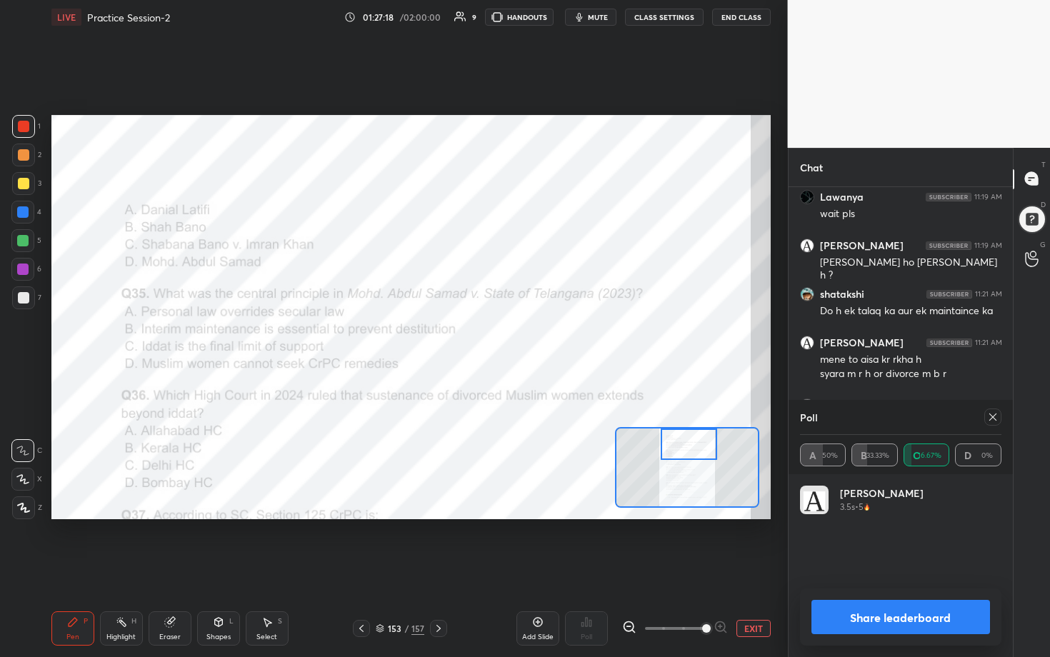
click at [512, 335] on icon at bounding box center [992, 416] width 11 height 11
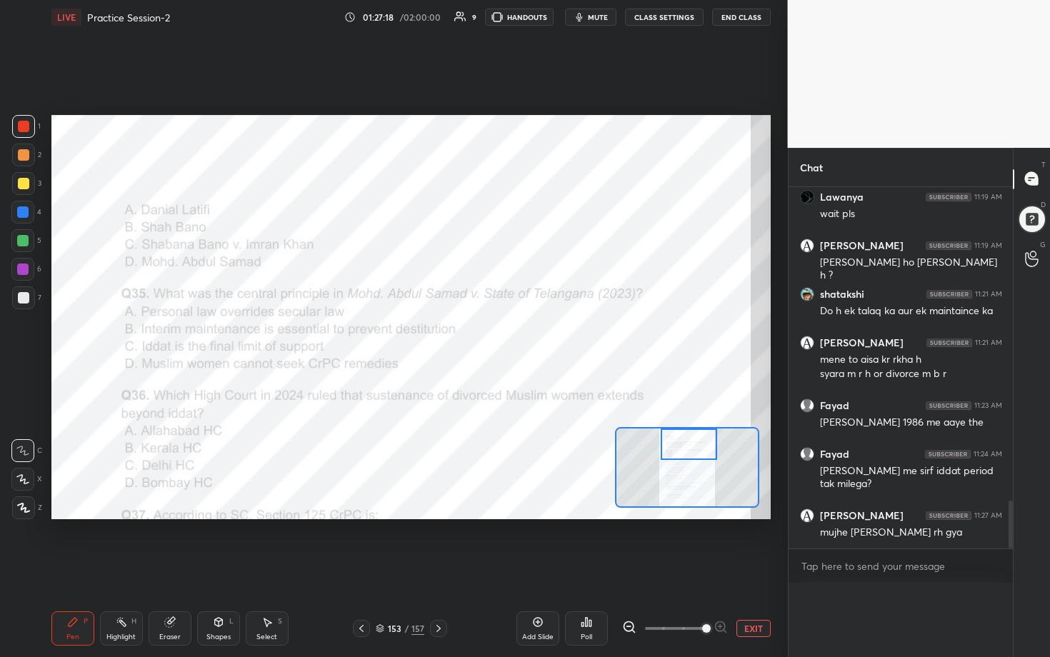
scroll to position [2340, 0]
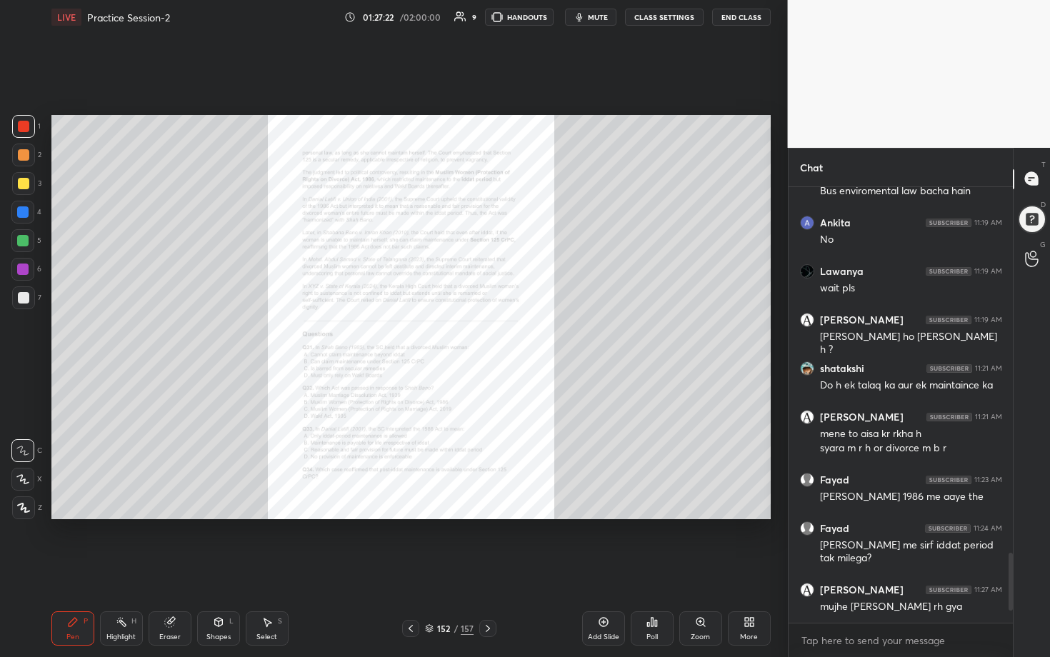
click at [512, 335] on icon at bounding box center [700, 622] width 8 height 8
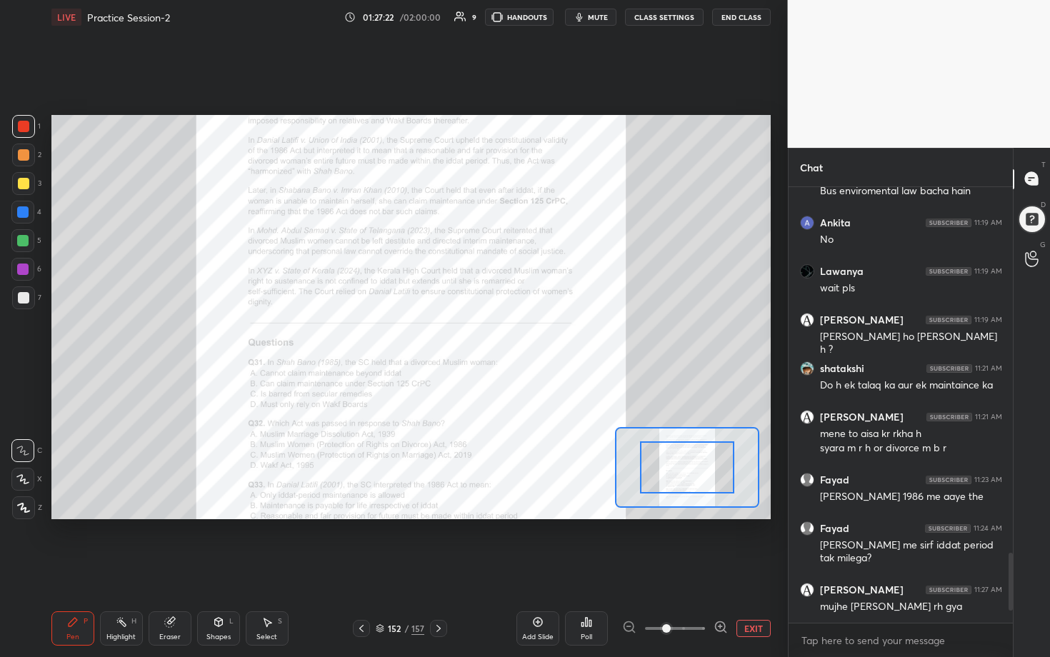
click at [512, 335] on icon at bounding box center [721, 627] width 14 height 14
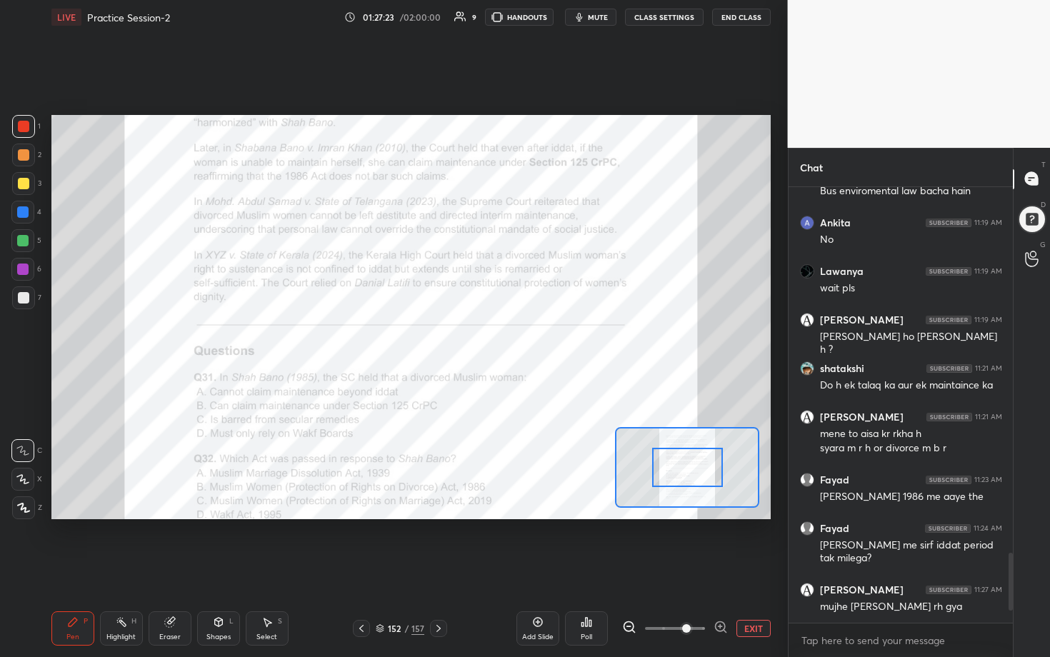
click at [512, 335] on icon at bounding box center [721, 627] width 14 height 14
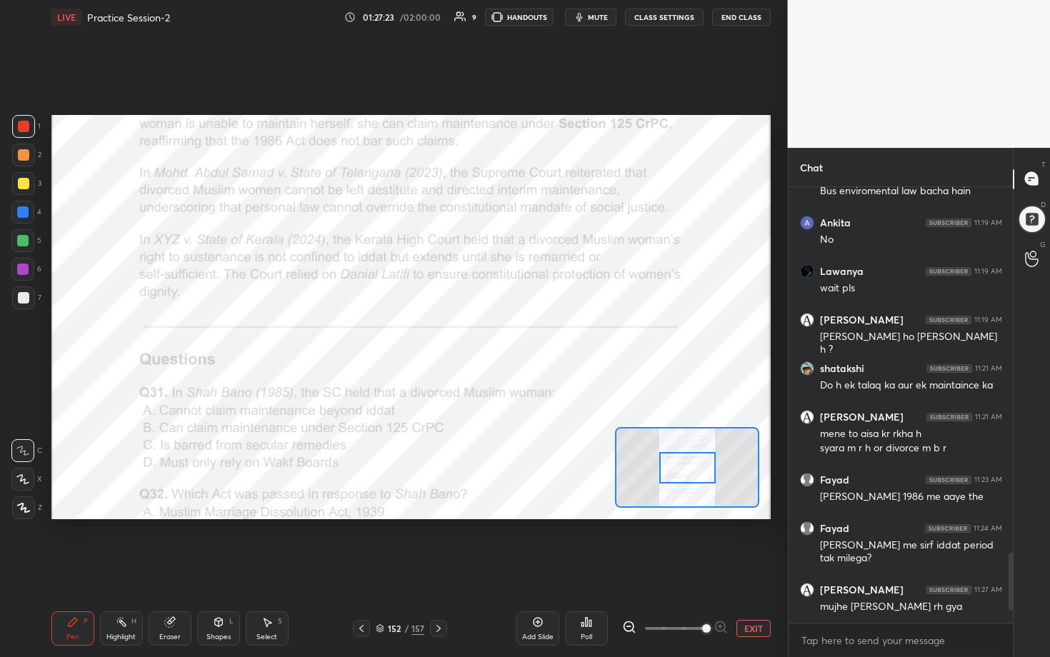
click at [512, 335] on div at bounding box center [675, 628] width 106 height 17
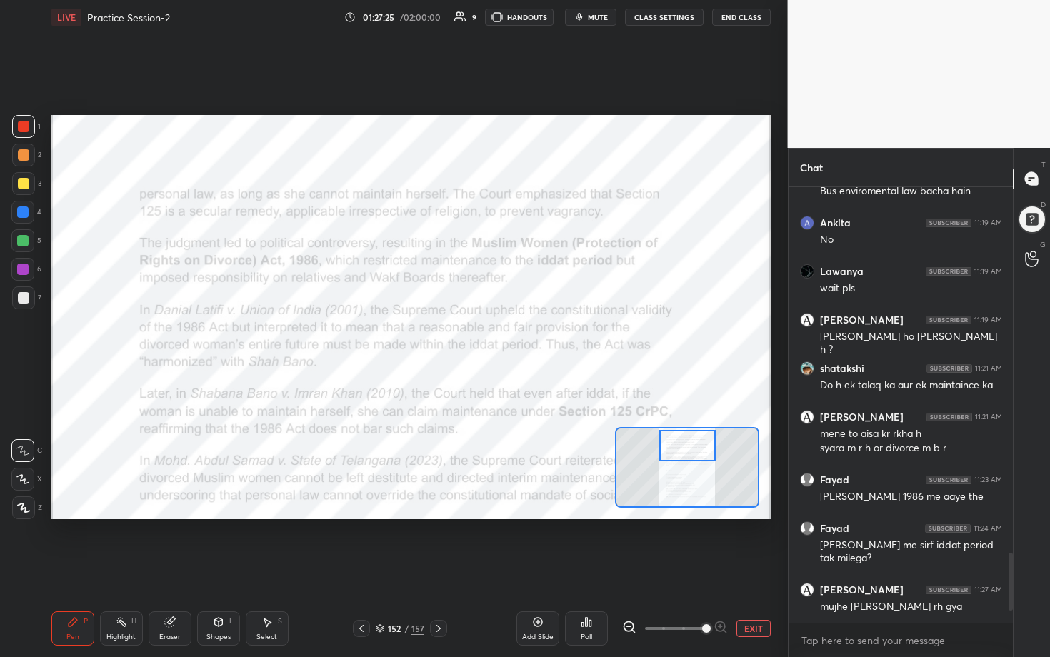
drag, startPoint x: 696, startPoint y: 464, endPoint x: 697, endPoint y: 444, distance: 20.0
click at [512, 335] on div at bounding box center [687, 445] width 56 height 31
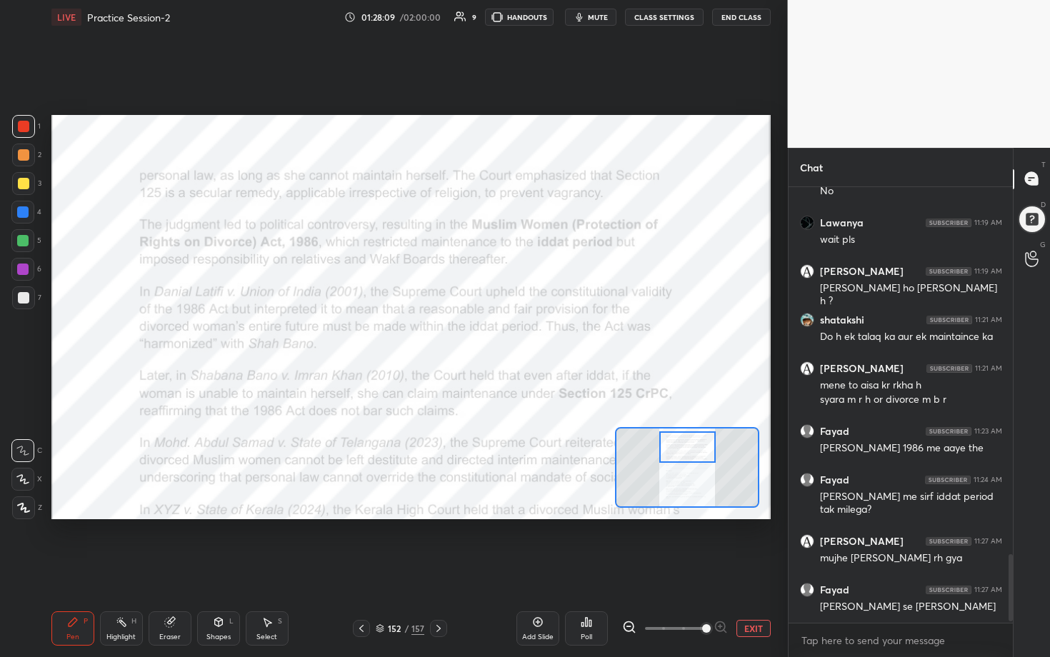
scroll to position [2386, 0]
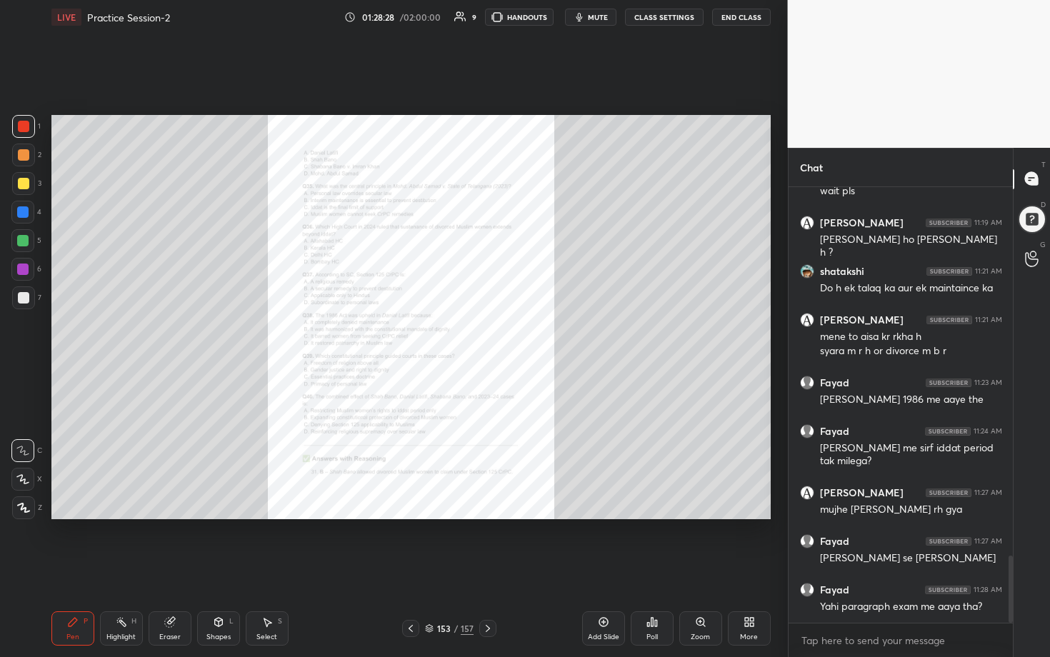
click at [512, 335] on div "Zoom" at bounding box center [700, 628] width 43 height 34
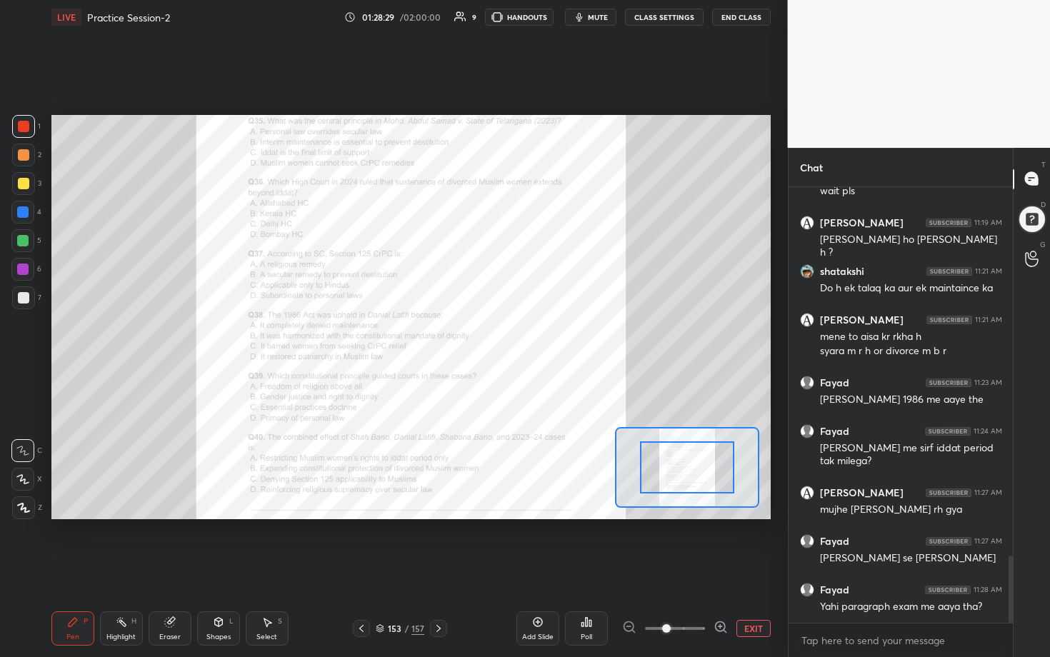
click at [512, 335] on icon at bounding box center [721, 626] width 4 height 0
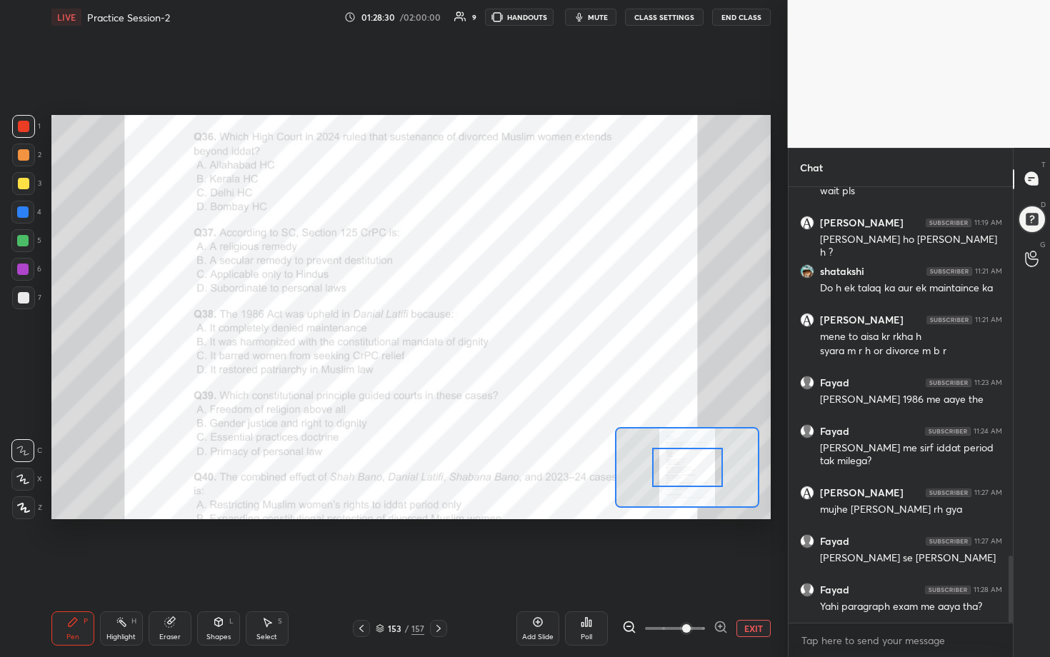
click at [512, 335] on icon at bounding box center [721, 626] width 4 height 0
click at [512, 335] on div at bounding box center [675, 628] width 106 height 17
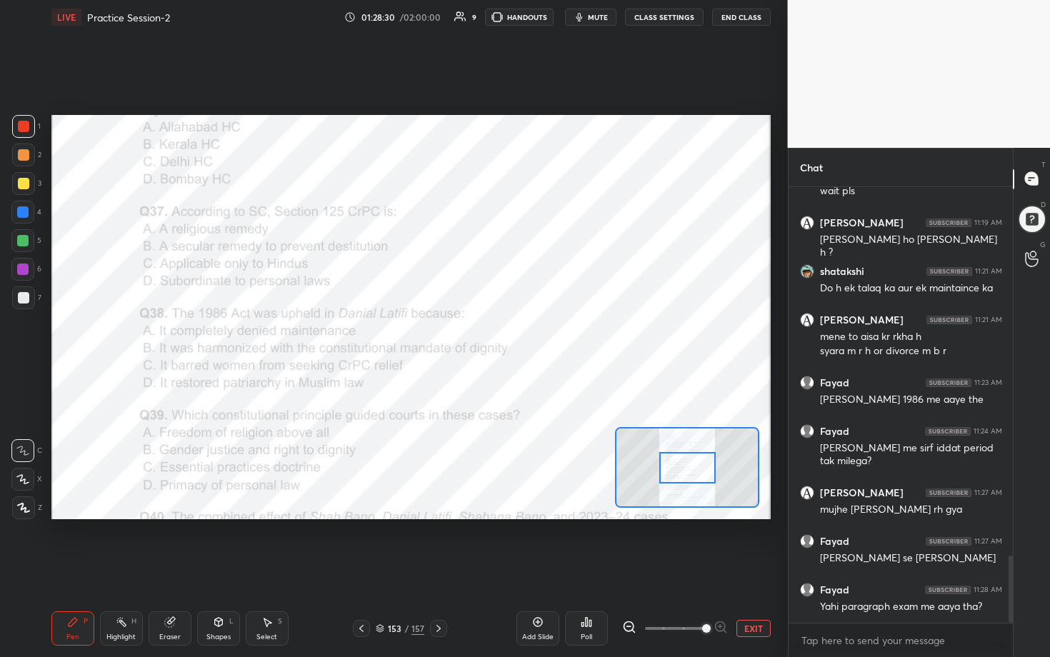
click at [512, 335] on div at bounding box center [675, 628] width 106 height 17
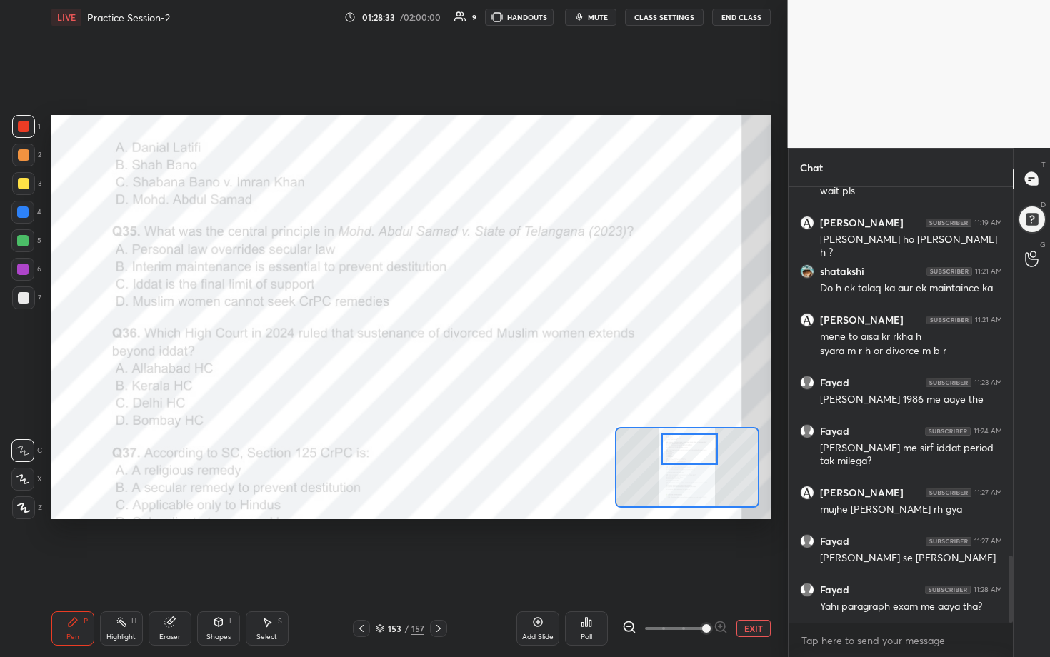
drag, startPoint x: 683, startPoint y: 467, endPoint x: 685, endPoint y: 449, distance: 18.7
click at [512, 335] on div at bounding box center [689, 449] width 56 height 31
click at [512, 335] on div "Poll" at bounding box center [586, 628] width 43 height 34
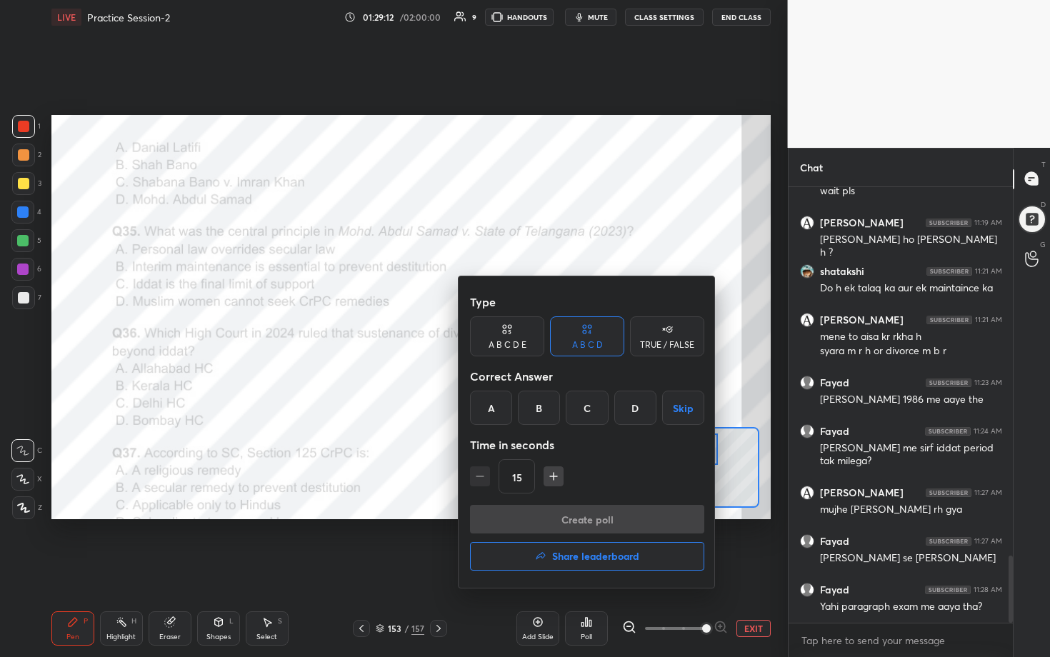
click at [512, 335] on div "B" at bounding box center [539, 408] width 42 height 34
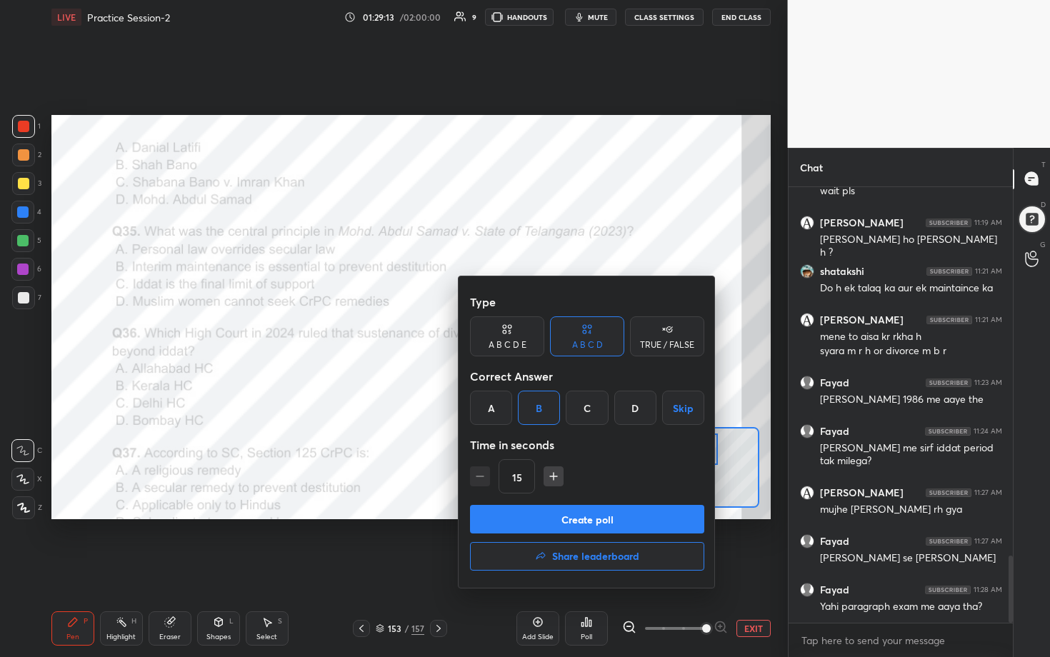
click at [512, 335] on button "Create poll" at bounding box center [587, 519] width 234 height 29
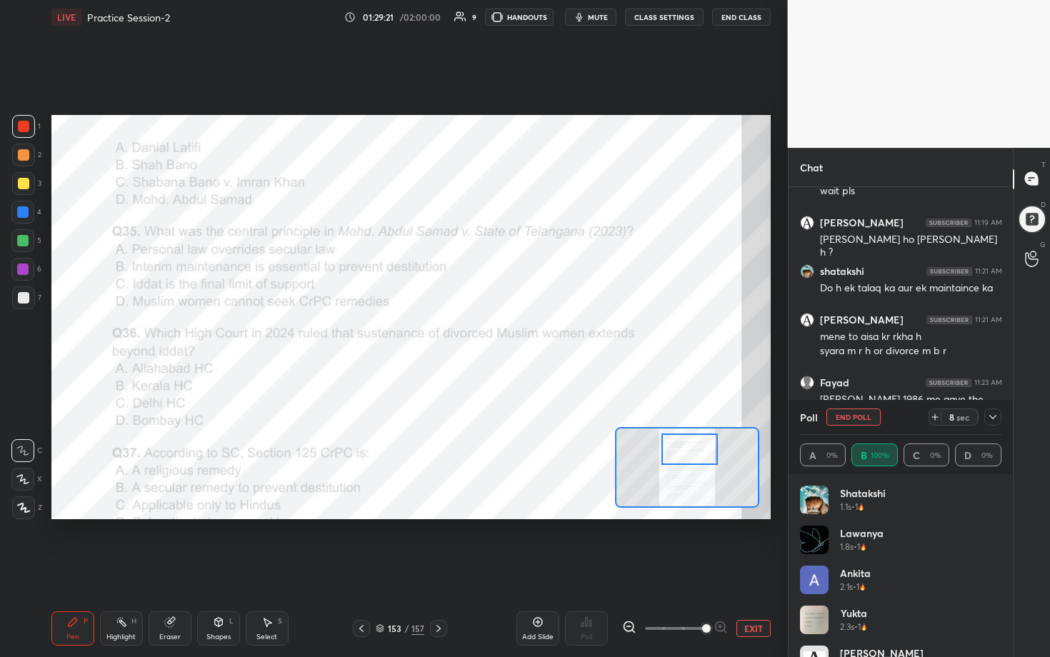
scroll to position [69, 0]
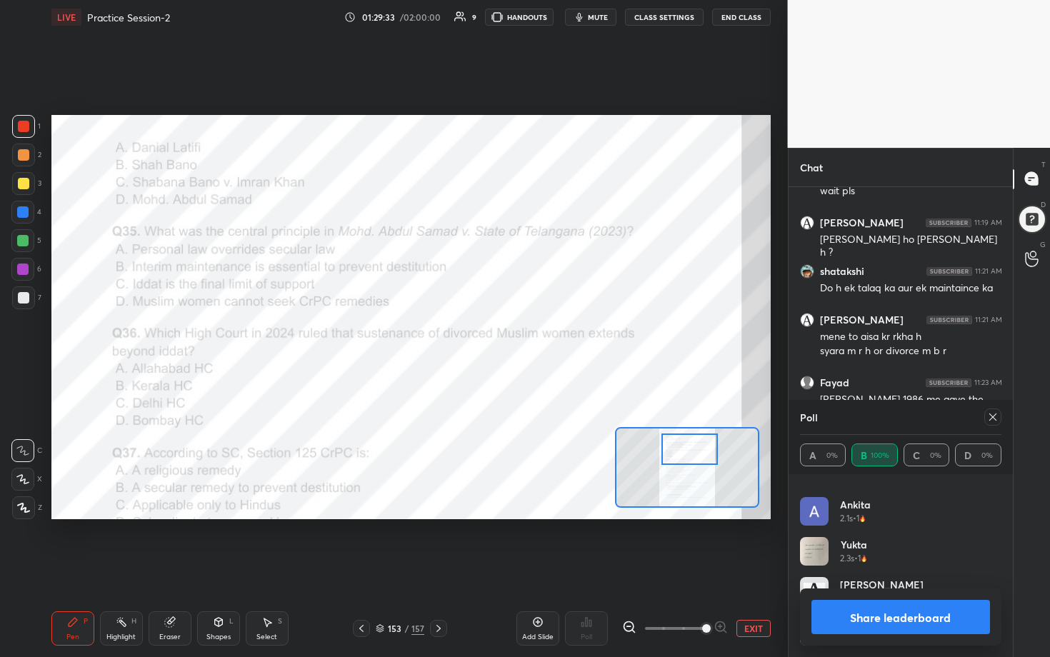
click at [512, 335] on icon at bounding box center [992, 416] width 11 height 11
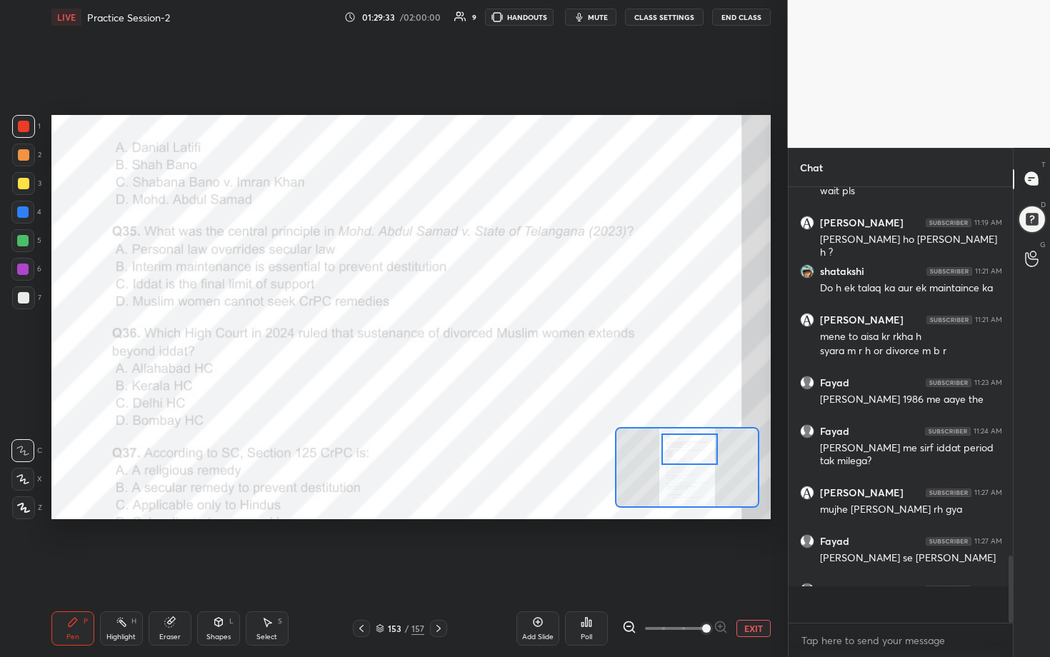
scroll to position [5, 5]
click at [512, 335] on div "Poll" at bounding box center [586, 628] width 43 height 34
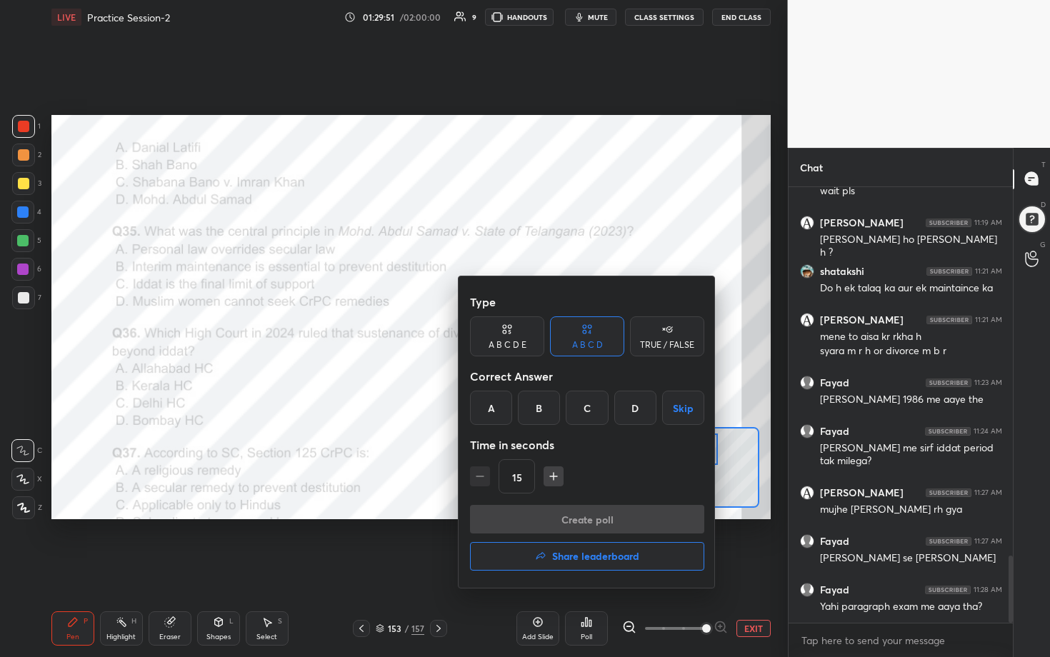
click at [512, 335] on div "B" at bounding box center [539, 408] width 42 height 34
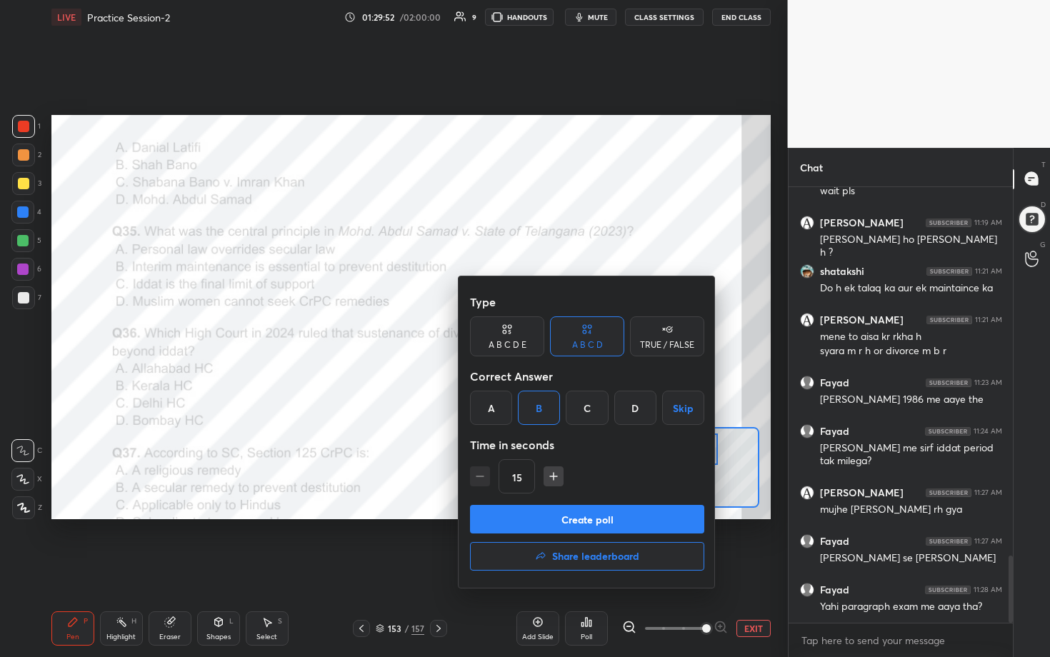
click at [512, 335] on button "Create poll" at bounding box center [587, 519] width 234 height 29
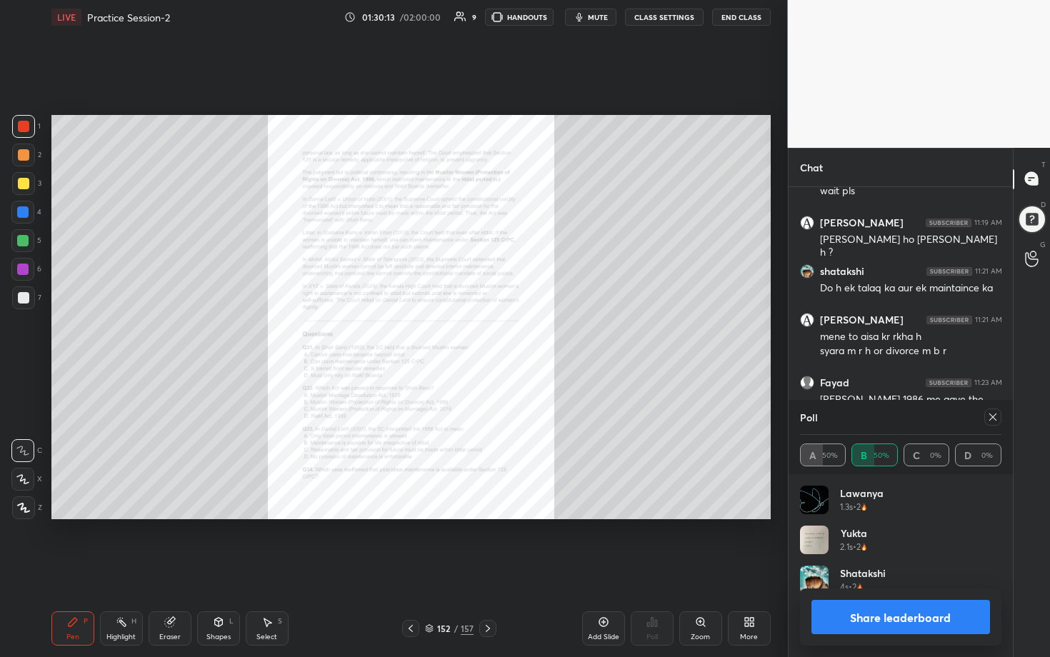
click at [512, 335] on div "Zoom" at bounding box center [700, 628] width 43 height 34
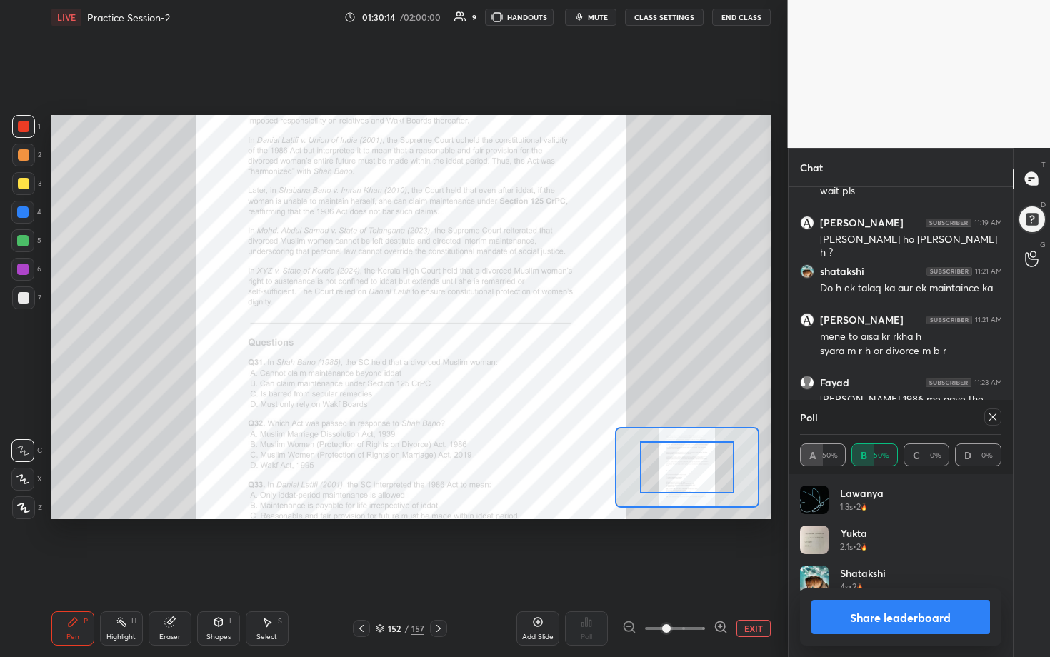
click at [512, 335] on icon at bounding box center [721, 627] width 14 height 14
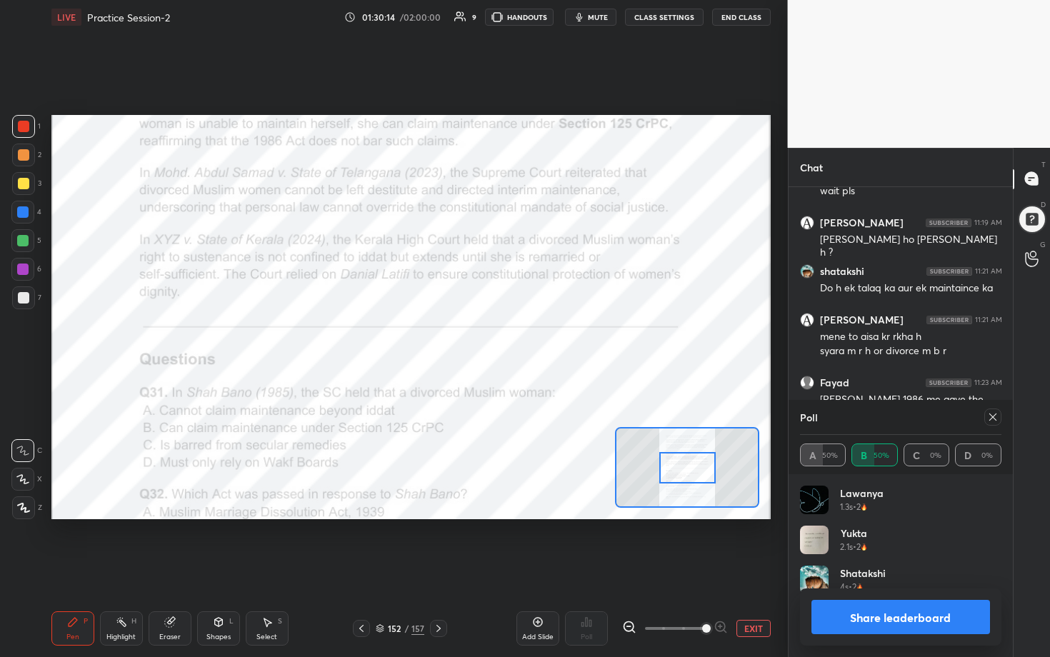
click at [512, 335] on span at bounding box center [706, 628] width 9 height 9
click at [512, 335] on icon at bounding box center [992, 417] width 7 height 7
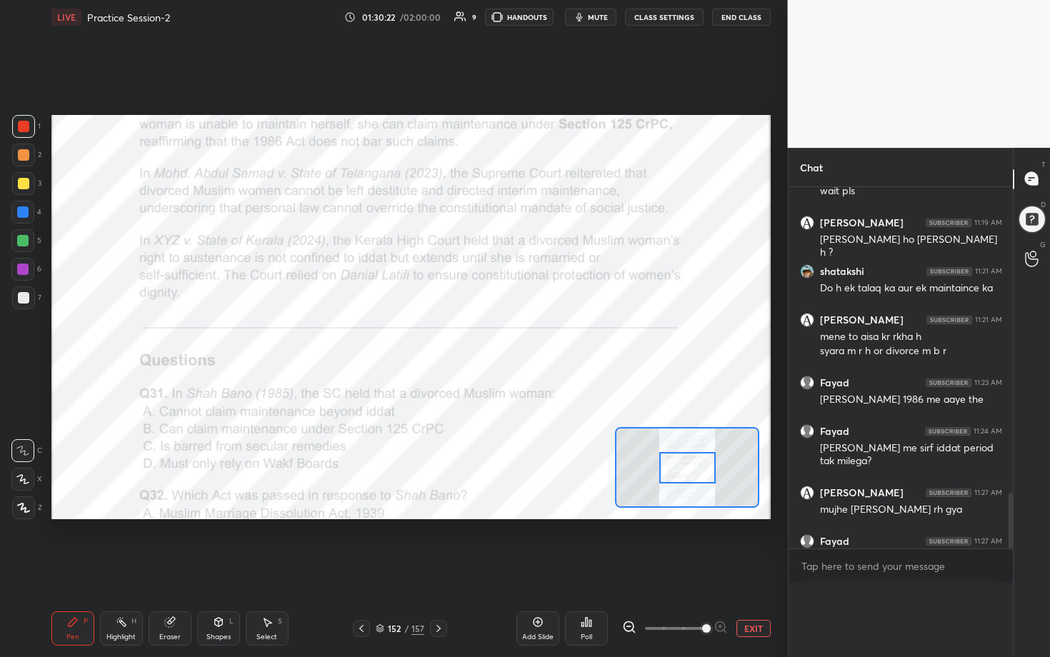
scroll to position [261, 220]
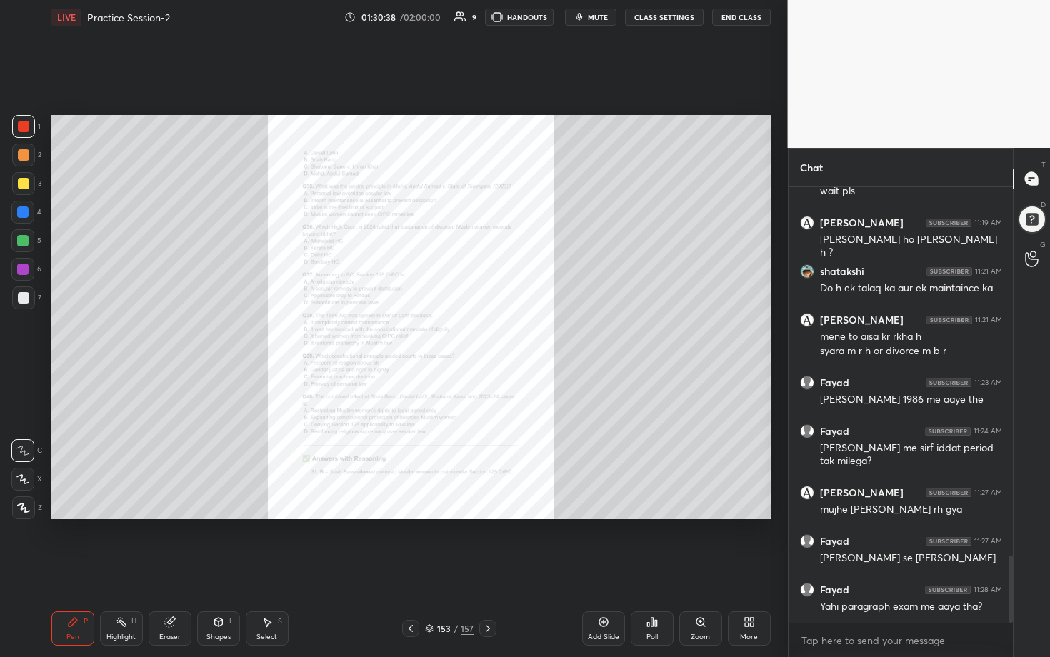
click at [512, 335] on icon at bounding box center [700, 622] width 8 height 8
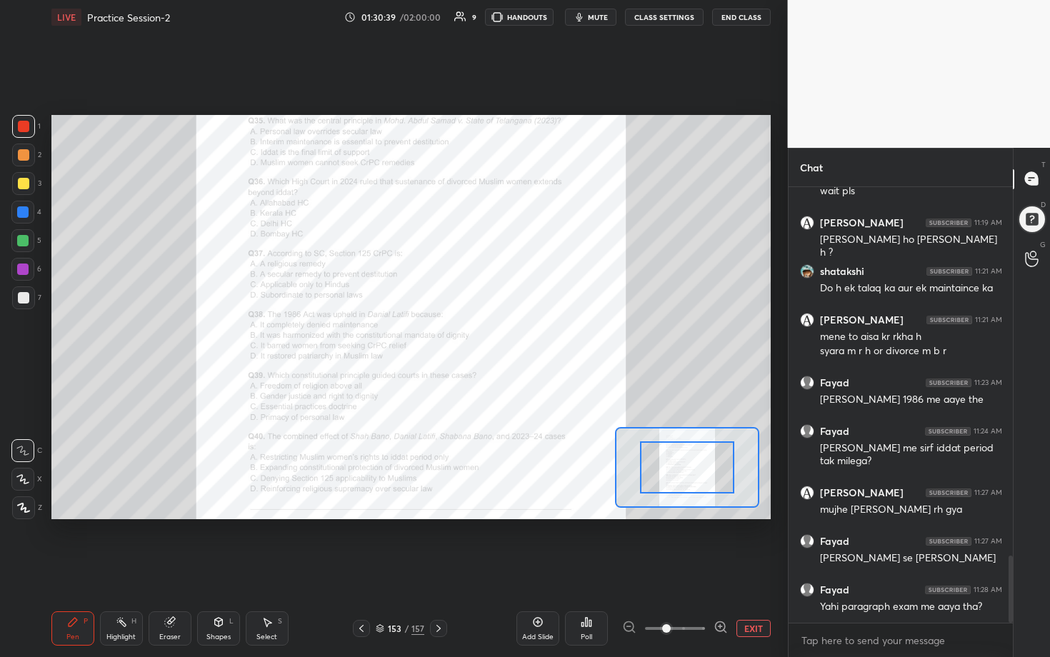
click at [512, 335] on icon at bounding box center [721, 627] width 14 height 14
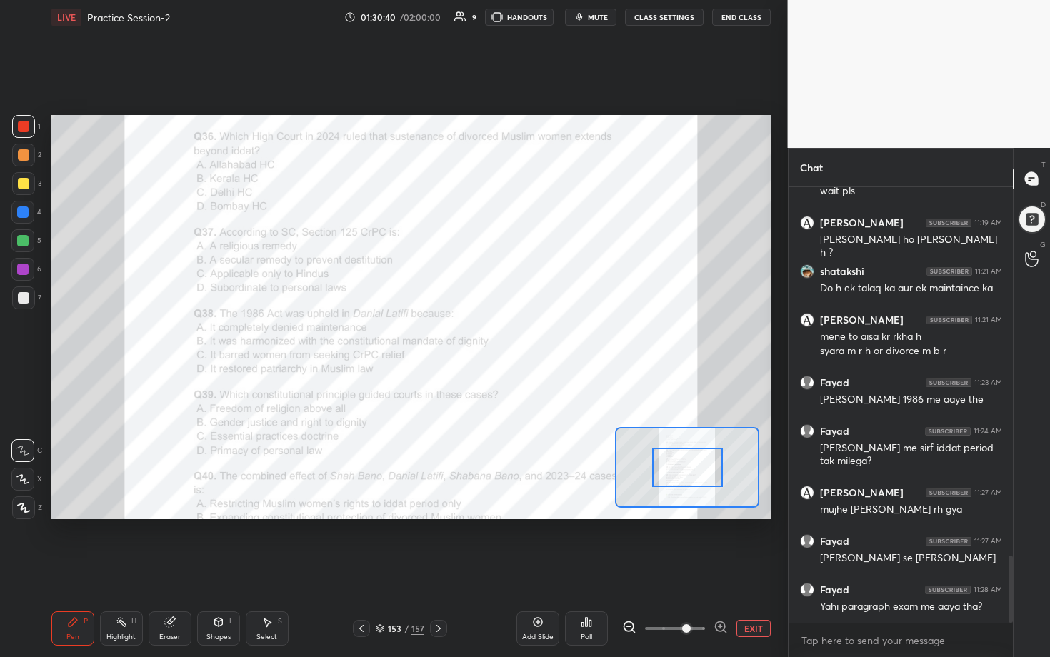
click at [512, 335] on icon at bounding box center [721, 627] width 14 height 14
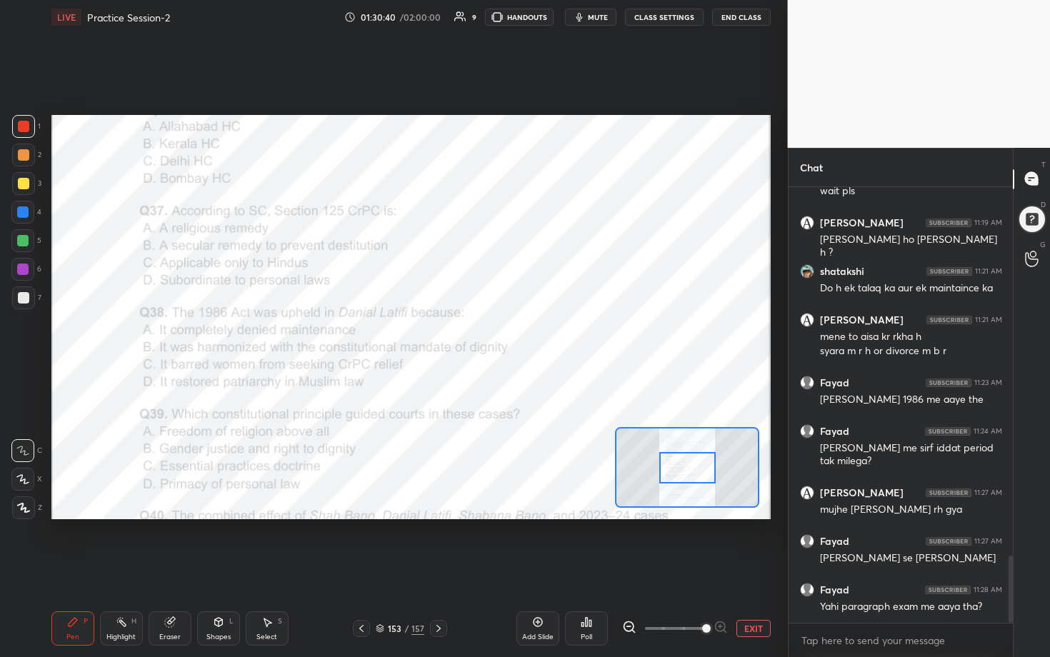
click at [512, 335] on div at bounding box center [675, 628] width 106 height 17
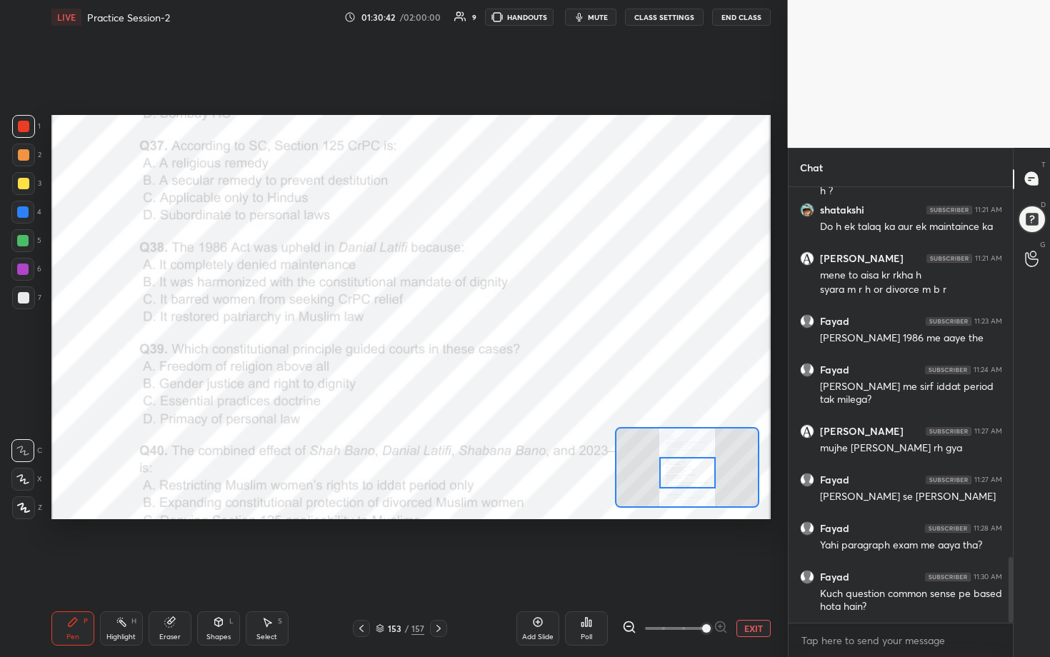
click at [512, 335] on div at bounding box center [687, 472] width 56 height 31
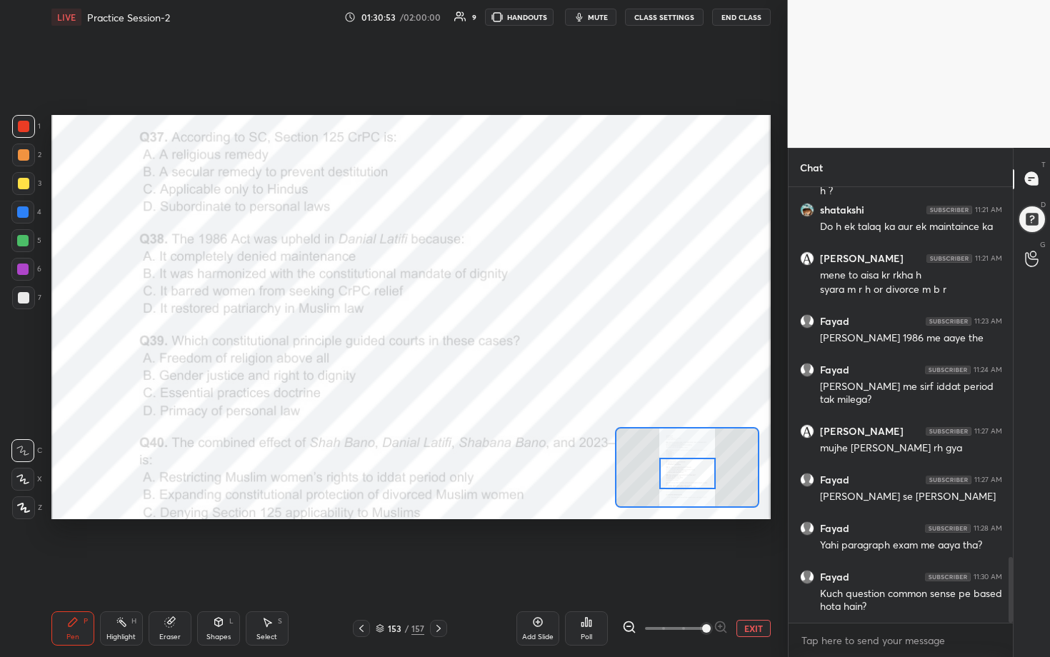
click at [512, 335] on icon at bounding box center [586, 621] width 11 height 11
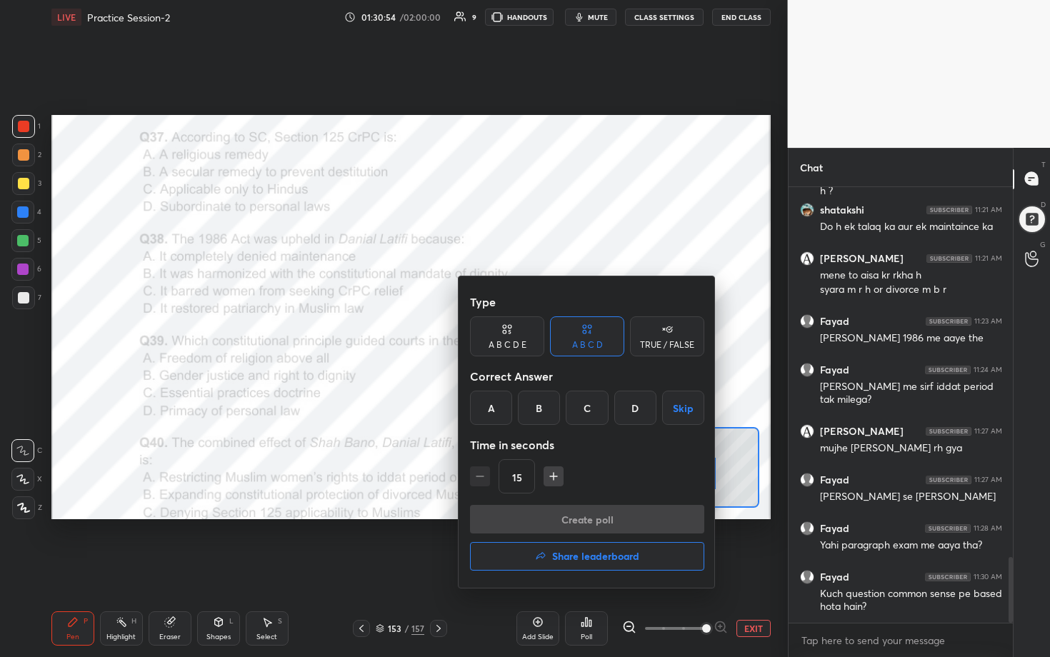
click at [512, 335] on div "B" at bounding box center [539, 408] width 42 height 34
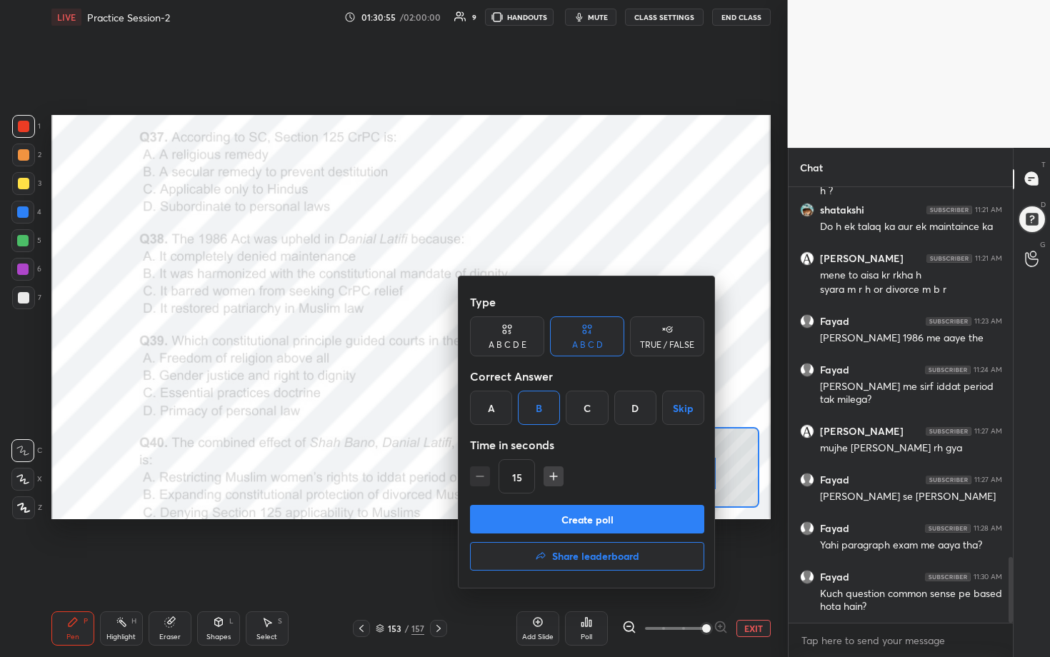
click at [512, 335] on button "Create poll" at bounding box center [587, 519] width 234 height 29
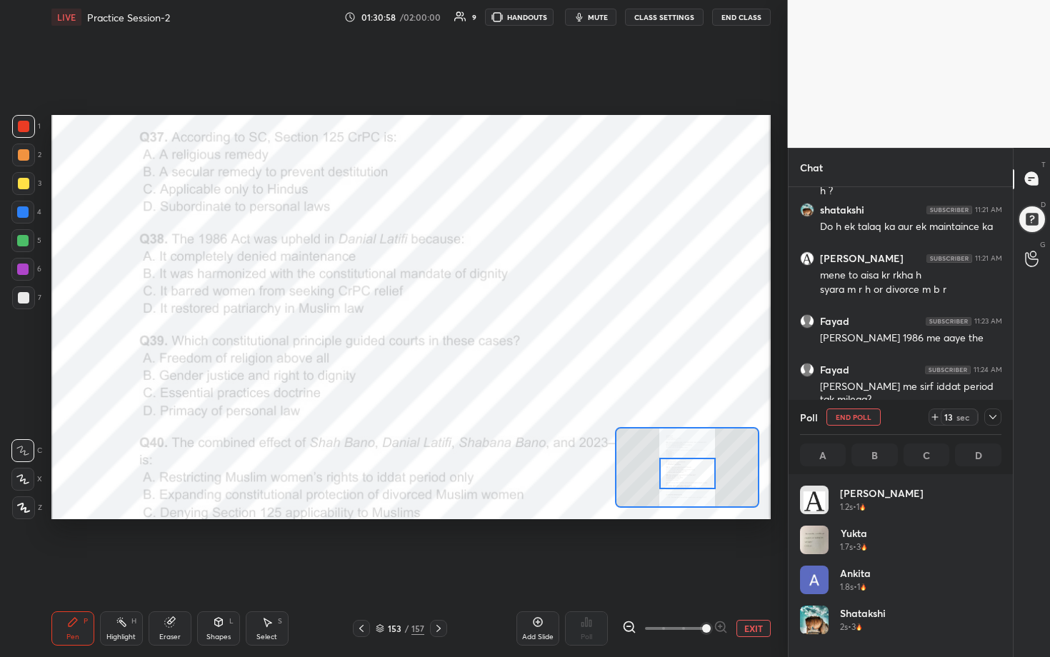
scroll to position [167, 197]
click at [512, 335] on icon at bounding box center [992, 416] width 11 height 11
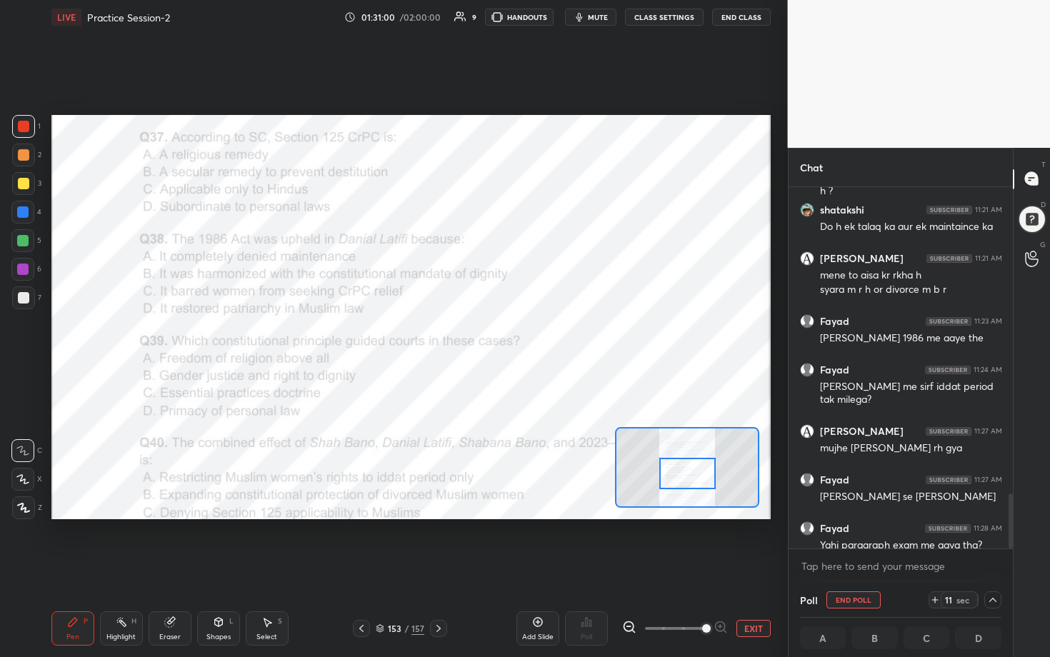
scroll to position [0, 0]
drag, startPoint x: 1005, startPoint y: 521, endPoint x: 1005, endPoint y: 559, distance: 37.9
click at [512, 335] on div "Lawanya 11:19 AM wait pls [PERSON_NAME] 11:19 AM [PERSON_NAME] ho [PERSON_NAME]…" at bounding box center [901, 385] width 225 height 396
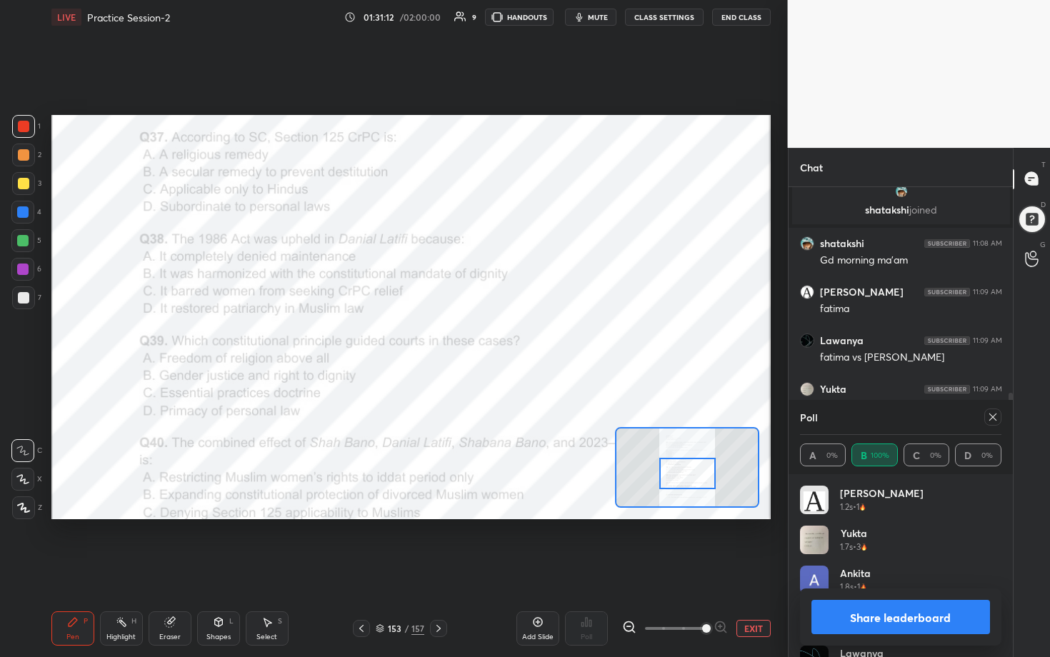
click at [512, 335] on icon at bounding box center [992, 416] width 11 height 11
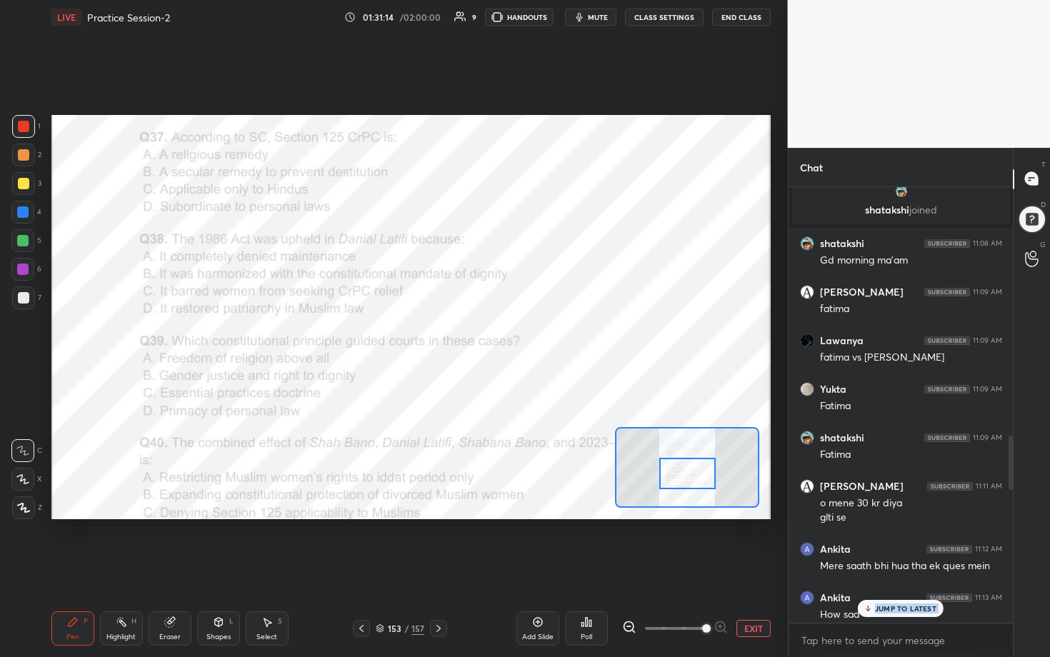
click at [512, 335] on div "JUMP TO LATEST" at bounding box center [901, 608] width 86 height 17
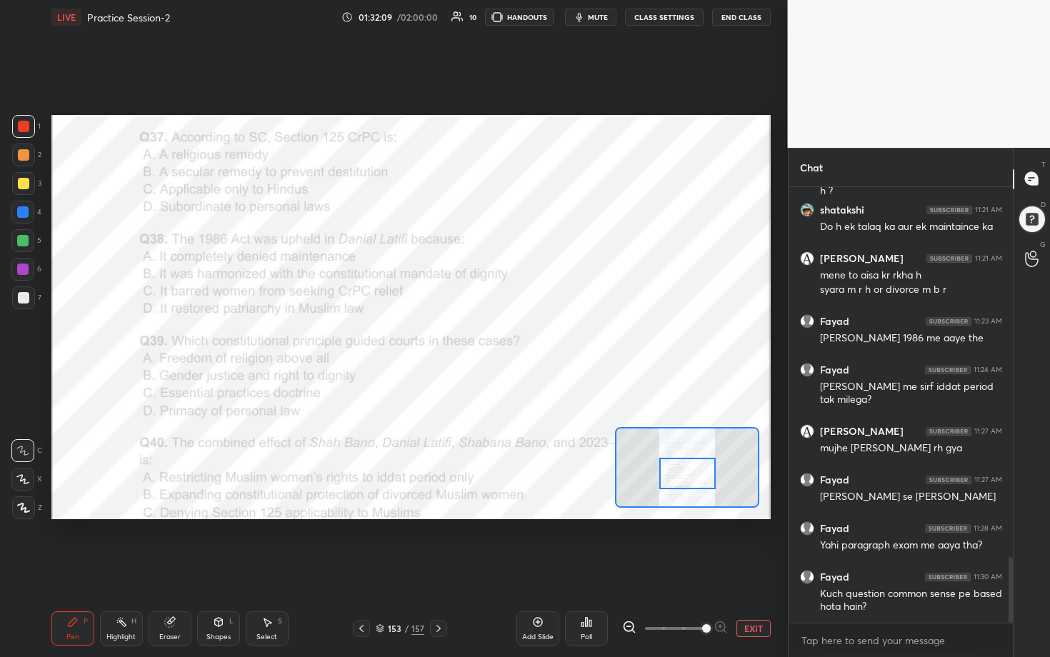
click at [512, 335] on div "Poll" at bounding box center [586, 628] width 43 height 34
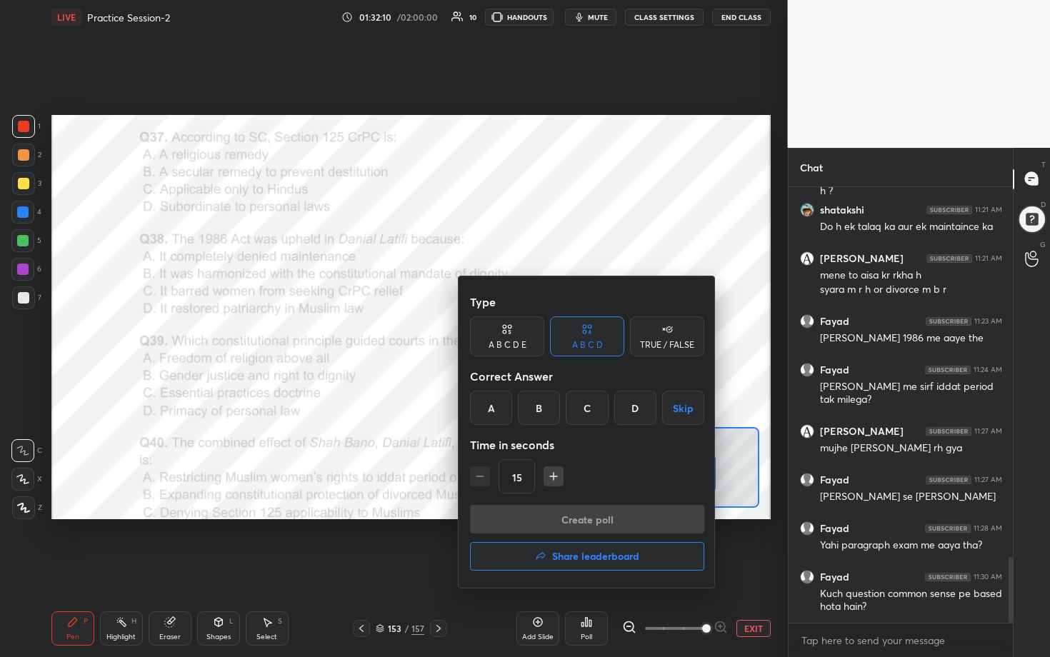
click at [512, 335] on div "B" at bounding box center [539, 408] width 42 height 34
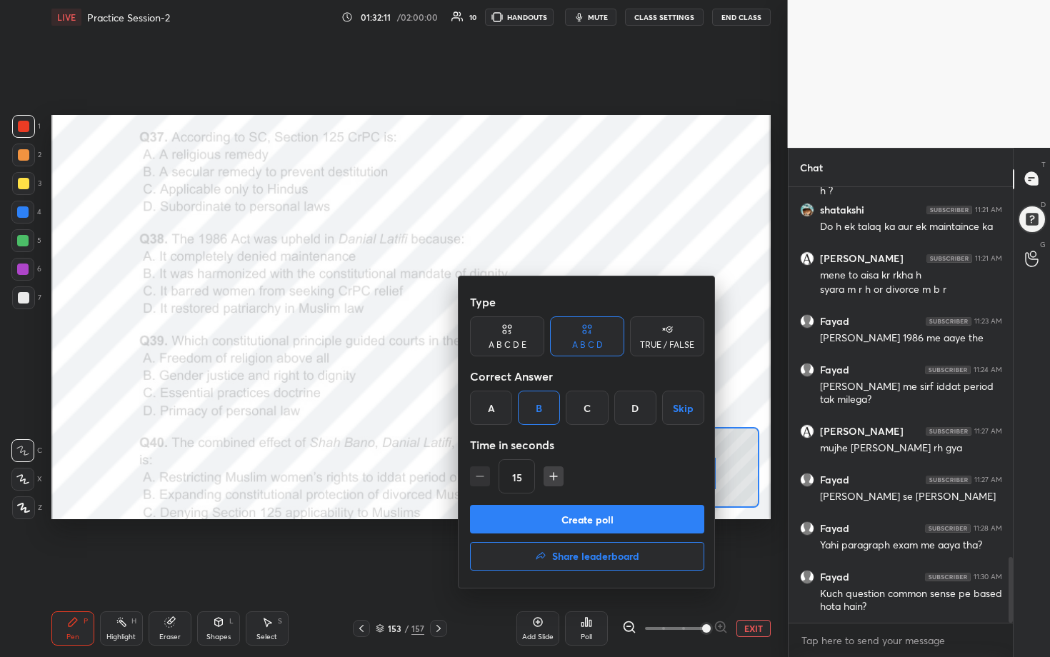
click at [512, 335] on button "Create poll" at bounding box center [587, 519] width 234 height 29
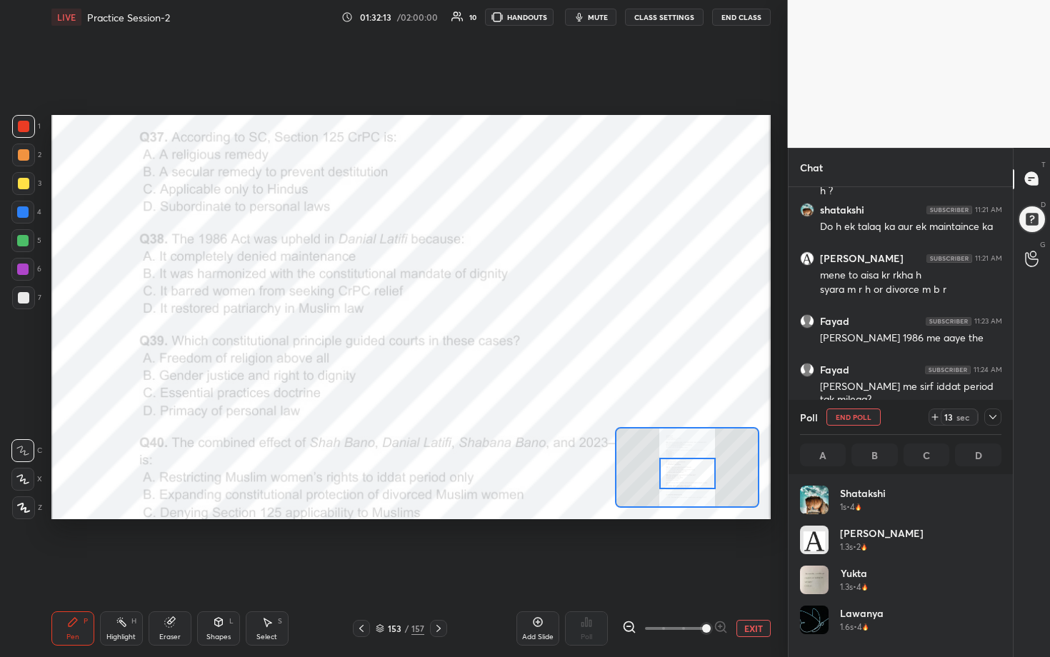
scroll to position [5, 5]
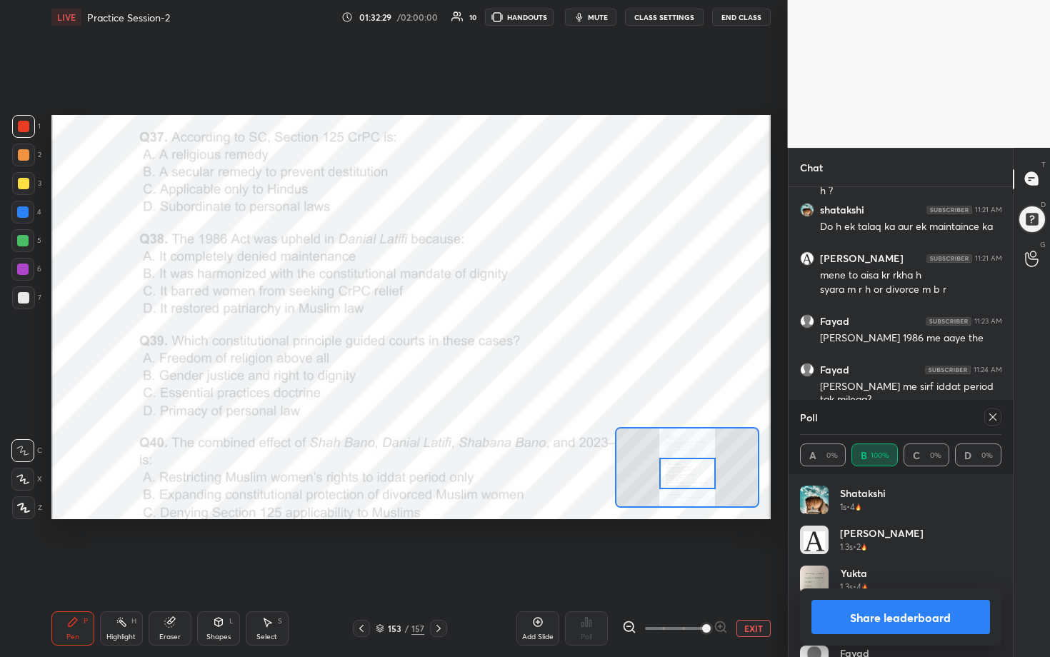
click at [512, 335] on icon at bounding box center [992, 416] width 11 height 11
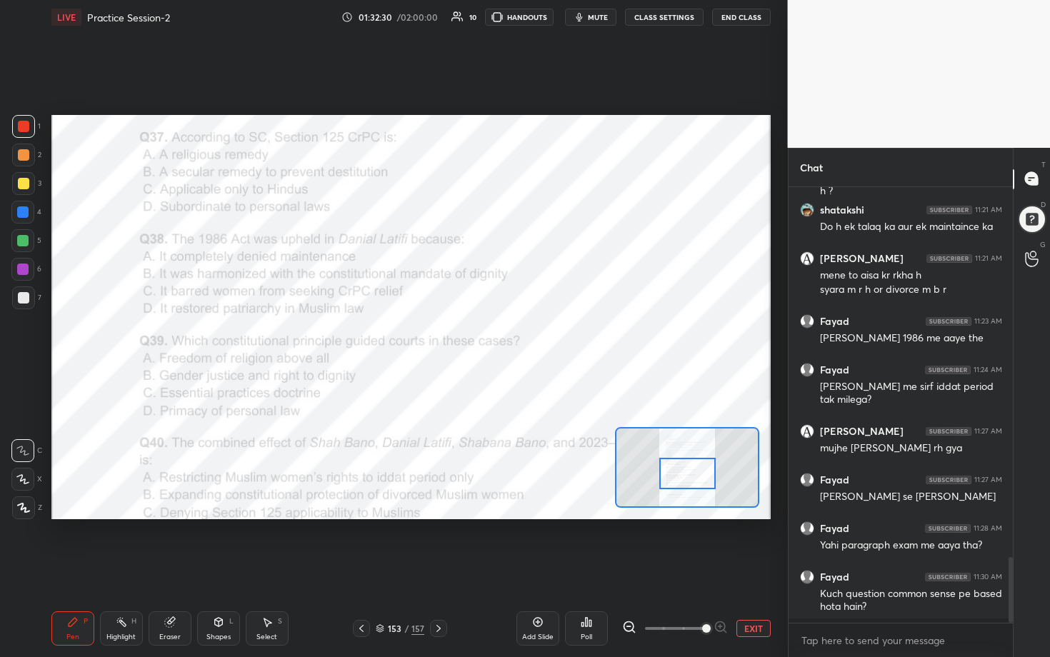
scroll to position [312, 220]
click at [512, 335] on div "Poll" at bounding box center [586, 628] width 43 height 34
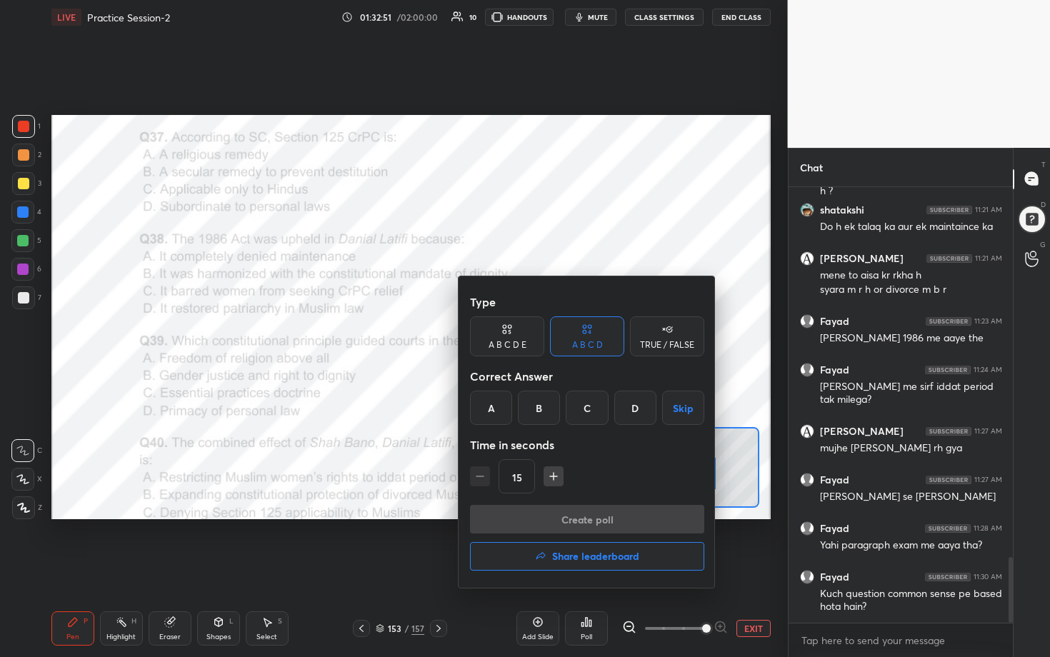
click at [512, 335] on div "B" at bounding box center [539, 408] width 42 height 34
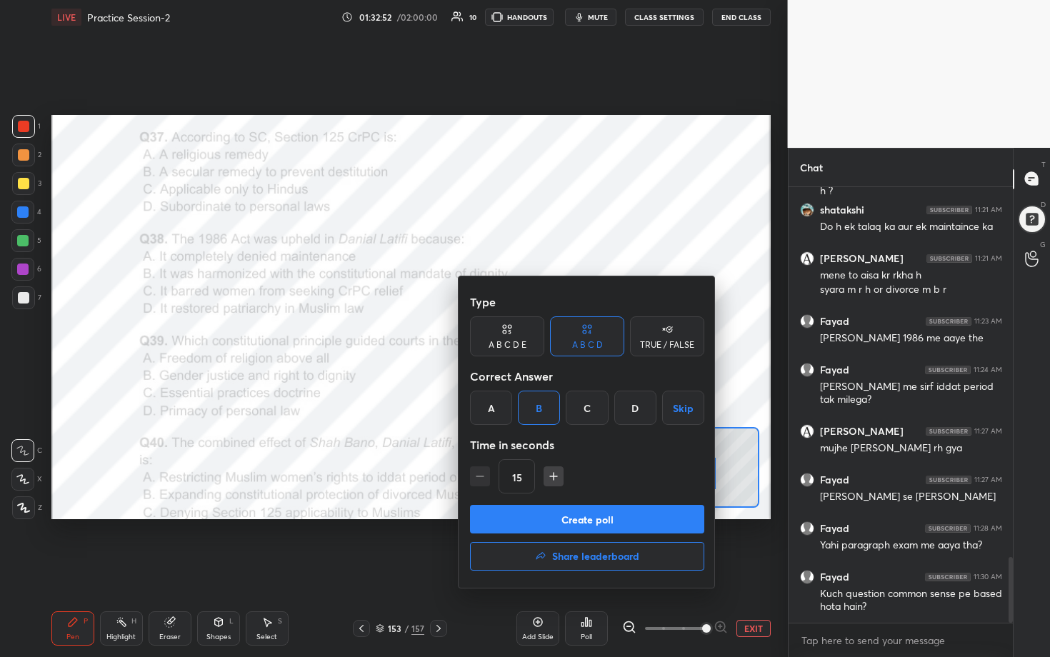
click at [512, 335] on button "Create poll" at bounding box center [587, 519] width 234 height 29
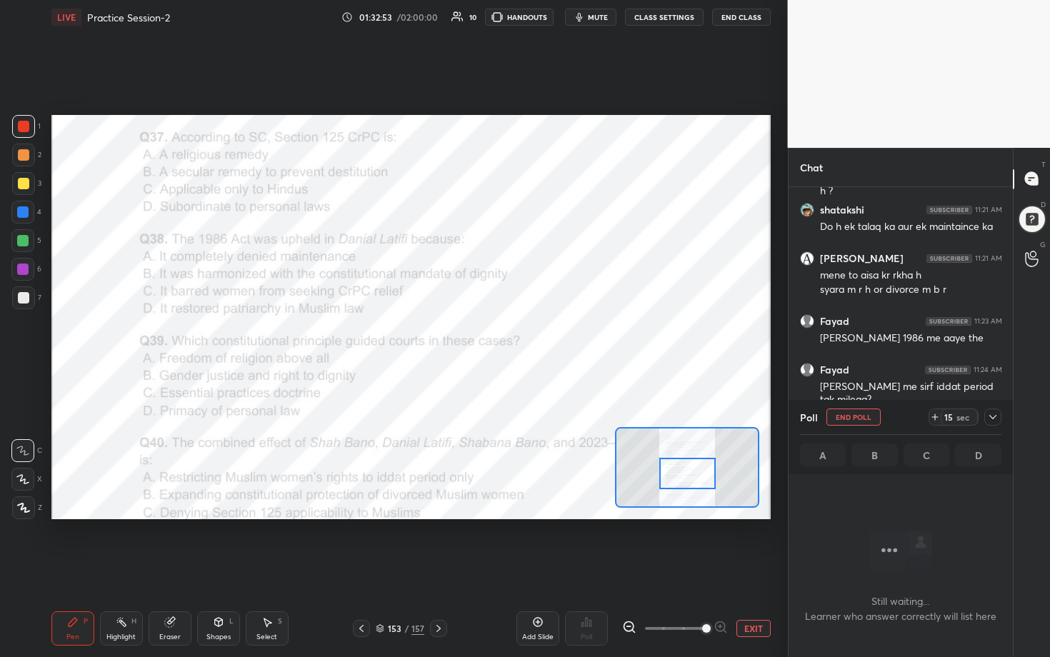
scroll to position [5, 5]
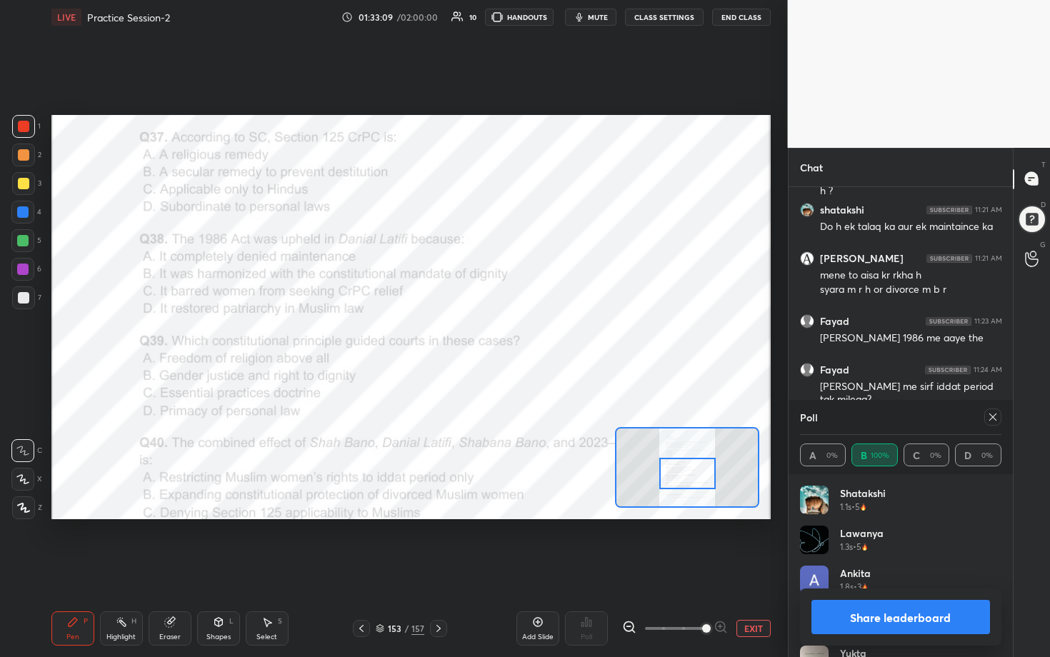
click at [512, 335] on icon at bounding box center [992, 416] width 11 height 11
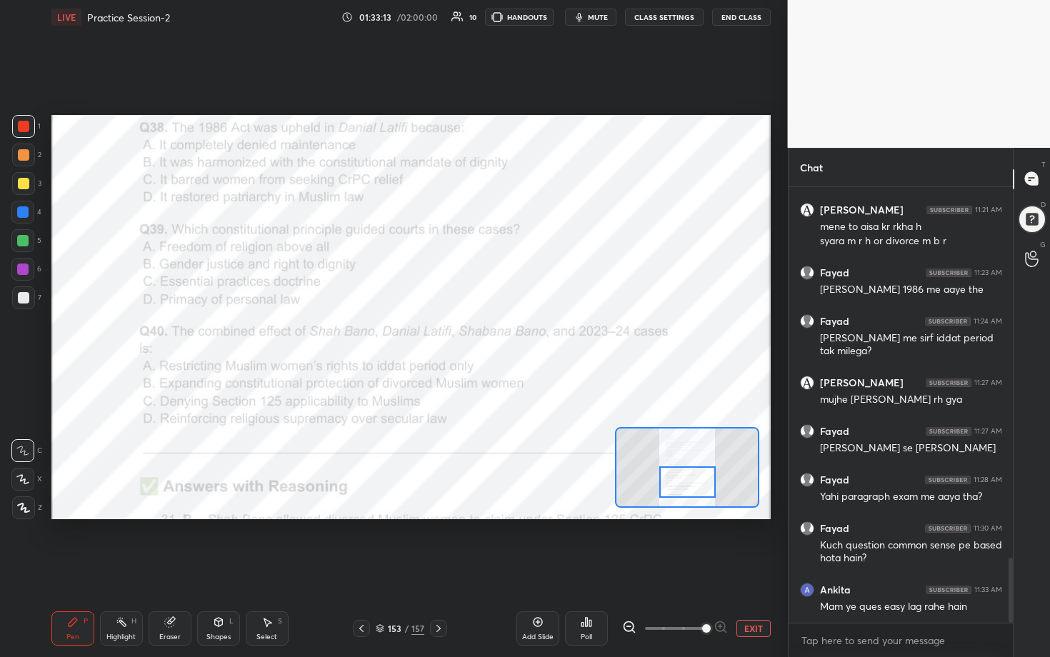
drag, startPoint x: 692, startPoint y: 474, endPoint x: 692, endPoint y: 482, distance: 8.6
click at [512, 335] on div at bounding box center [687, 481] width 56 height 31
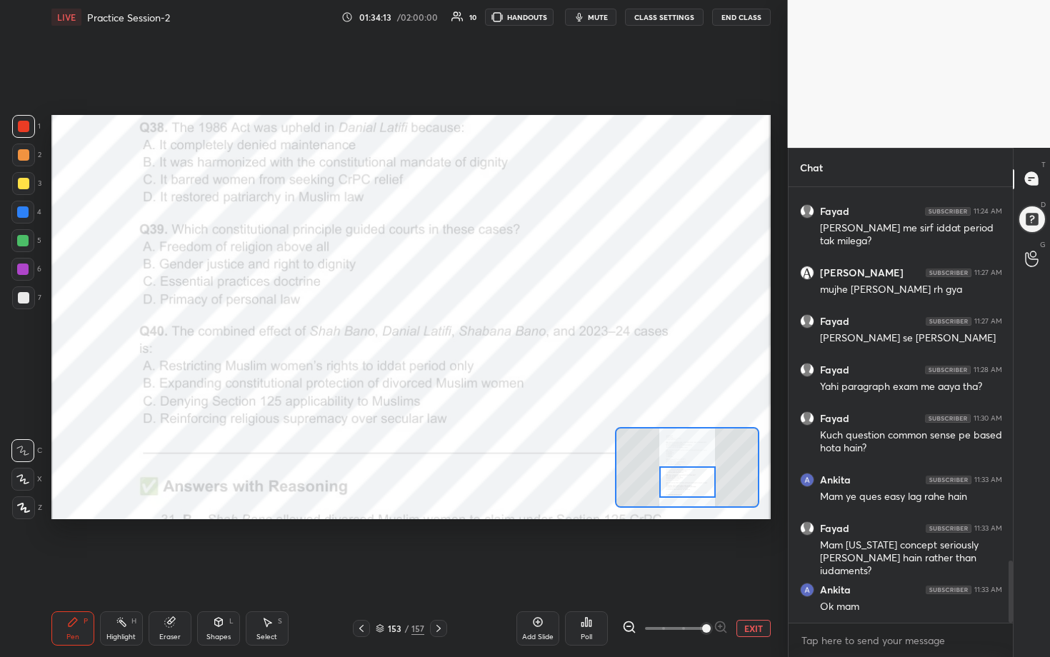
click at [512, 335] on icon at bounding box center [586, 621] width 11 height 11
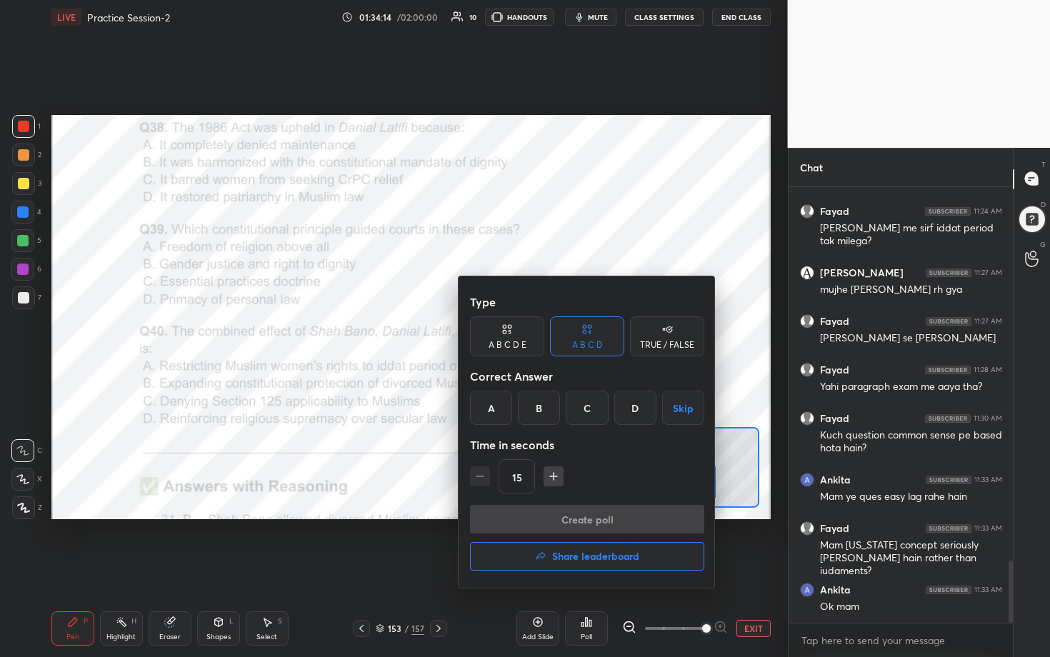
click at [512, 335] on div "B" at bounding box center [539, 408] width 42 height 34
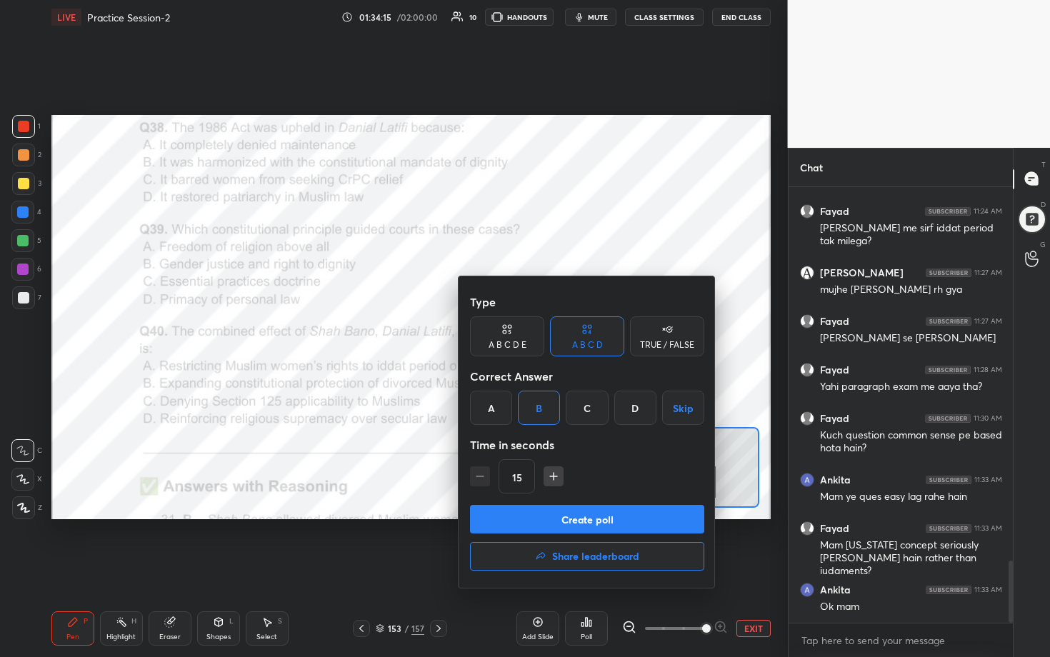
click at [512, 335] on button "Create poll" at bounding box center [587, 519] width 234 height 29
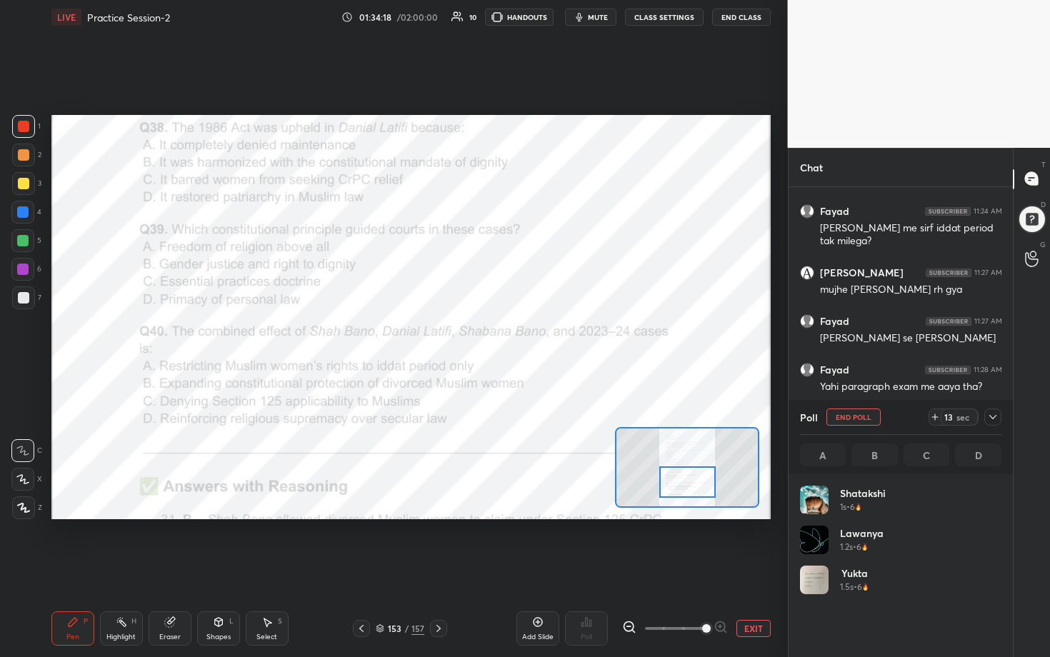
scroll to position [167, 197]
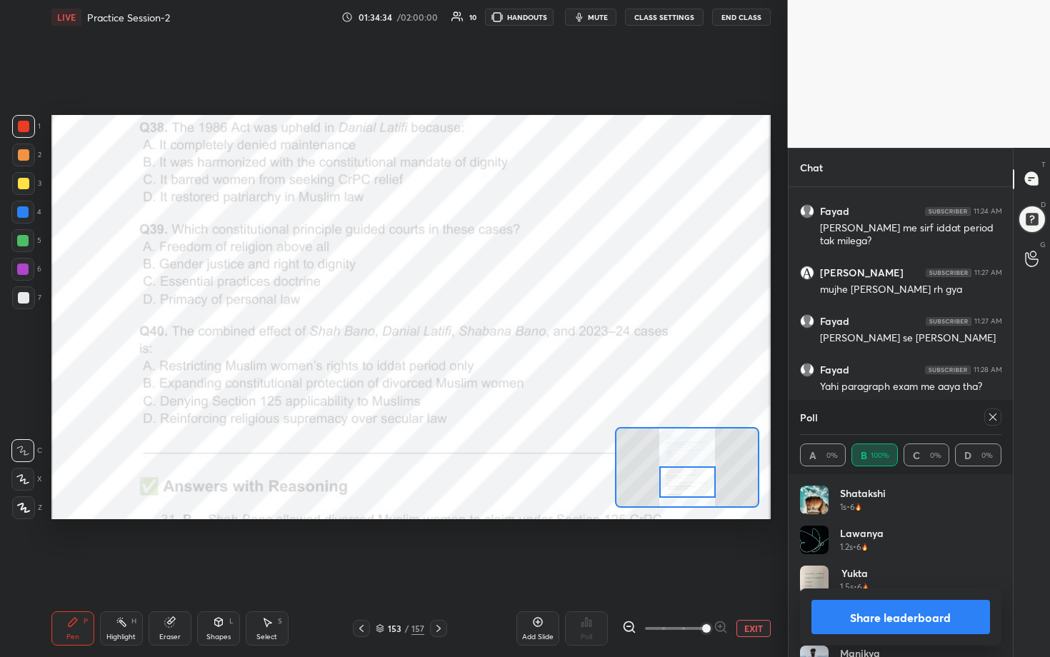
click at [512, 335] on icon at bounding box center [992, 416] width 11 height 11
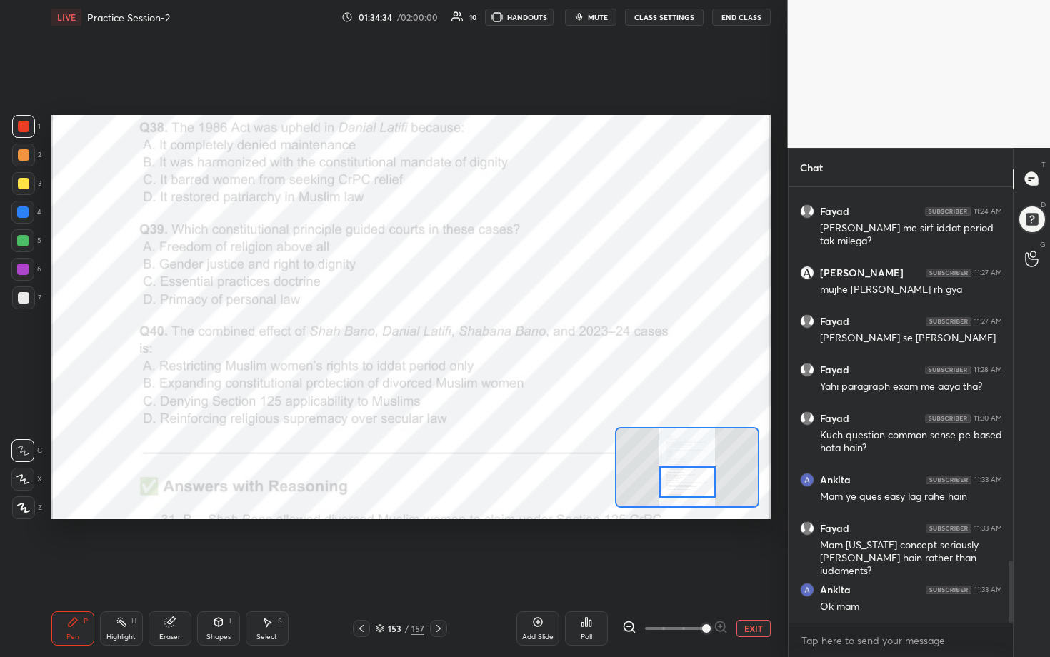
scroll to position [312, 220]
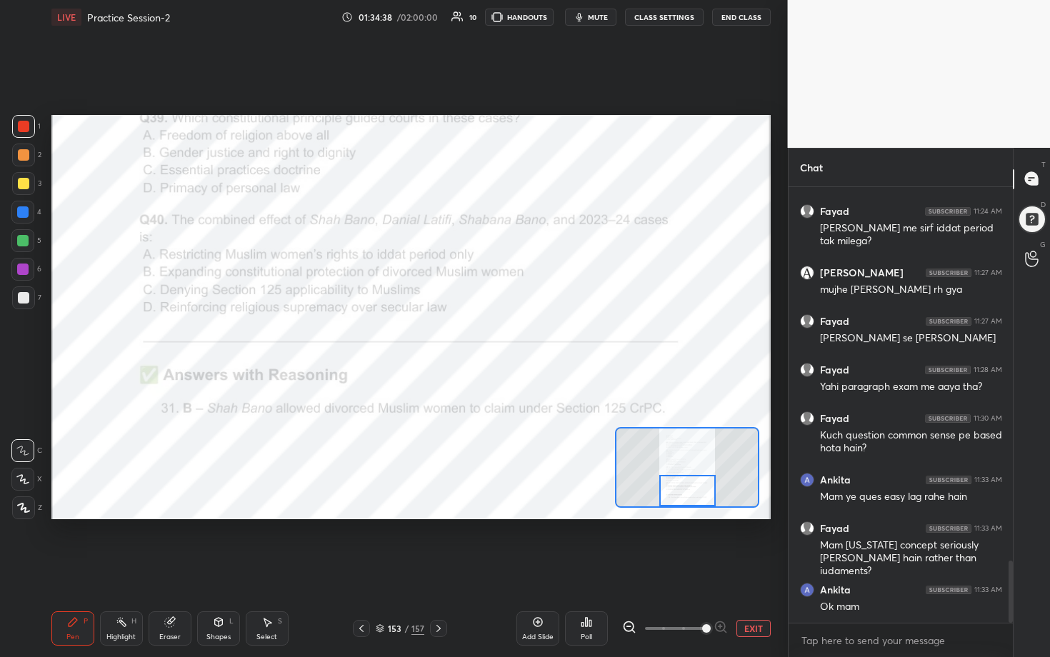
drag, startPoint x: 697, startPoint y: 476, endPoint x: 697, endPoint y: 491, distance: 15.7
click at [512, 335] on div at bounding box center [687, 490] width 56 height 31
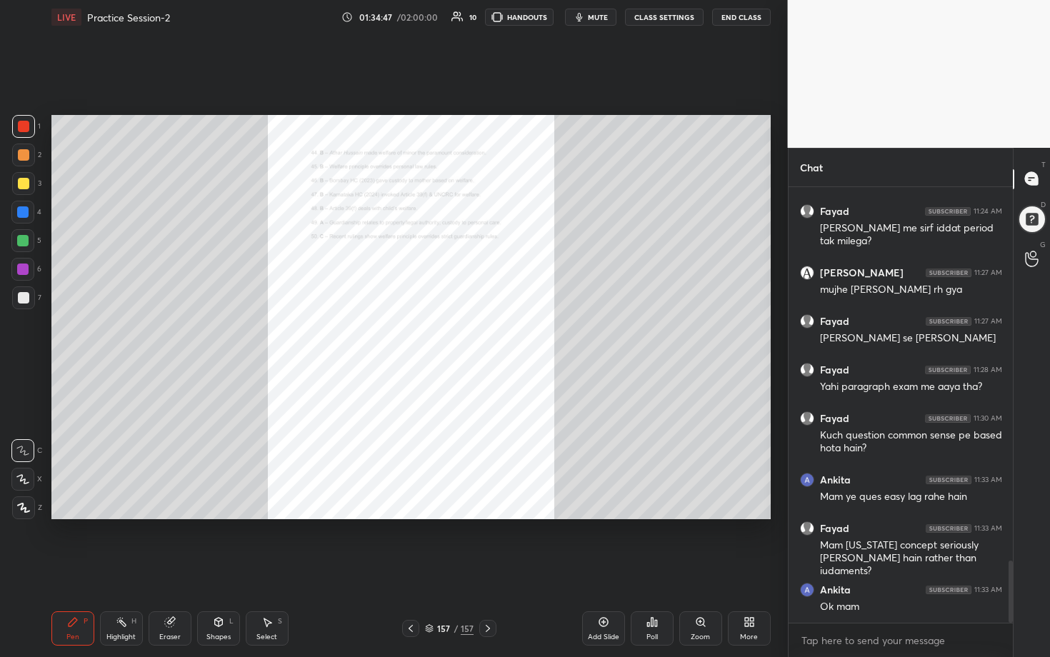
click at [476, 335] on div "157 / 157" at bounding box center [449, 628] width 94 height 17
click at [471, 335] on div "157" at bounding box center [467, 628] width 13 height 13
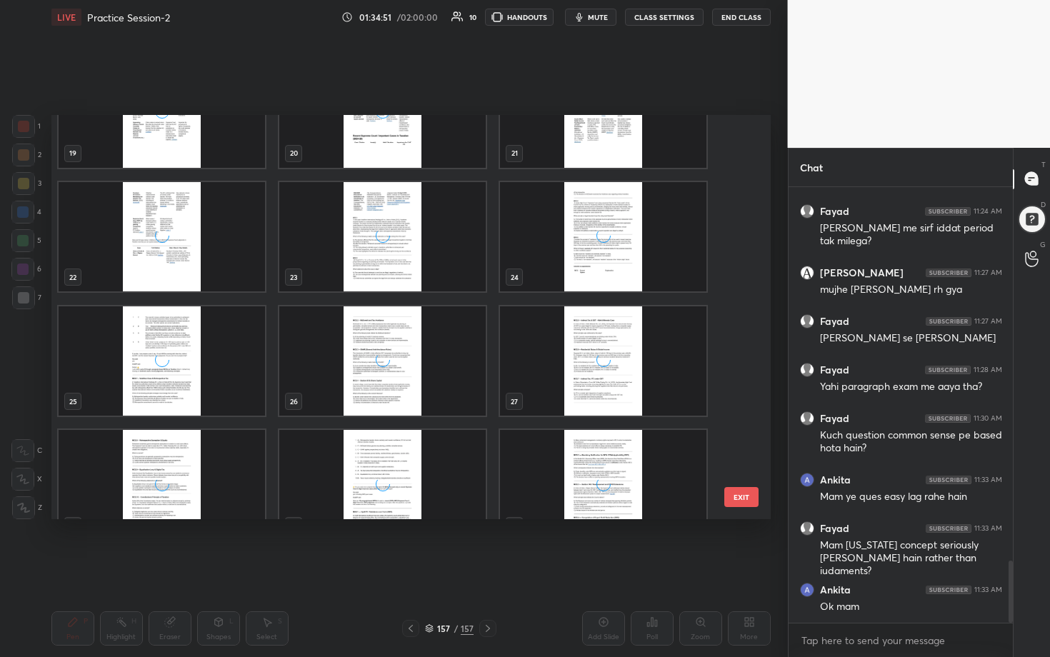
scroll to position [0, 0]
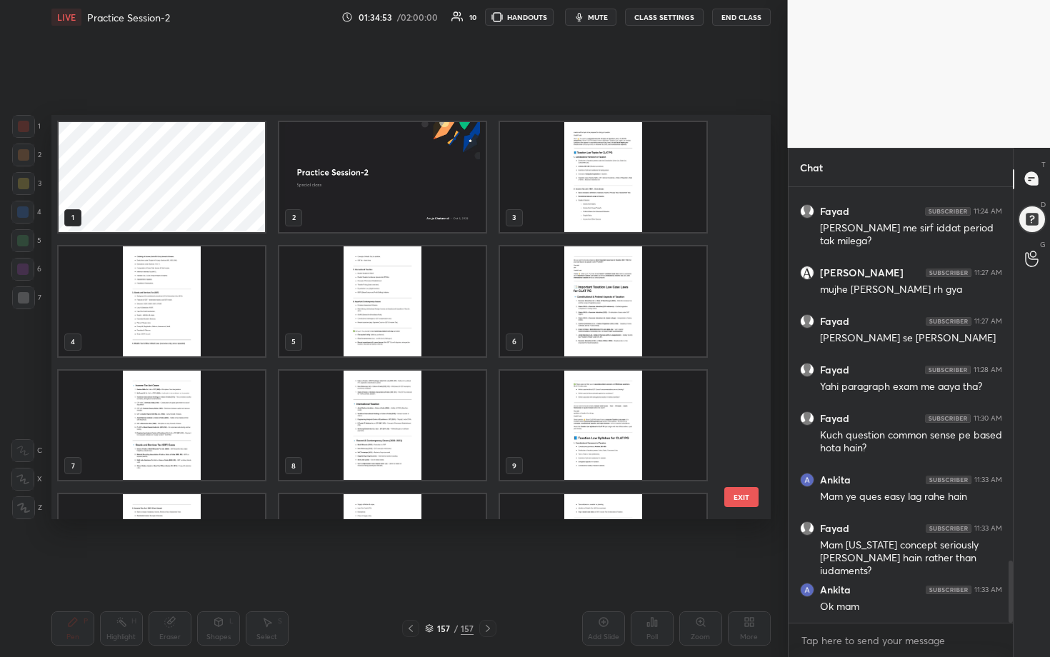
click at [512, 184] on img "grid" at bounding box center [603, 177] width 206 height 110
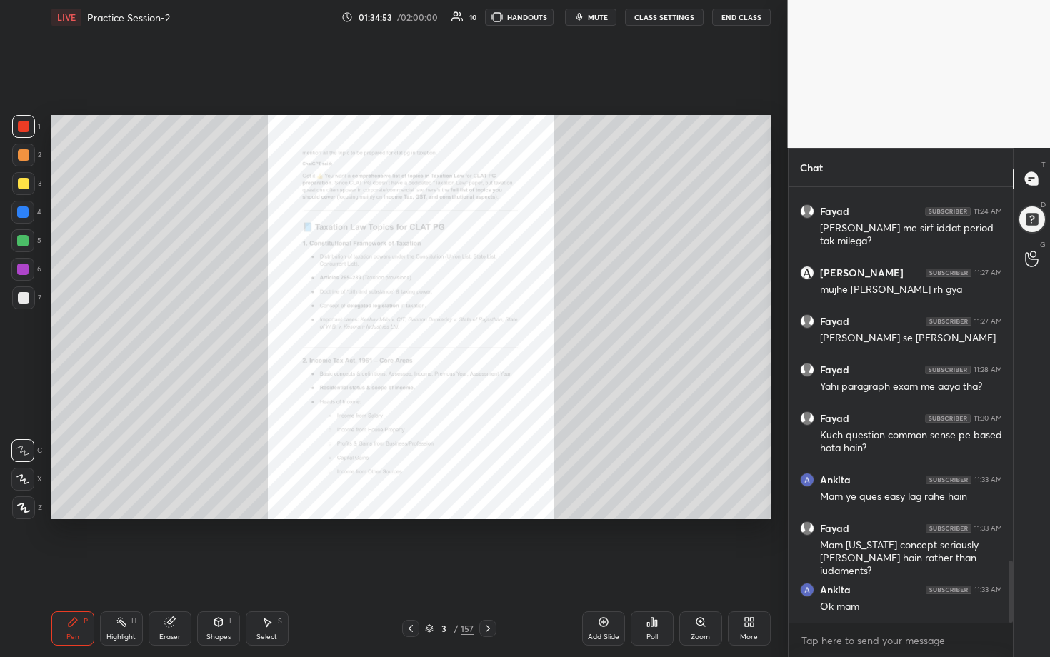
click at [512, 184] on img "grid" at bounding box center [603, 177] width 206 height 110
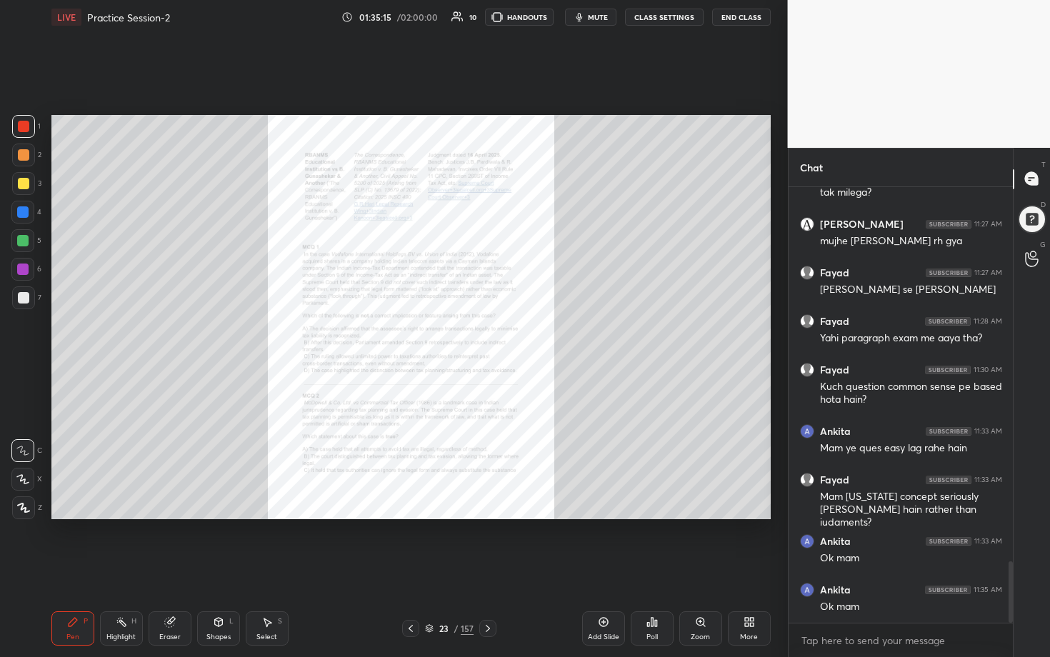
click at [512, 335] on icon at bounding box center [700, 621] width 11 height 11
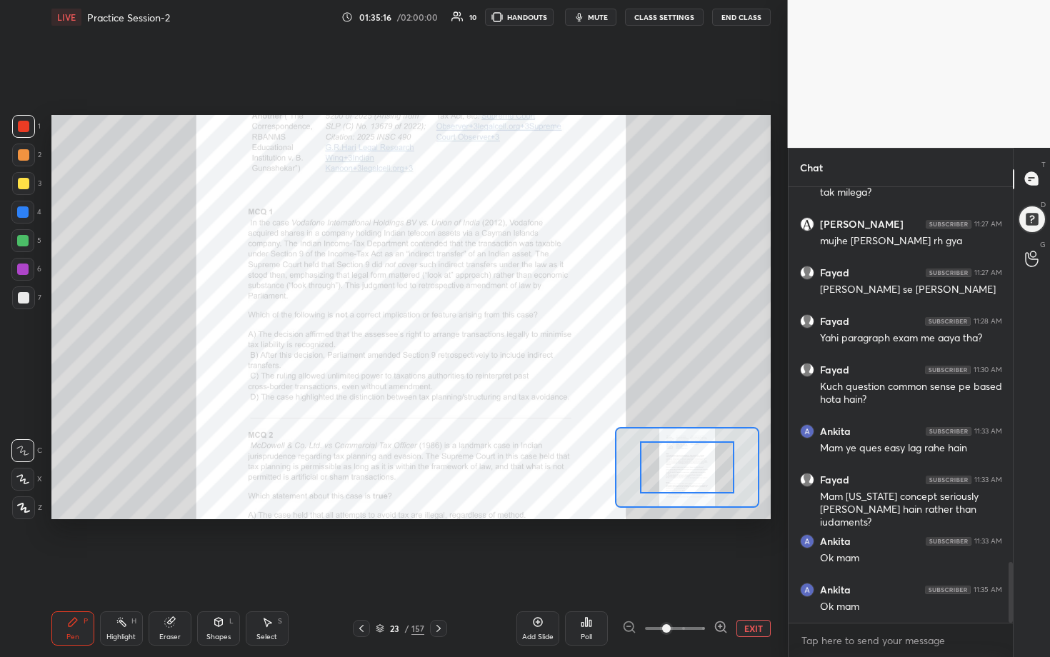
scroll to position [2703, 0]
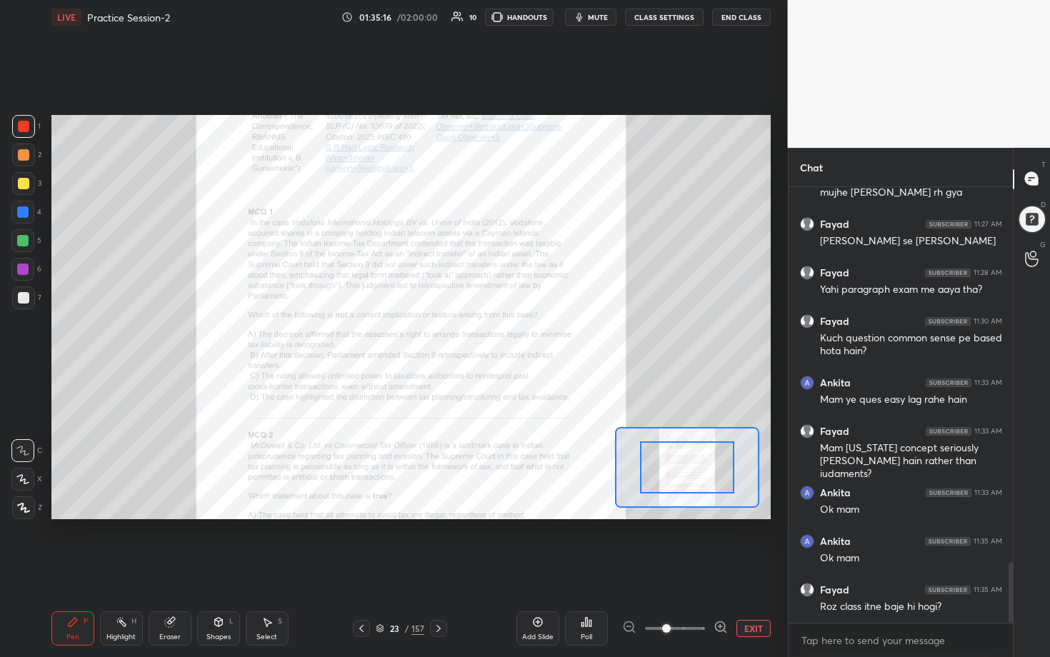
click at [512, 335] on icon at bounding box center [721, 627] width 14 height 14
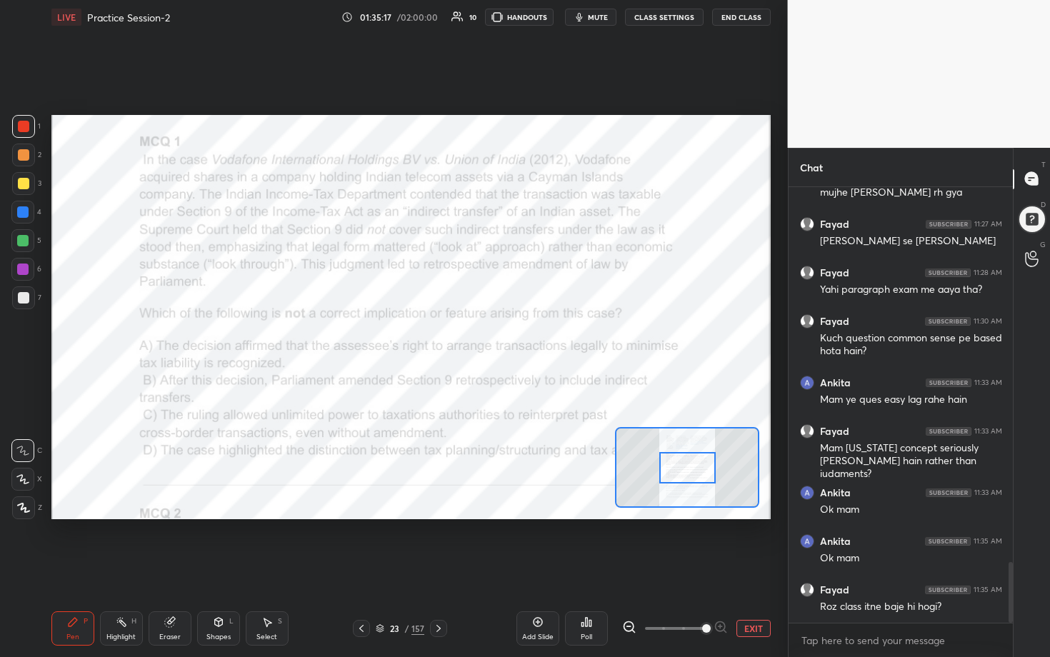
click at [512, 335] on span at bounding box center [706, 628] width 9 height 9
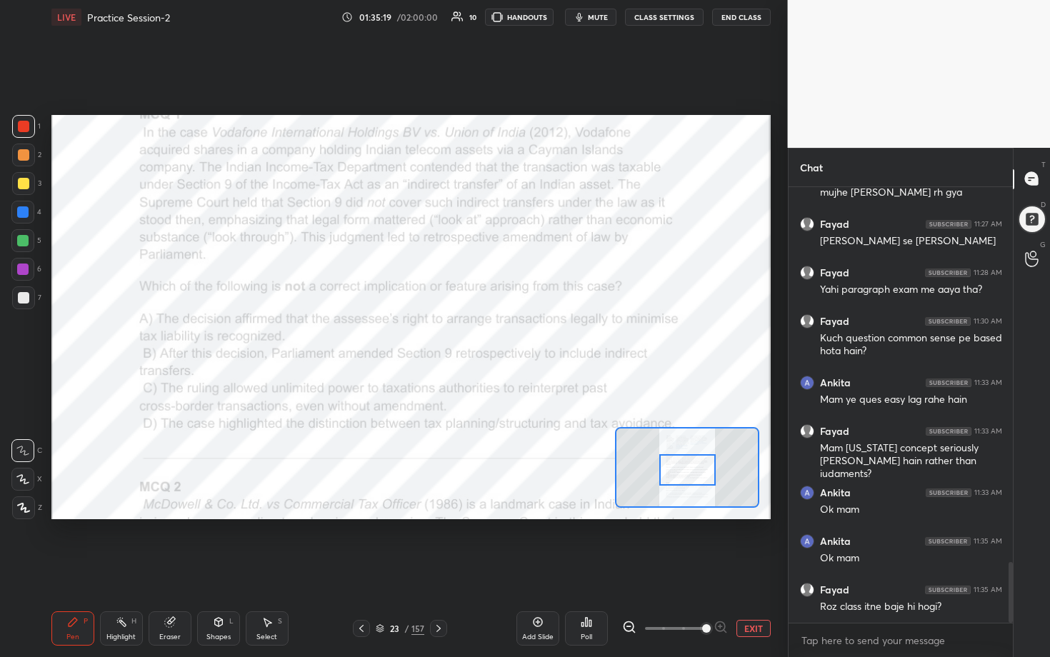
click at [512, 335] on div at bounding box center [687, 469] width 56 height 31
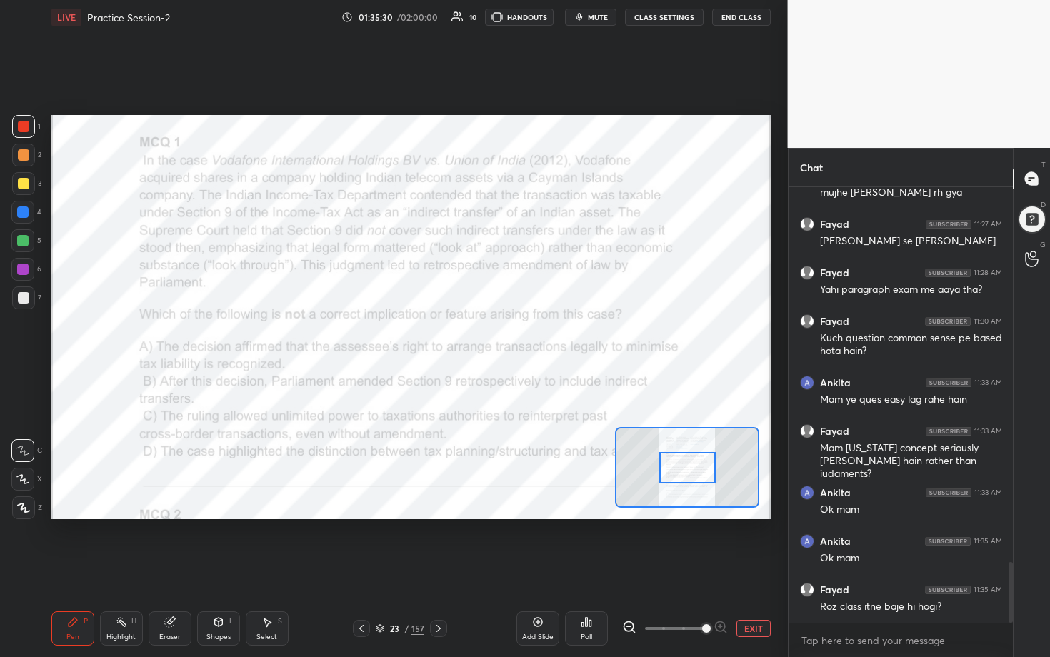
click at [512, 335] on div at bounding box center [687, 467] width 56 height 31
click at [512, 335] on div "Poll" at bounding box center [586, 637] width 11 height 7
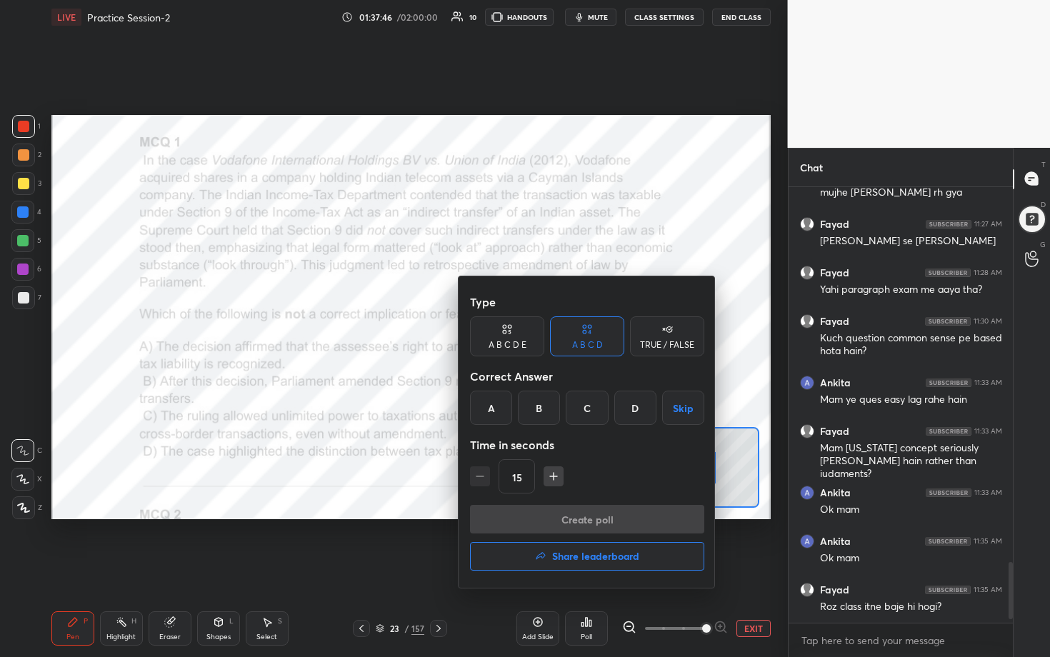
click at [512, 335] on div "C" at bounding box center [587, 408] width 42 height 34
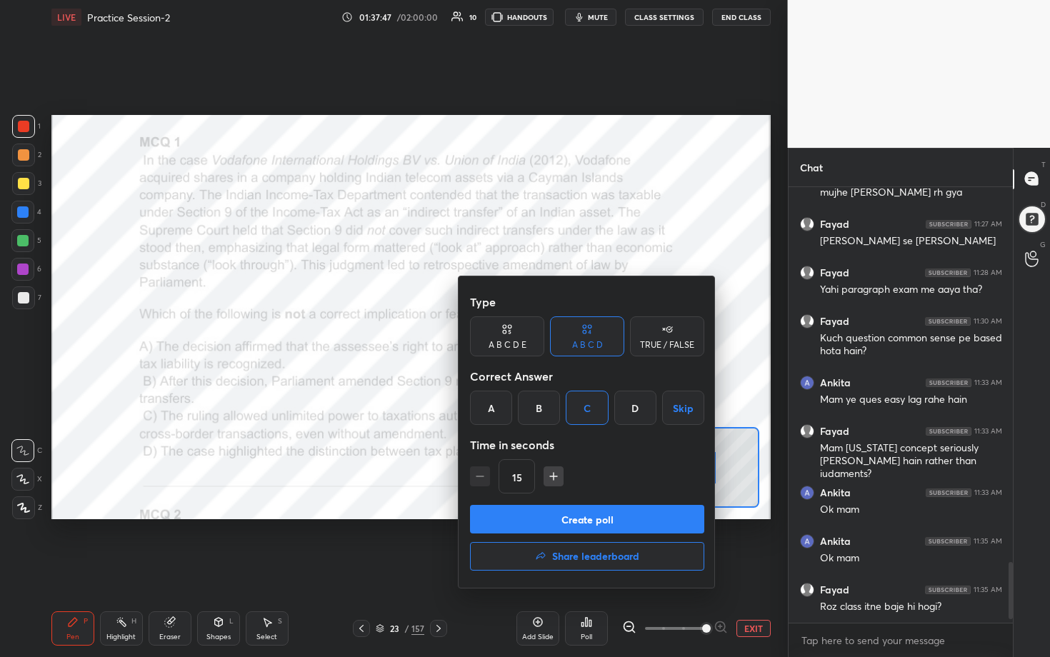
click at [512, 335] on button "Create poll" at bounding box center [587, 519] width 234 height 29
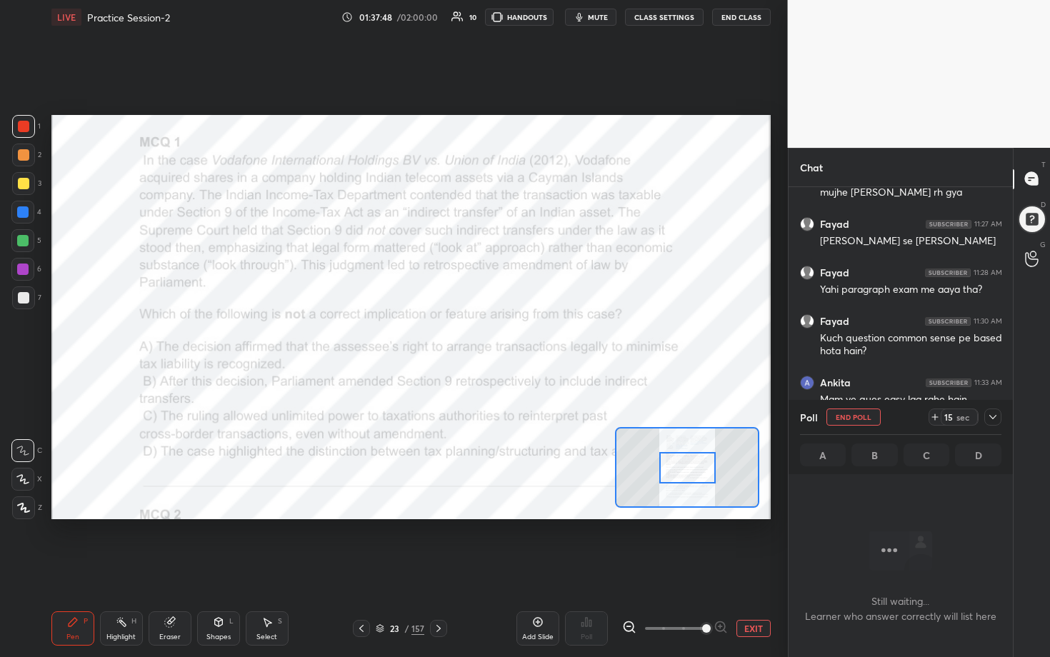
scroll to position [4, 5]
click at [512, 335] on icon at bounding box center [934, 416] width 11 height 11
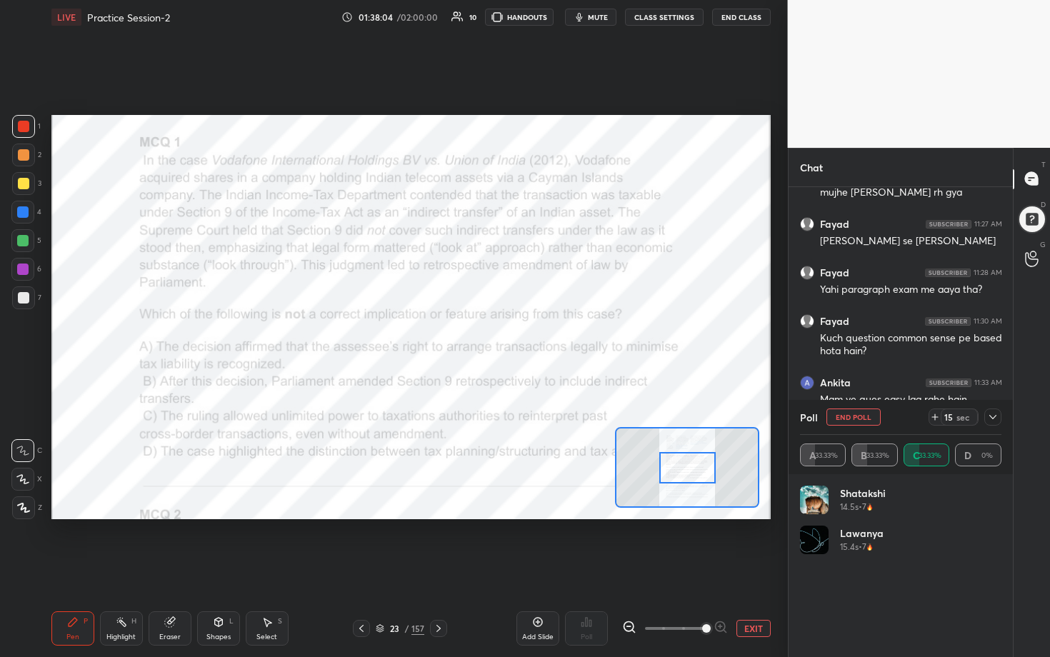
scroll to position [167, 197]
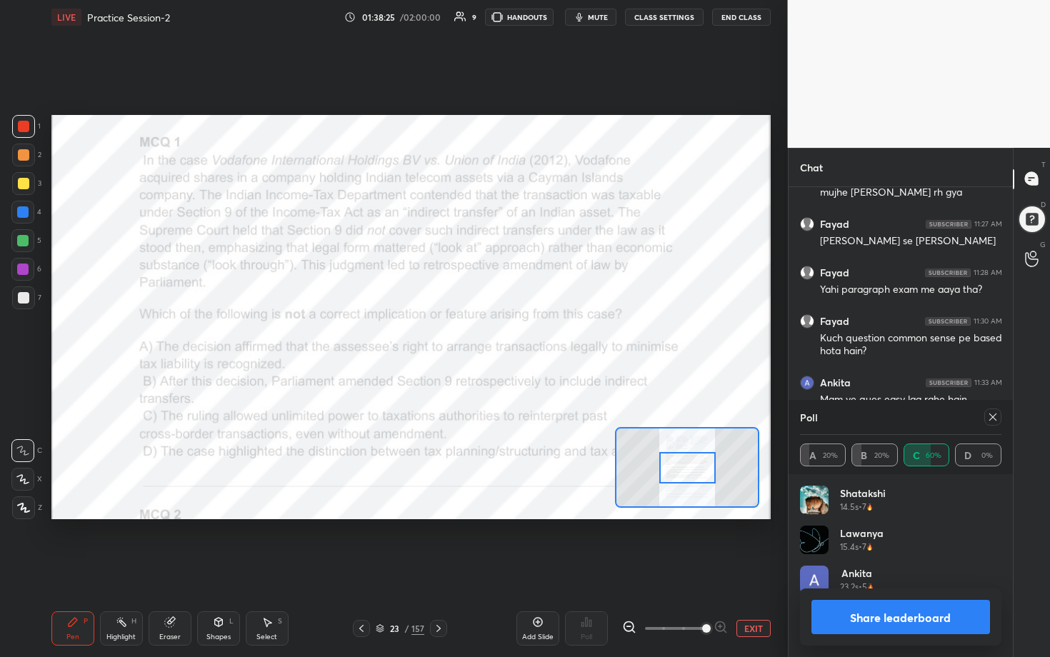
click at [512, 335] on div at bounding box center [992, 417] width 17 height 17
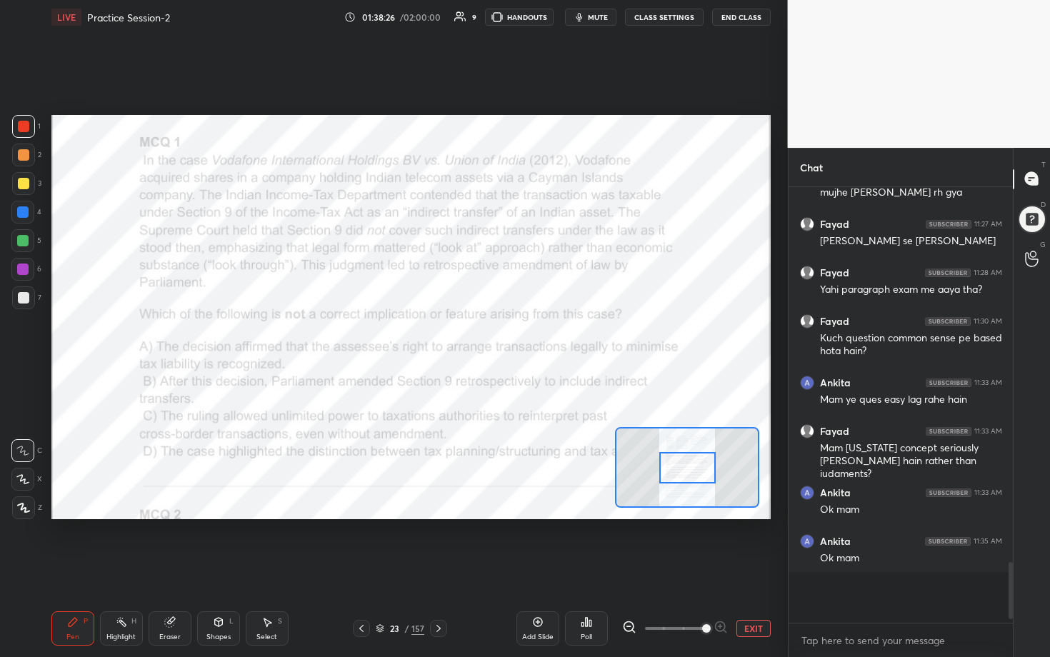
scroll to position [5, 5]
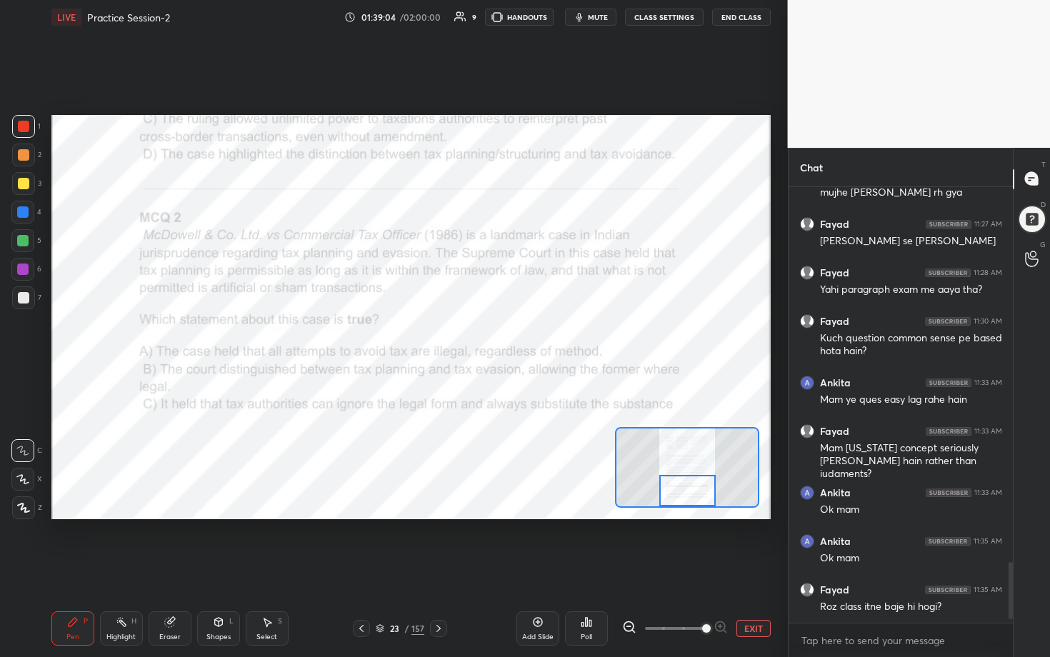
drag, startPoint x: 693, startPoint y: 466, endPoint x: 693, endPoint y: 489, distance: 23.6
click at [512, 335] on div at bounding box center [687, 490] width 56 height 31
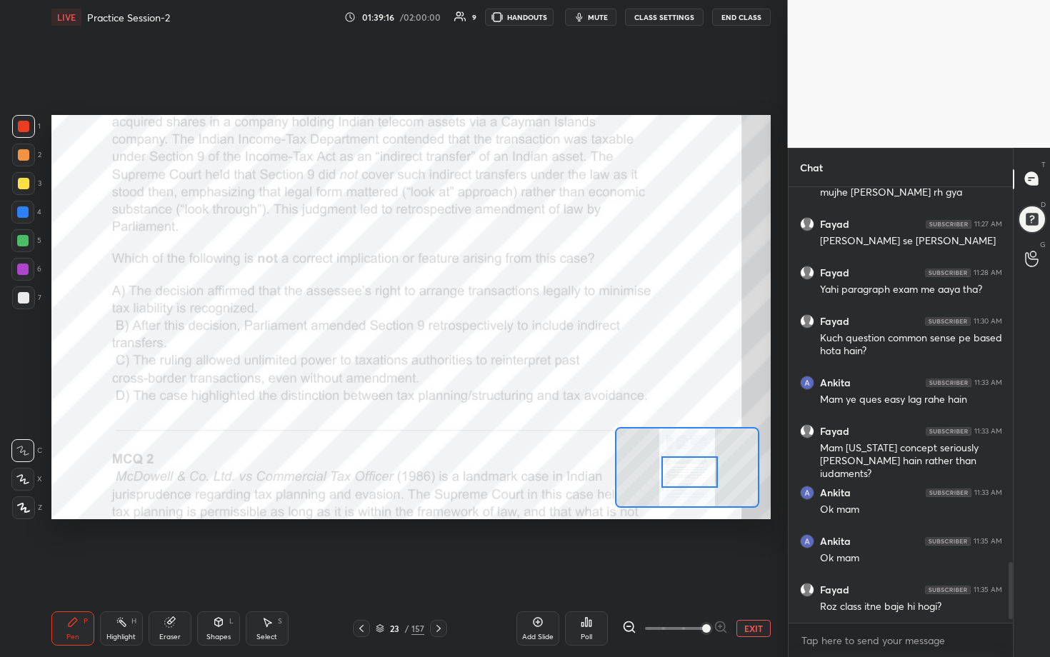
drag, startPoint x: 697, startPoint y: 489, endPoint x: 699, endPoint y: 471, distance: 18.7
click at [512, 335] on div at bounding box center [689, 471] width 56 height 31
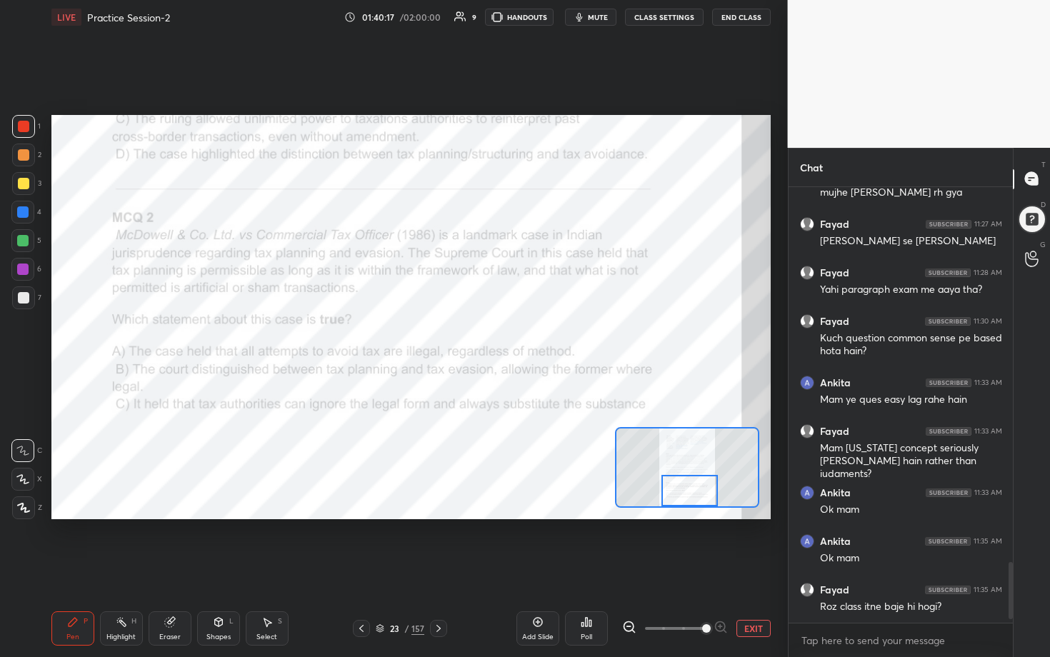
drag, startPoint x: 694, startPoint y: 479, endPoint x: 694, endPoint y: 499, distance: 20.7
click at [512, 335] on div at bounding box center [689, 490] width 56 height 31
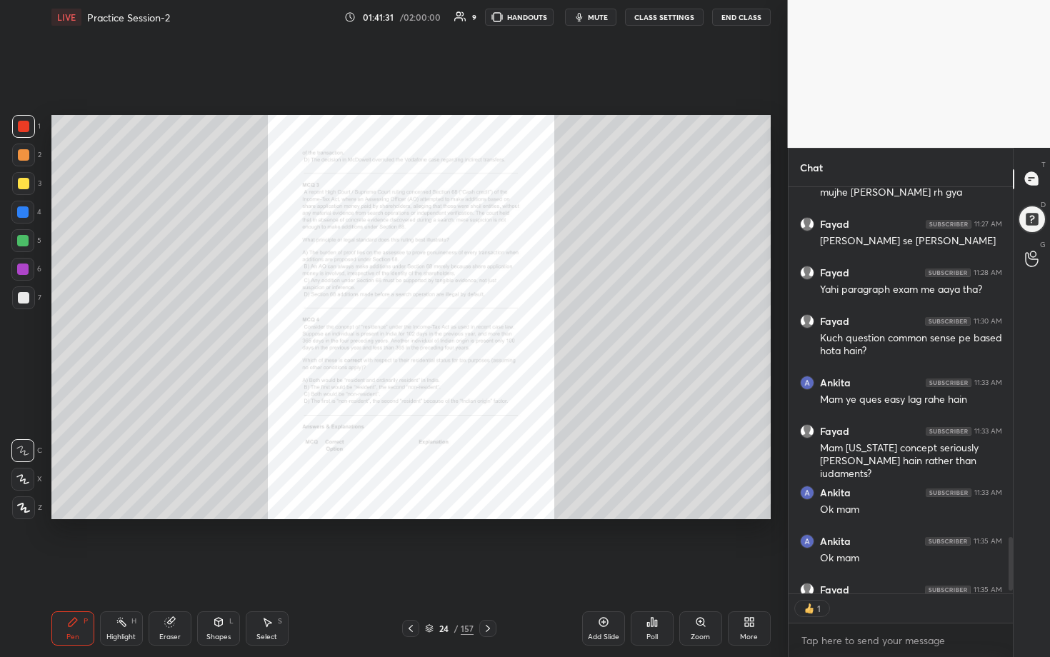
scroll to position [4, 5]
click at [512, 335] on icon at bounding box center [700, 621] width 11 height 11
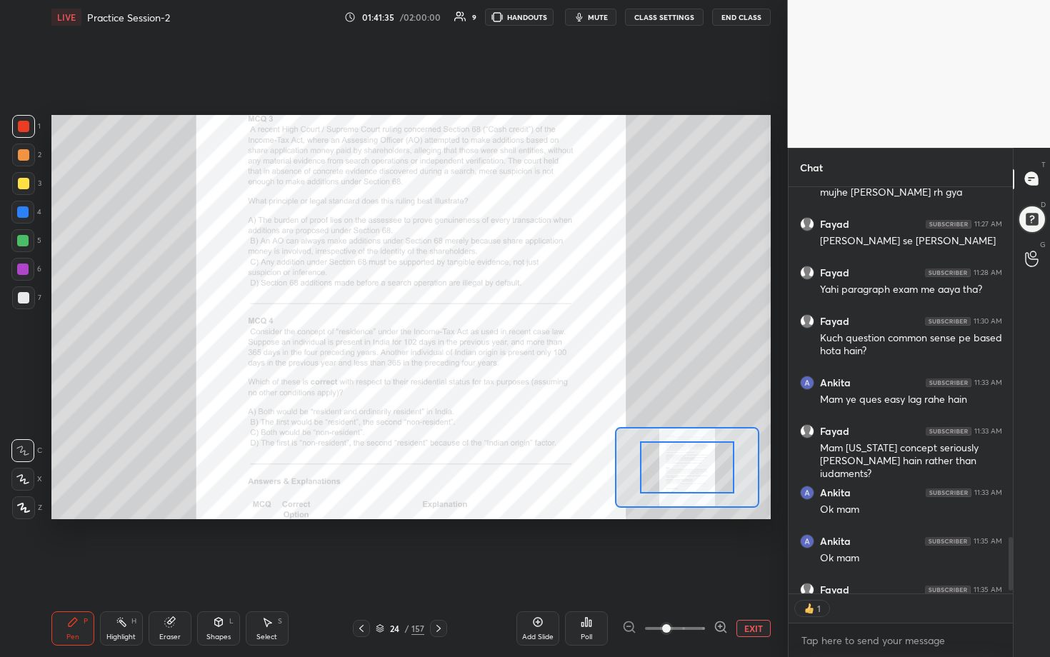
click at [512, 335] on icon at bounding box center [720, 627] width 0 height 4
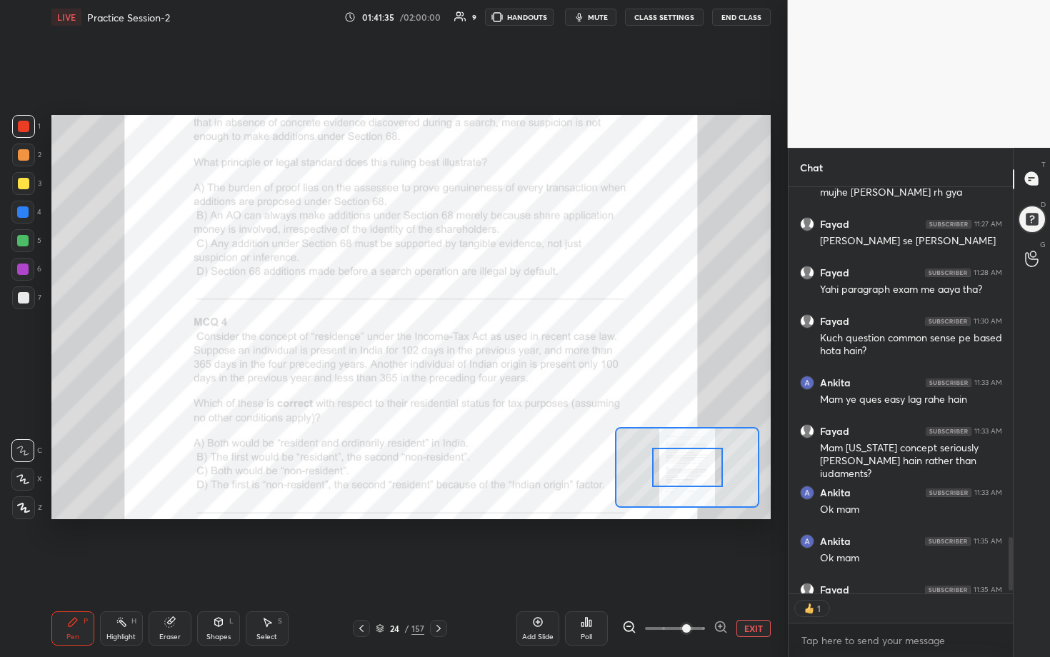
click at [512, 335] on icon at bounding box center [720, 627] width 0 height 4
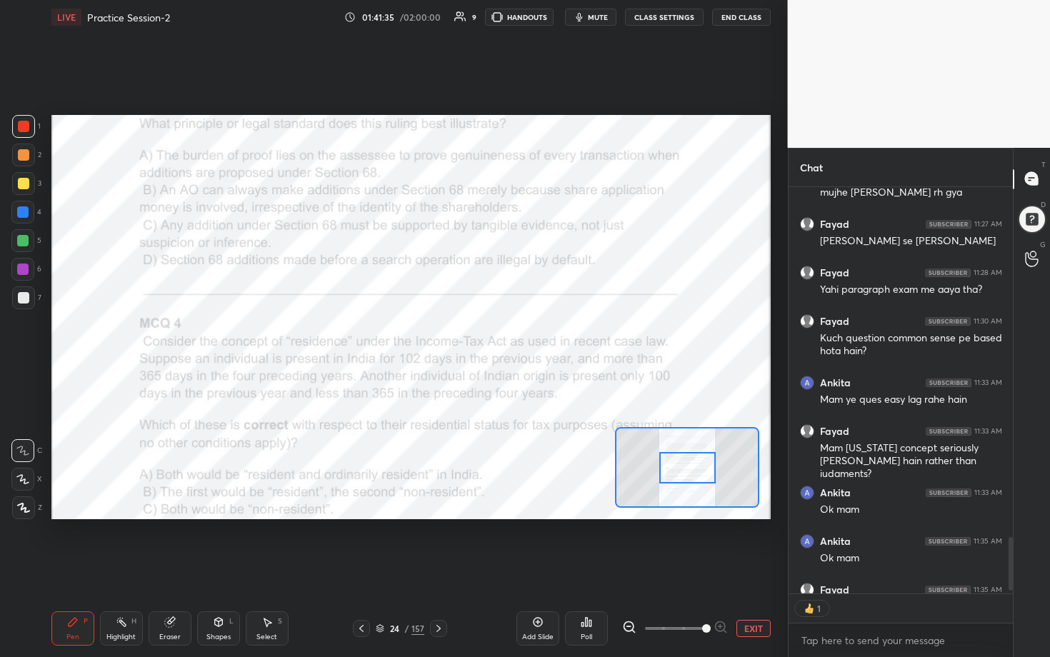
click at [512, 335] on span at bounding box center [706, 628] width 9 height 9
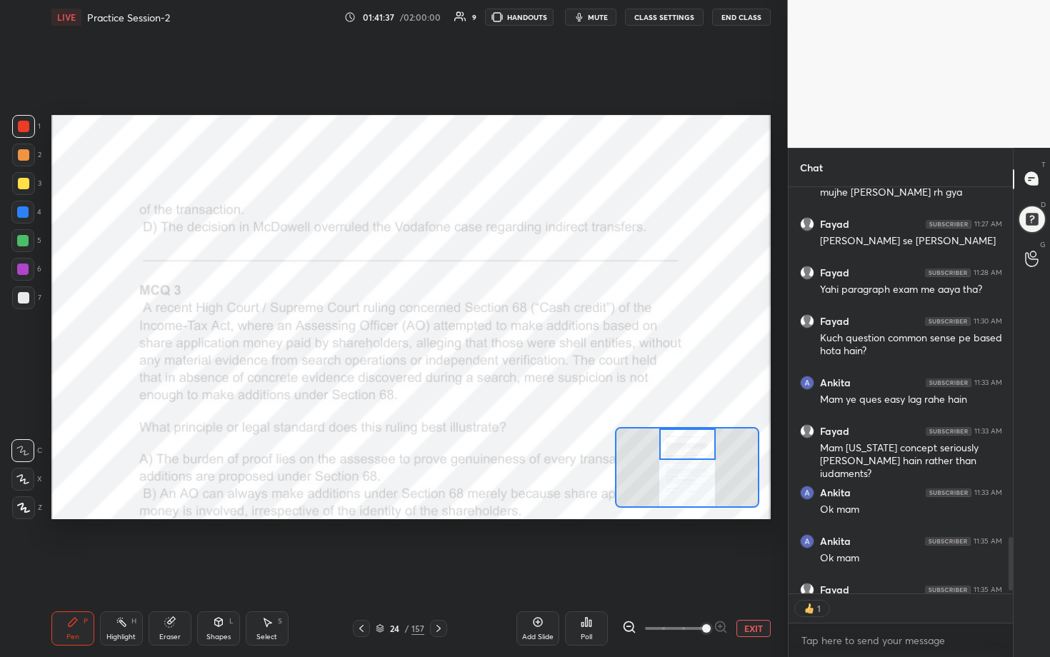
drag, startPoint x: 693, startPoint y: 474, endPoint x: 691, endPoint y: 438, distance: 36.5
click at [512, 335] on div at bounding box center [687, 444] width 56 height 31
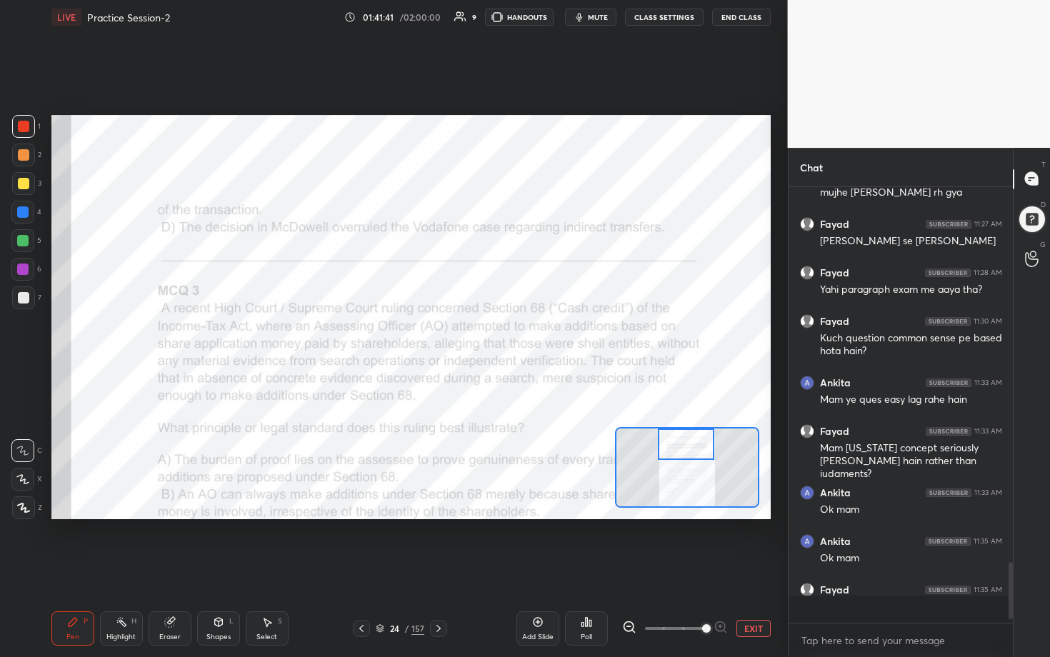
scroll to position [2703, 0]
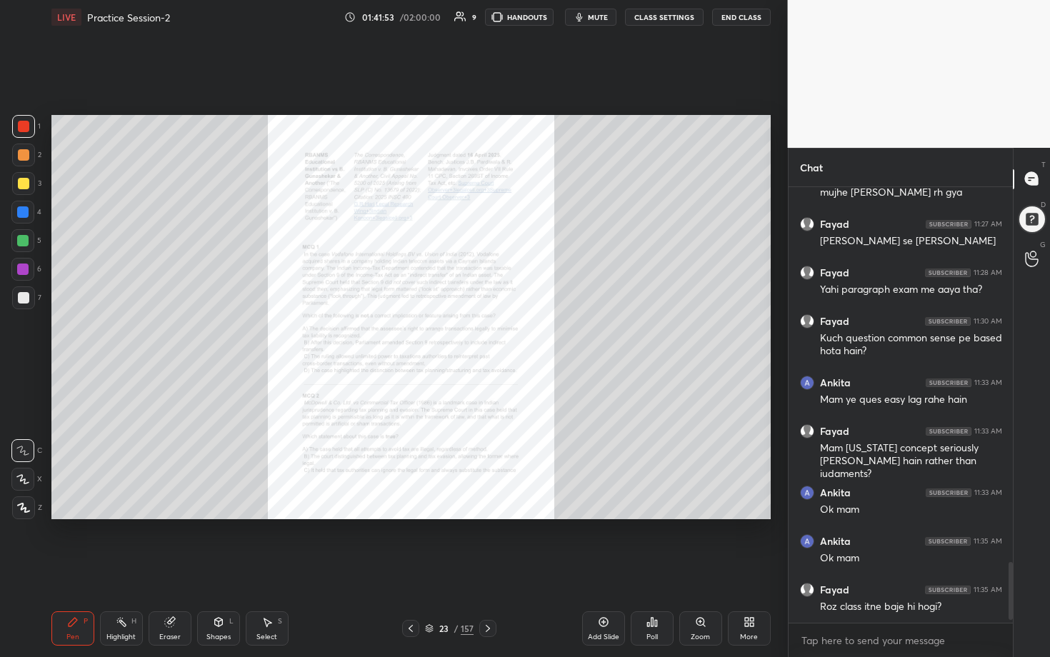
click at [512, 335] on div "Zoom" at bounding box center [700, 628] width 43 height 34
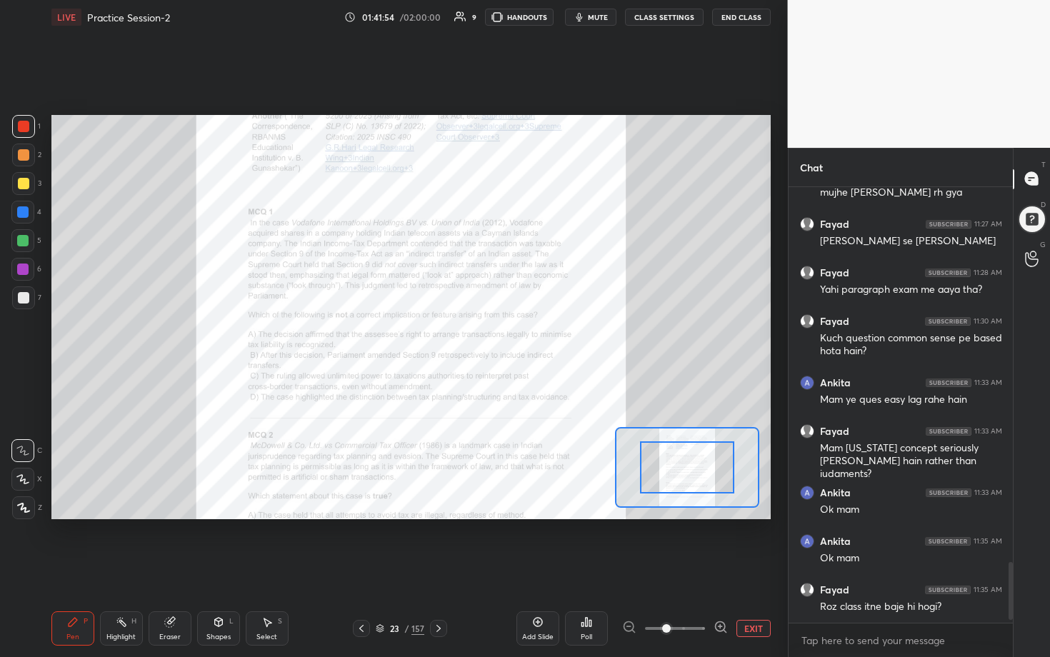
click at [512, 335] on icon at bounding box center [721, 627] width 14 height 14
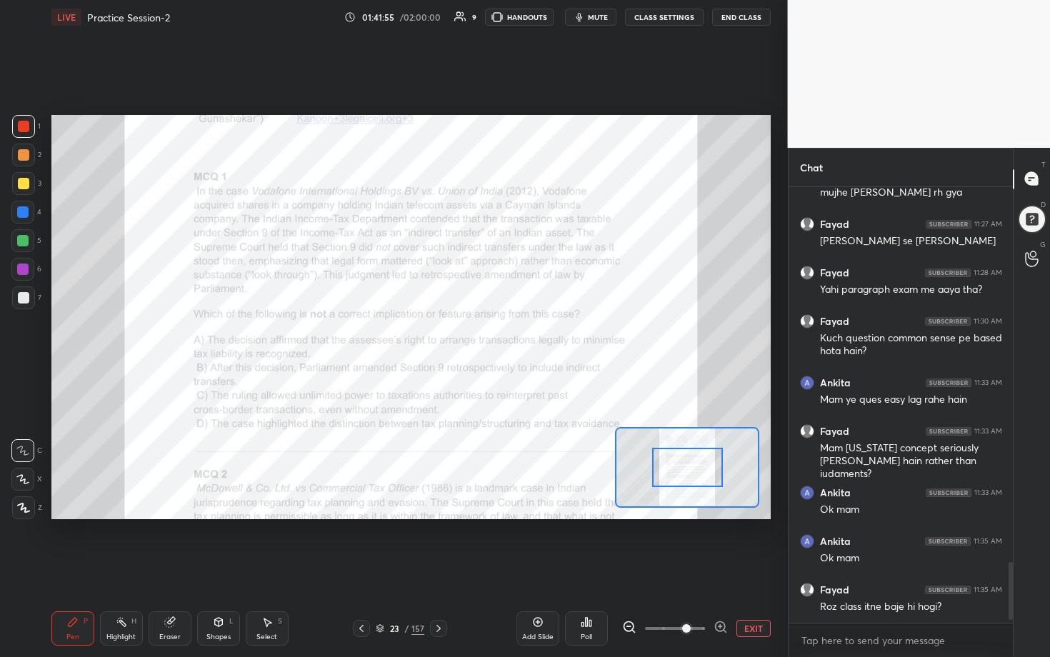
click at [512, 335] on icon at bounding box center [721, 627] width 14 height 14
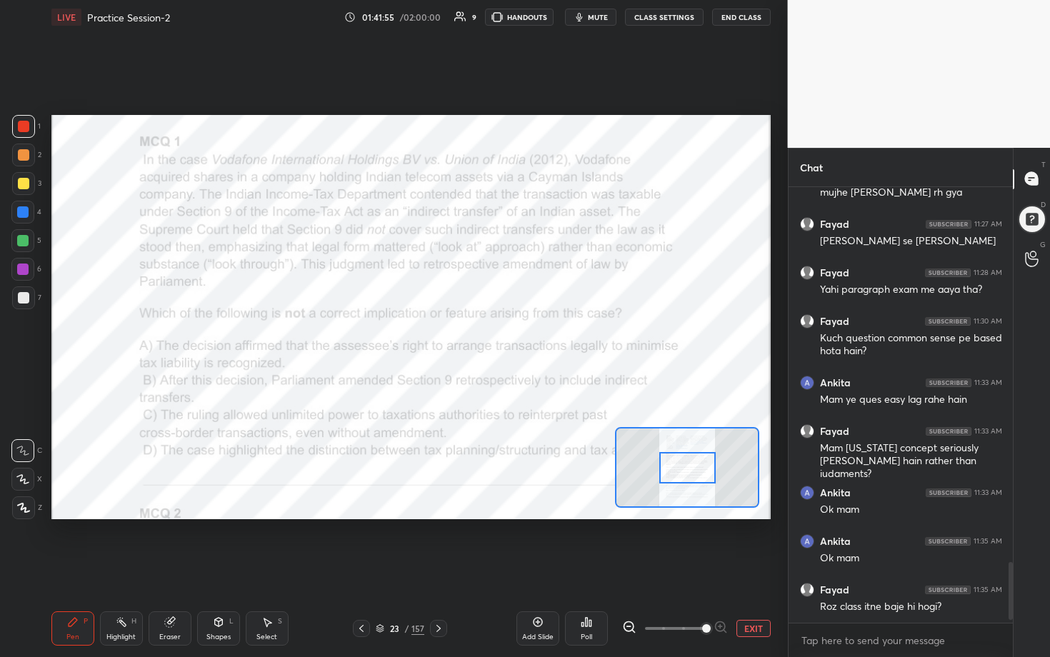
click at [512, 335] on span at bounding box center [706, 628] width 9 height 9
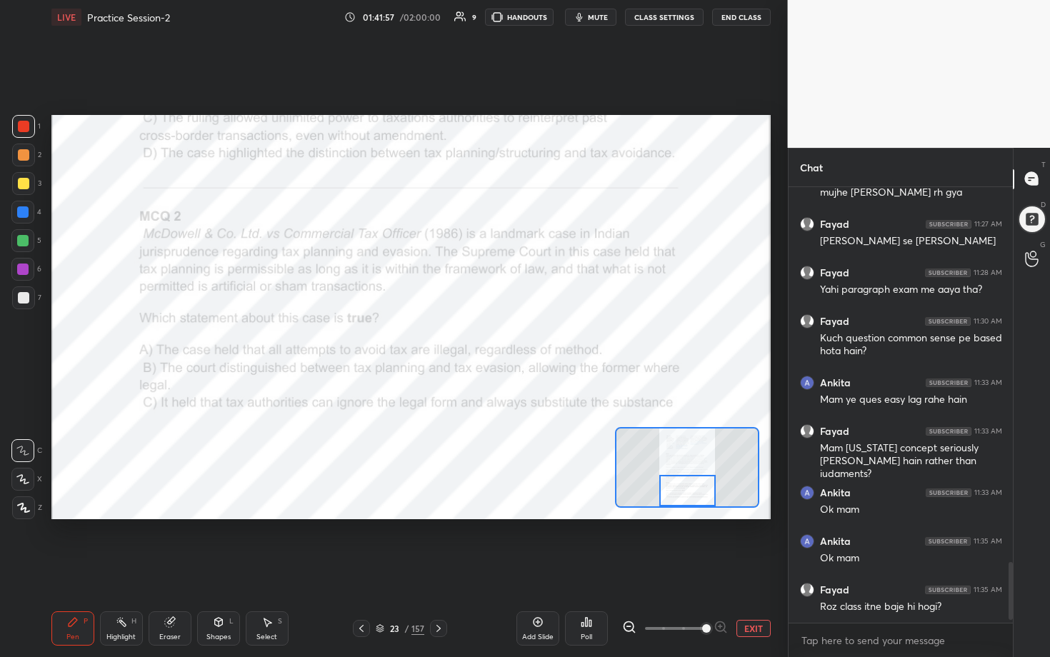
drag, startPoint x: 692, startPoint y: 471, endPoint x: 692, endPoint y: 497, distance: 26.4
click at [512, 335] on div at bounding box center [687, 490] width 56 height 31
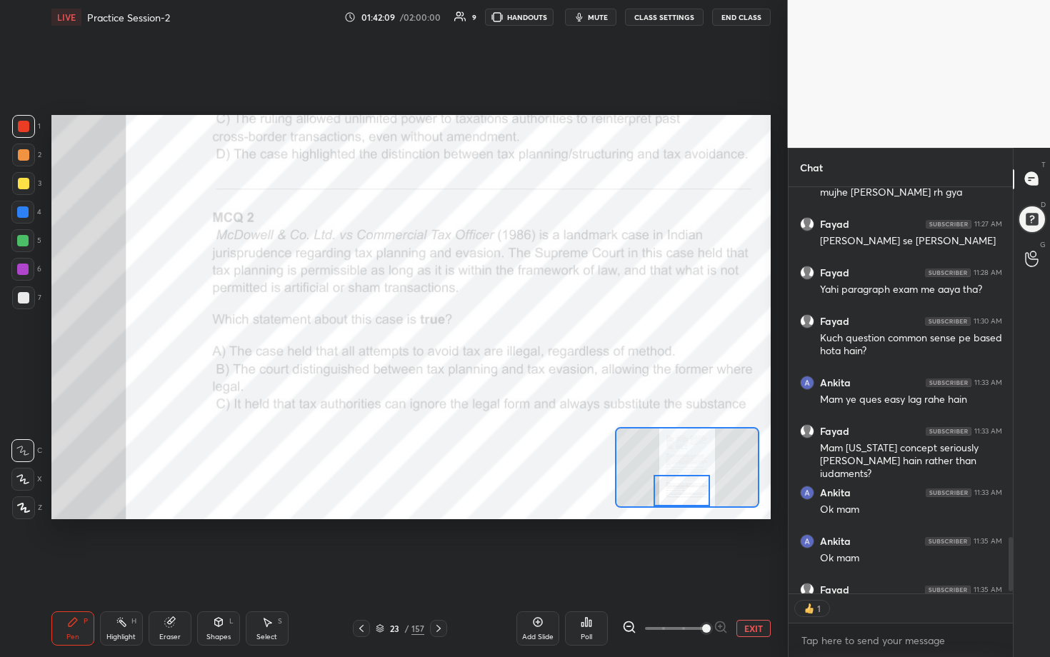
scroll to position [4, 5]
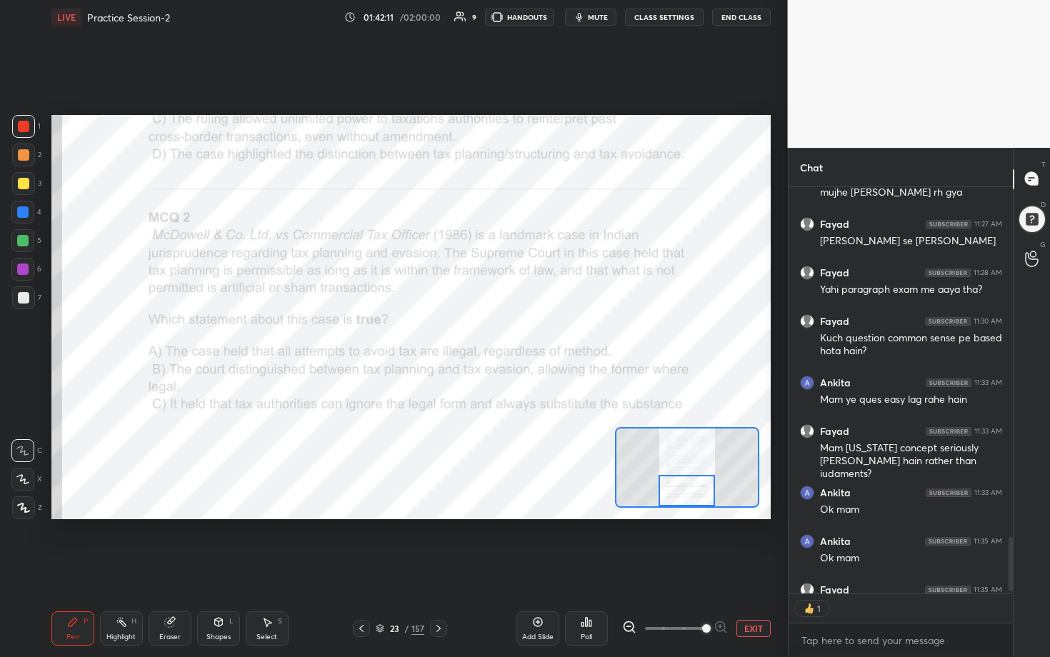
drag, startPoint x: 694, startPoint y: 481, endPoint x: 693, endPoint y: 491, distance: 10.0
click at [512, 335] on div at bounding box center [687, 490] width 56 height 31
click at [512, 335] on div "Poll" at bounding box center [586, 637] width 11 height 7
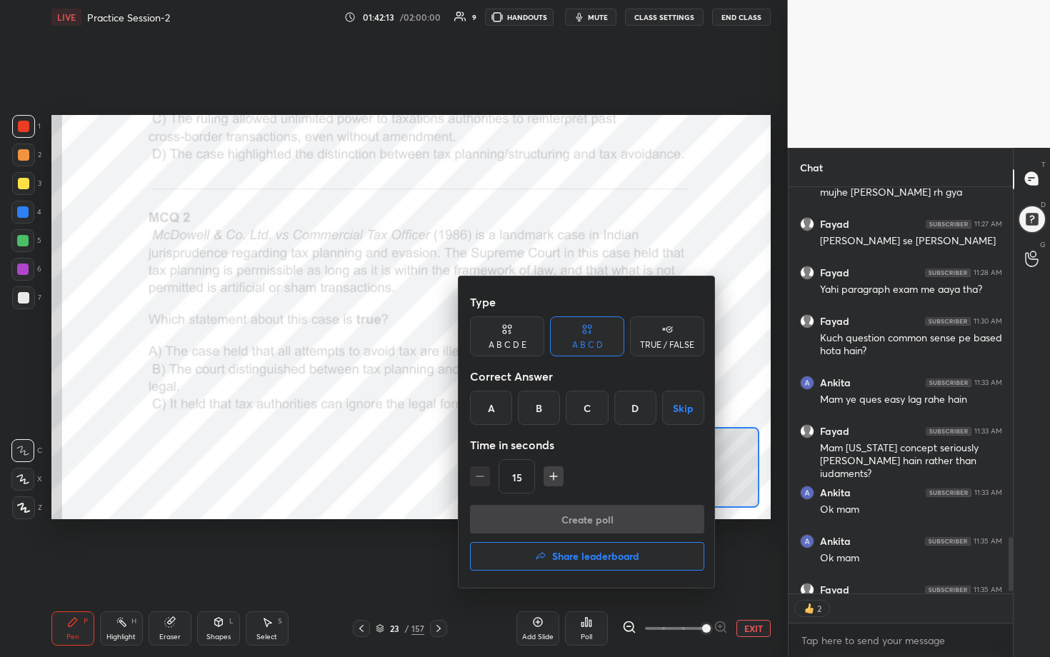
click at [512, 335] on div "C" at bounding box center [587, 408] width 42 height 34
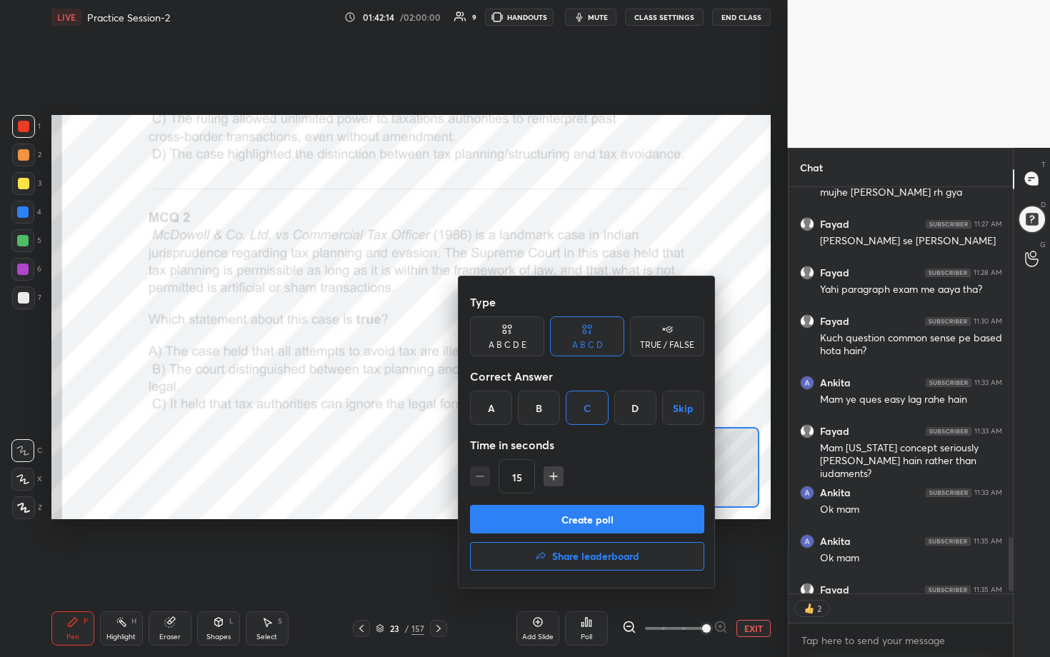
click at [512, 335] on button "Create poll" at bounding box center [587, 519] width 234 height 29
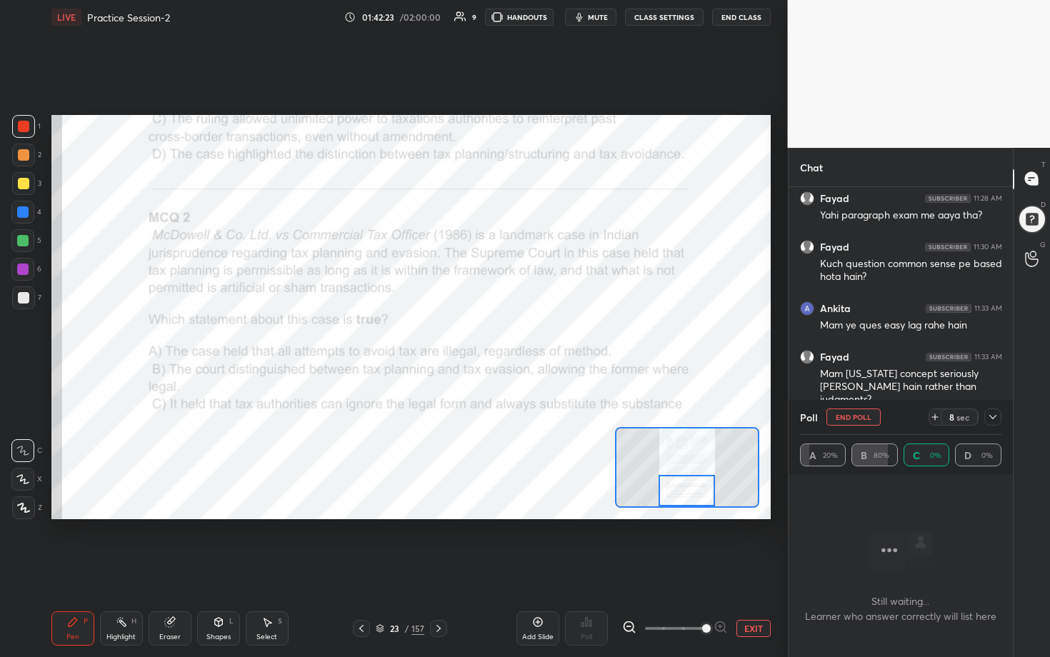
scroll to position [357, 220]
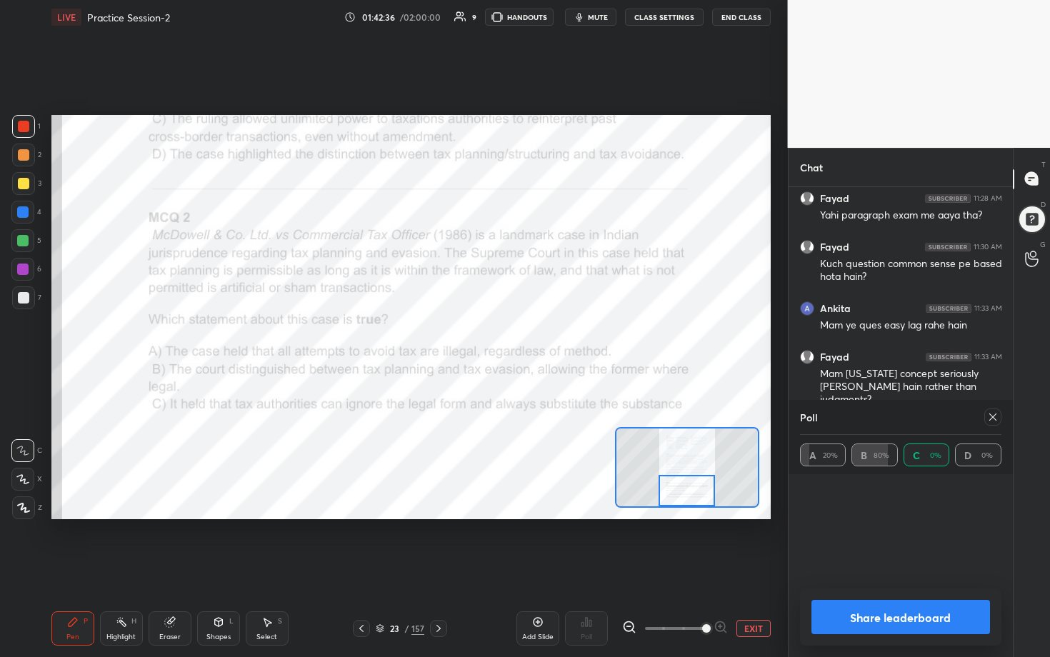
click at [512, 335] on icon at bounding box center [992, 416] width 11 height 11
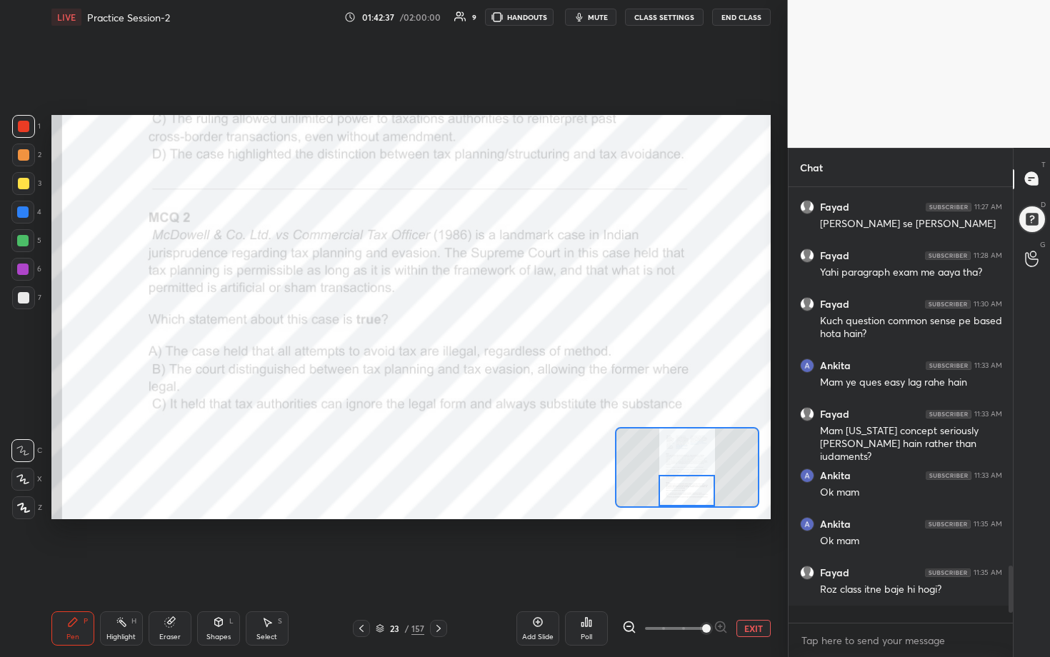
scroll to position [424, 220]
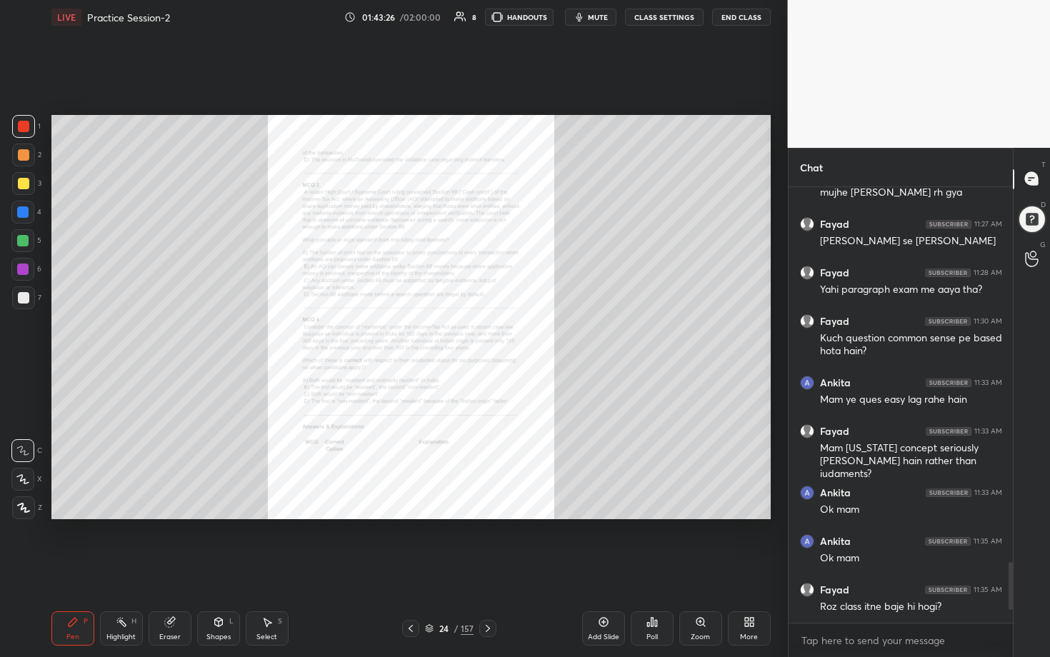
click at [512, 335] on icon at bounding box center [700, 622] width 8 height 8
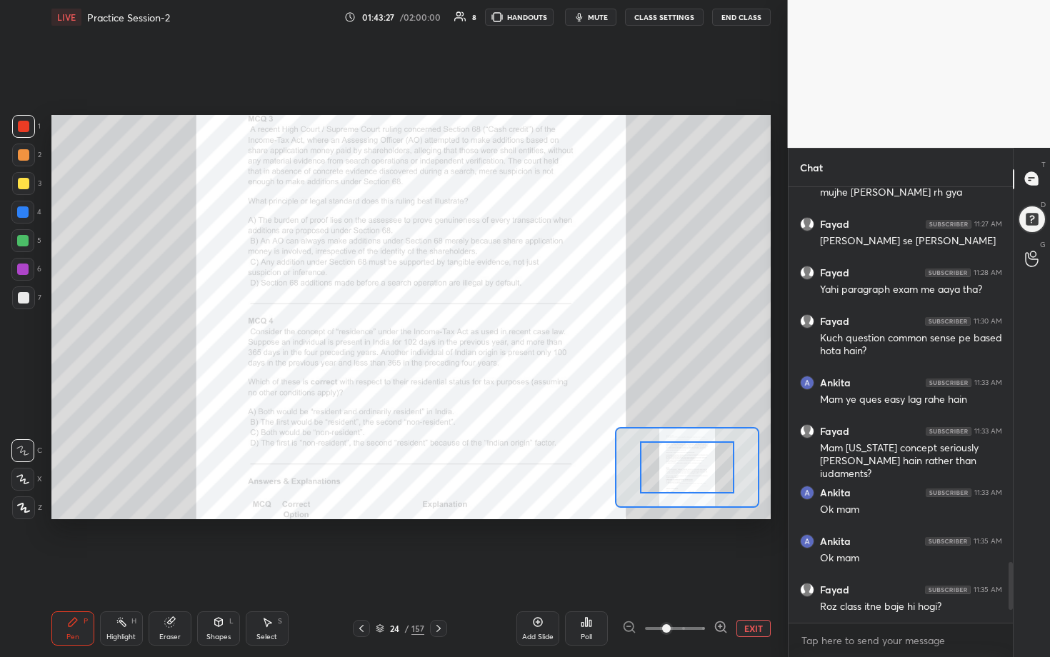
click at [512, 335] on icon at bounding box center [721, 626] width 4 height 0
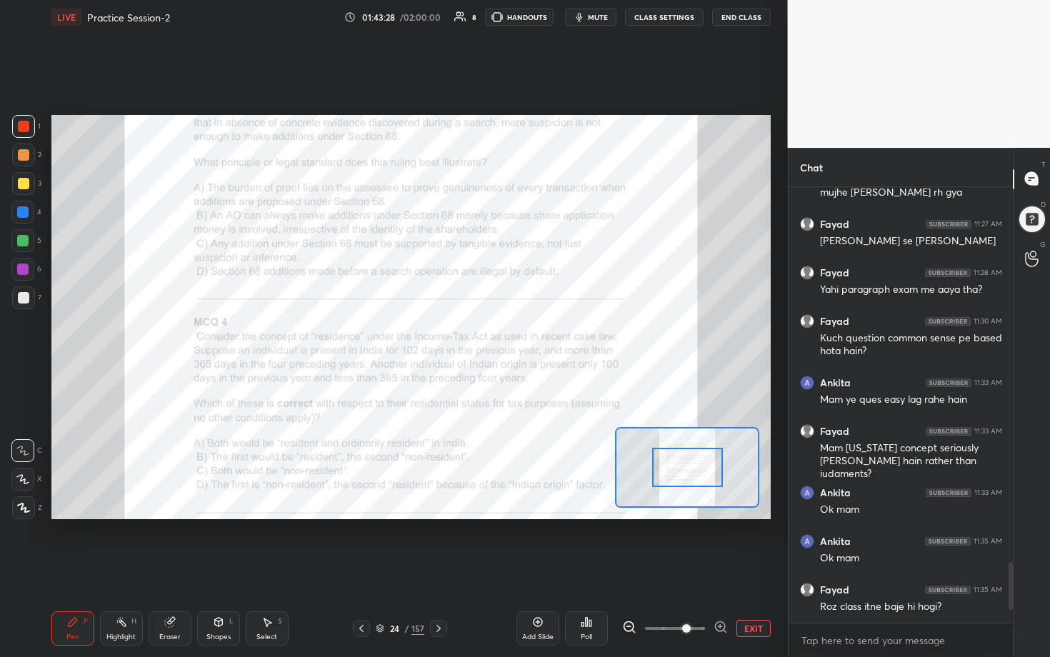
click at [512, 335] on icon at bounding box center [721, 626] width 4 height 0
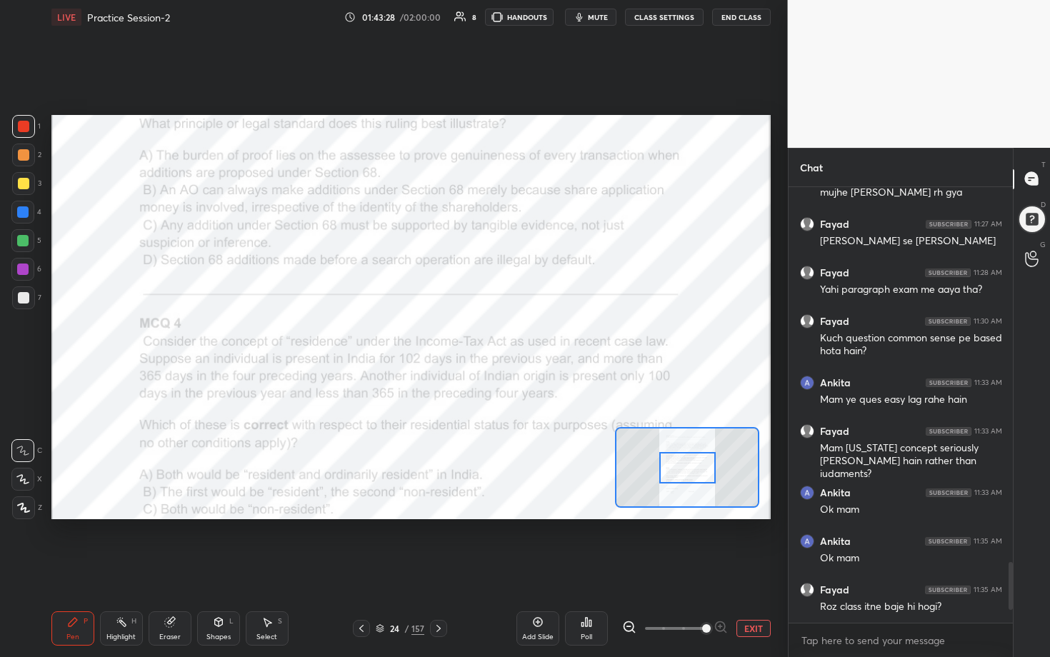
click at [512, 335] on div at bounding box center [675, 628] width 106 height 17
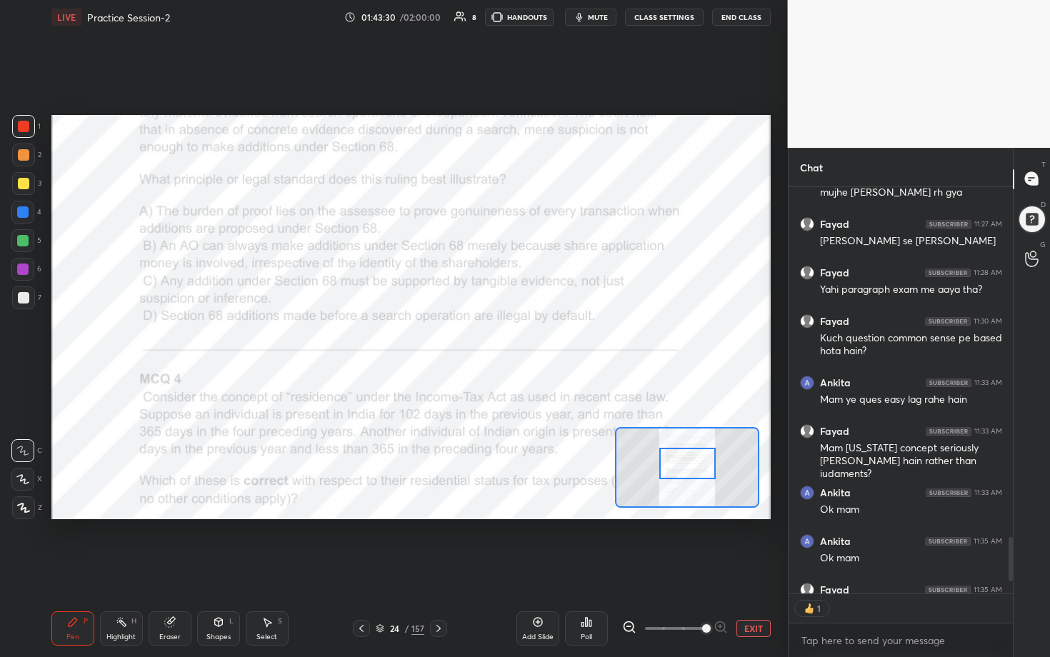
scroll to position [4, 5]
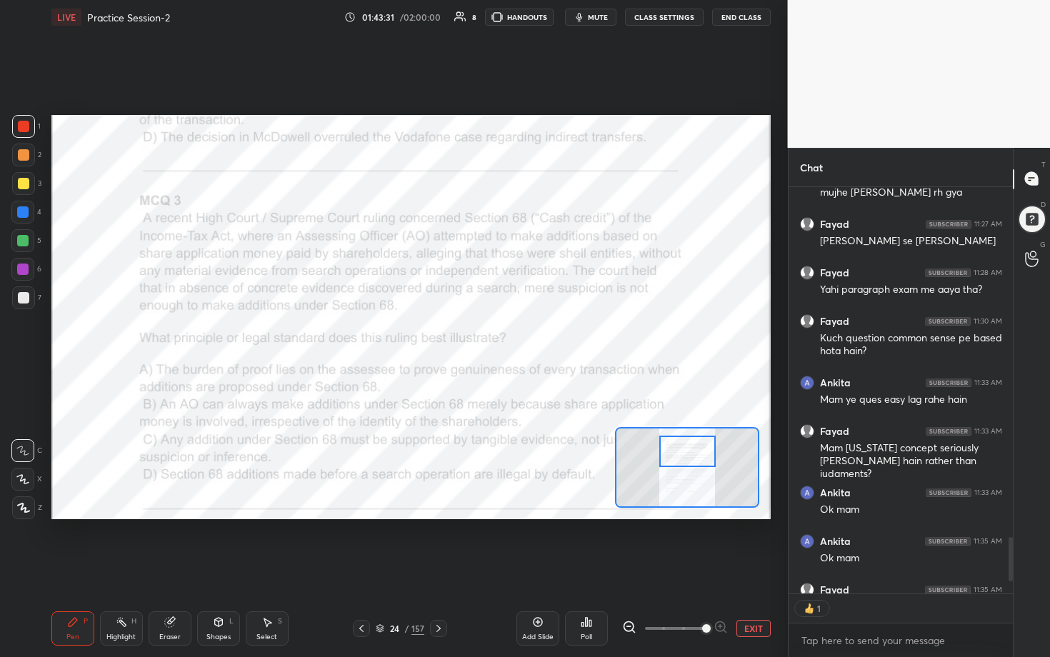
drag, startPoint x: 690, startPoint y: 469, endPoint x: 690, endPoint y: 454, distance: 14.3
click at [512, 335] on div at bounding box center [687, 451] width 56 height 31
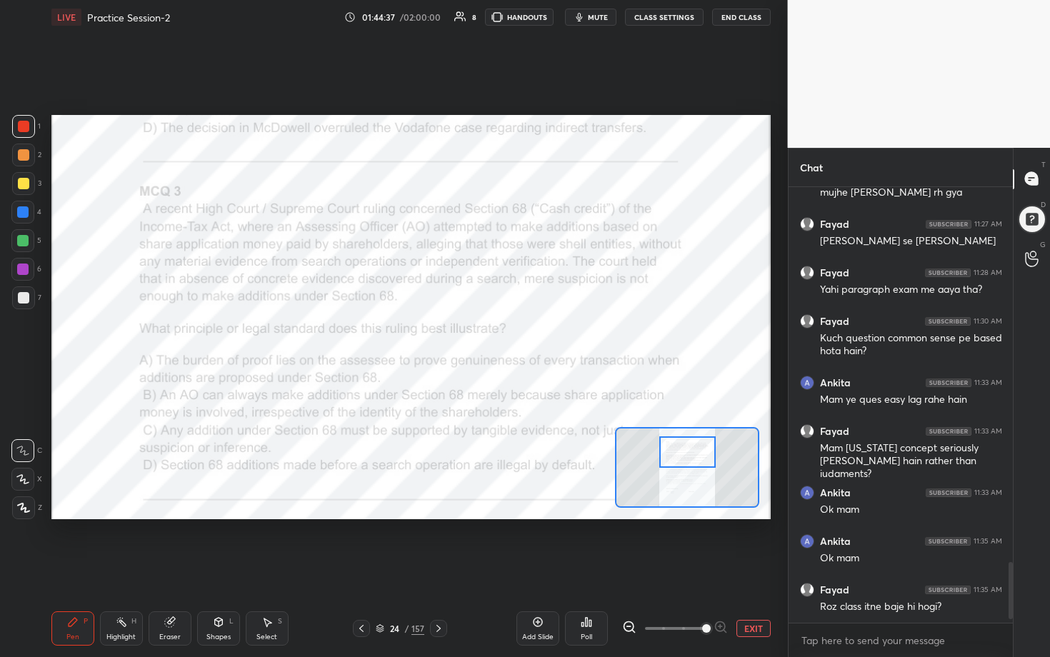
scroll to position [431, 220]
click at [512, 335] on div "Poll" at bounding box center [586, 637] width 11 height 7
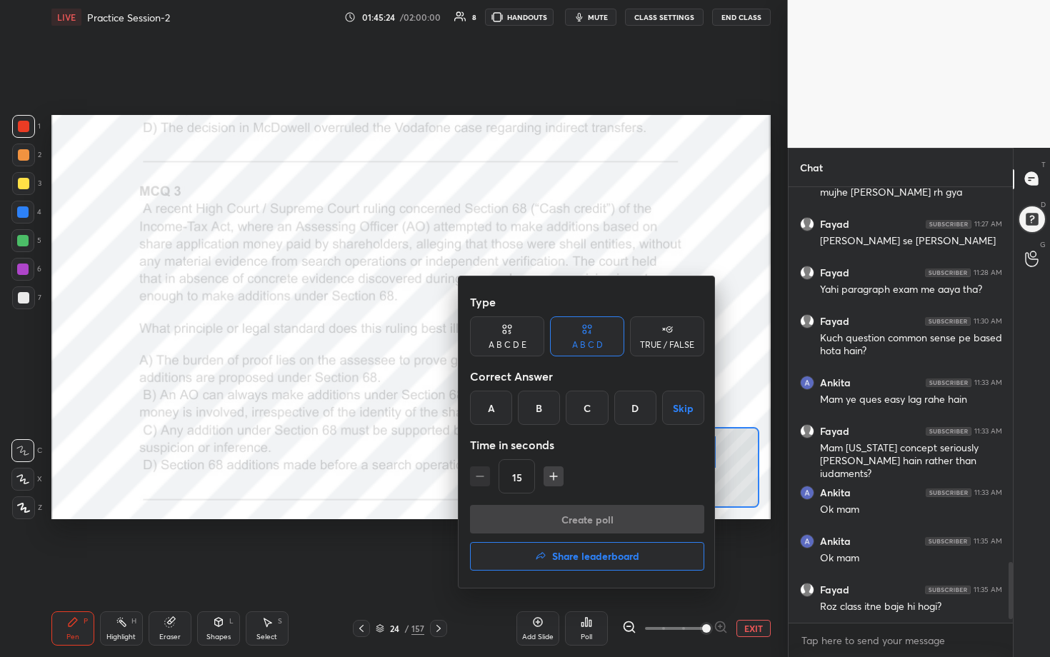
click at [512, 335] on div "C" at bounding box center [587, 408] width 42 height 34
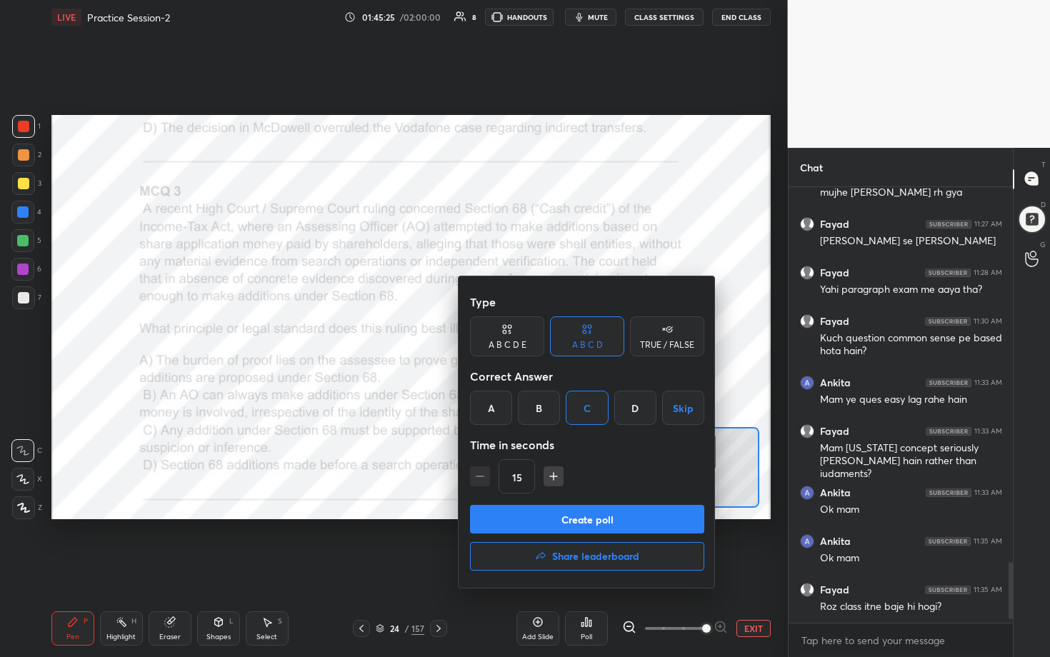
click at [512, 335] on button "Create poll" at bounding box center [587, 519] width 234 height 29
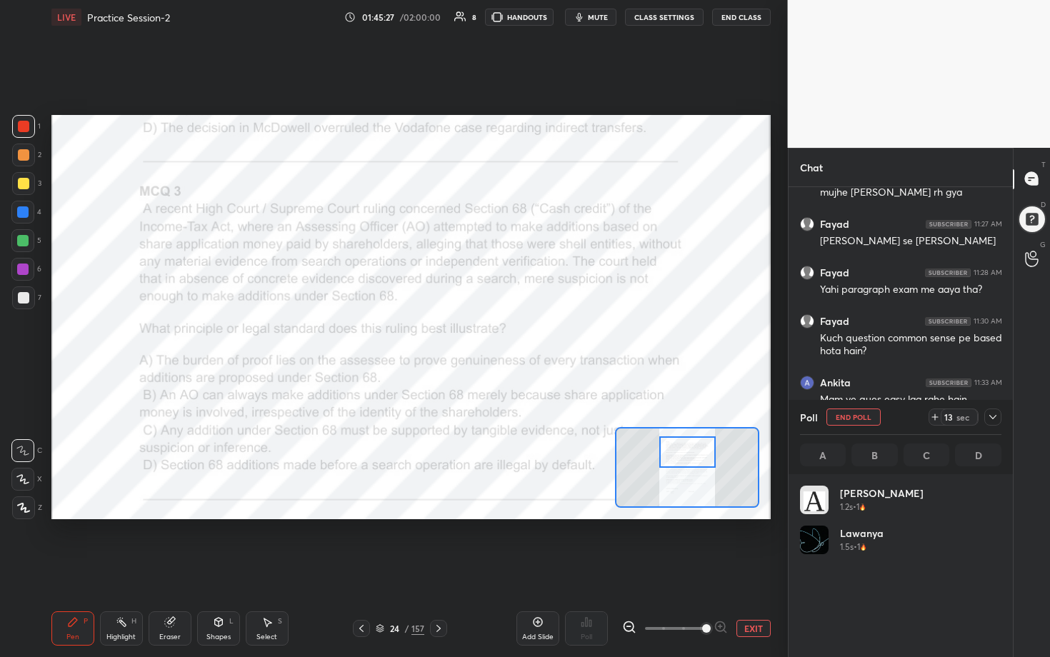
scroll to position [5, 5]
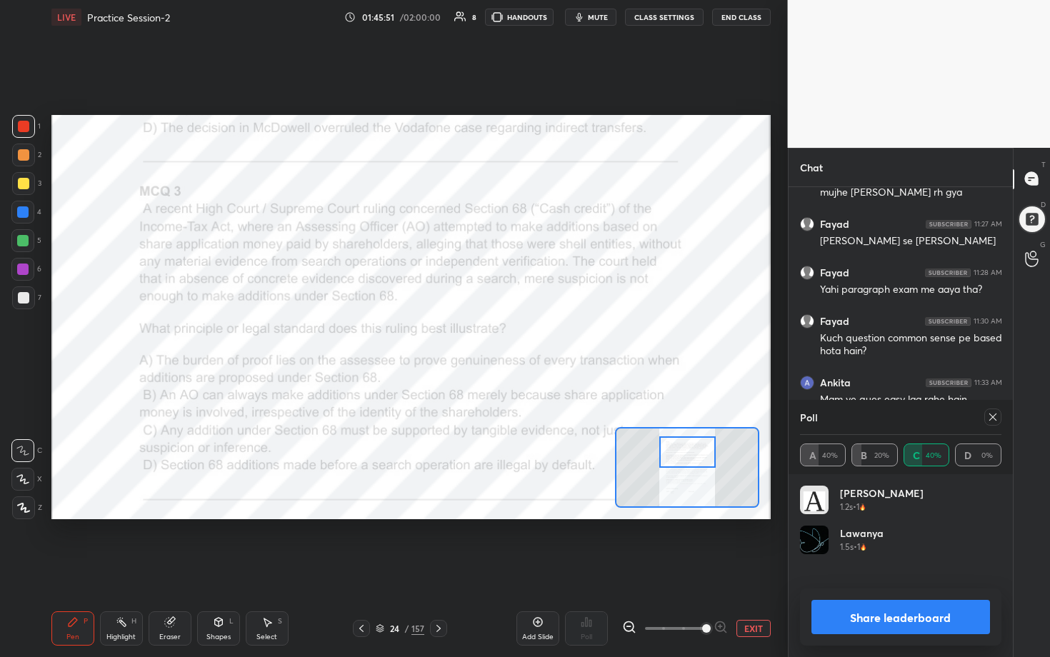
click at [512, 335] on icon at bounding box center [992, 416] width 11 height 11
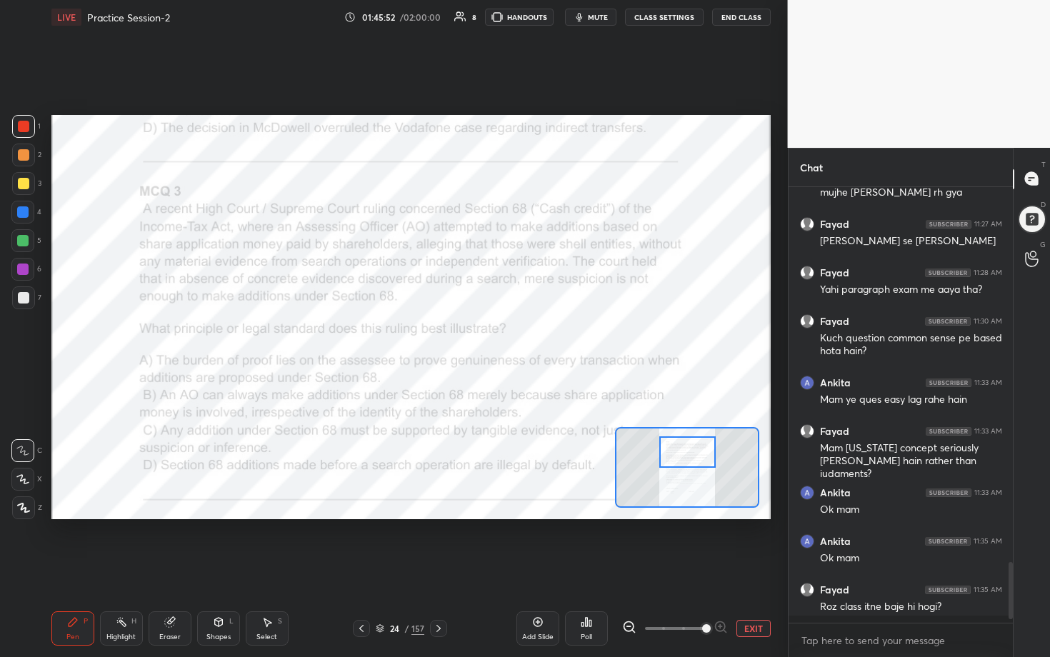
scroll to position [312, 220]
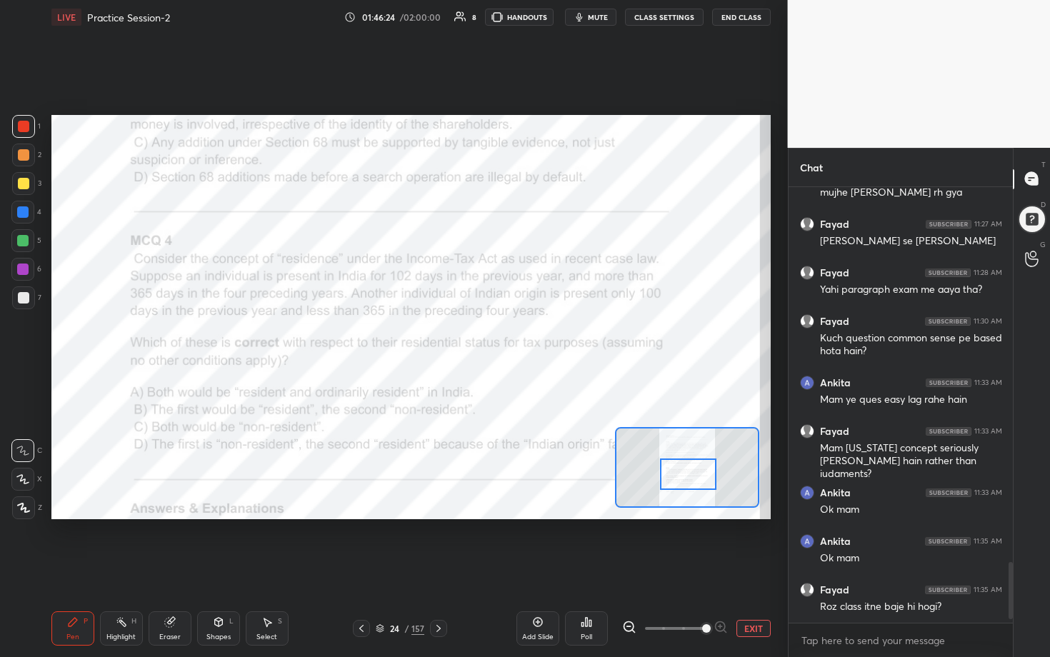
drag, startPoint x: 696, startPoint y: 456, endPoint x: 697, endPoint y: 478, distance: 22.2
click at [512, 335] on div at bounding box center [688, 474] width 56 height 31
click at [512, 335] on icon at bounding box center [586, 621] width 11 height 11
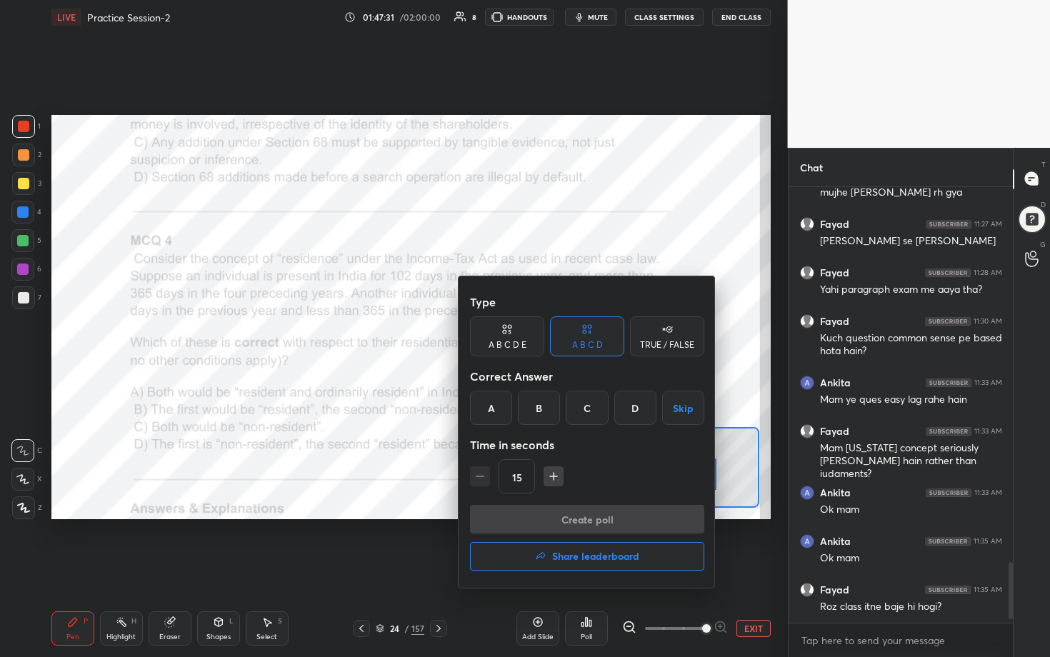
click at [512, 335] on div "B" at bounding box center [539, 408] width 42 height 34
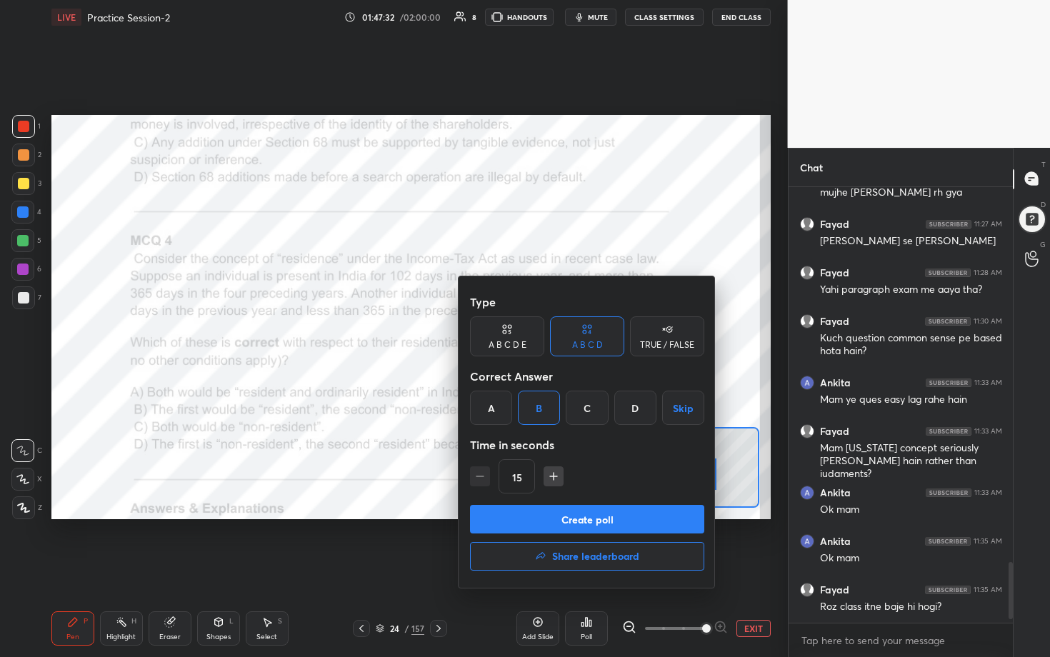
click at [512, 335] on button "Create poll" at bounding box center [587, 519] width 234 height 29
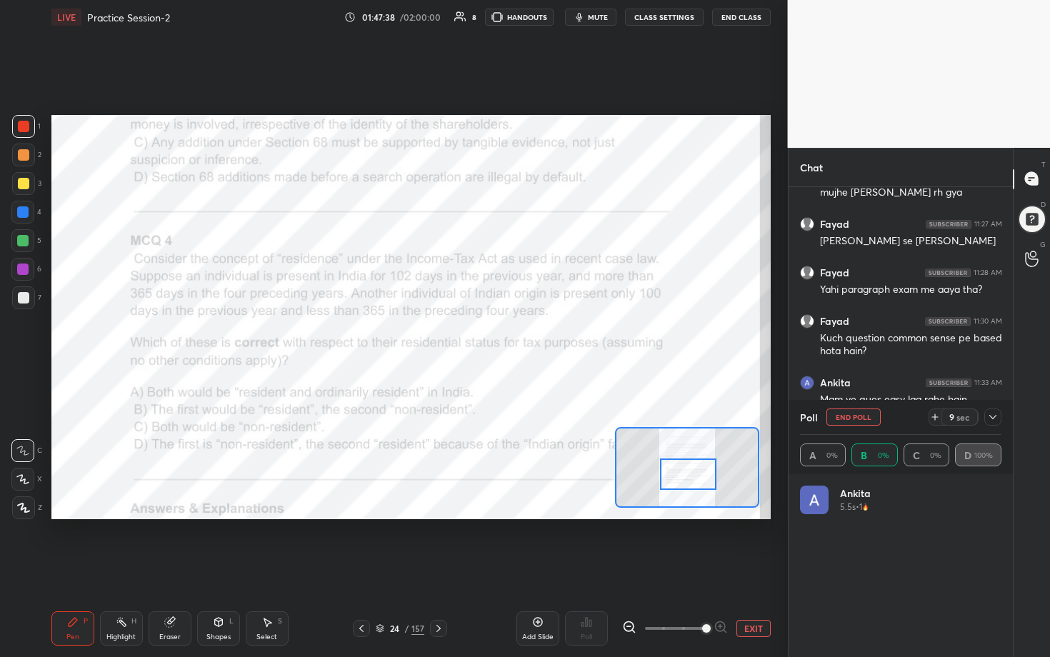
scroll to position [167, 197]
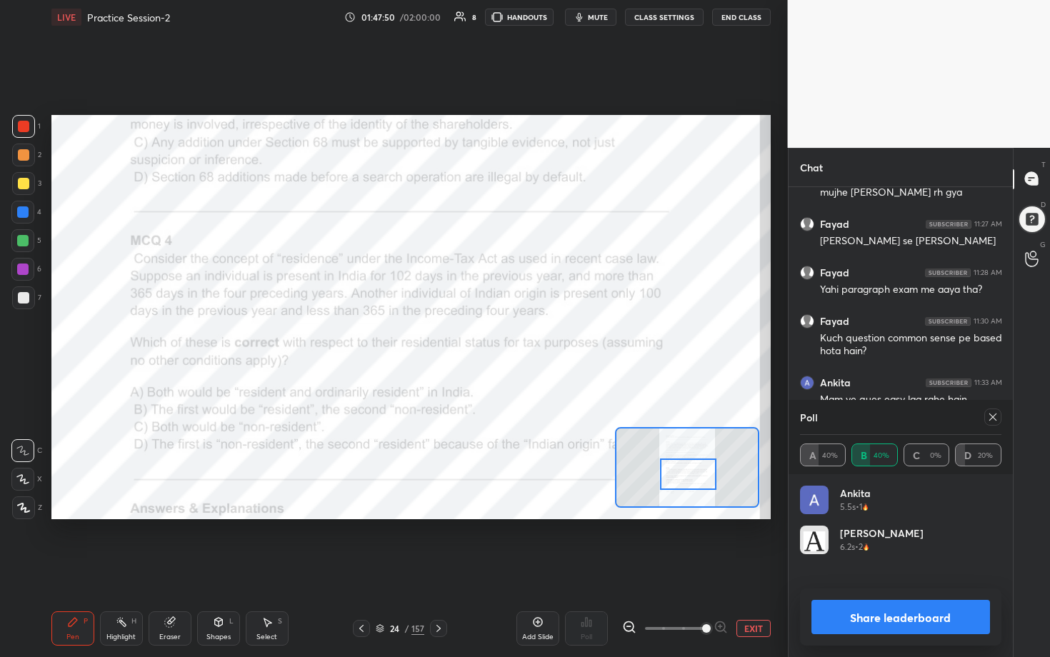
click at [512, 335] on icon at bounding box center [992, 416] width 11 height 11
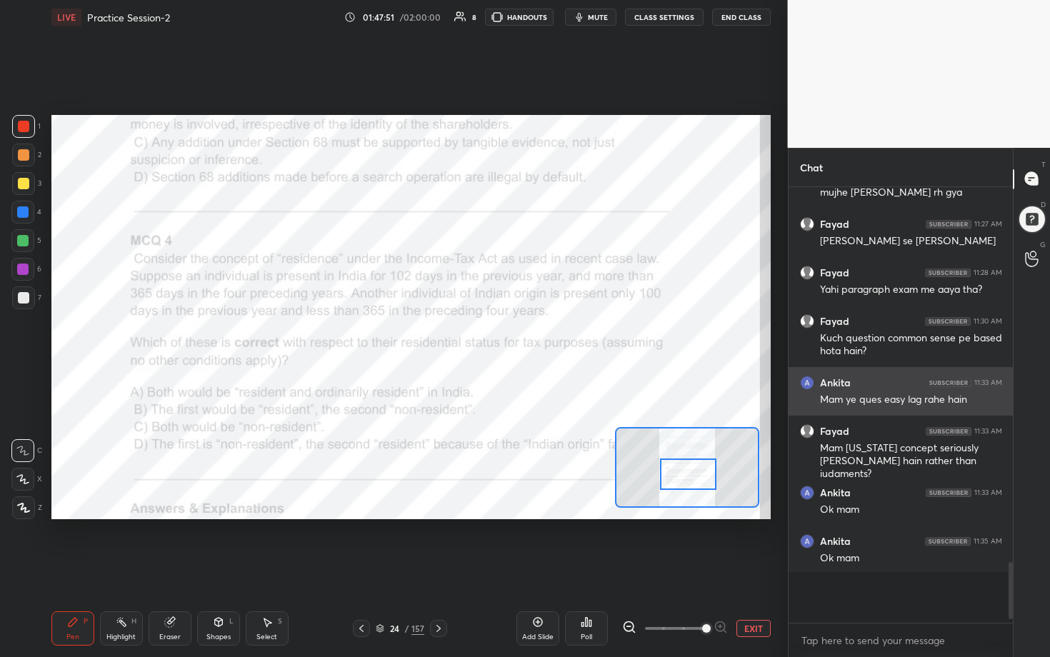
scroll to position [5, 5]
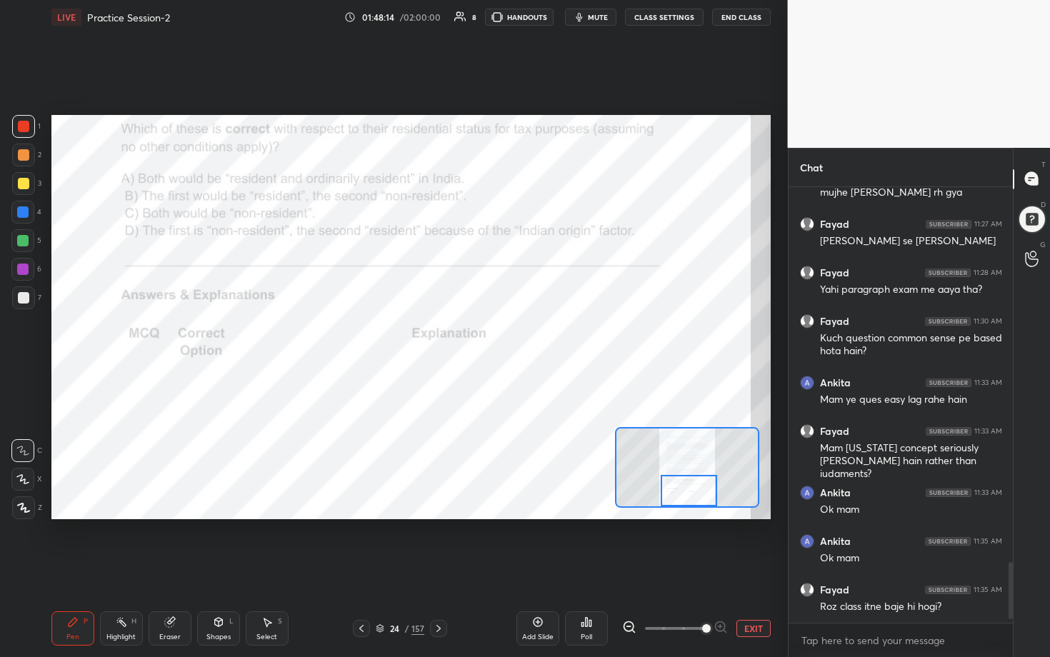
drag, startPoint x: 695, startPoint y: 482, endPoint x: 698, endPoint y: 498, distance: 16.0
click at [512, 335] on div at bounding box center [689, 490] width 56 height 31
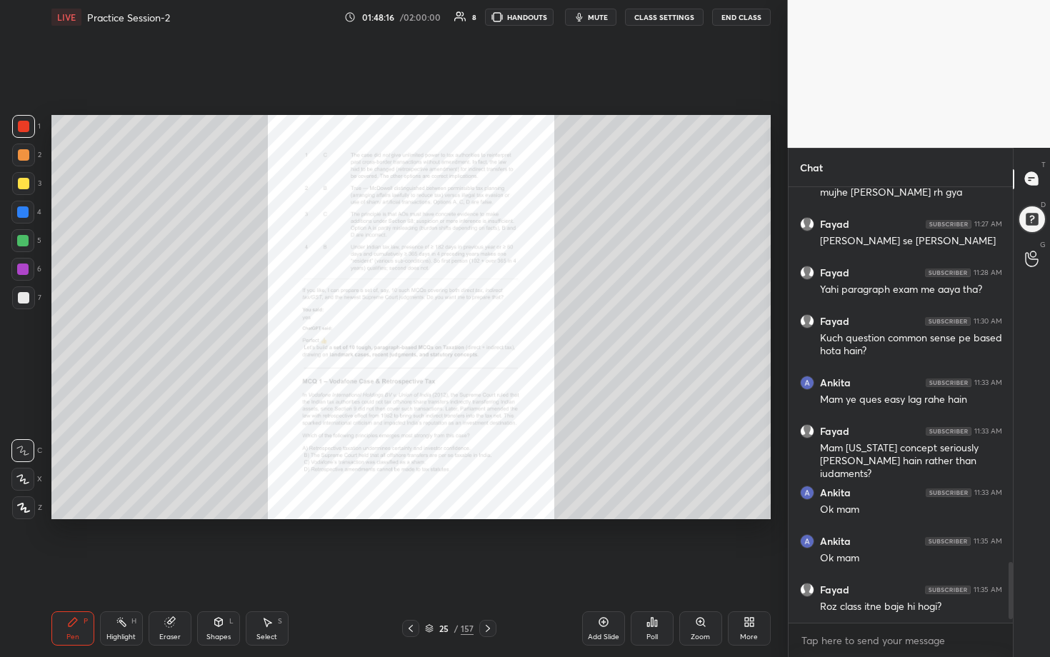
click at [512, 335] on div "Zoom" at bounding box center [700, 637] width 19 height 7
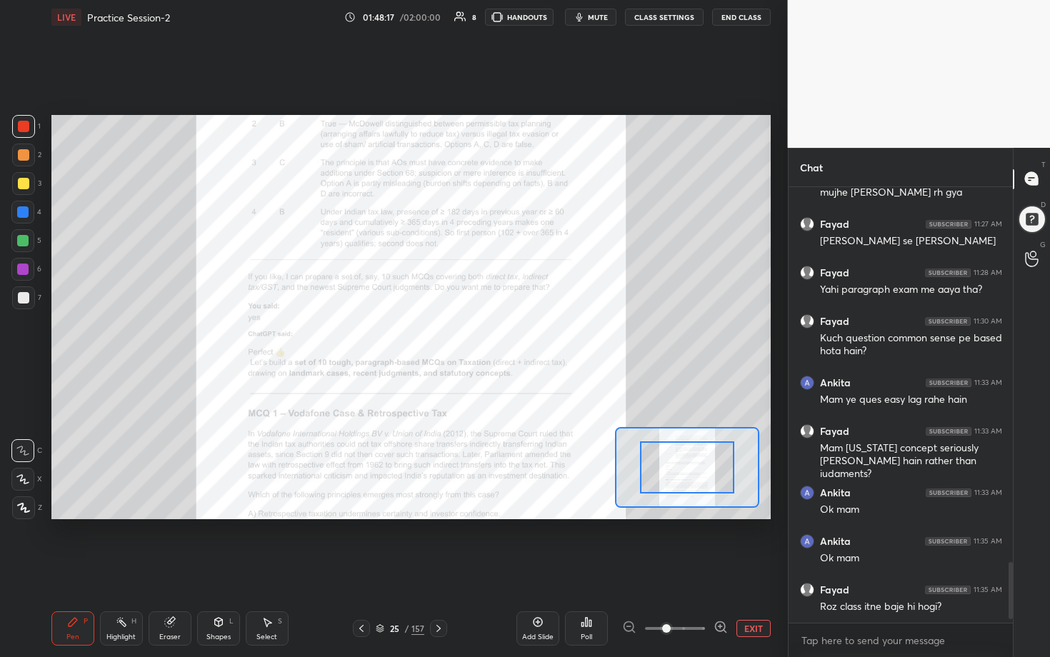
click at [512, 335] on div "EXIT" at bounding box center [696, 628] width 149 height 17
click at [512, 335] on icon at bounding box center [719, 626] width 9 height 9
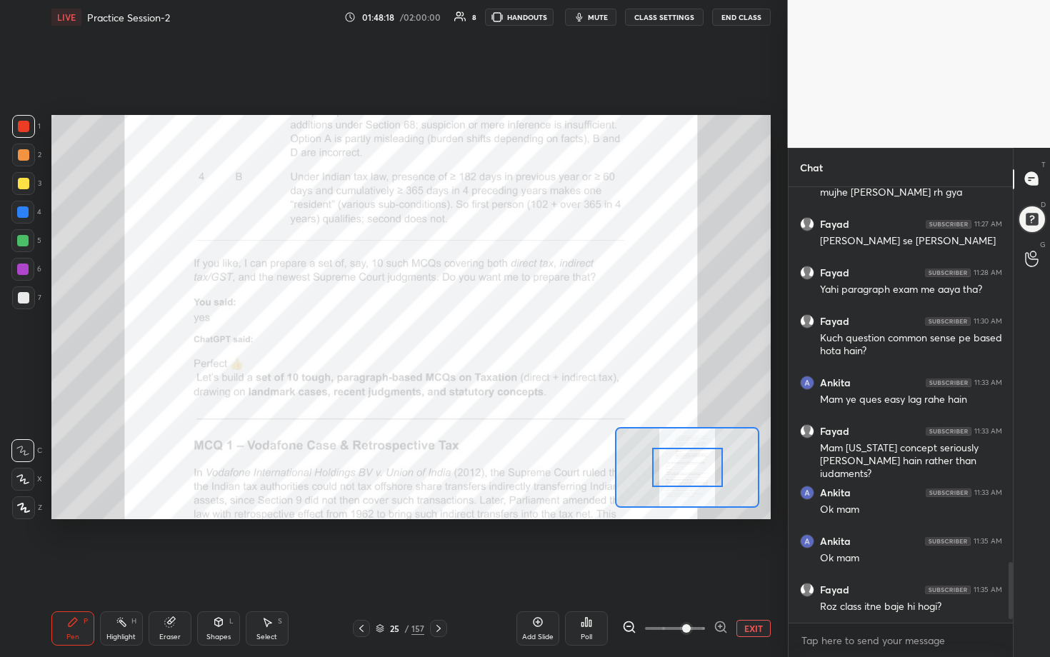
click at [512, 335] on icon at bounding box center [719, 626] width 9 height 9
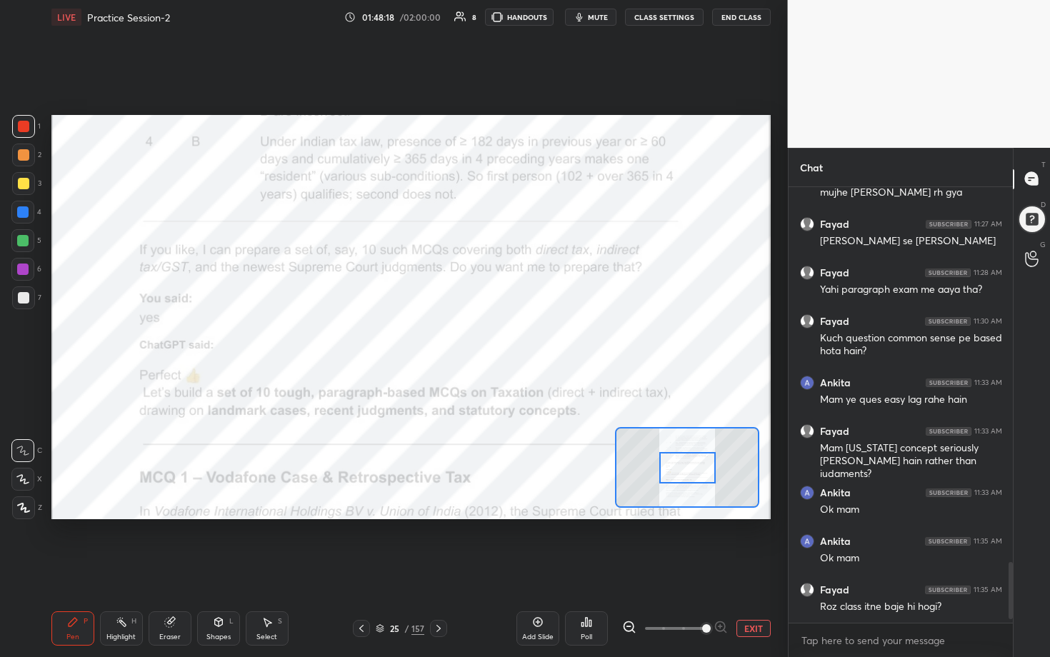
click at [512, 335] on div at bounding box center [675, 628] width 106 height 17
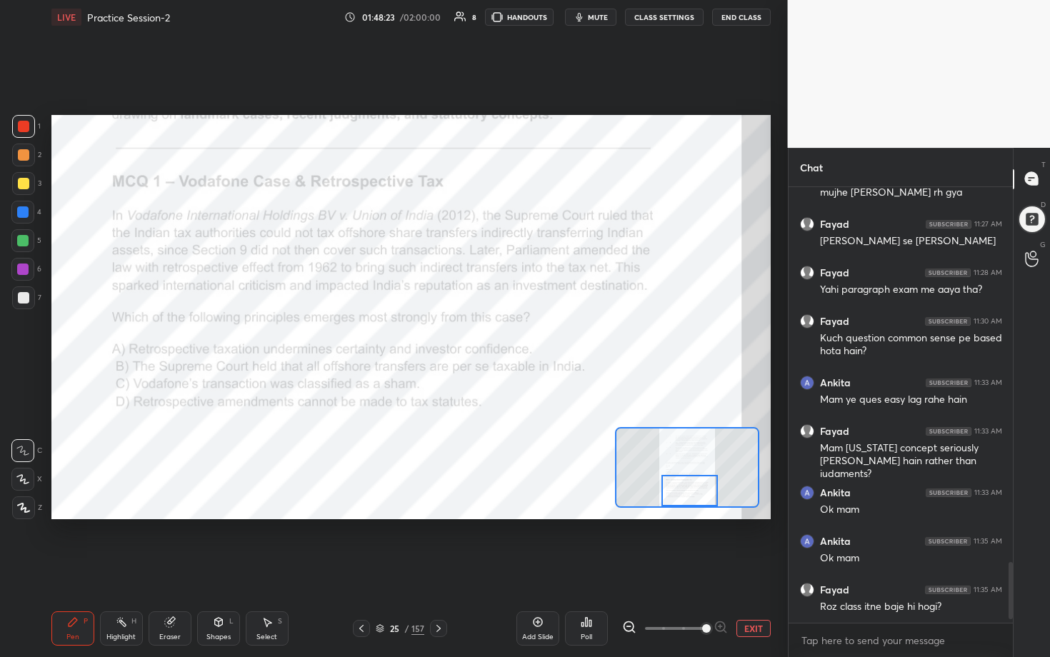
drag, startPoint x: 694, startPoint y: 463, endPoint x: 696, endPoint y: 491, distance: 27.9
click at [512, 335] on div at bounding box center [689, 490] width 56 height 31
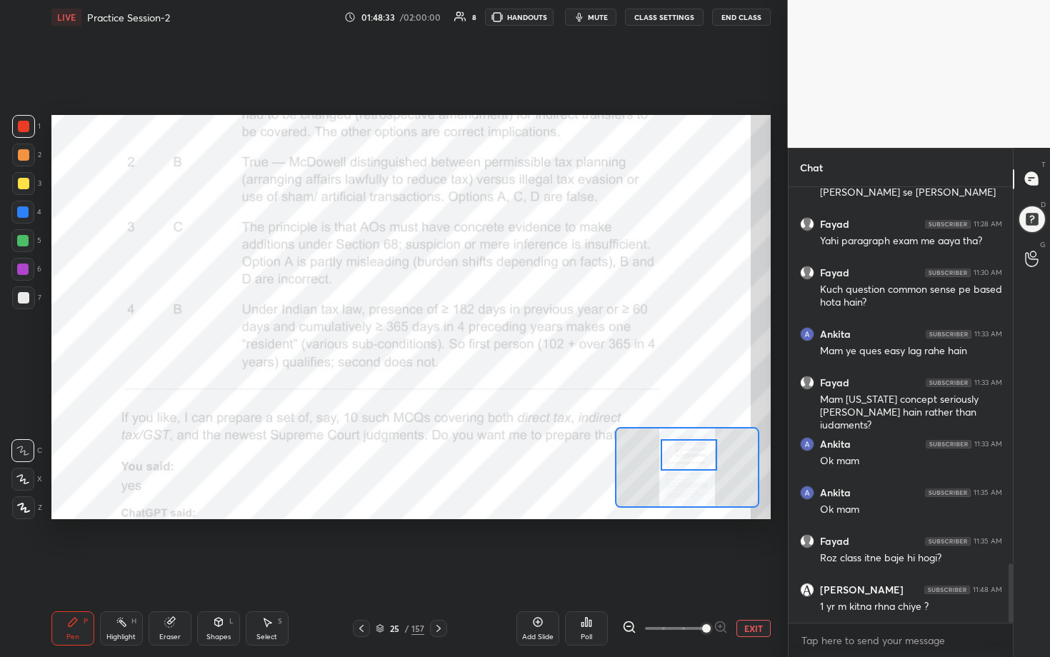
drag, startPoint x: 685, startPoint y: 489, endPoint x: 684, endPoint y: 457, distance: 32.1
click at [512, 335] on div at bounding box center [689, 454] width 56 height 31
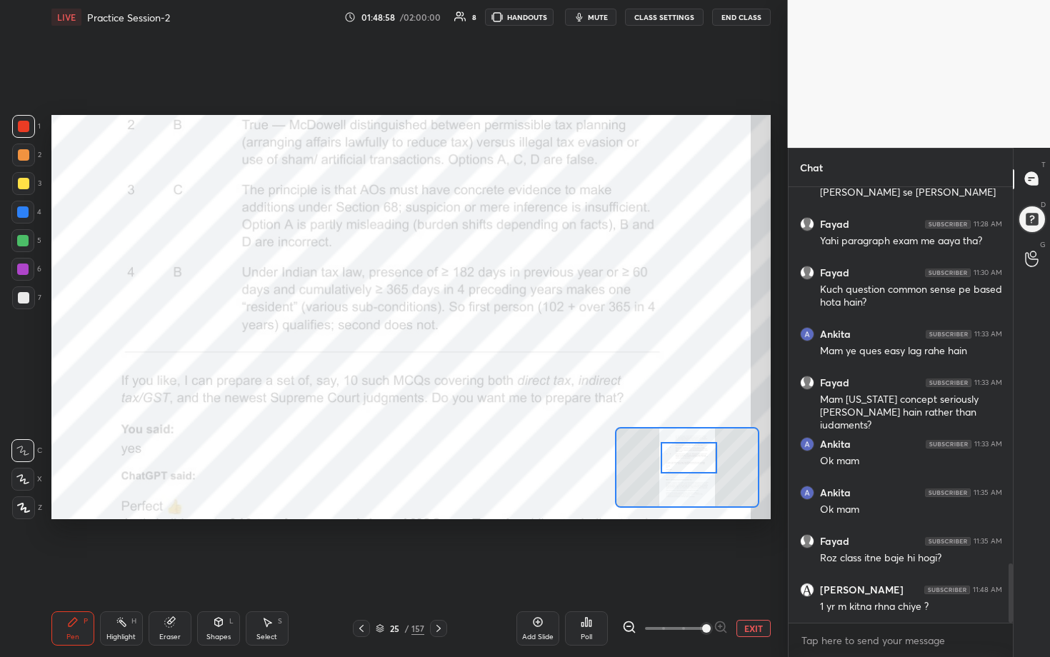
scroll to position [2766, 0]
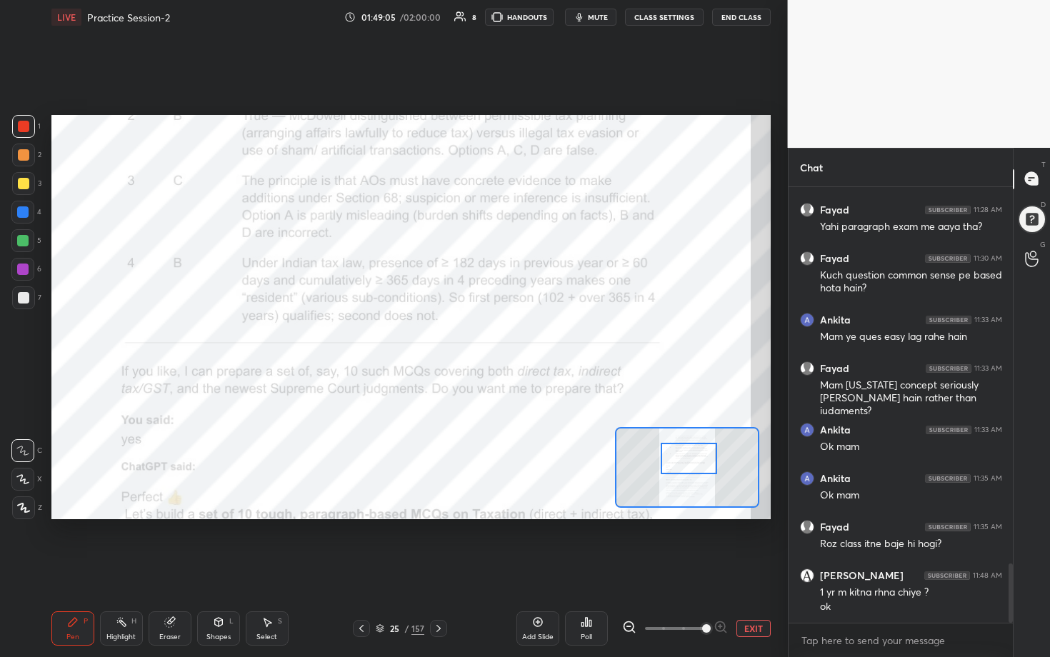
click at [512, 335] on div at bounding box center [689, 458] width 56 height 31
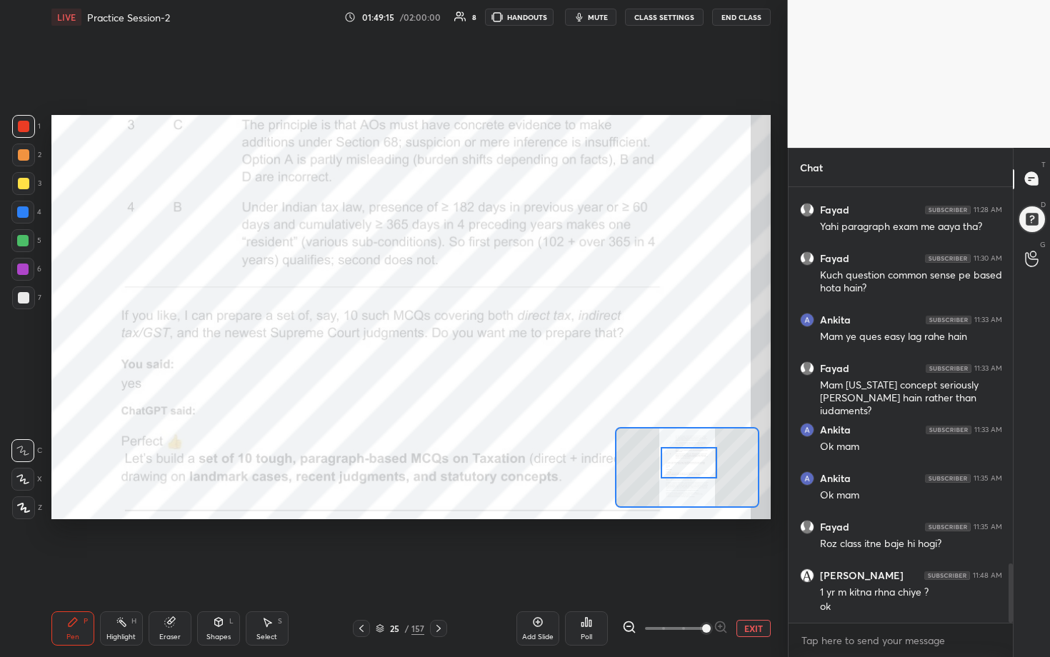
click at [512, 335] on div at bounding box center [689, 462] width 56 height 31
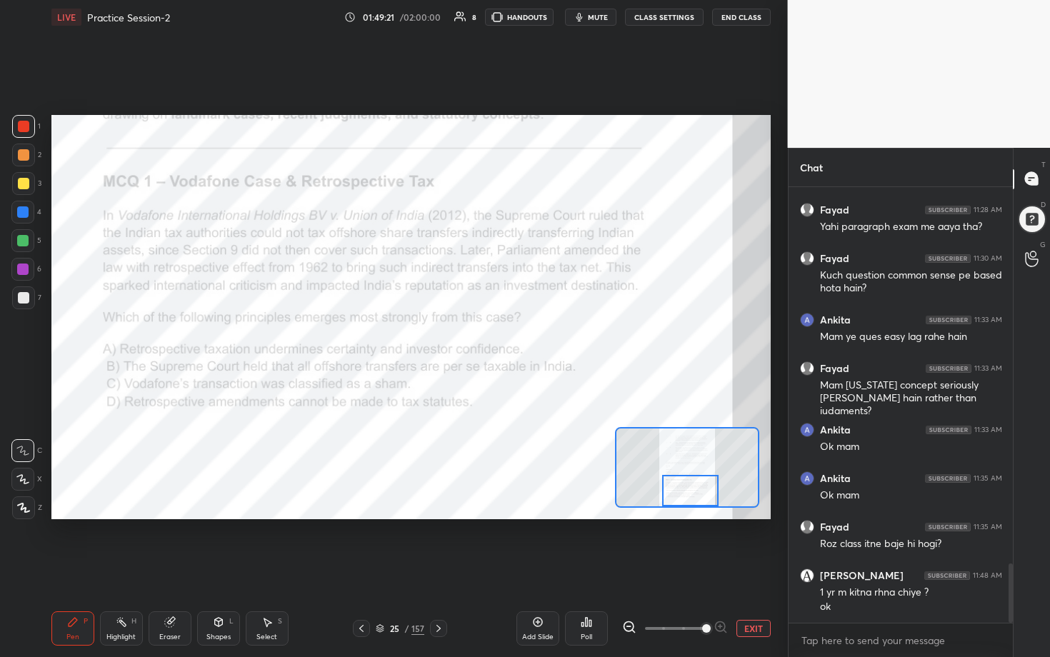
drag, startPoint x: 691, startPoint y: 454, endPoint x: 692, endPoint y: 486, distance: 31.5
click at [512, 335] on div at bounding box center [690, 490] width 56 height 31
click at [512, 335] on icon at bounding box center [586, 621] width 11 height 11
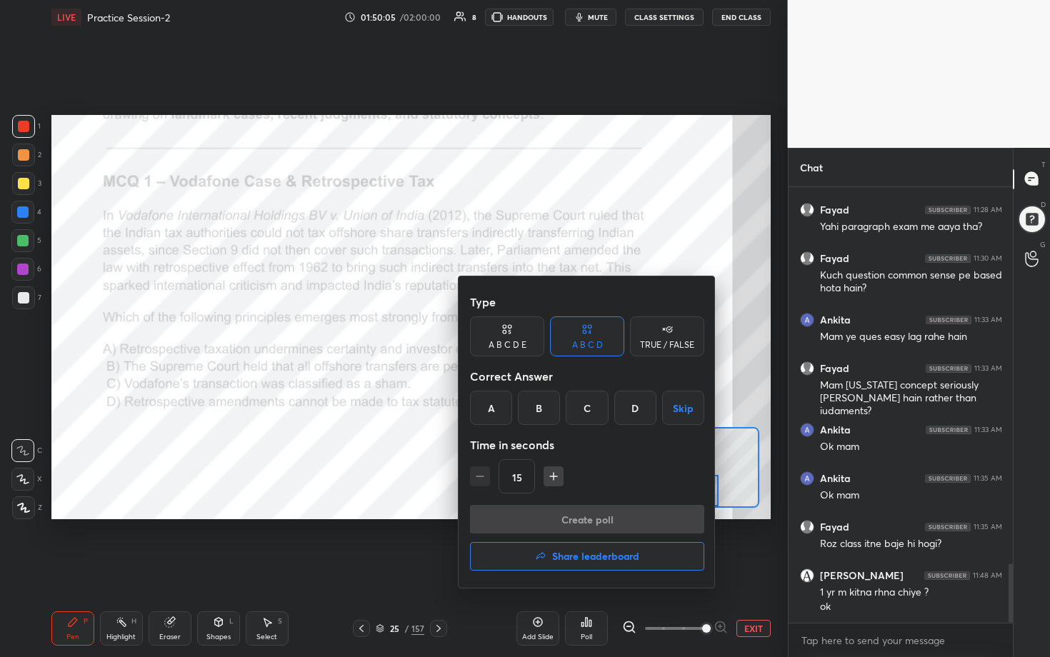
click at [494, 335] on div "A" at bounding box center [491, 408] width 42 height 34
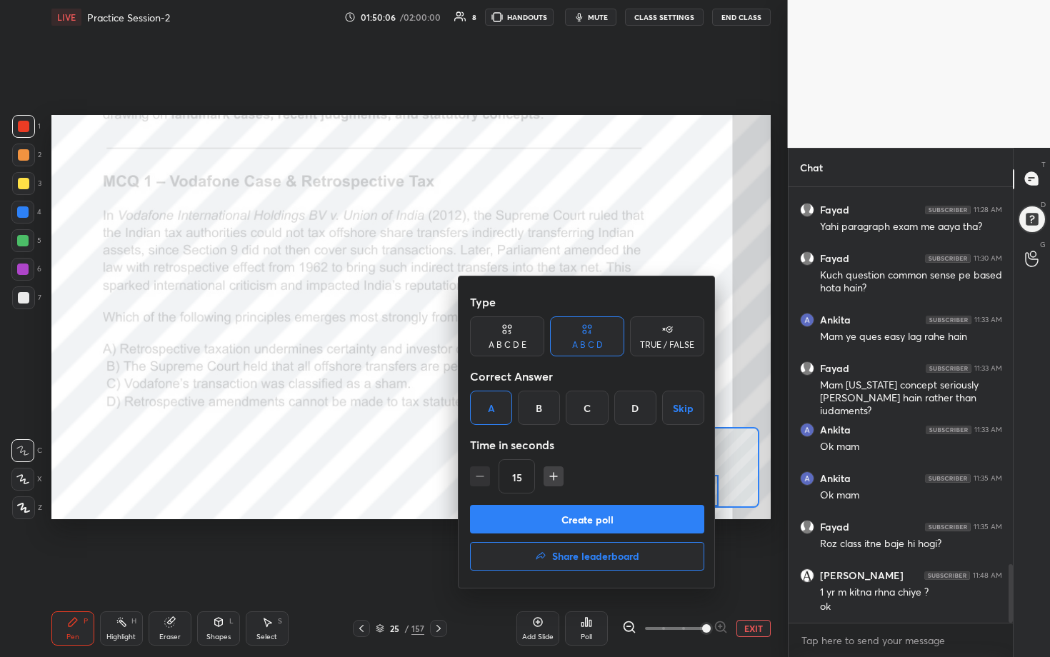
scroll to position [2815, 0]
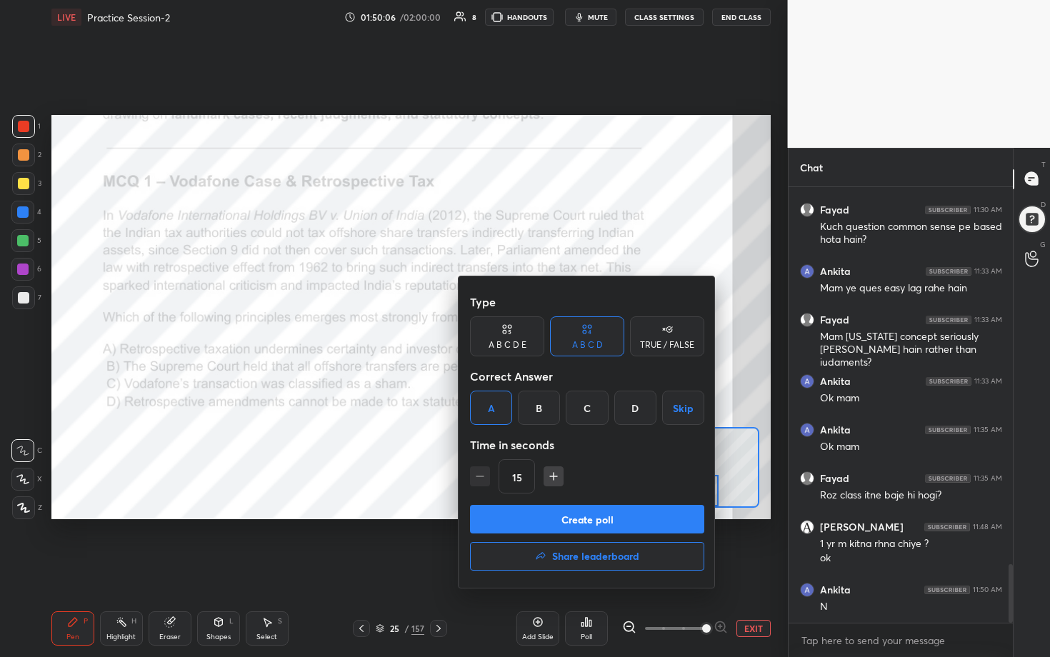
click at [512, 335] on button "Create poll" at bounding box center [587, 519] width 234 height 29
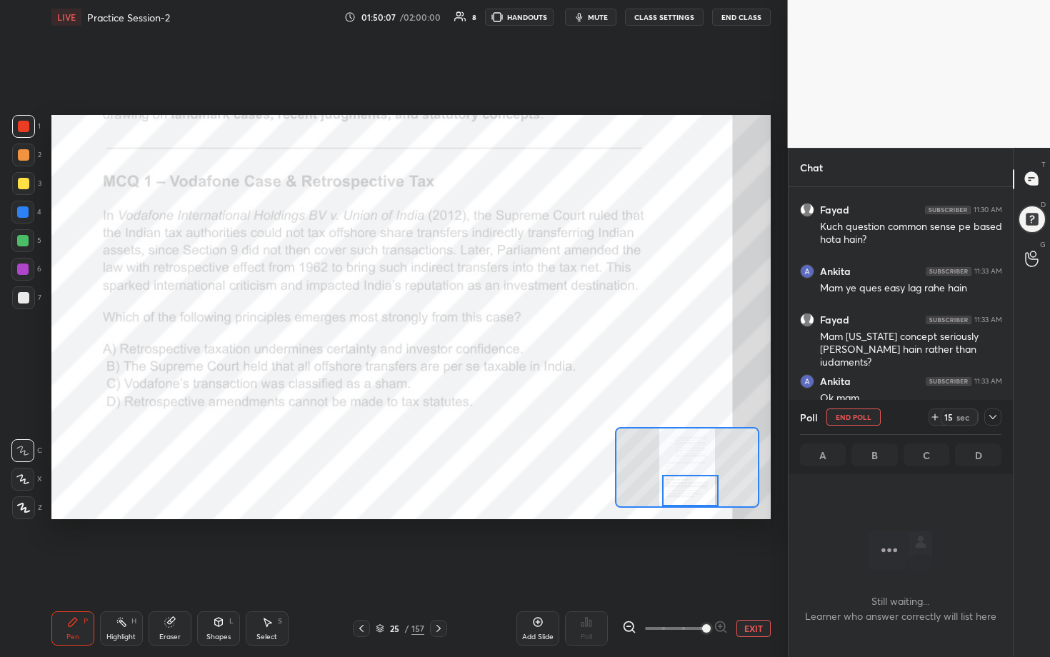
scroll to position [357, 220]
click at [512, 335] on button "End Poll" at bounding box center [853, 417] width 54 height 17
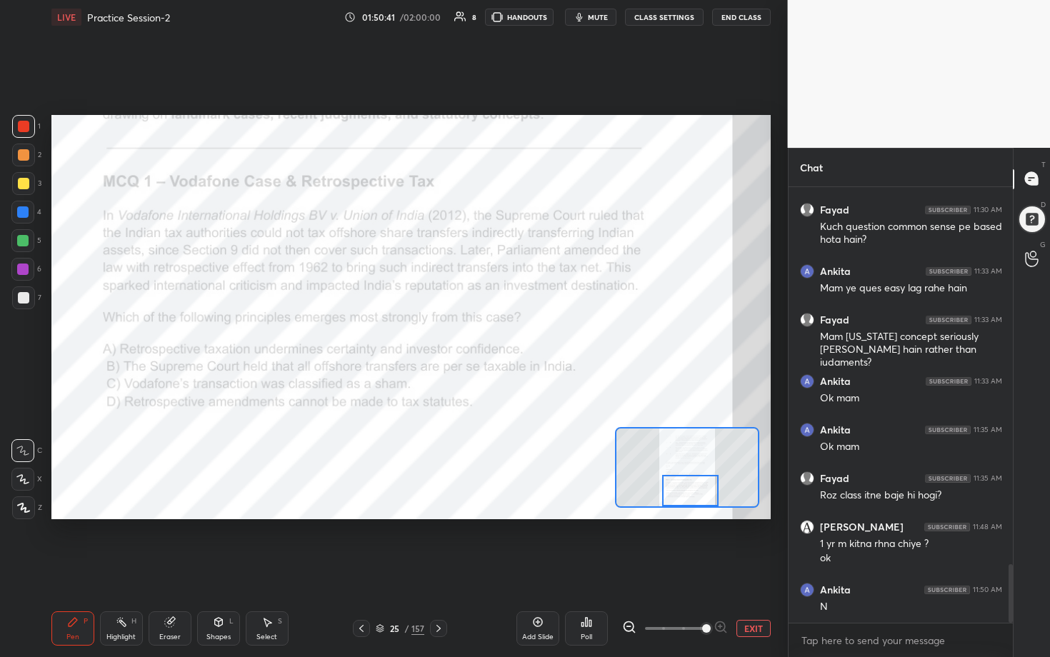
scroll to position [4, 5]
click at [512, 335] on div "Poll" at bounding box center [586, 637] width 11 height 7
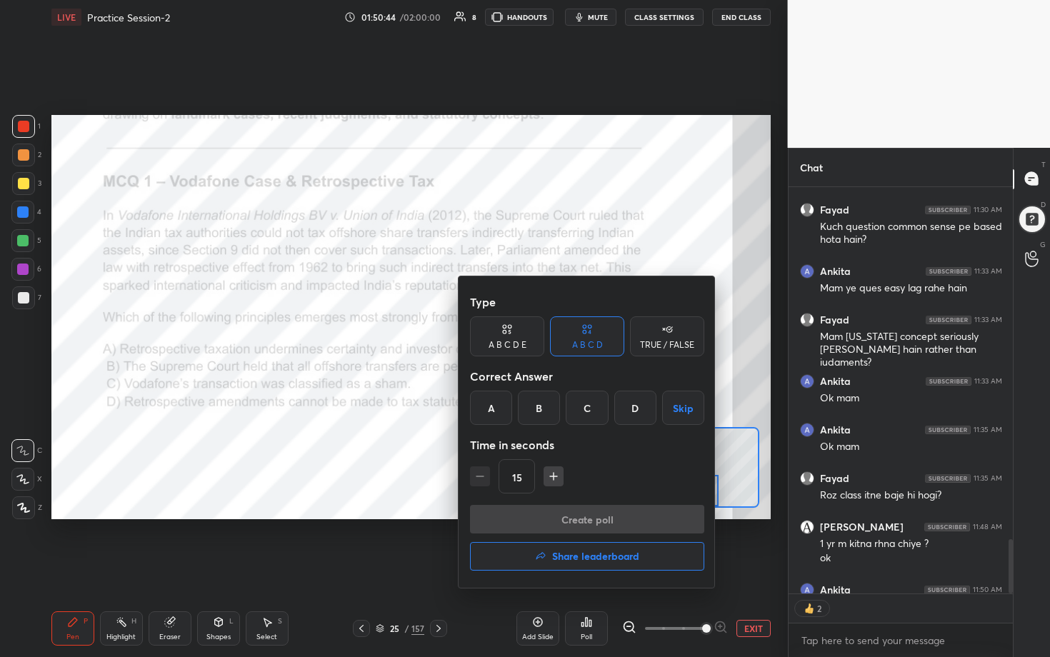
click at [504, 335] on div "A" at bounding box center [491, 408] width 42 height 34
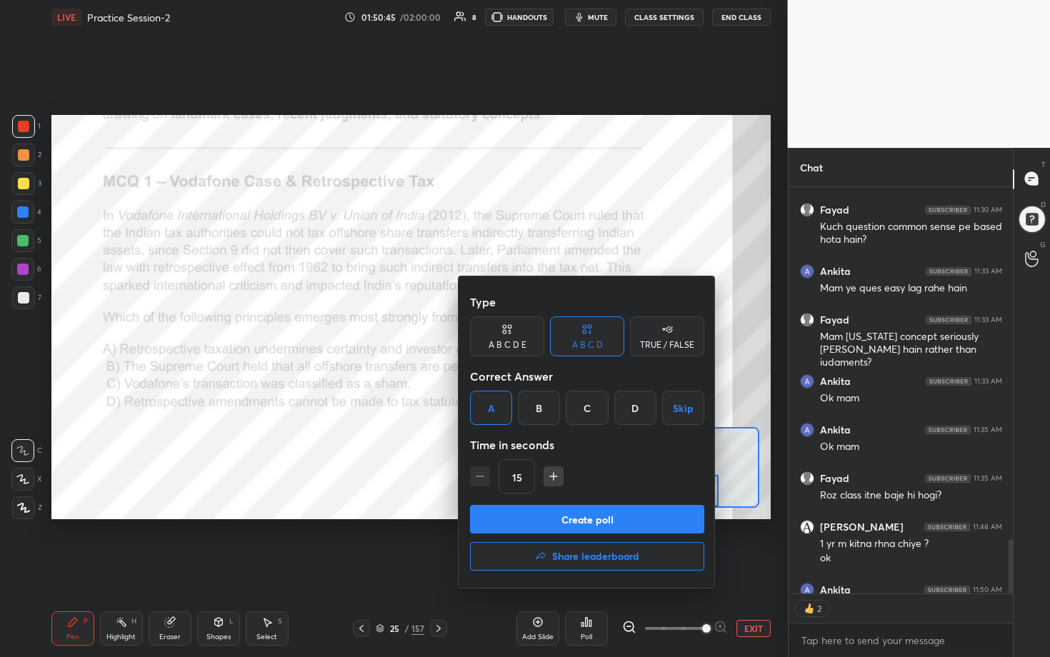
click at [512, 335] on button "Create poll" at bounding box center [587, 519] width 234 height 29
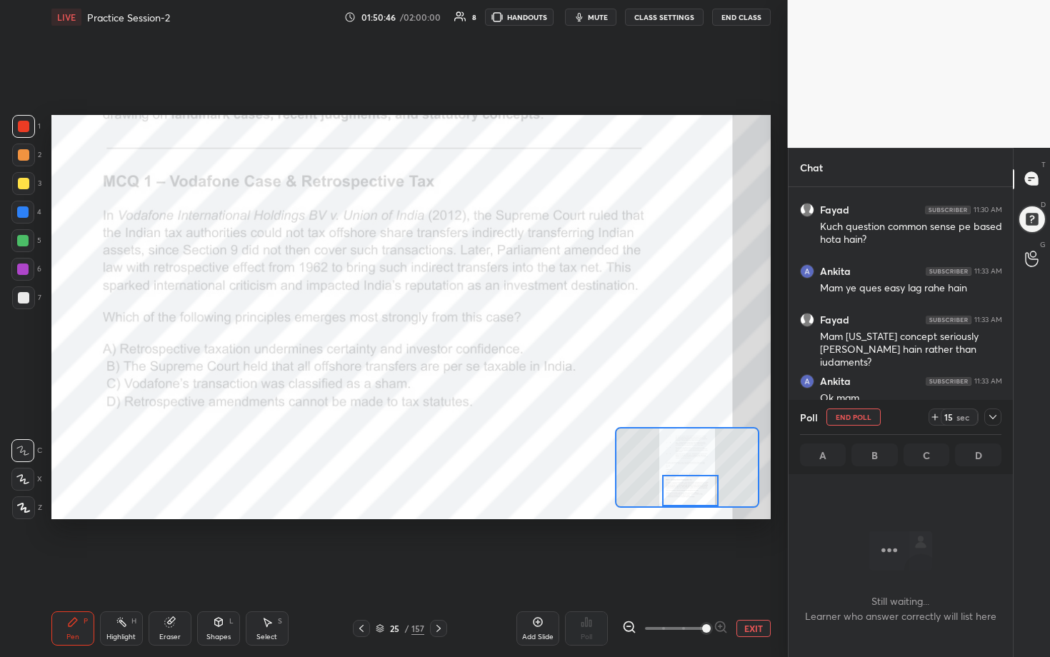
scroll to position [332, 220]
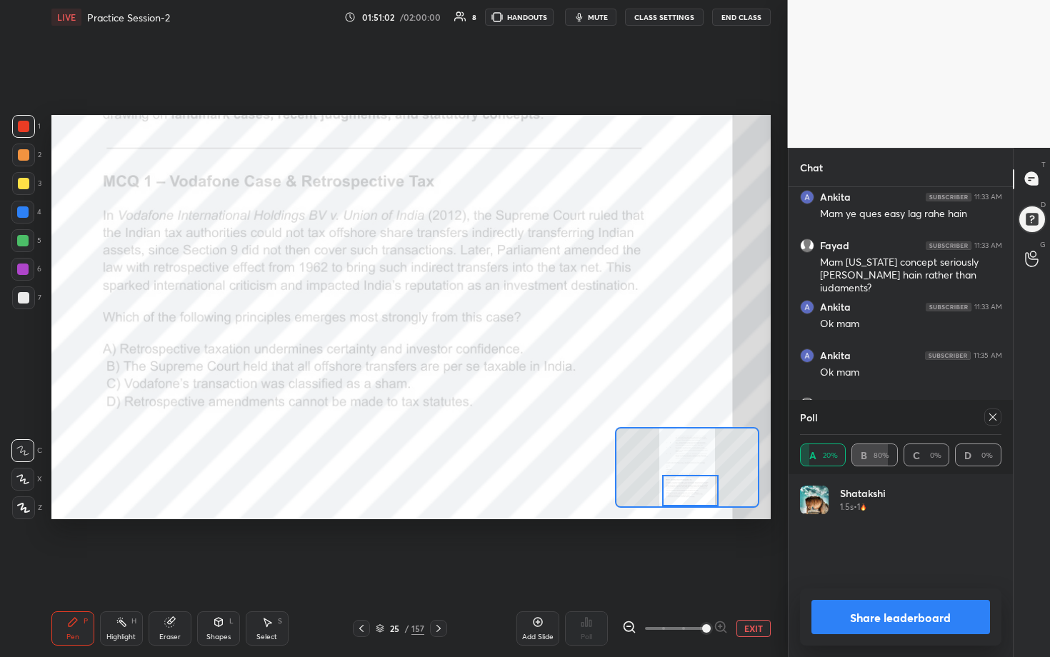
click at [512, 335] on icon at bounding box center [992, 416] width 11 height 11
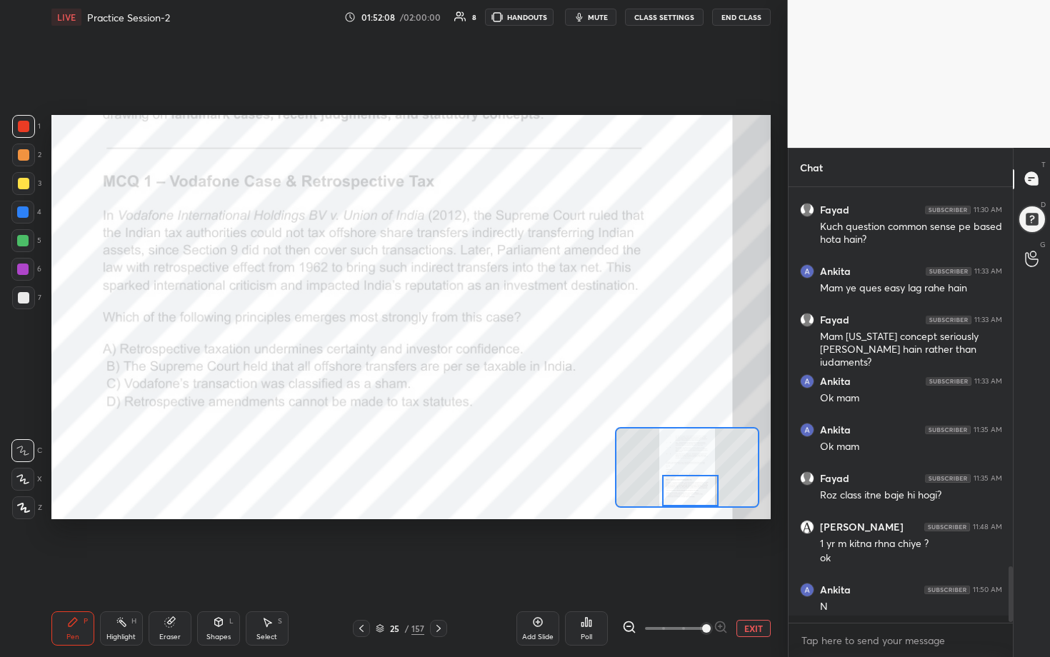
scroll to position [2815, 0]
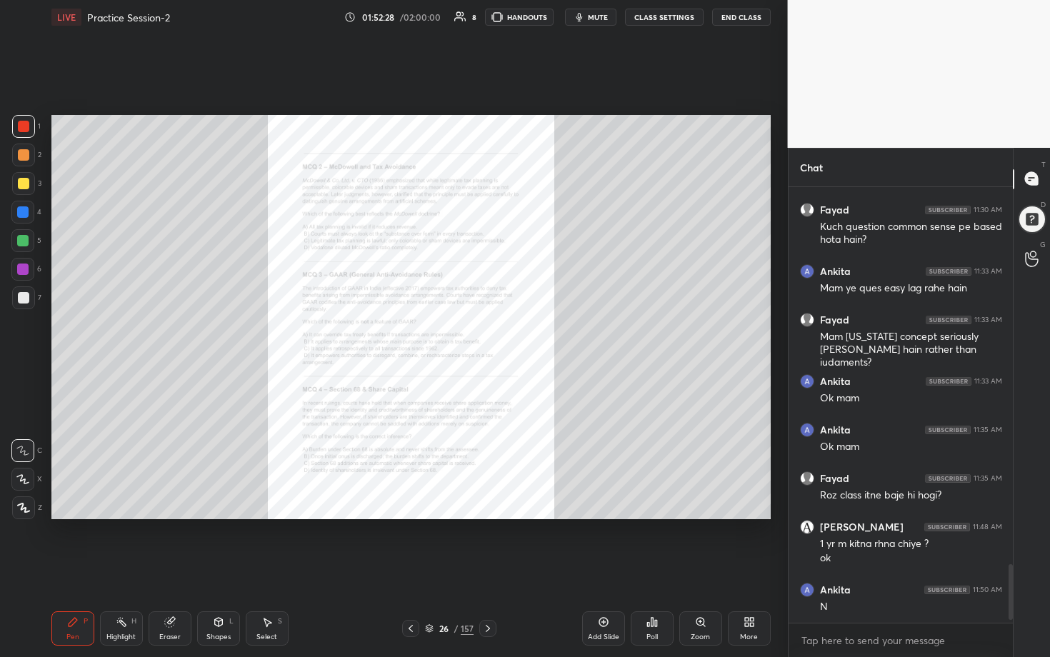
click at [512, 335] on div "Zoom" at bounding box center [700, 637] width 19 height 7
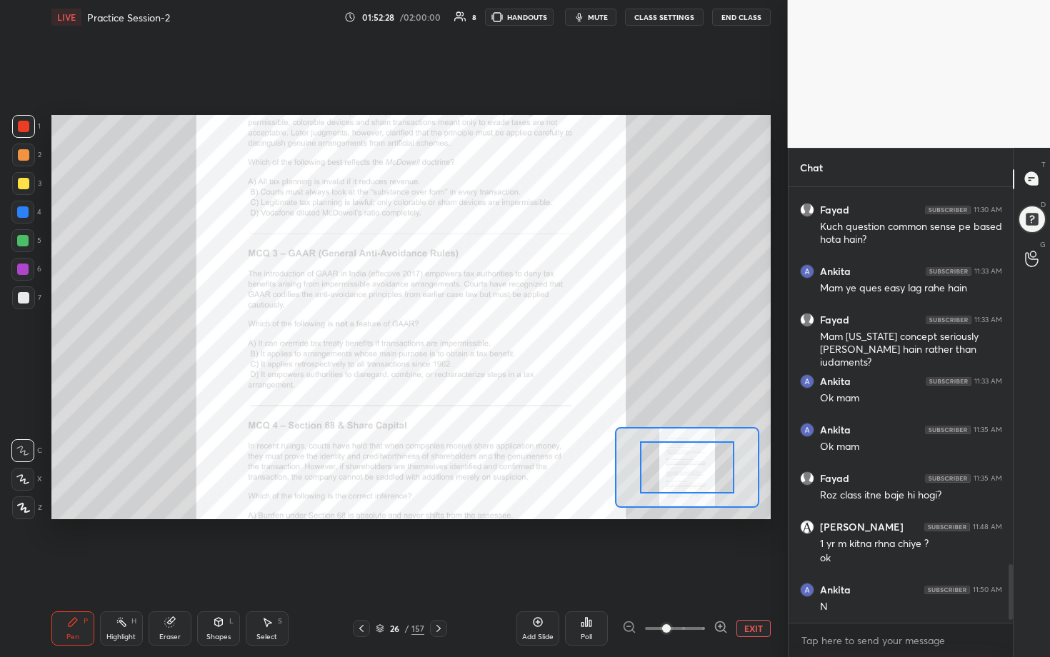
click at [512, 335] on icon at bounding box center [721, 627] width 14 height 14
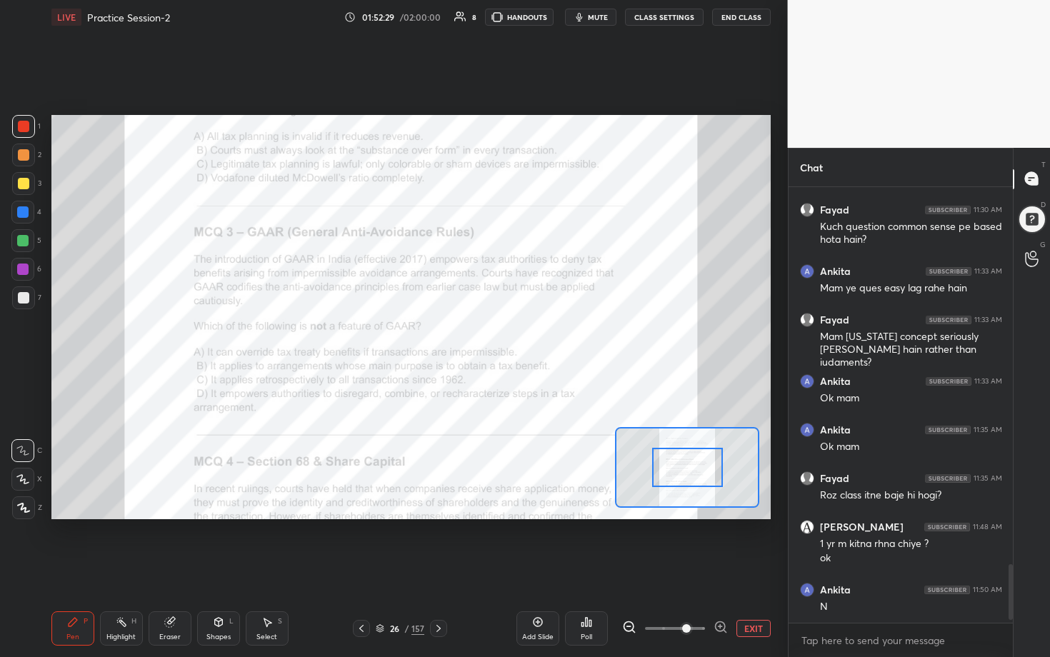
click at [512, 335] on icon at bounding box center [721, 627] width 14 height 14
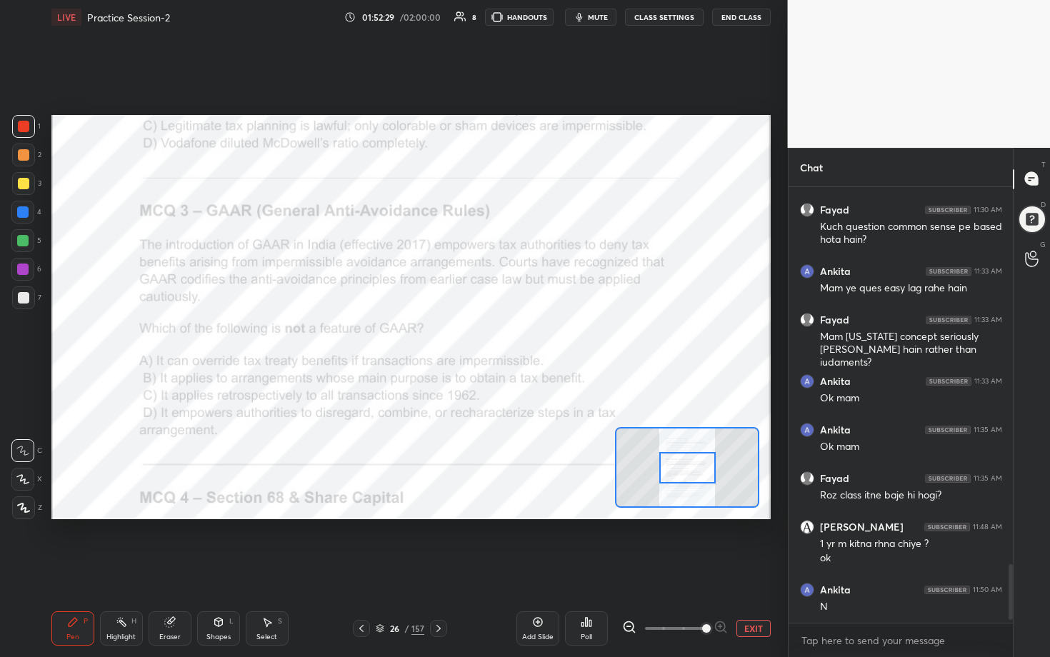
click at [512, 335] on span at bounding box center [706, 628] width 9 height 9
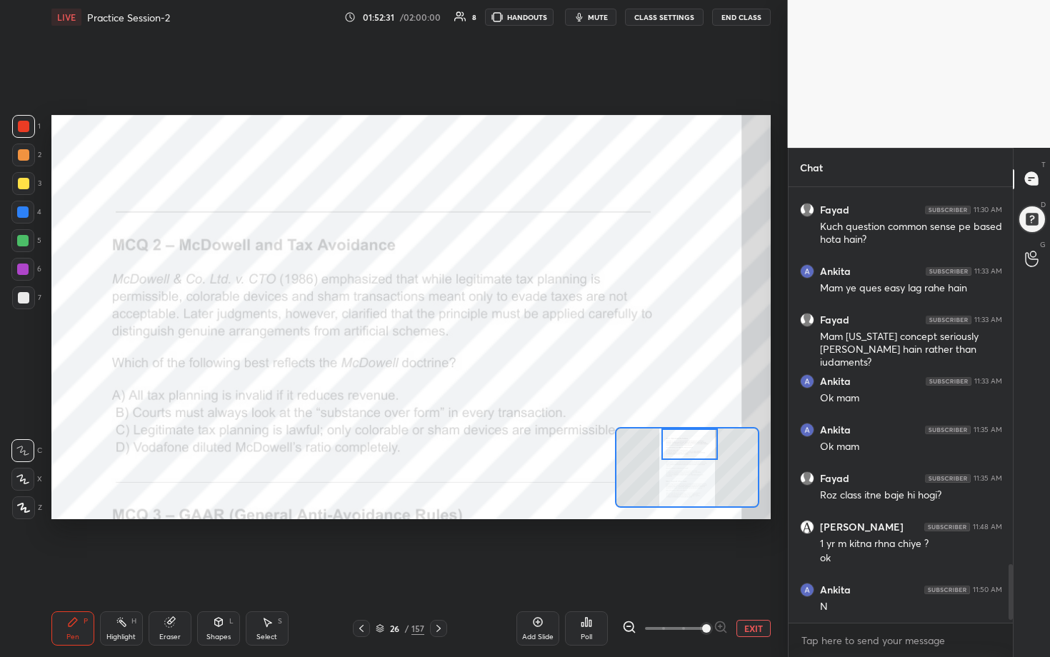
drag, startPoint x: 685, startPoint y: 474, endPoint x: 687, endPoint y: 444, distance: 30.1
click at [512, 335] on div at bounding box center [689, 444] width 56 height 31
click at [512, 335] on icon at bounding box center [586, 621] width 11 height 11
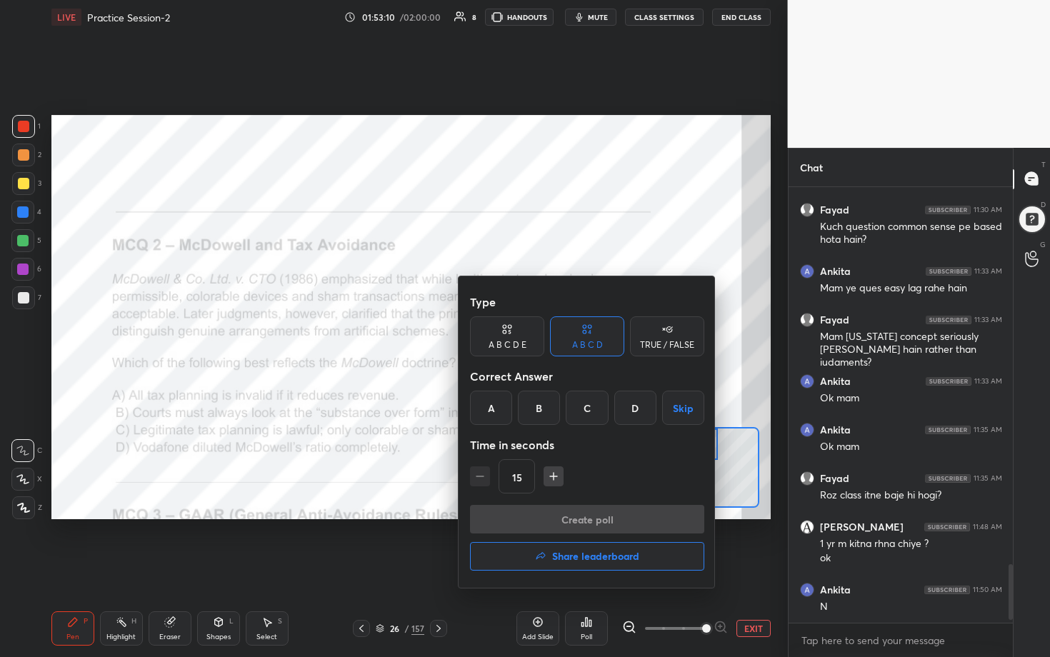
click at [512, 335] on div "C" at bounding box center [587, 408] width 42 height 34
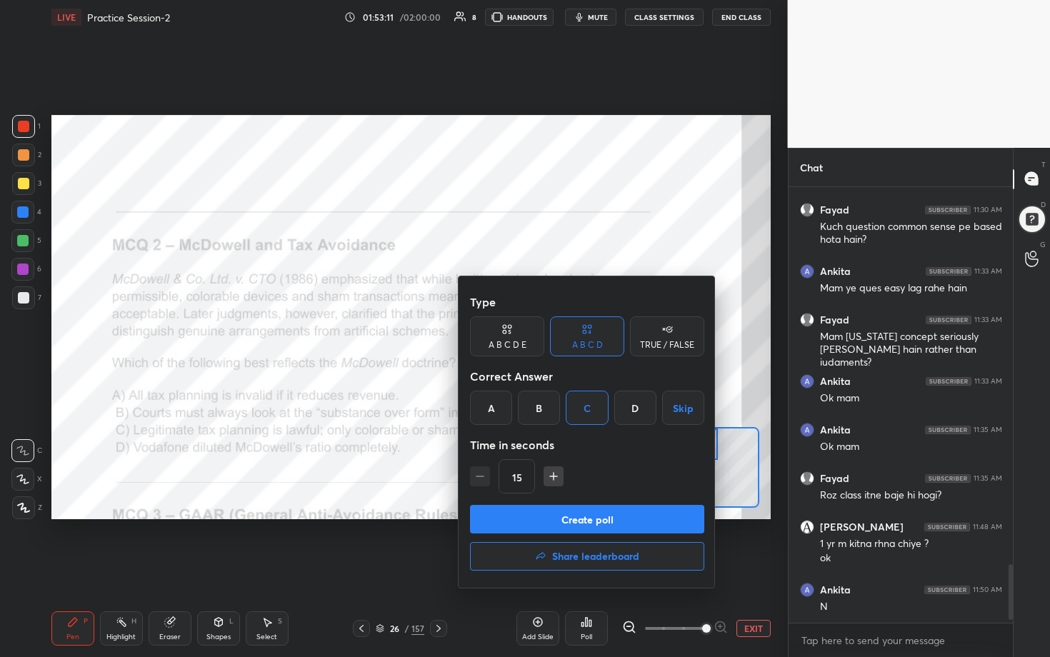
click at [512, 335] on button "Create poll" at bounding box center [587, 519] width 234 height 29
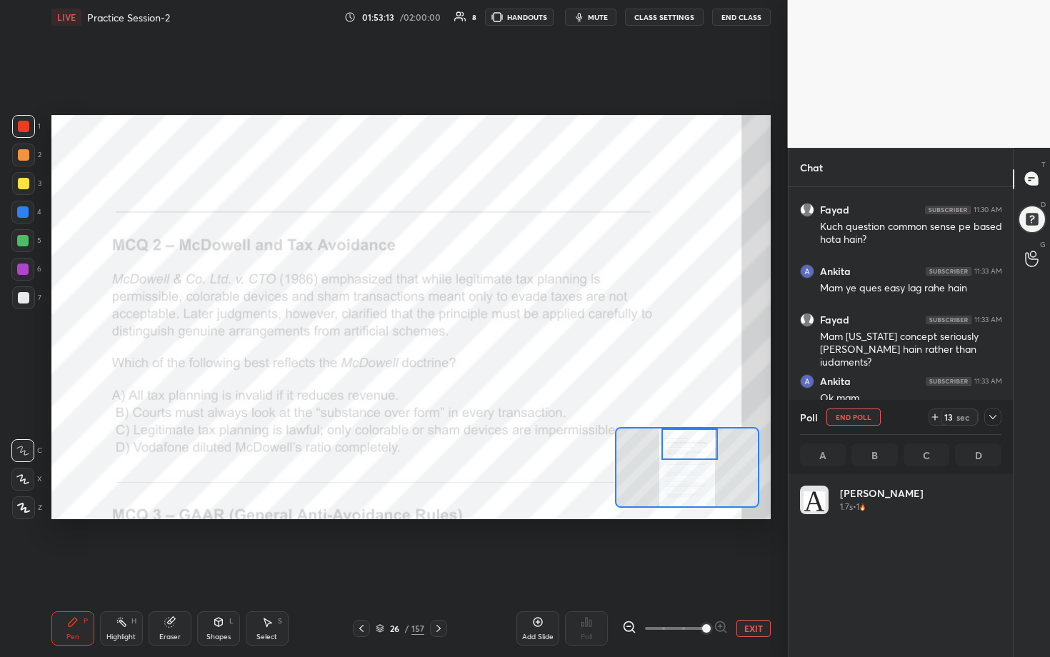
scroll to position [167, 197]
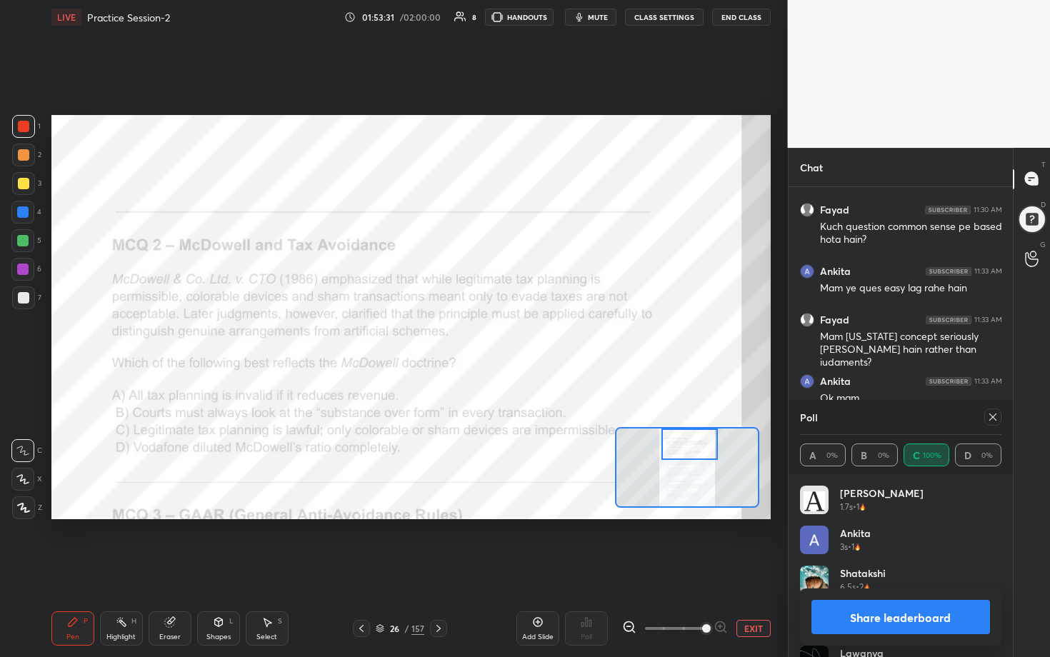
click at [512, 335] on icon at bounding box center [992, 416] width 11 height 11
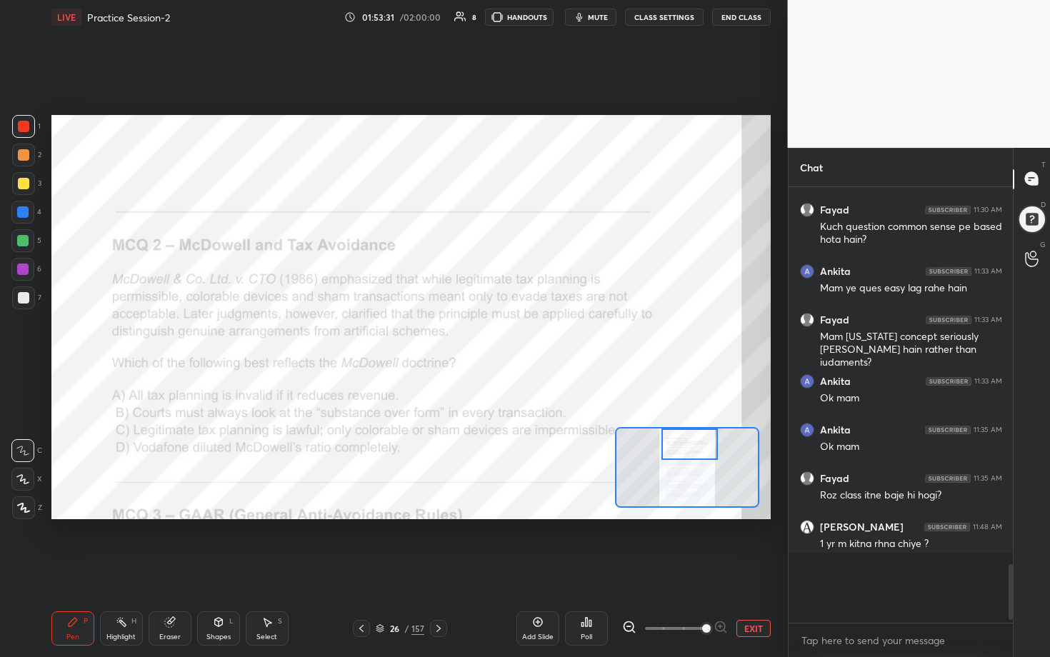
scroll to position [305, 220]
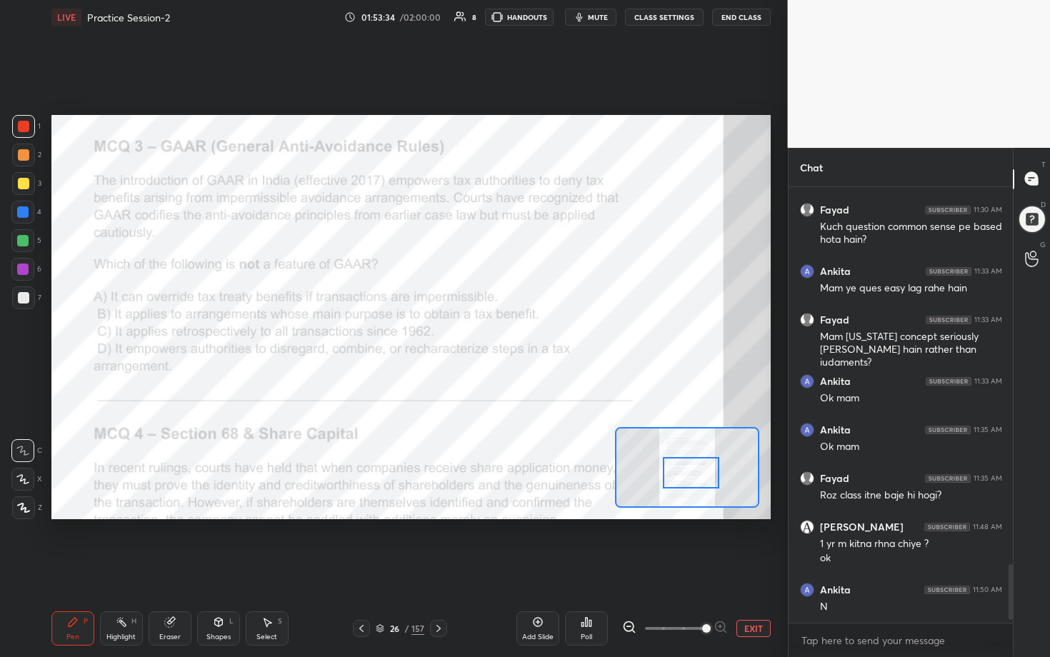
drag, startPoint x: 694, startPoint y: 446, endPoint x: 695, endPoint y: 475, distance: 29.3
click at [512, 335] on div at bounding box center [691, 472] width 56 height 31
click at [171, 112] on div "Setting up your live class Poll for secs No correct answer Start poll" at bounding box center [411, 317] width 731 height 566
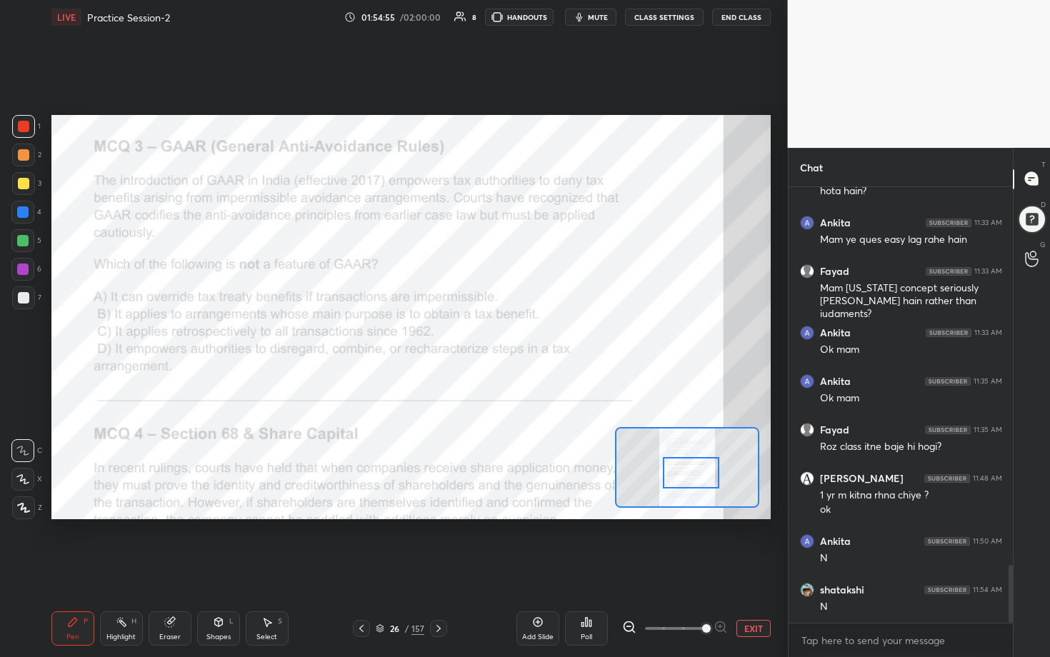
click at [512, 335] on div "Poll" at bounding box center [586, 628] width 43 height 34
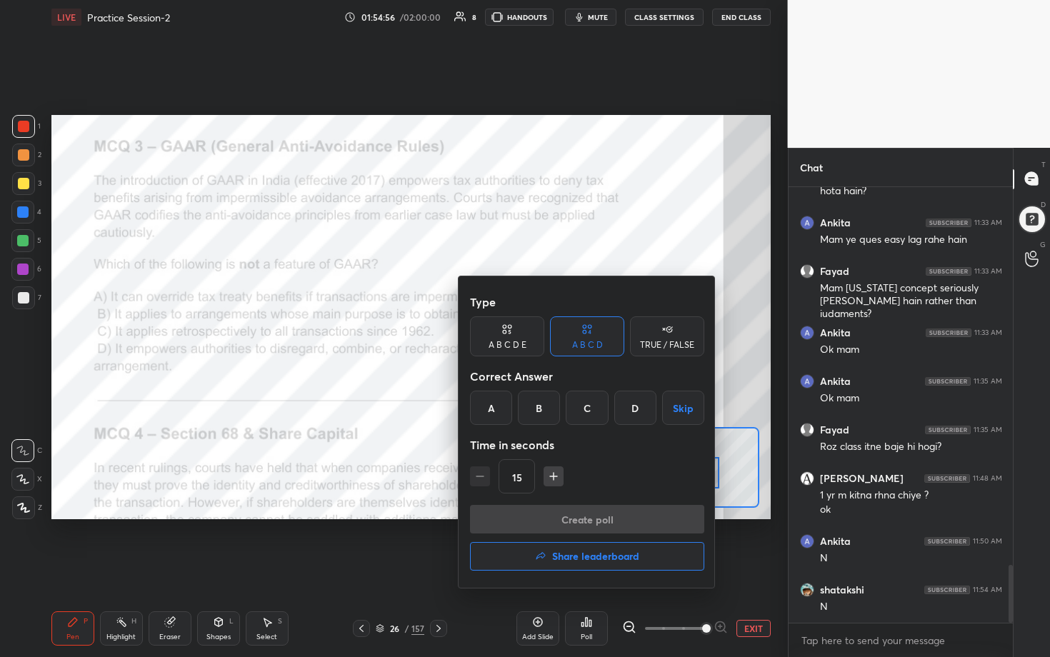
click at [512, 335] on div "C" at bounding box center [587, 408] width 42 height 34
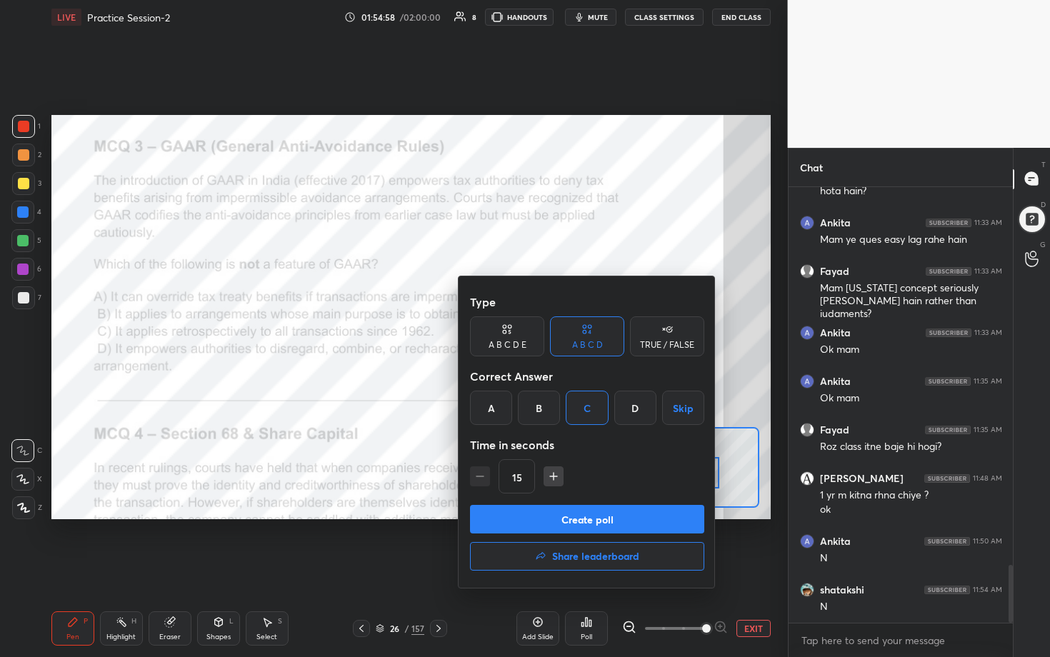
click at [512, 335] on button "Create poll" at bounding box center [587, 519] width 234 height 29
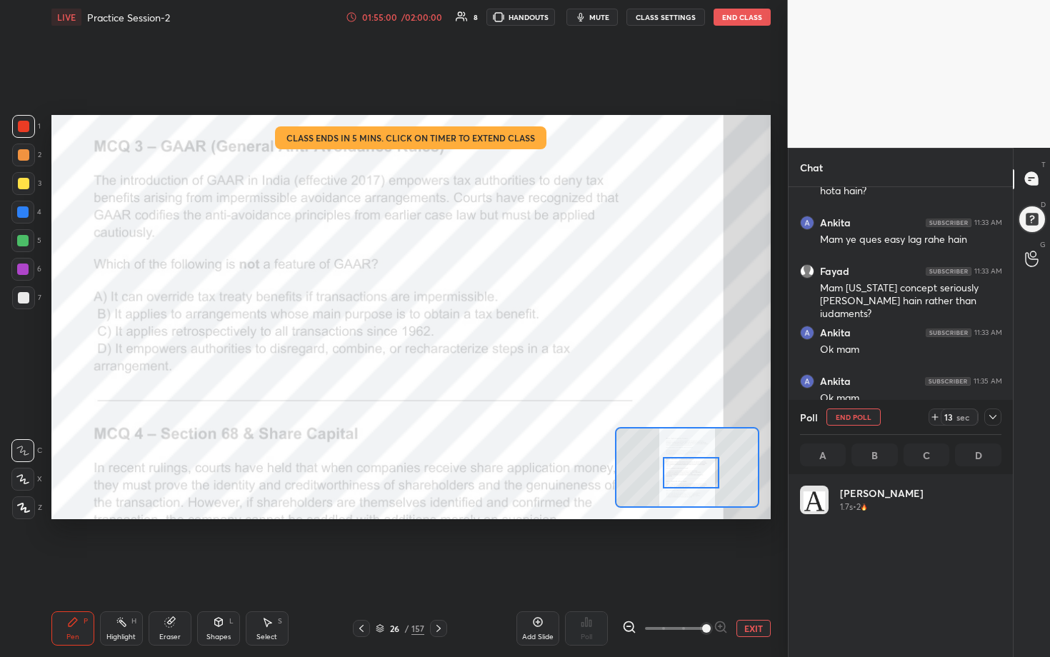
scroll to position [167, 197]
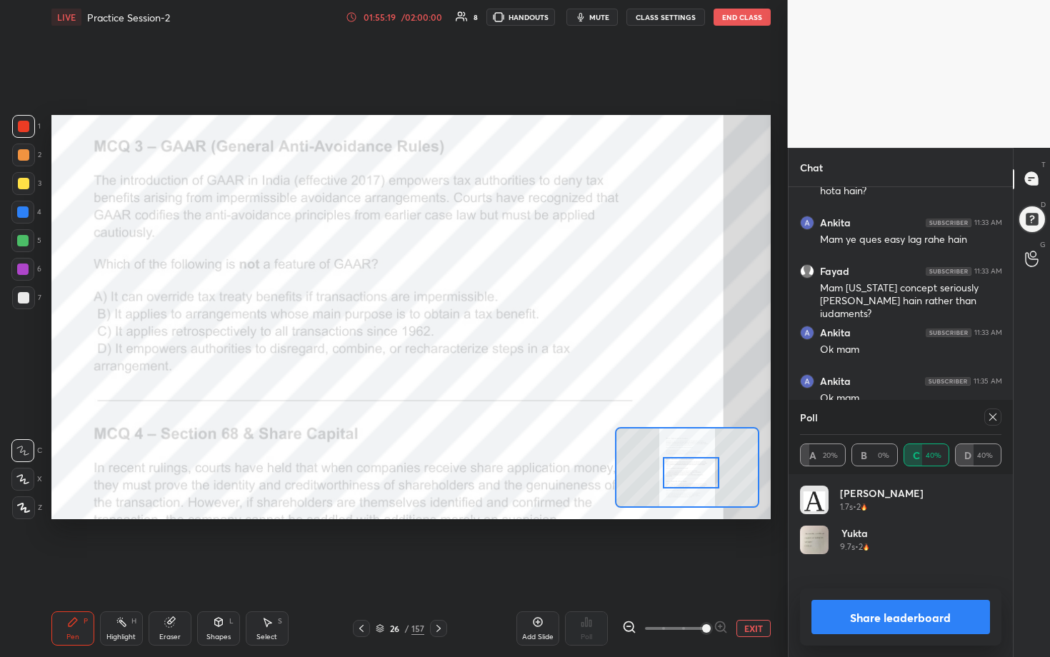
click at [512, 335] on icon at bounding box center [992, 416] width 11 height 11
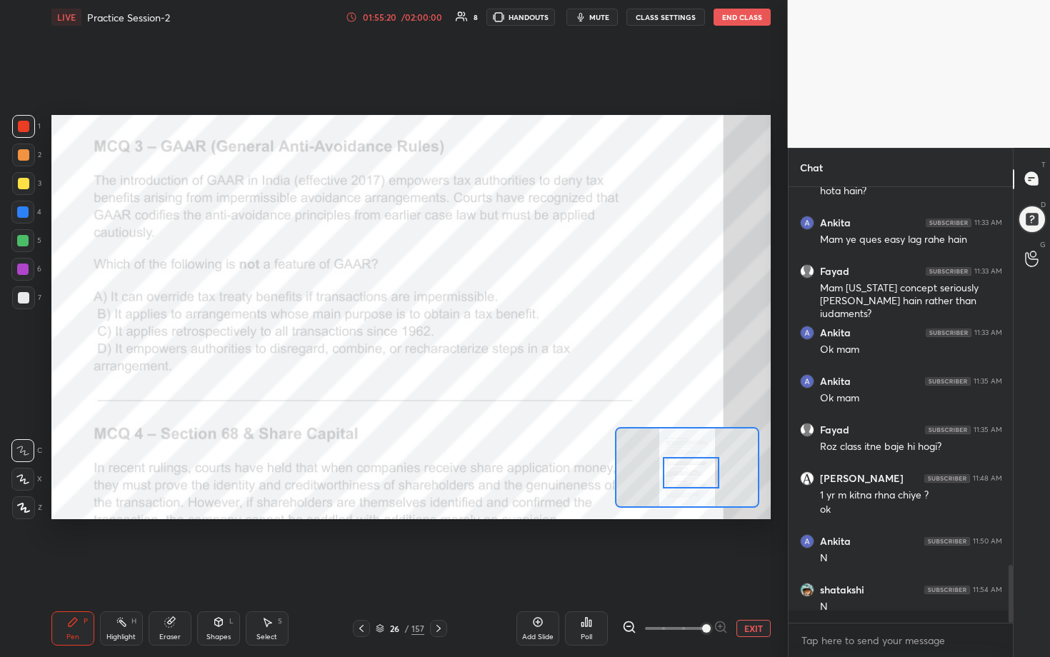
scroll to position [305, 220]
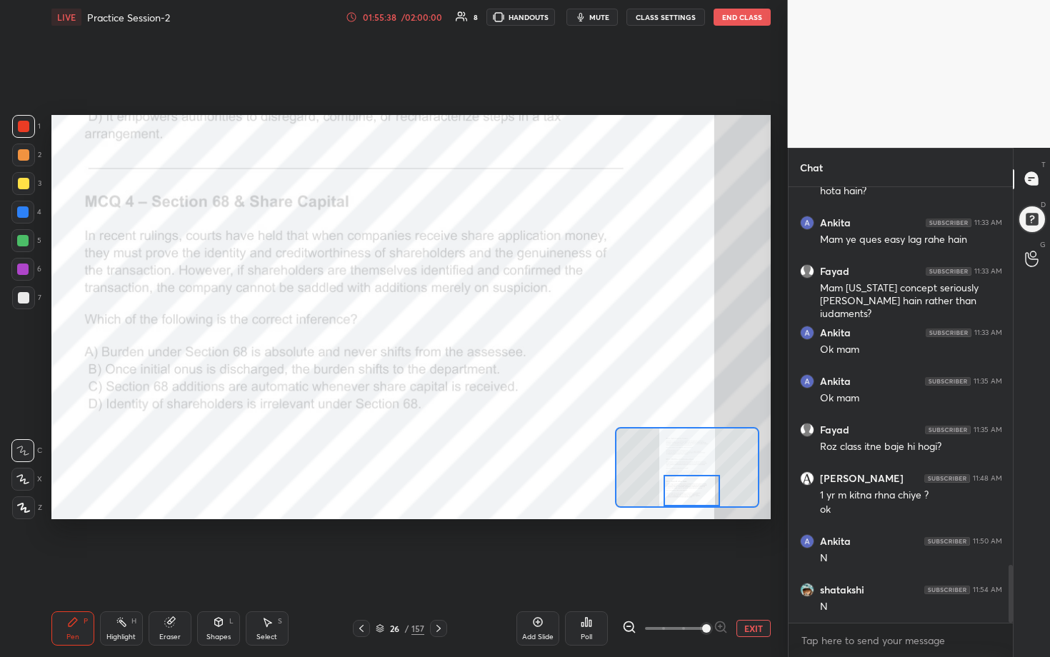
drag, startPoint x: 689, startPoint y: 474, endPoint x: 689, endPoint y: 494, distance: 20.0
click at [512, 335] on div at bounding box center [692, 490] width 56 height 31
click at [512, 335] on div "Poll" at bounding box center [586, 637] width 11 height 7
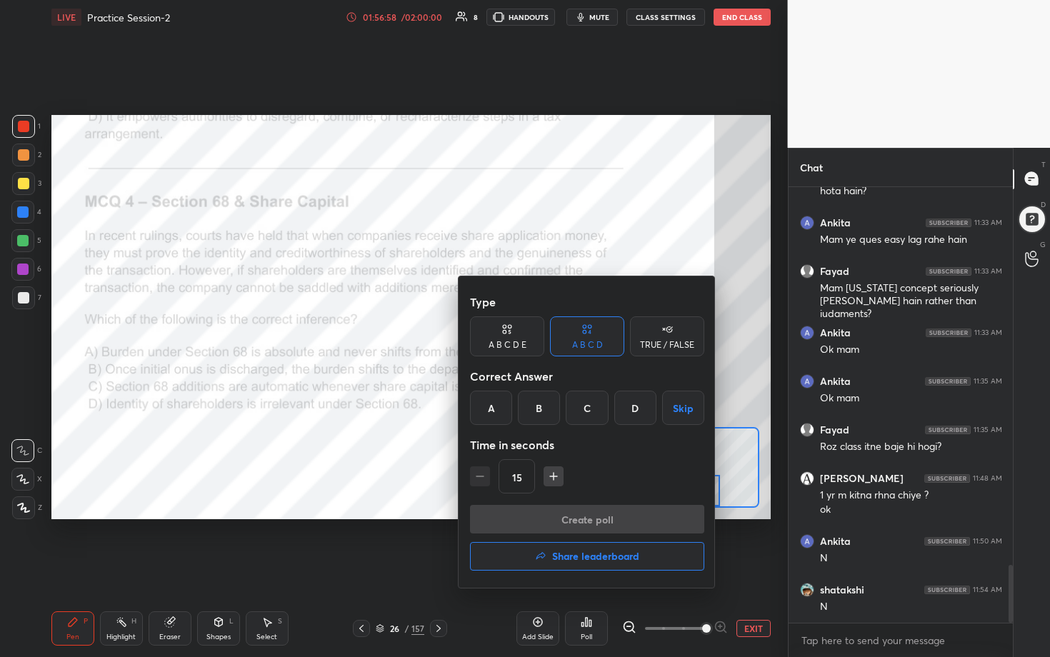
click at [512, 335] on div "B" at bounding box center [539, 408] width 42 height 34
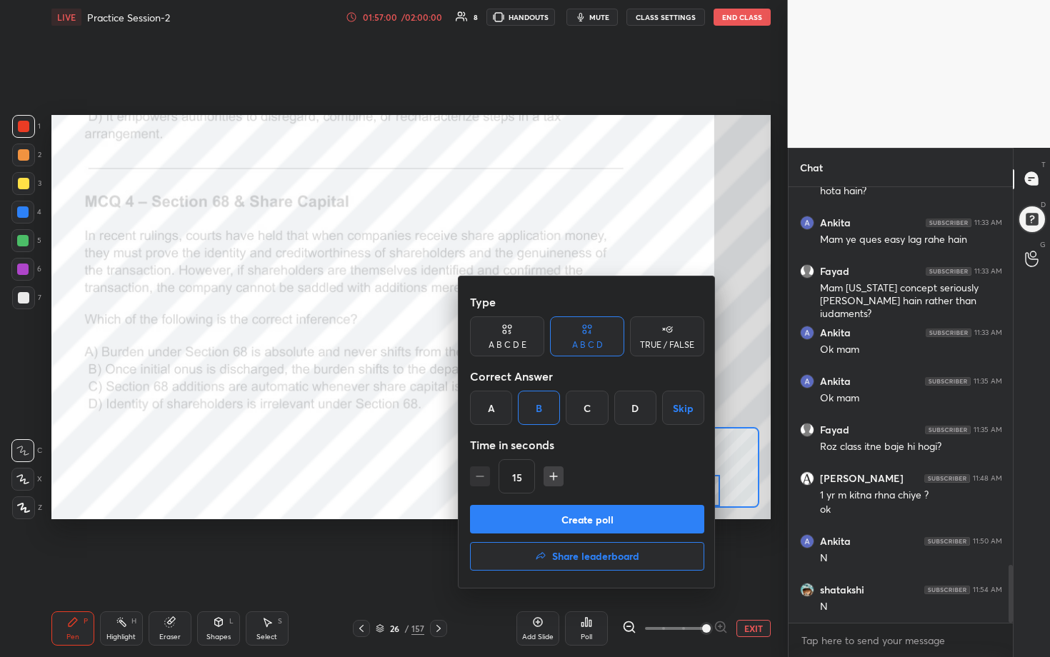
click at [512, 335] on button "Create poll" at bounding box center [587, 519] width 234 height 29
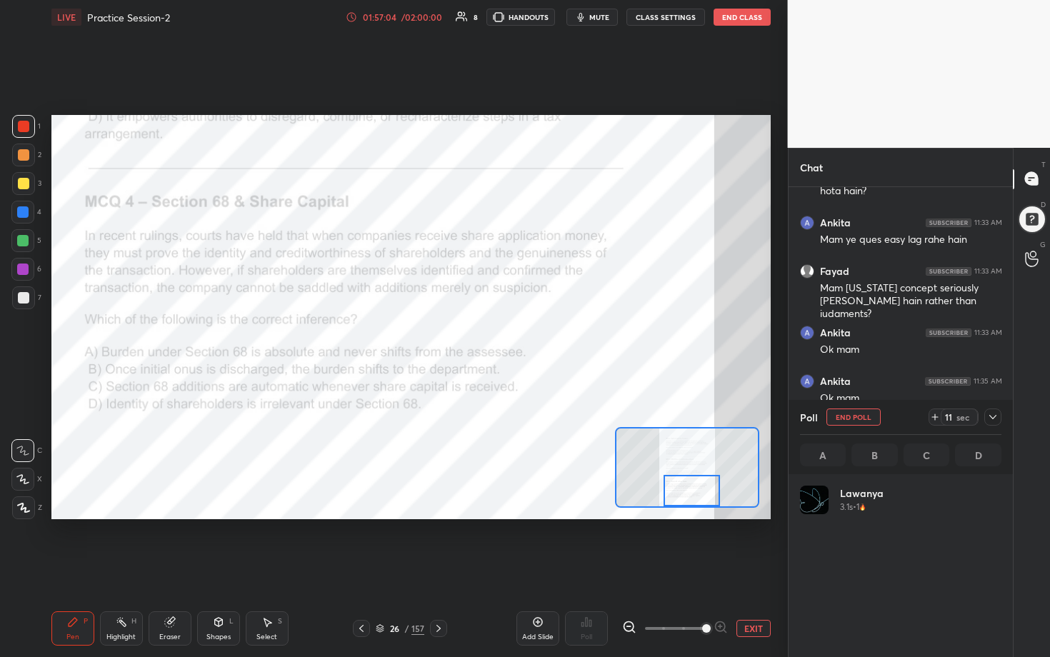
scroll to position [167, 197]
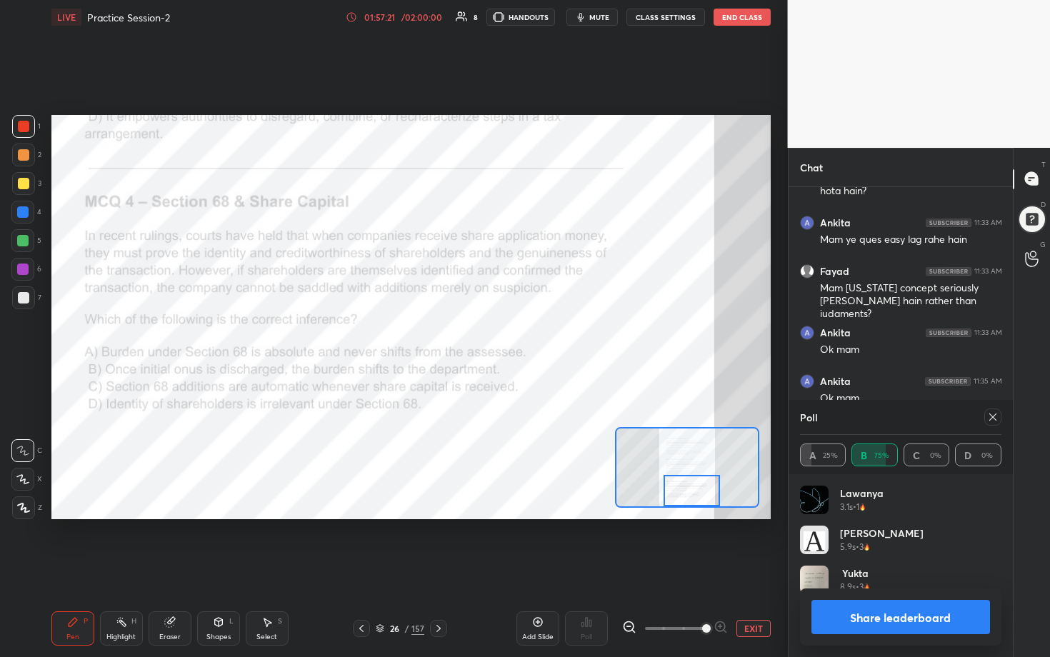
click at [512, 335] on icon at bounding box center [992, 417] width 7 height 7
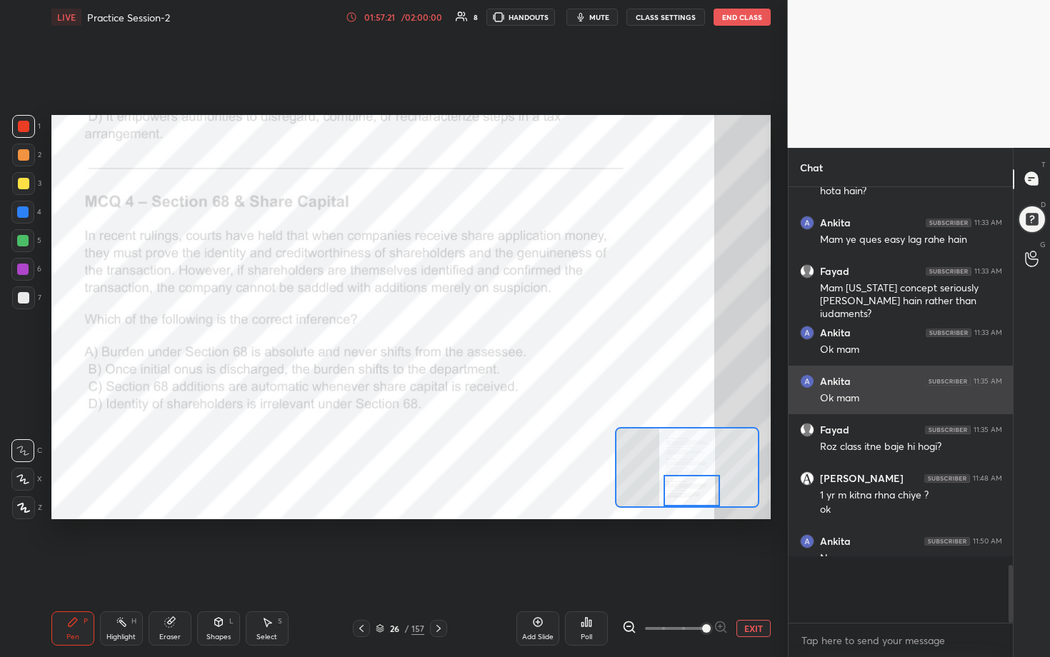
scroll to position [305, 220]
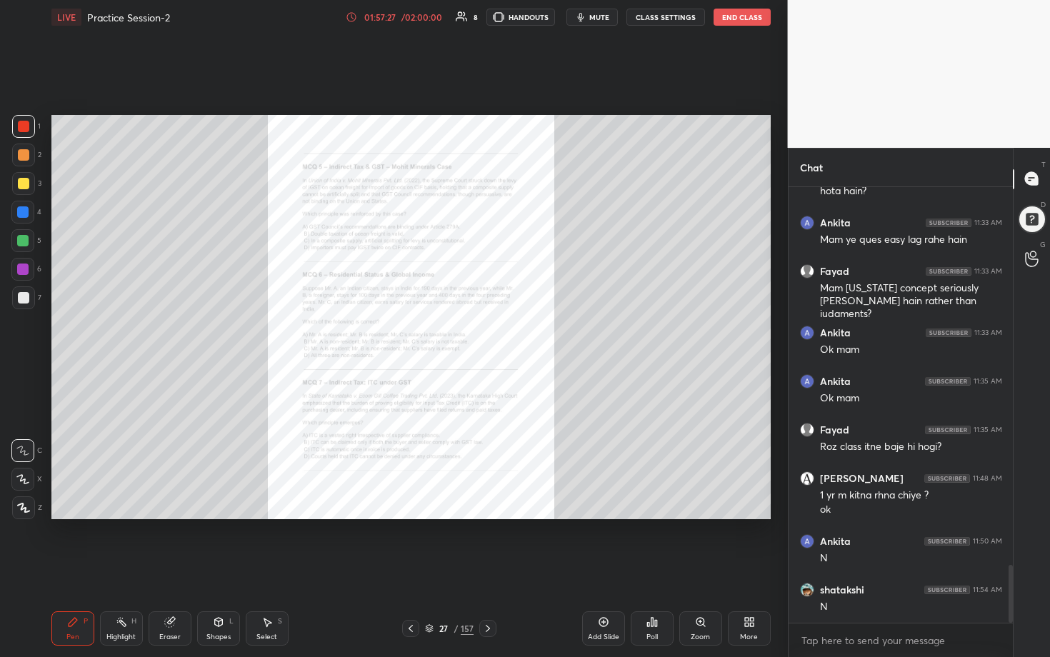
click at [512, 335] on icon at bounding box center [700, 621] width 11 height 11
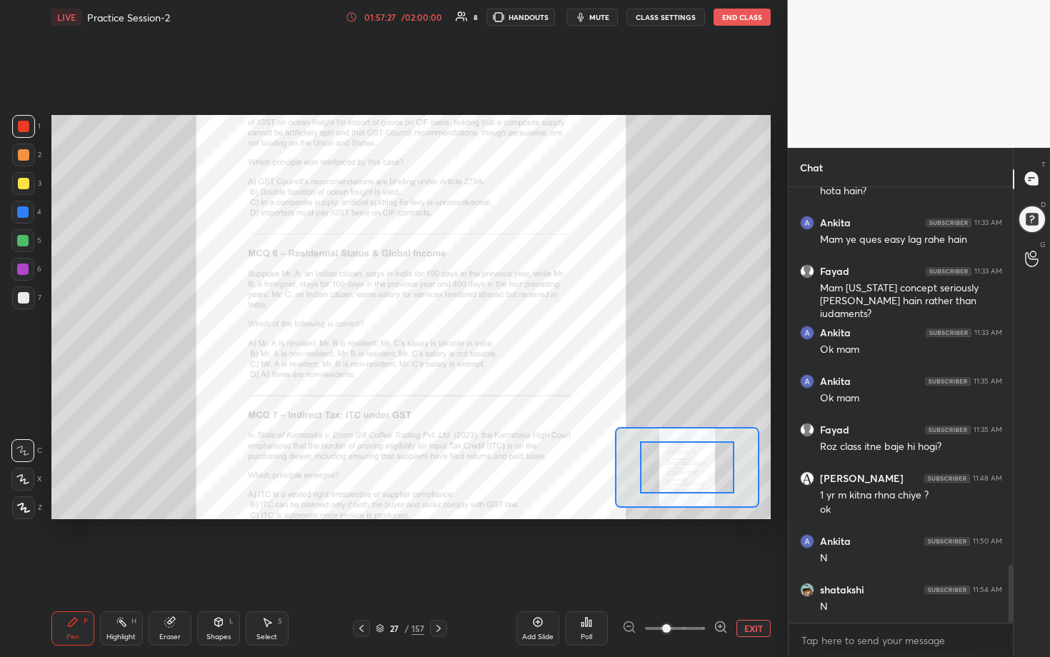
click at [512, 335] on div "EXIT" at bounding box center [696, 628] width 149 height 17
click at [512, 335] on icon at bounding box center [721, 627] width 14 height 14
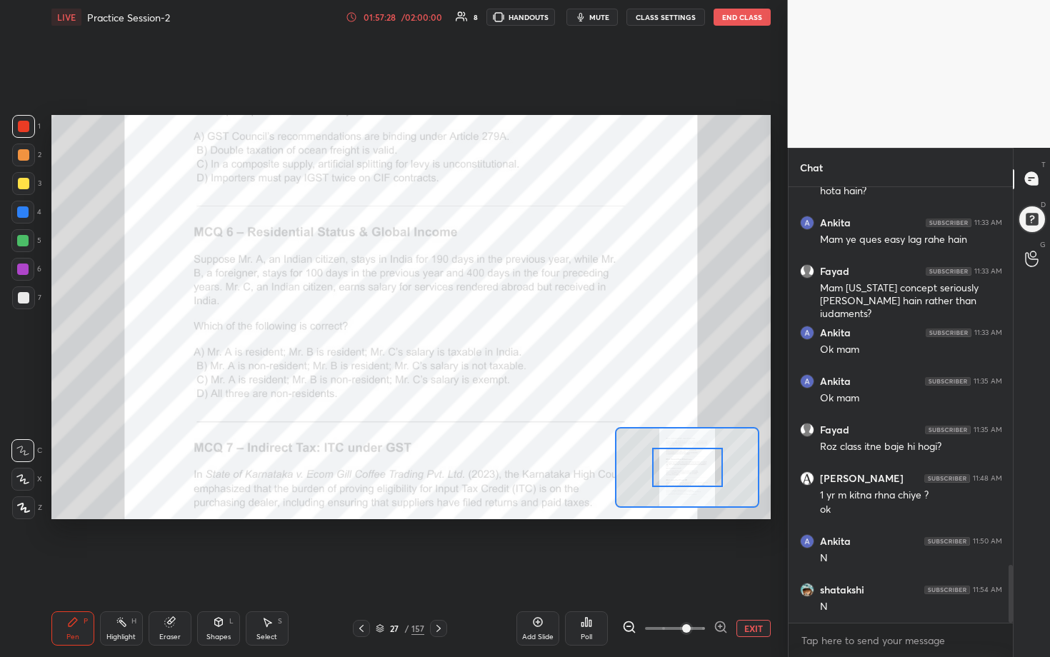
click at [512, 335] on icon at bounding box center [721, 627] width 14 height 14
click at [512, 335] on div at bounding box center [675, 628] width 106 height 17
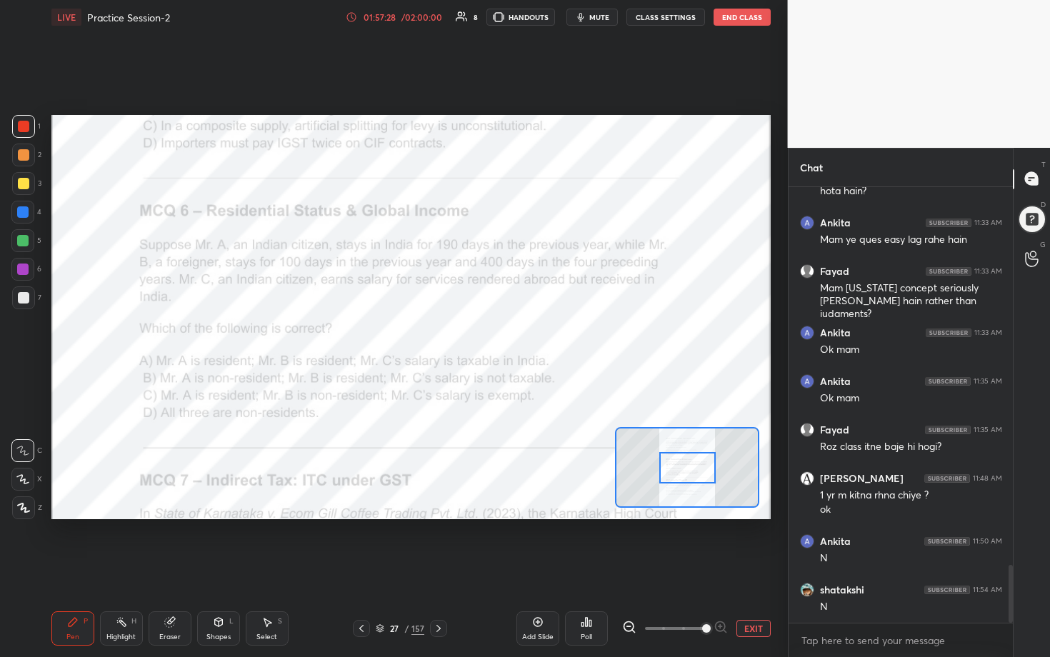
click at [512, 335] on div at bounding box center [675, 628] width 106 height 17
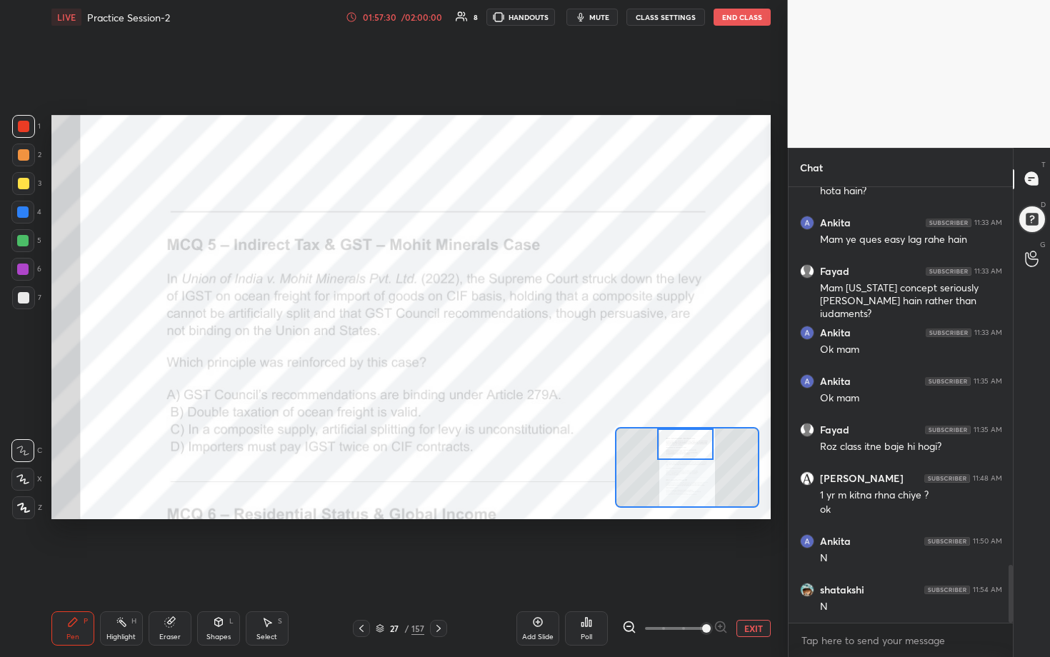
drag, startPoint x: 696, startPoint y: 476, endPoint x: 694, endPoint y: 447, distance: 29.4
click at [512, 335] on div at bounding box center [685, 444] width 56 height 31
click at [512, 335] on div "Poll" at bounding box center [586, 637] width 11 height 7
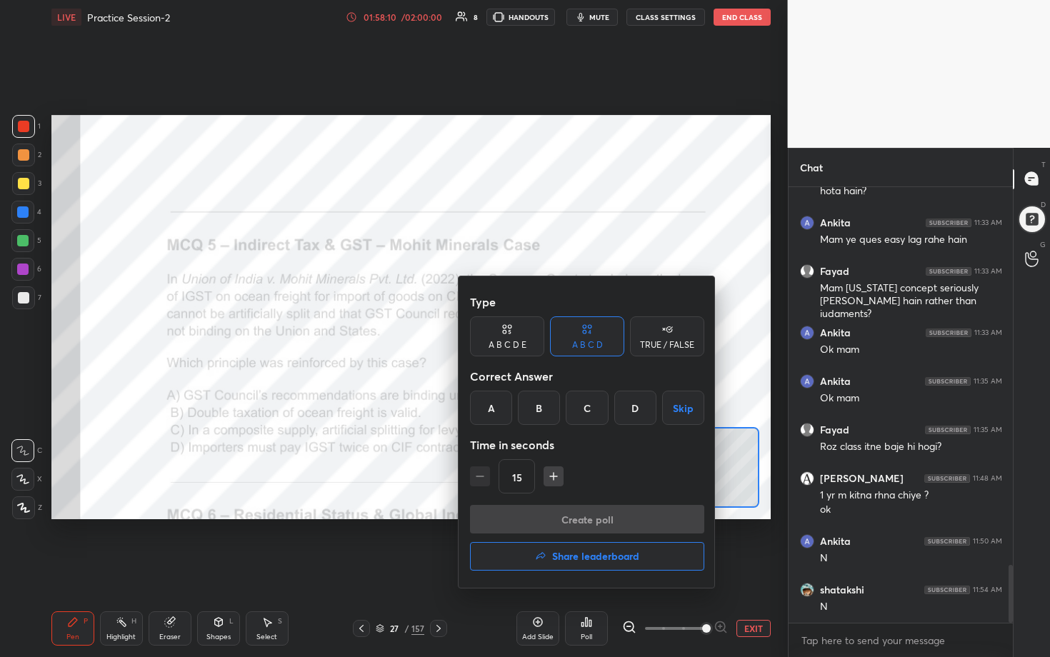
click at [512, 335] on div "C" at bounding box center [587, 408] width 42 height 34
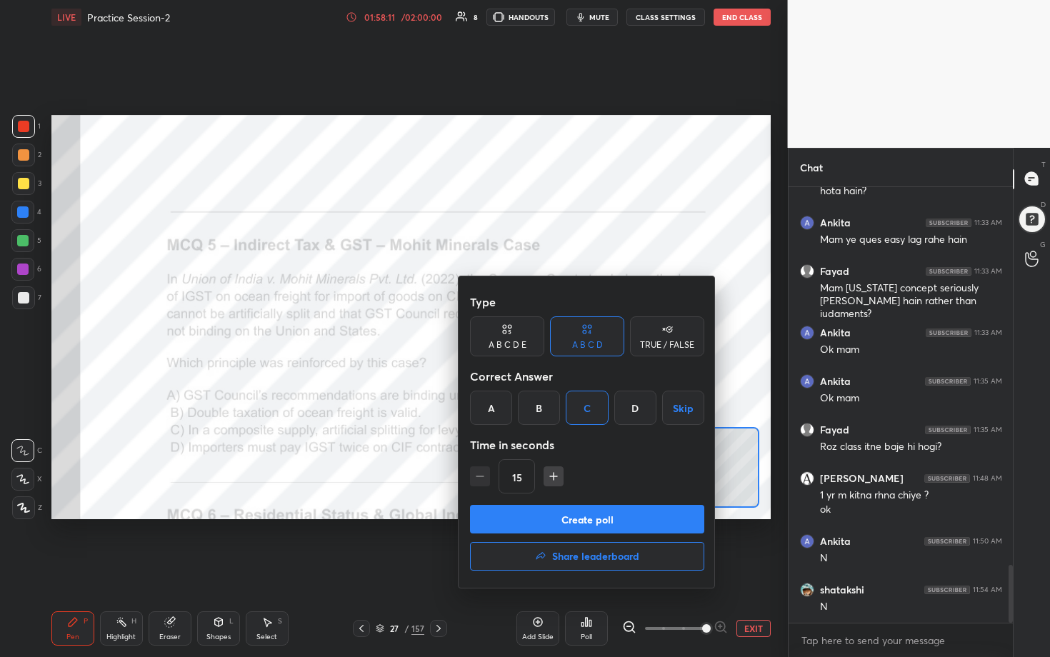
click at [512, 335] on button "Create poll" at bounding box center [587, 519] width 234 height 29
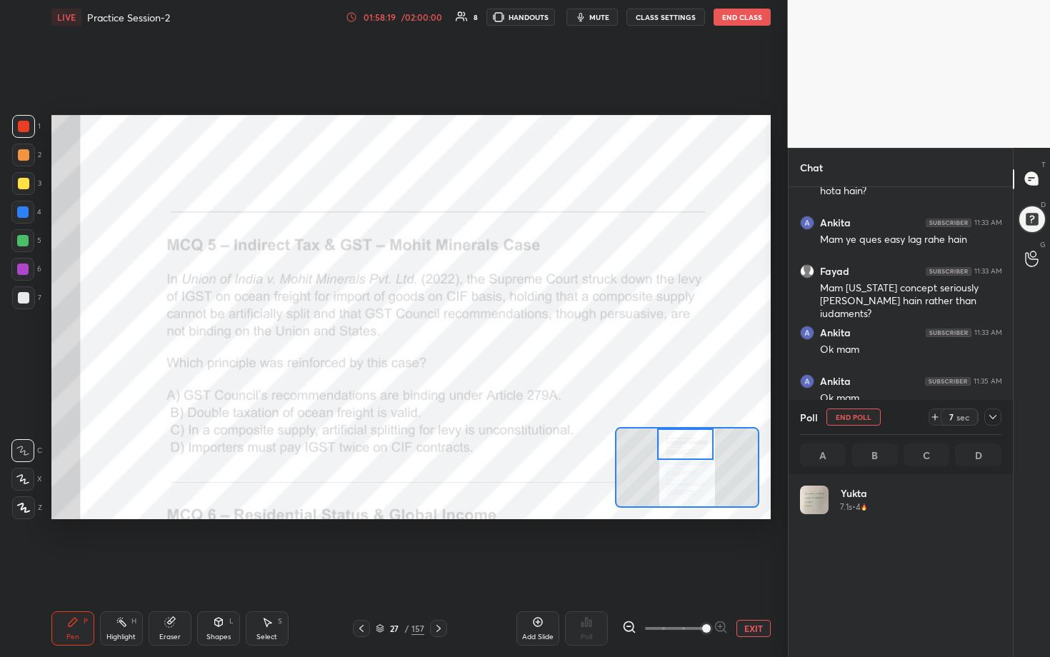
scroll to position [167, 197]
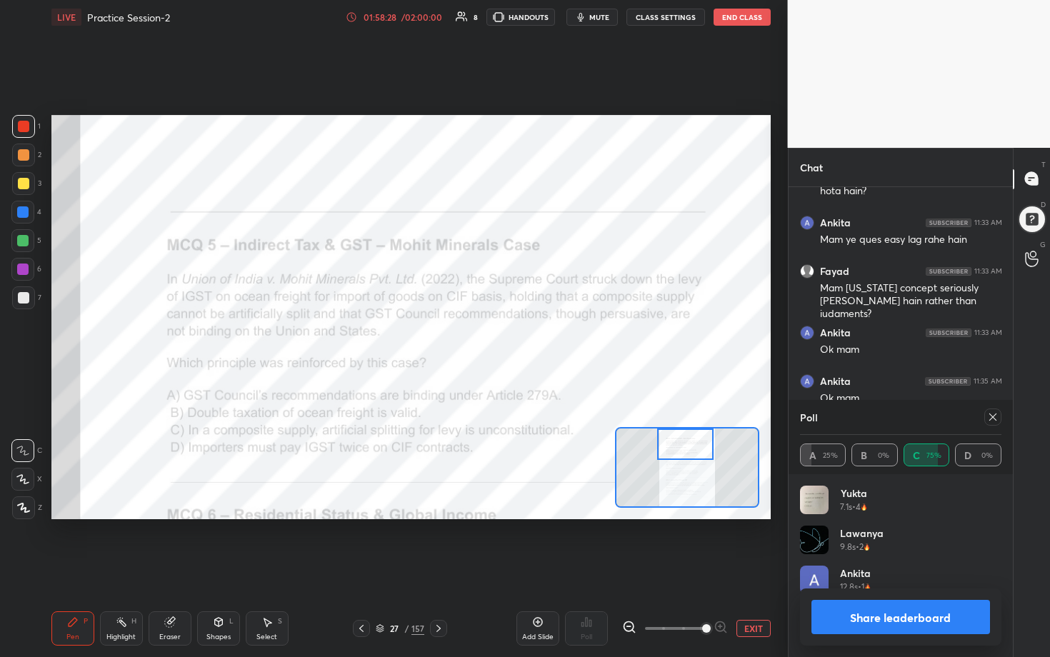
click at [512, 335] on icon at bounding box center [992, 416] width 11 height 11
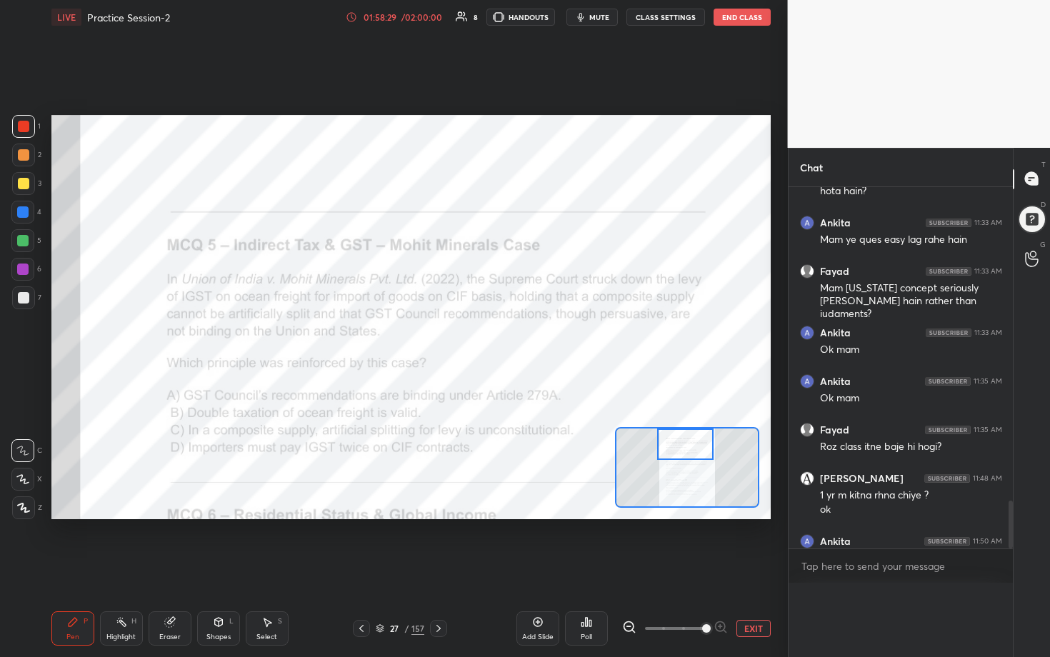
scroll to position [305, 220]
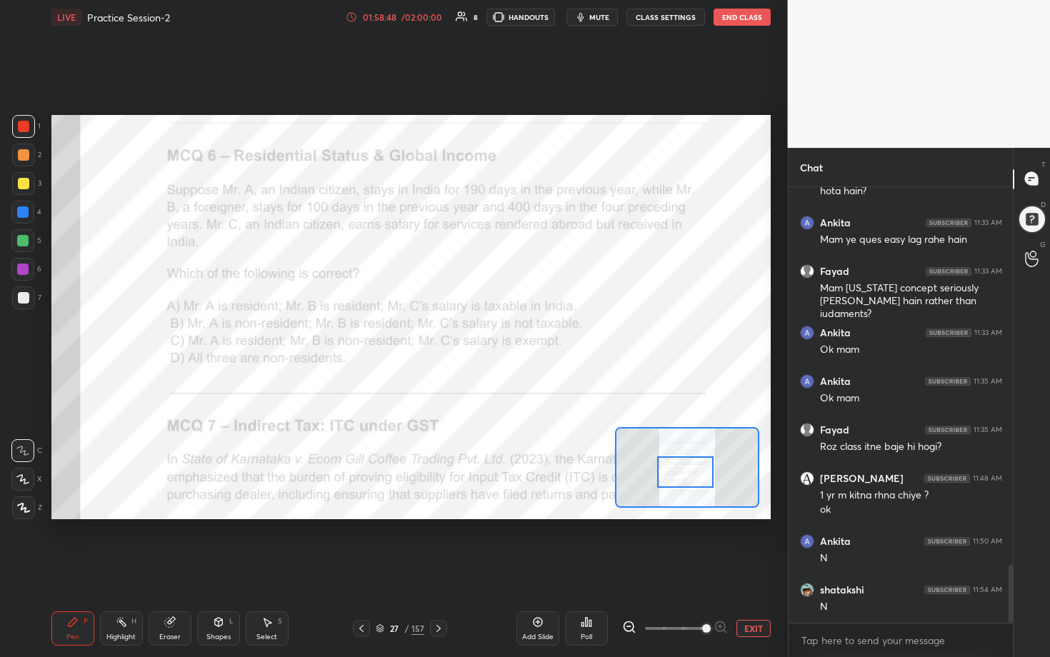
drag, startPoint x: 690, startPoint y: 446, endPoint x: 690, endPoint y: 474, distance: 27.9
click at [512, 335] on div at bounding box center [685, 471] width 56 height 31
click at [512, 335] on div "Poll" at bounding box center [586, 628] width 43 height 34
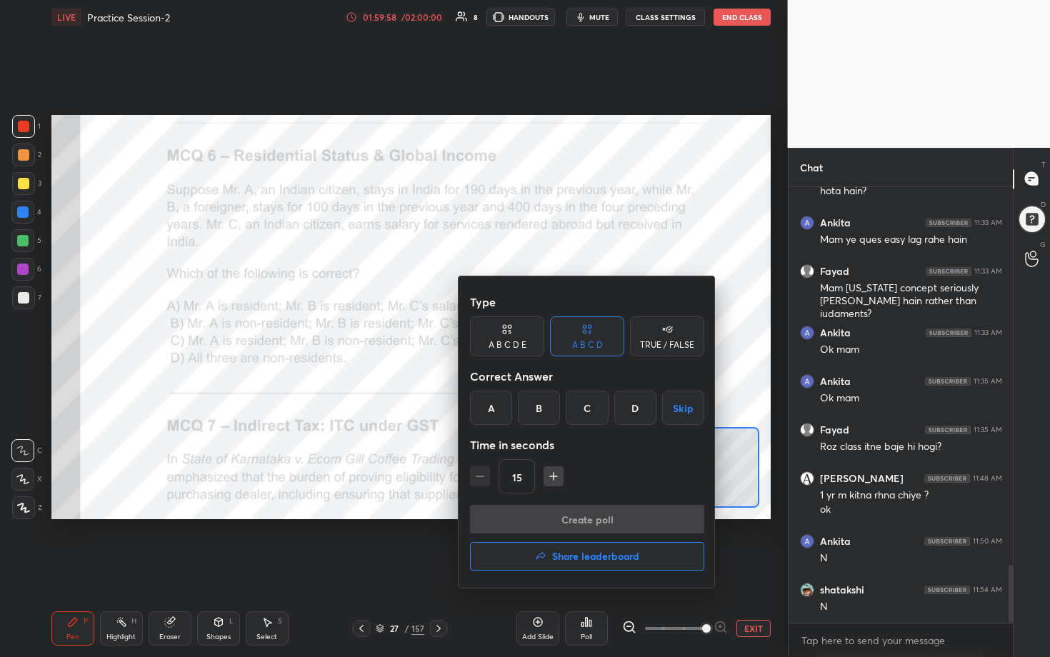
click at [485, 335] on div "A" at bounding box center [491, 408] width 42 height 34
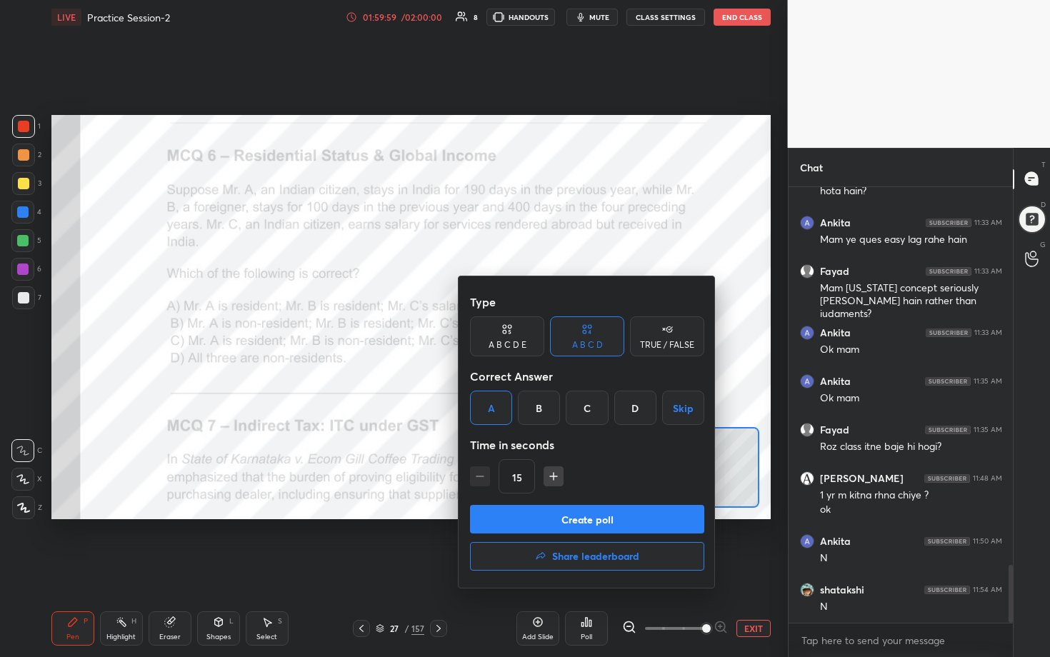
click at [512, 335] on button "Create poll" at bounding box center [587, 519] width 234 height 29
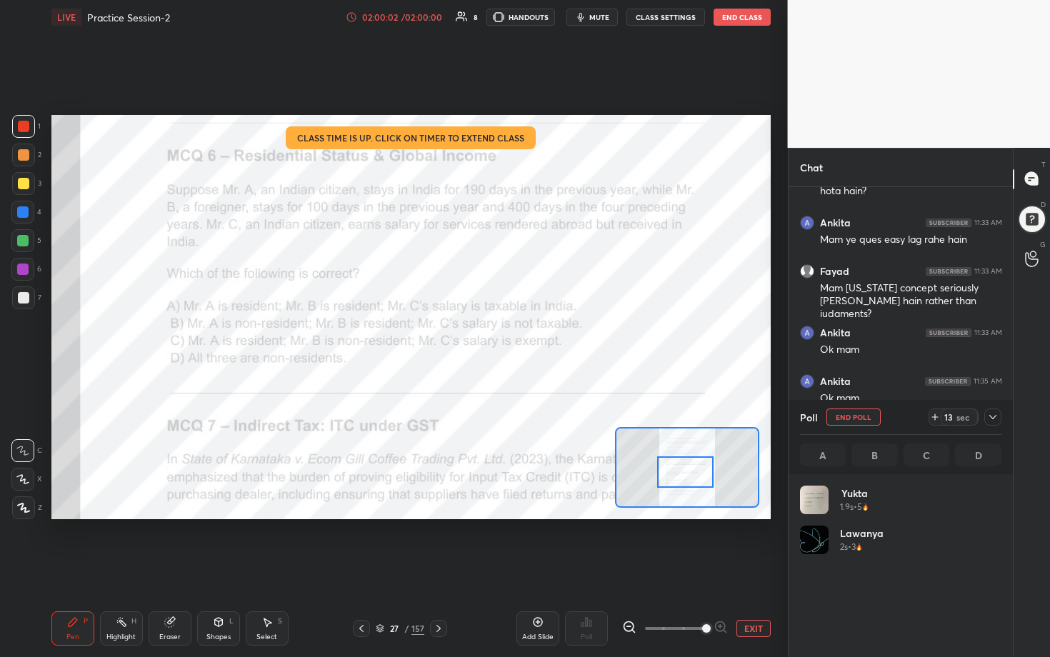
scroll to position [167, 197]
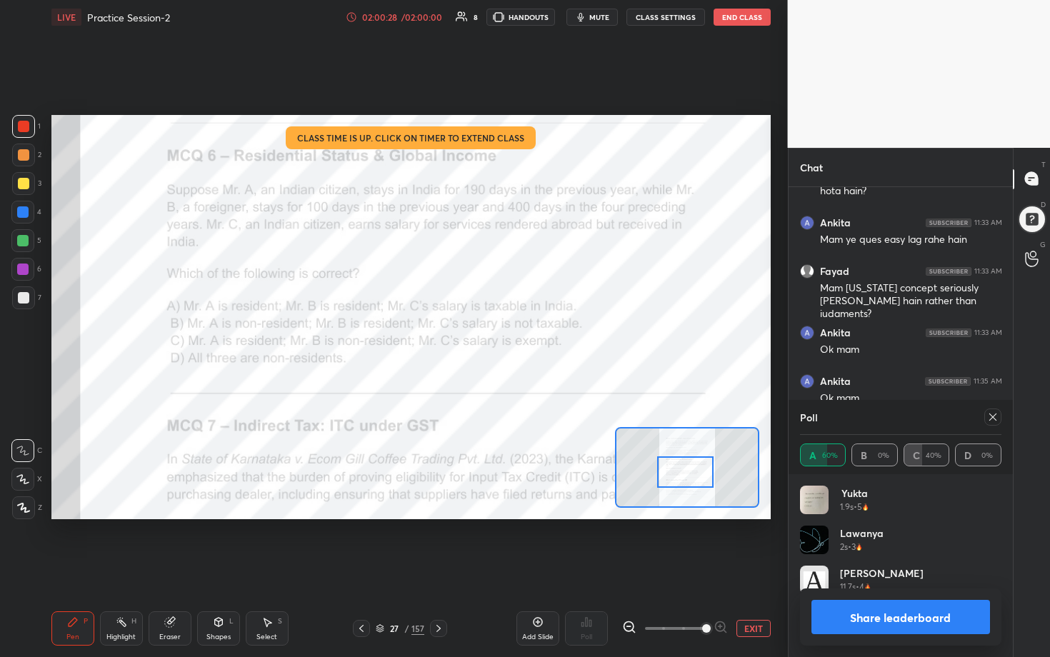
click at [512, 335] on icon at bounding box center [992, 416] width 11 height 11
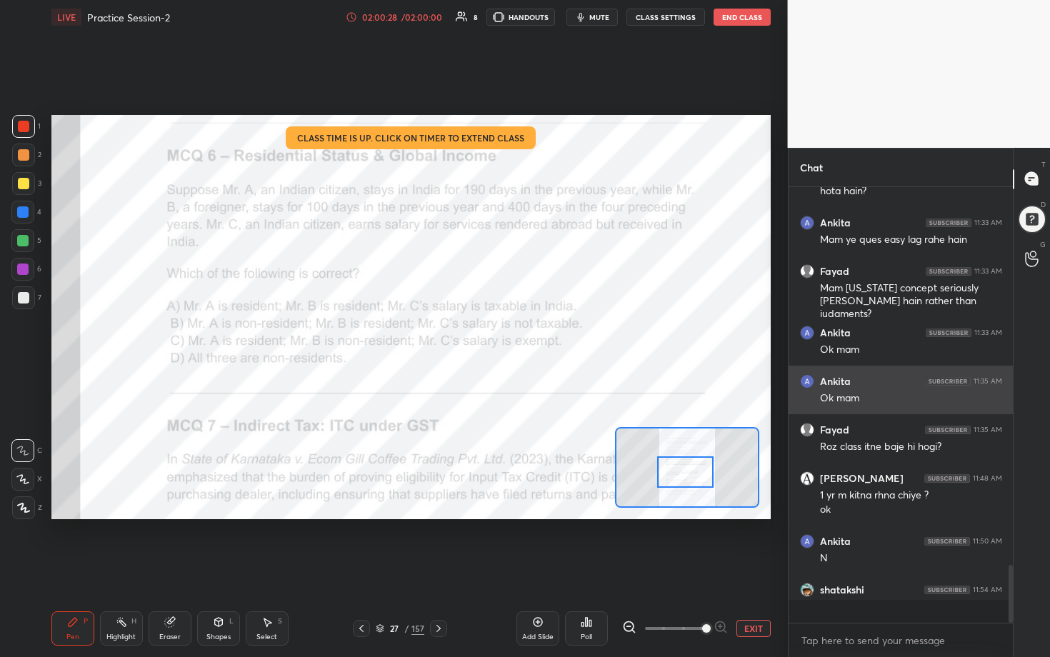
scroll to position [4, 5]
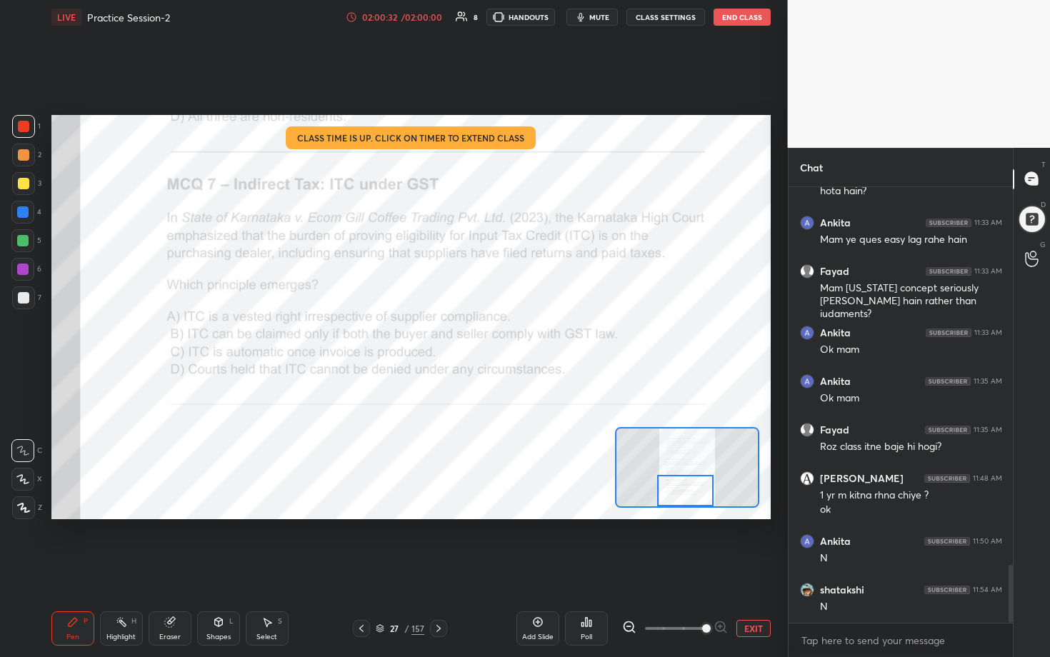
drag, startPoint x: 698, startPoint y: 472, endPoint x: 698, endPoint y: 495, distance: 22.9
click at [512, 335] on div at bounding box center [685, 490] width 56 height 31
click at [512, 335] on icon at bounding box center [586, 621] width 11 height 11
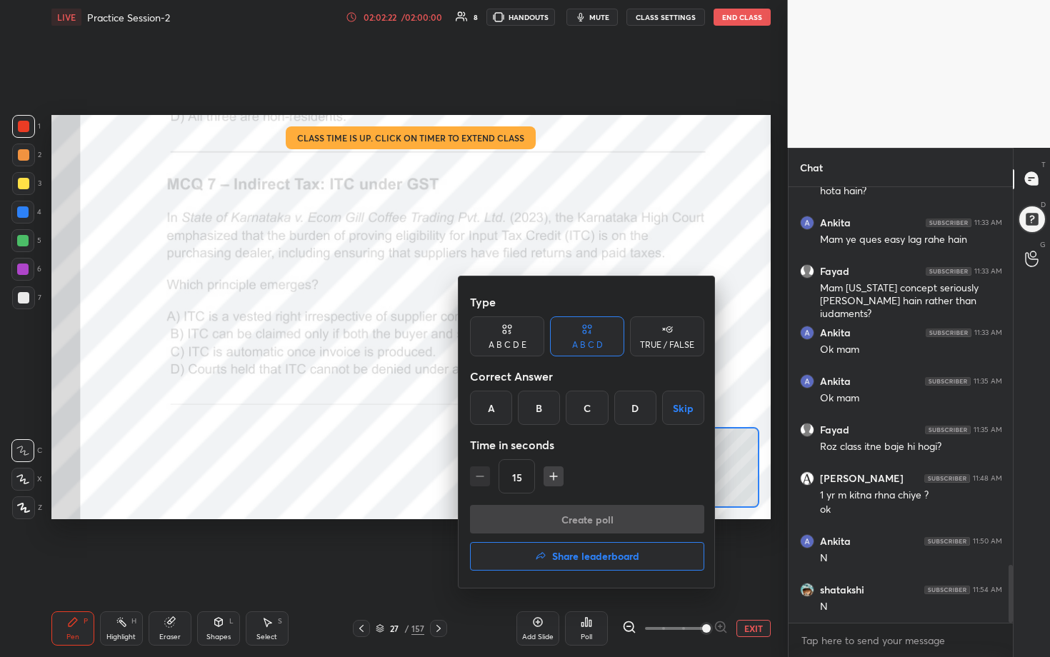
click at [512, 335] on div "B" at bounding box center [539, 408] width 42 height 34
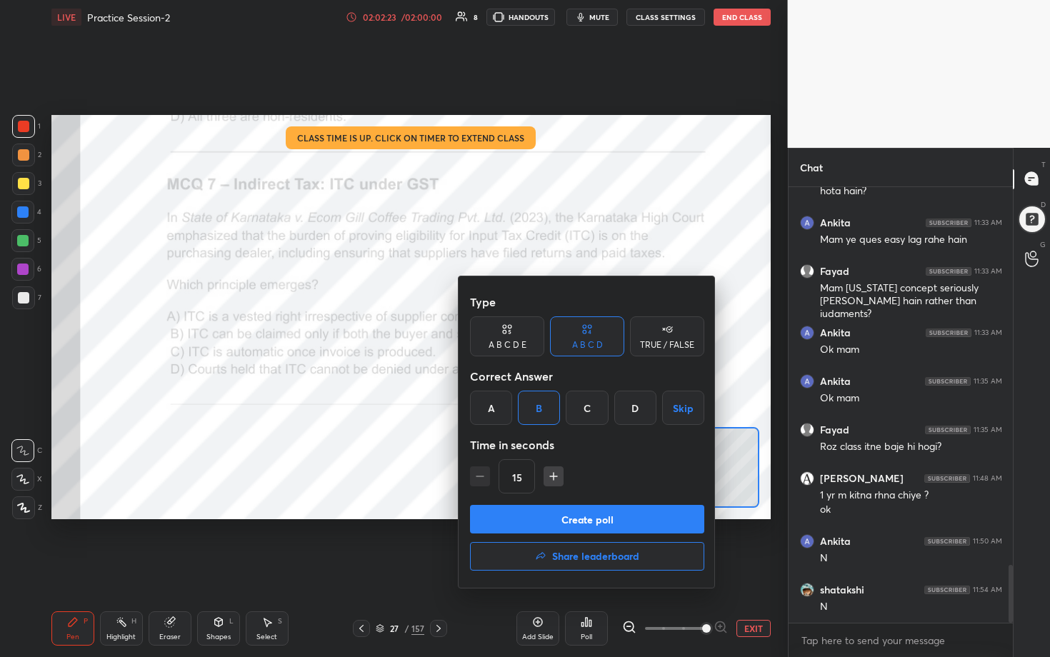
click at [512, 335] on button "Create poll" at bounding box center [587, 519] width 234 height 29
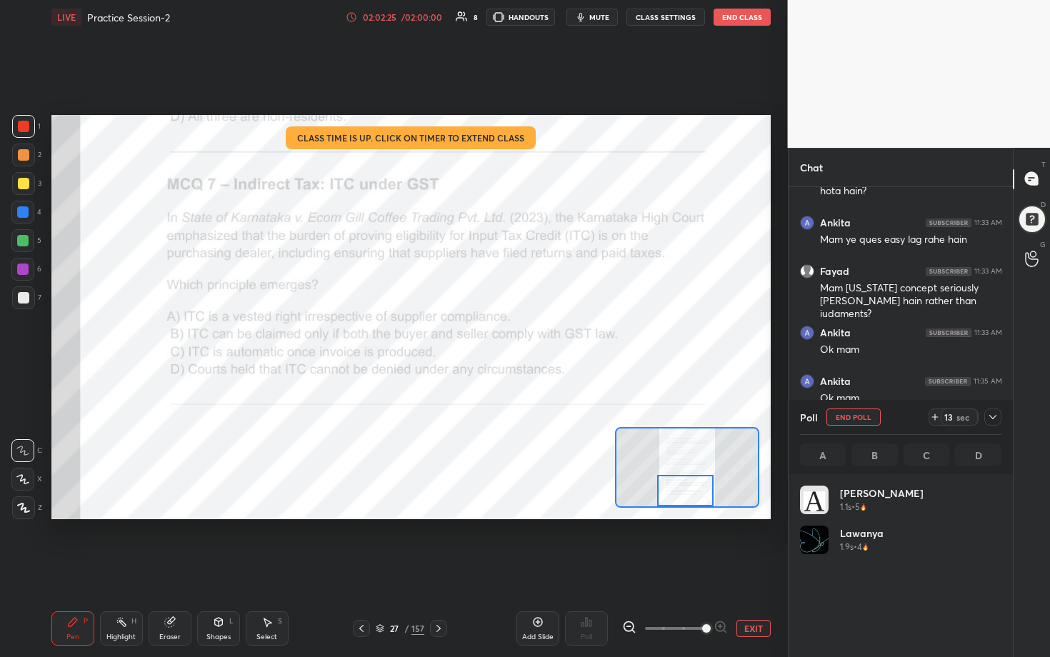
scroll to position [167, 197]
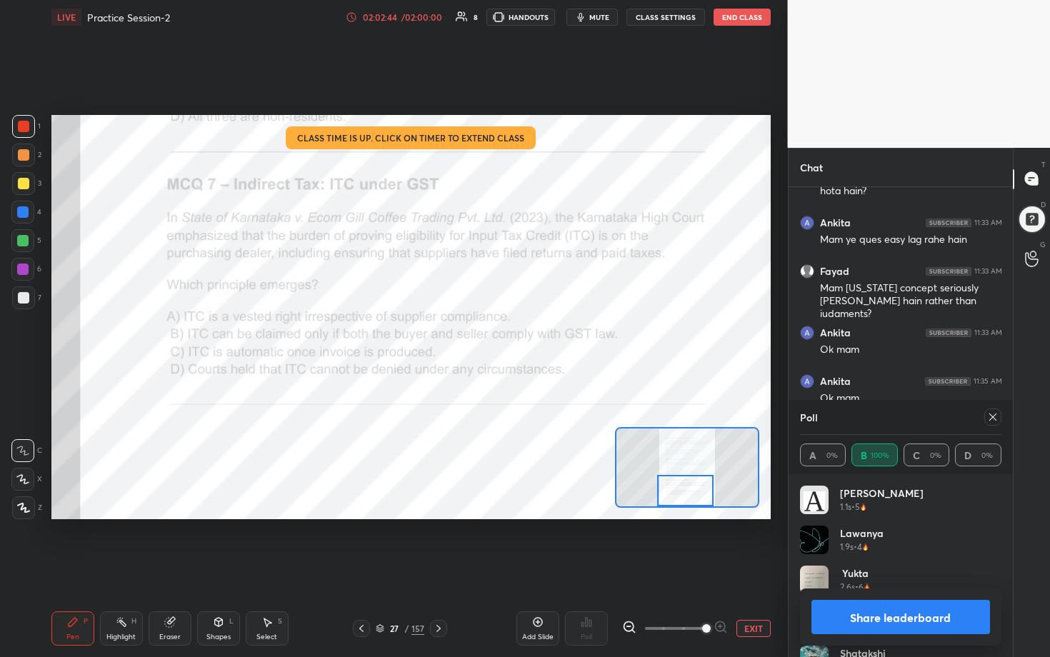
click at [512, 335] on div "Poll" at bounding box center [901, 417] width 202 height 34
click at [512, 335] on icon at bounding box center [992, 416] width 11 height 11
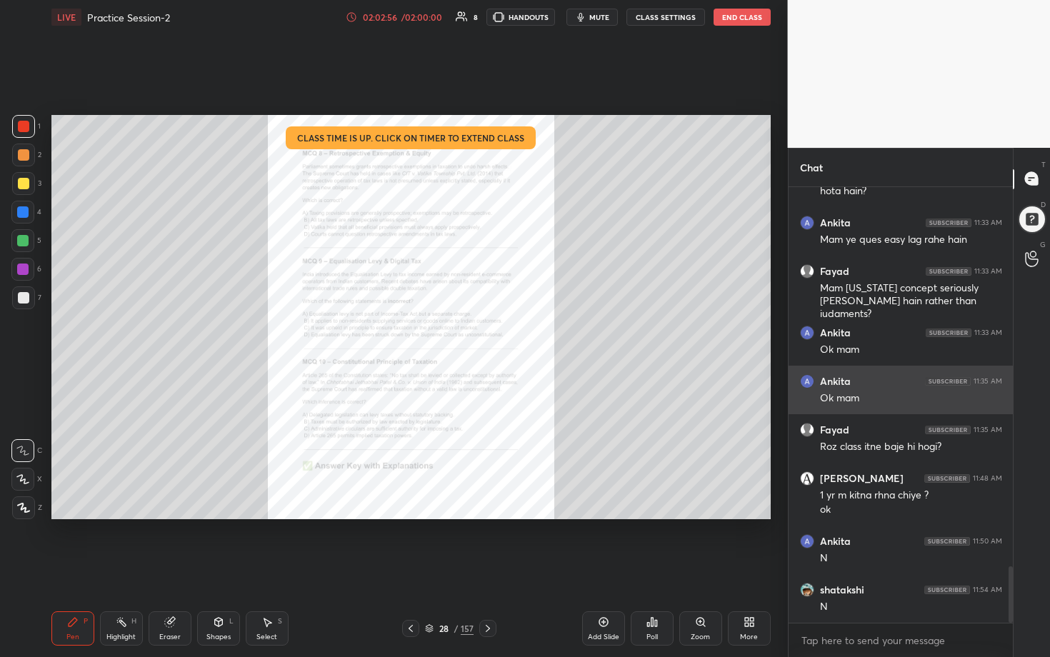
scroll to position [2912, 0]
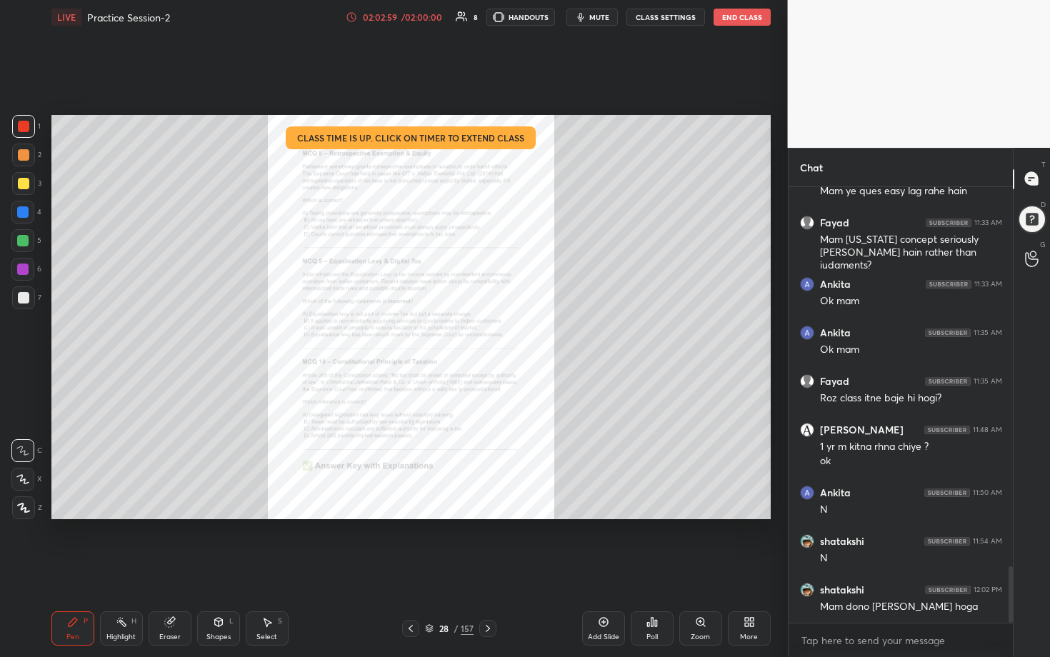
click at [512, 335] on div "Zoom" at bounding box center [700, 637] width 19 height 7
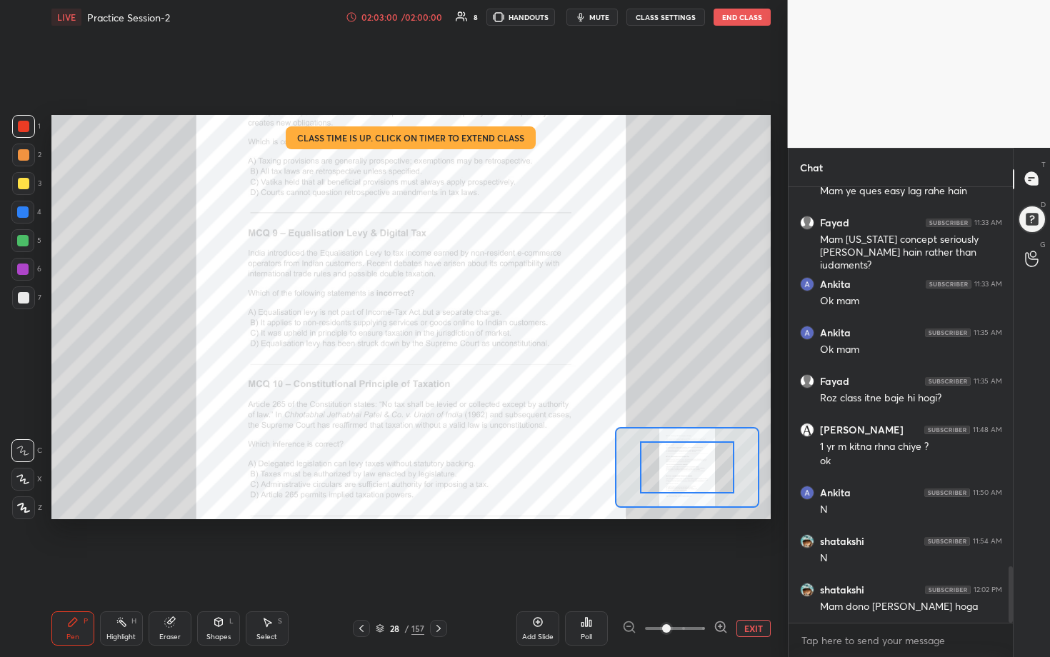
click at [512, 335] on icon at bounding box center [721, 627] width 14 height 14
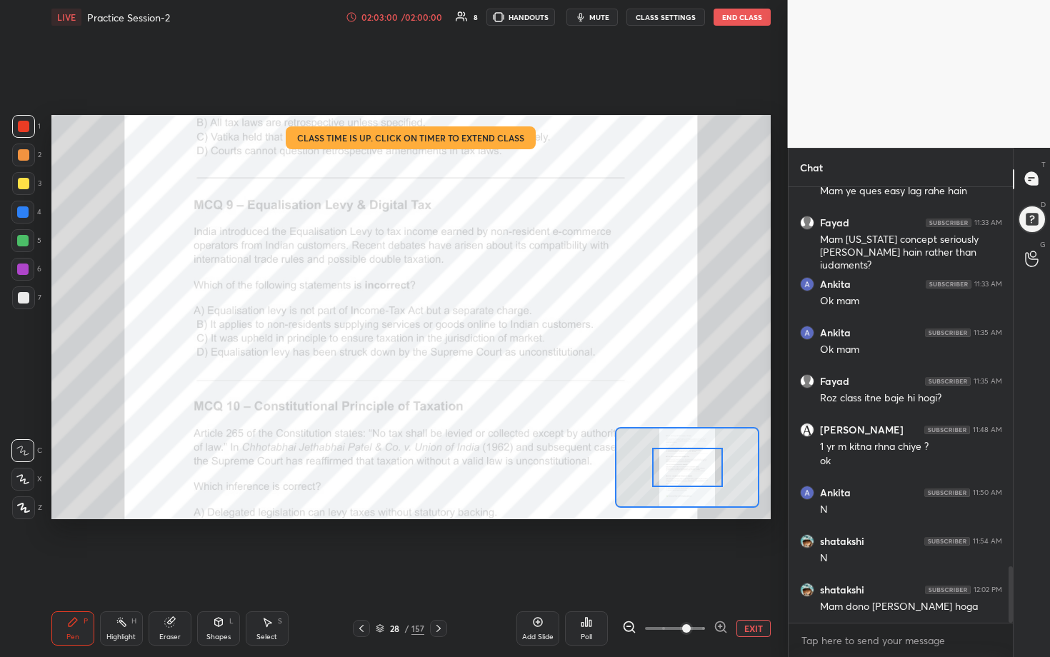
click at [512, 335] on icon at bounding box center [721, 627] width 14 height 14
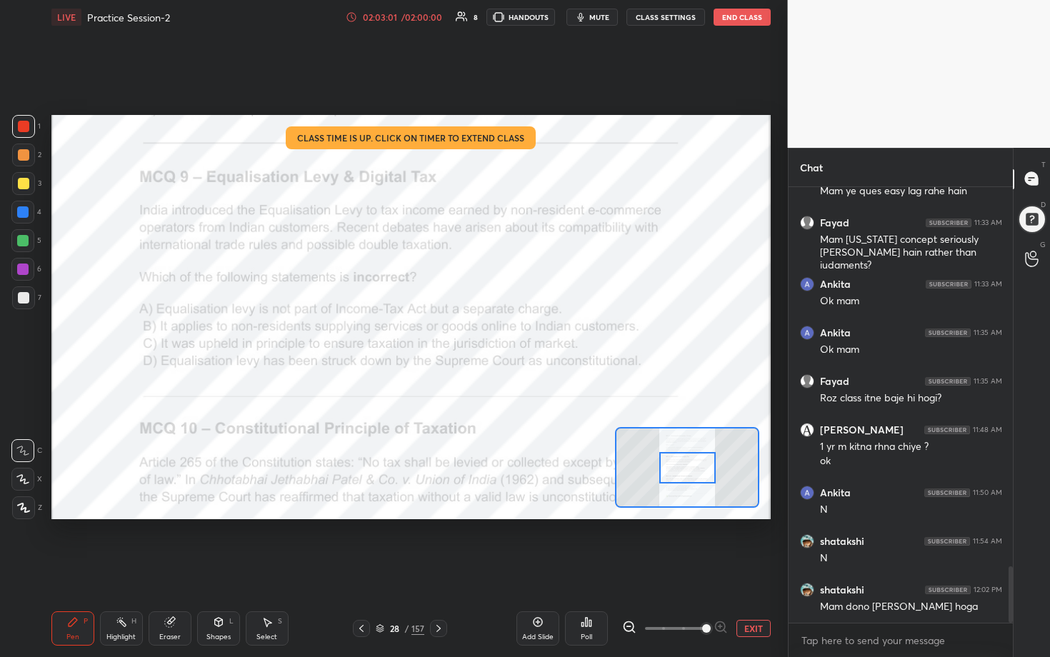
click at [512, 335] on div at bounding box center [675, 628] width 106 height 17
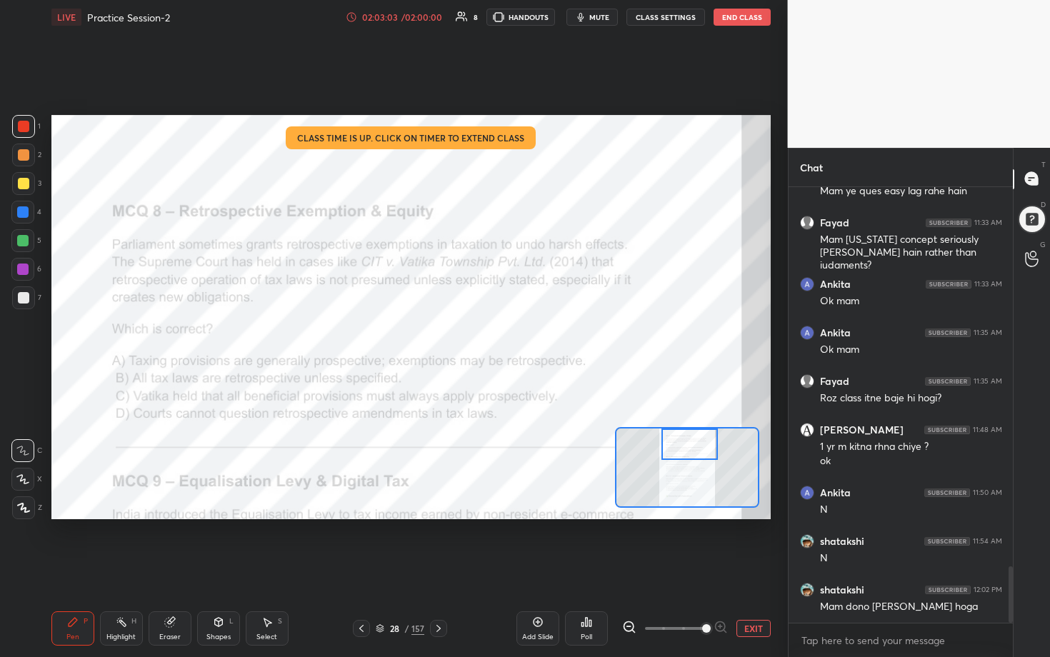
drag, startPoint x: 684, startPoint y: 464, endPoint x: 686, endPoint y: 439, distance: 25.8
click at [512, 335] on div at bounding box center [689, 444] width 56 height 31
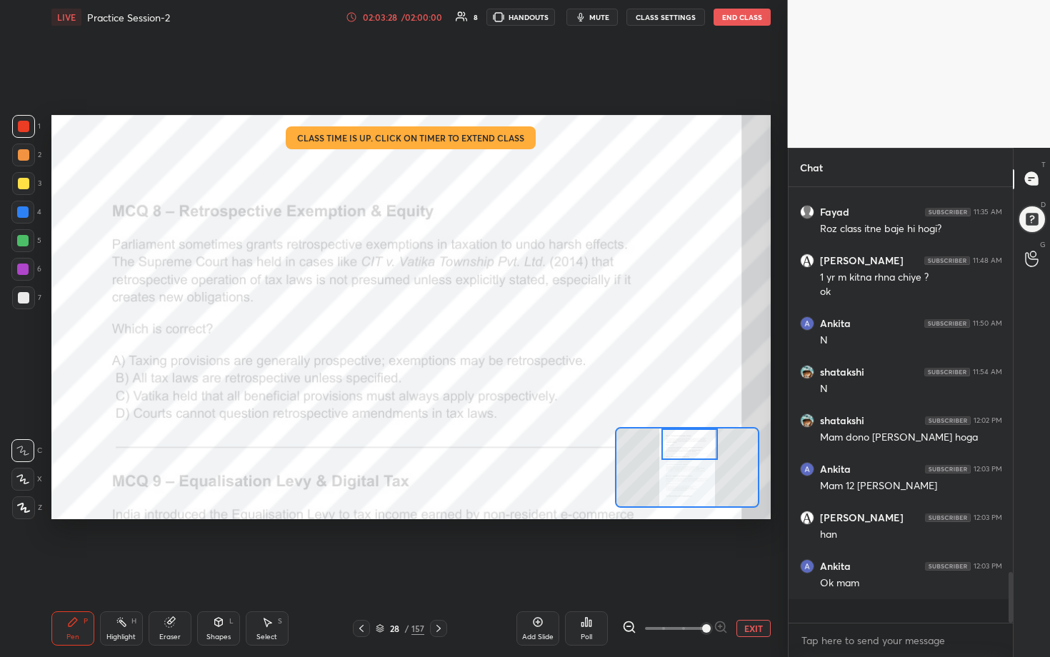
scroll to position [3058, 0]
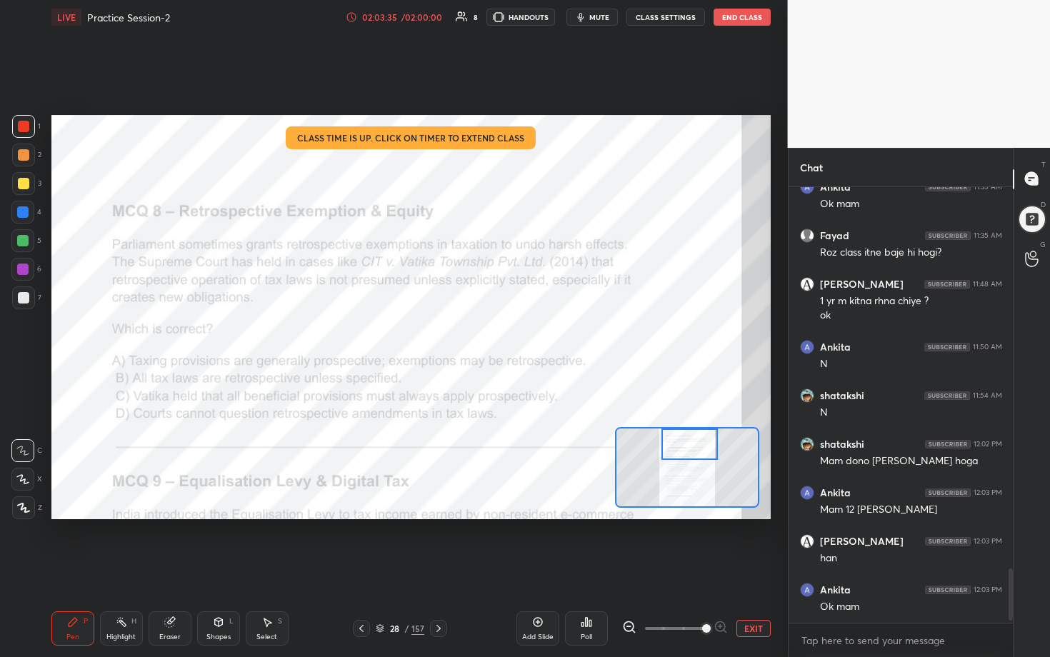
click at [512, 19] on button "End Class" at bounding box center [742, 17] width 57 height 17
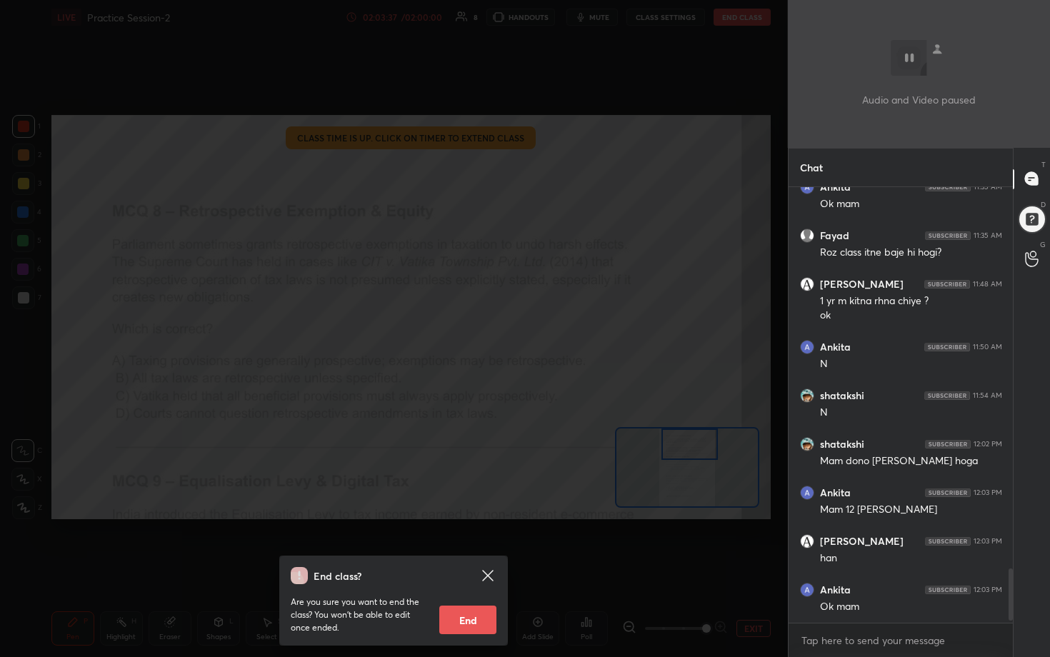
click at [479, 335] on button "End" at bounding box center [467, 620] width 57 height 29
type textarea "x"
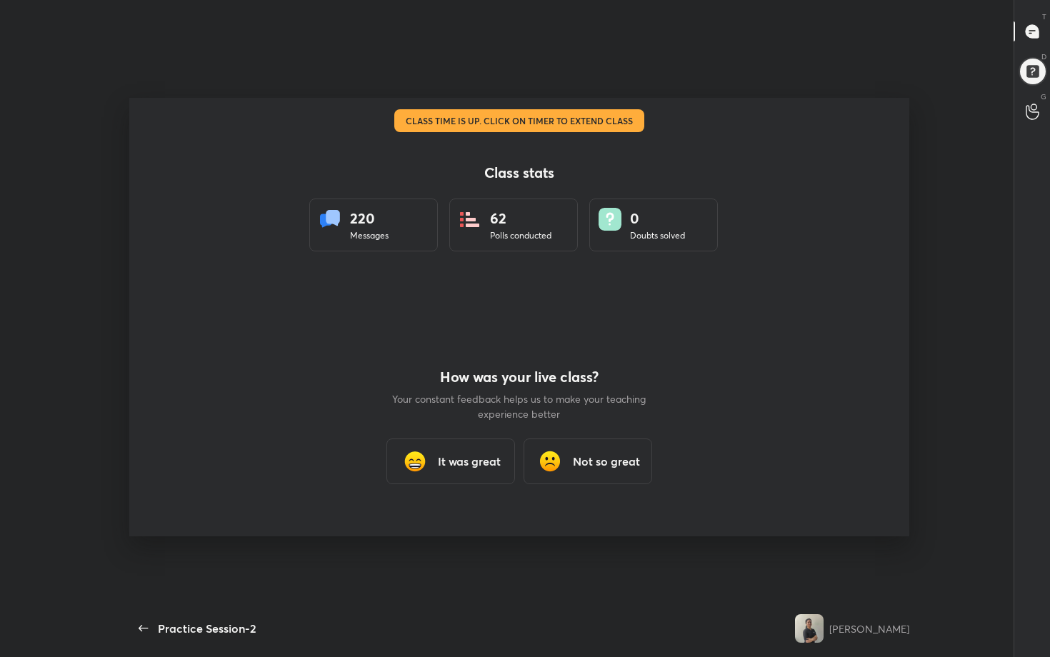
scroll to position [0, 0]
